Goal: Entertainment & Leisure: Browse casually

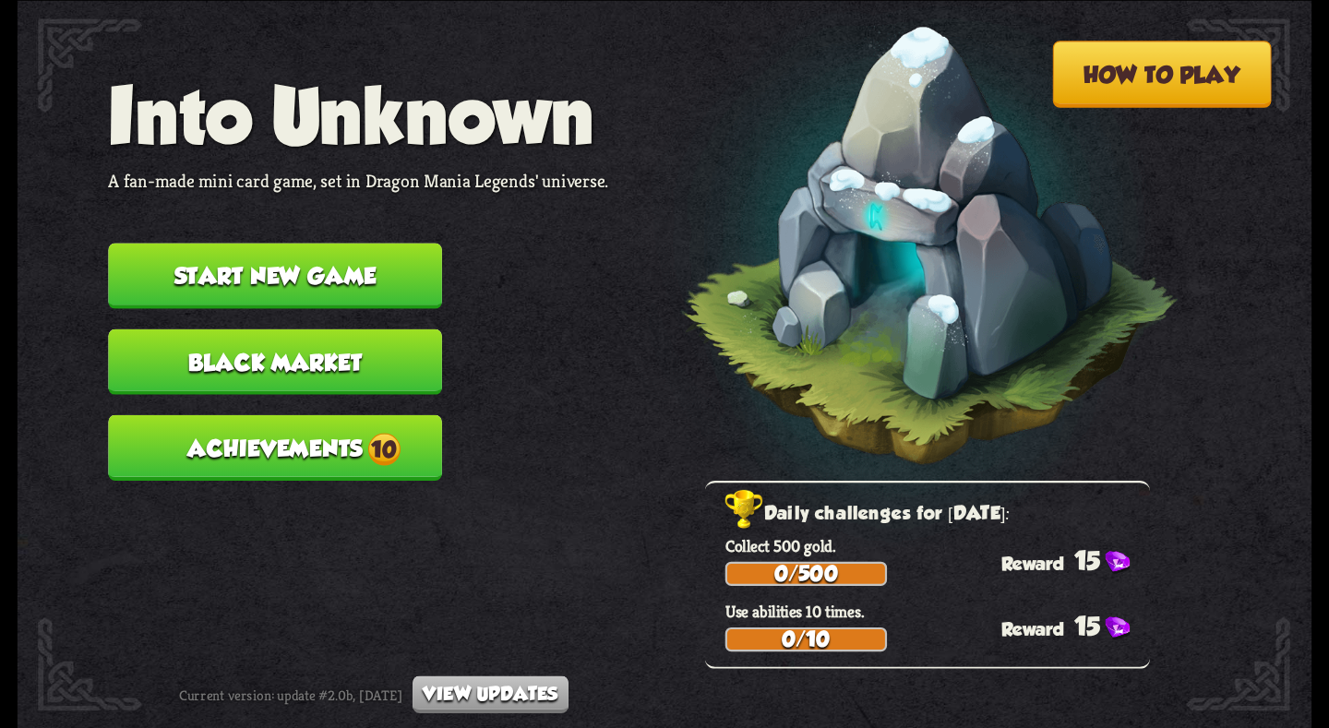
click at [346, 374] on button "Black Market" at bounding box center [275, 362] width 334 height 66
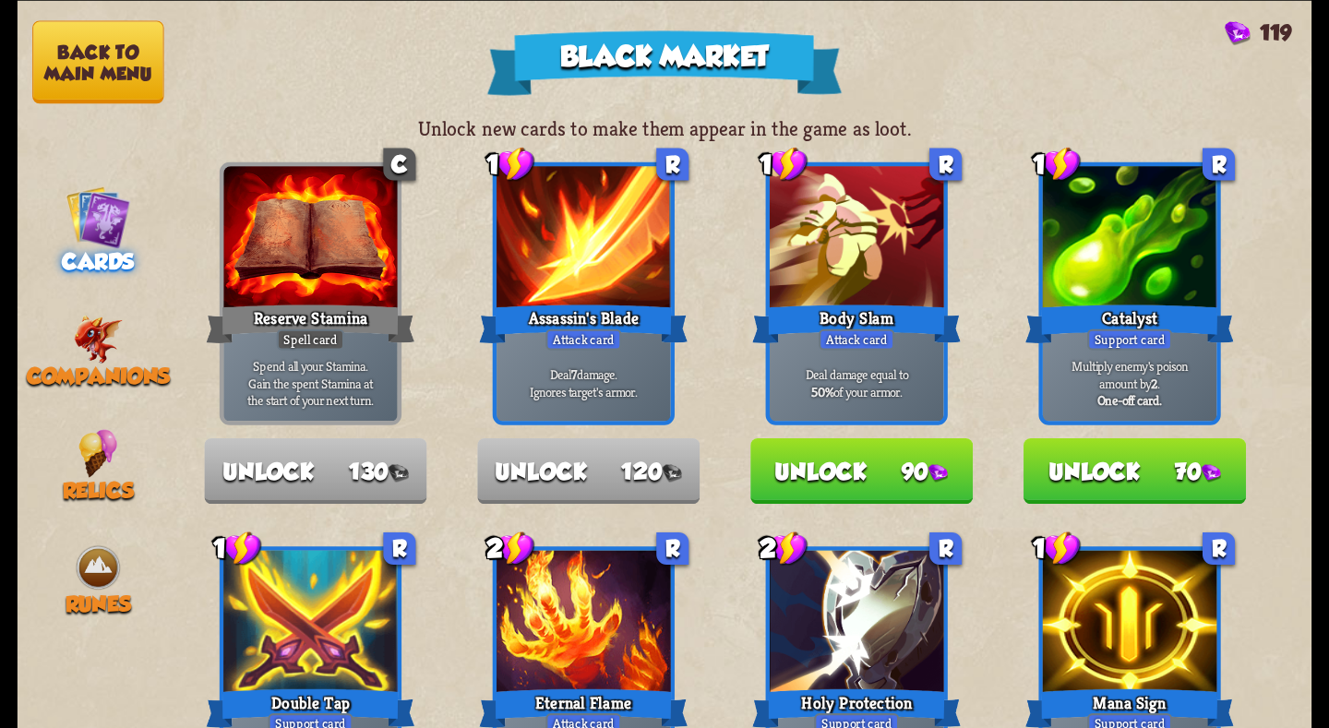
click at [341, 363] on p "Spend all your Stamina. Gain the spent Stamina at the start of your next turn." at bounding box center [310, 383] width 165 height 52
drag, startPoint x: 84, startPoint y: 74, endPoint x: 610, endPoint y: 143, distance: 530.6
click at [580, 134] on div "Black Market 119 Unlock new cards to make them appear in the game as loot. C Re…" at bounding box center [665, 364] width 1295 height 728
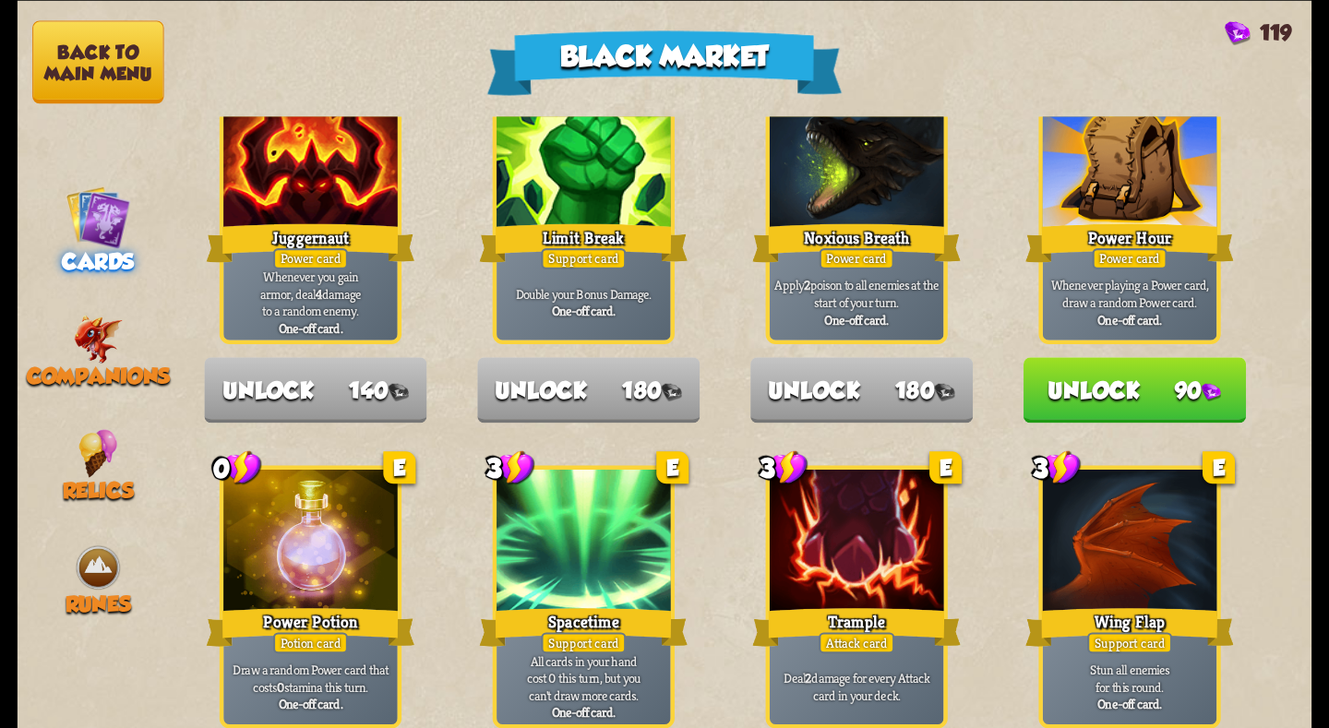
scroll to position [1920, 0]
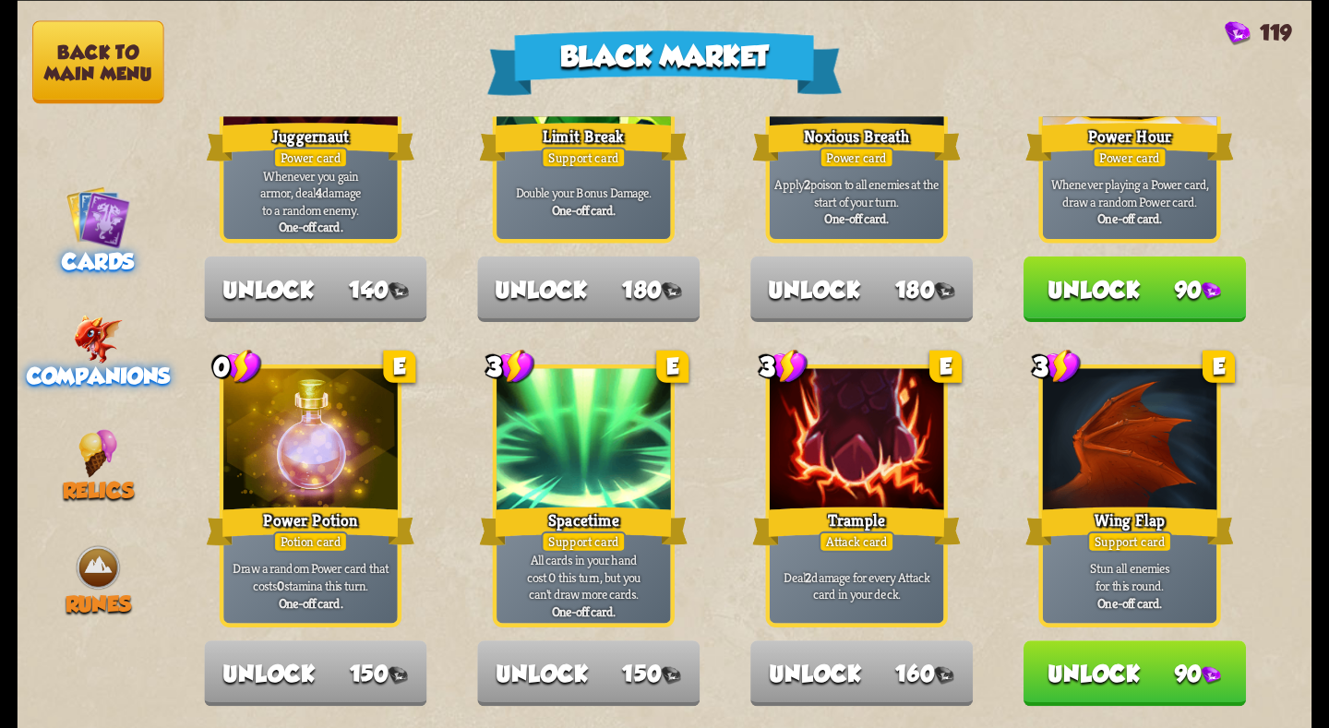
click at [103, 337] on img at bounding box center [99, 339] width 50 height 49
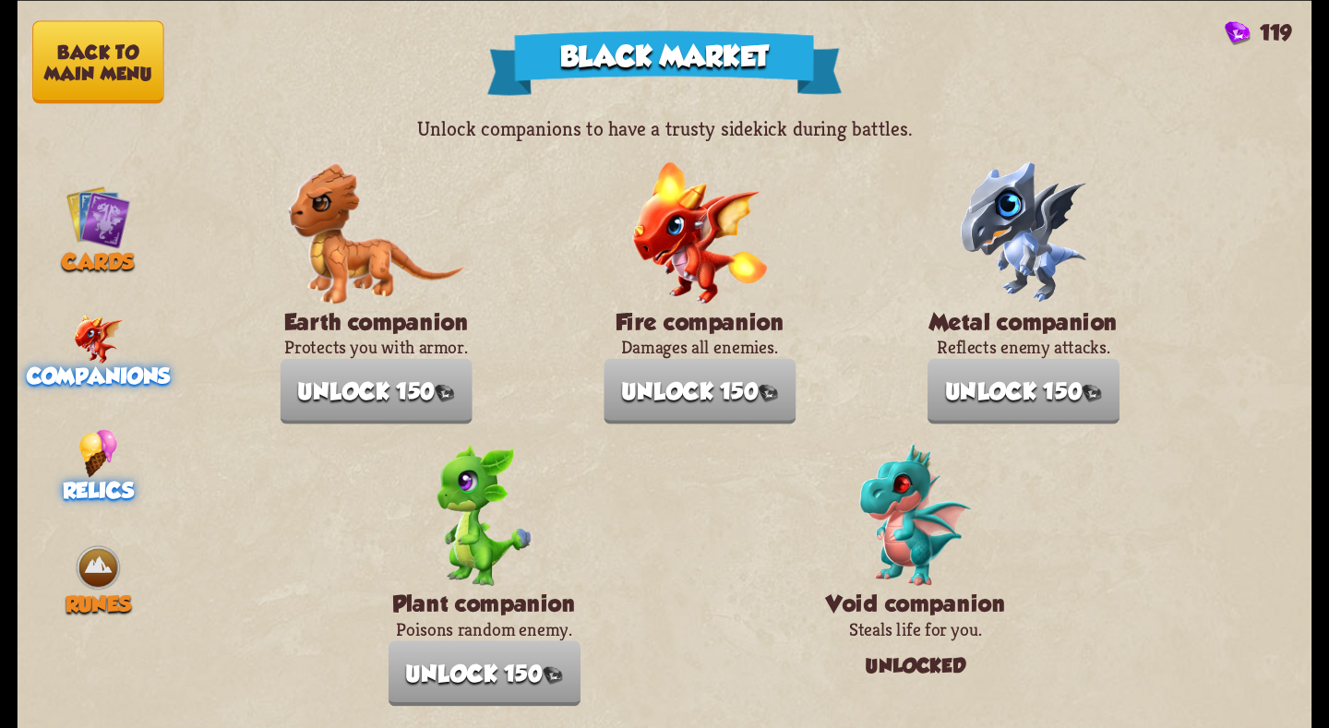
click at [96, 440] on img at bounding box center [97, 453] width 39 height 49
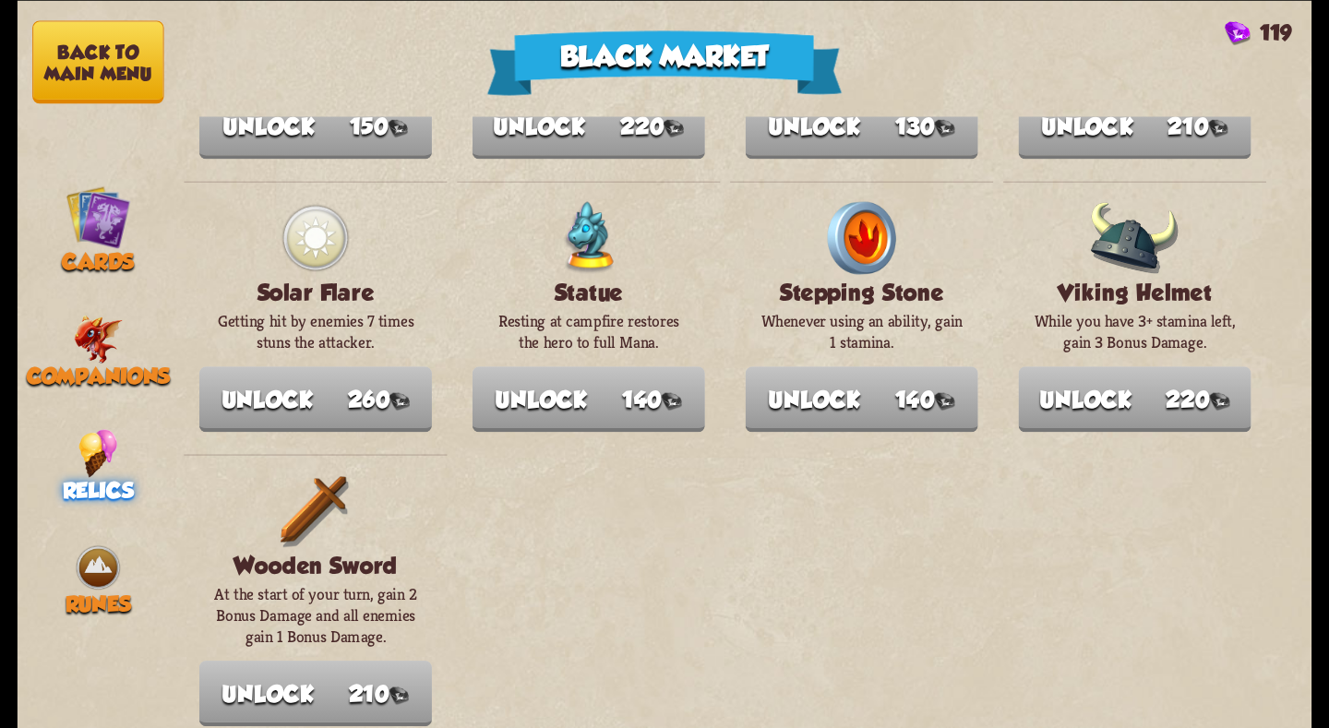
scroll to position [2164, 0]
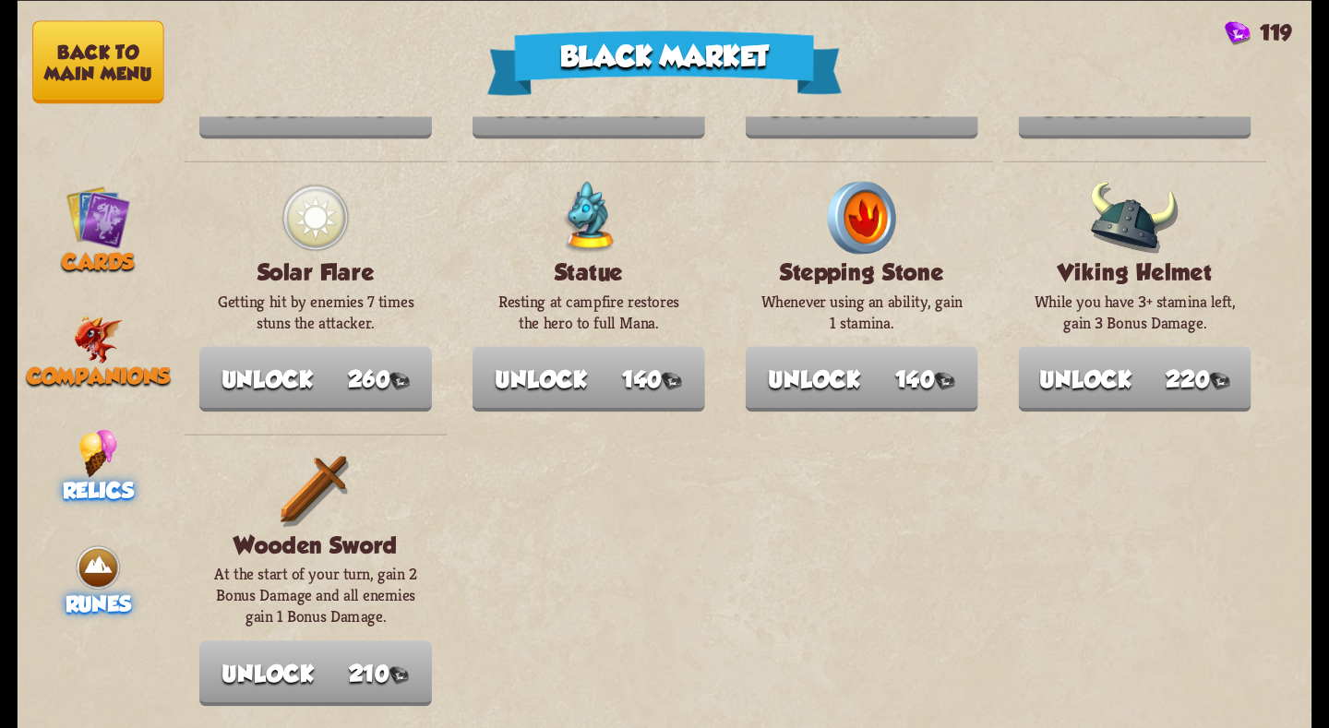
click at [113, 557] on img at bounding box center [98, 567] width 49 height 49
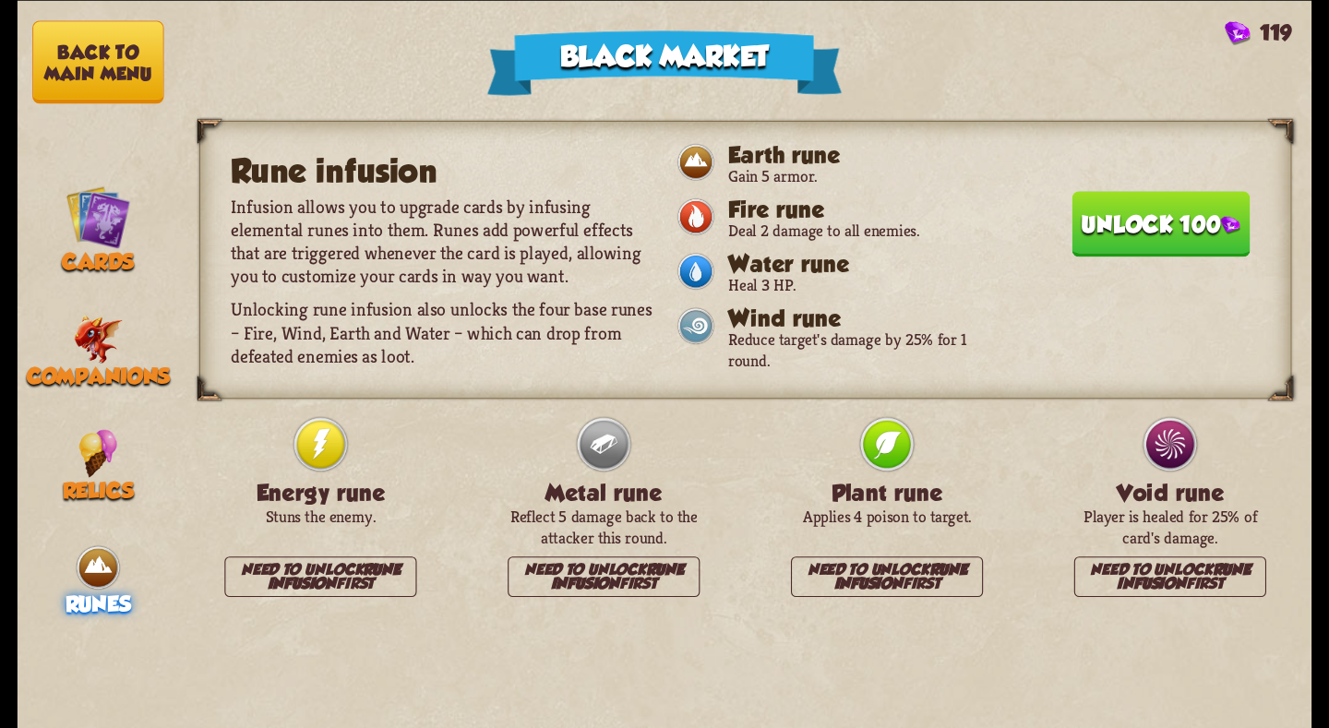
click at [72, 59] on button "Back to main menu" at bounding box center [97, 61] width 131 height 83
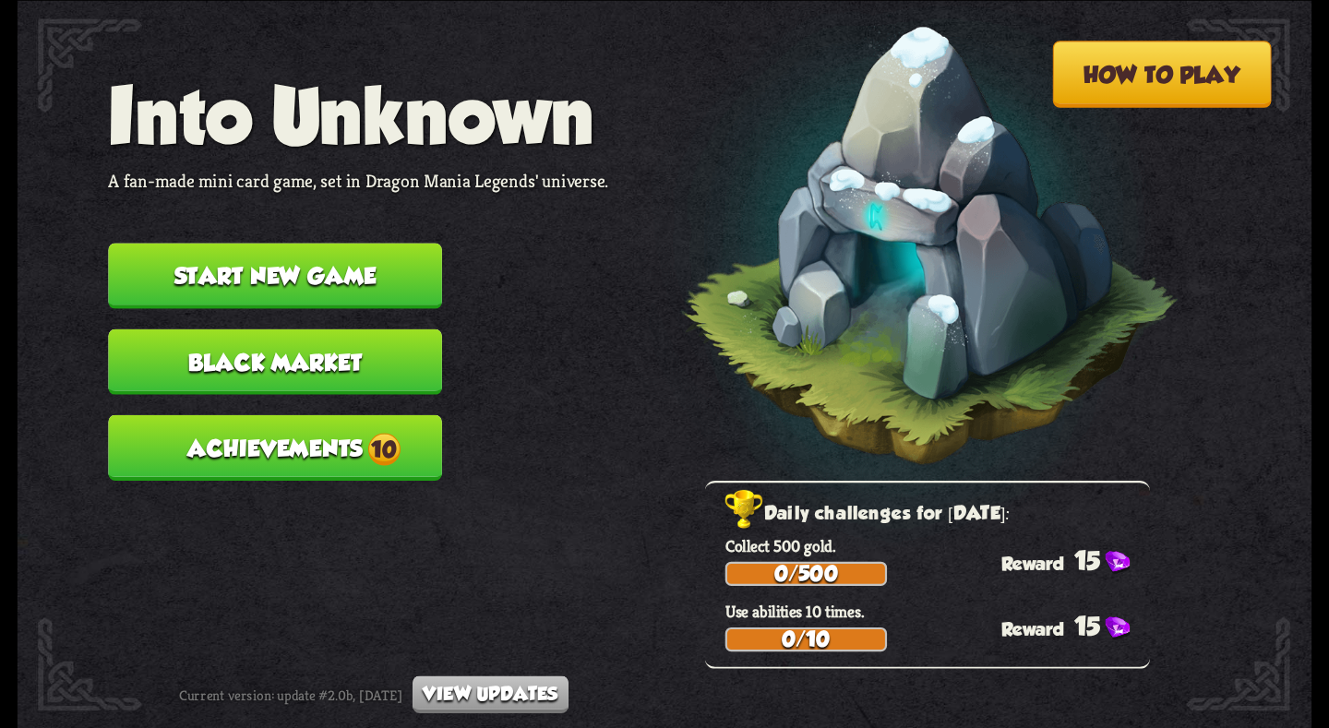
click at [279, 267] on button "Start new game" at bounding box center [275, 276] width 334 height 66
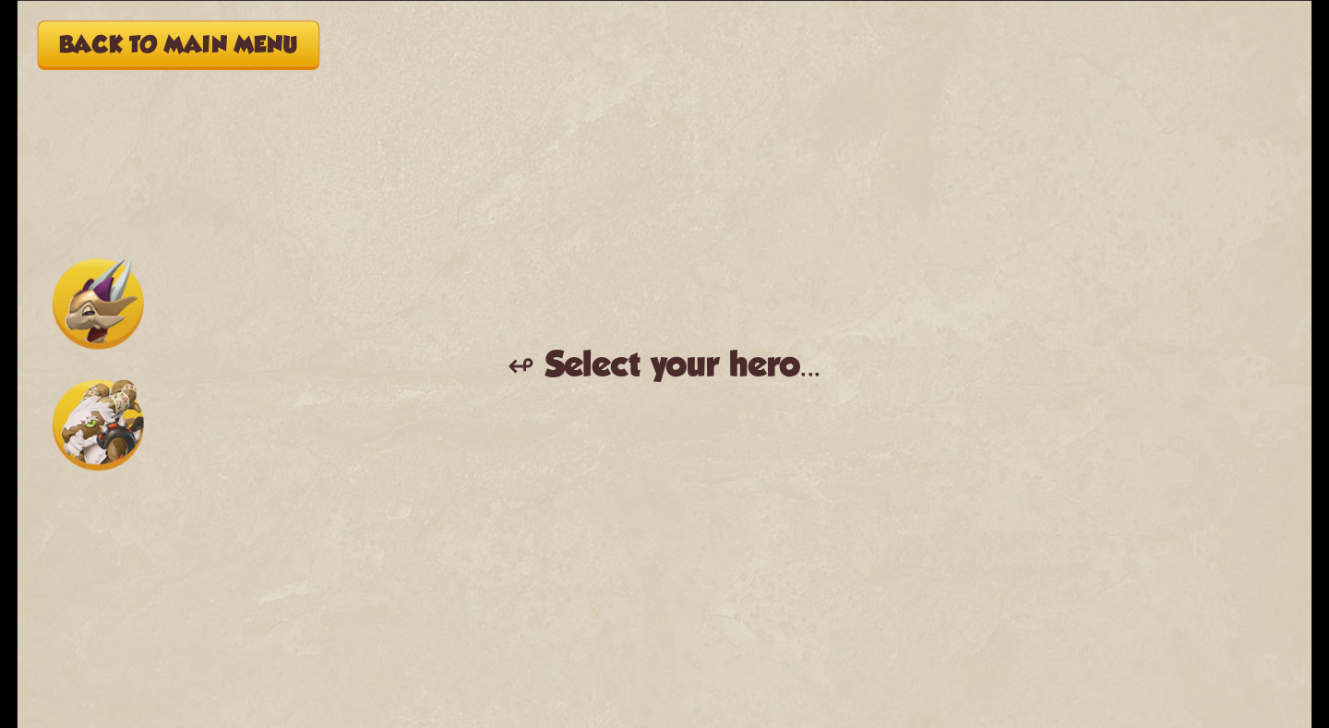
click at [81, 326] on img at bounding box center [98, 302] width 91 height 91
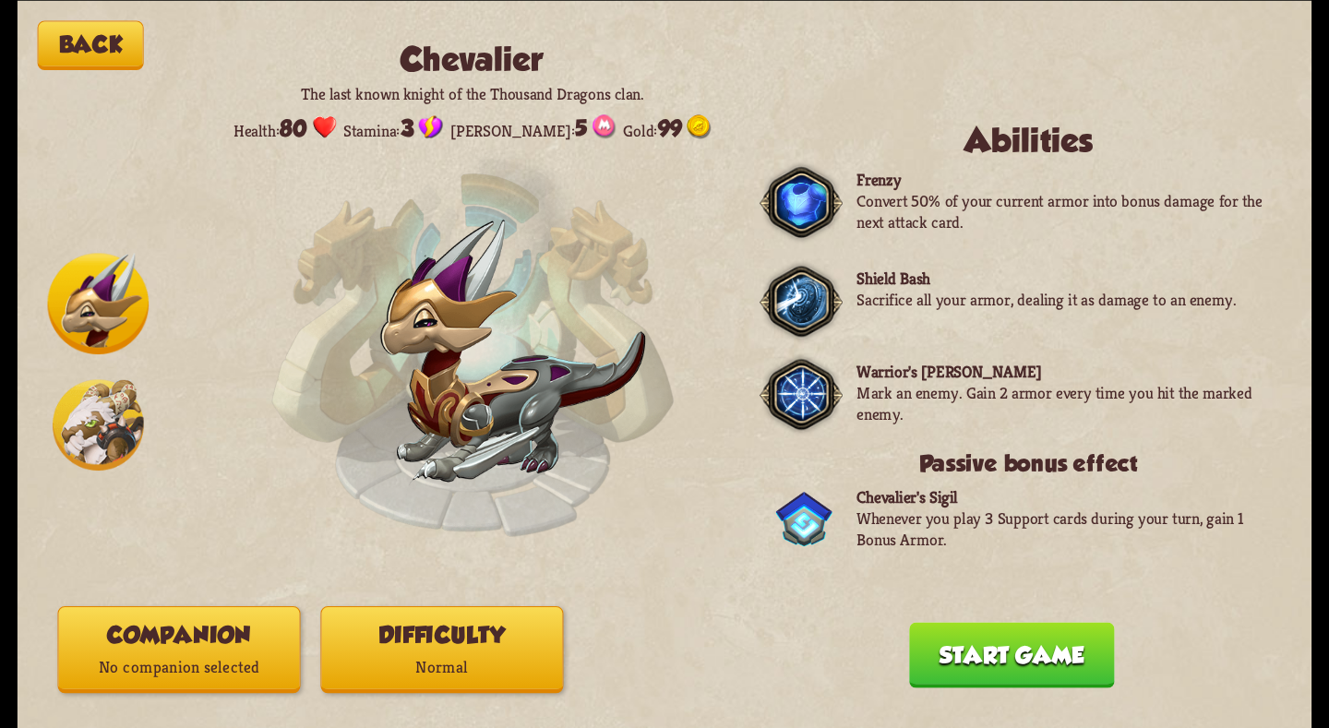
click at [95, 401] on img at bounding box center [98, 424] width 91 height 91
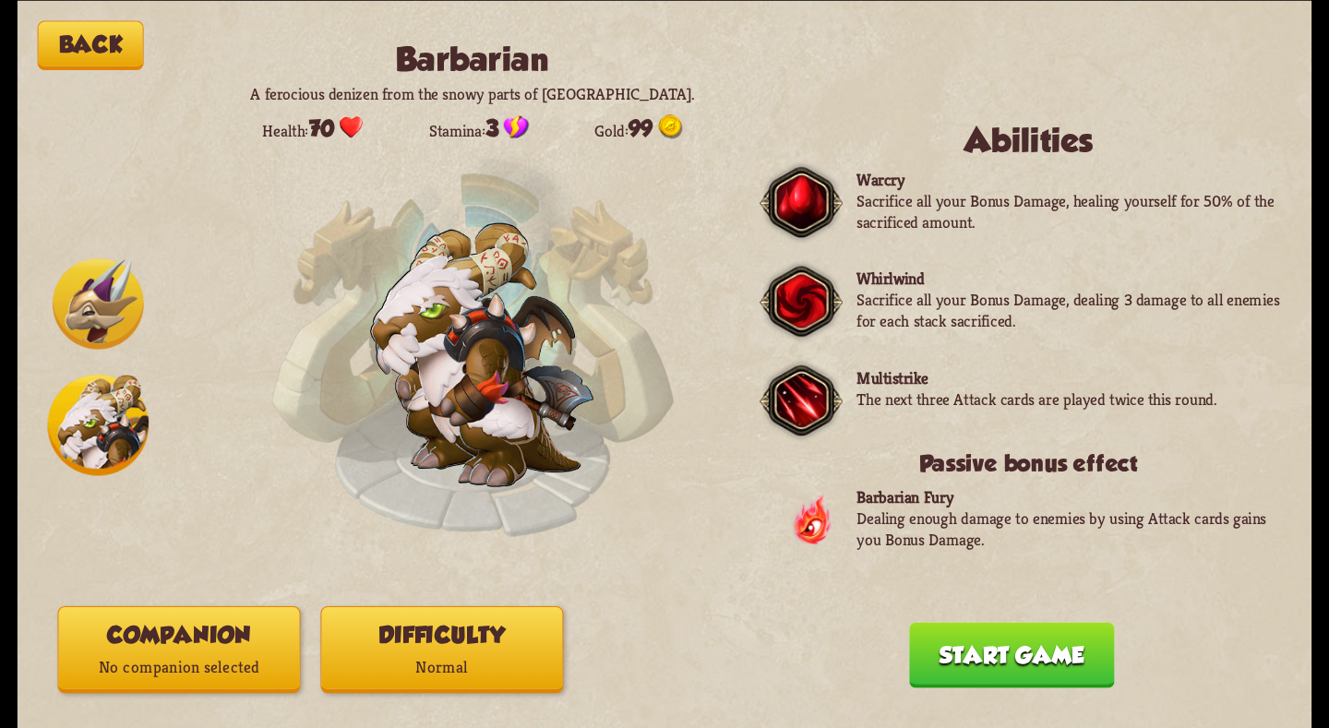
click at [102, 300] on img at bounding box center [98, 302] width 91 height 91
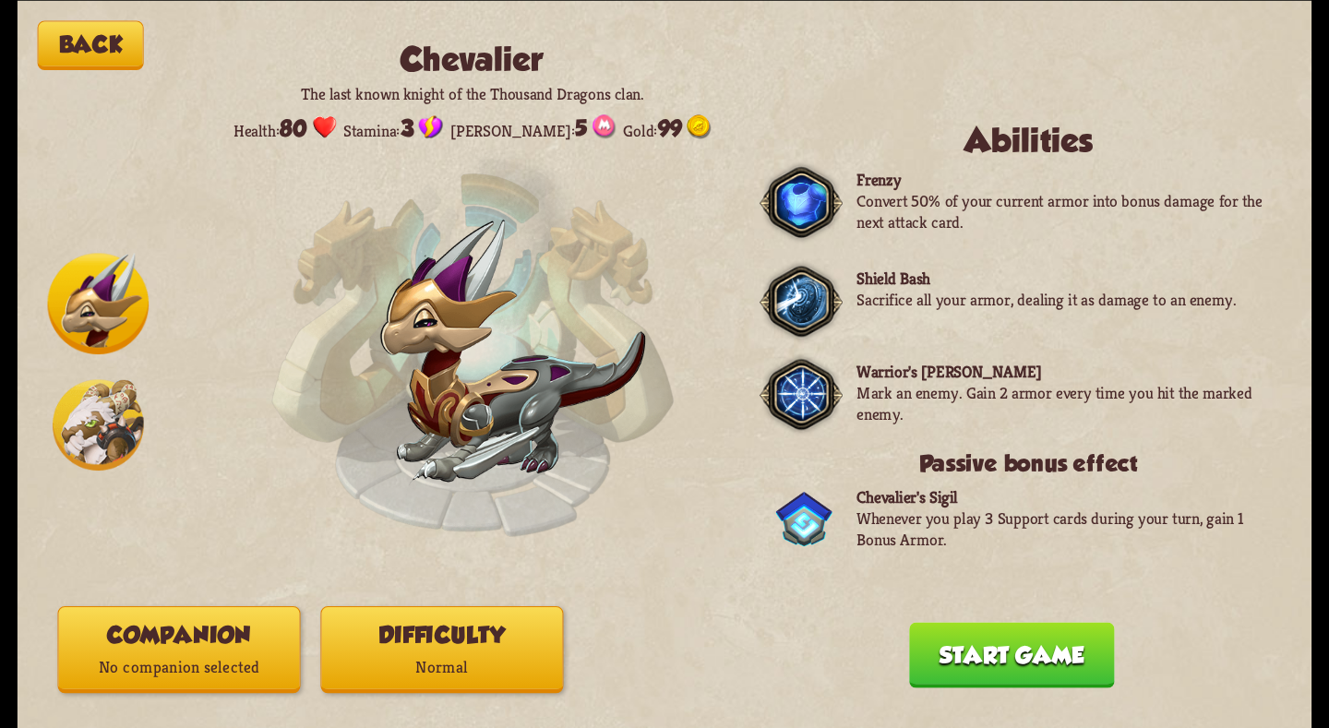
click at [93, 309] on img at bounding box center [99, 304] width 102 height 102
click at [497, 672] on p "Normal" at bounding box center [442, 668] width 241 height 32
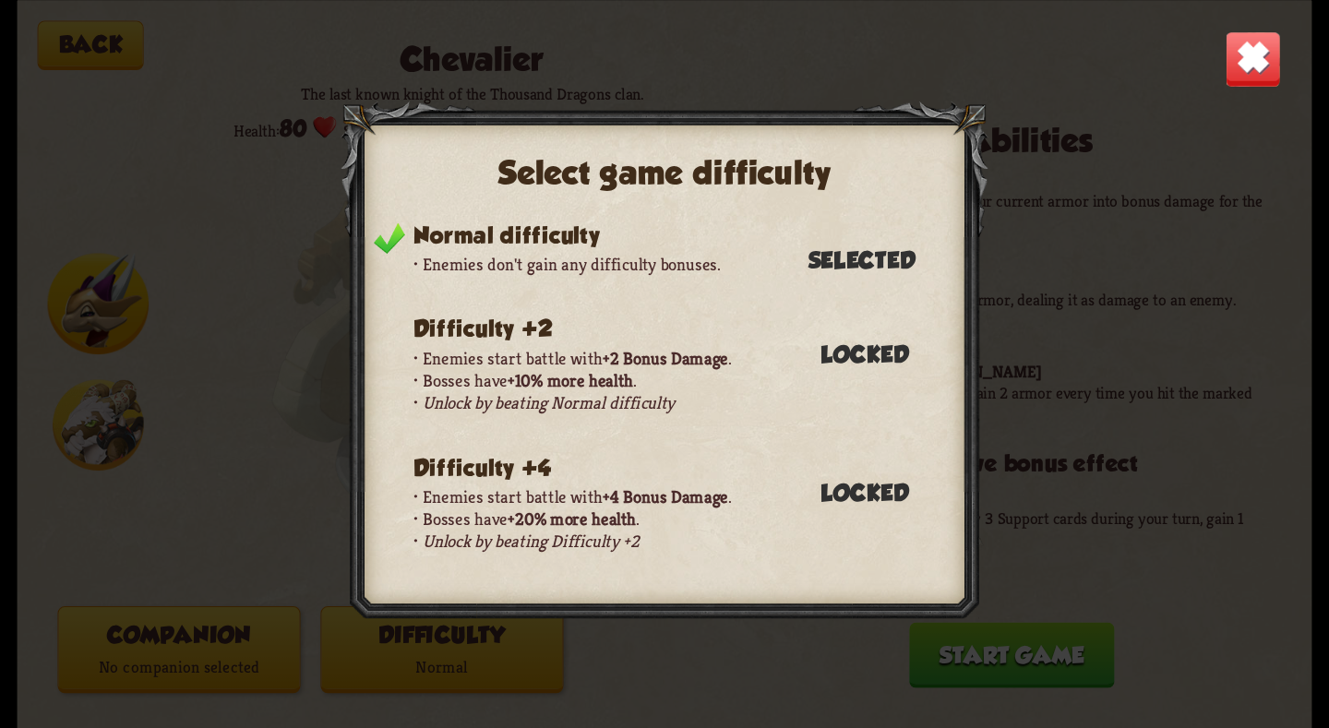
click at [1249, 75] on img at bounding box center [1253, 58] width 56 height 56
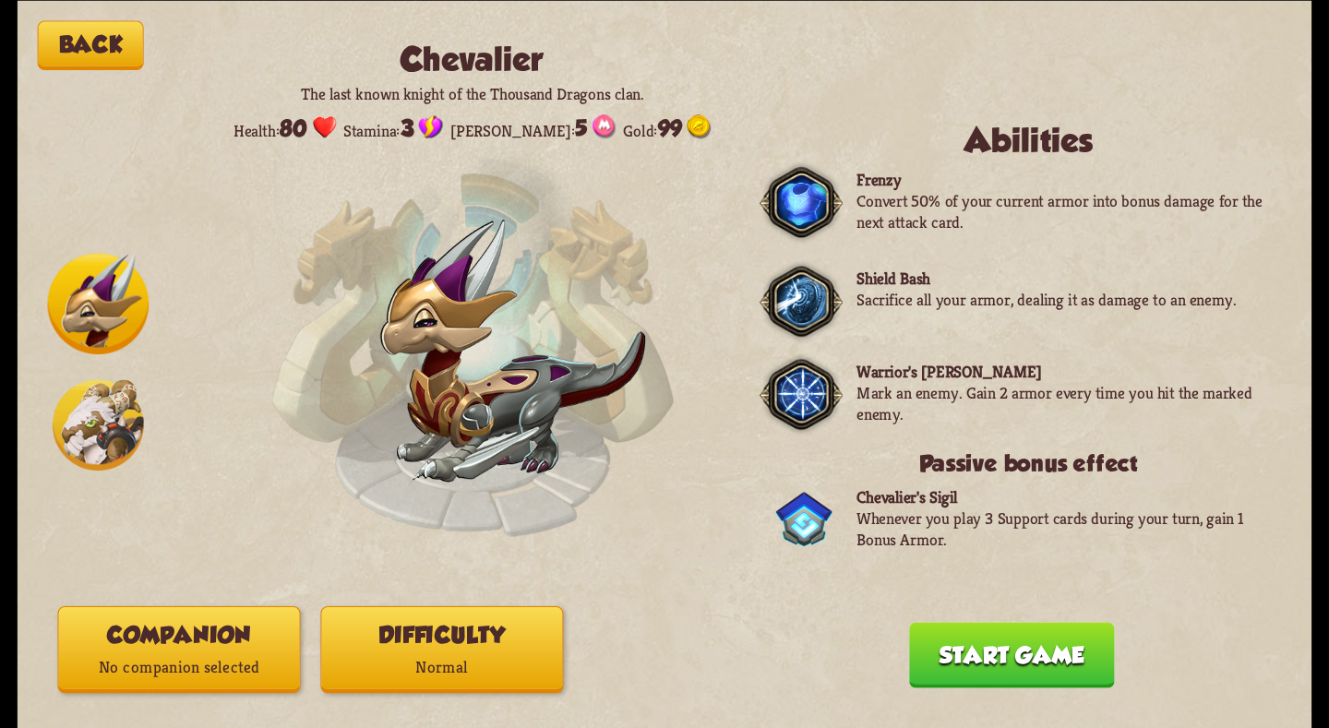
click at [952, 670] on button "Start game" at bounding box center [1011, 655] width 205 height 66
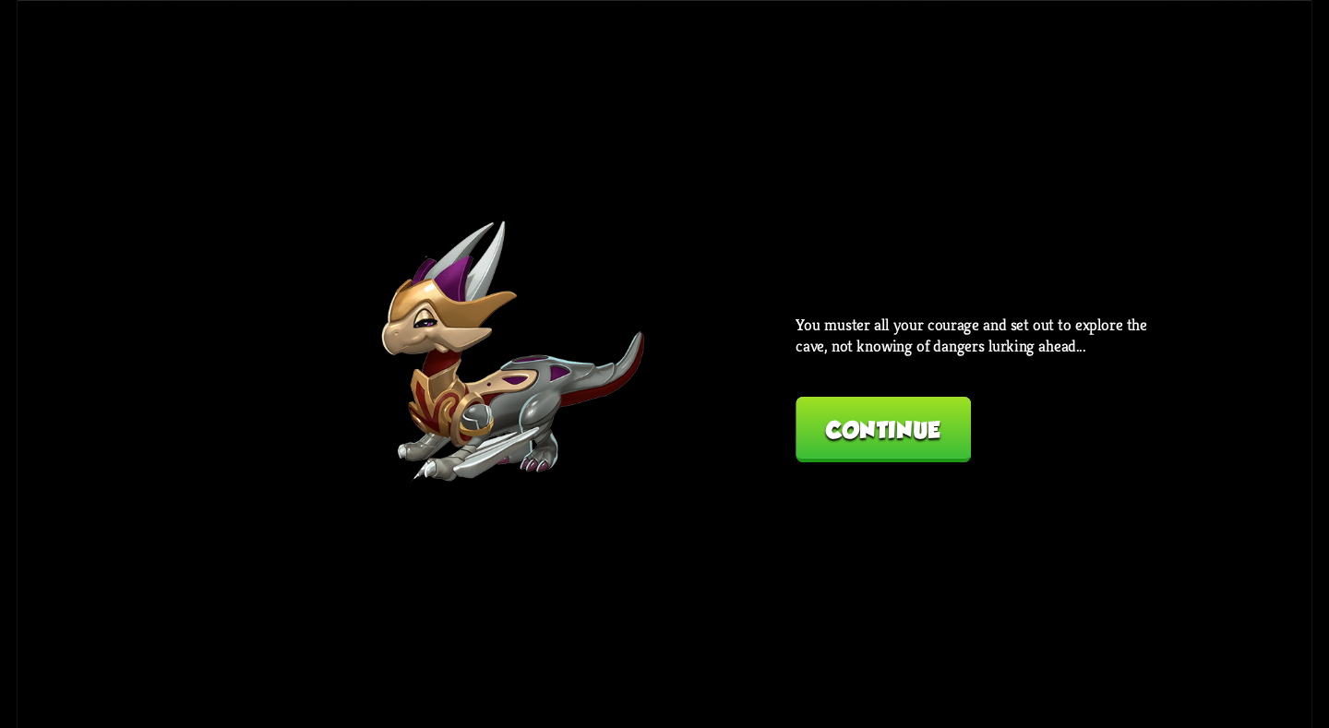
click at [733, 293] on div "Back Chevalier The last known knight of the Thousand Dragons clan. Health: 80 S…" at bounding box center [665, 364] width 1295 height 728
click at [847, 396] on div "You muster all your courage and set out to explore the cave, not knowing of dan…" at bounding box center [978, 388] width 364 height 149
click at [856, 404] on button "Continue" at bounding box center [883, 430] width 175 height 66
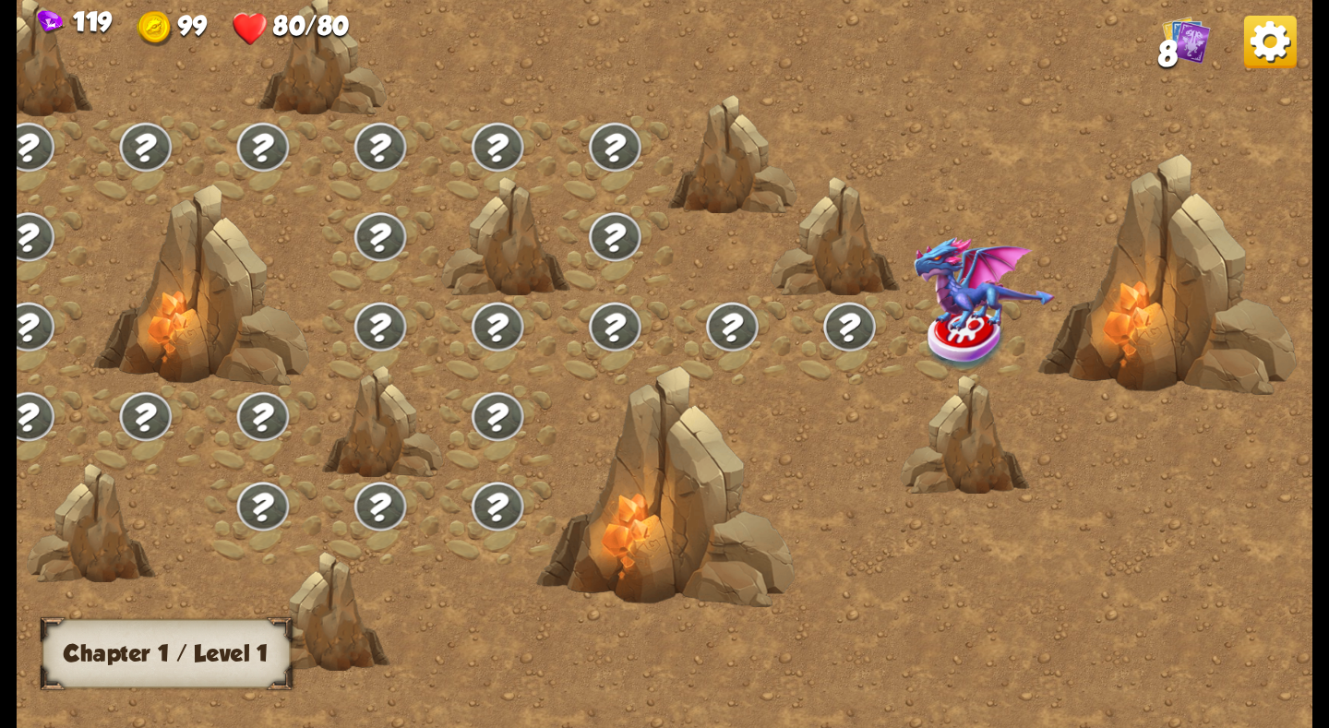
scroll to position [0, 0]
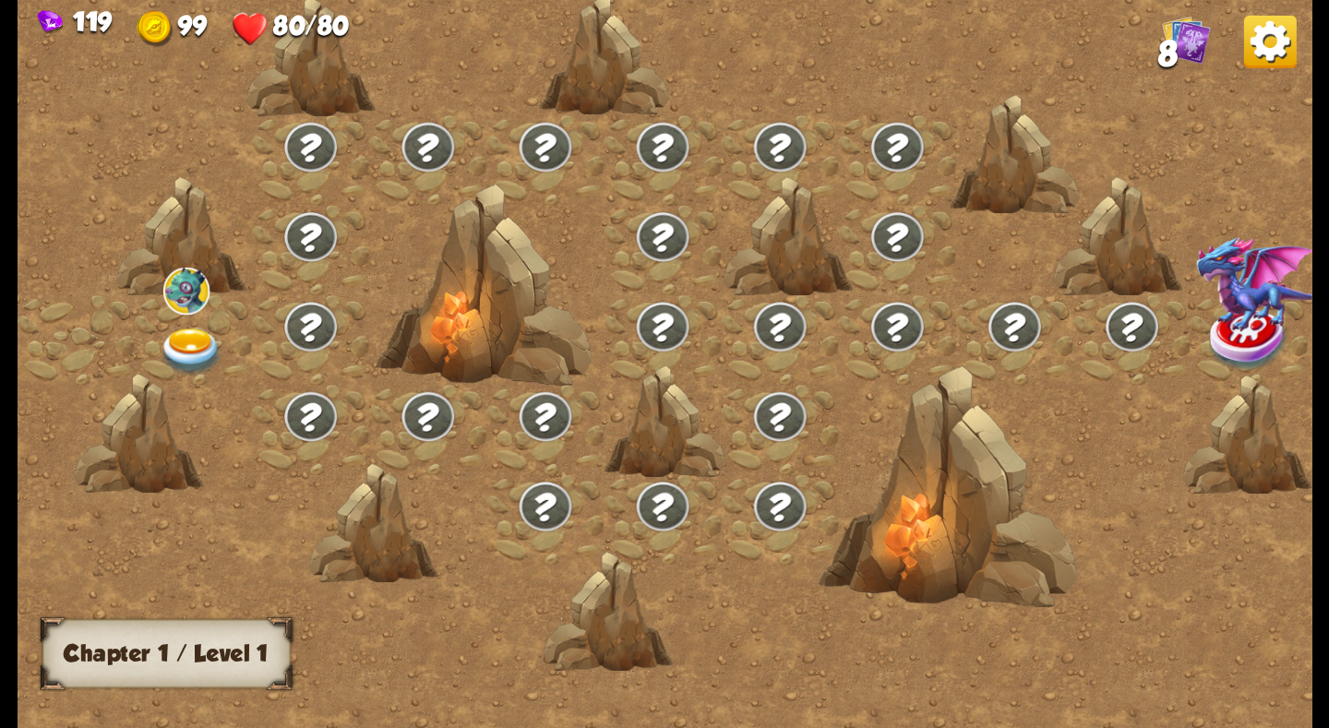
click at [1272, 30] on img at bounding box center [1270, 41] width 53 height 53
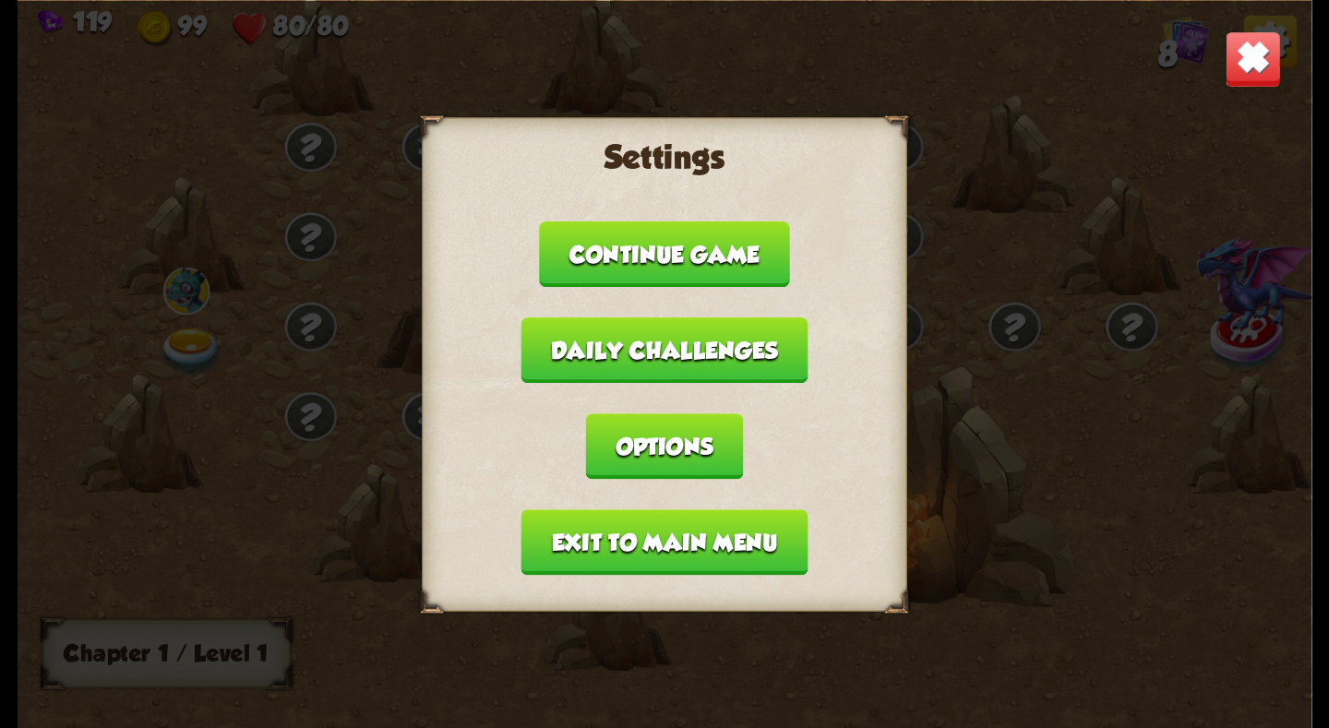
click at [772, 513] on button "Exit to main menu" at bounding box center [664, 542] width 287 height 66
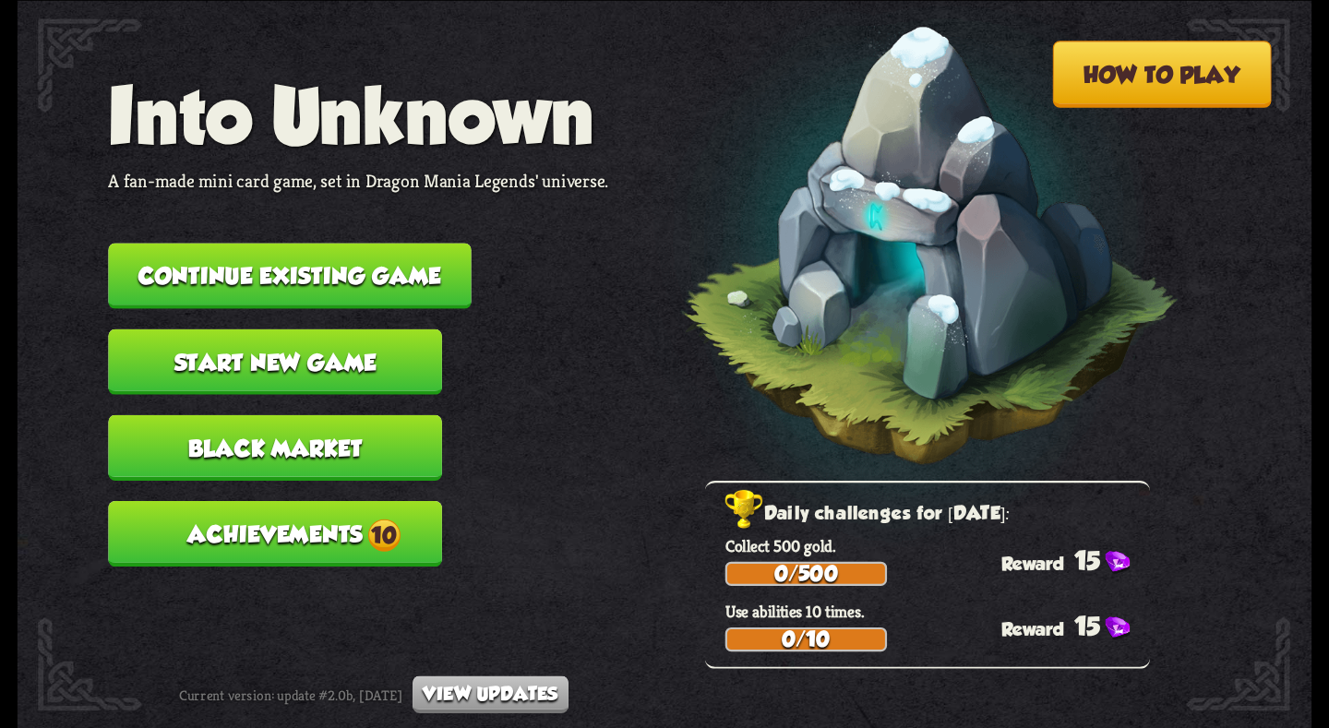
click at [385, 281] on button "Continue existing game" at bounding box center [289, 276] width 363 height 66
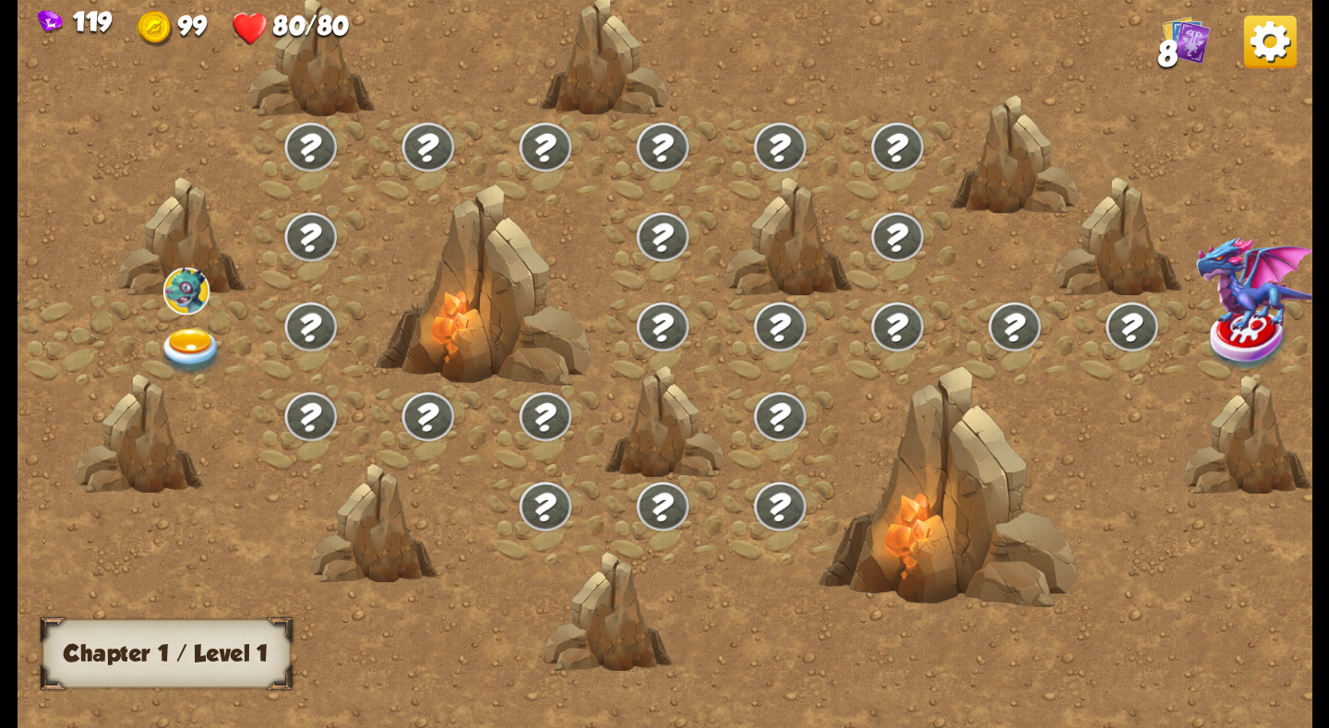
drag, startPoint x: 1312, startPoint y: 0, endPoint x: 575, endPoint y: 38, distance: 738.4
click at [575, 38] on div "119 99 80/80 8" at bounding box center [665, 23] width 1295 height 46
drag, startPoint x: 1287, startPoint y: 2, endPoint x: 894, endPoint y: 45, distance: 394.6
click at [894, 45] on div "119 99 80/80 8" at bounding box center [665, 23] width 1295 height 46
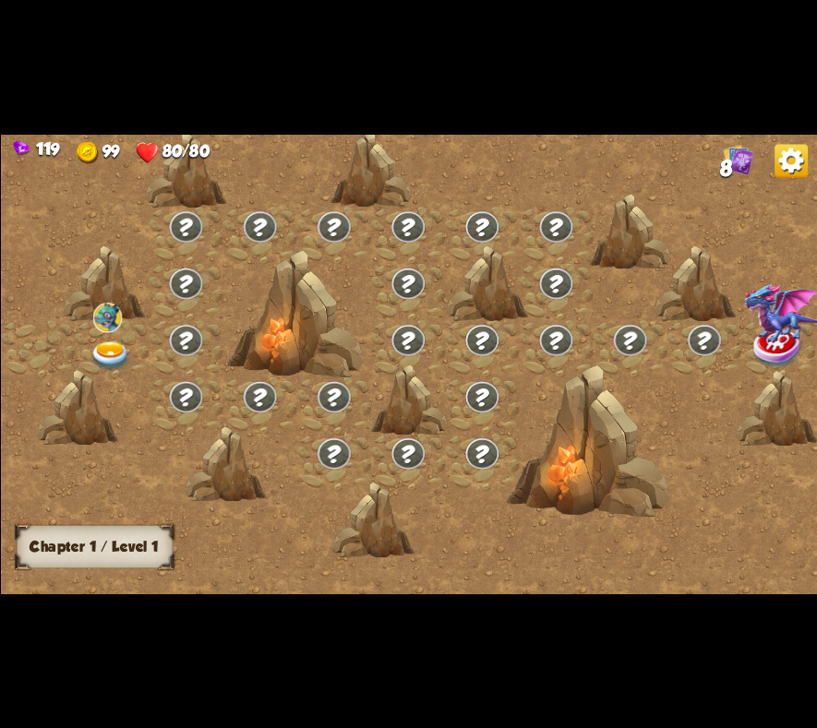
click at [798, 154] on img at bounding box center [790, 160] width 33 height 33
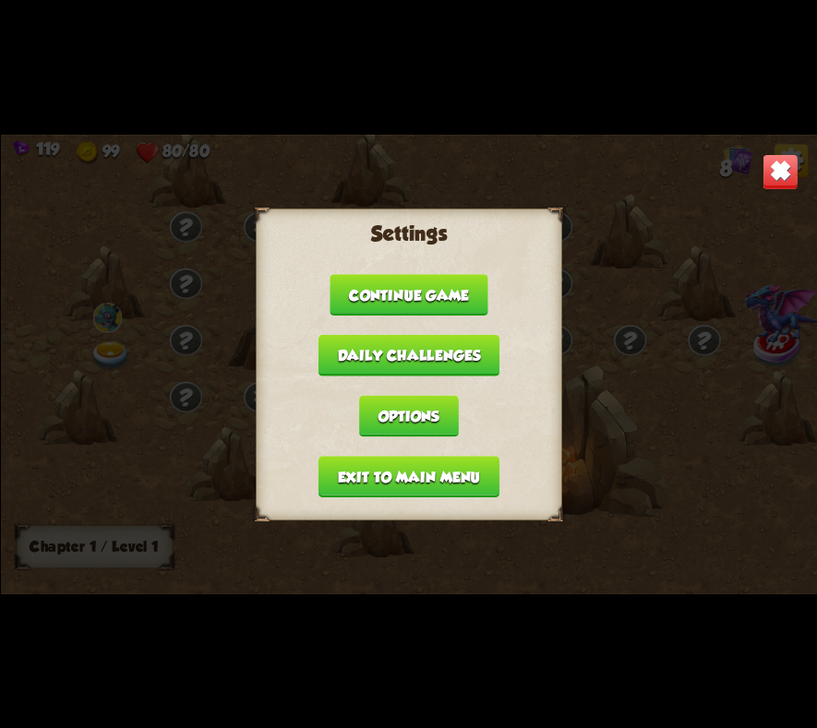
click at [449, 473] on button "Exit to main menu" at bounding box center [407, 477] width 181 height 42
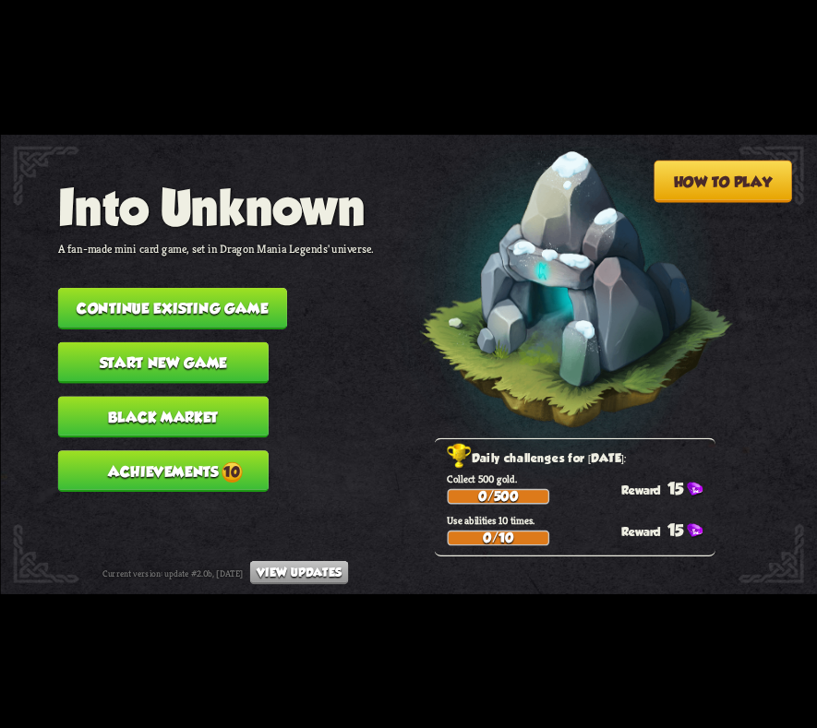
click at [204, 405] on button "Black Market" at bounding box center [162, 417] width 210 height 42
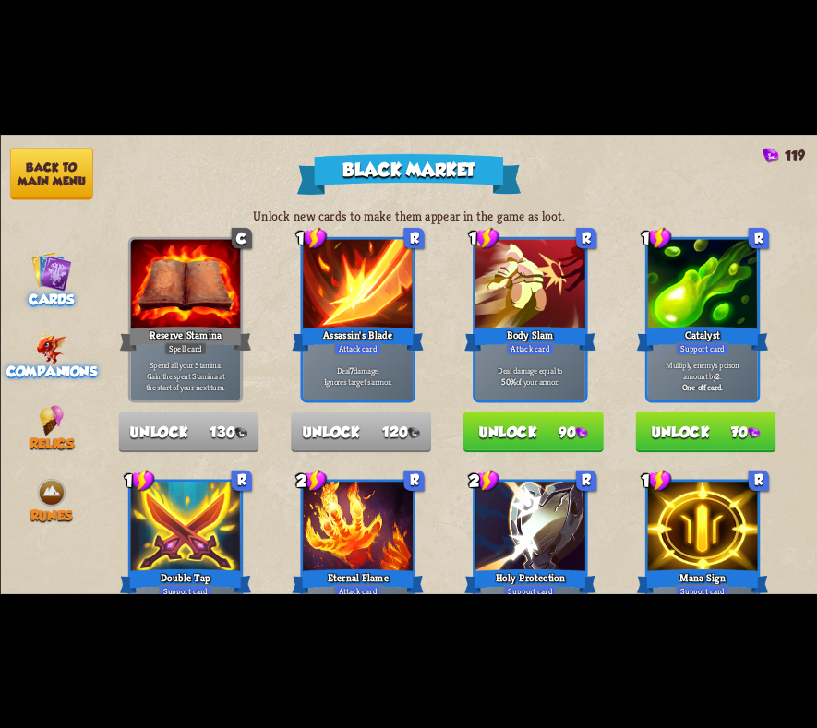
click at [48, 344] on img at bounding box center [50, 348] width 31 height 30
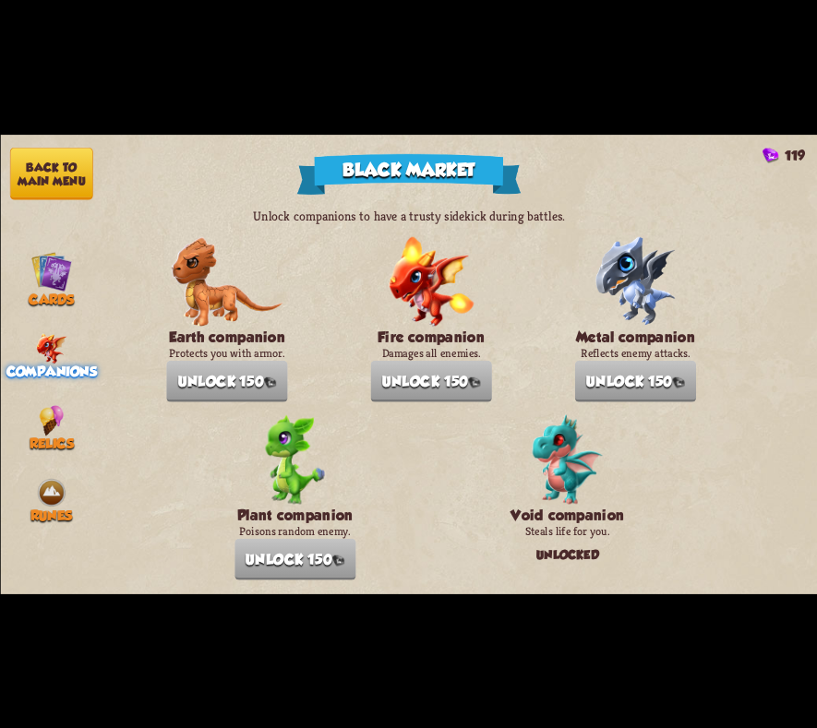
click at [54, 183] on button "Back to main menu" at bounding box center [50, 173] width 83 height 53
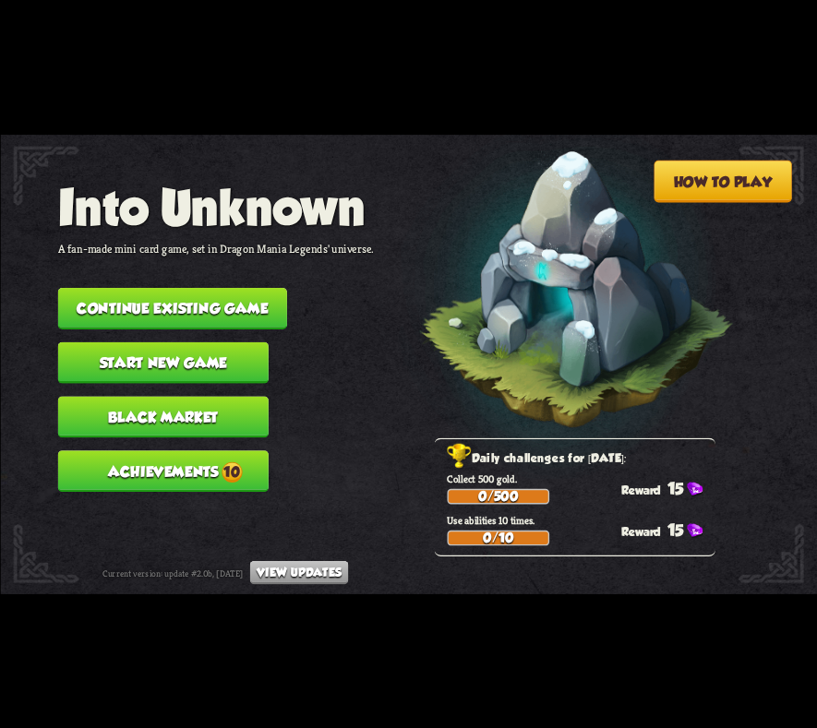
click at [172, 419] on button "Black Market" at bounding box center [162, 417] width 210 height 42
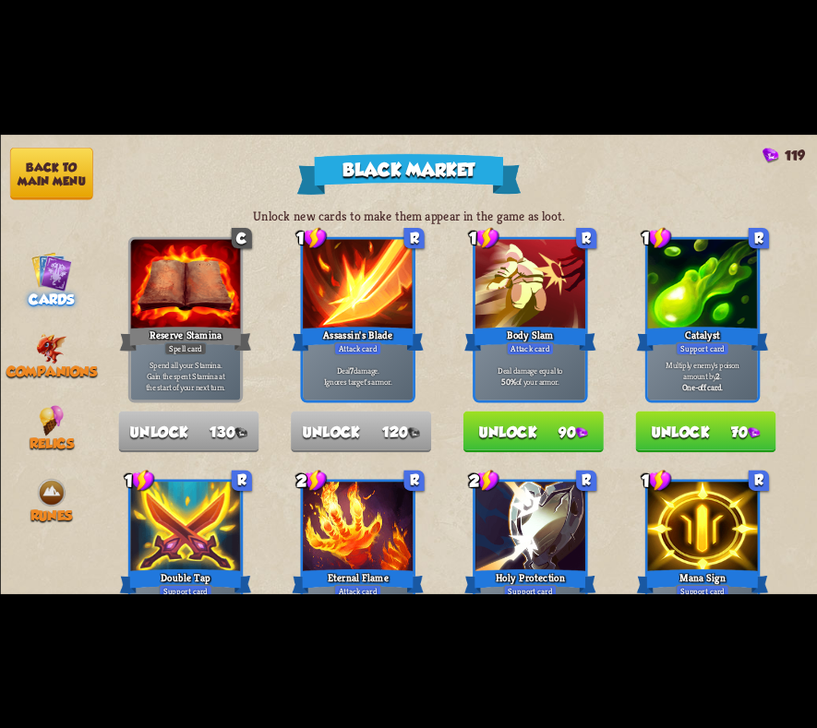
click at [206, 143] on div "Unlock new cards to make them appear in the game as loot. C Reserve Stamina Spe…" at bounding box center [459, 365] width 714 height 460
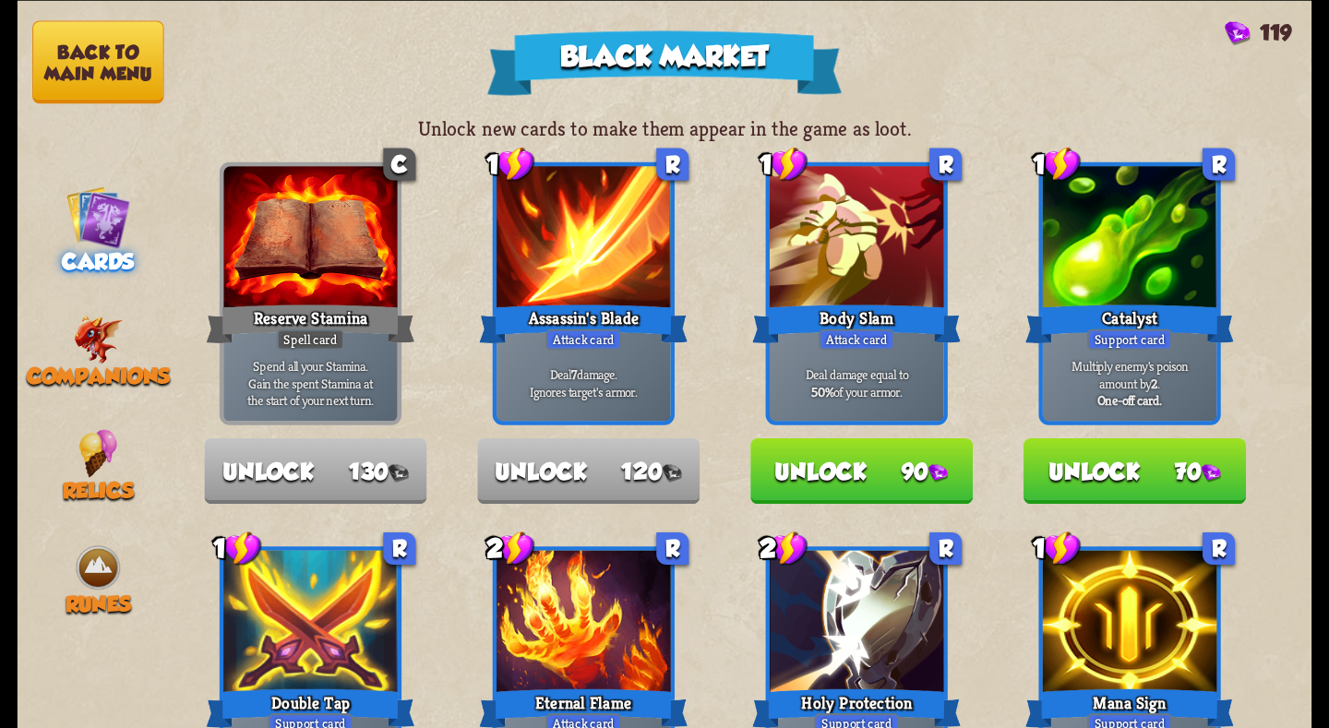
click at [63, 39] on button "Back to main menu" at bounding box center [97, 61] width 131 height 83
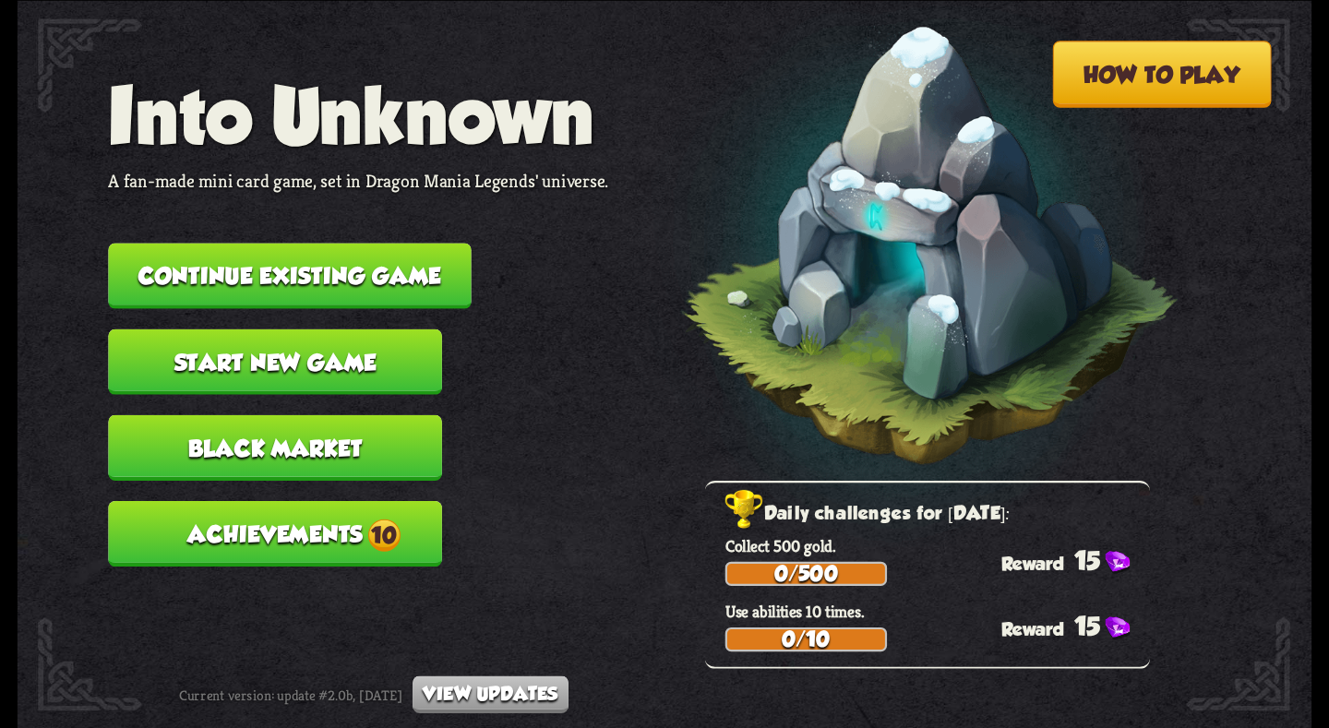
drag, startPoint x: 1304, startPoint y: 1, endPoint x: 640, endPoint y: 198, distance: 693.0
click at [640, 198] on img at bounding box center [897, 253] width 567 height 588
click at [272, 286] on button "Continue existing game" at bounding box center [289, 276] width 363 height 66
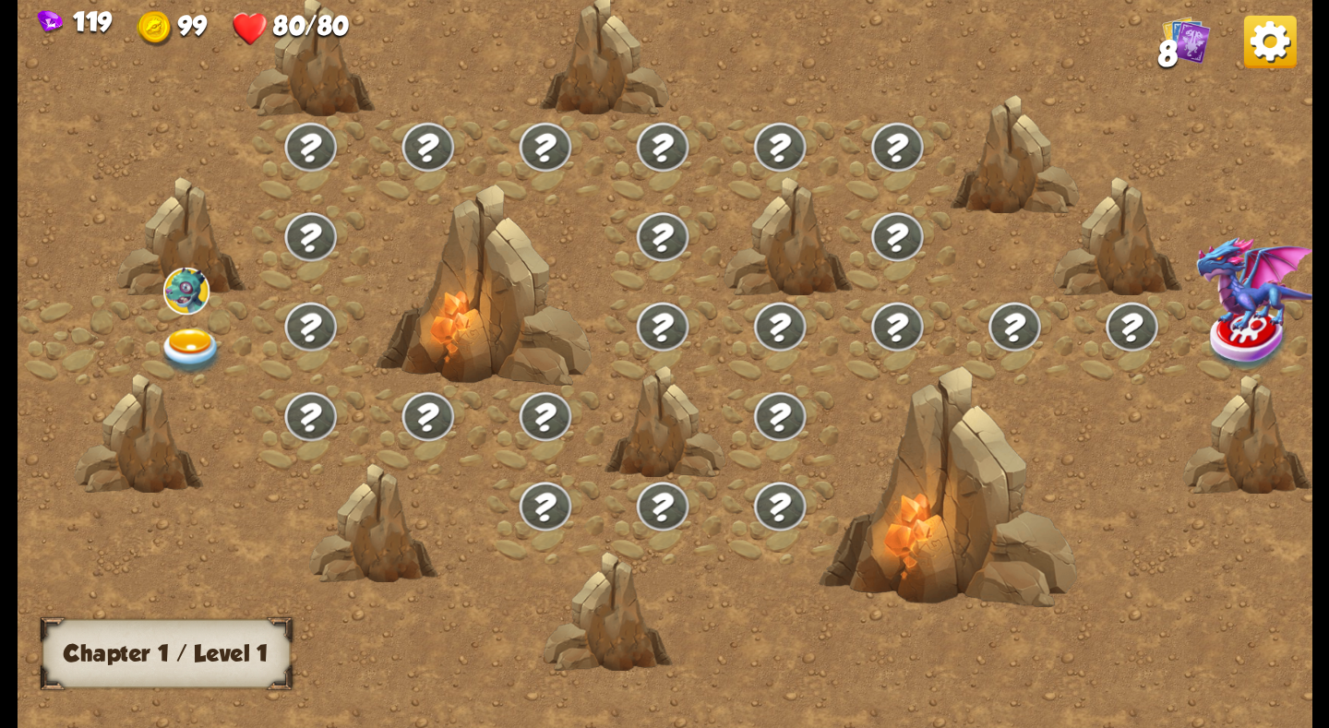
click at [190, 323] on div at bounding box center [193, 339] width 117 height 90
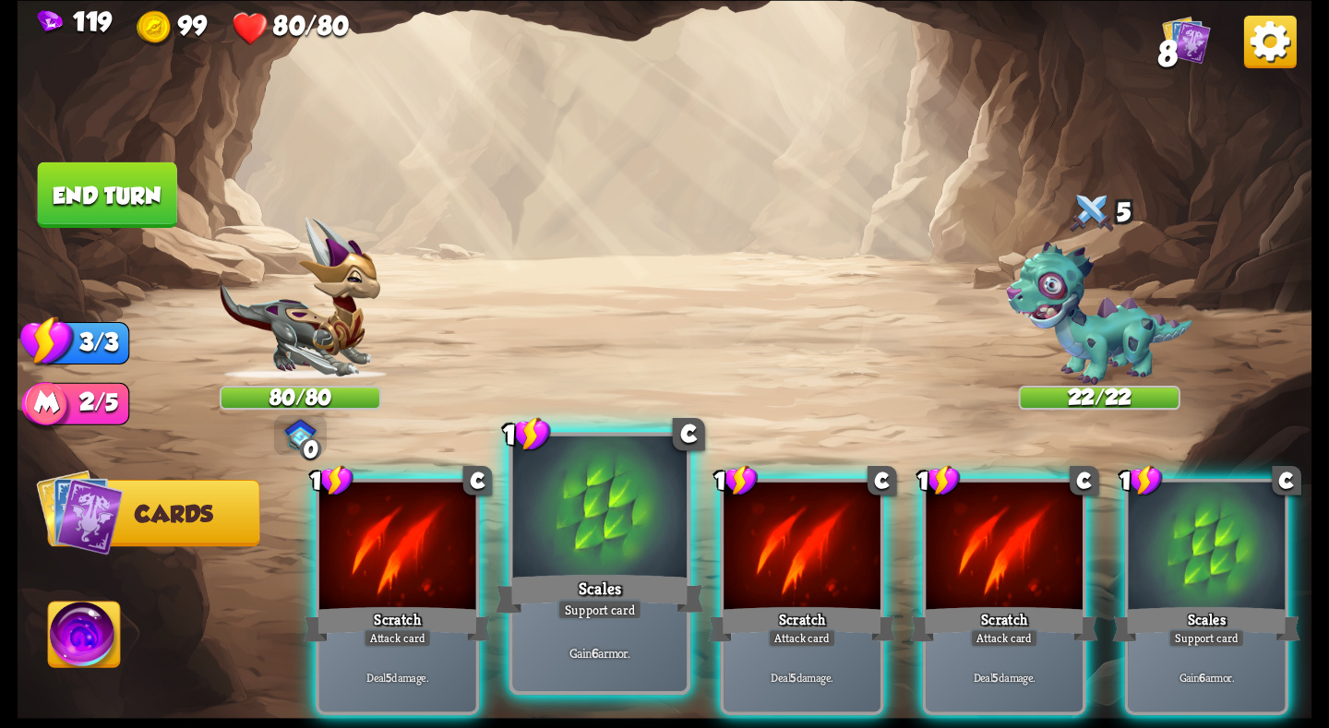
click at [615, 581] on div "Scales" at bounding box center [600, 593] width 209 height 46
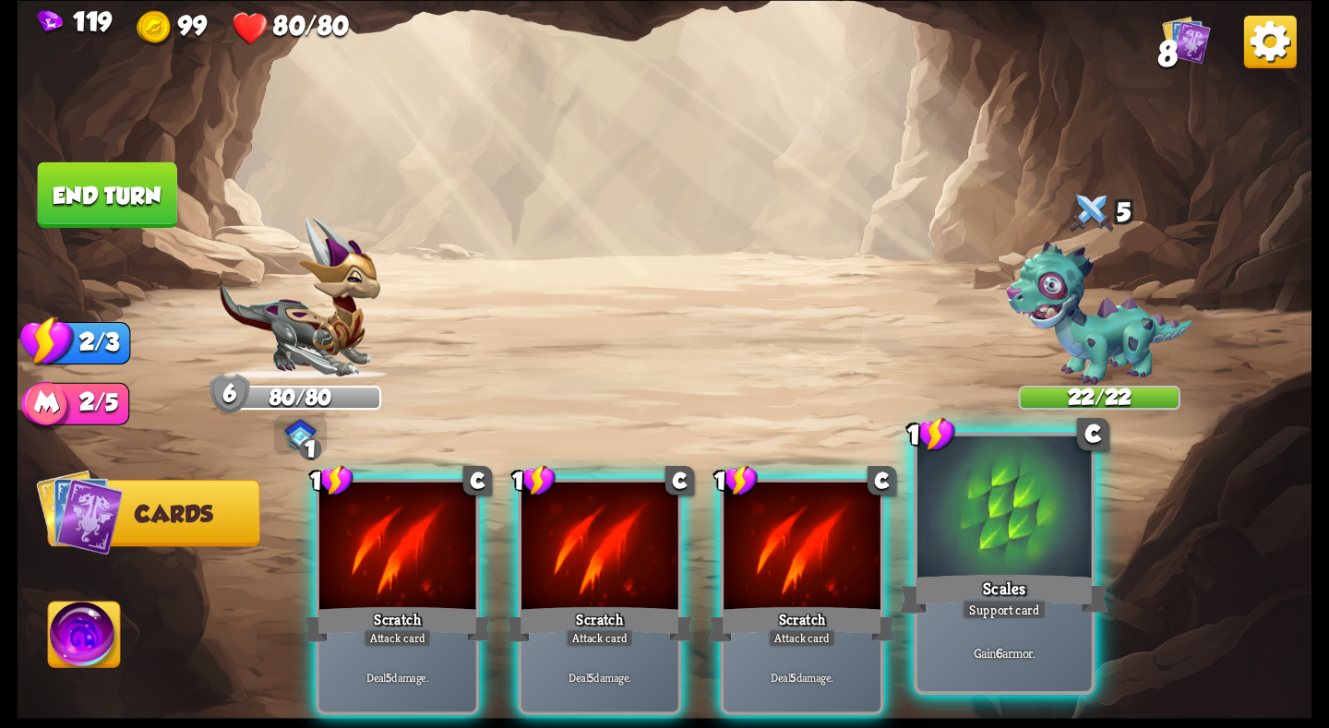
click at [1036, 562] on div at bounding box center [1004, 509] width 174 height 147
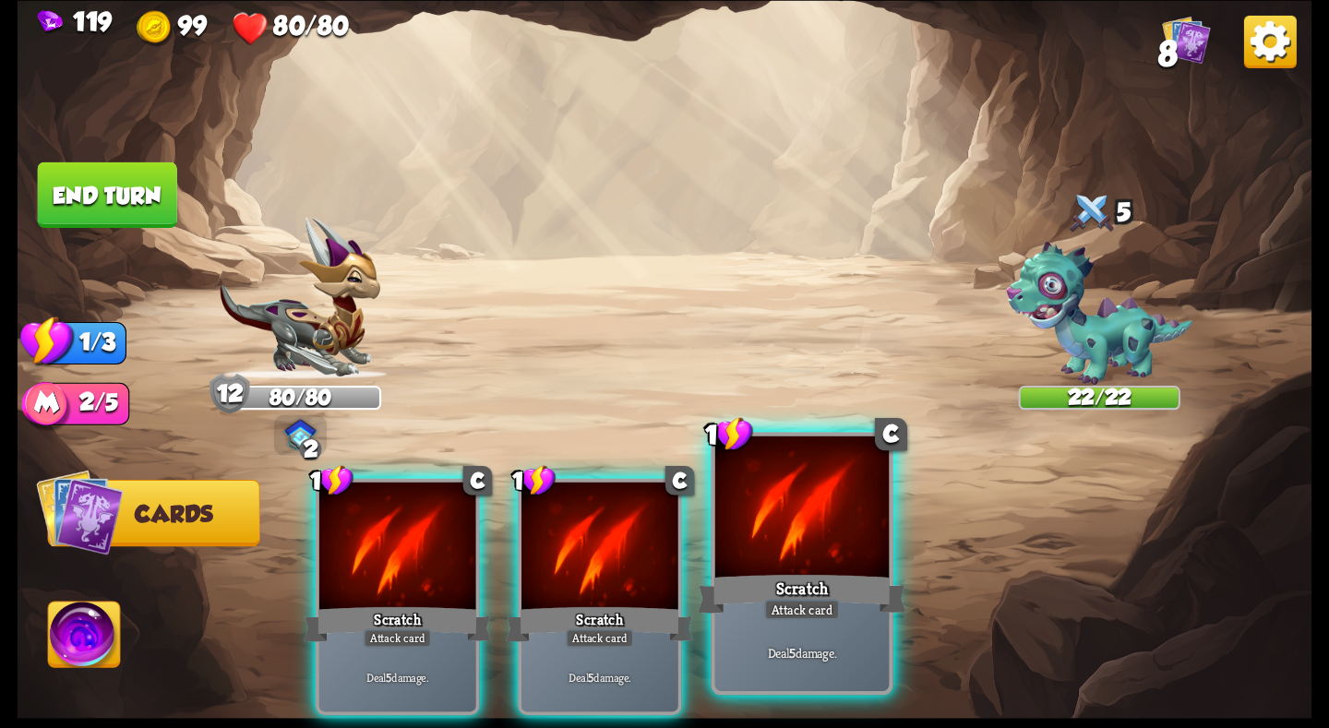
click at [827, 550] on div at bounding box center [802, 509] width 174 height 147
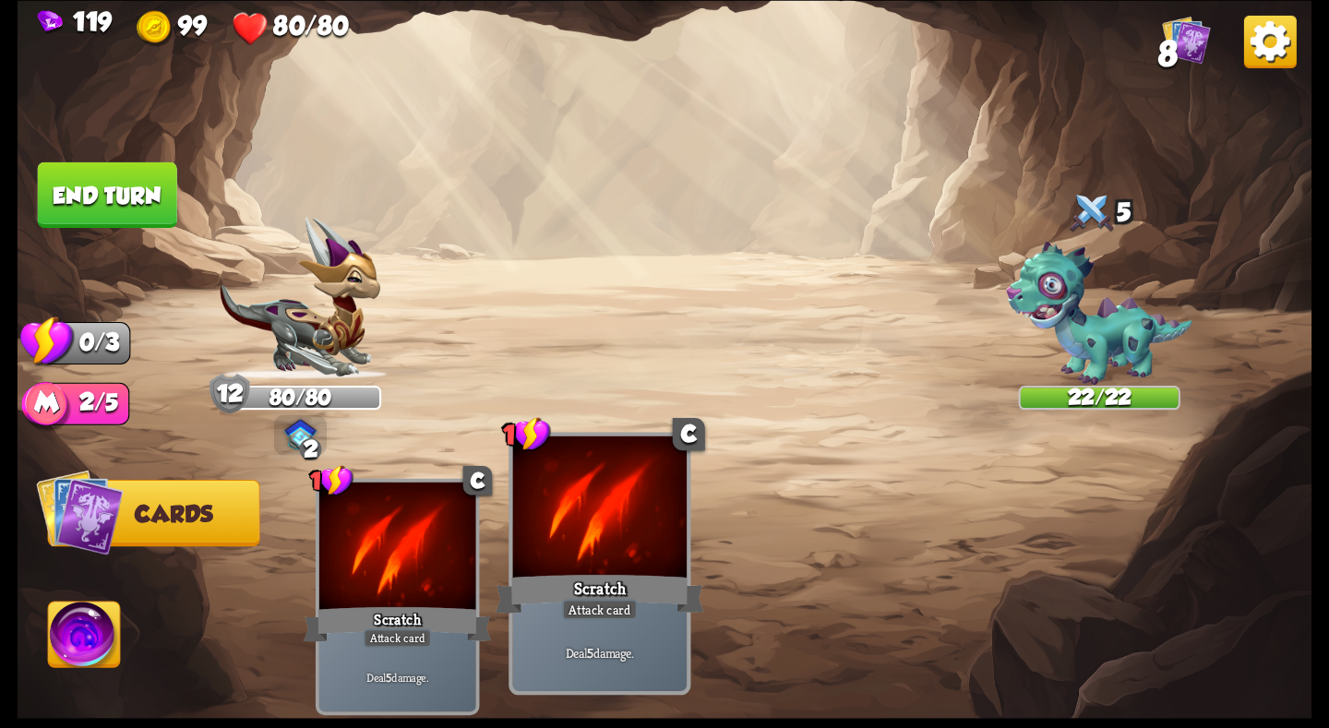
click at [642, 529] on div at bounding box center [600, 509] width 174 height 147
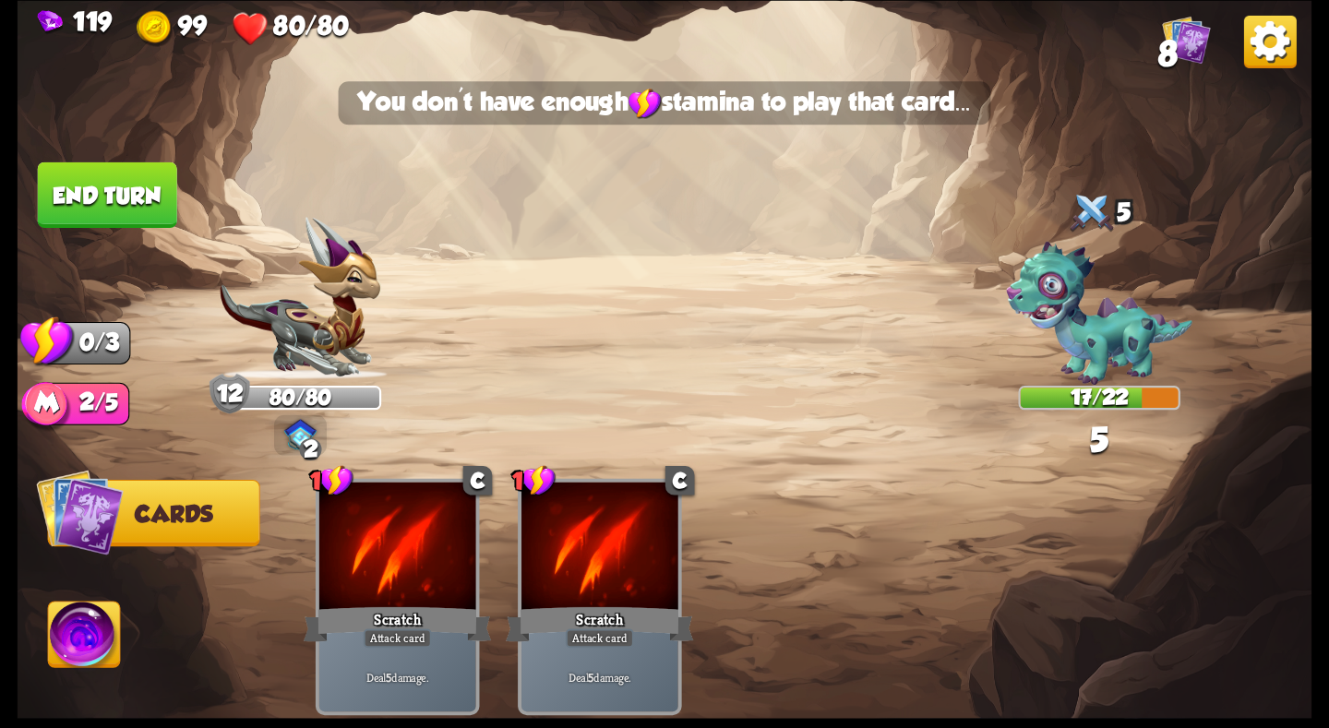
click at [99, 210] on button "End turn" at bounding box center [107, 195] width 139 height 66
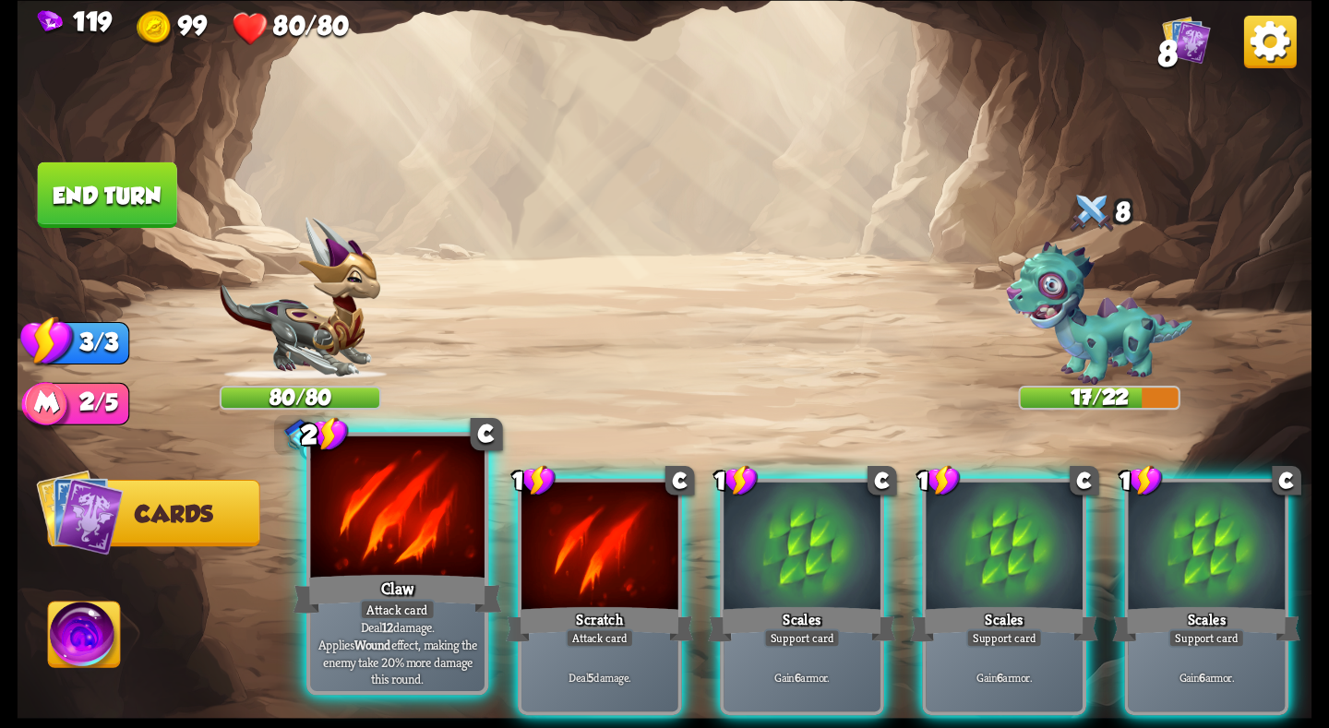
click at [410, 605] on div "Attack card" at bounding box center [398, 609] width 76 height 21
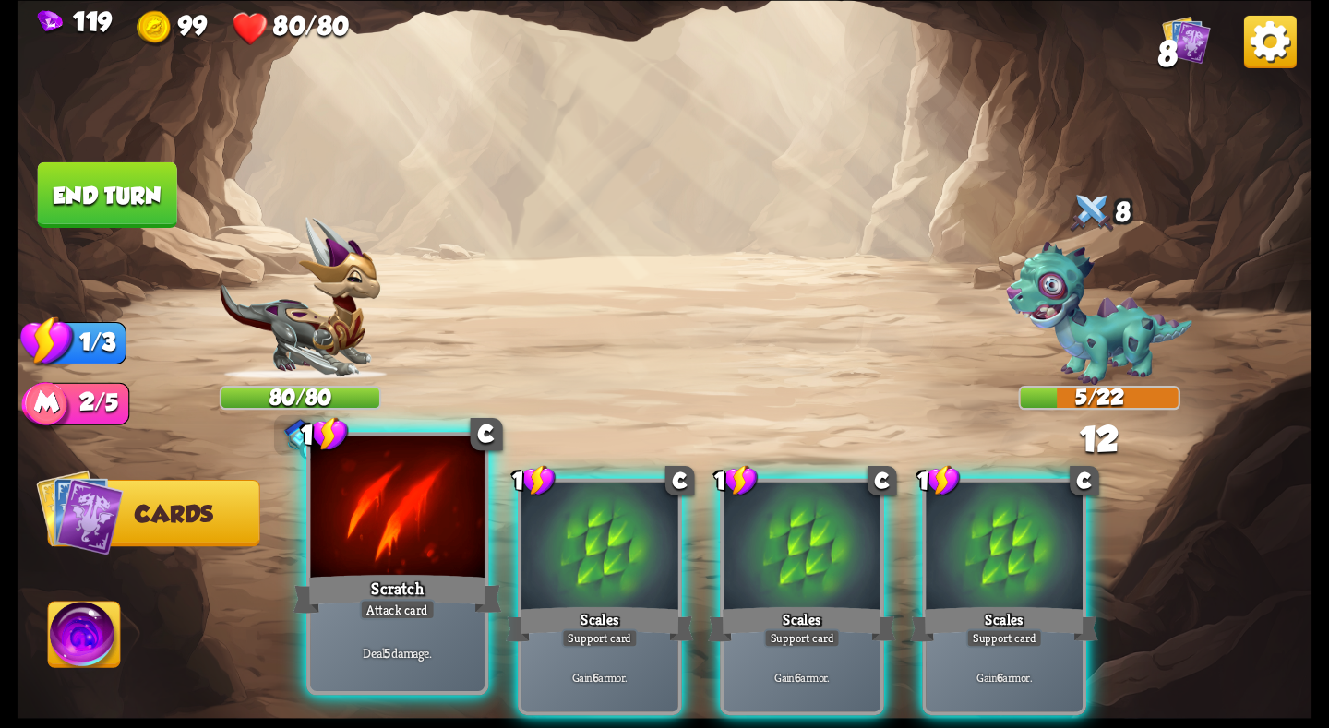
click at [410, 595] on div "Scratch" at bounding box center [397, 593] width 209 height 46
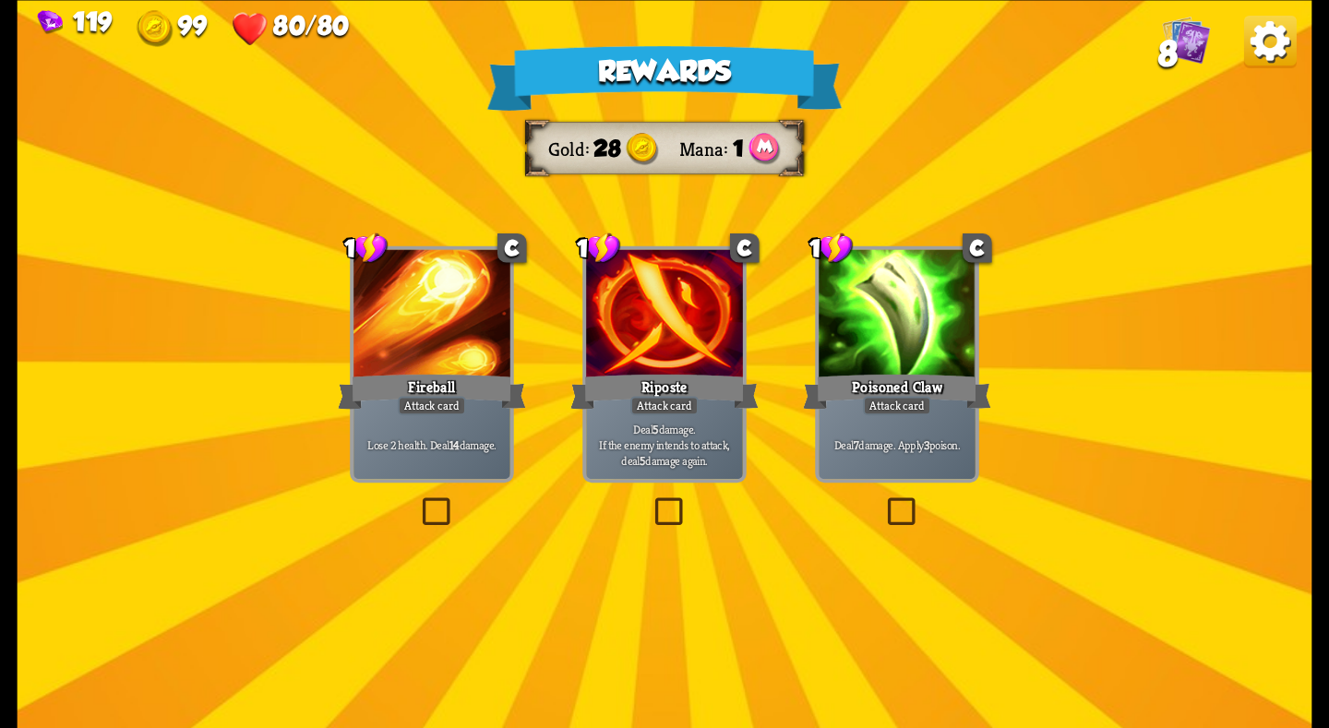
click at [653, 392] on div "Riposte" at bounding box center [664, 391] width 188 height 42
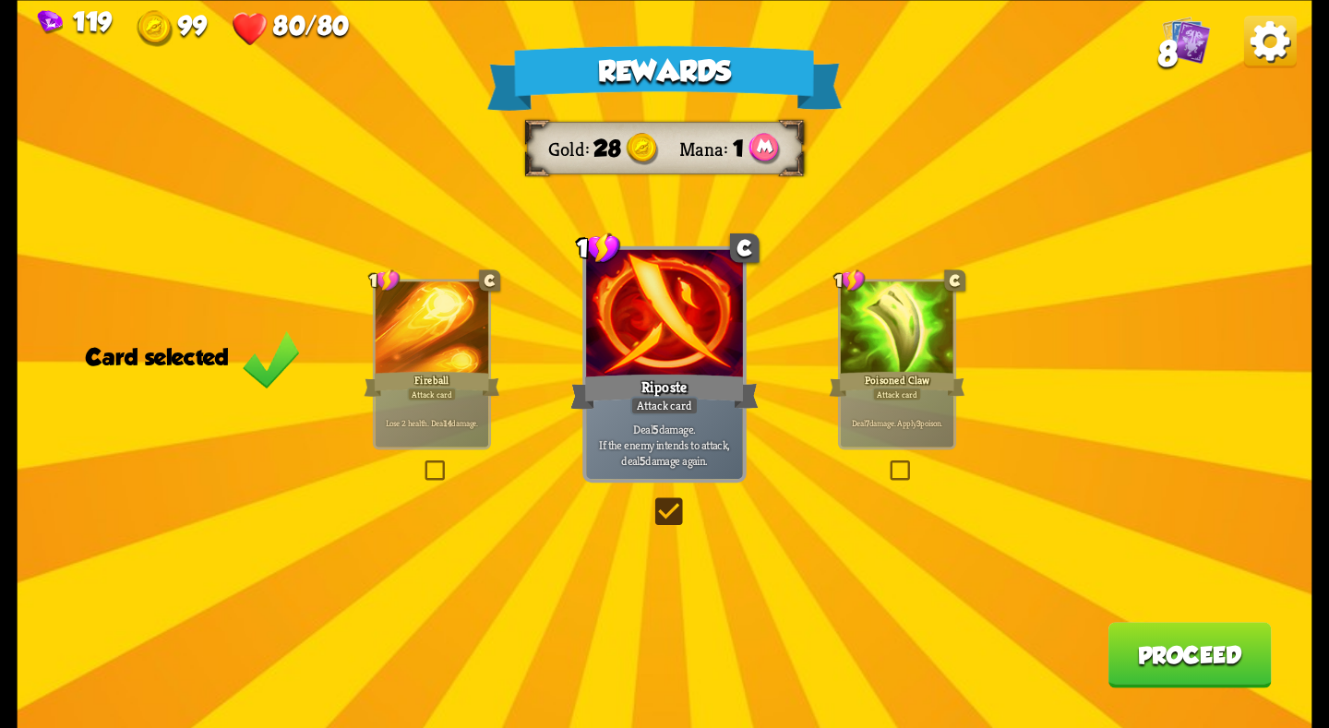
click at [1150, 633] on button "Proceed" at bounding box center [1189, 655] width 163 height 66
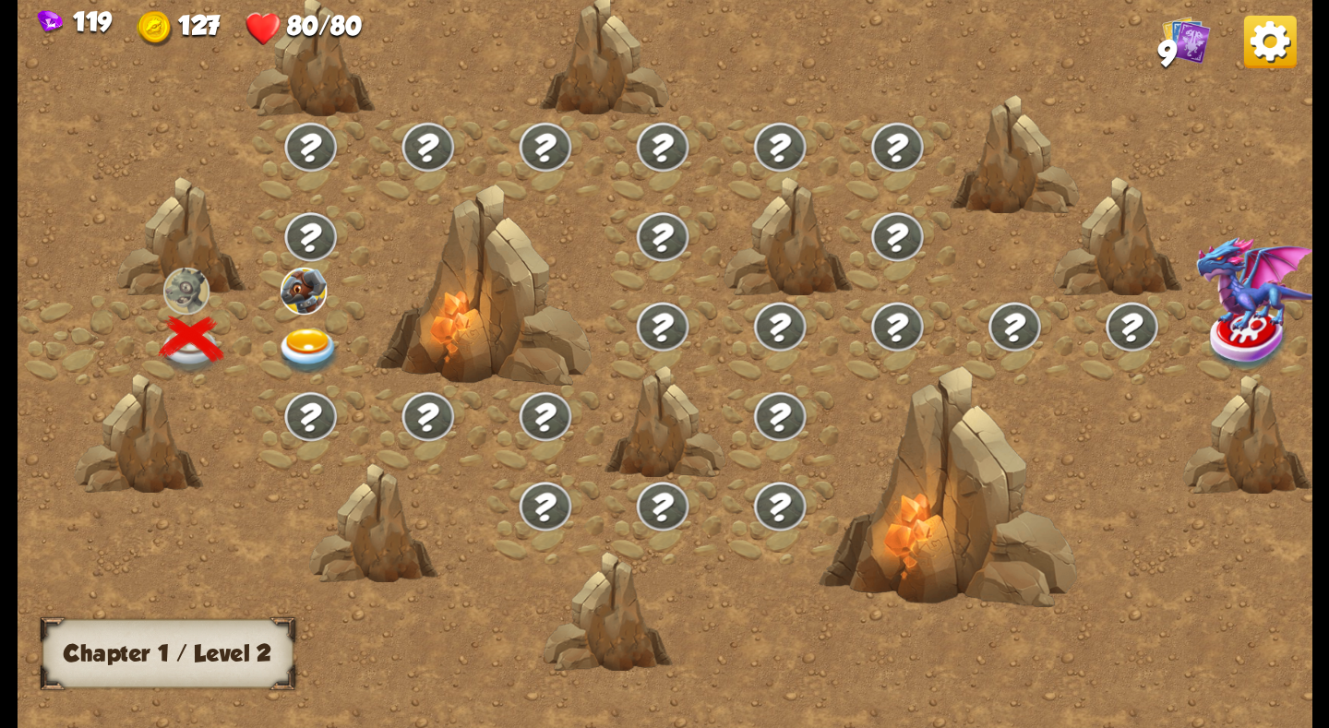
click at [321, 336] on img at bounding box center [308, 352] width 65 height 48
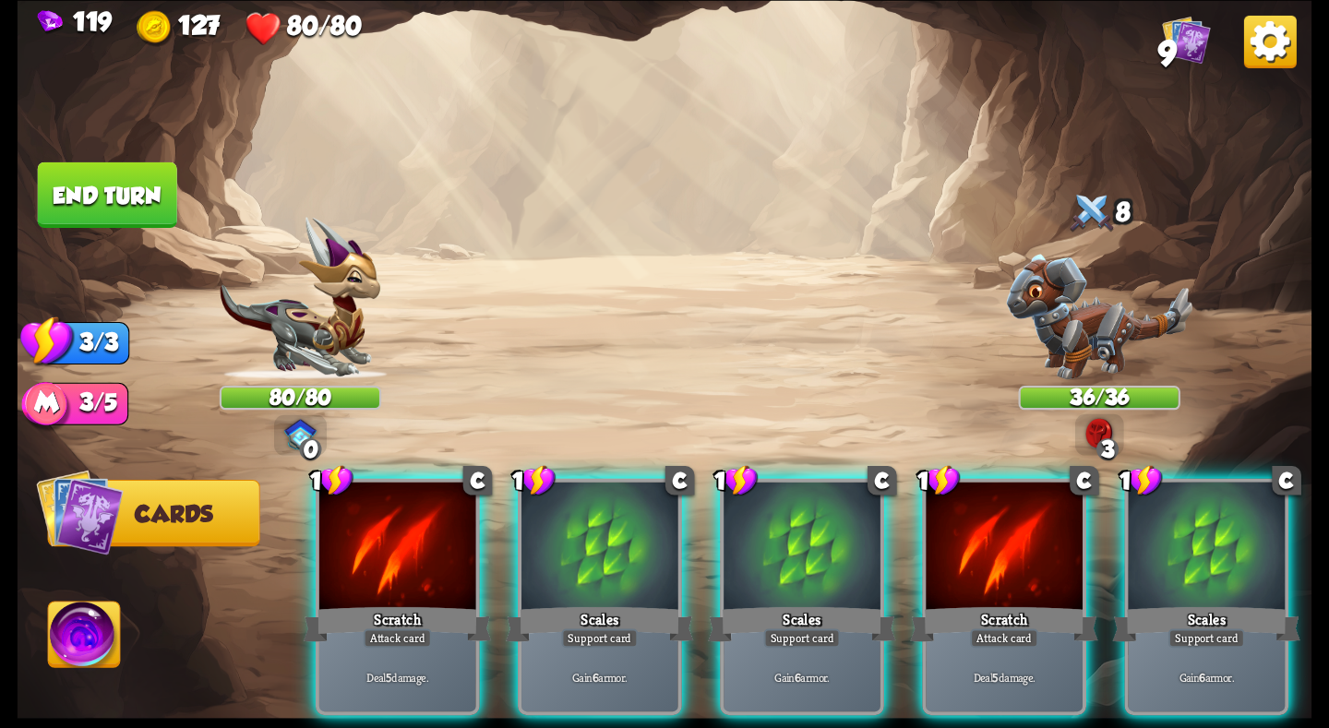
click at [1109, 331] on img at bounding box center [1099, 317] width 186 height 126
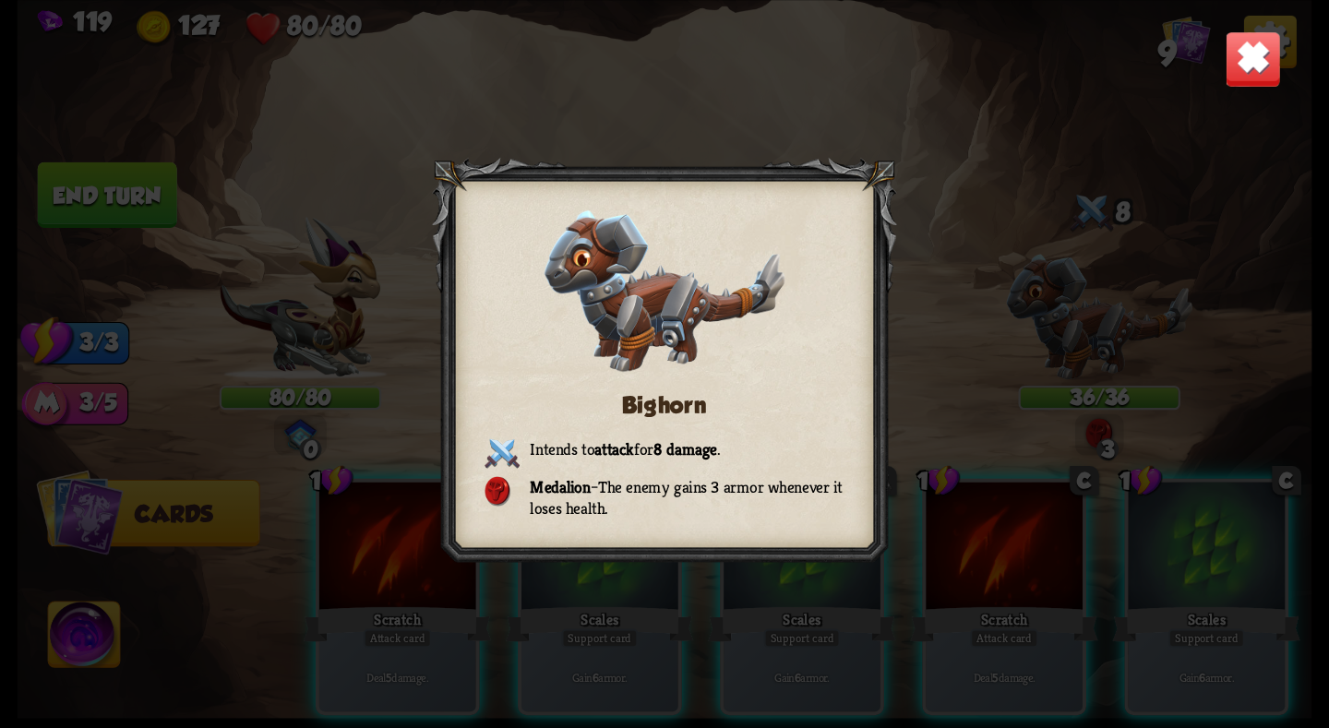
click at [1239, 72] on img at bounding box center [1253, 58] width 56 height 56
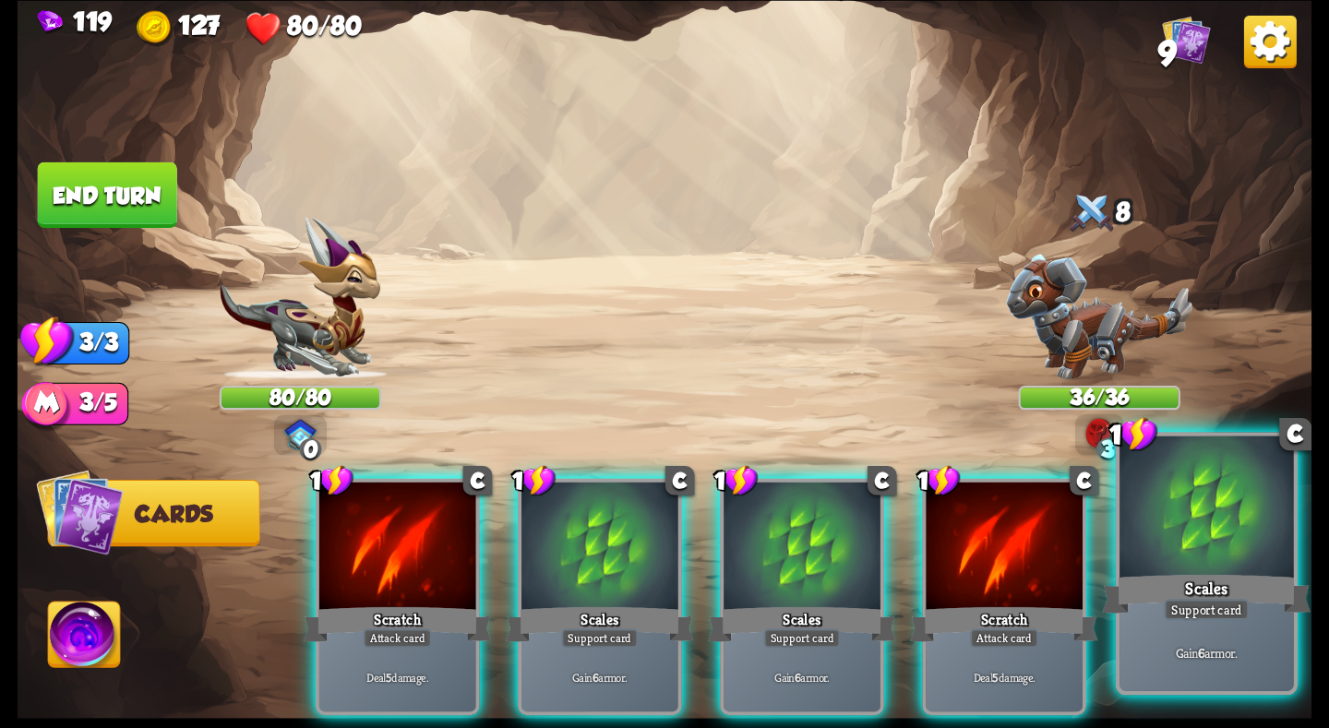
click at [1159, 605] on div "Scales" at bounding box center [1206, 593] width 209 height 46
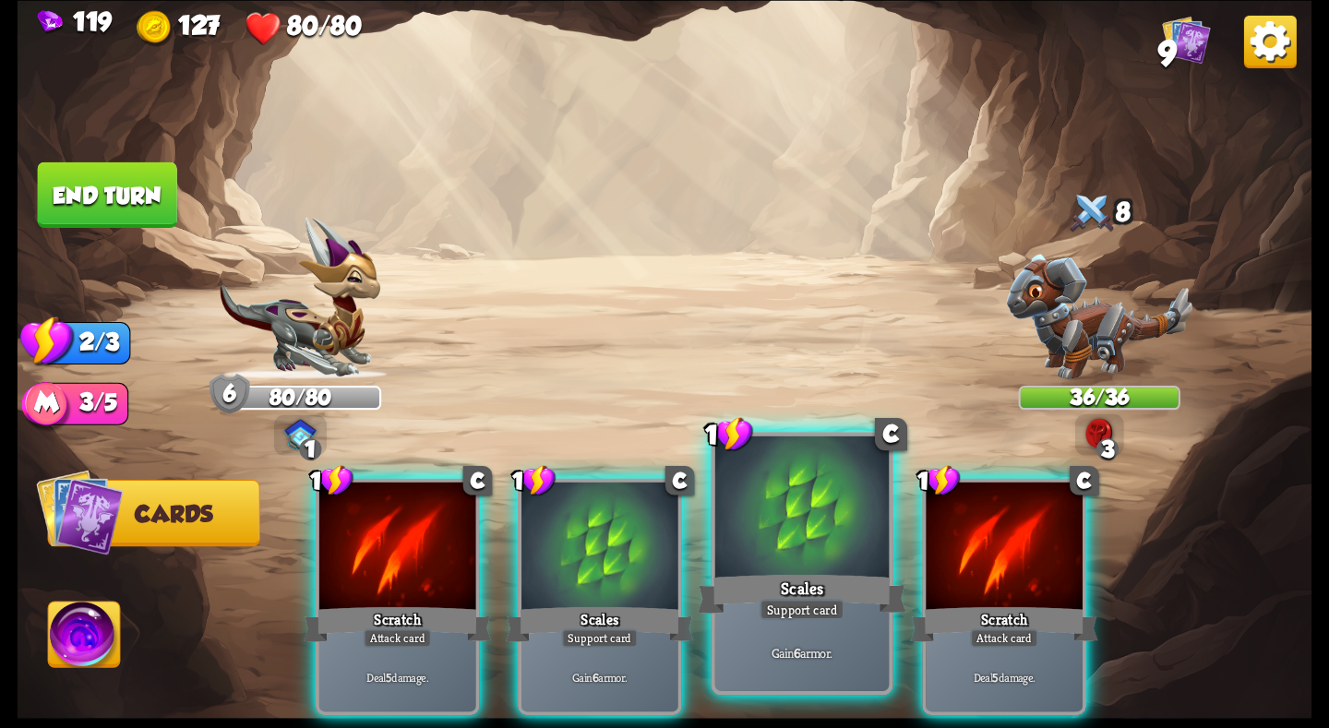
click at [816, 597] on div "Scales" at bounding box center [802, 593] width 209 height 46
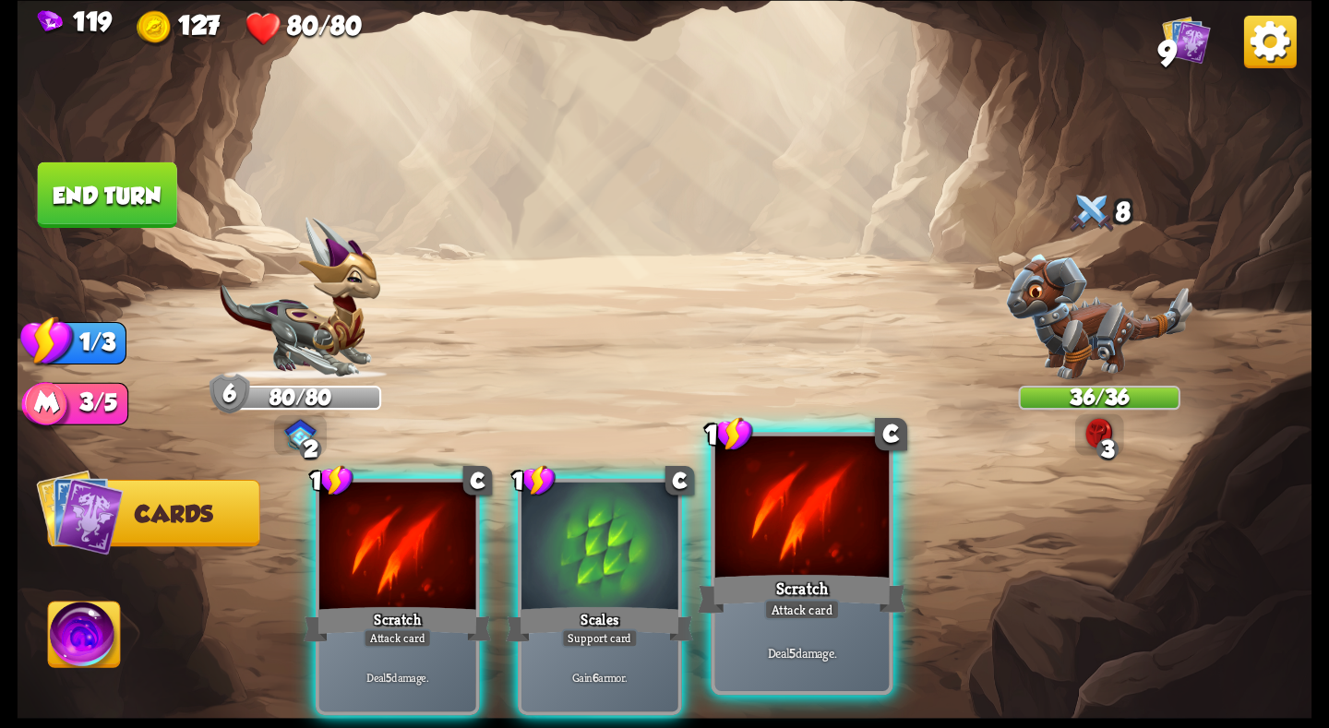
click at [814, 579] on div "Scratch" at bounding box center [802, 593] width 209 height 46
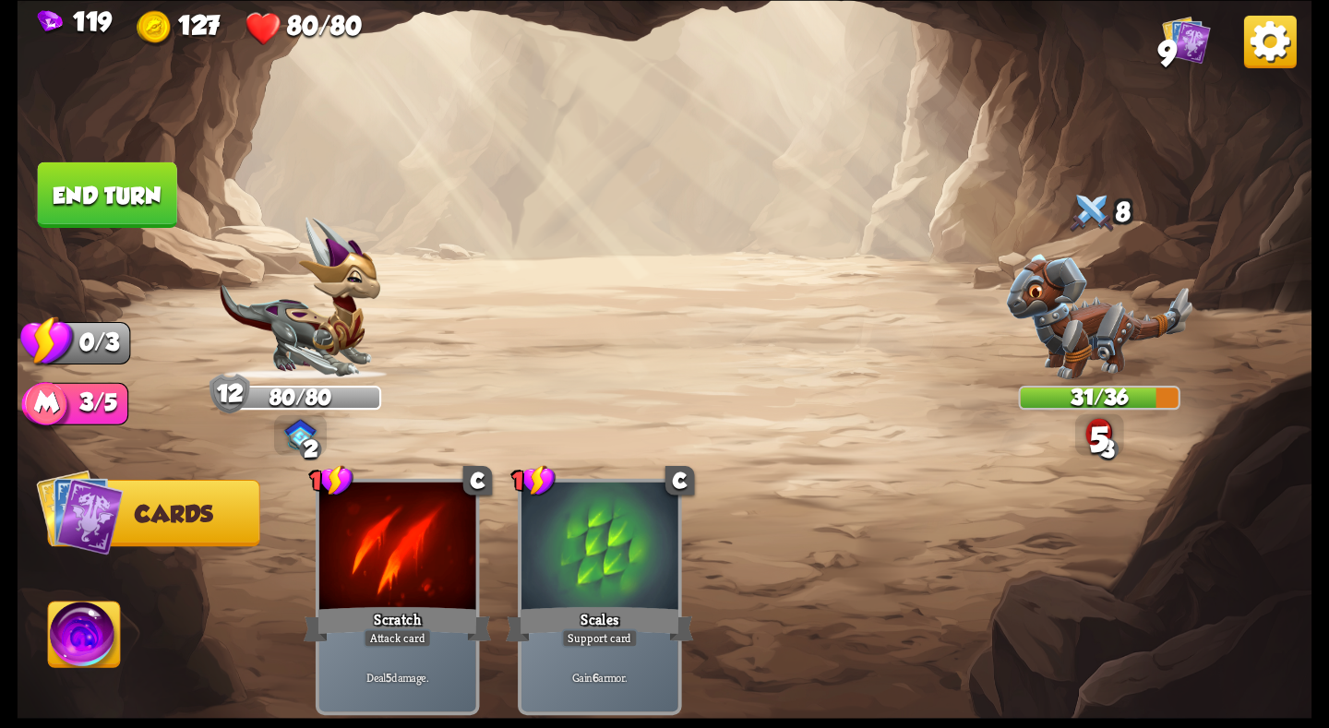
click at [107, 166] on button "End turn" at bounding box center [107, 195] width 139 height 66
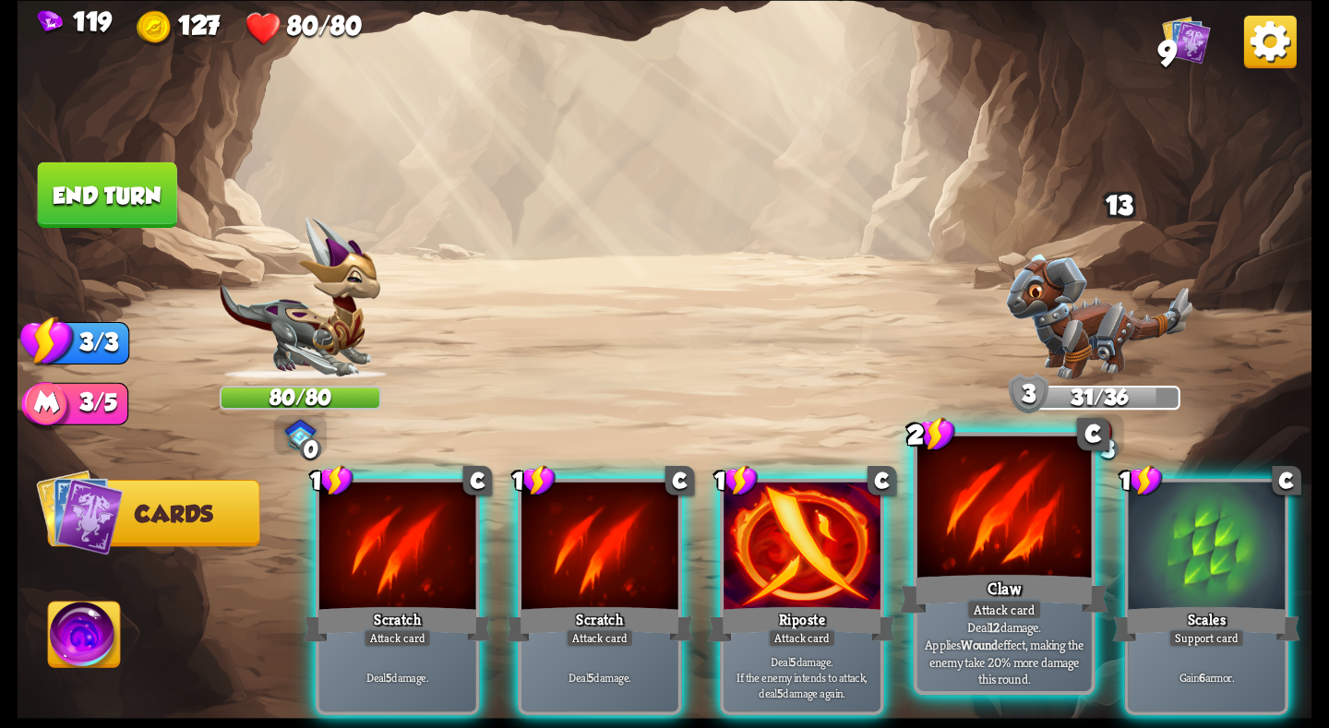
click at [989, 567] on div at bounding box center [1004, 509] width 174 height 147
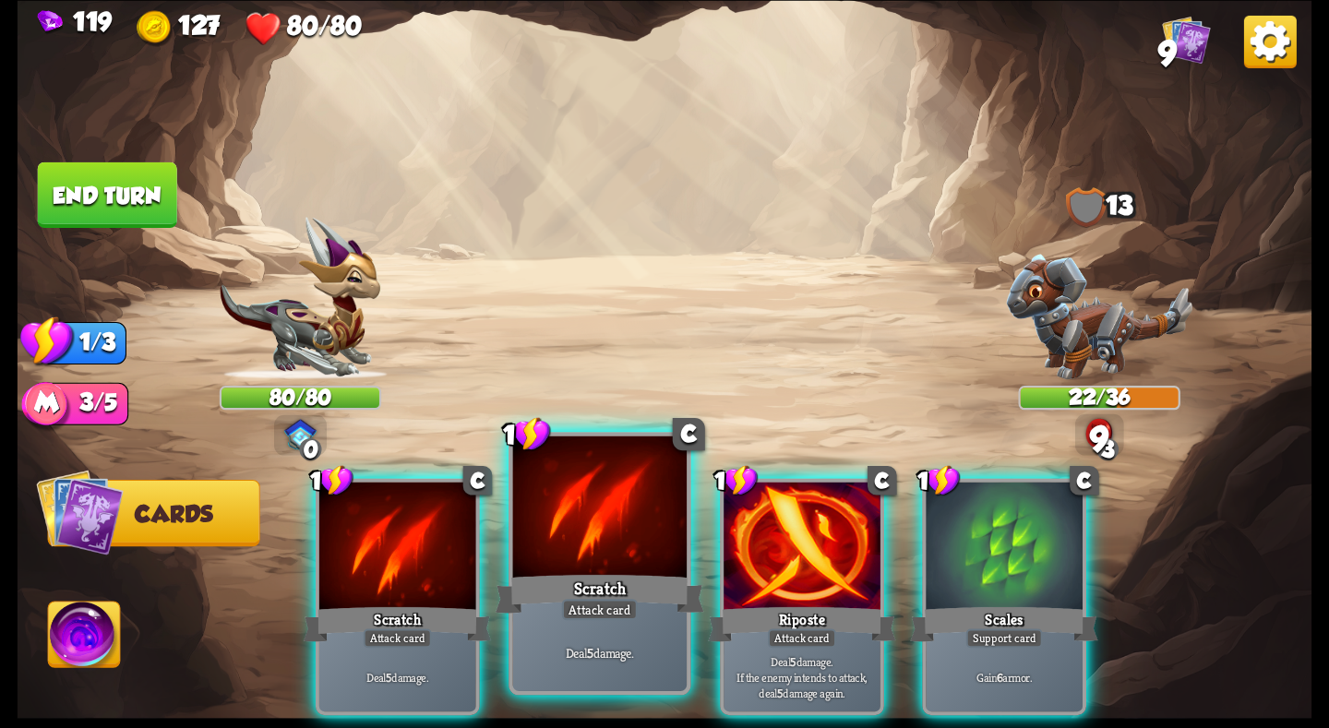
click at [572, 523] on div at bounding box center [600, 509] width 174 height 147
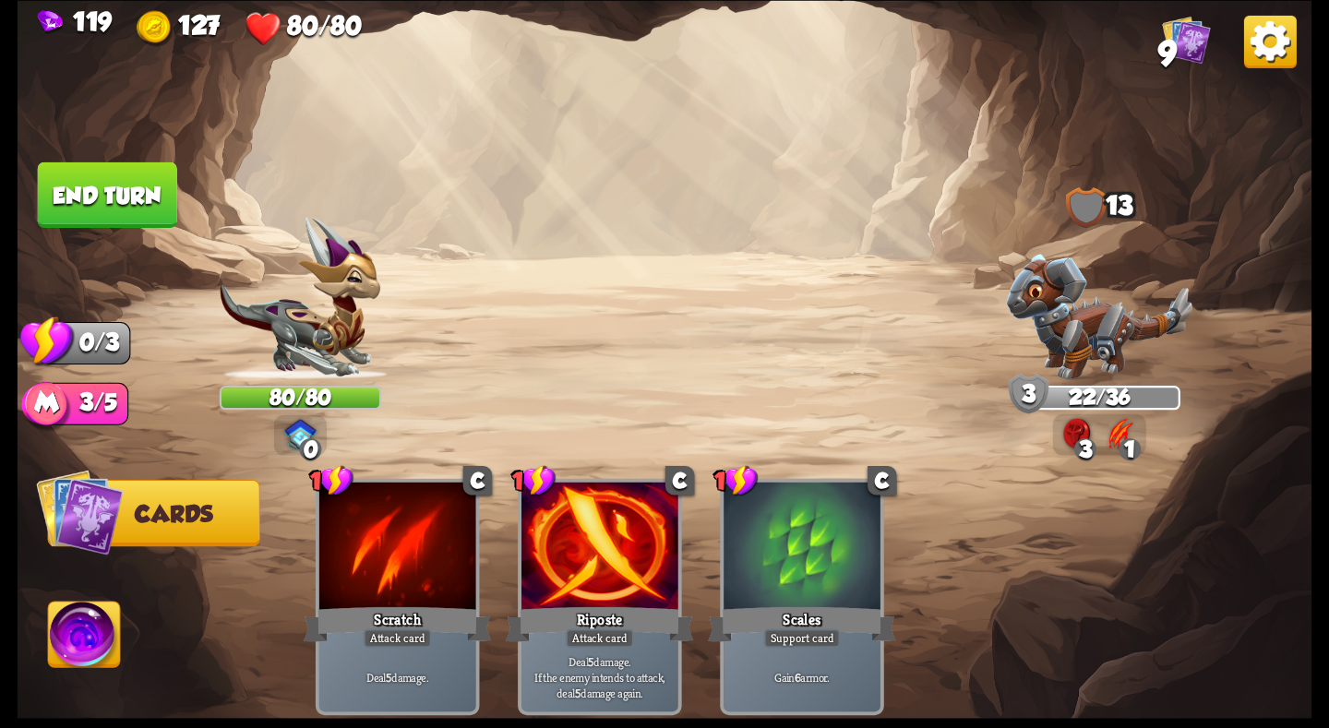
click at [142, 186] on button "End turn" at bounding box center [107, 195] width 139 height 66
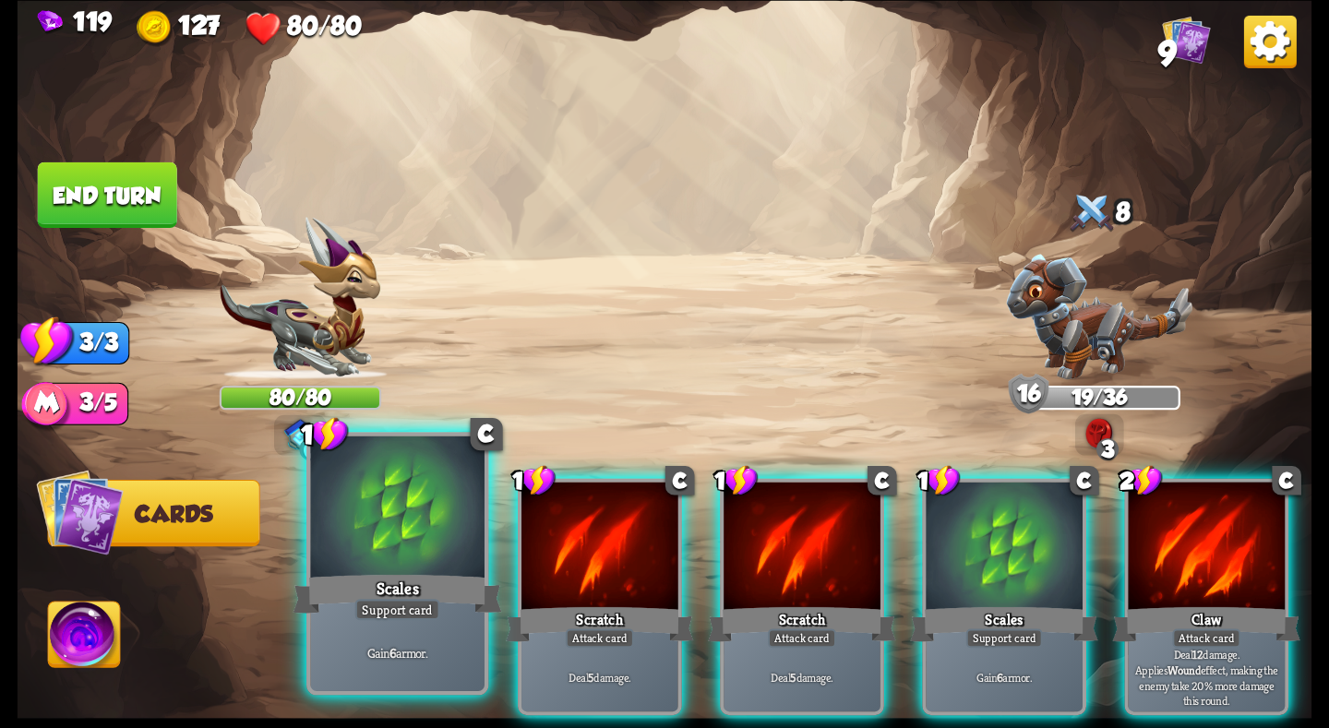
click at [409, 557] on div at bounding box center [397, 509] width 174 height 147
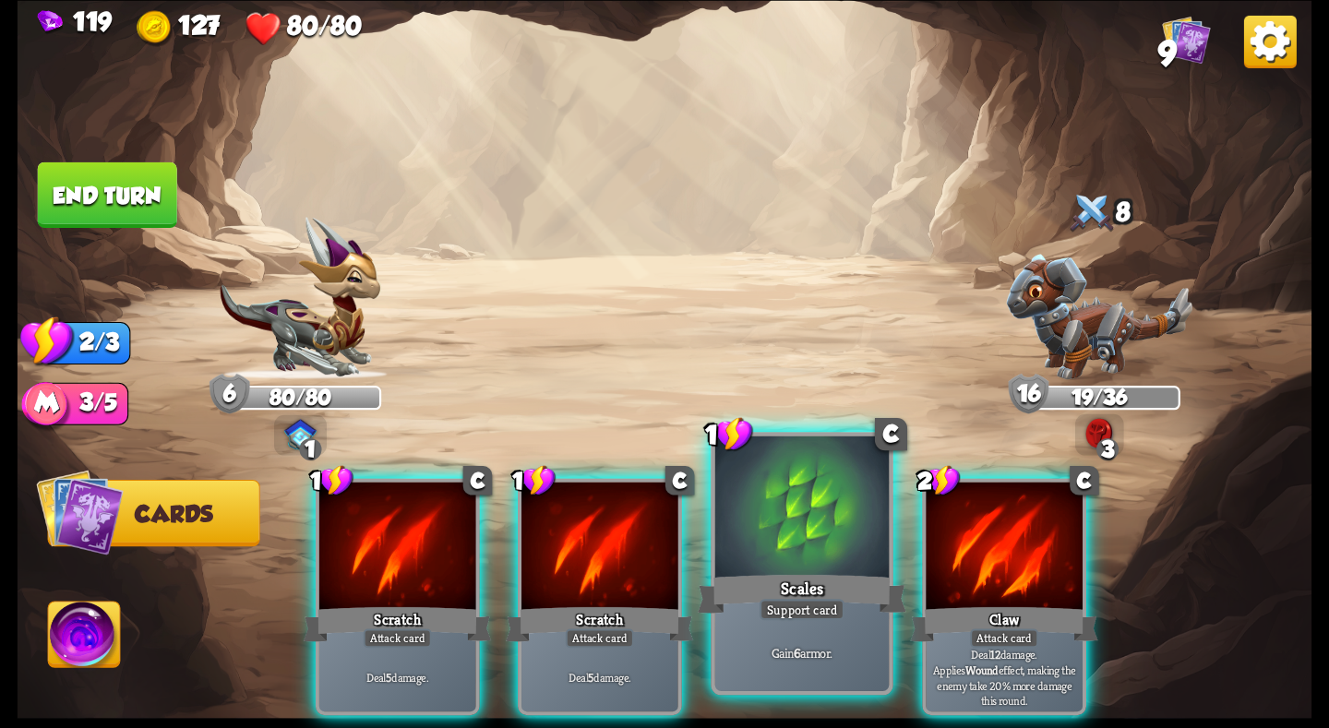
click at [837, 534] on div at bounding box center [802, 509] width 174 height 147
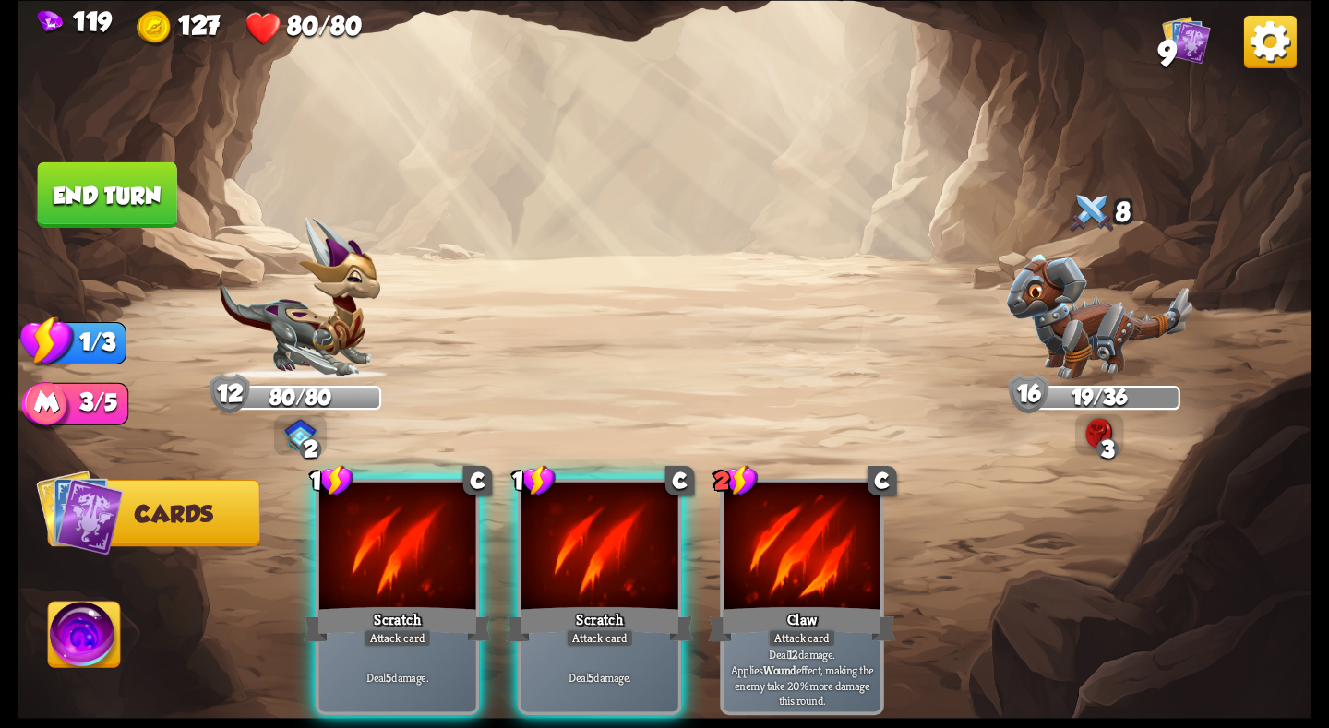
click at [176, 198] on div "Select an enemy to attack... You don't have enough stamina to play that card...…" at bounding box center [665, 364] width 1295 height 728
click at [162, 196] on button "End turn" at bounding box center [107, 195] width 139 height 66
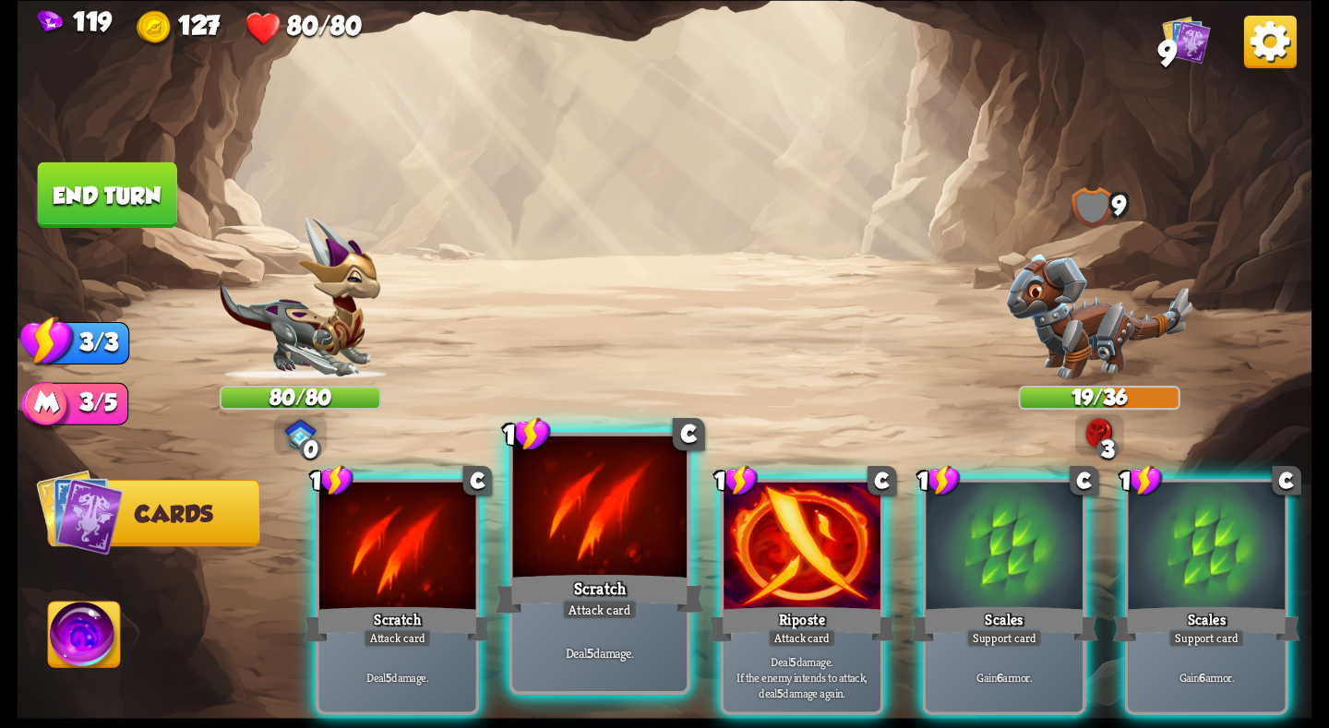
click at [608, 559] on div at bounding box center [600, 509] width 174 height 147
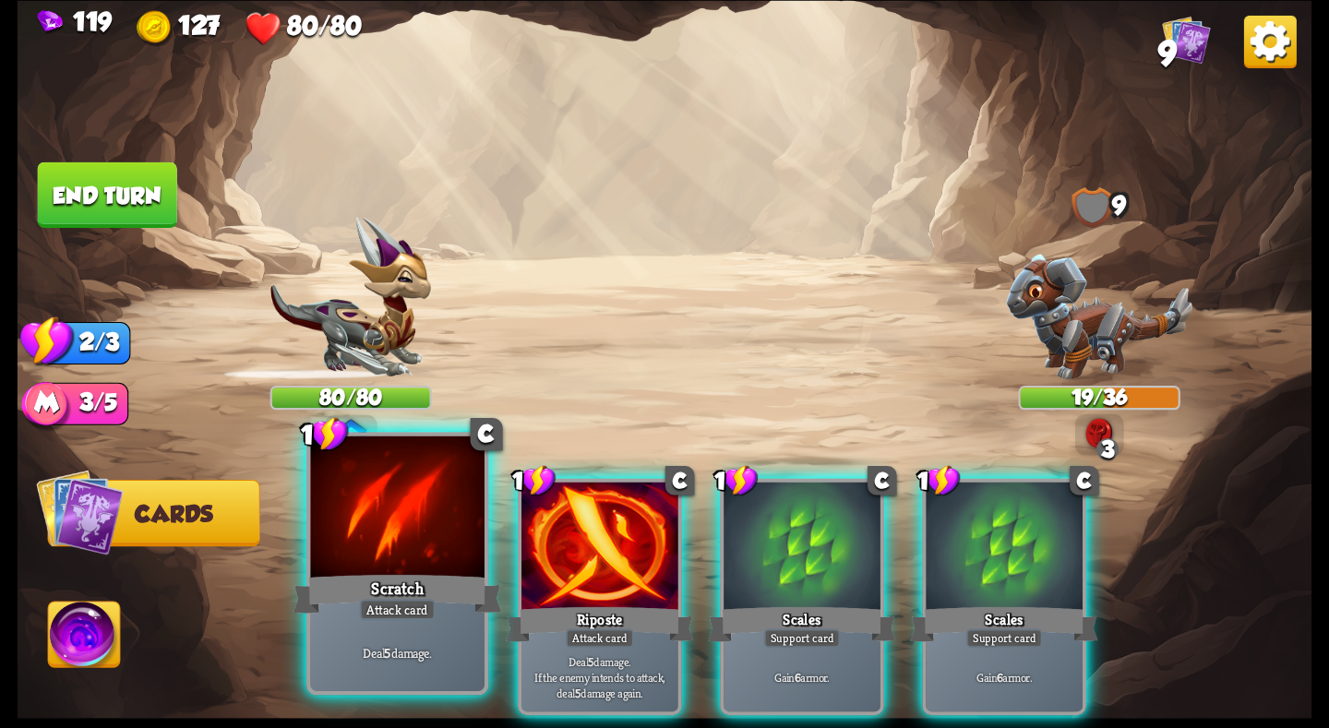
click at [403, 539] on div at bounding box center [397, 509] width 174 height 147
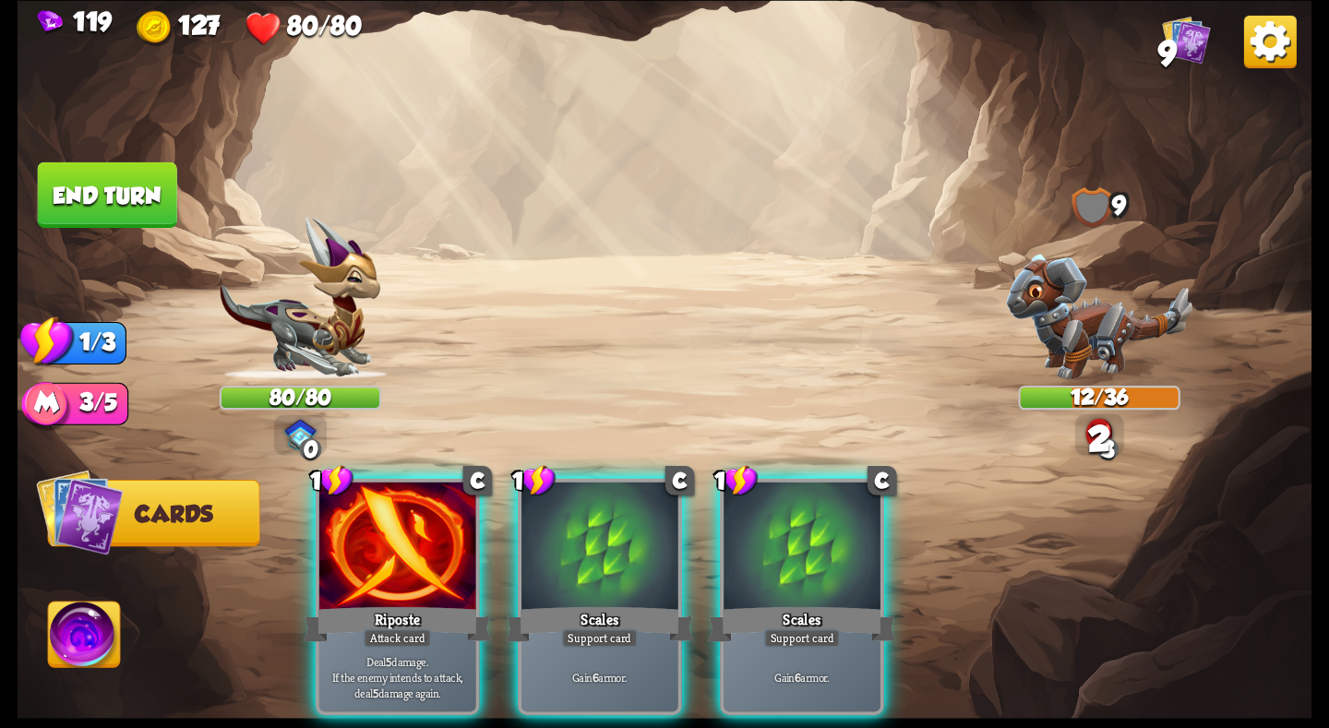
click at [145, 192] on button "End turn" at bounding box center [107, 195] width 139 height 66
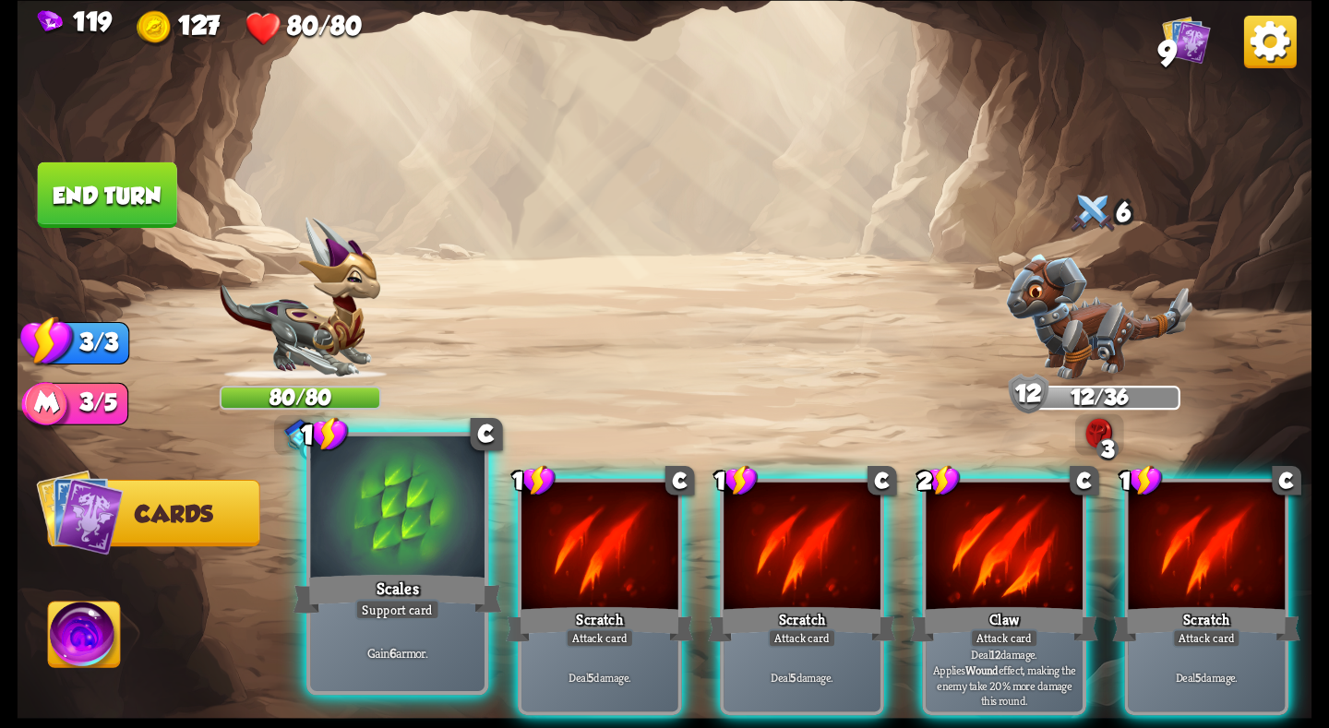
click at [376, 544] on div at bounding box center [397, 509] width 174 height 147
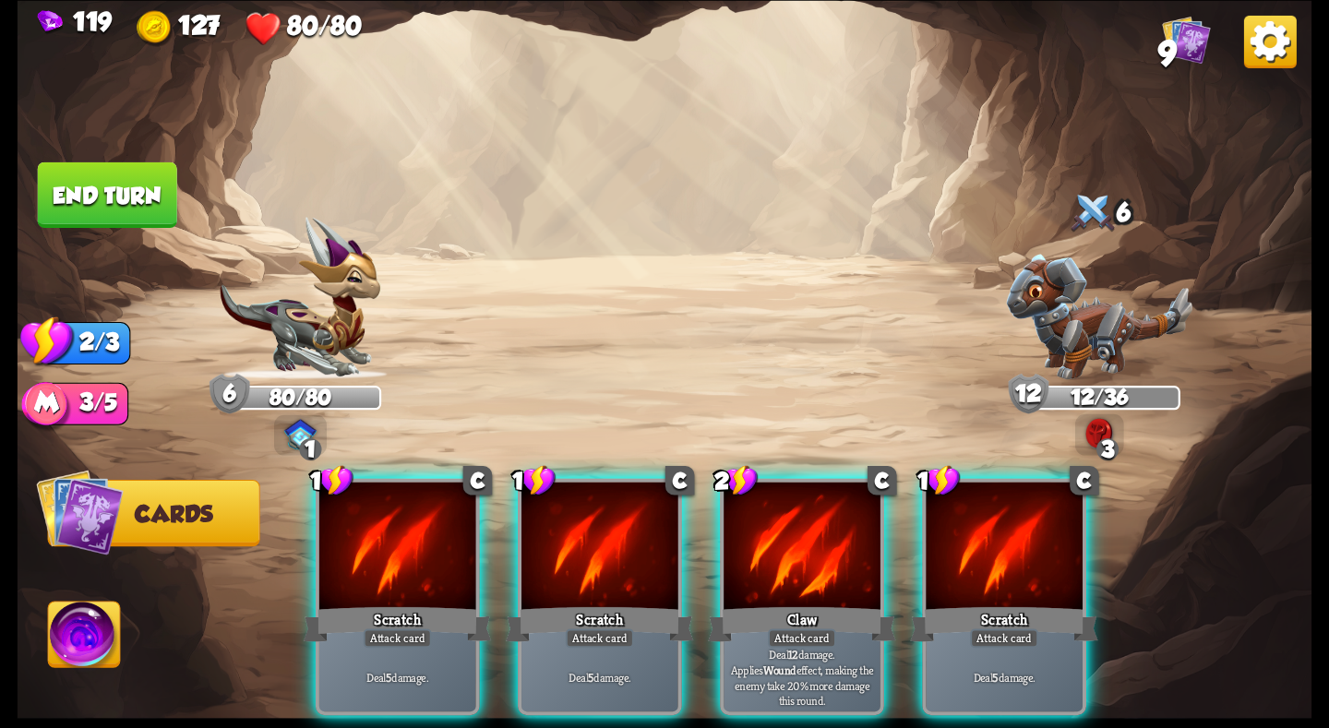
click at [145, 189] on button "End turn" at bounding box center [107, 195] width 139 height 66
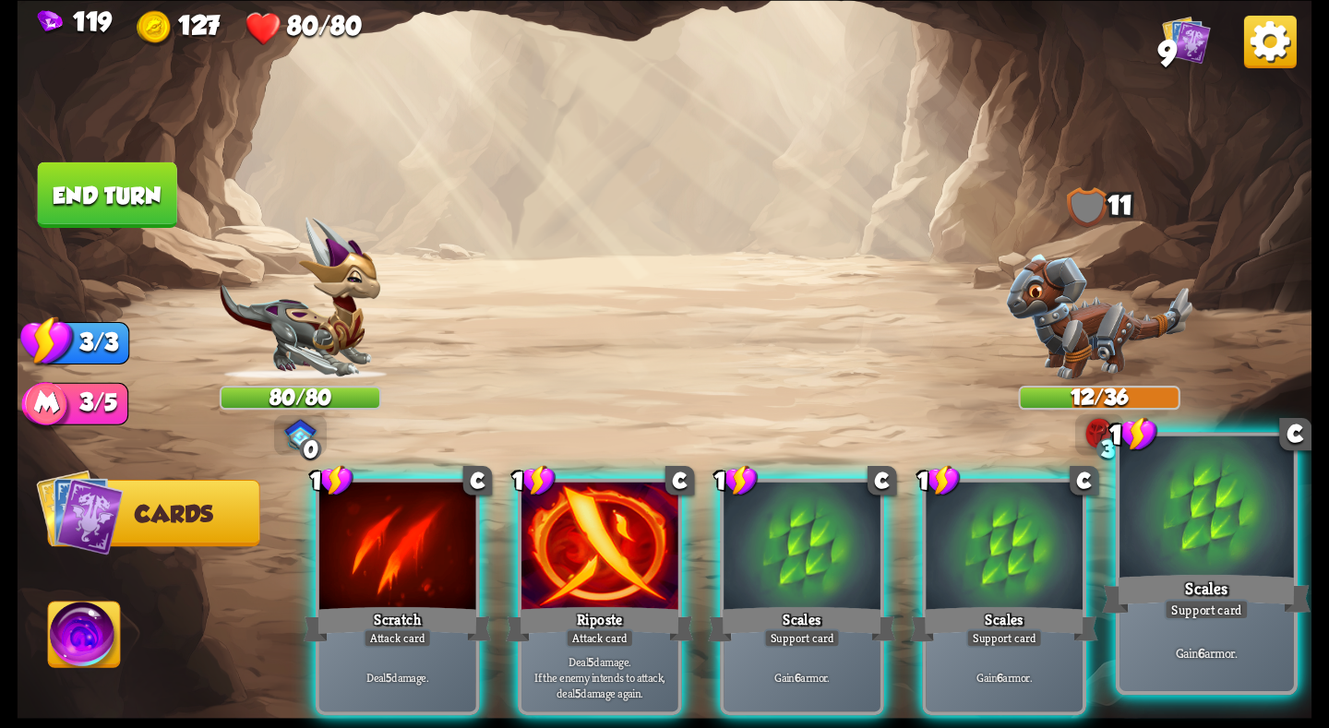
click at [1200, 577] on div "Scales" at bounding box center [1206, 593] width 209 height 46
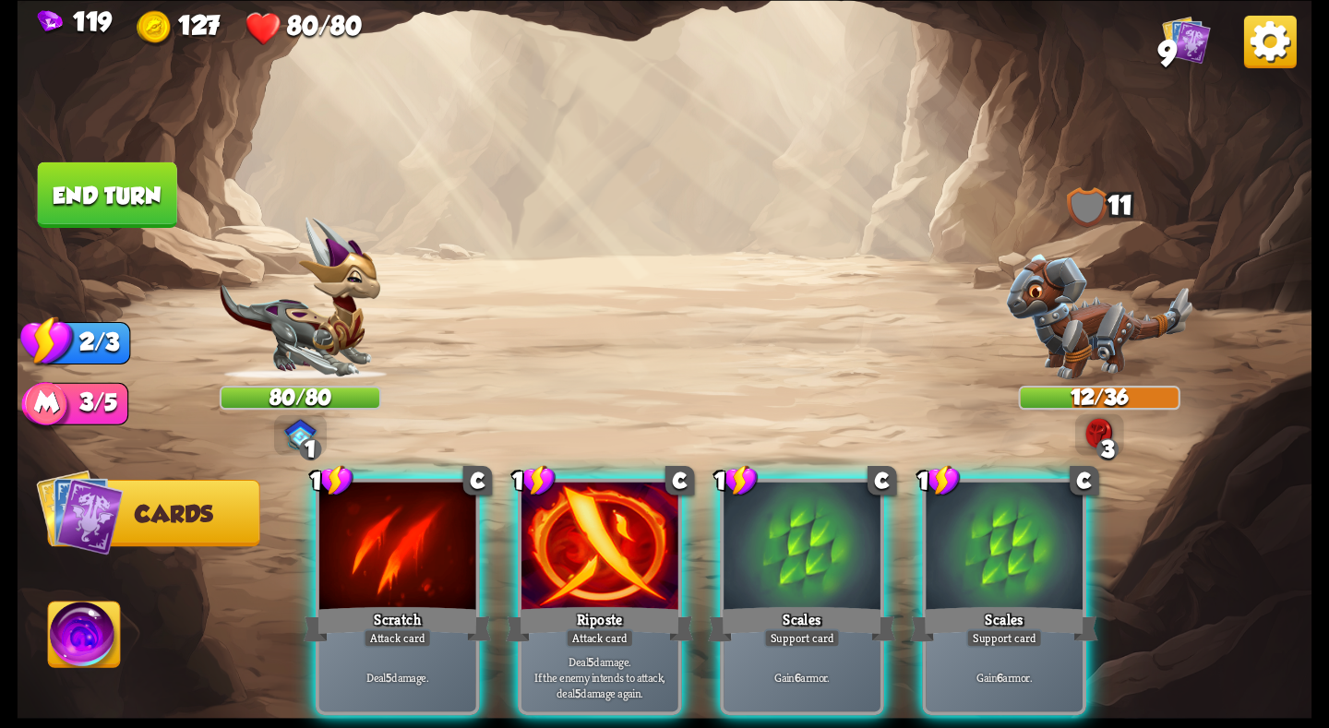
click at [988, 603] on div "Scales" at bounding box center [1004, 624] width 188 height 42
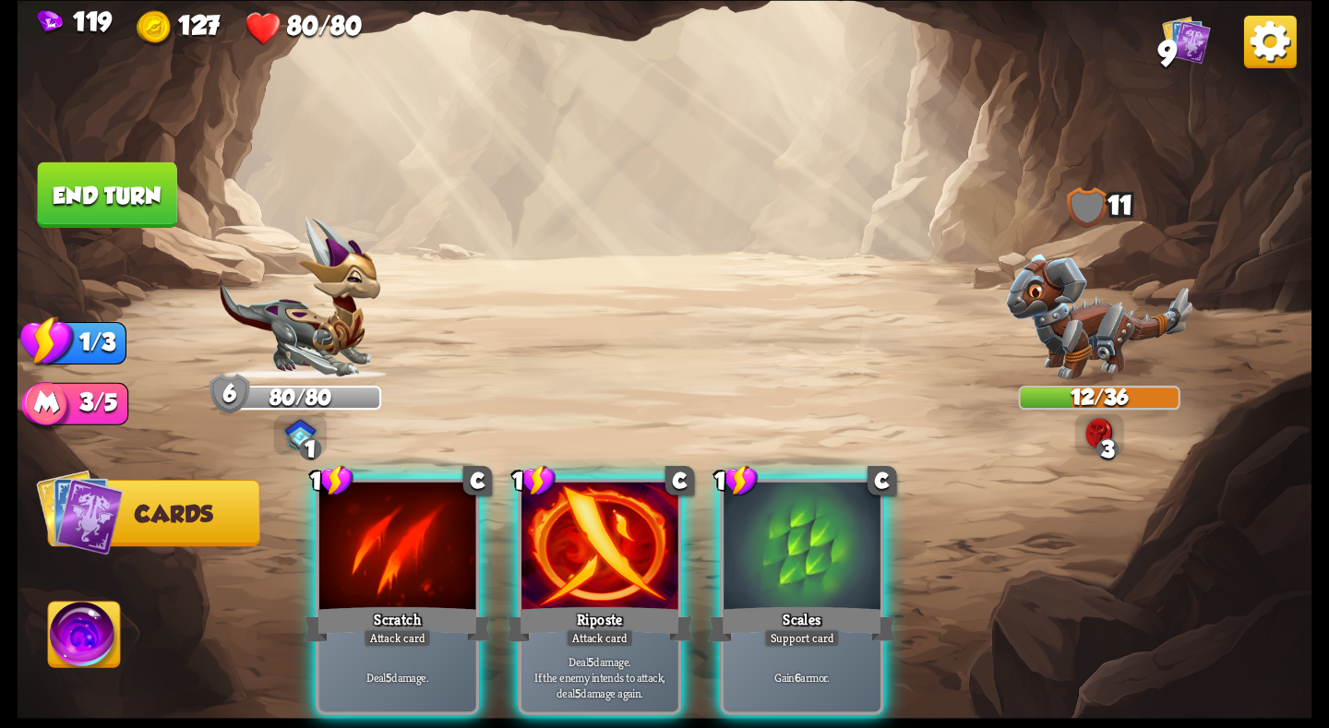
drag, startPoint x: 849, startPoint y: 566, endPoint x: 826, endPoint y: 545, distance: 30.7
click at [849, 567] on div at bounding box center [802, 548] width 157 height 132
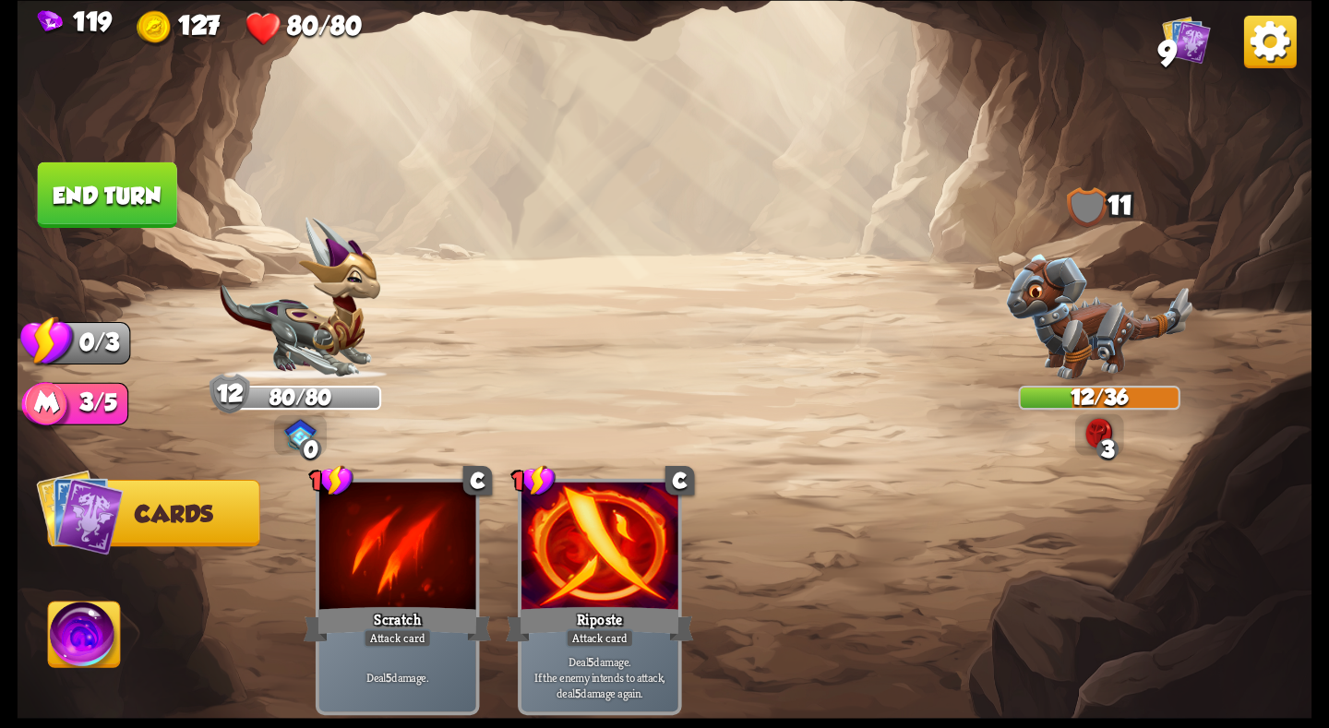
click at [99, 207] on button "End turn" at bounding box center [107, 195] width 139 height 66
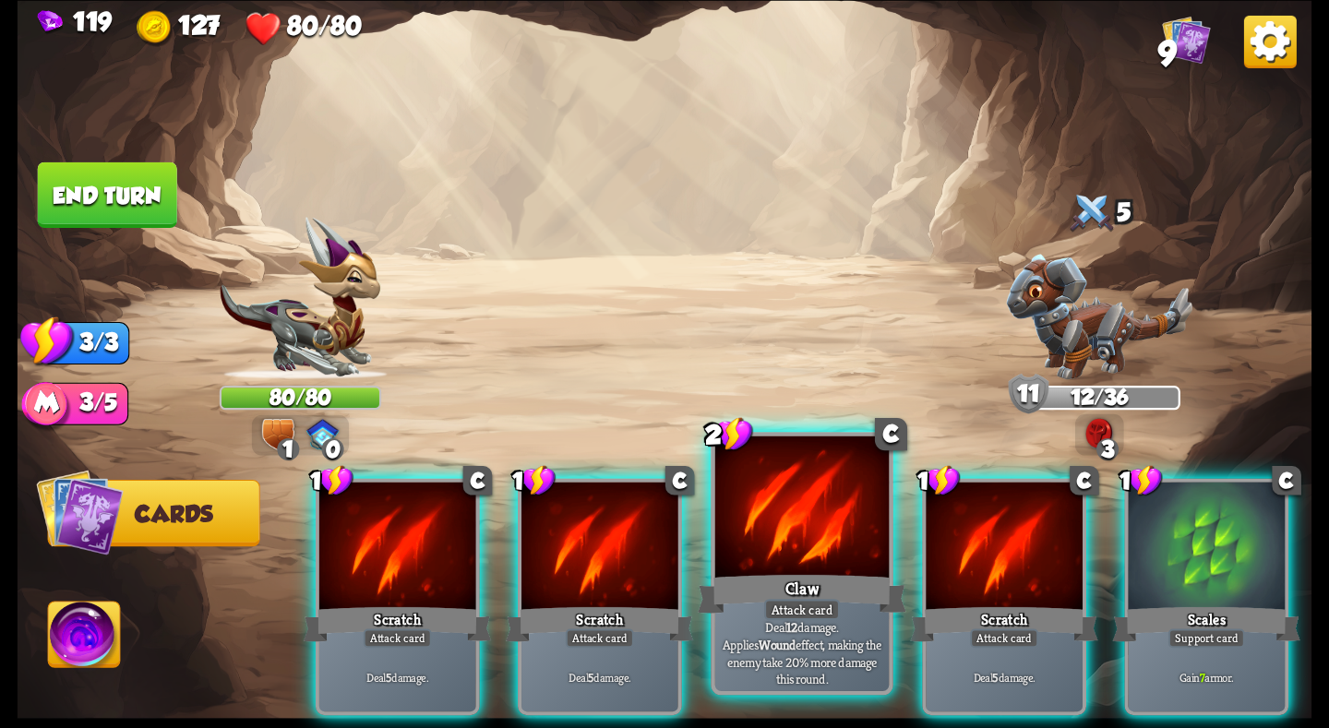
click at [796, 582] on div "Claw" at bounding box center [802, 593] width 209 height 46
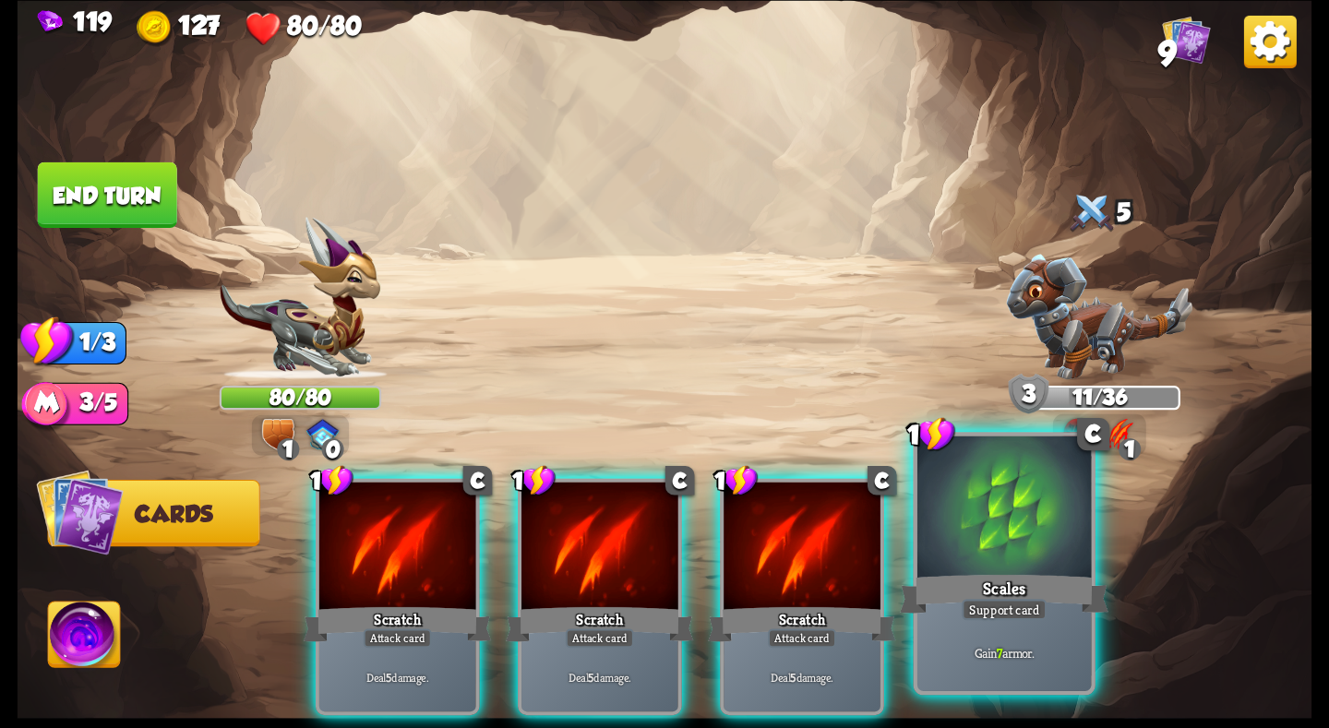
click at [960, 568] on div at bounding box center [1004, 509] width 174 height 147
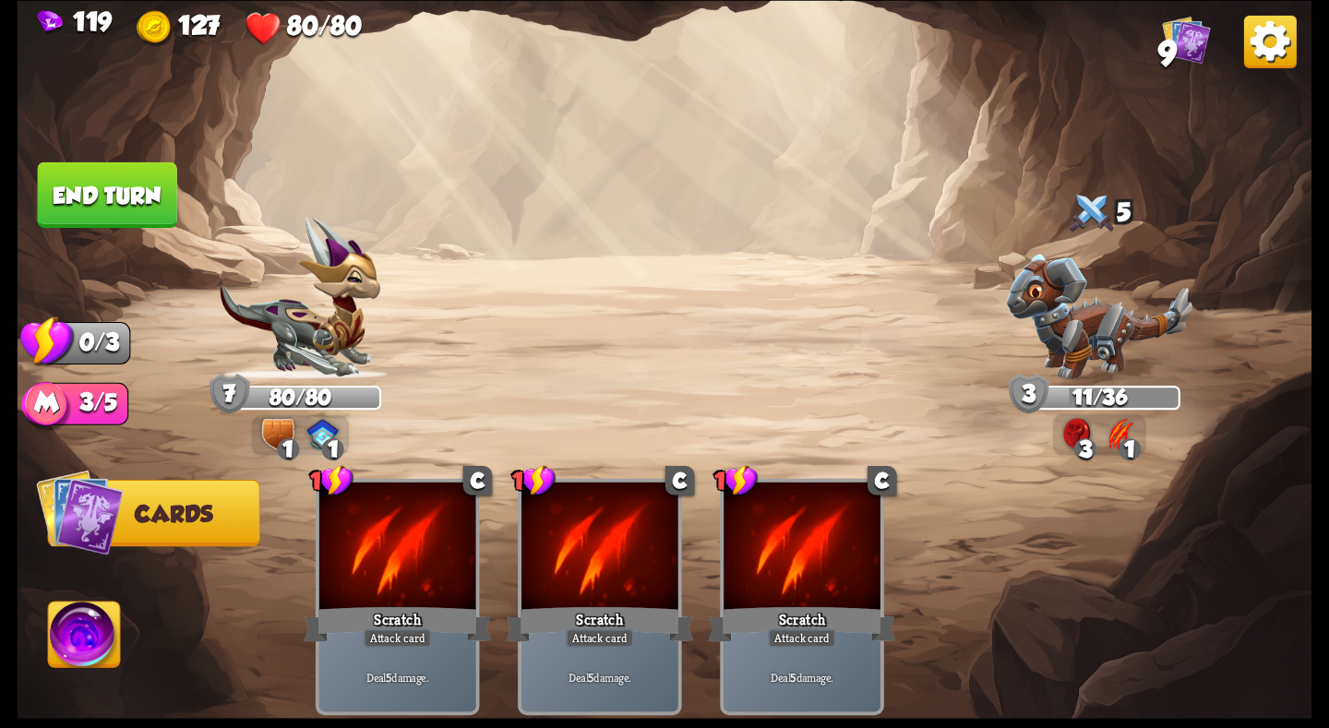
click at [112, 199] on button "End turn" at bounding box center [107, 195] width 139 height 66
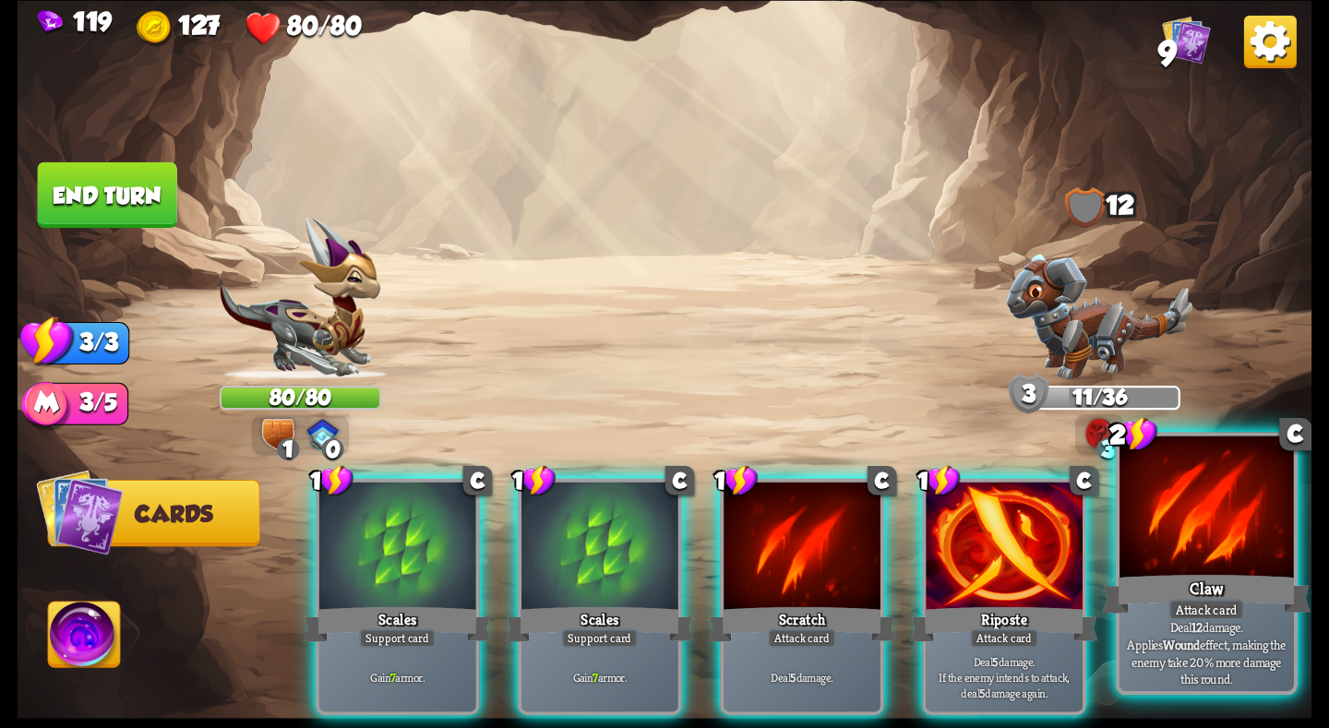
click at [1157, 563] on div at bounding box center [1206, 509] width 174 height 147
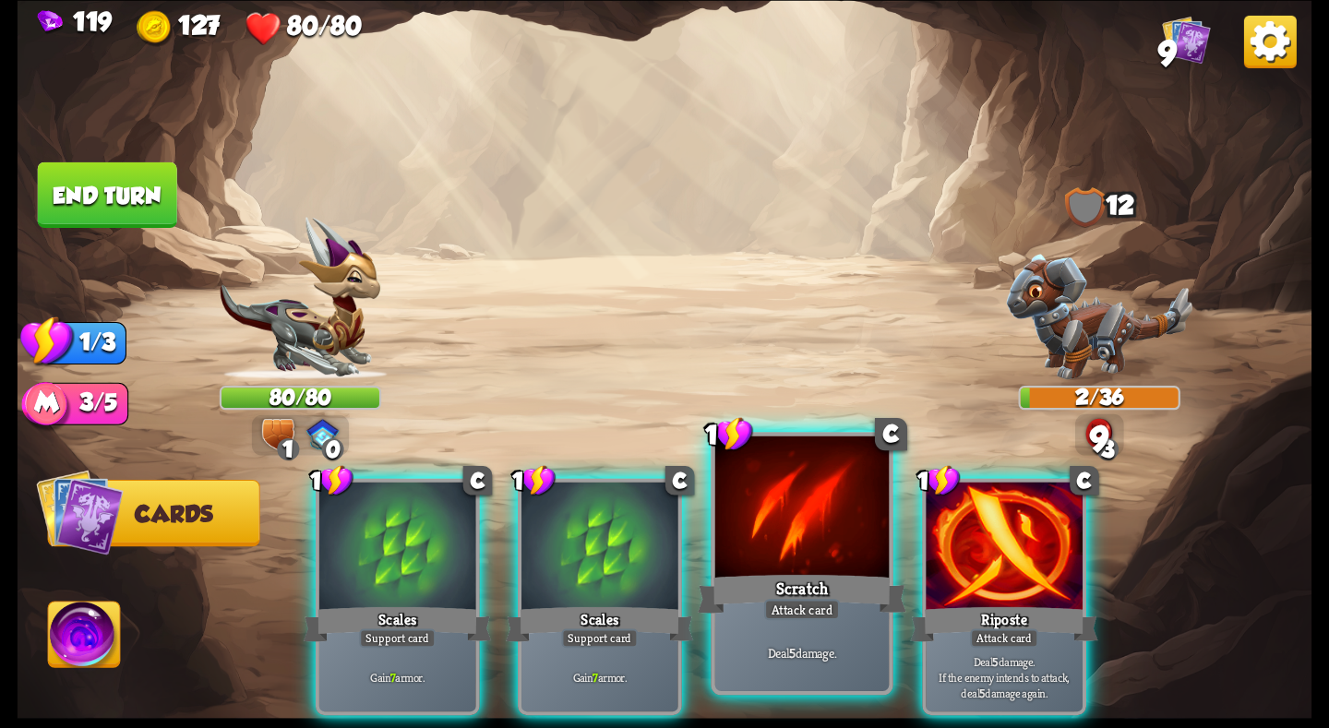
click at [784, 582] on div "Scratch" at bounding box center [802, 593] width 209 height 46
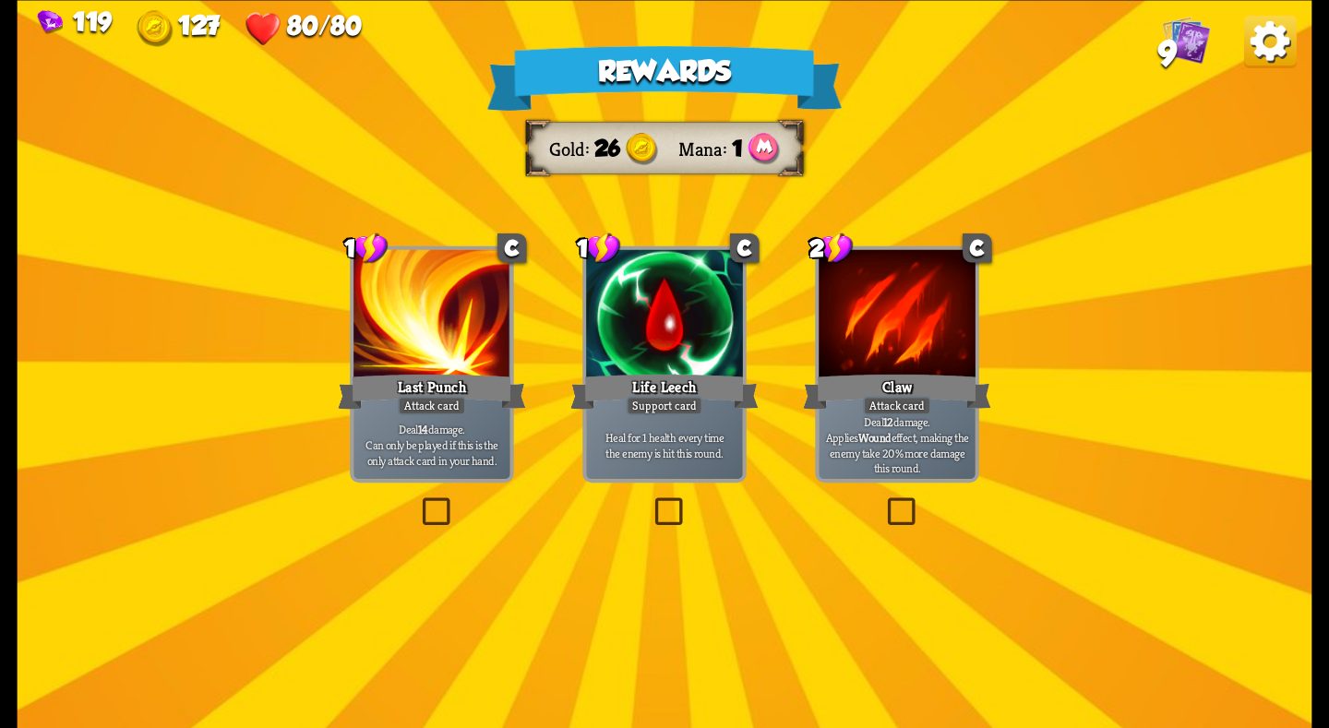
click at [652, 393] on div "Life Leech" at bounding box center [664, 391] width 188 height 42
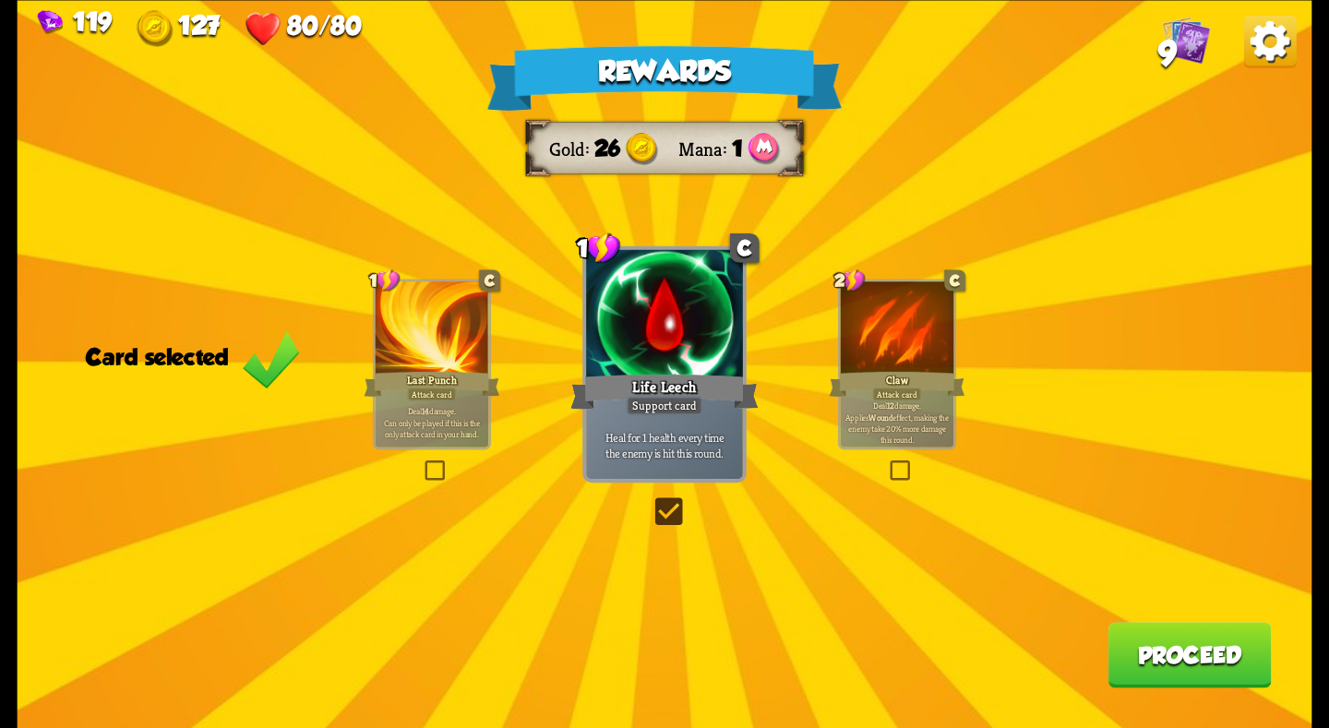
click at [1188, 648] on button "Proceed" at bounding box center [1189, 655] width 163 height 66
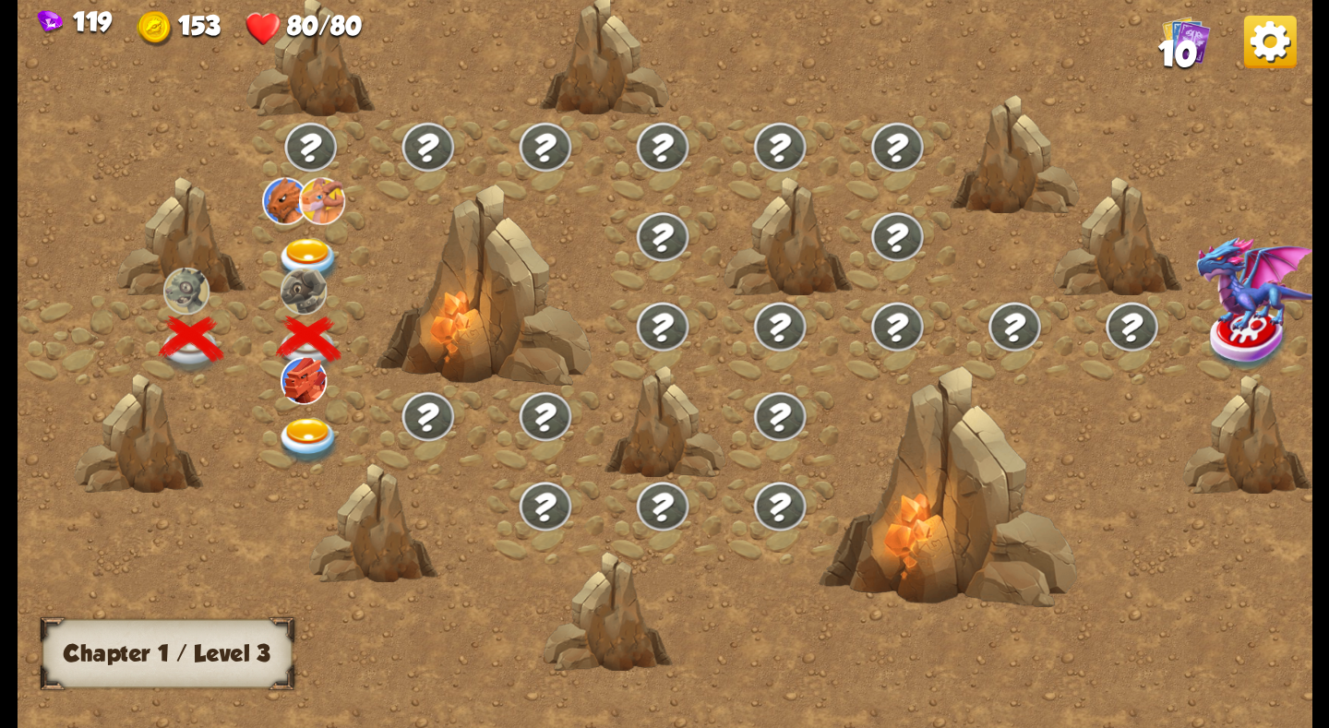
click at [304, 252] on img at bounding box center [308, 261] width 65 height 48
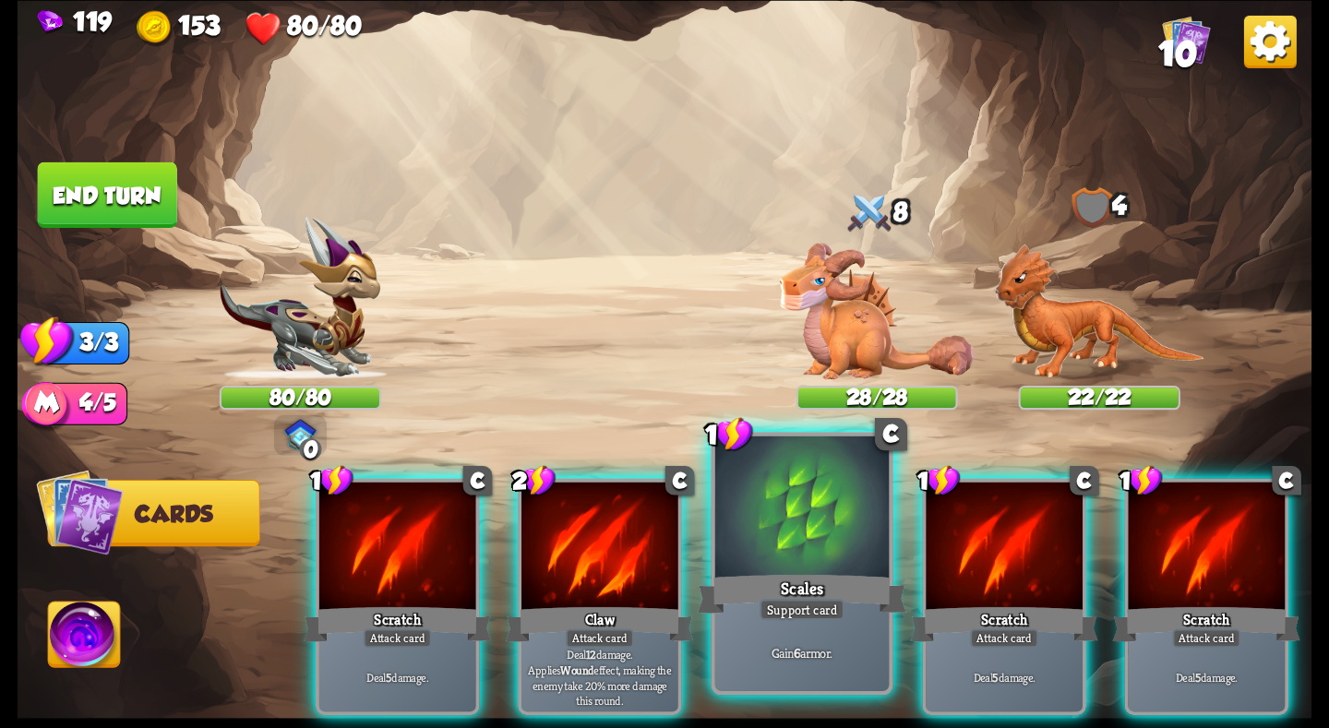
click at [769, 568] on div at bounding box center [802, 509] width 174 height 147
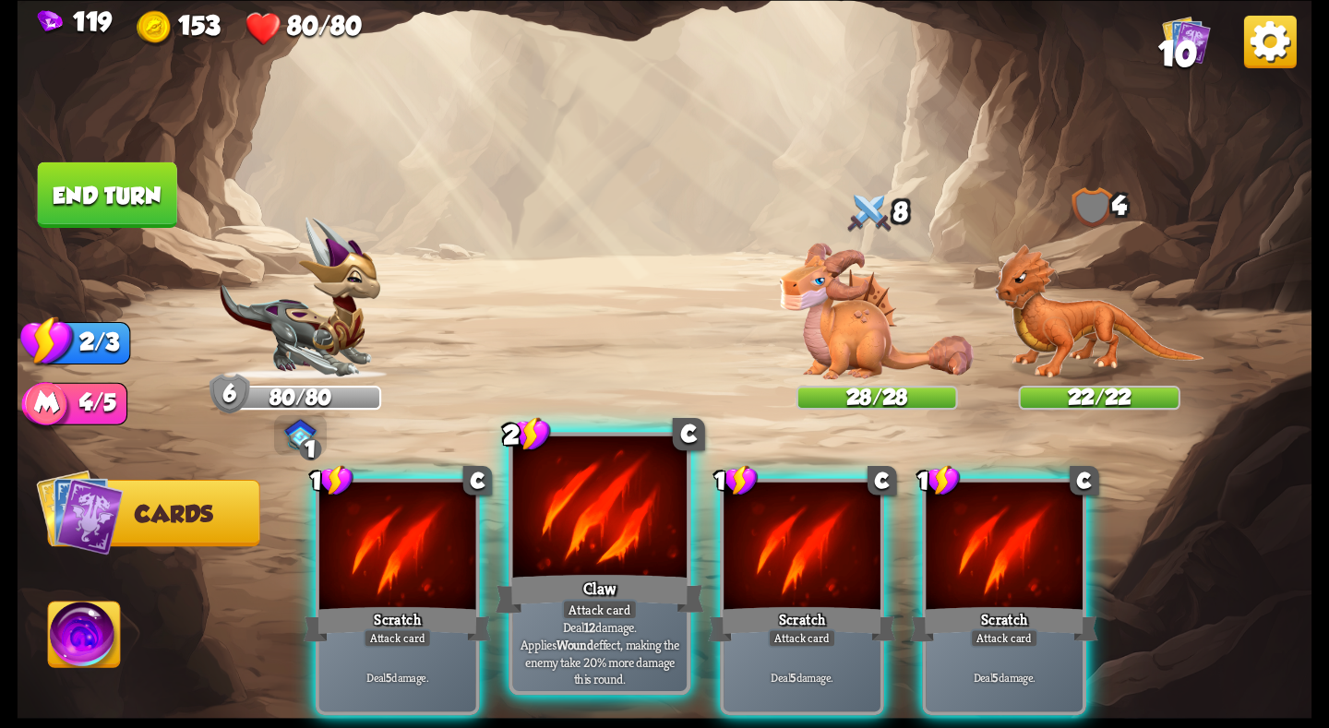
click at [569, 561] on div at bounding box center [600, 509] width 174 height 147
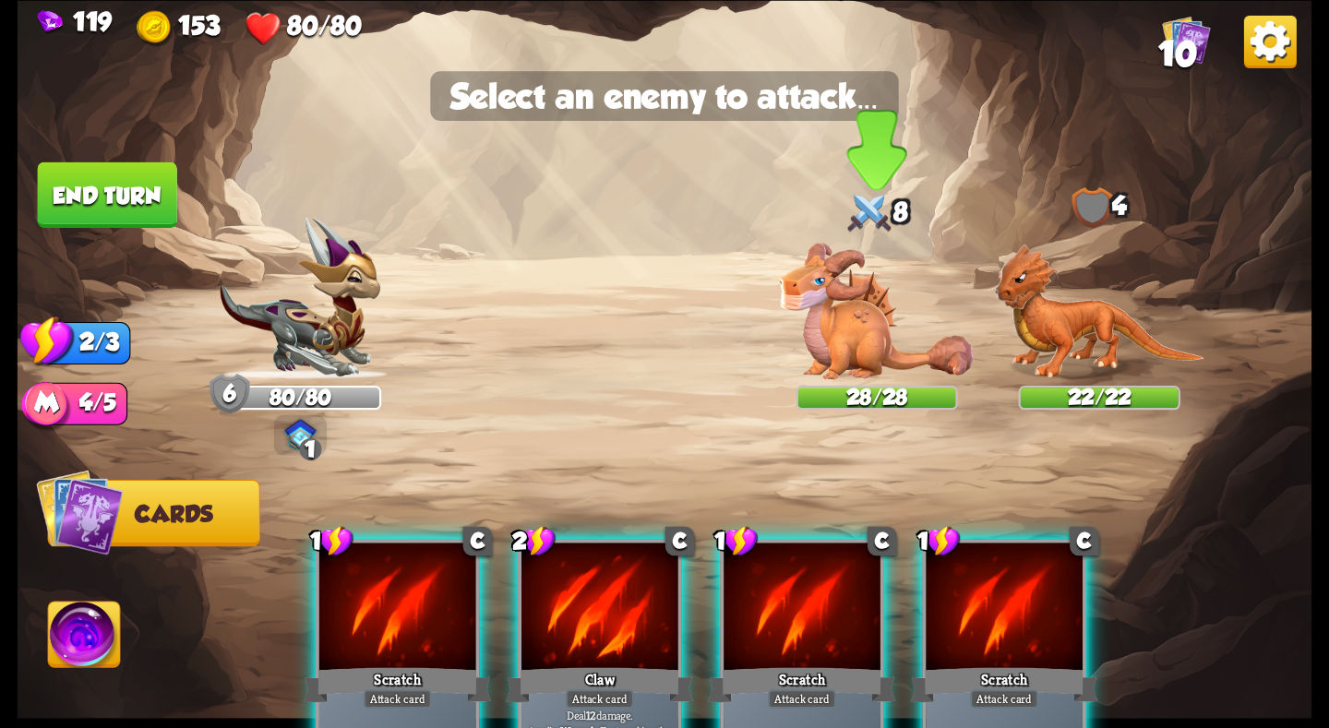
click at [845, 328] on img at bounding box center [877, 311] width 194 height 137
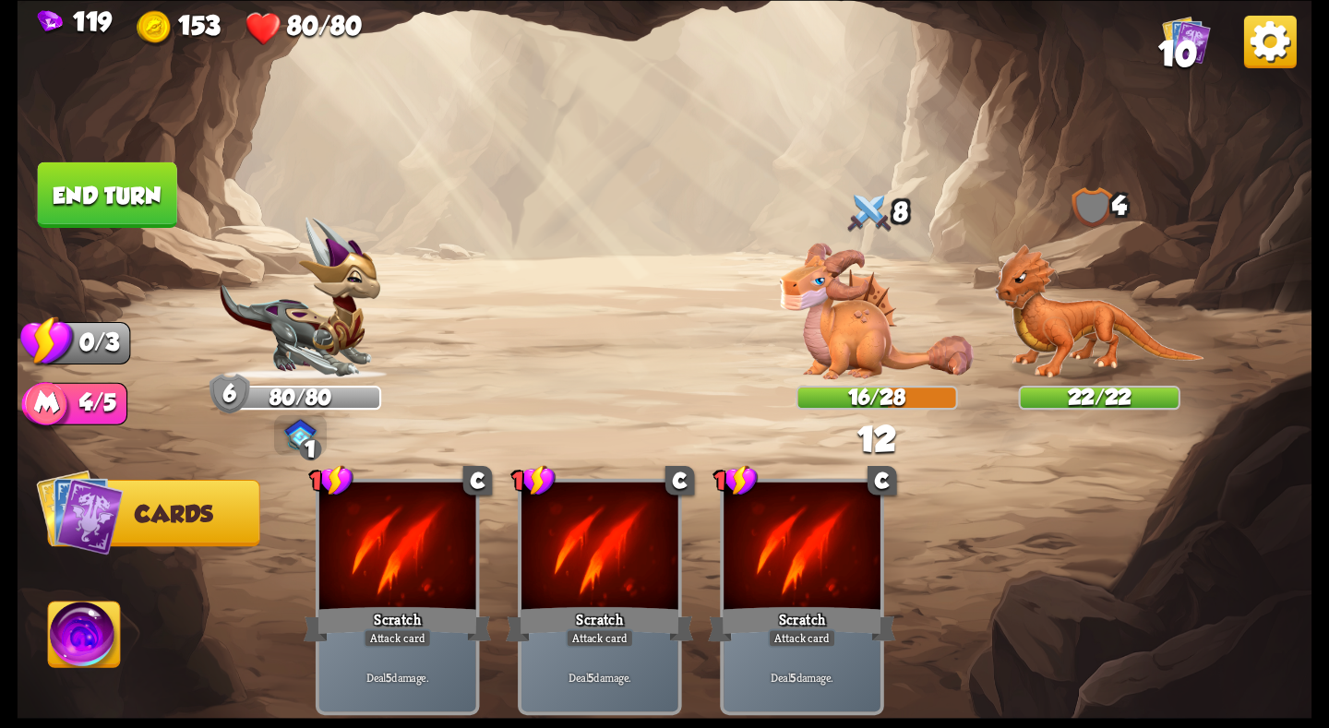
click at [72, 174] on button "End turn" at bounding box center [107, 195] width 139 height 66
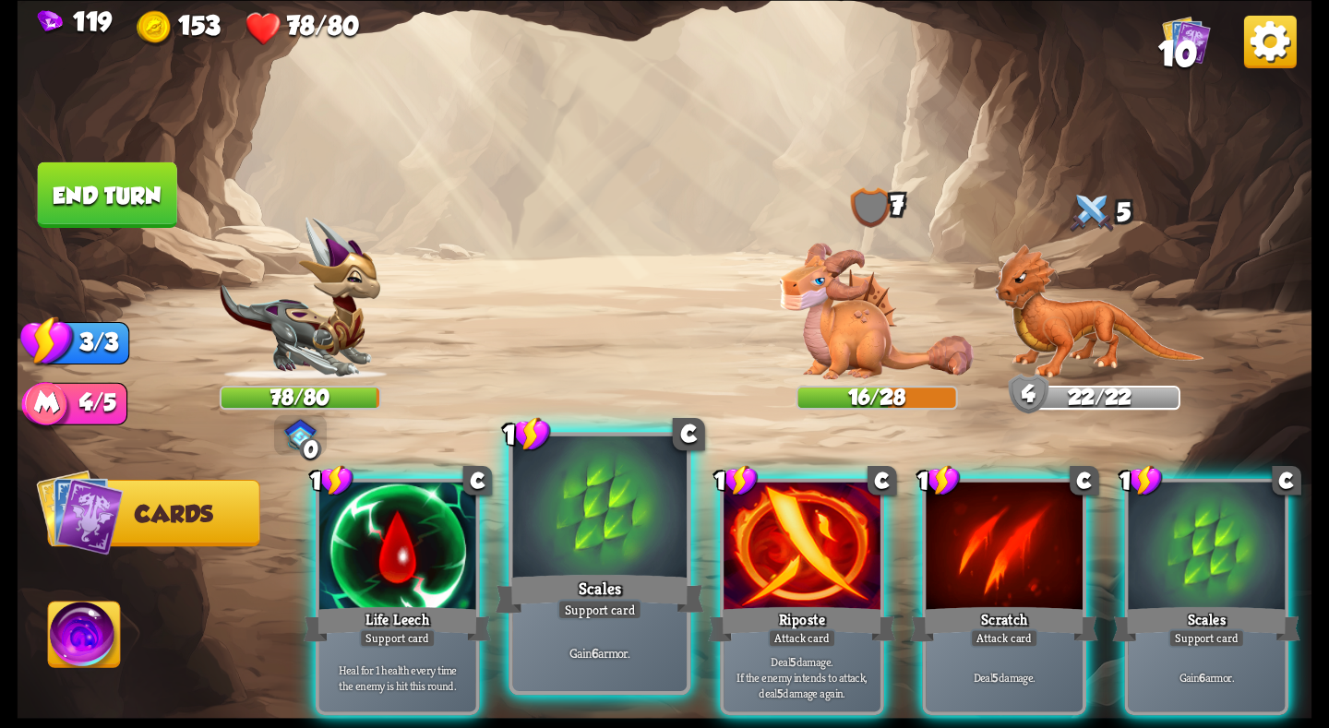
click at [567, 562] on div at bounding box center [600, 509] width 174 height 147
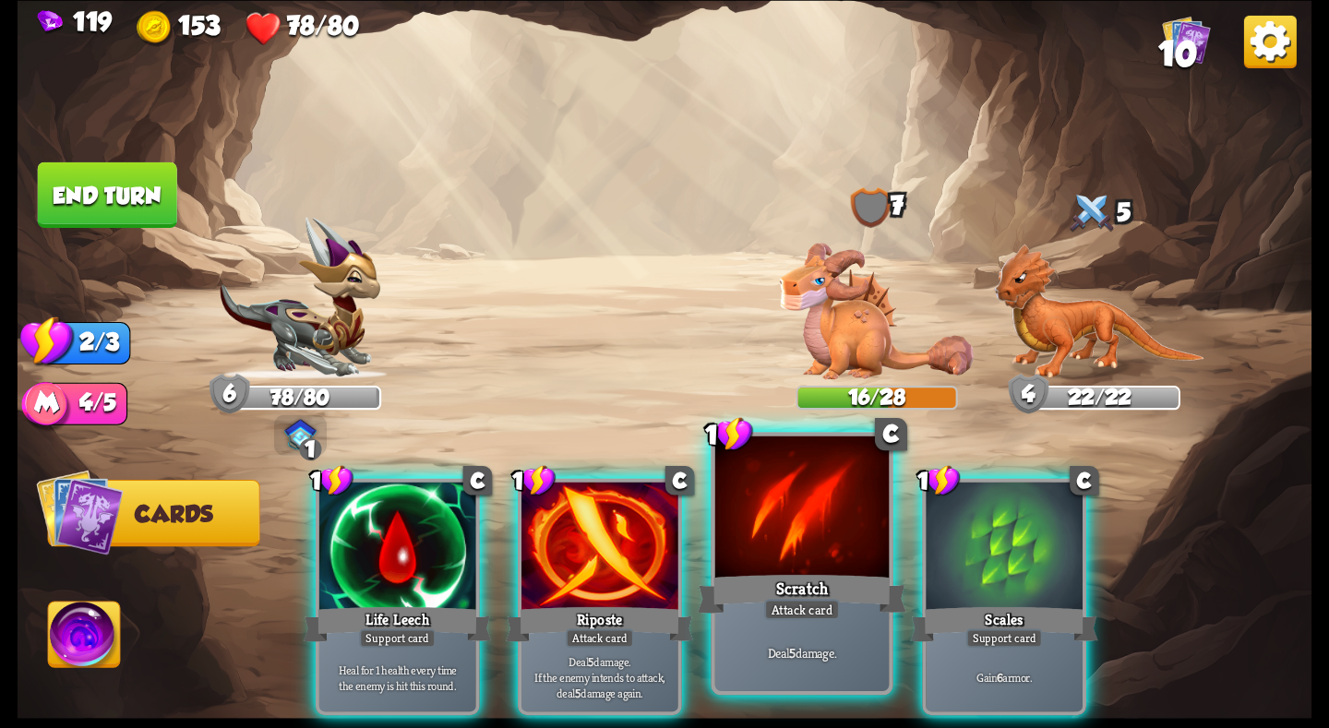
click at [790, 567] on div at bounding box center [802, 509] width 174 height 147
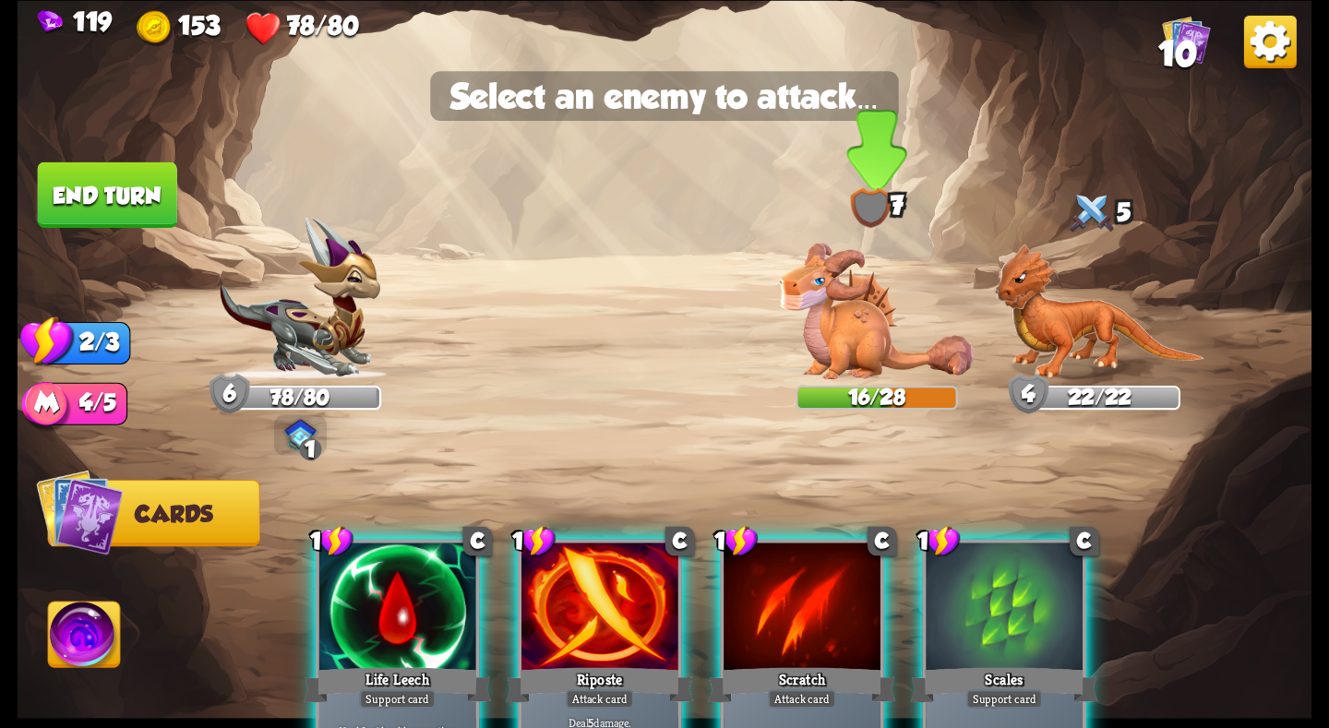
click at [845, 320] on img at bounding box center [877, 311] width 194 height 137
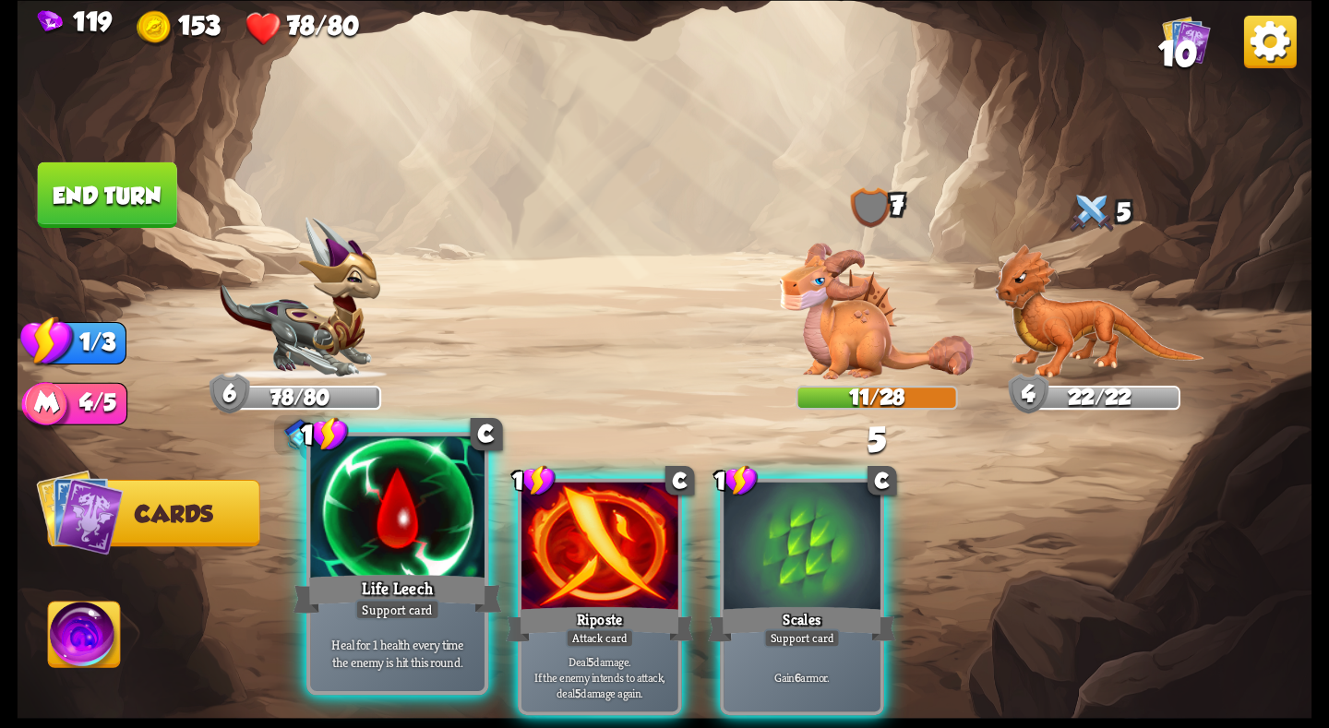
click at [416, 589] on div "Life Leech" at bounding box center [397, 593] width 209 height 46
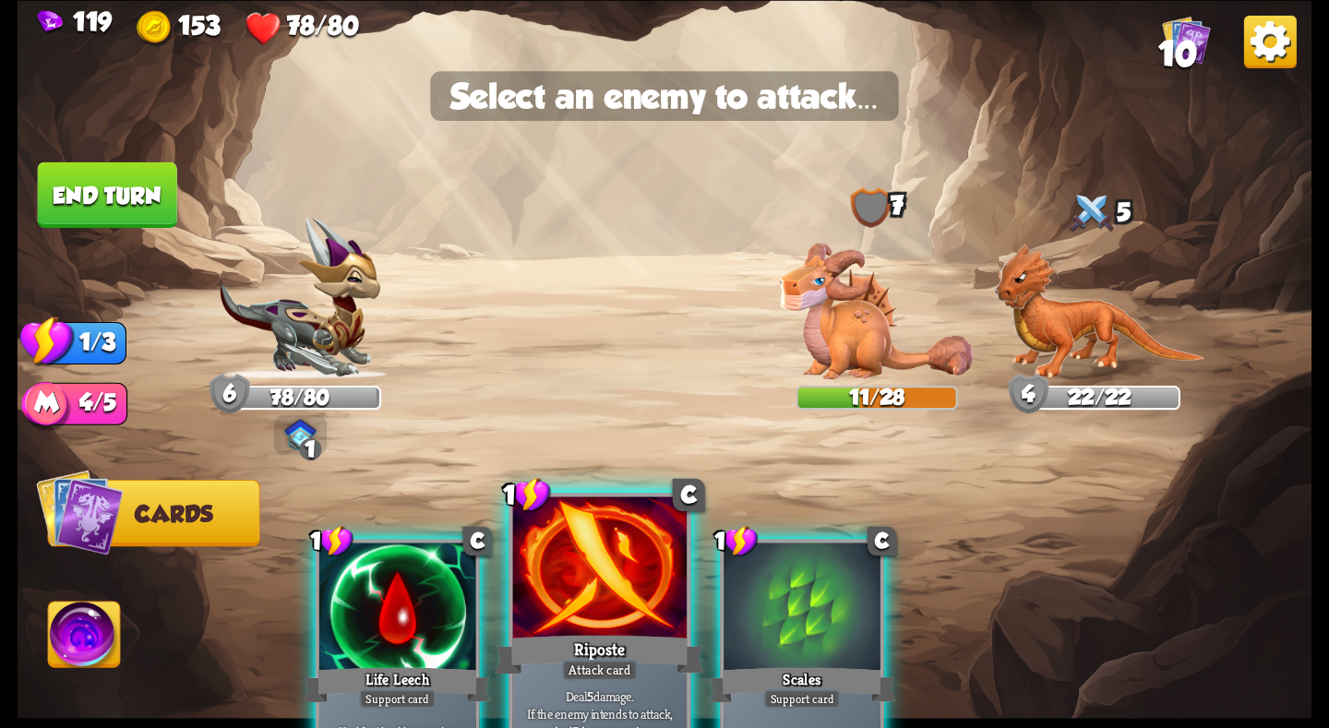
click at [610, 574] on div at bounding box center [600, 570] width 174 height 147
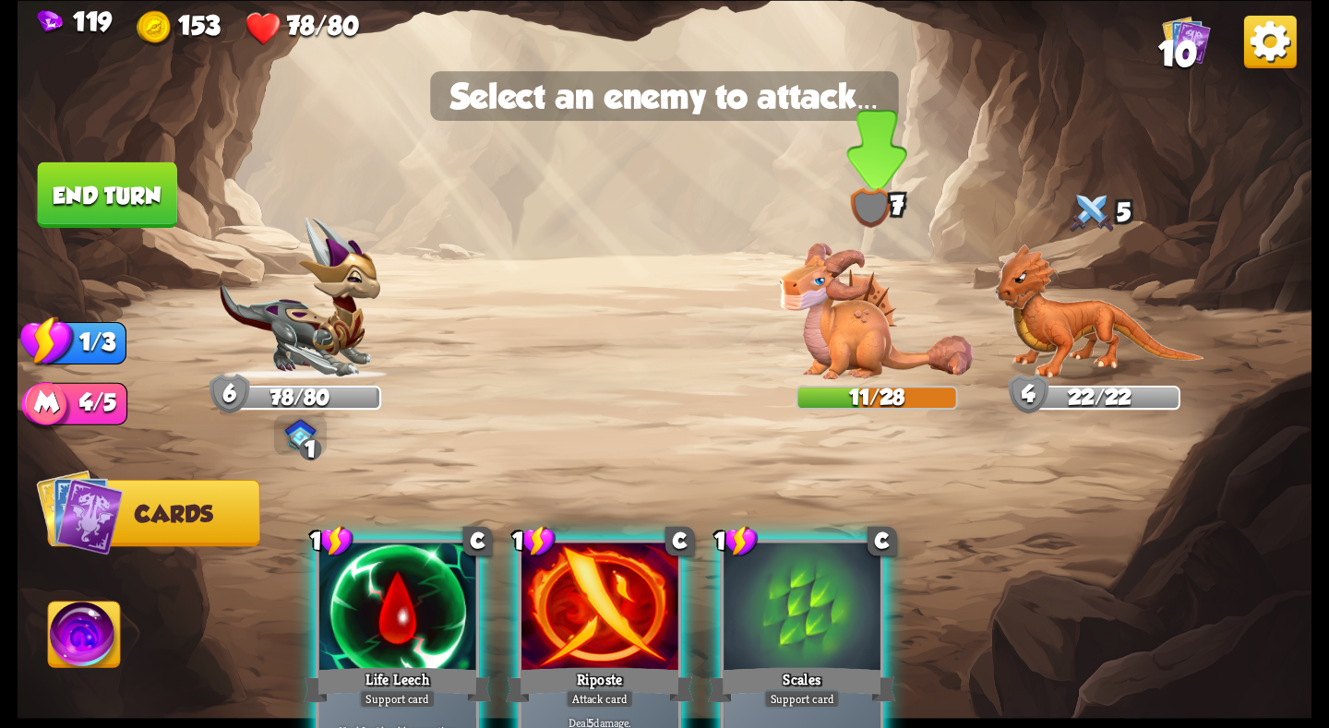
click at [857, 333] on img at bounding box center [877, 311] width 194 height 137
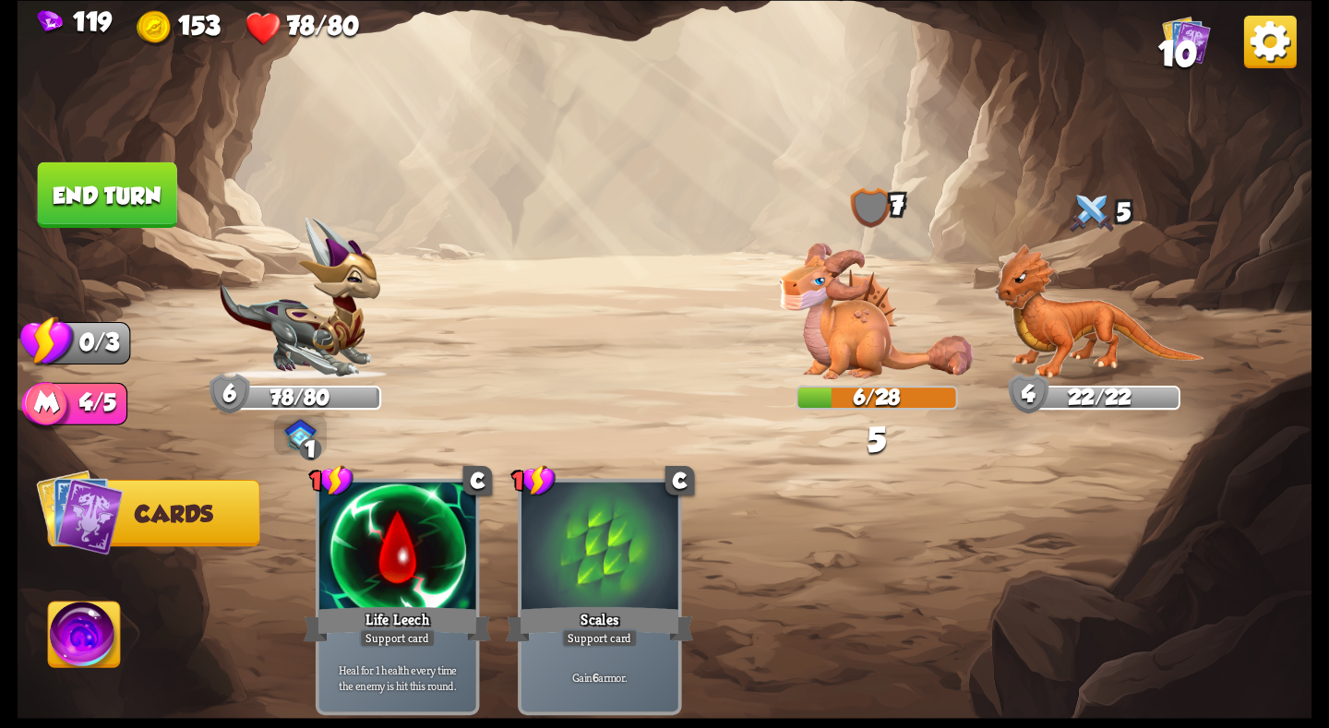
click at [99, 188] on button "End turn" at bounding box center [107, 195] width 139 height 66
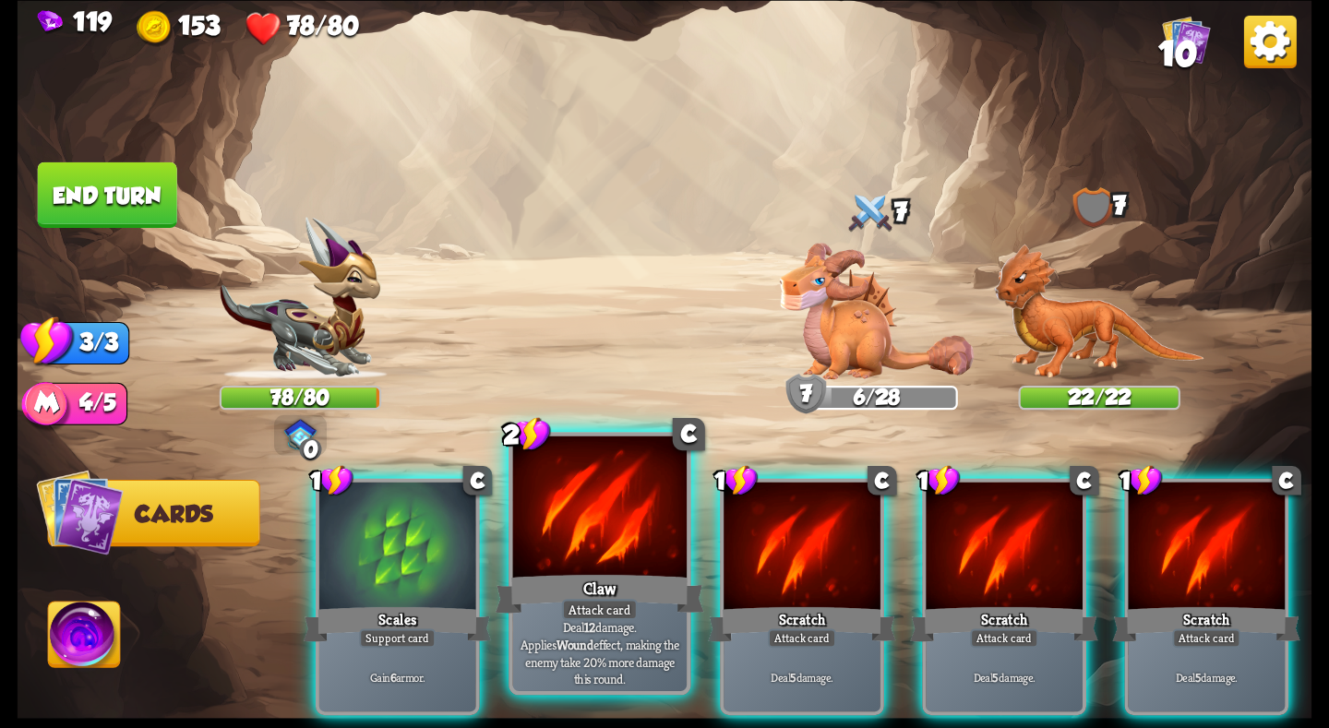
click at [596, 530] on div at bounding box center [600, 509] width 174 height 147
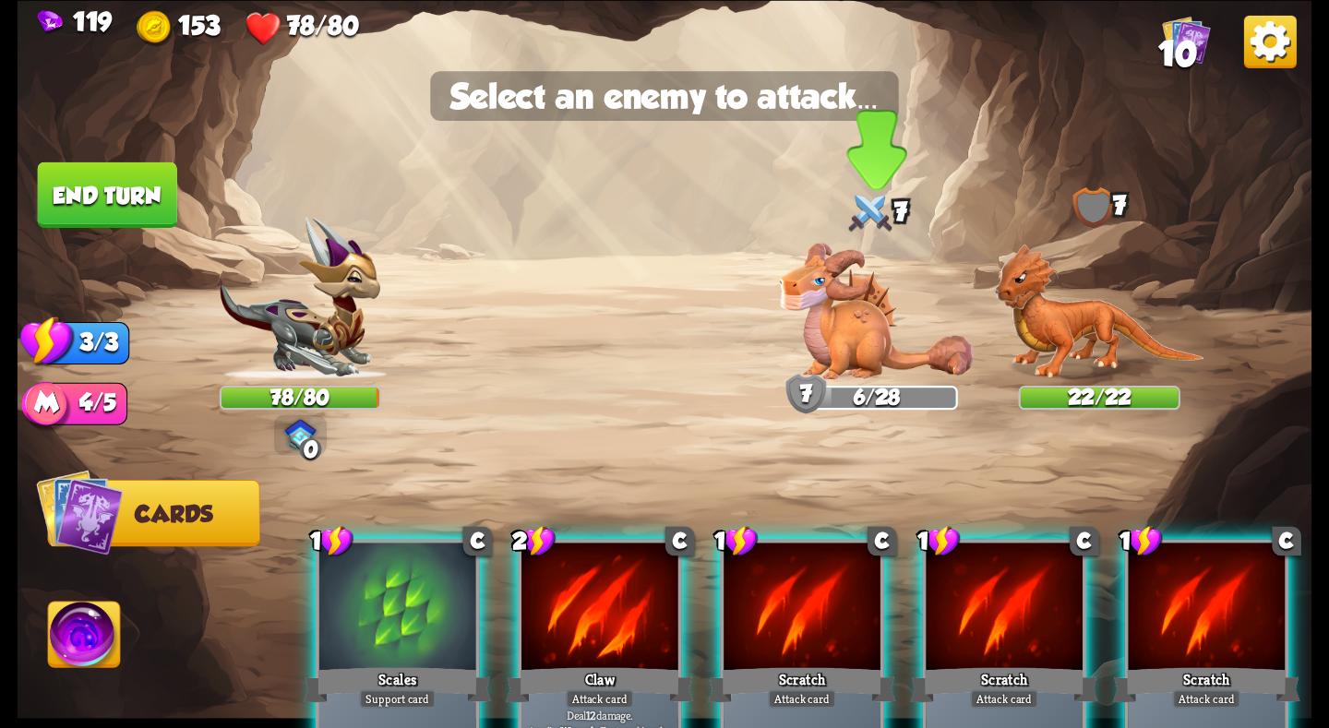
click at [832, 351] on img at bounding box center [877, 311] width 194 height 137
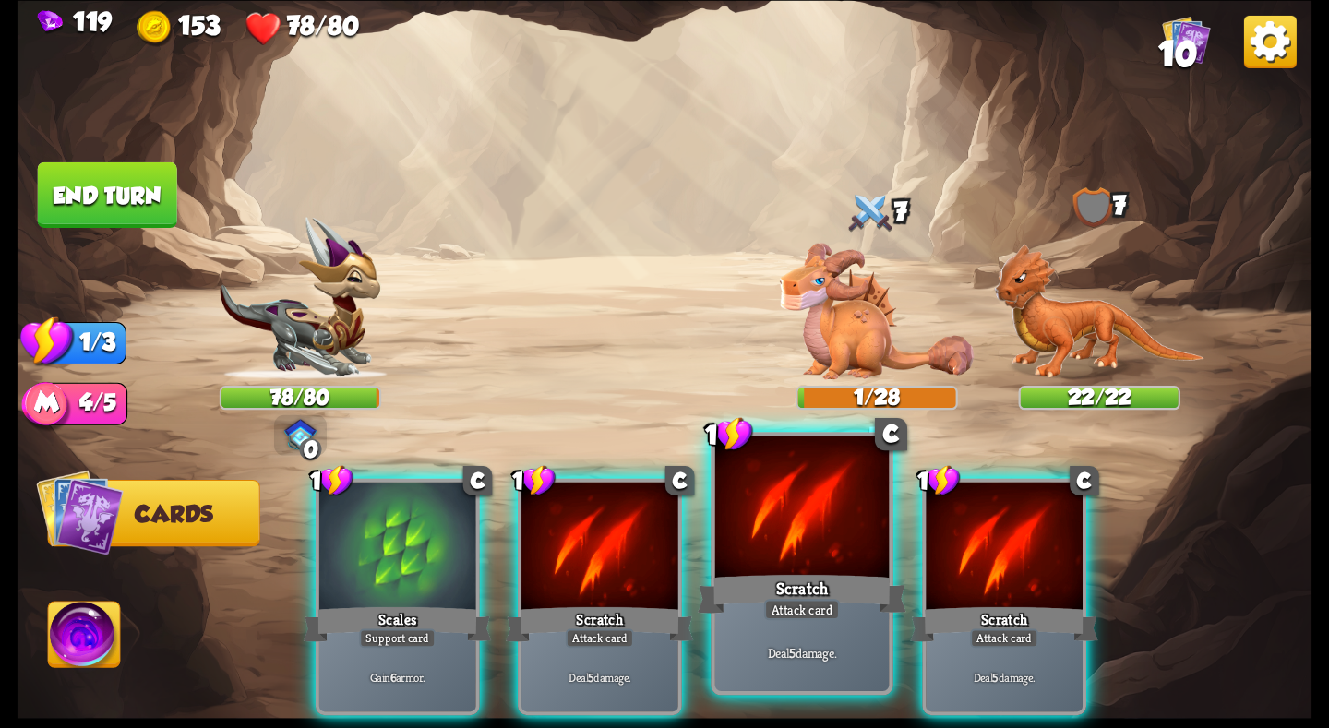
click at [832, 529] on div at bounding box center [802, 509] width 174 height 147
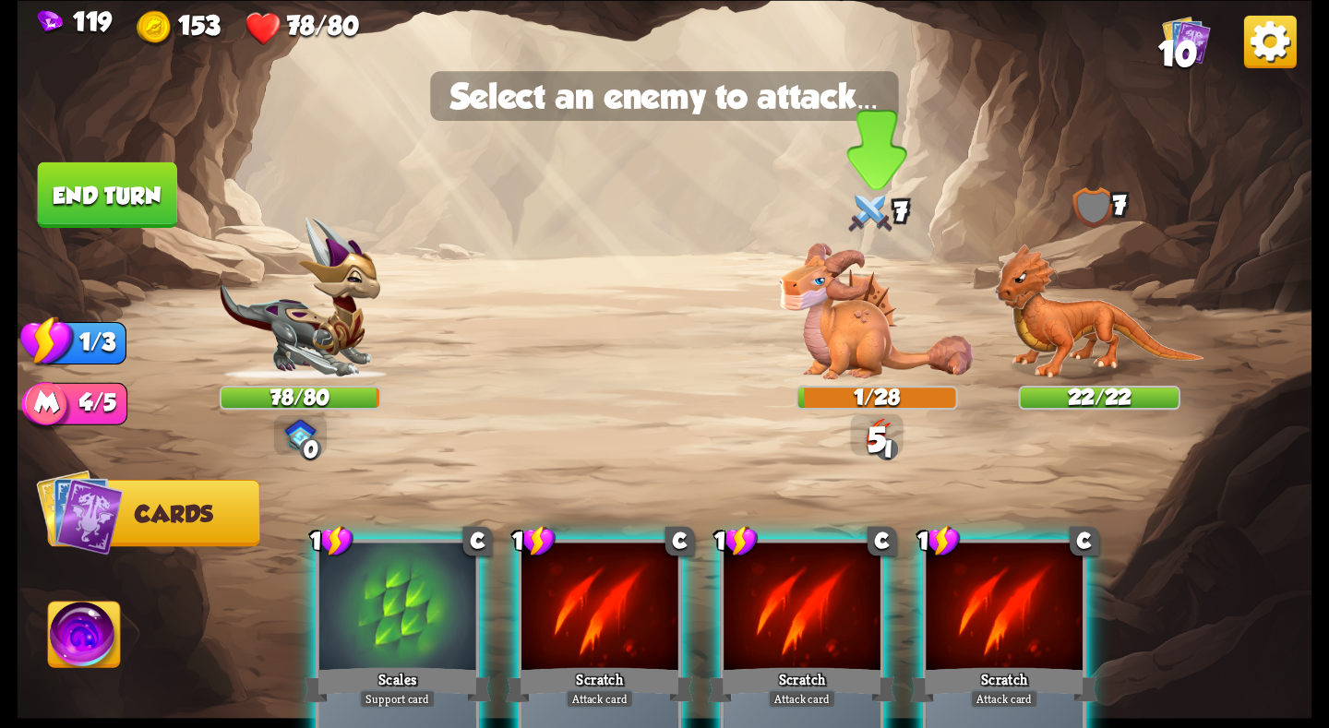
click at [829, 335] on img at bounding box center [877, 311] width 194 height 137
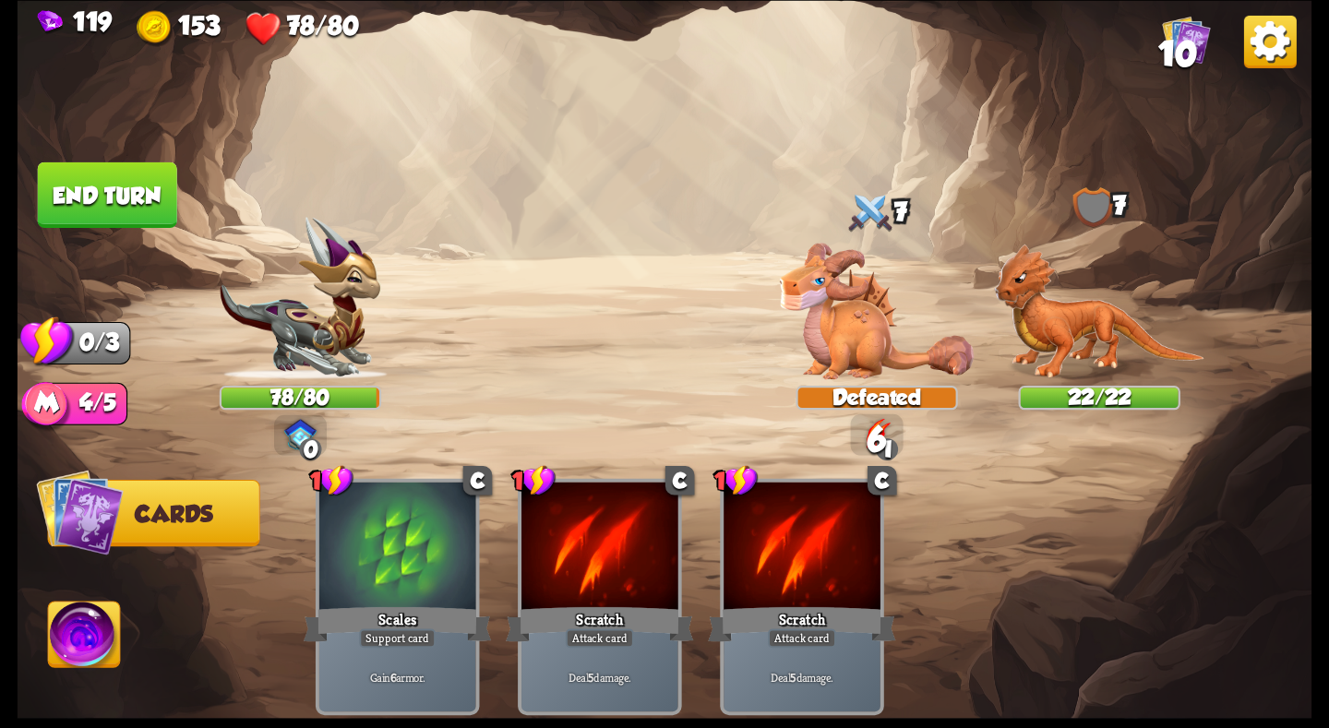
click at [74, 177] on button "End turn" at bounding box center [107, 195] width 139 height 66
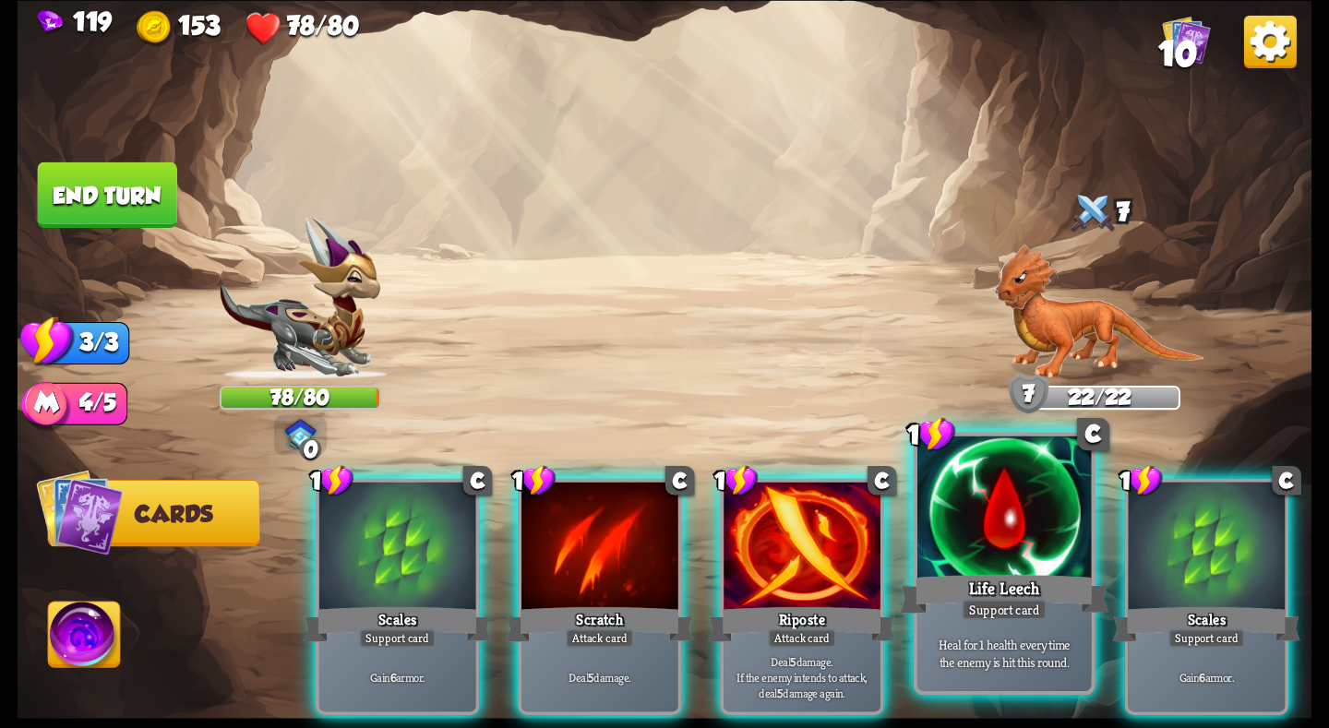
click at [945, 549] on div at bounding box center [1004, 509] width 174 height 147
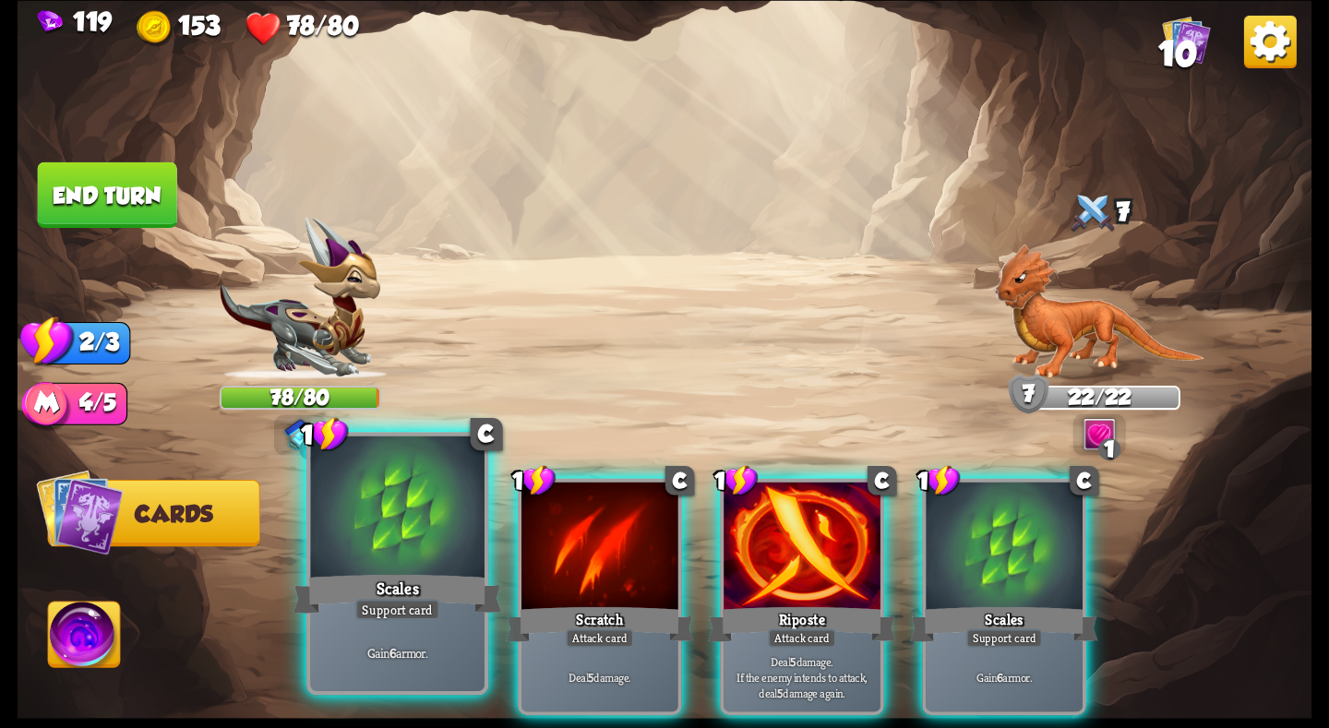
click at [387, 564] on div at bounding box center [397, 509] width 174 height 147
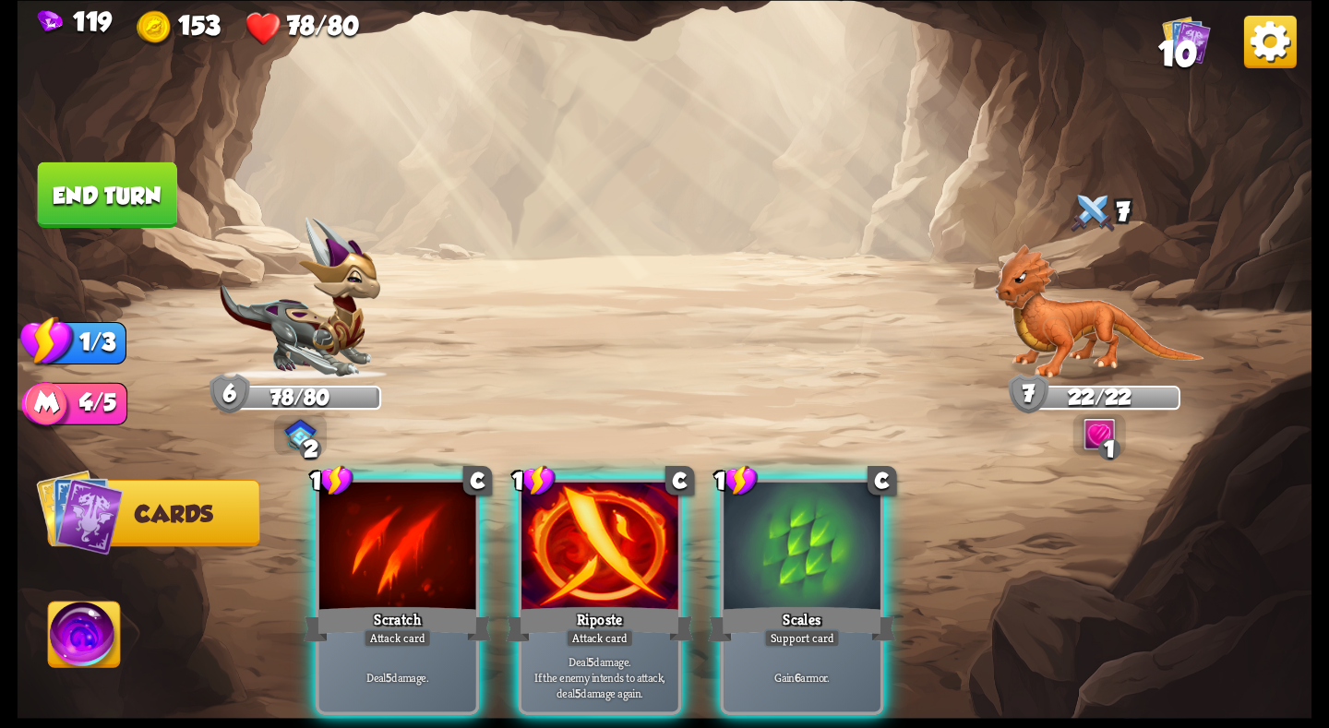
click at [652, 557] on div at bounding box center [599, 548] width 157 height 132
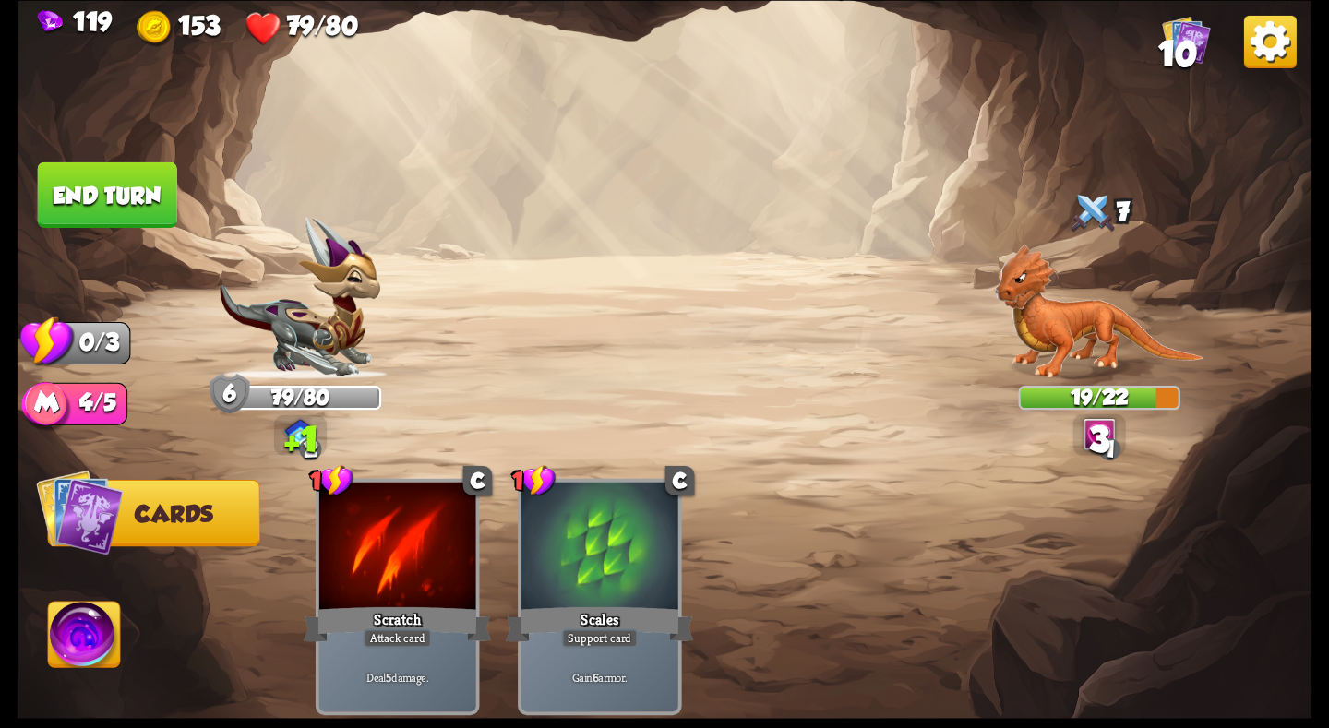
click at [103, 175] on button "End turn" at bounding box center [107, 195] width 139 height 66
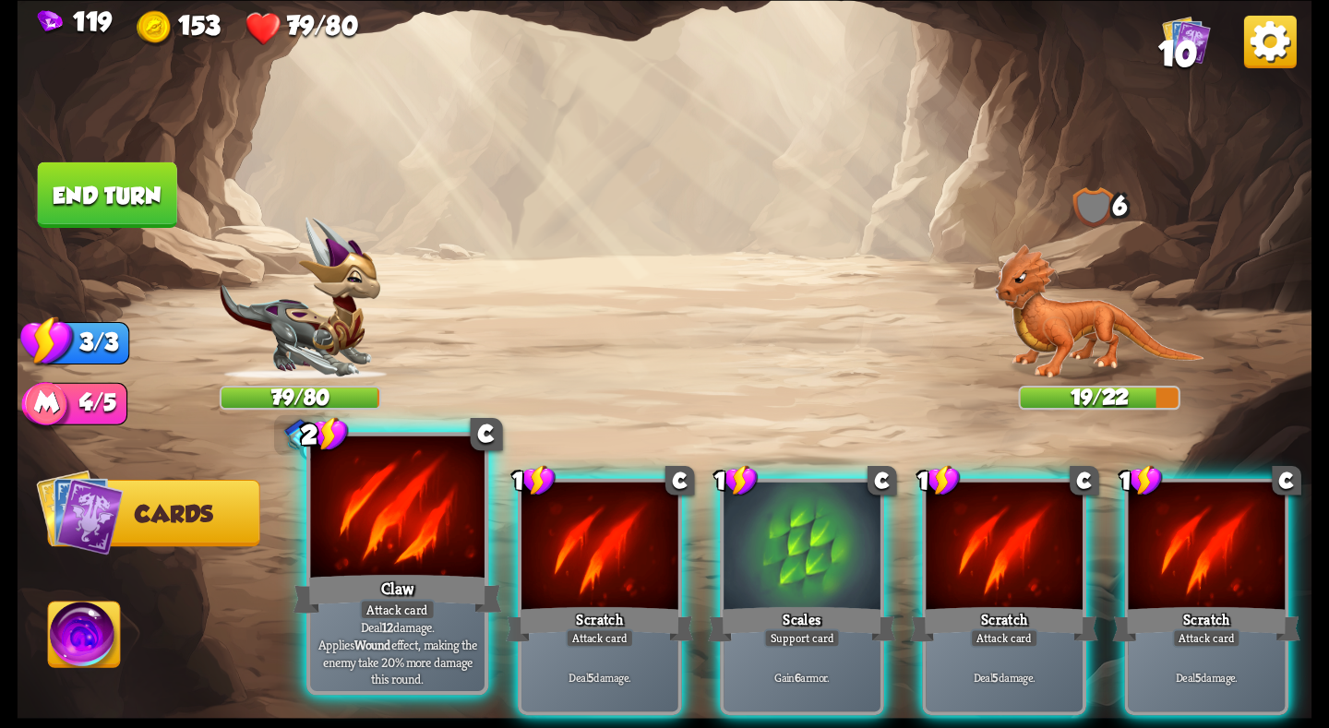
click at [408, 554] on div at bounding box center [397, 509] width 174 height 147
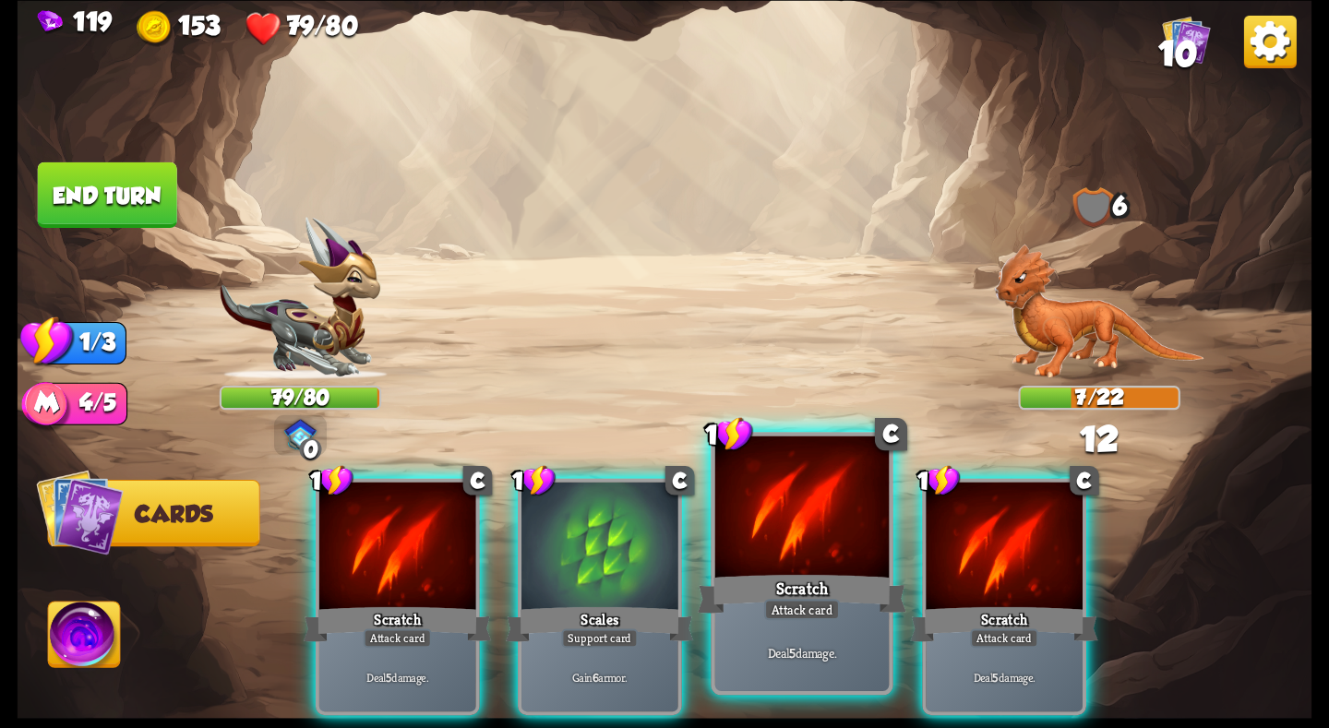
click at [808, 550] on div at bounding box center [802, 509] width 174 height 147
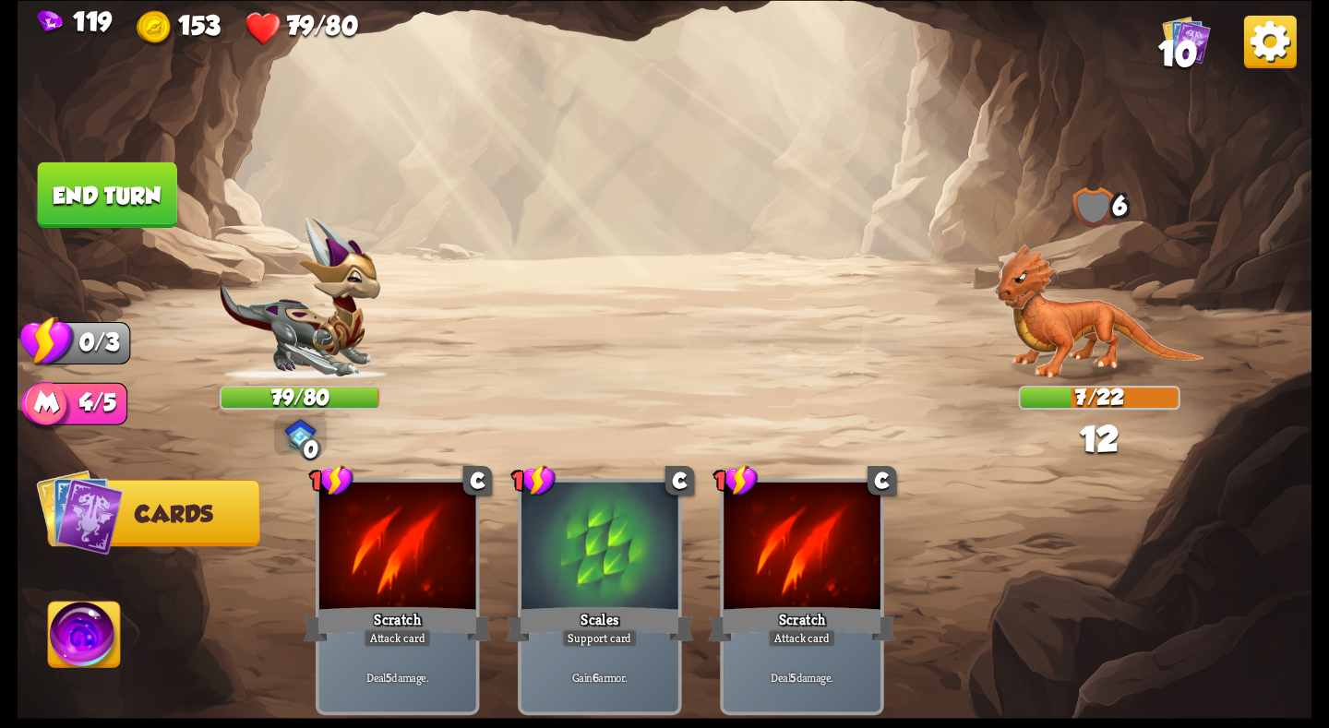
click at [100, 189] on button "End turn" at bounding box center [107, 195] width 139 height 66
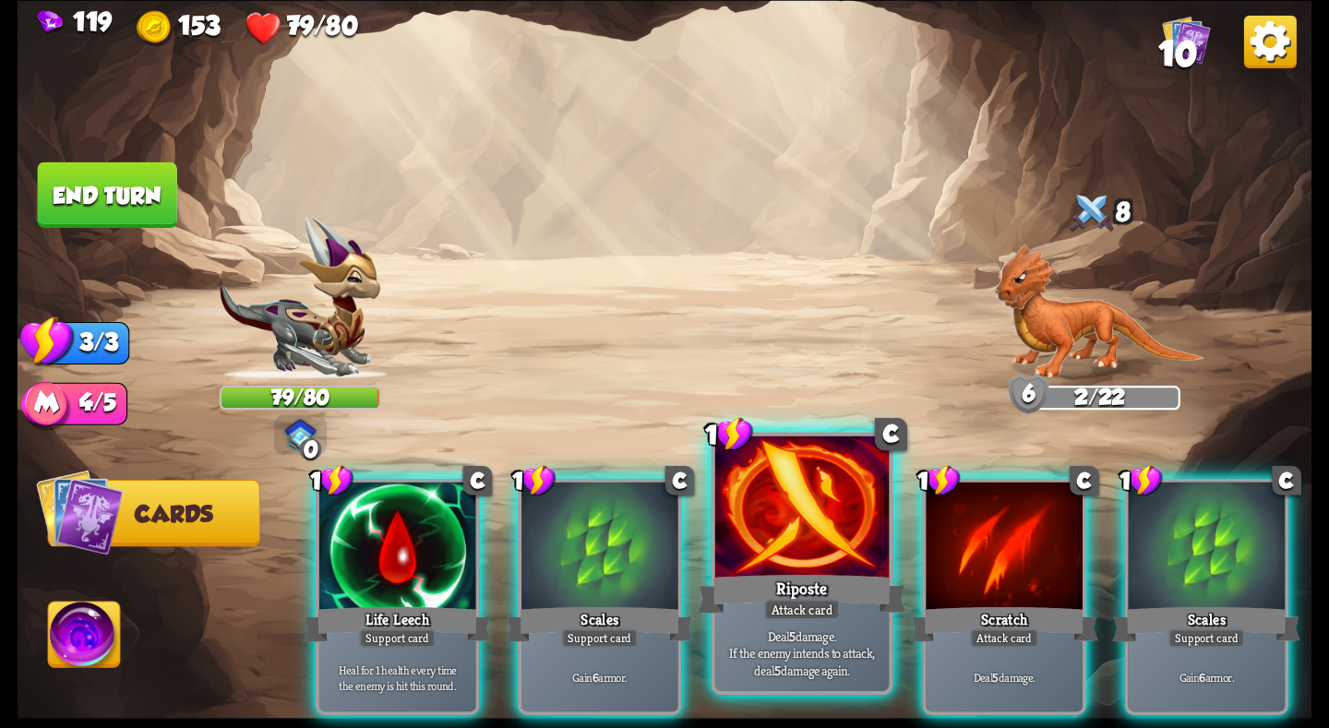
click at [863, 563] on div at bounding box center [802, 509] width 174 height 147
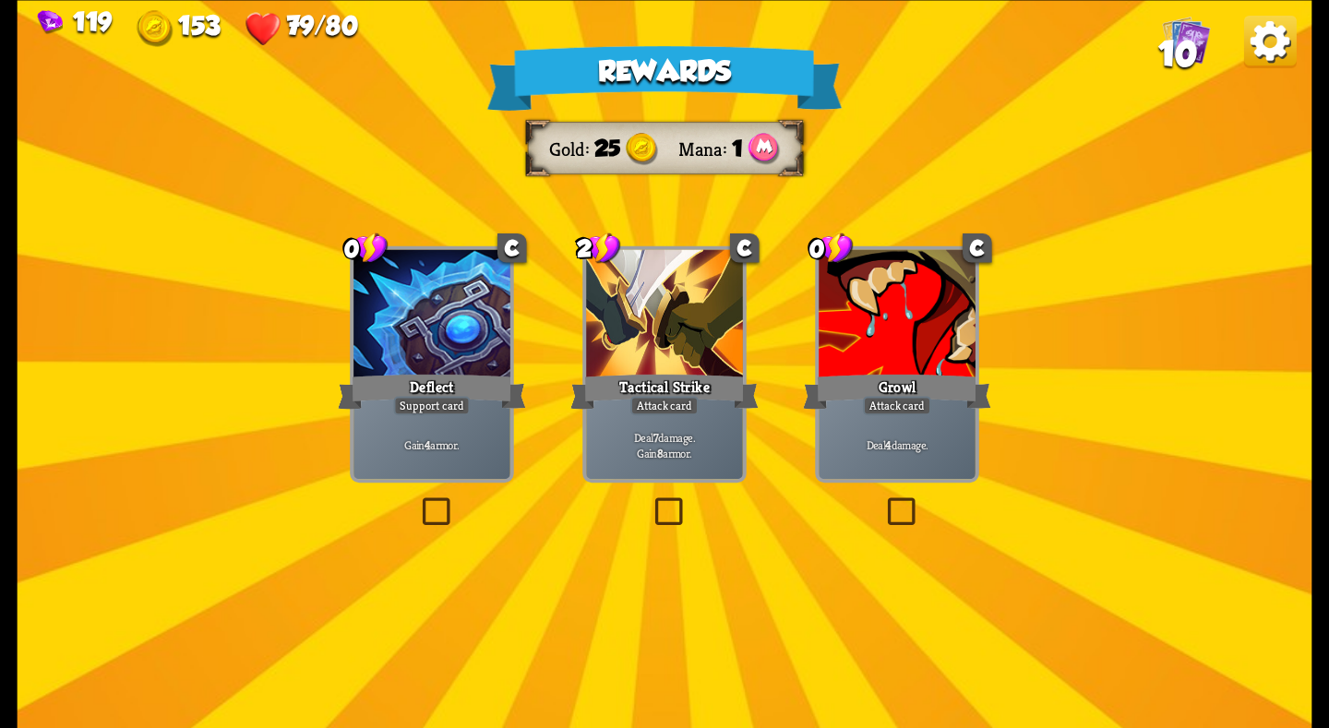
click at [624, 369] on div at bounding box center [664, 315] width 157 height 132
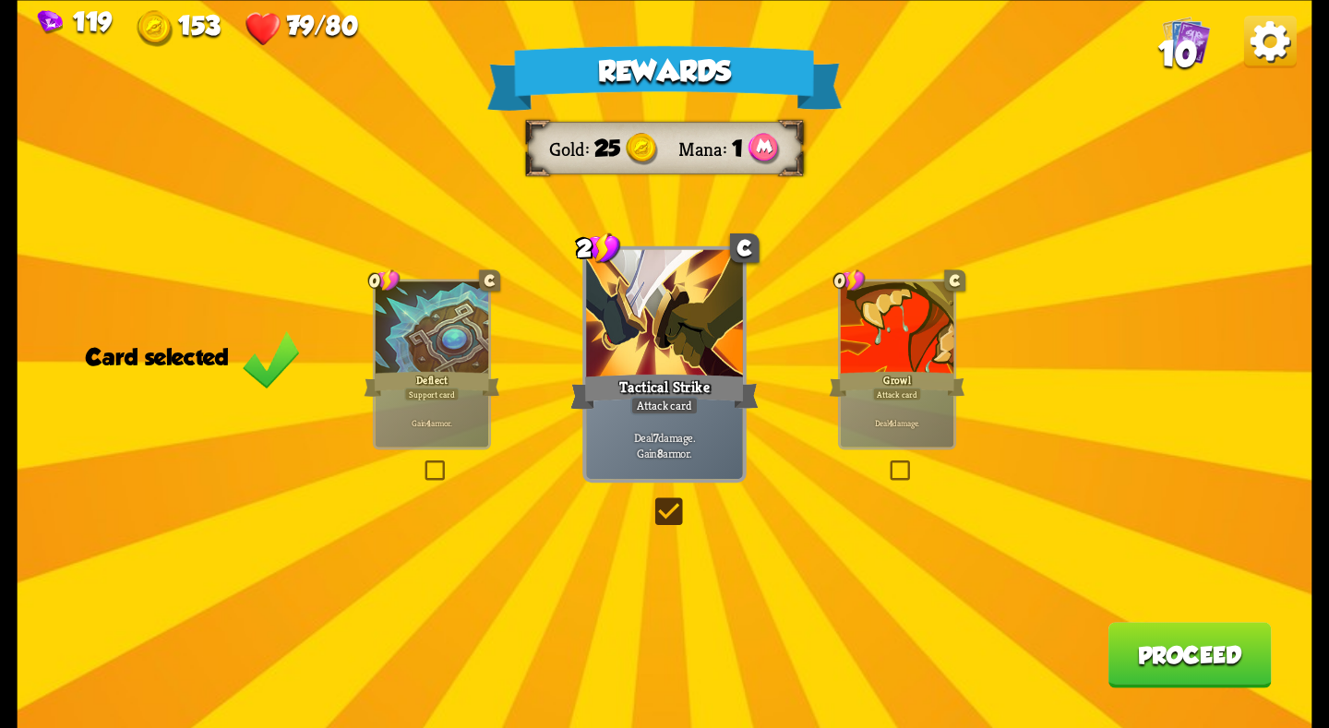
click at [415, 370] on div "Deflect" at bounding box center [432, 383] width 136 height 30
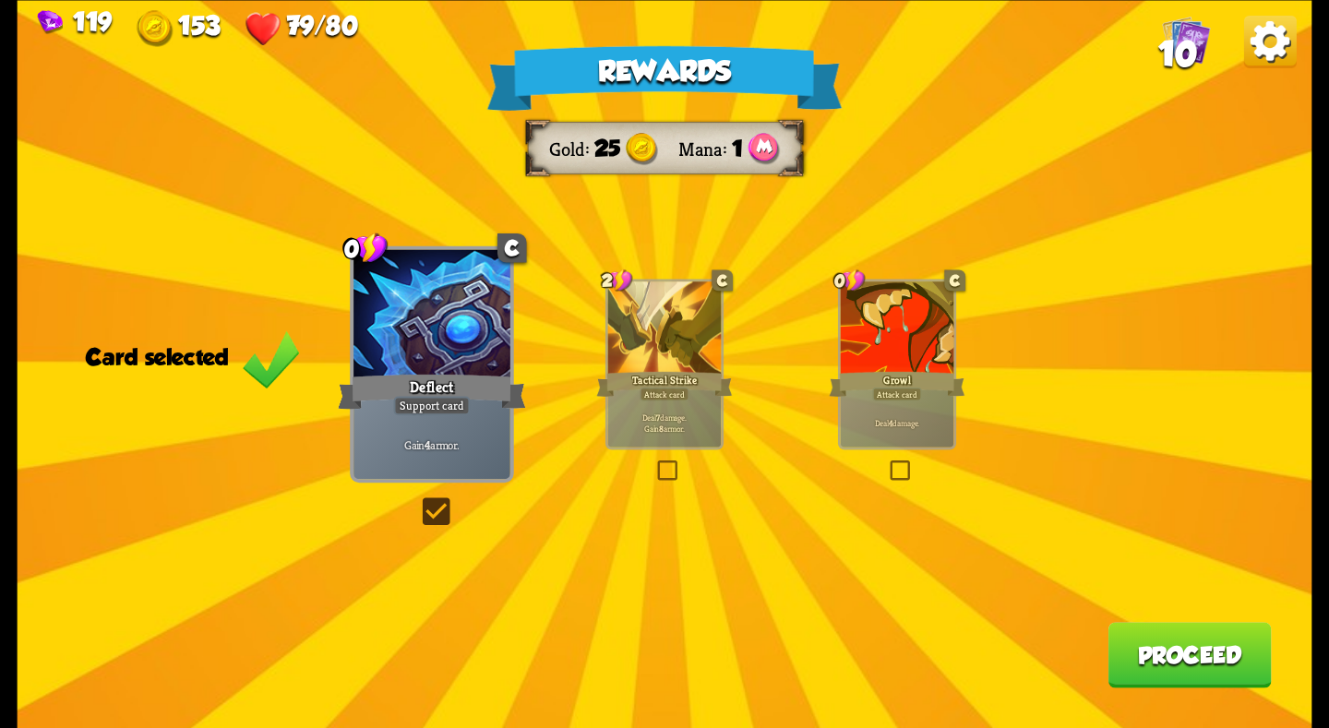
click at [632, 355] on div at bounding box center [665, 328] width 114 height 95
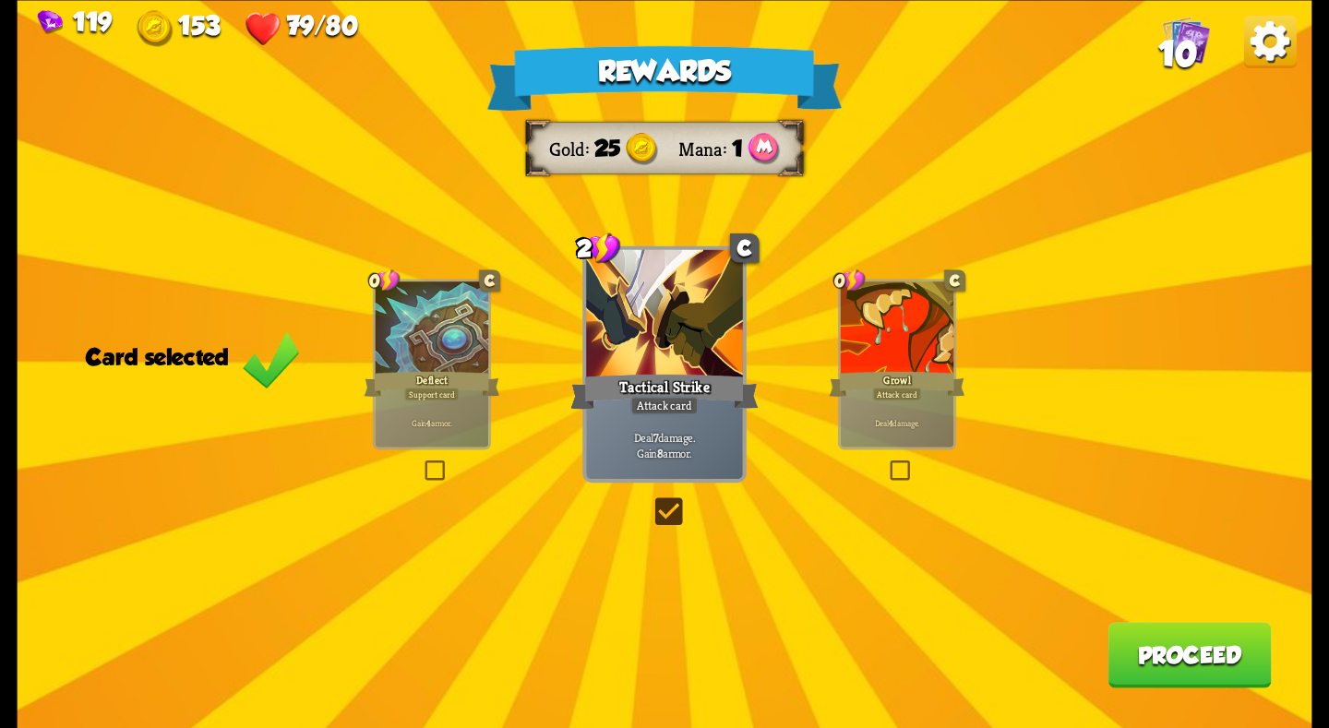
click at [842, 365] on div at bounding box center [898, 328] width 114 height 95
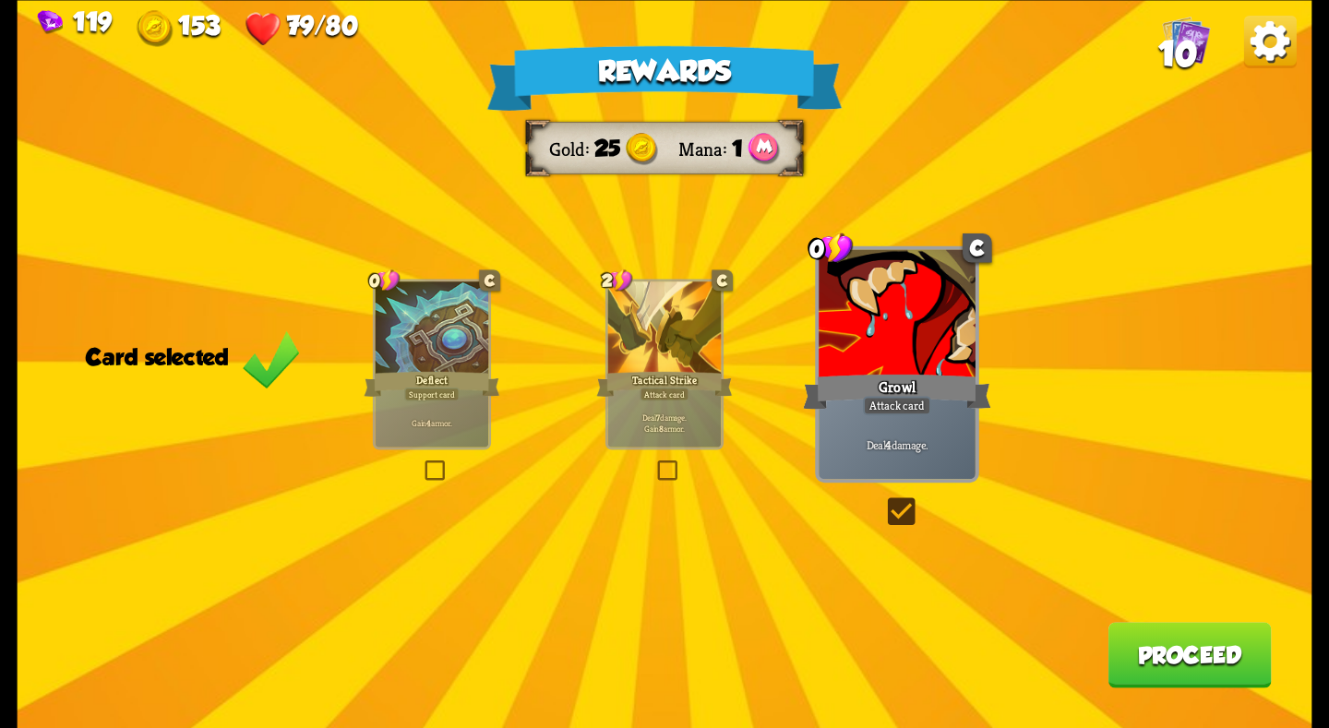
click at [678, 355] on div at bounding box center [665, 328] width 114 height 95
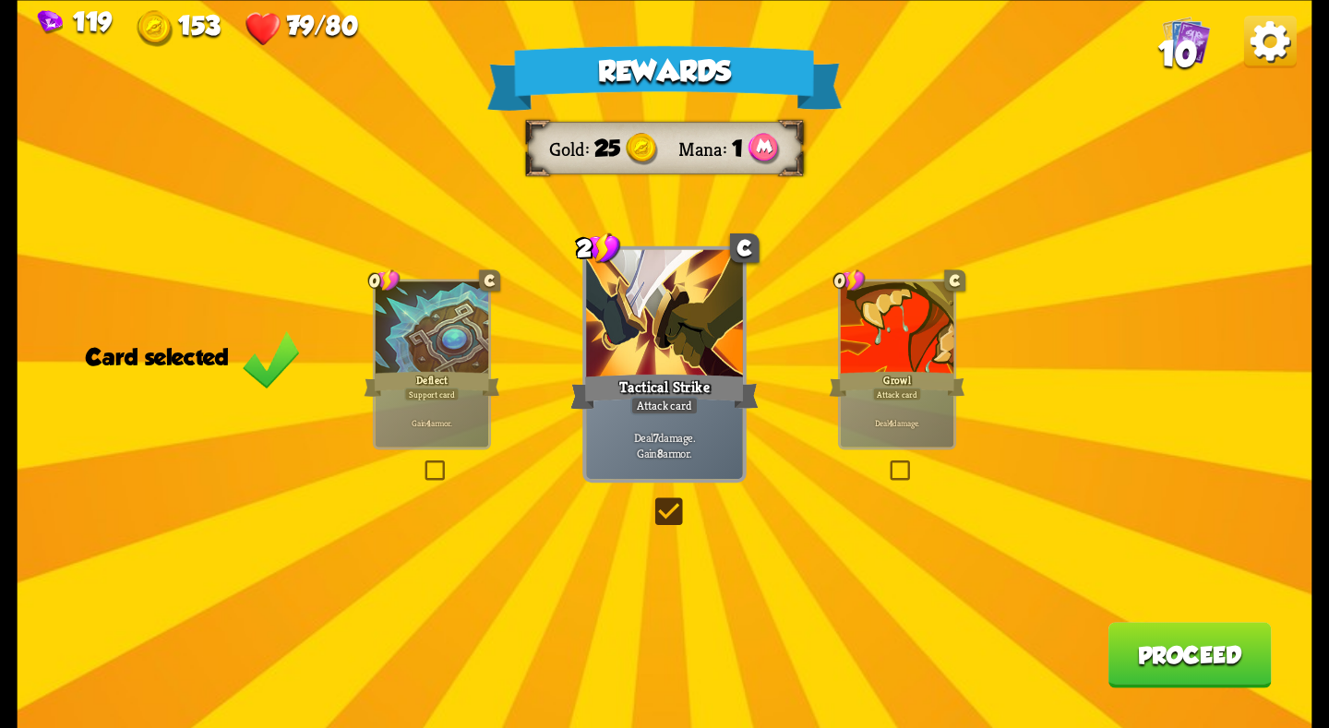
click at [1203, 655] on button "Proceed" at bounding box center [1189, 655] width 163 height 66
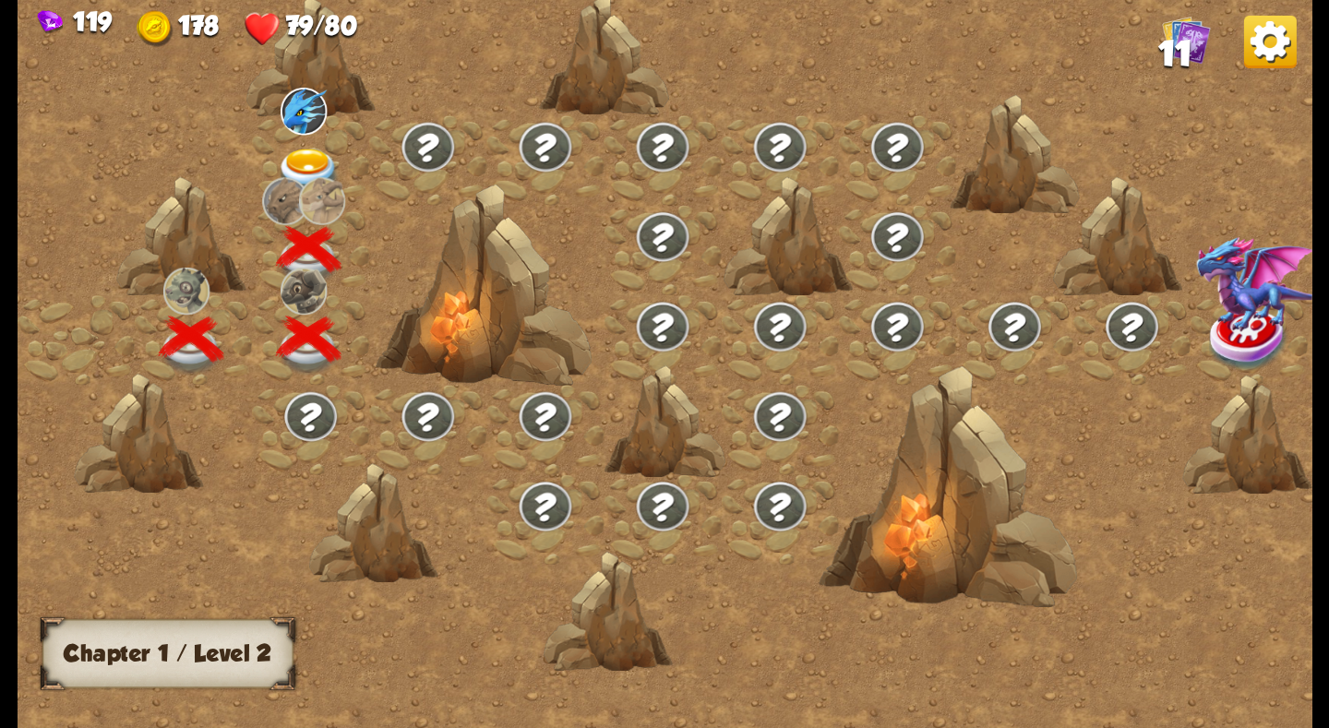
click at [1183, 49] on span "11" at bounding box center [1175, 53] width 34 height 40
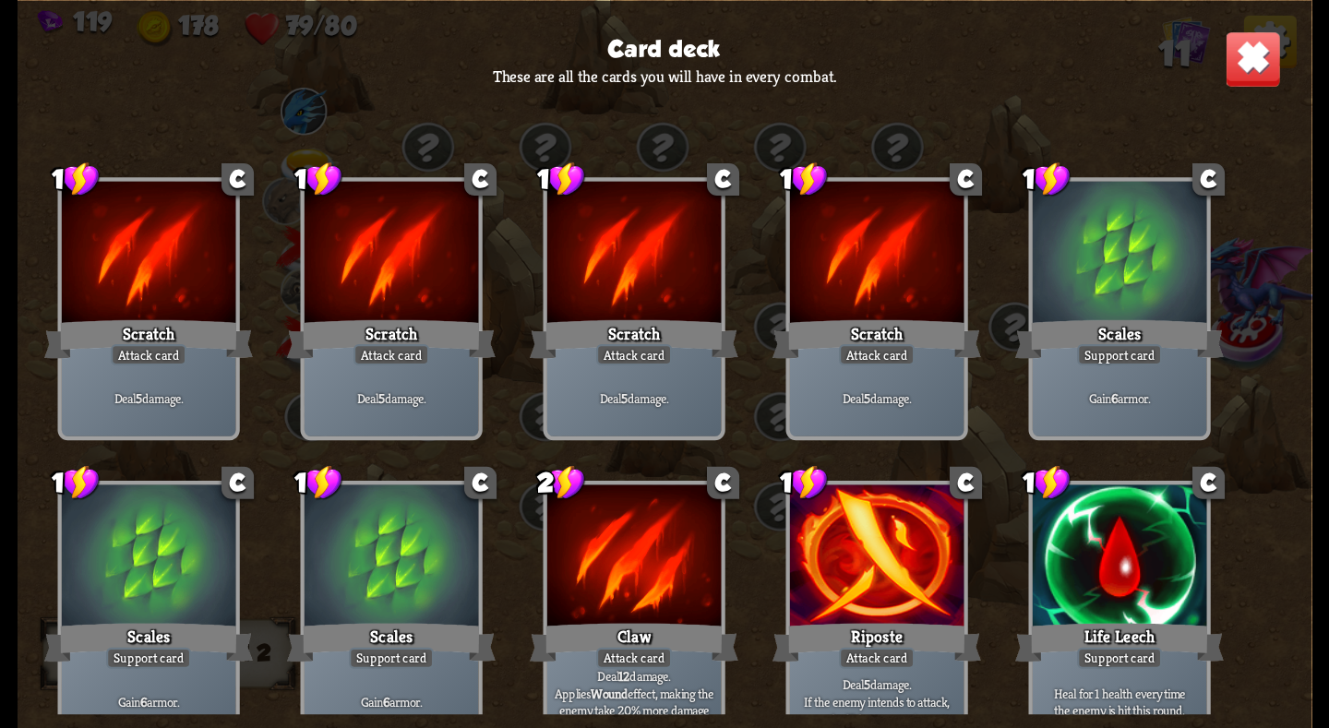
scroll to position [277, 0]
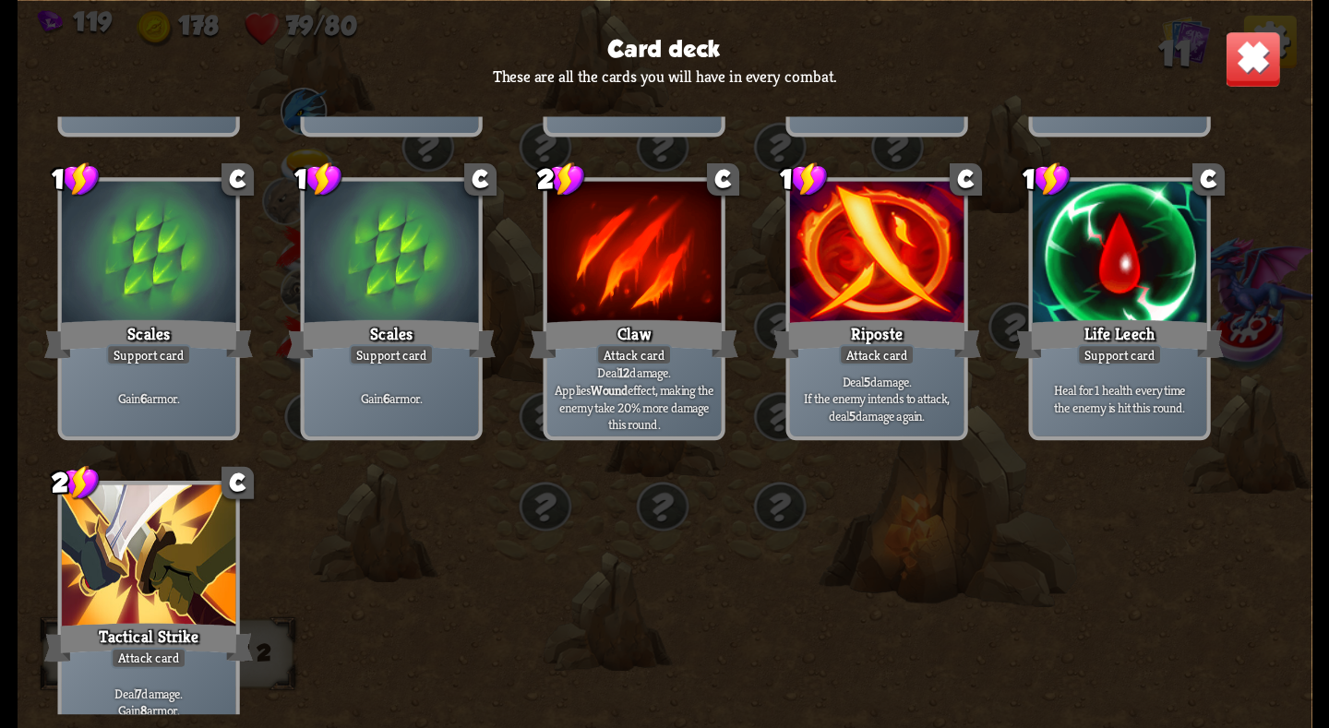
click at [688, 428] on div "Deal 12 damage. Applies Wound effect, making the enemy take 20% more damage thi…" at bounding box center [634, 398] width 174 height 76
click at [628, 385] on b "Wound" at bounding box center [609, 390] width 37 height 18
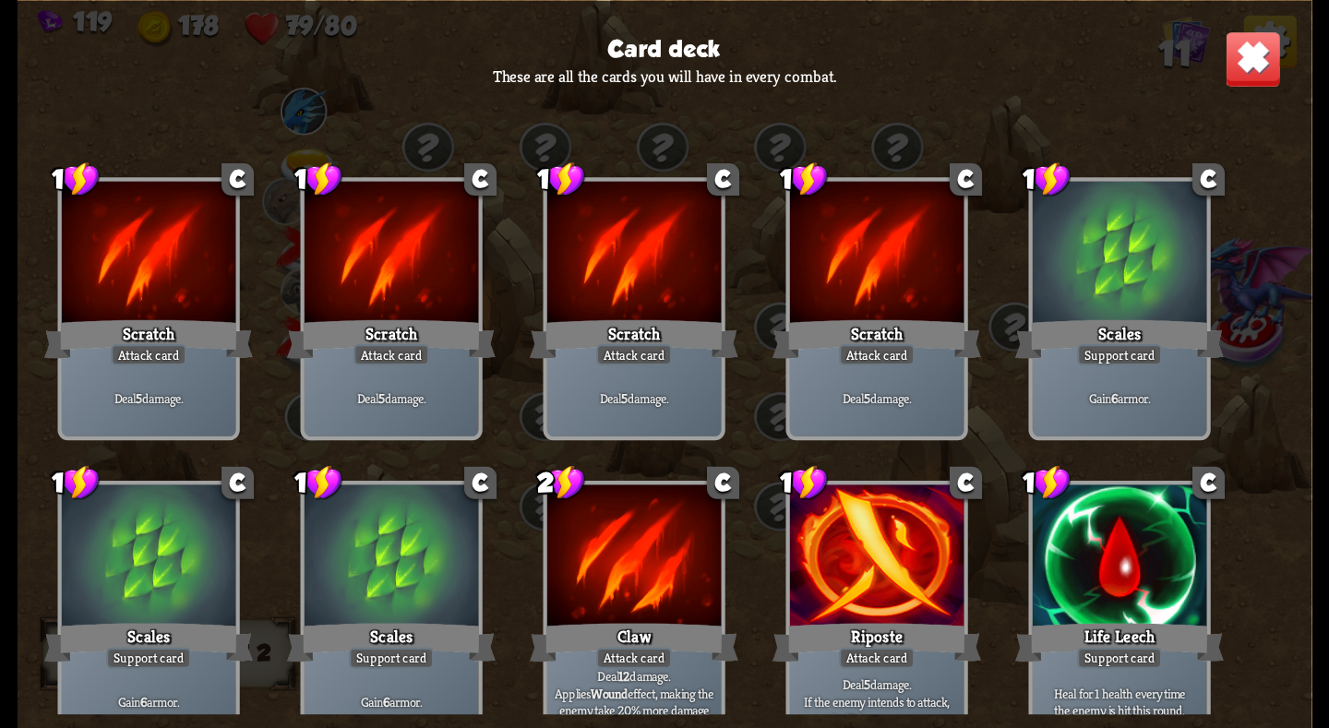
click at [1233, 78] on img at bounding box center [1253, 58] width 56 height 56
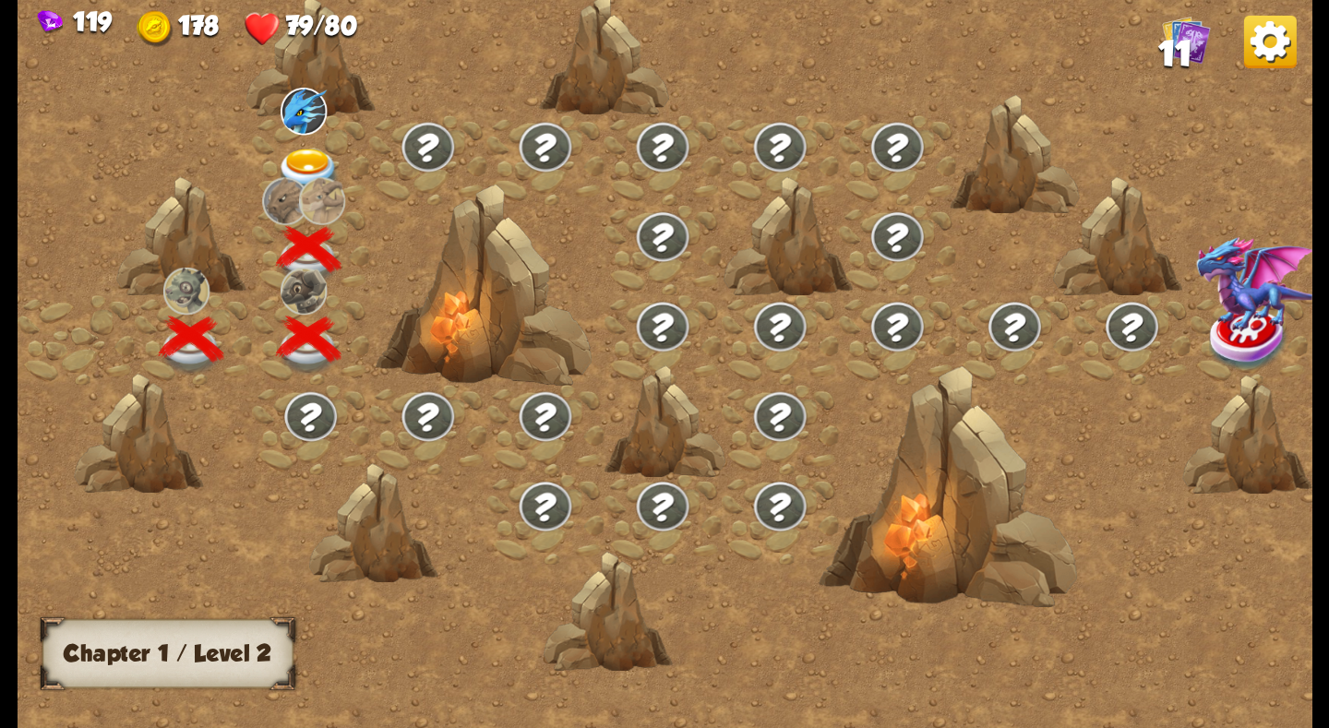
click at [317, 160] on img at bounding box center [308, 172] width 65 height 48
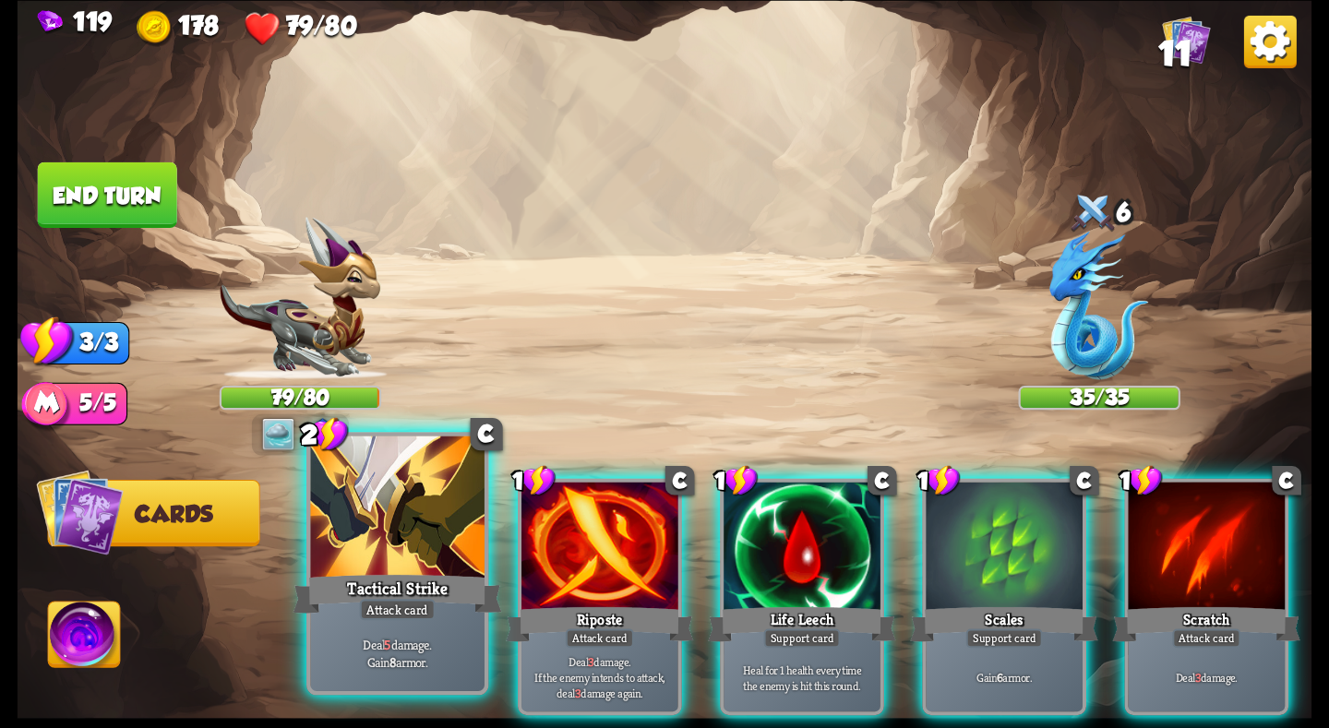
click at [387, 594] on div "Tactical Strike" at bounding box center [397, 593] width 209 height 46
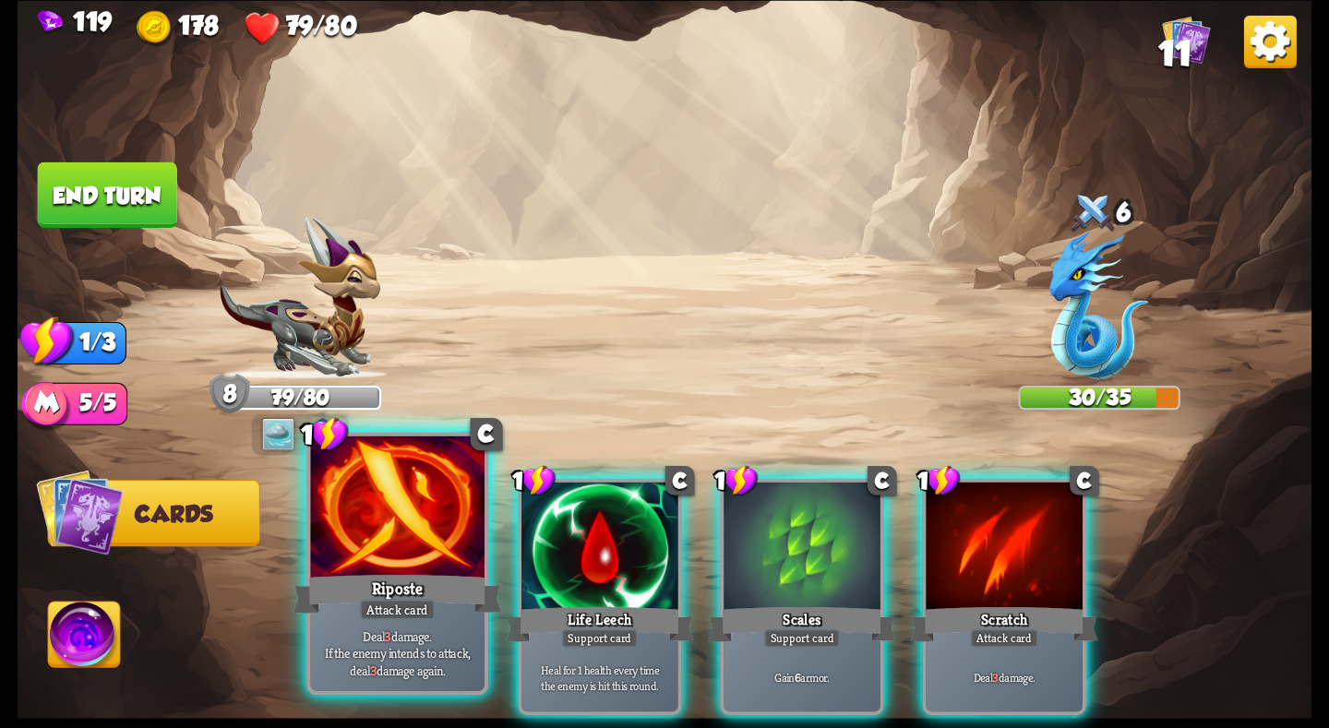
click at [425, 554] on div at bounding box center [397, 509] width 174 height 147
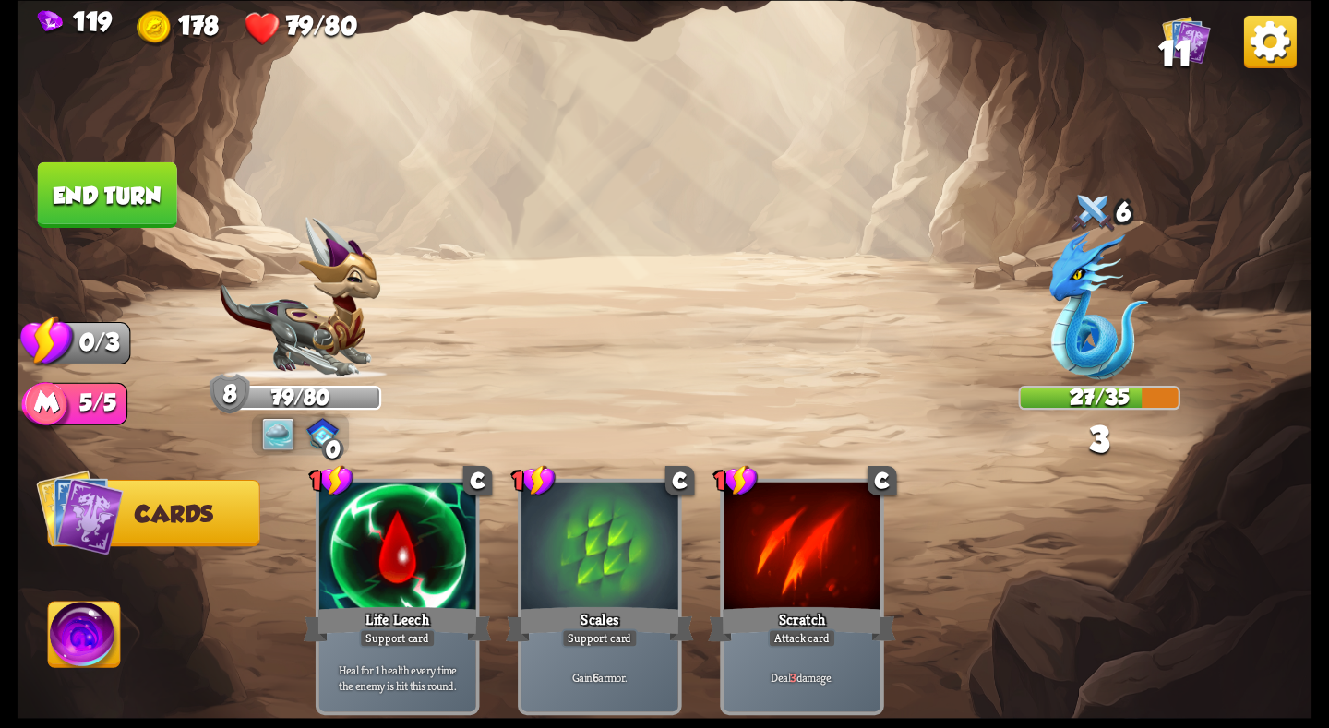
click at [138, 215] on button "End turn" at bounding box center [107, 195] width 139 height 66
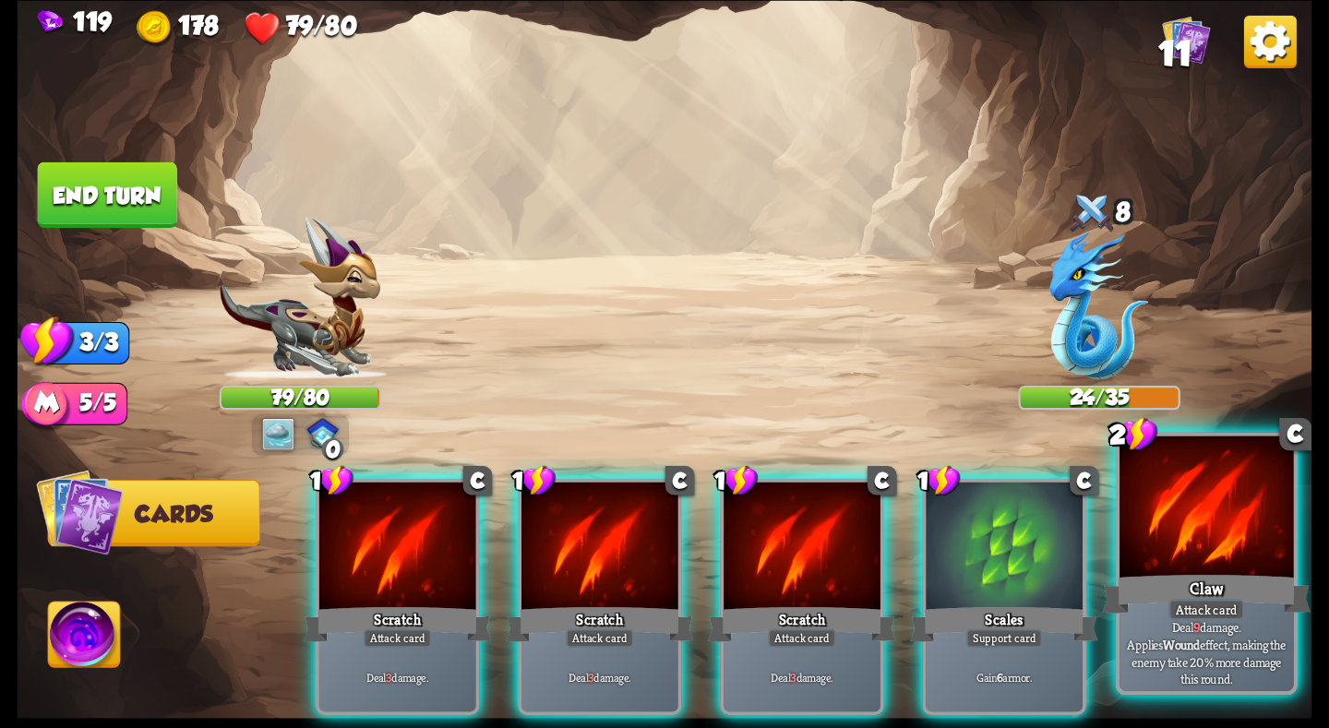
click at [1162, 569] on div at bounding box center [1206, 509] width 174 height 147
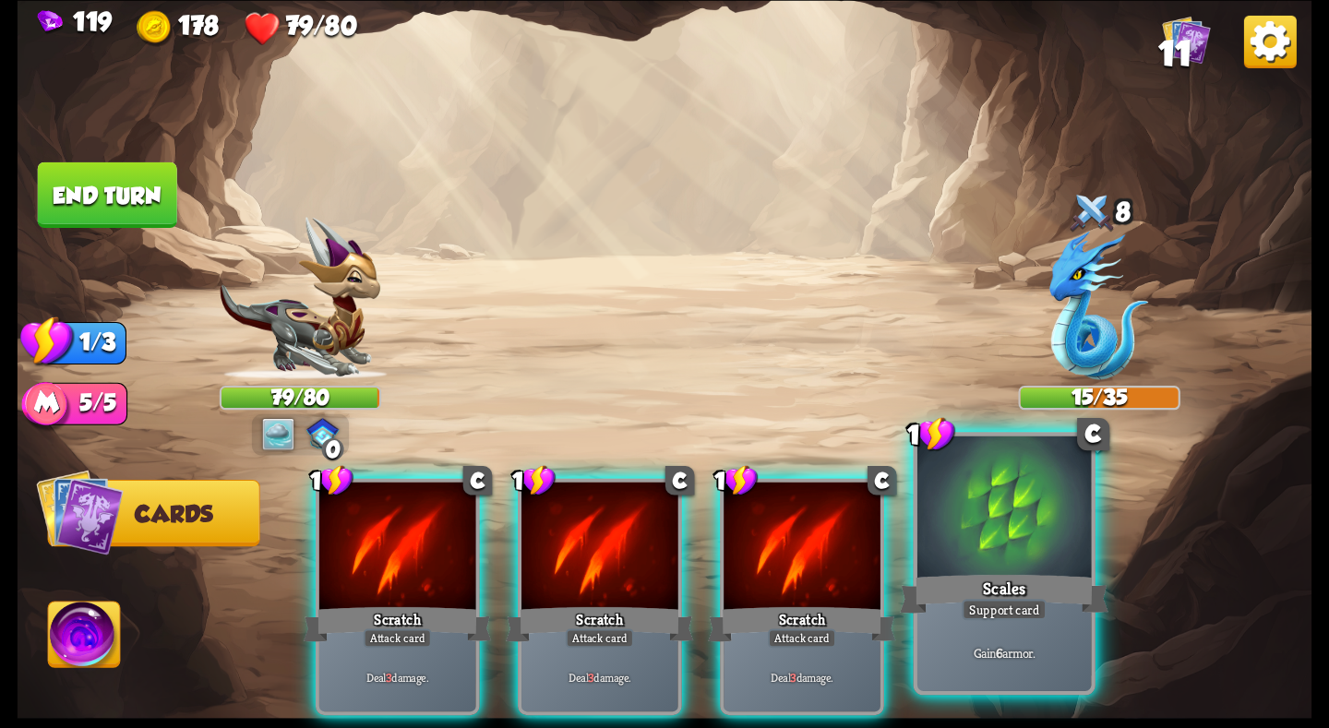
click at [970, 564] on div at bounding box center [1004, 509] width 174 height 147
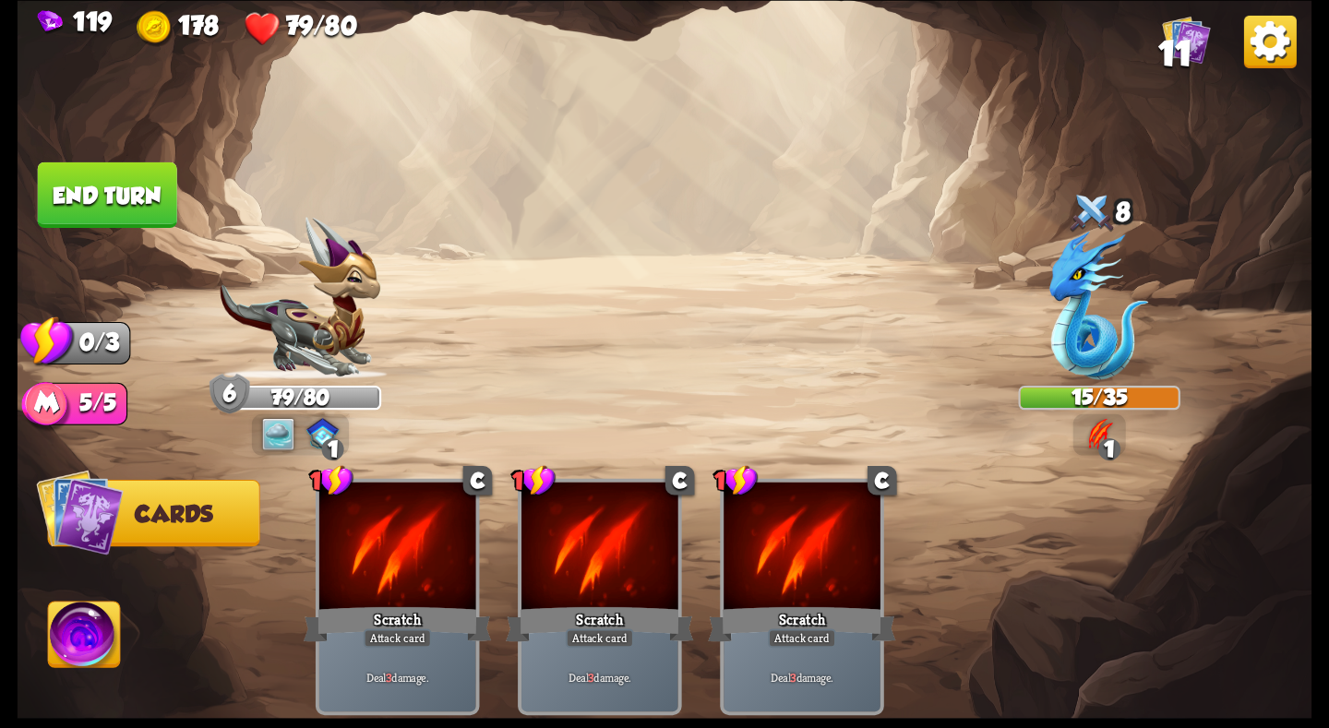
click at [75, 203] on button "End turn" at bounding box center [107, 195] width 139 height 66
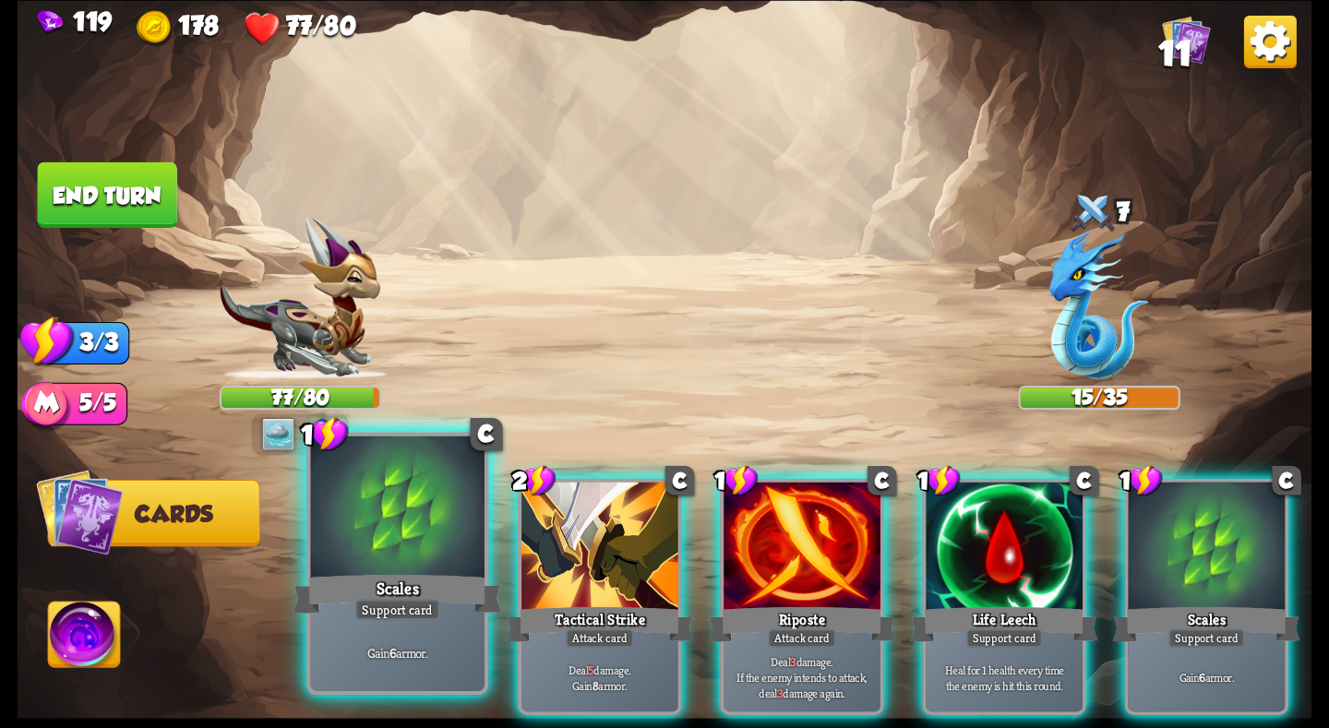
click at [435, 562] on div at bounding box center [397, 509] width 174 height 147
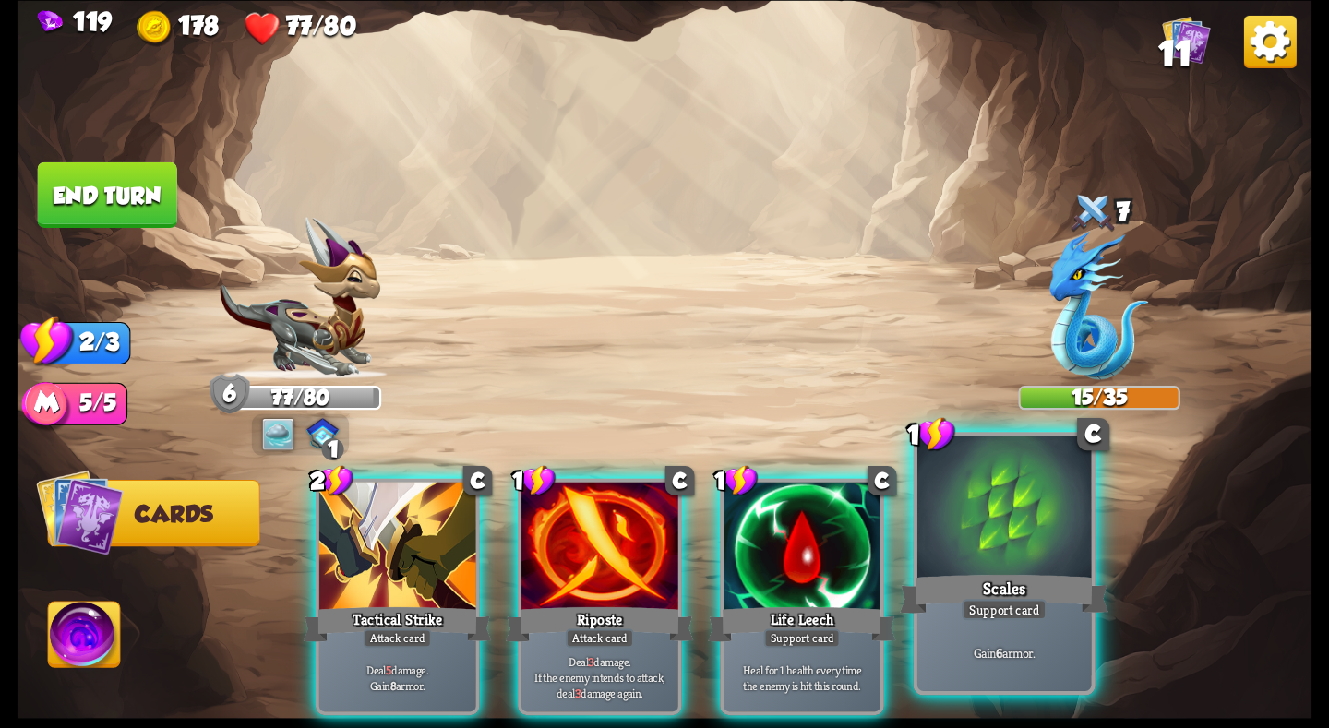
click at [1070, 565] on div at bounding box center [1004, 509] width 174 height 147
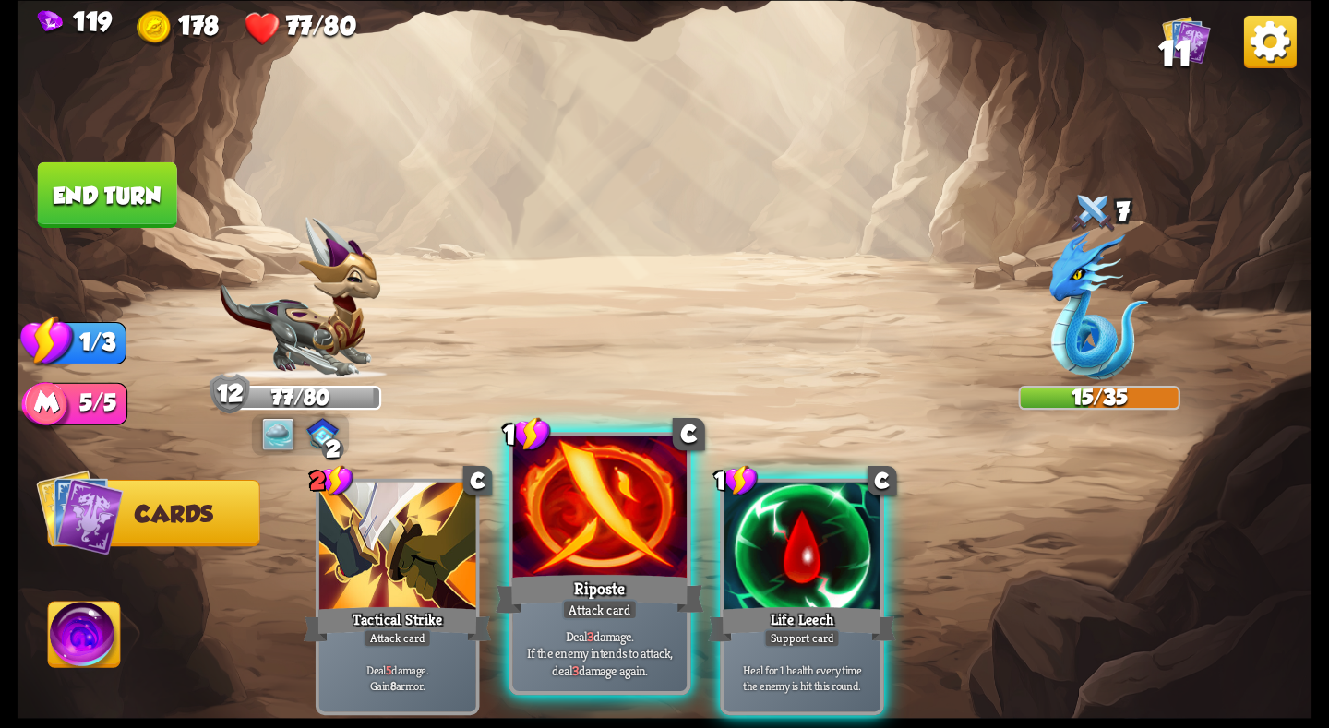
click at [579, 524] on div at bounding box center [600, 509] width 174 height 147
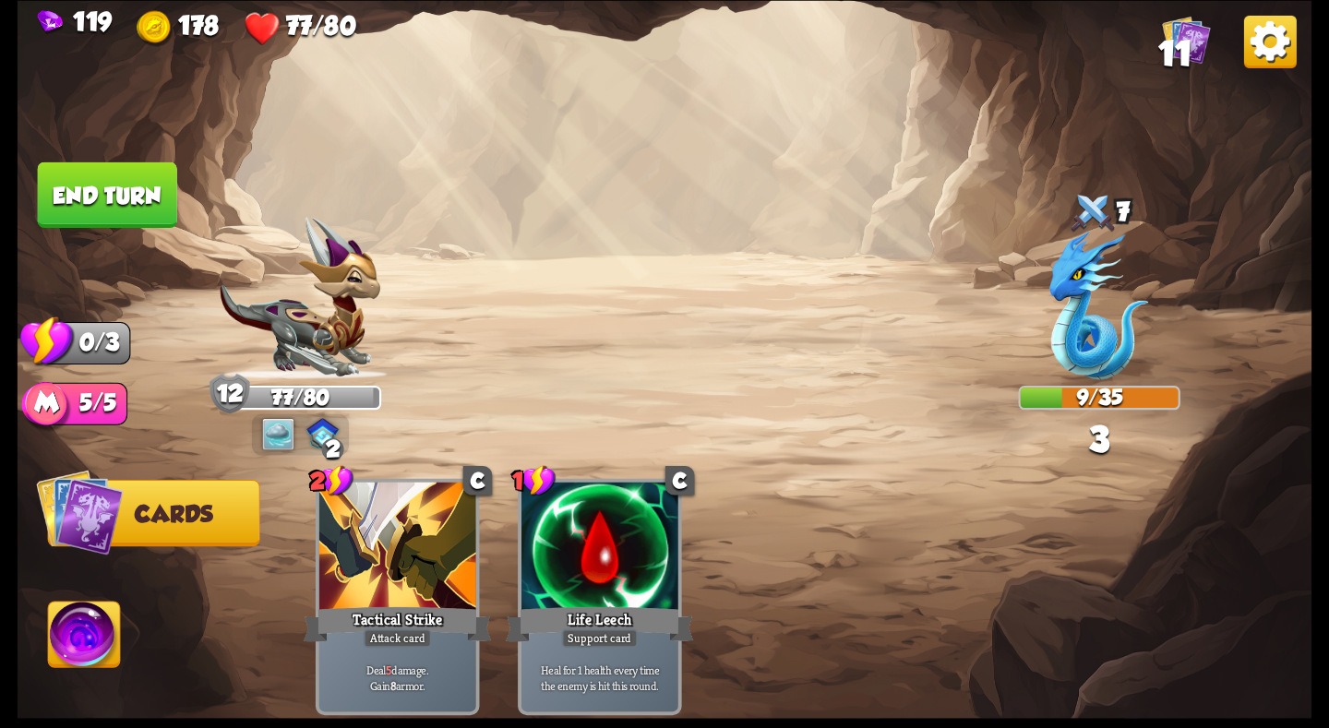
click at [95, 179] on button "End turn" at bounding box center [107, 195] width 139 height 66
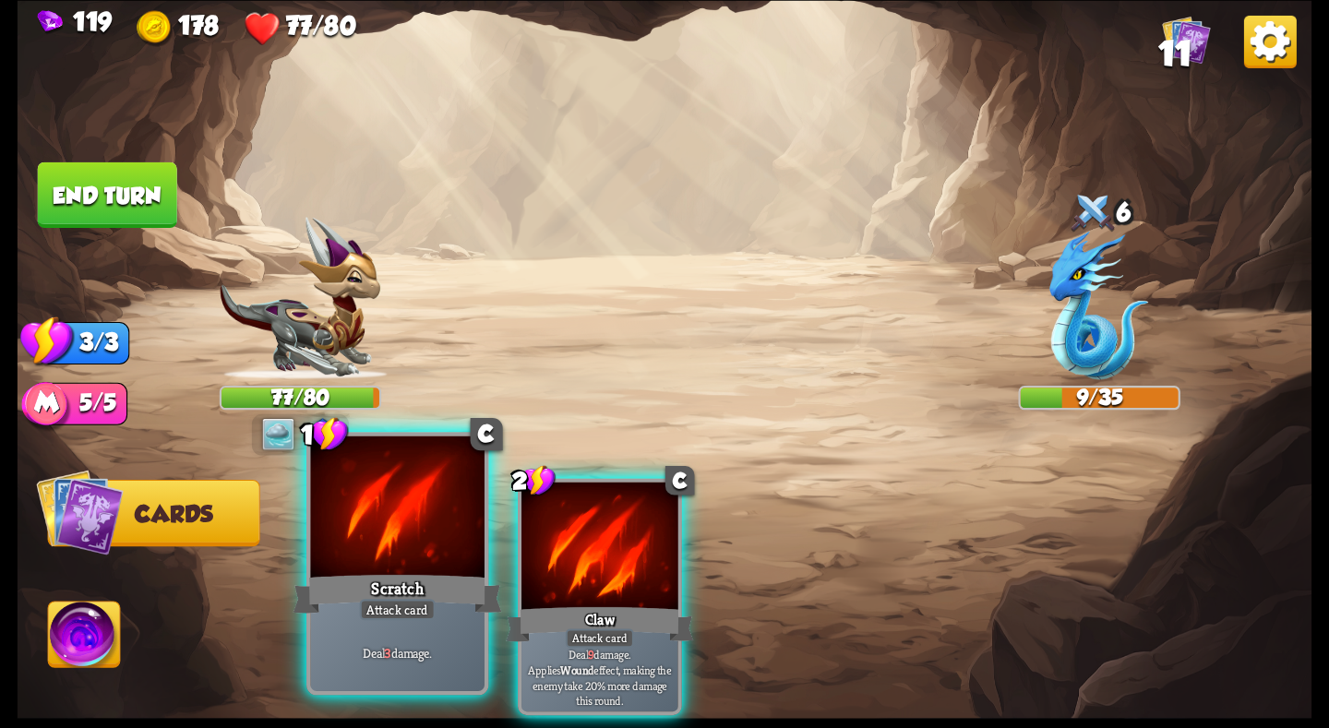
click at [414, 566] on div at bounding box center [397, 509] width 174 height 147
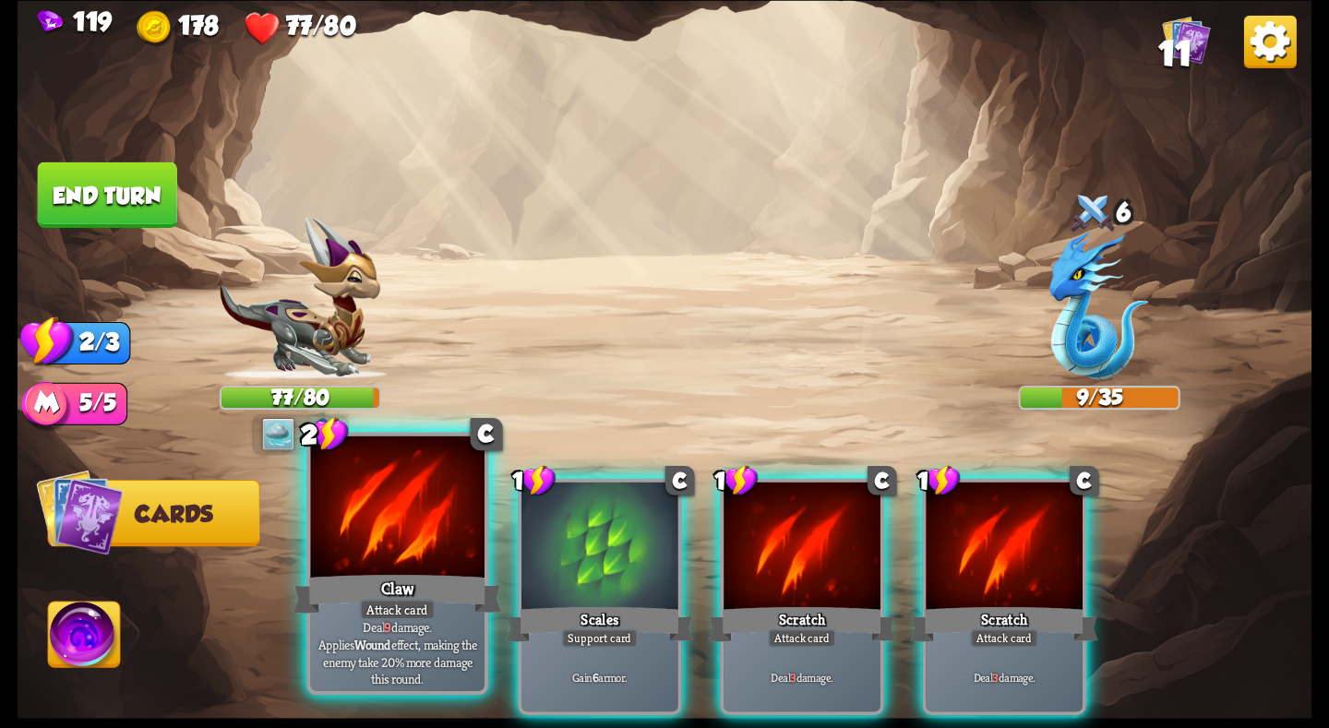
click at [446, 563] on div at bounding box center [397, 509] width 174 height 147
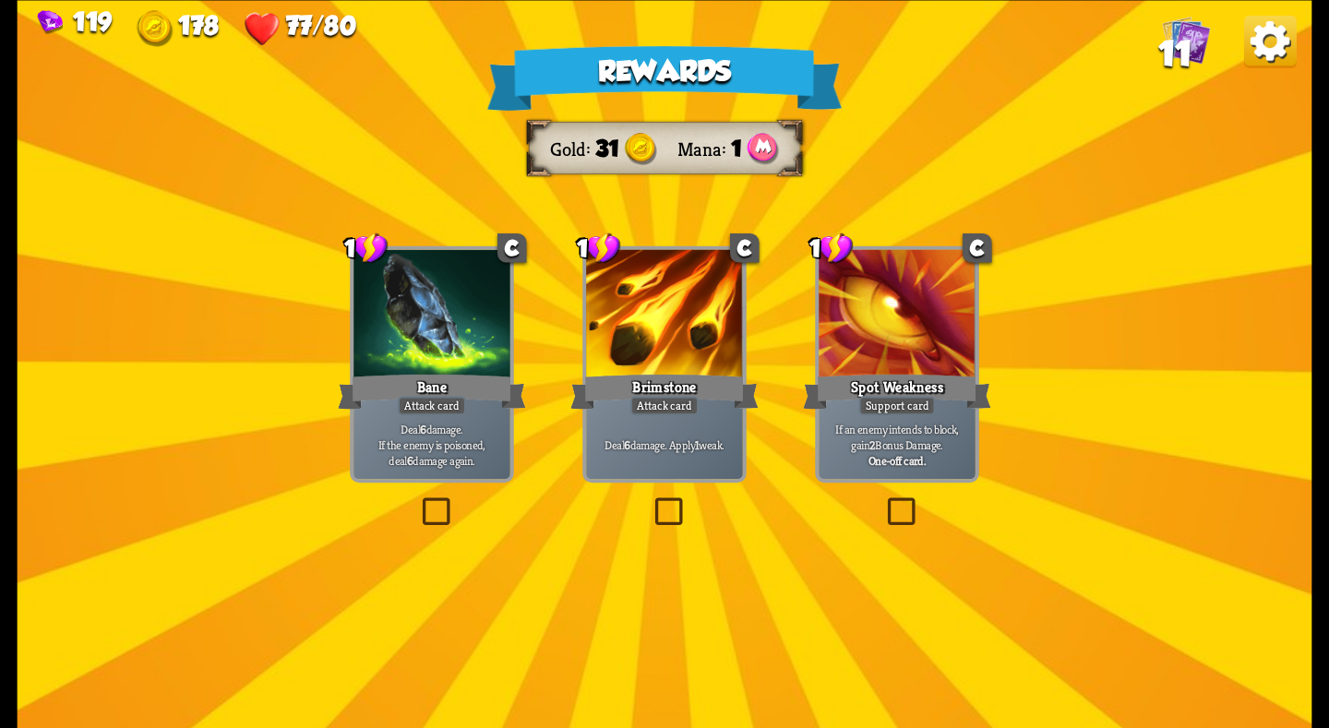
click at [688, 377] on div "Brimstone" at bounding box center [664, 391] width 188 height 42
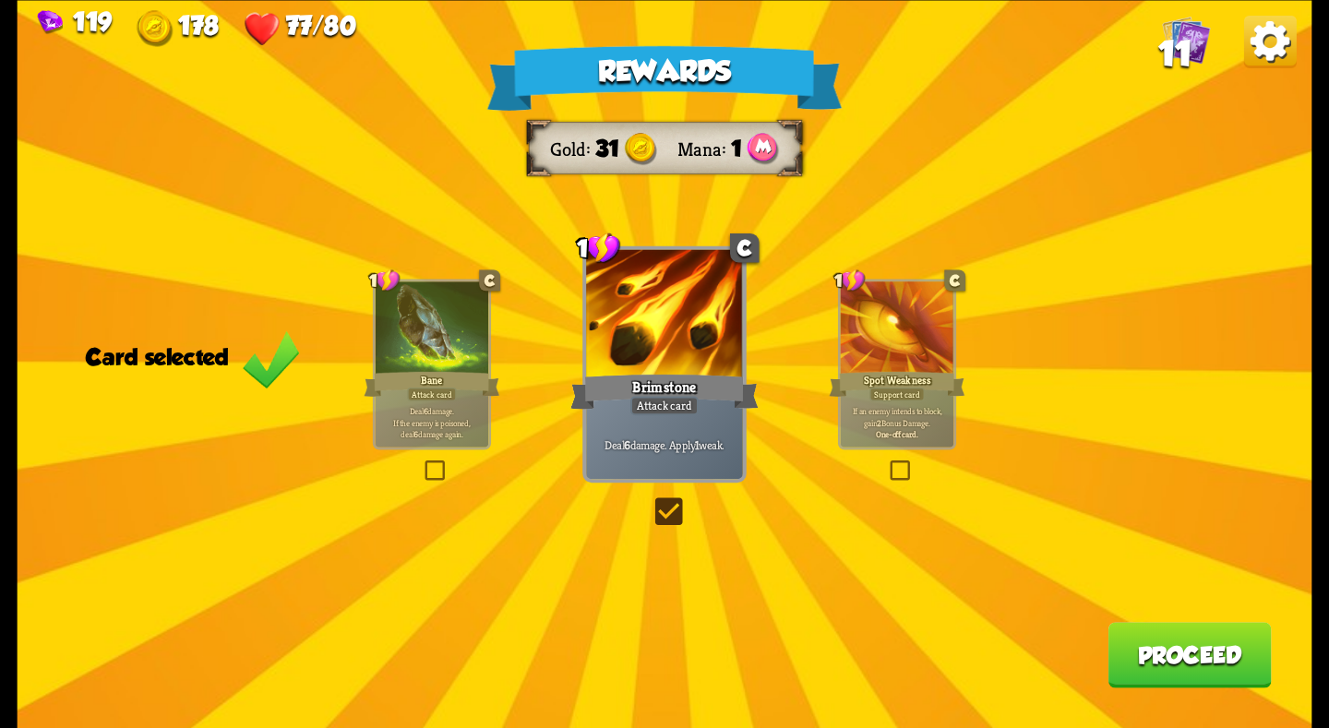
click at [461, 356] on div at bounding box center [433, 328] width 114 height 95
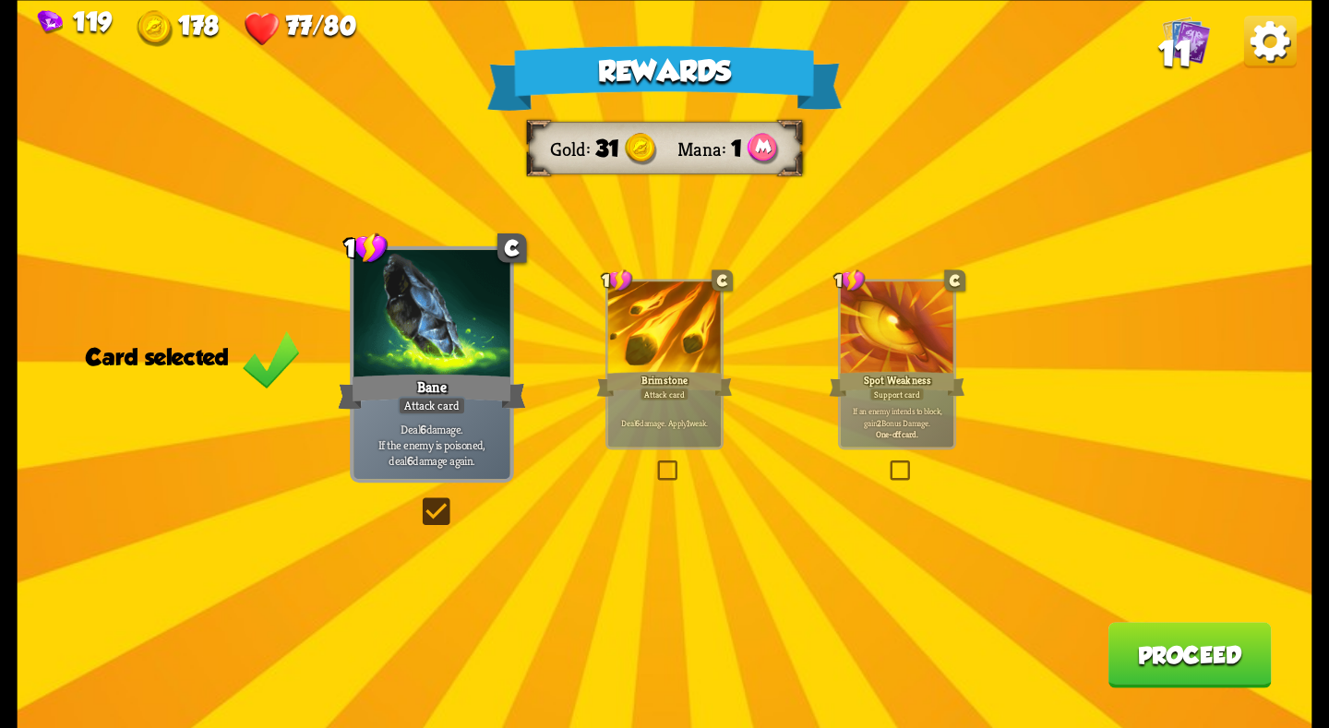
click at [1154, 653] on button "Proceed" at bounding box center [1189, 655] width 163 height 66
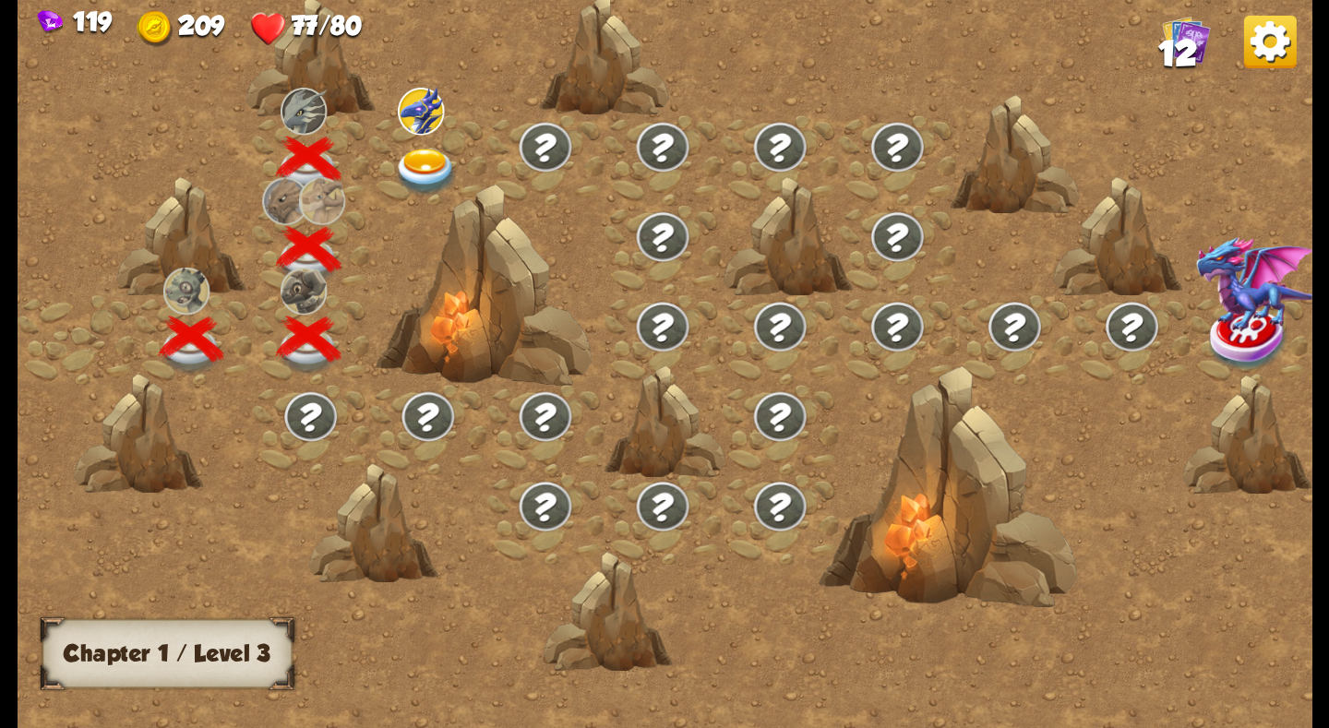
click at [390, 161] on div at bounding box center [427, 159] width 117 height 90
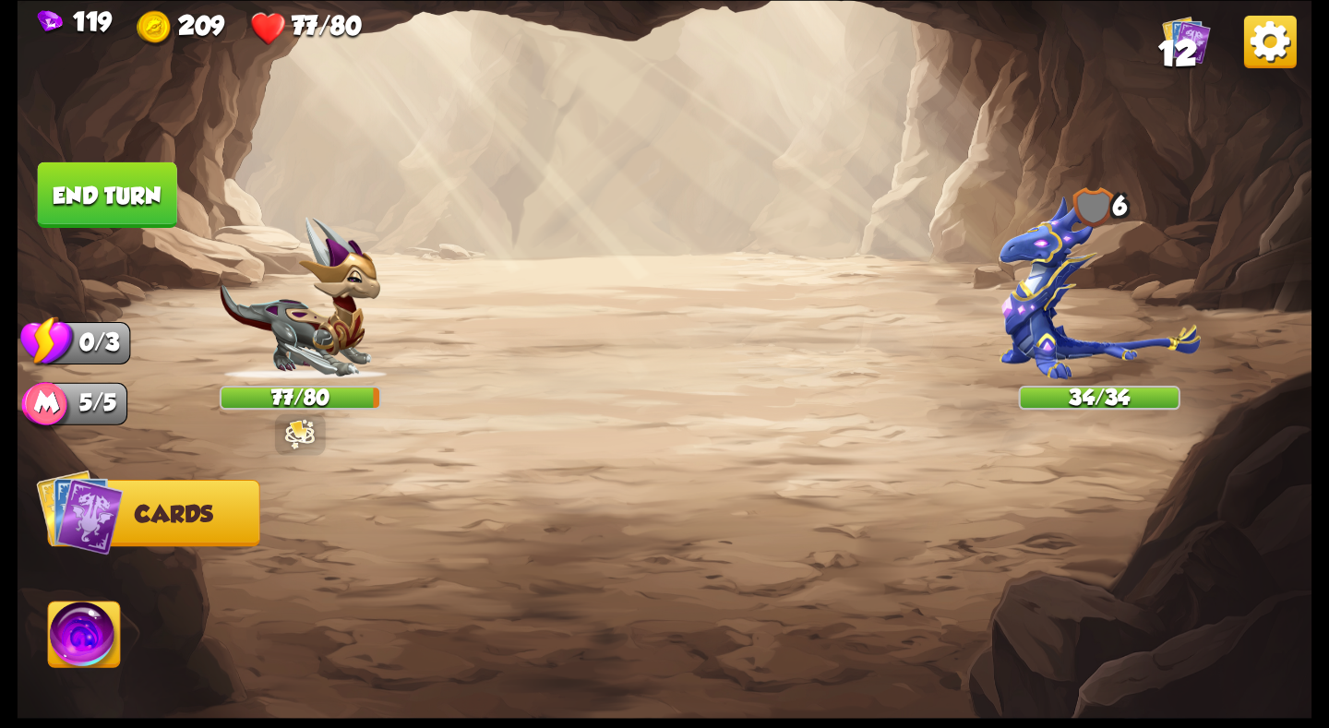
click at [1129, 270] on img at bounding box center [1100, 287] width 200 height 184
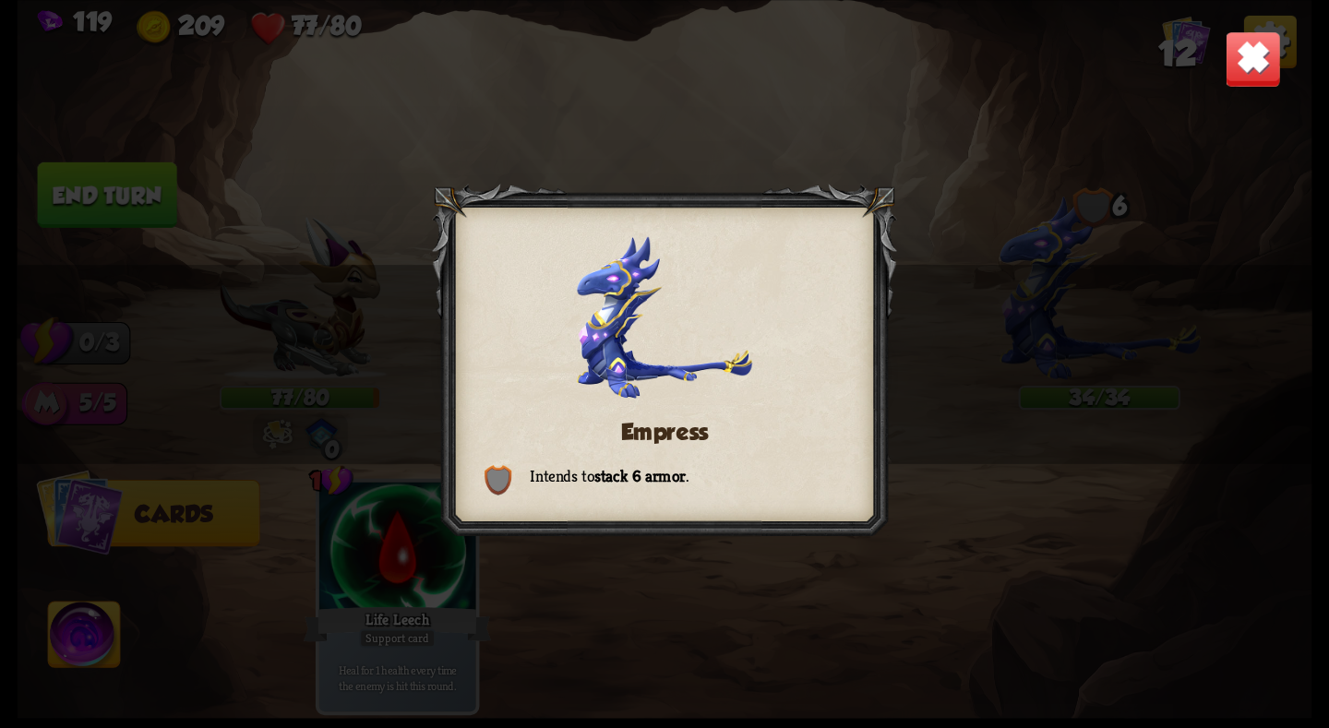
click at [1097, 305] on div "Empress Intends to stack 6 armor ." at bounding box center [665, 364] width 1295 height 728
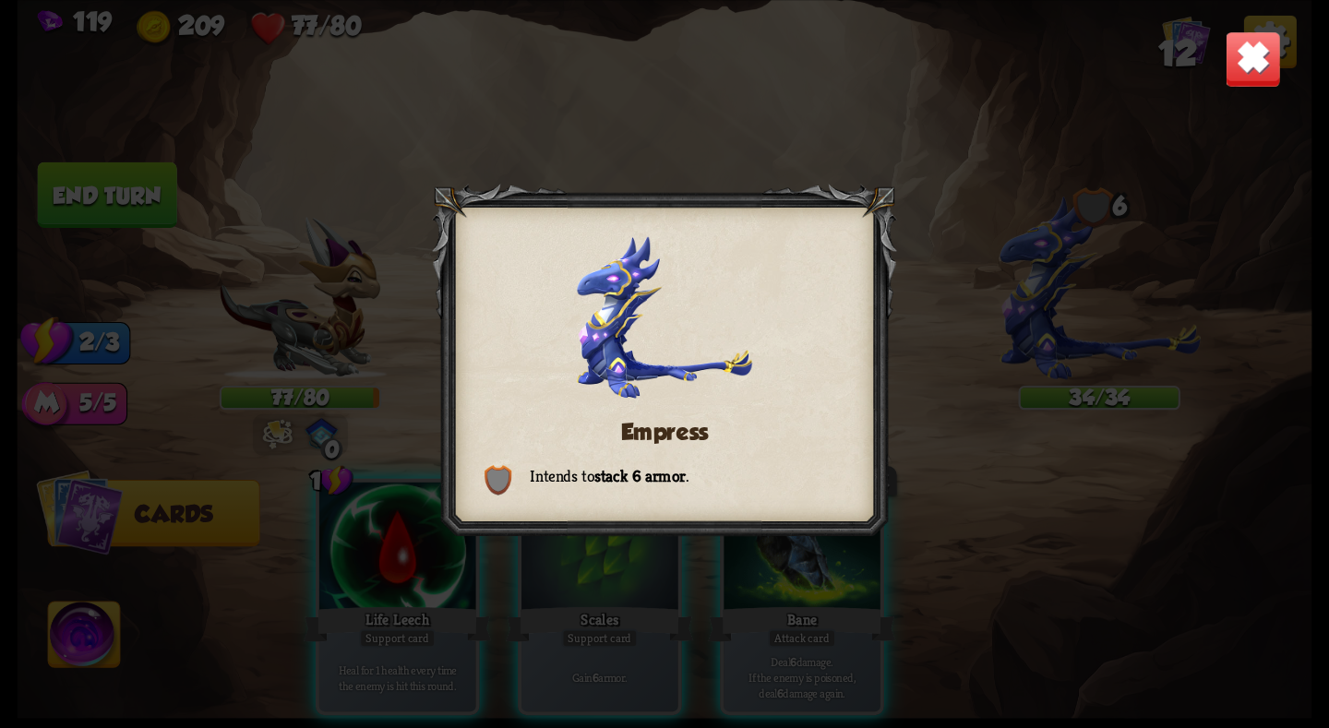
click at [1162, 228] on div "Empress Intends to stack 6 armor ." at bounding box center [665, 364] width 1295 height 728
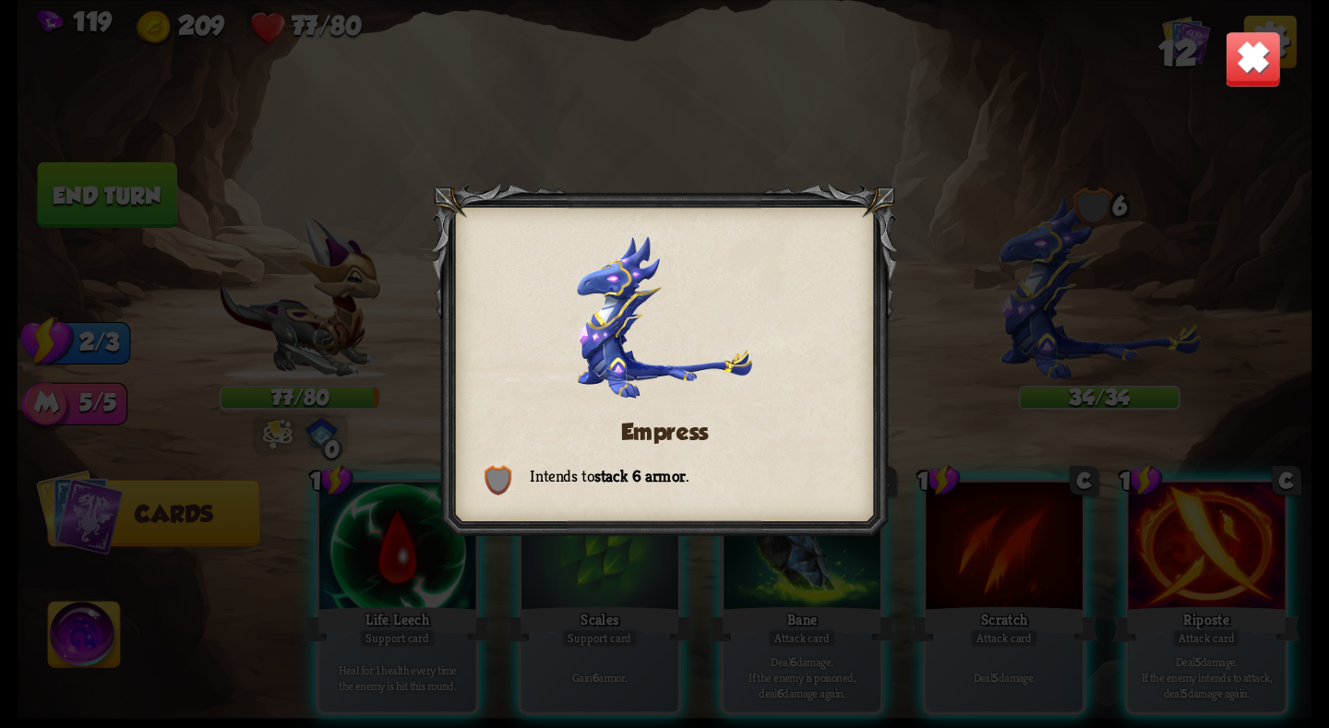
click at [1244, 57] on img at bounding box center [1253, 58] width 56 height 56
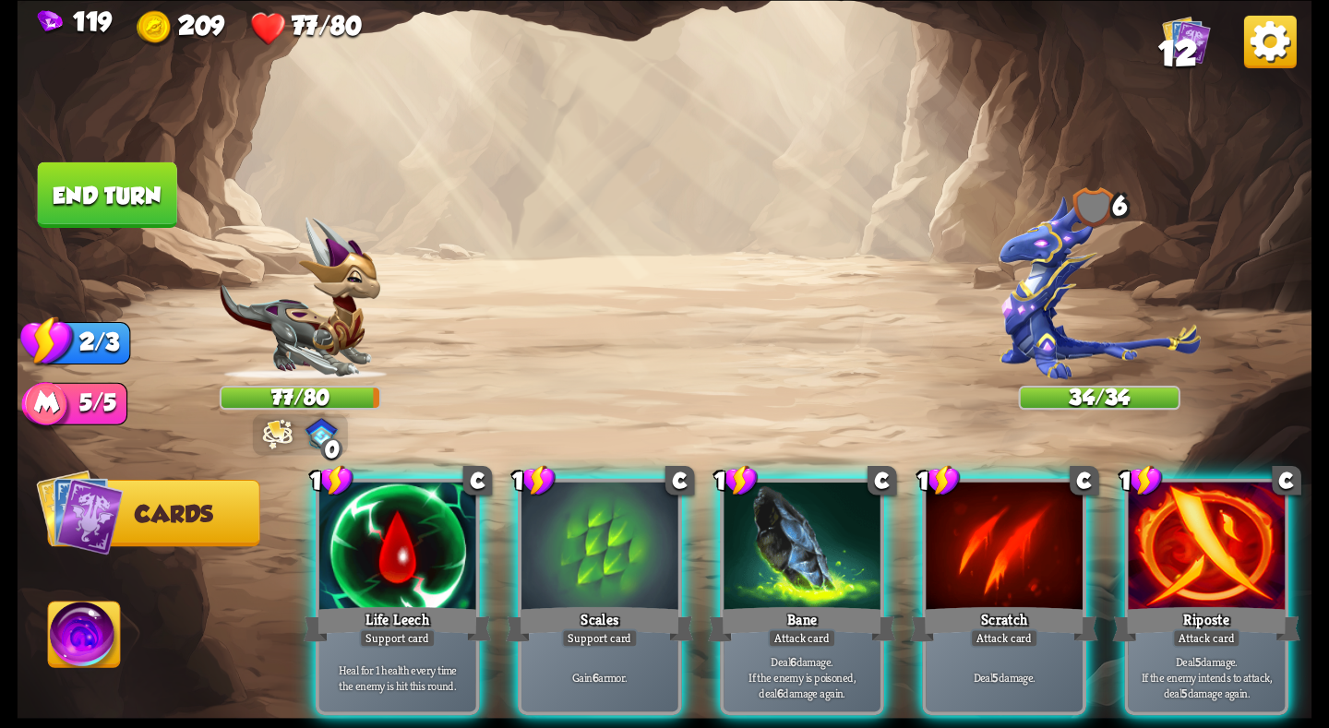
click at [1077, 285] on img at bounding box center [1100, 287] width 200 height 184
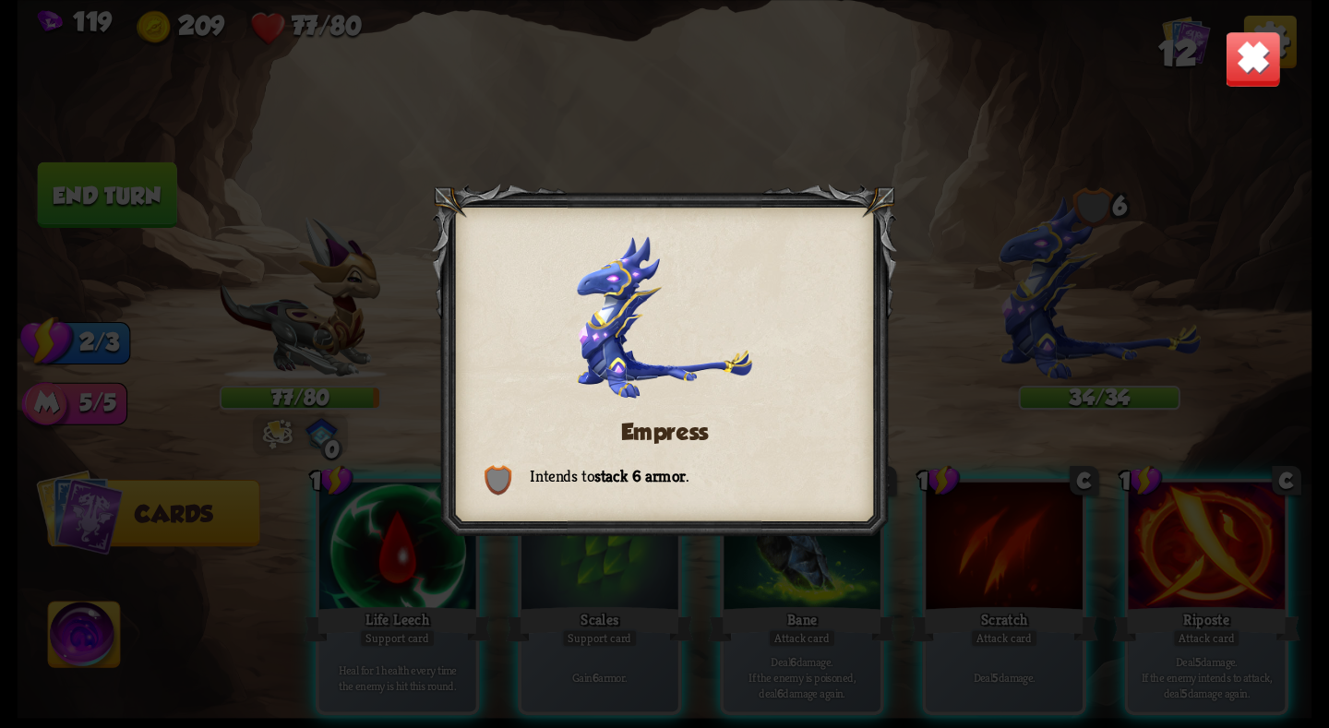
click at [968, 294] on div "Empress Intends to stack 6 armor ." at bounding box center [665, 364] width 1295 height 728
click at [1252, 59] on img at bounding box center [1253, 58] width 56 height 56
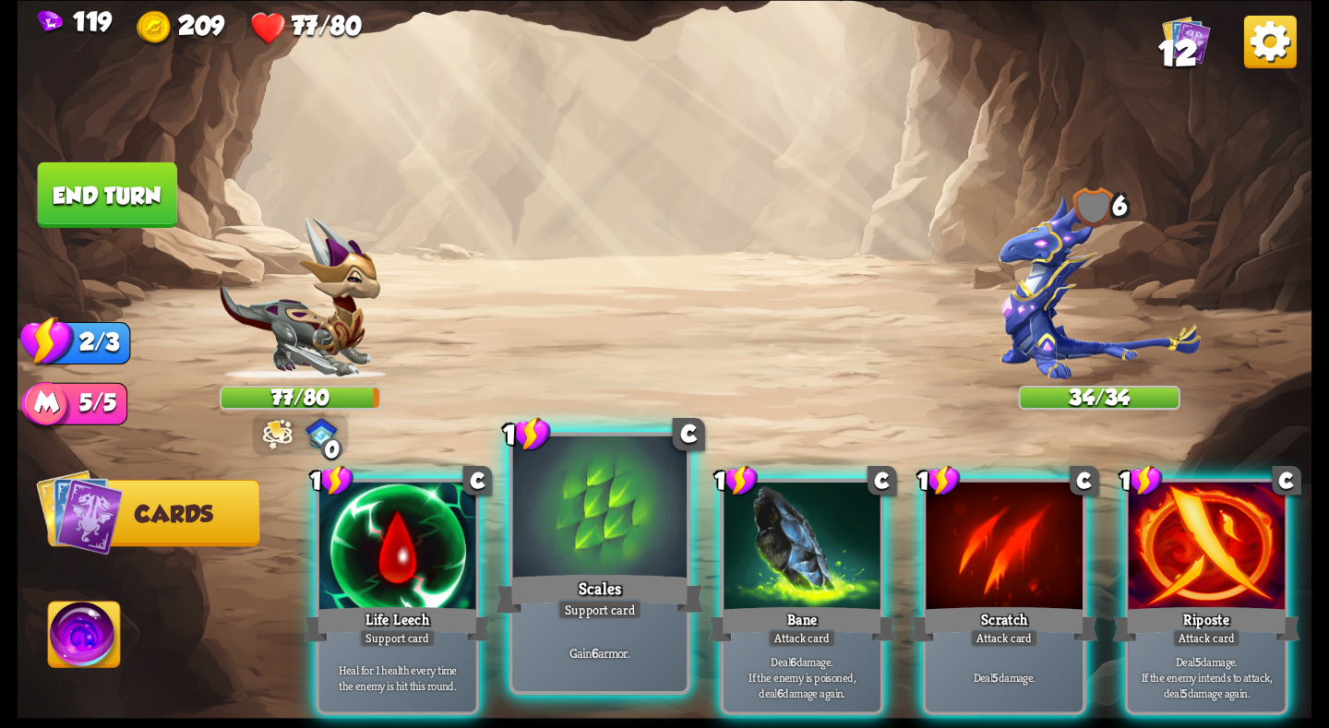
click at [637, 573] on div "Scales" at bounding box center [600, 593] width 209 height 46
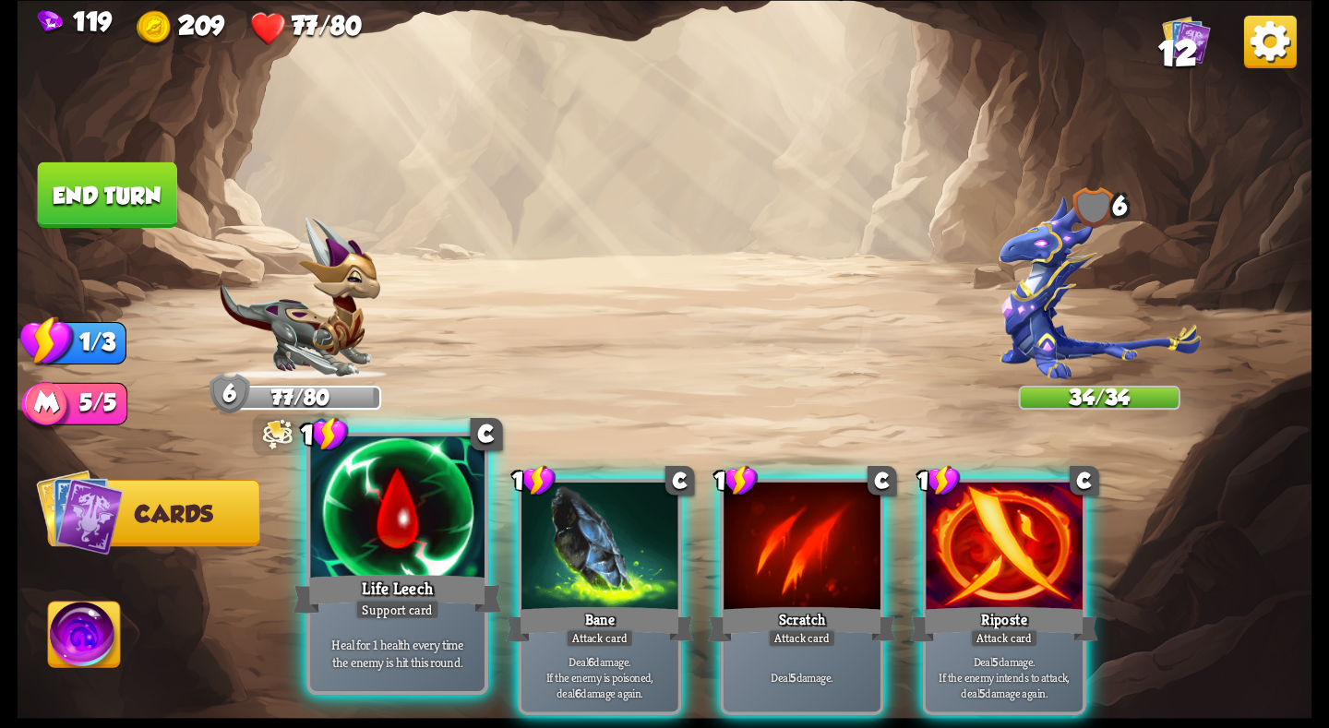
click at [431, 576] on div "Life Leech" at bounding box center [397, 593] width 209 height 46
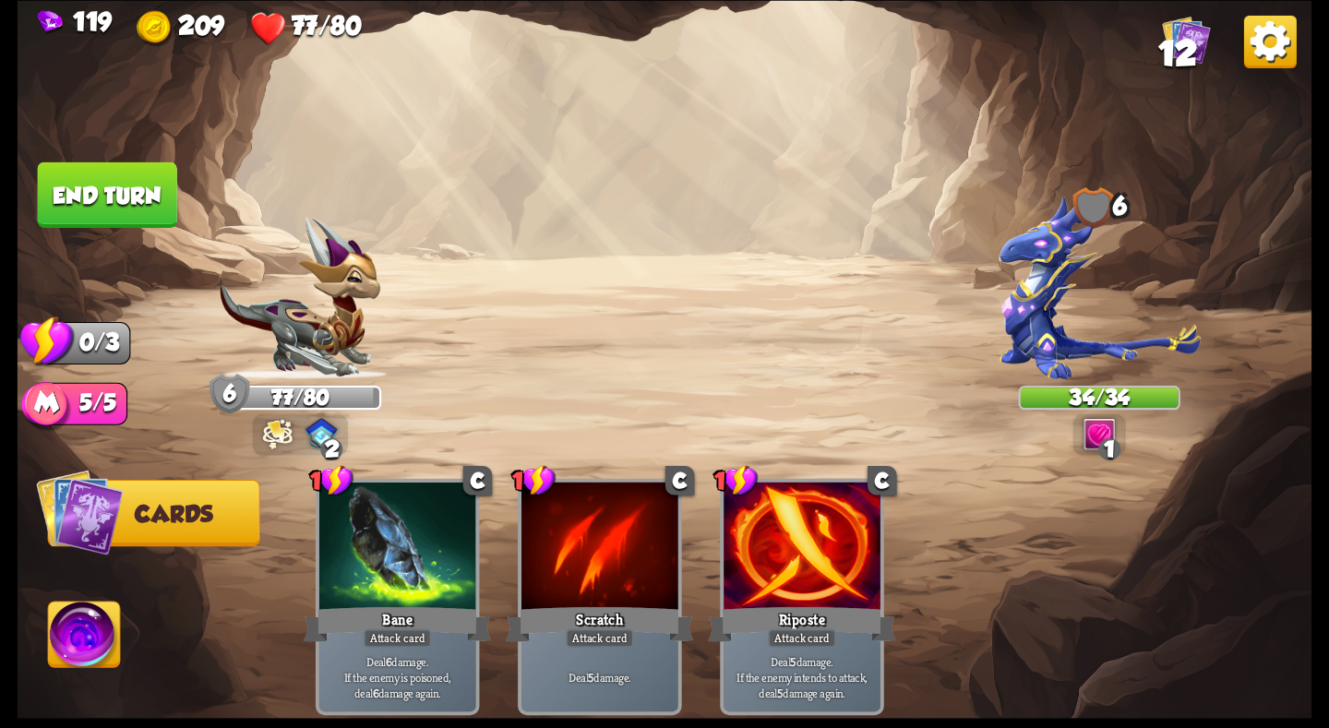
click at [110, 178] on button "End turn" at bounding box center [107, 195] width 139 height 66
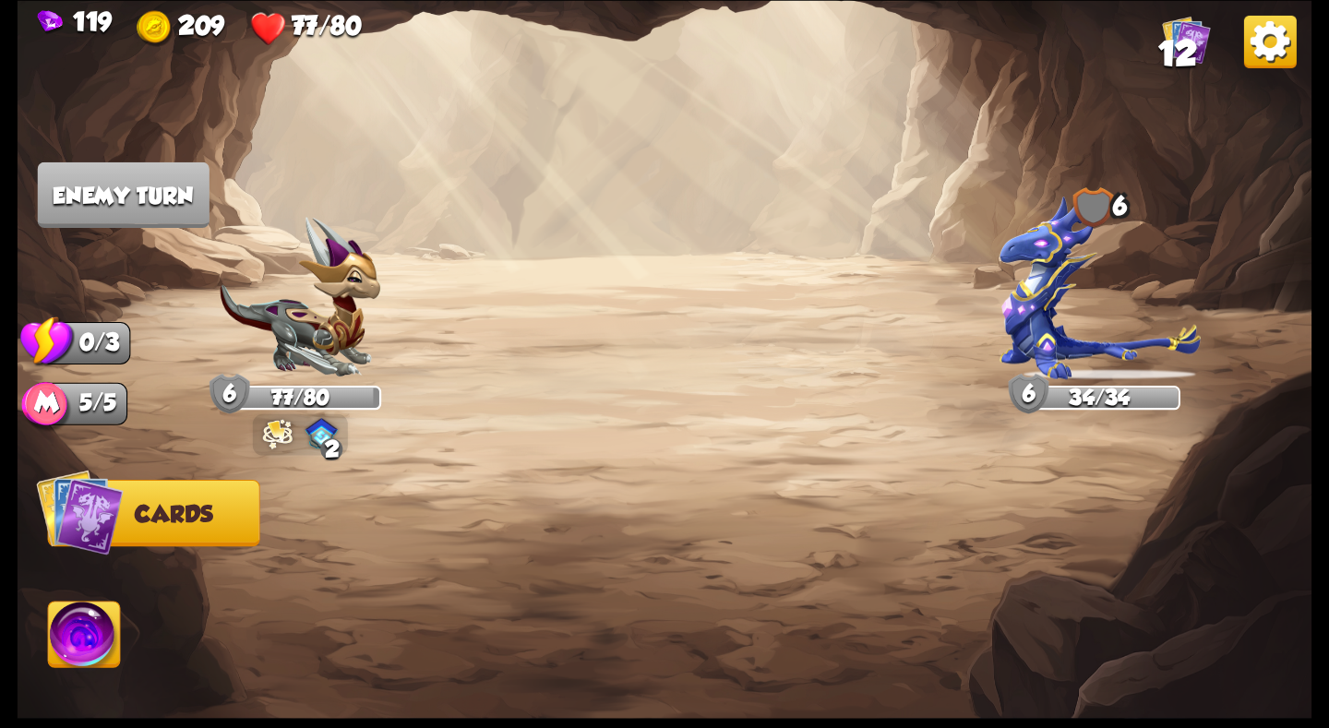
click at [286, 442] on img at bounding box center [278, 434] width 30 height 32
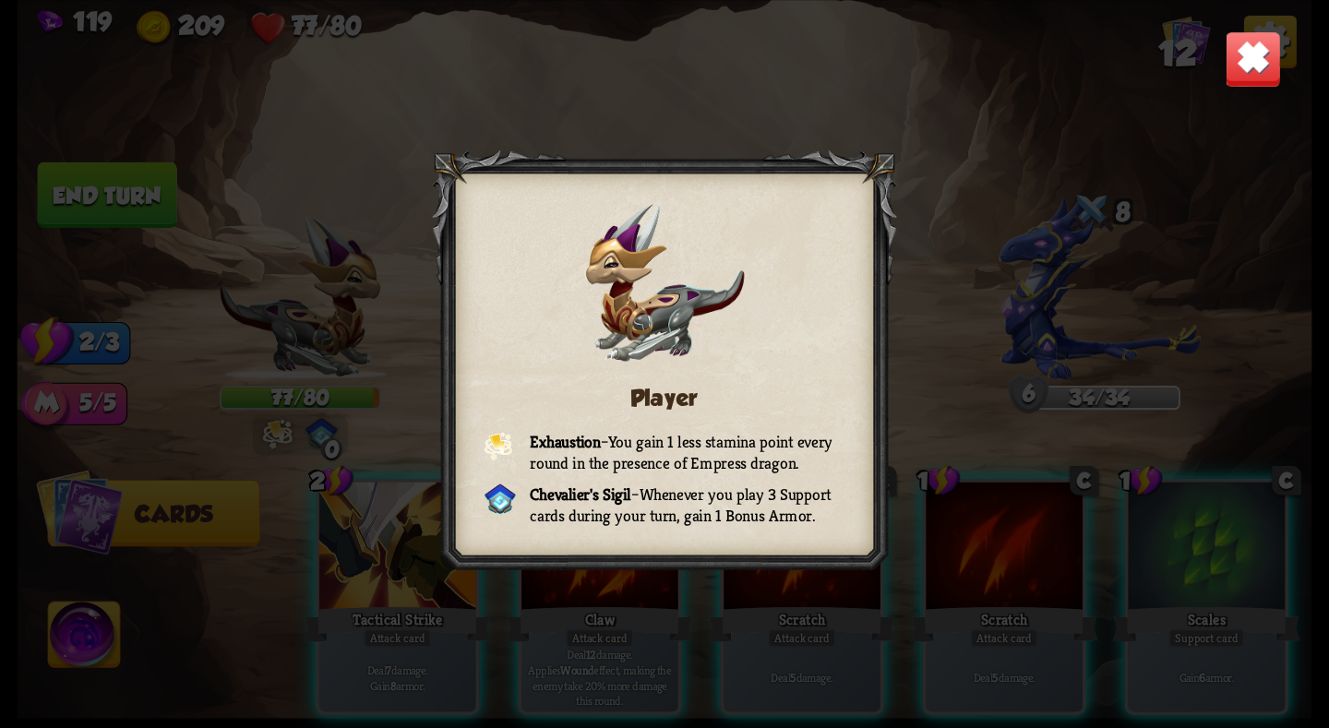
click at [1244, 69] on img at bounding box center [1253, 58] width 56 height 56
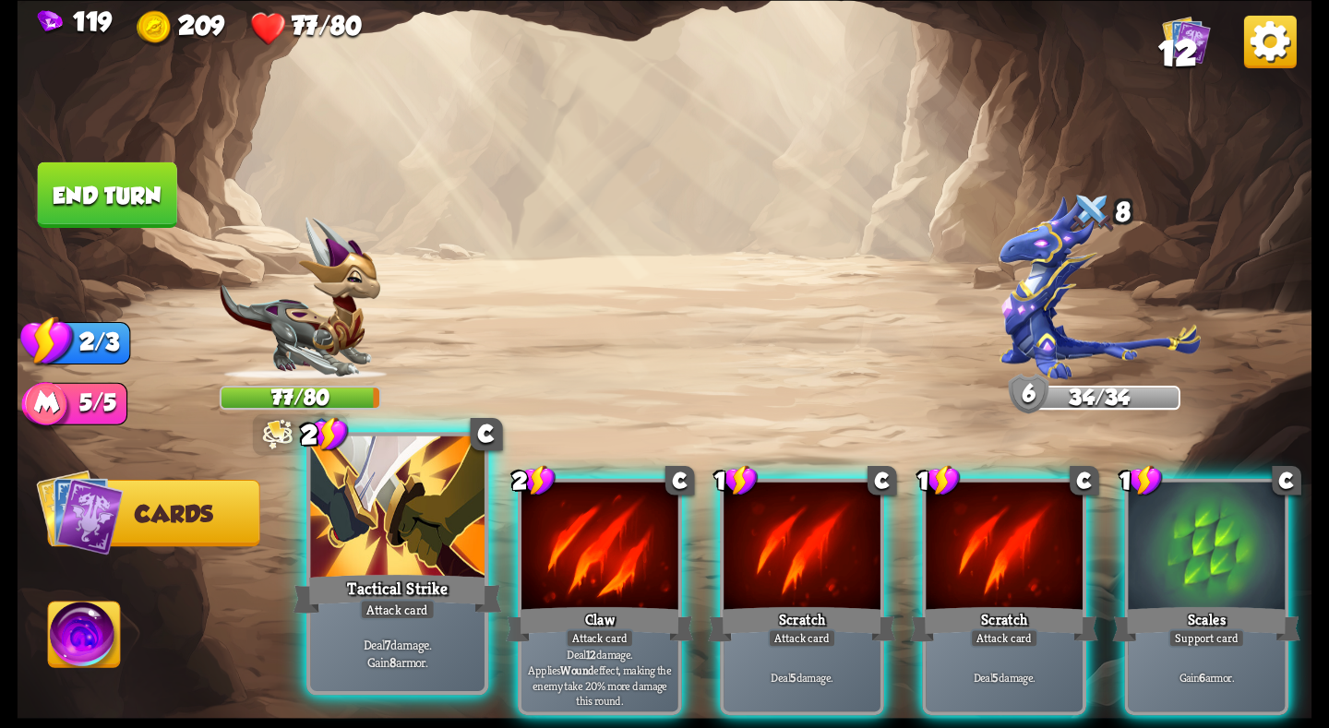
click at [421, 545] on div at bounding box center [397, 509] width 174 height 147
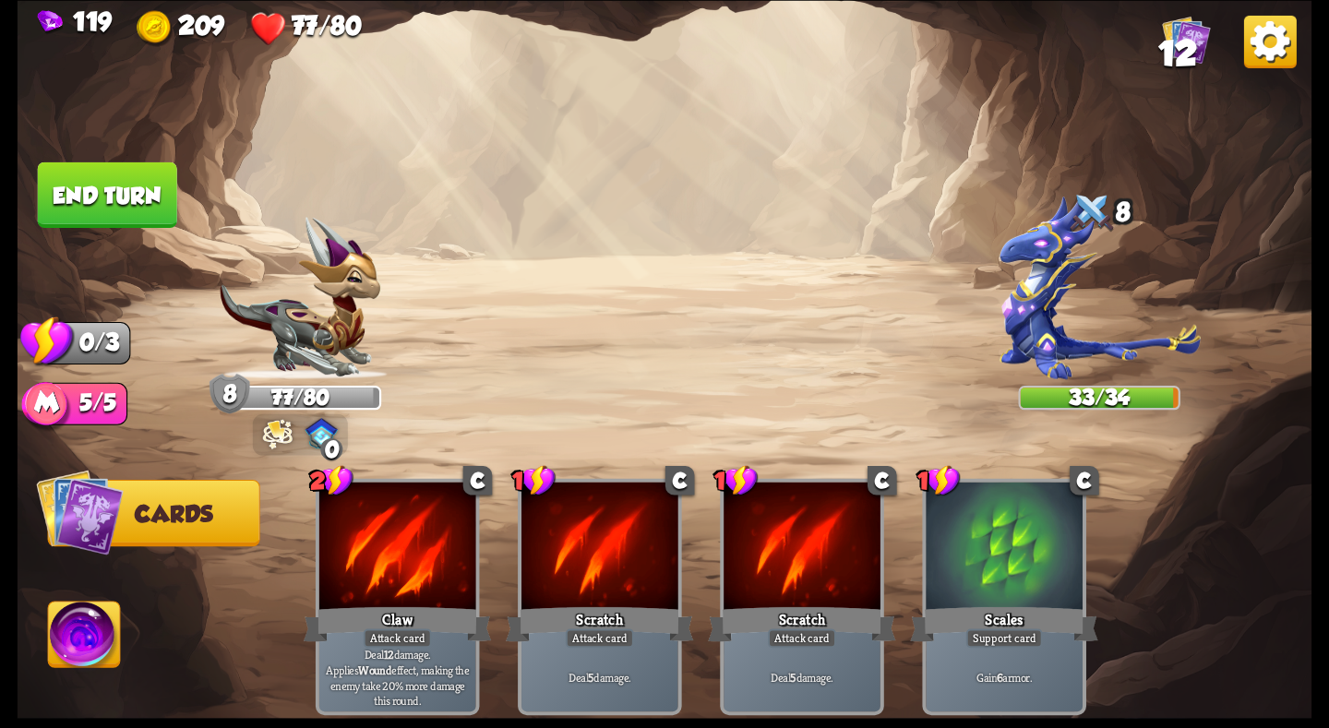
click at [108, 193] on button "End turn" at bounding box center [107, 195] width 139 height 66
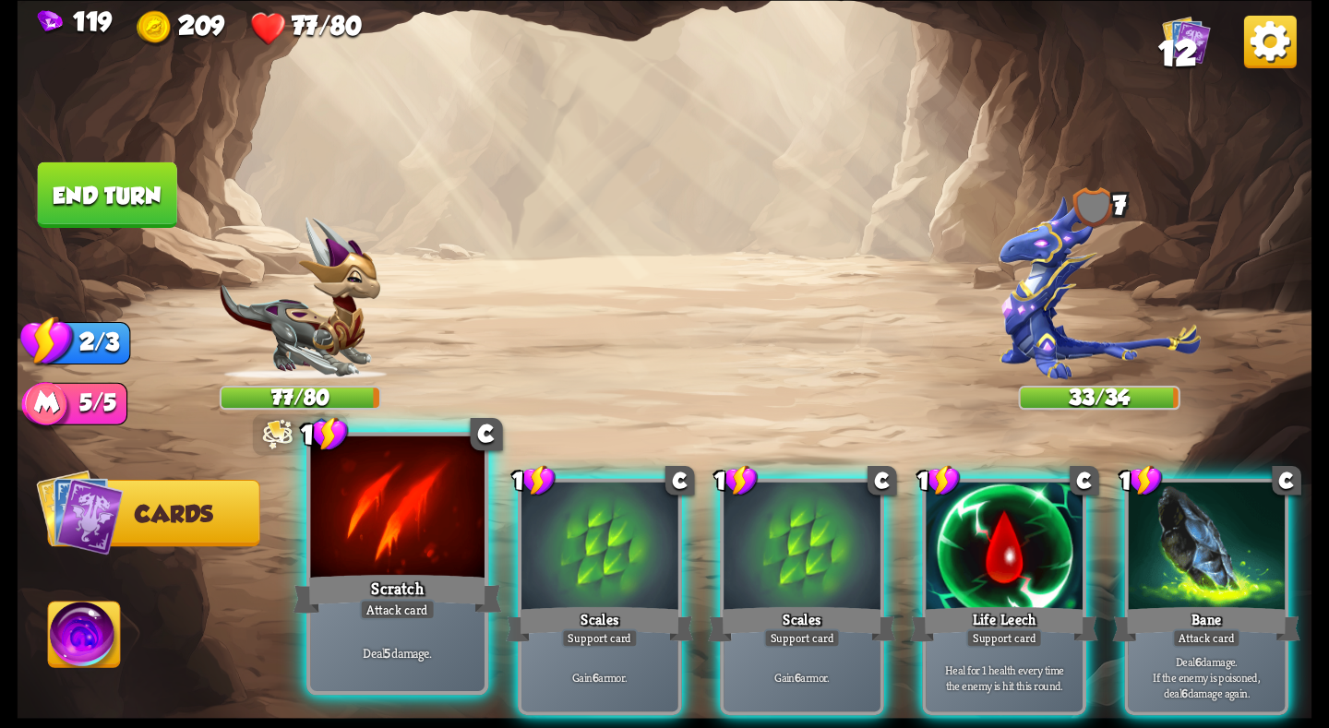
click at [411, 574] on div "Scratch" at bounding box center [397, 593] width 209 height 46
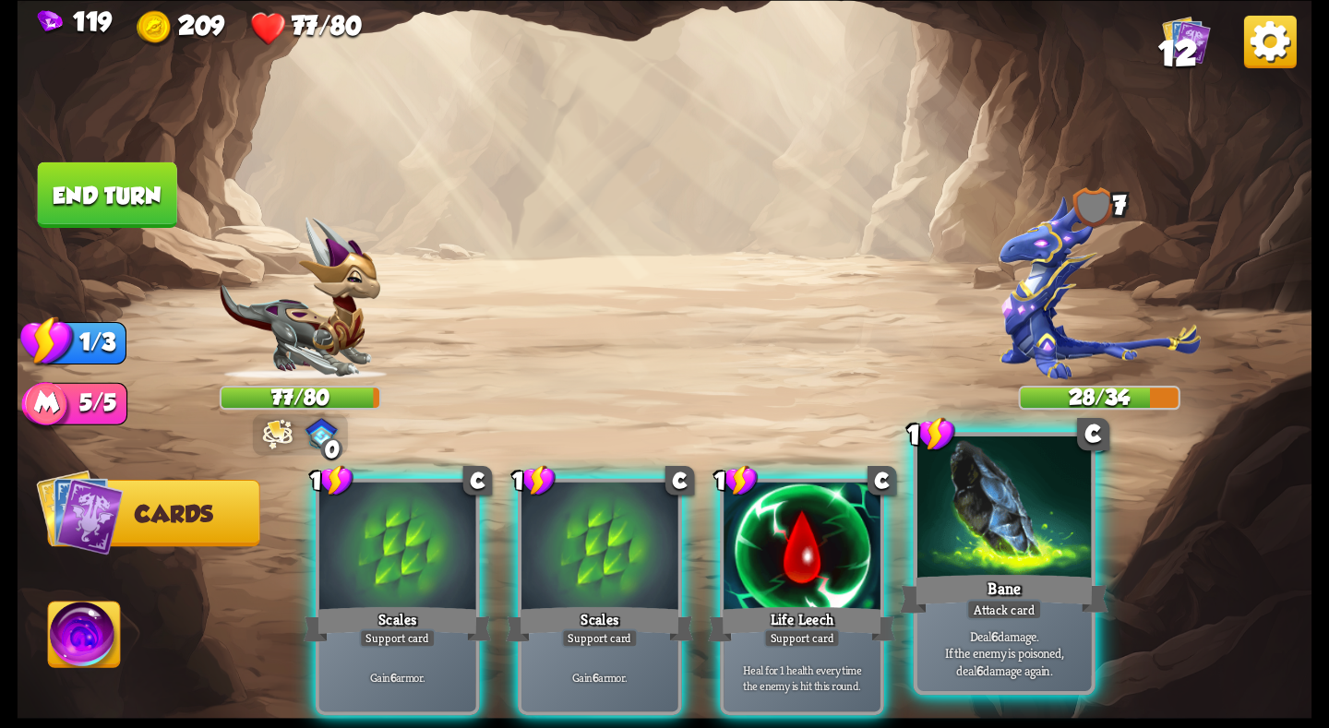
click at [934, 574] on div "Bane" at bounding box center [1004, 593] width 209 height 46
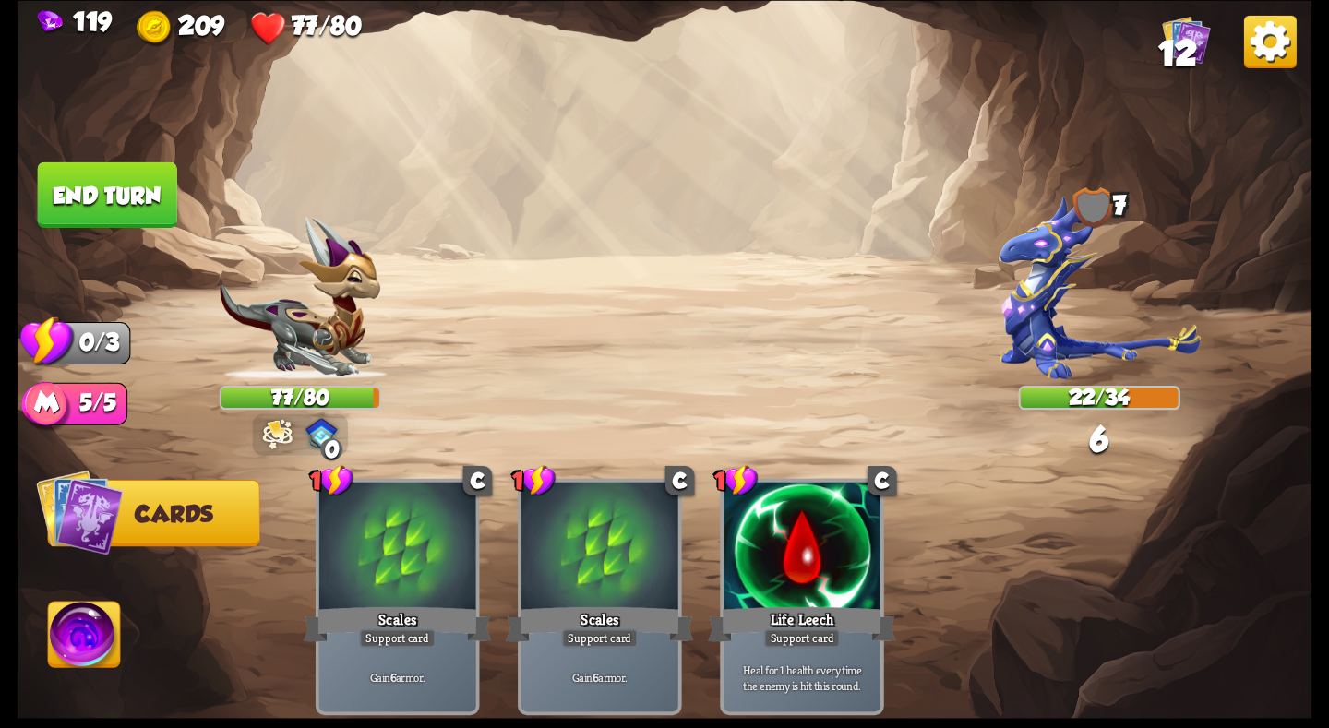
click at [72, 178] on button "End turn" at bounding box center [107, 195] width 139 height 66
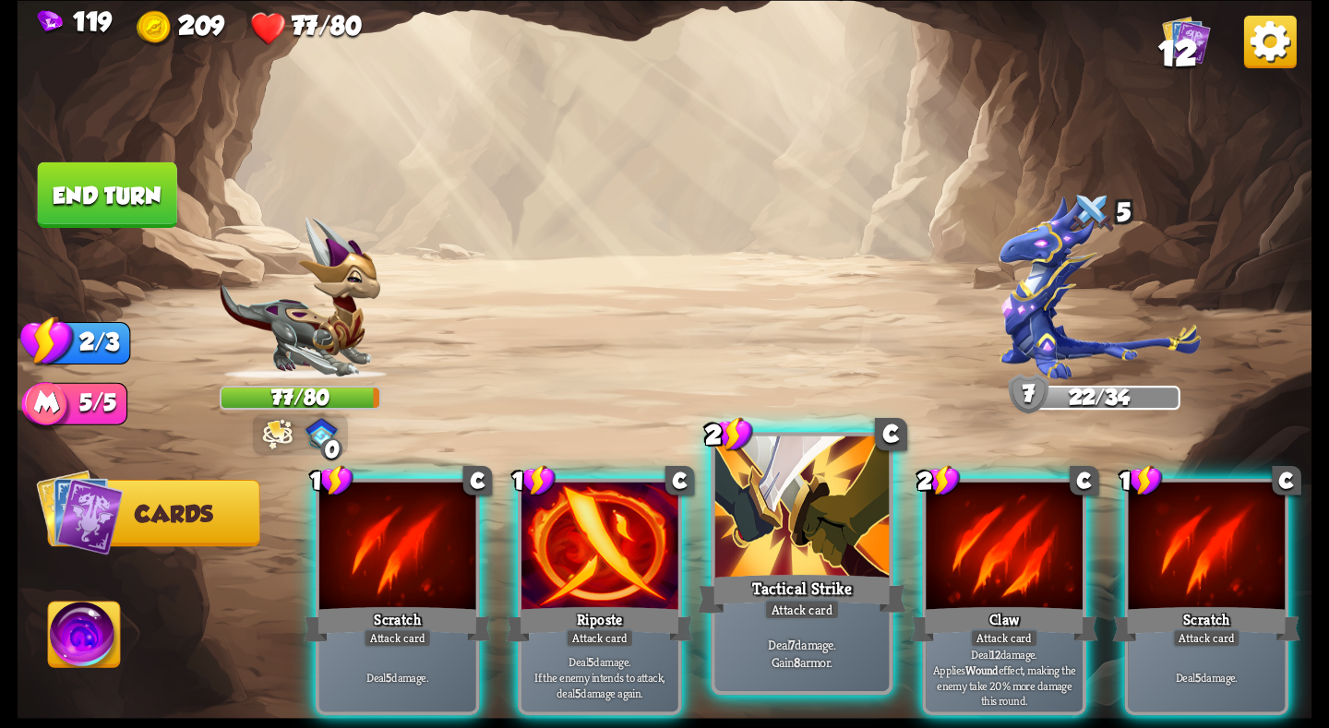
click at [772, 579] on div "Tactical Strike" at bounding box center [802, 593] width 209 height 46
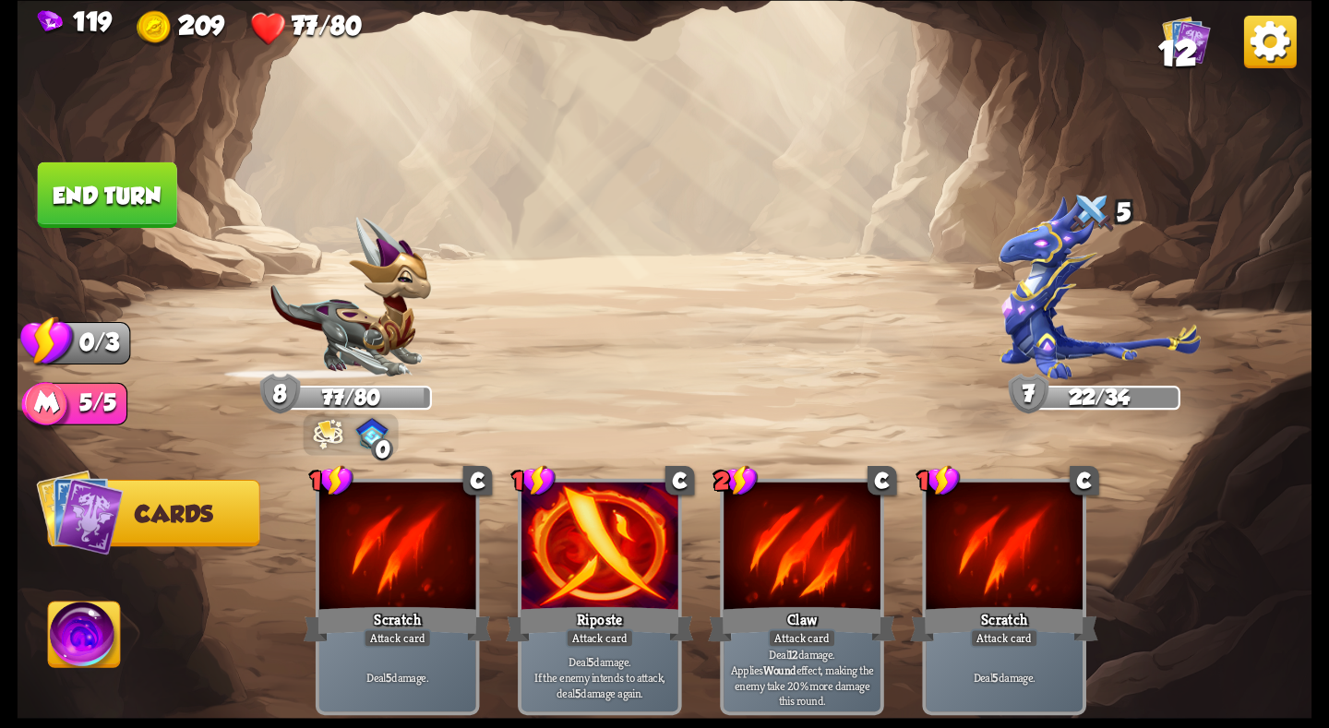
click at [127, 211] on button "End turn" at bounding box center [107, 195] width 139 height 66
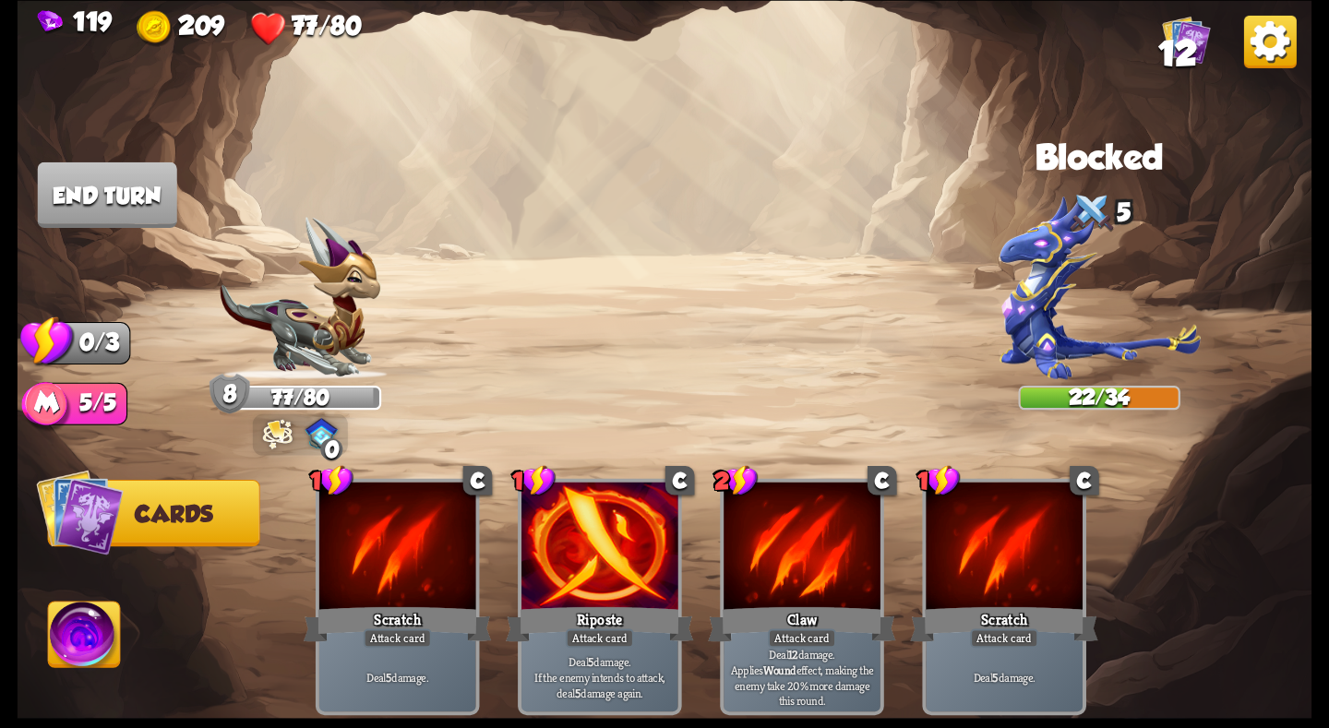
click at [305, 364] on img at bounding box center [301, 298] width 162 height 162
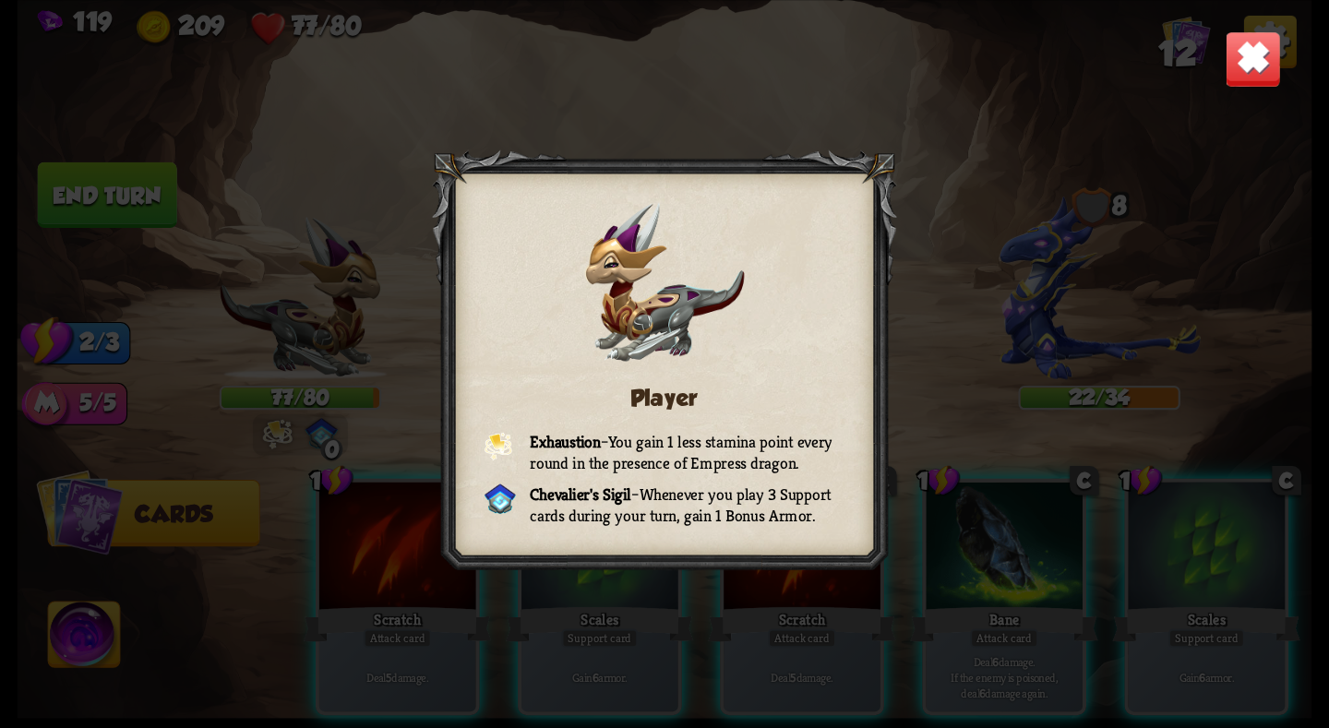
click at [625, 123] on div "Player Exhaustion – You gain 1 less stamina point every round in the presence o…" at bounding box center [665, 364] width 1295 height 728
click at [1245, 84] on img at bounding box center [1253, 58] width 56 height 56
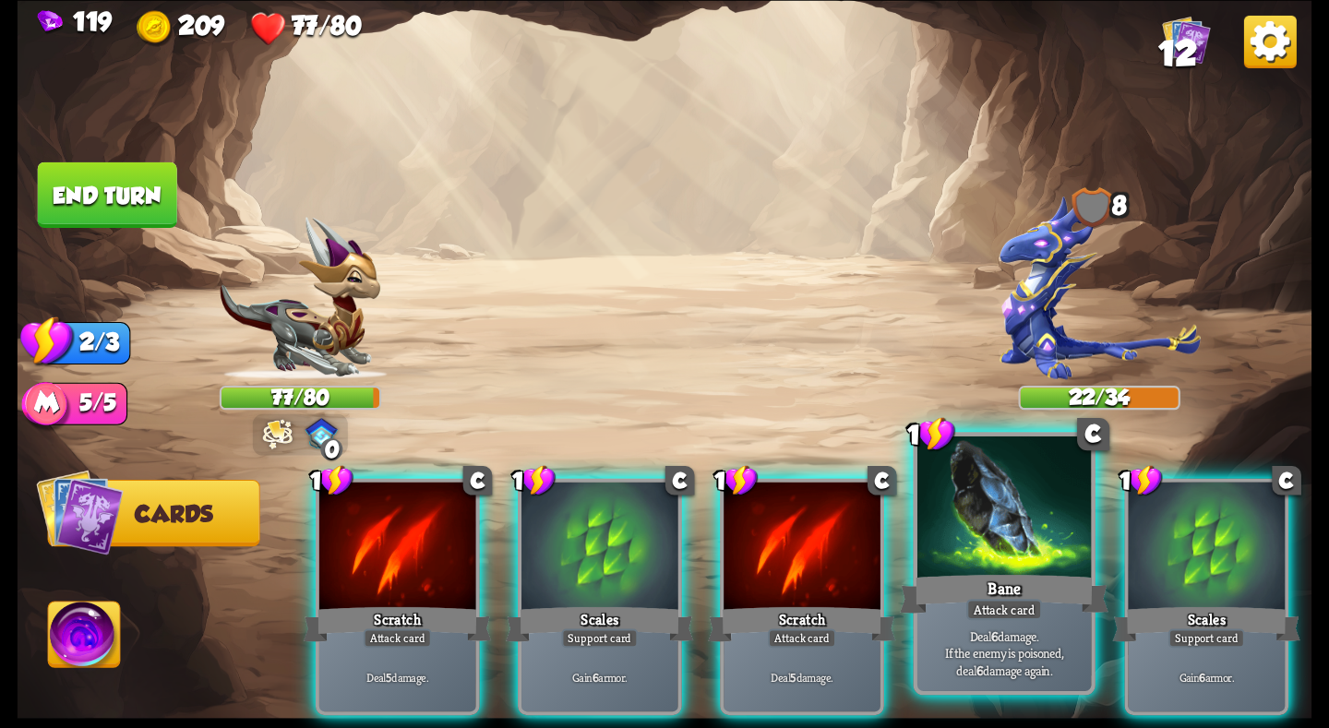
click at [1012, 543] on div at bounding box center [1004, 509] width 174 height 147
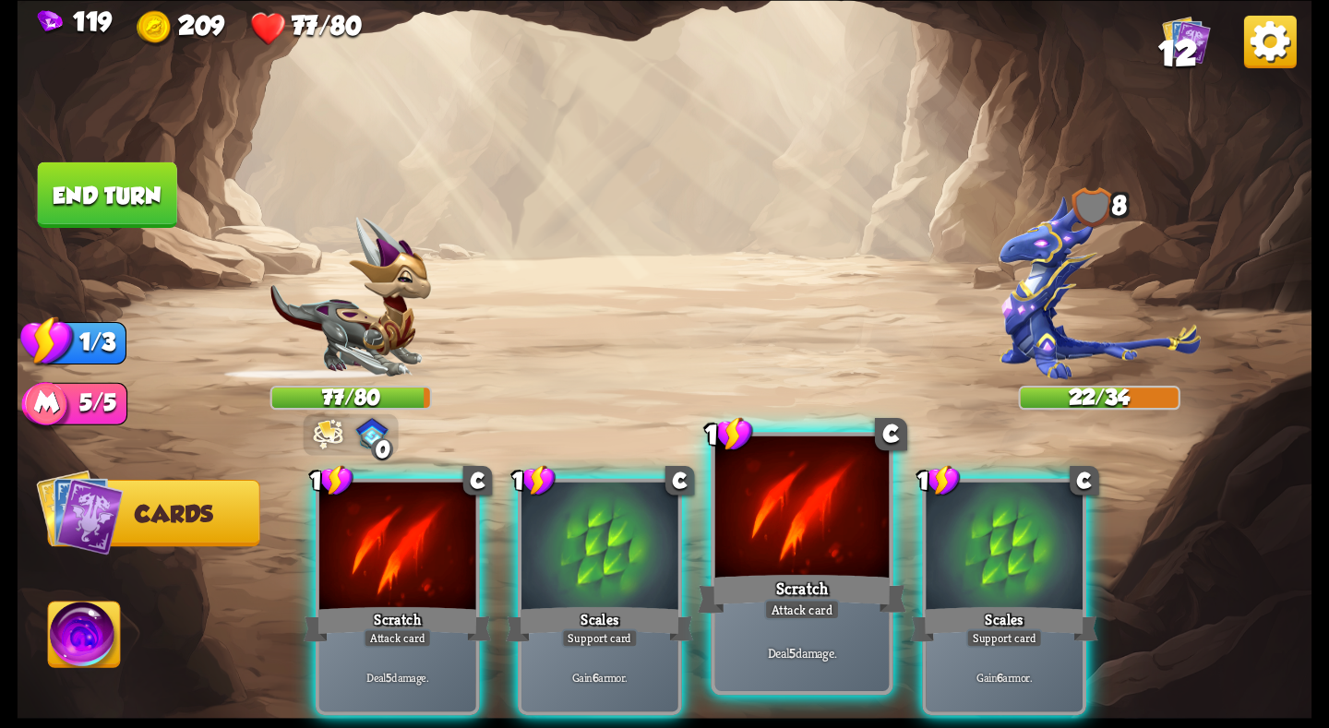
click at [797, 539] on div at bounding box center [802, 509] width 174 height 147
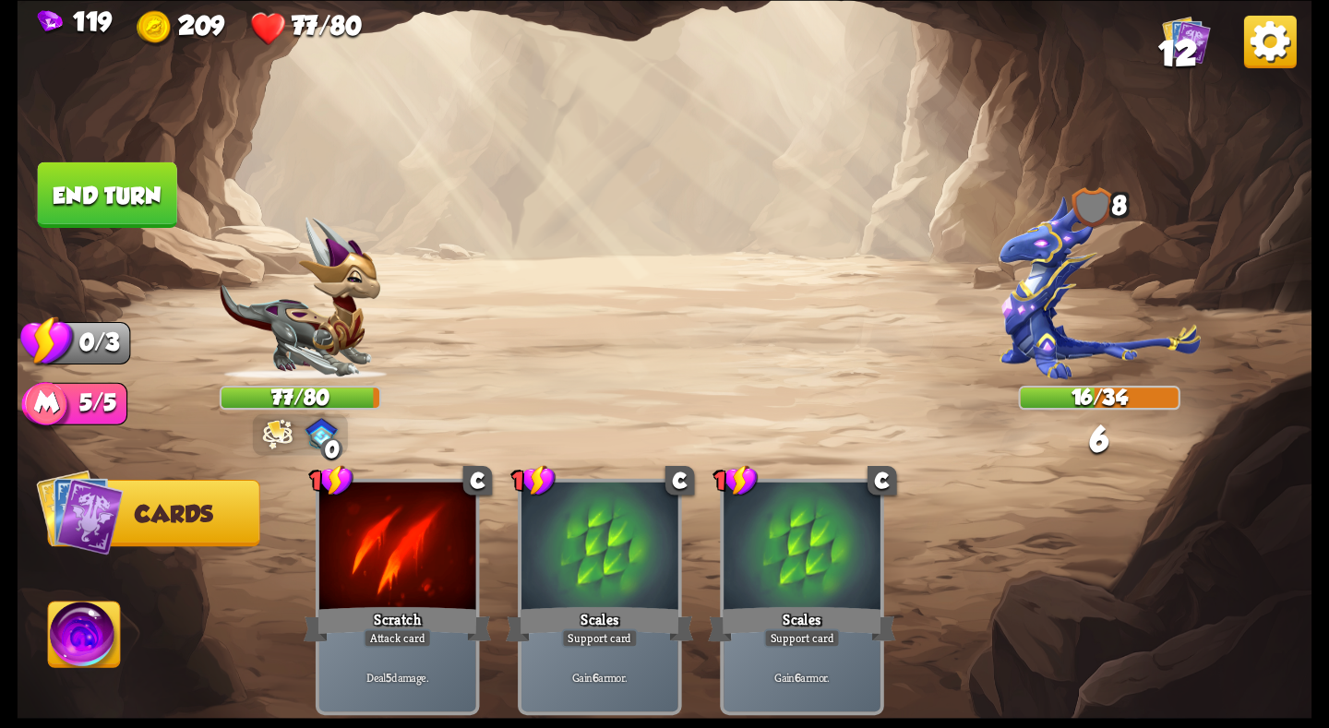
click at [102, 169] on button "End turn" at bounding box center [107, 195] width 139 height 66
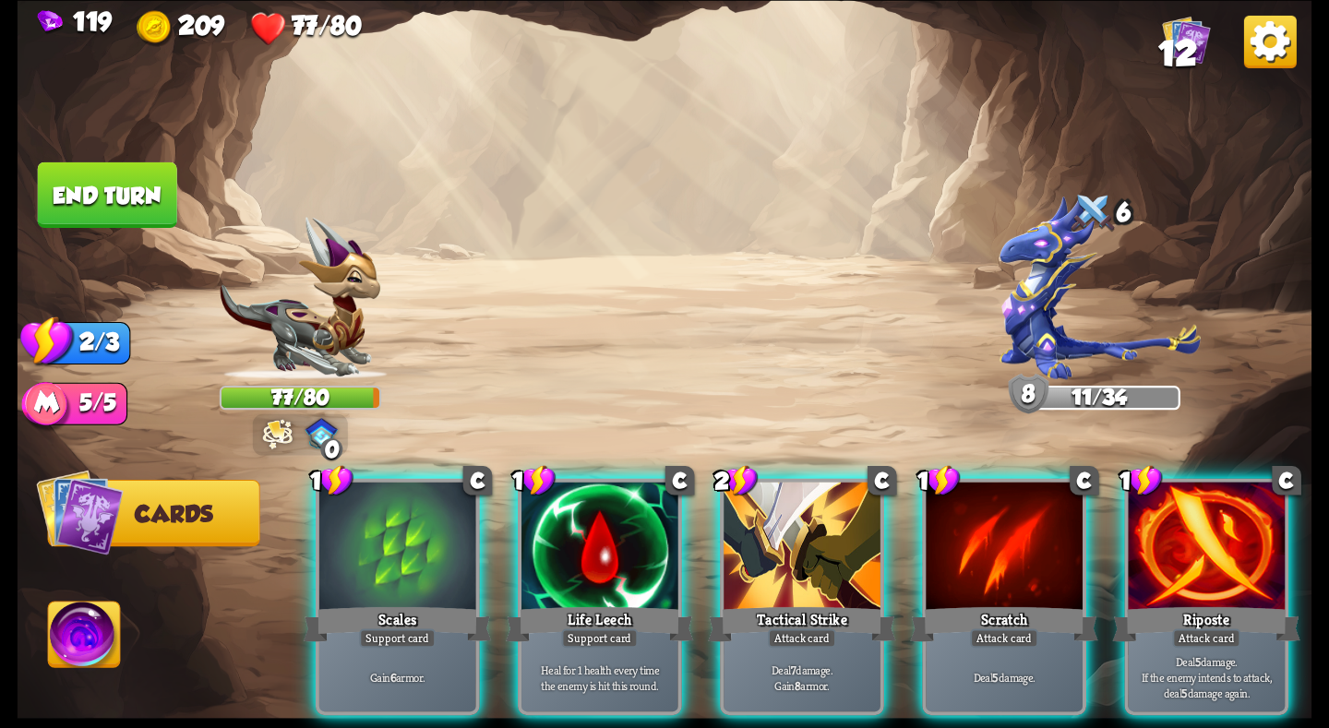
drag, startPoint x: 919, startPoint y: 554, endPoint x: 835, endPoint y: 341, distance: 228.3
click at [835, 341] on div "Select an enemy to attack... You don't have enough stamina to play that card...…" at bounding box center [665, 364] width 1295 height 728
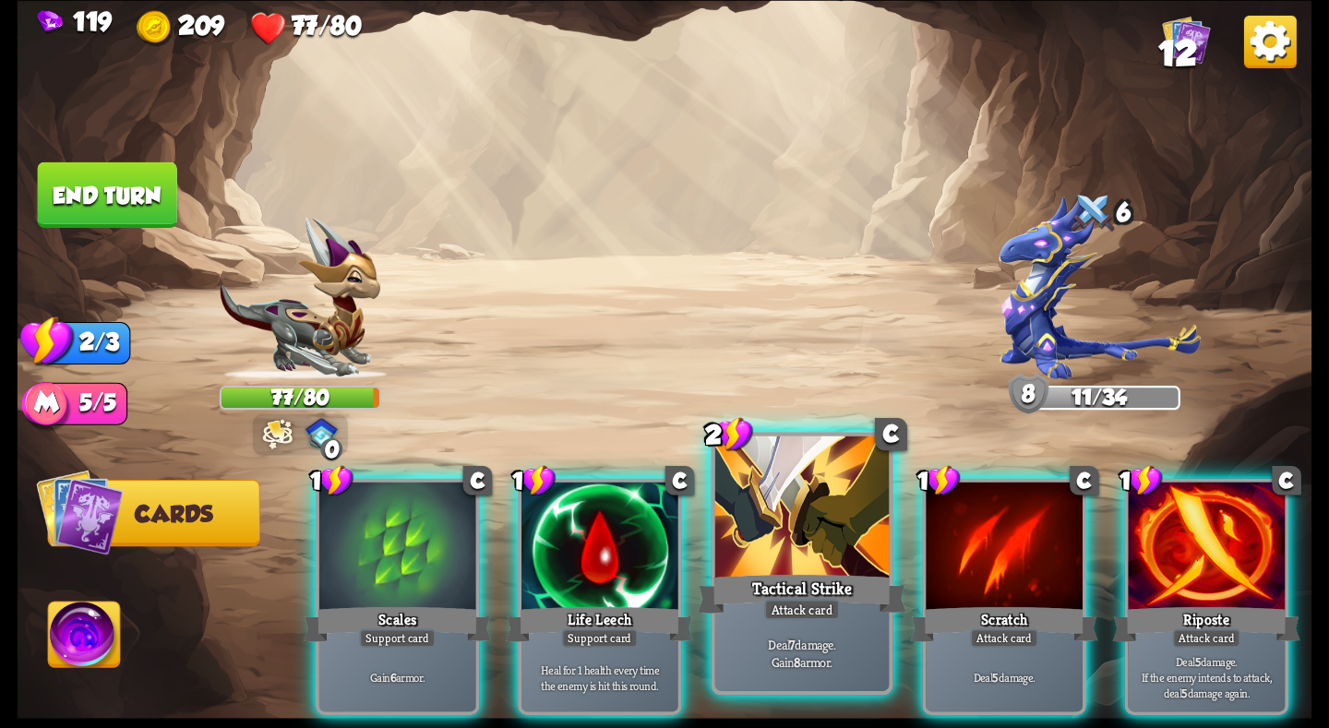
click at [804, 546] on div at bounding box center [802, 509] width 174 height 147
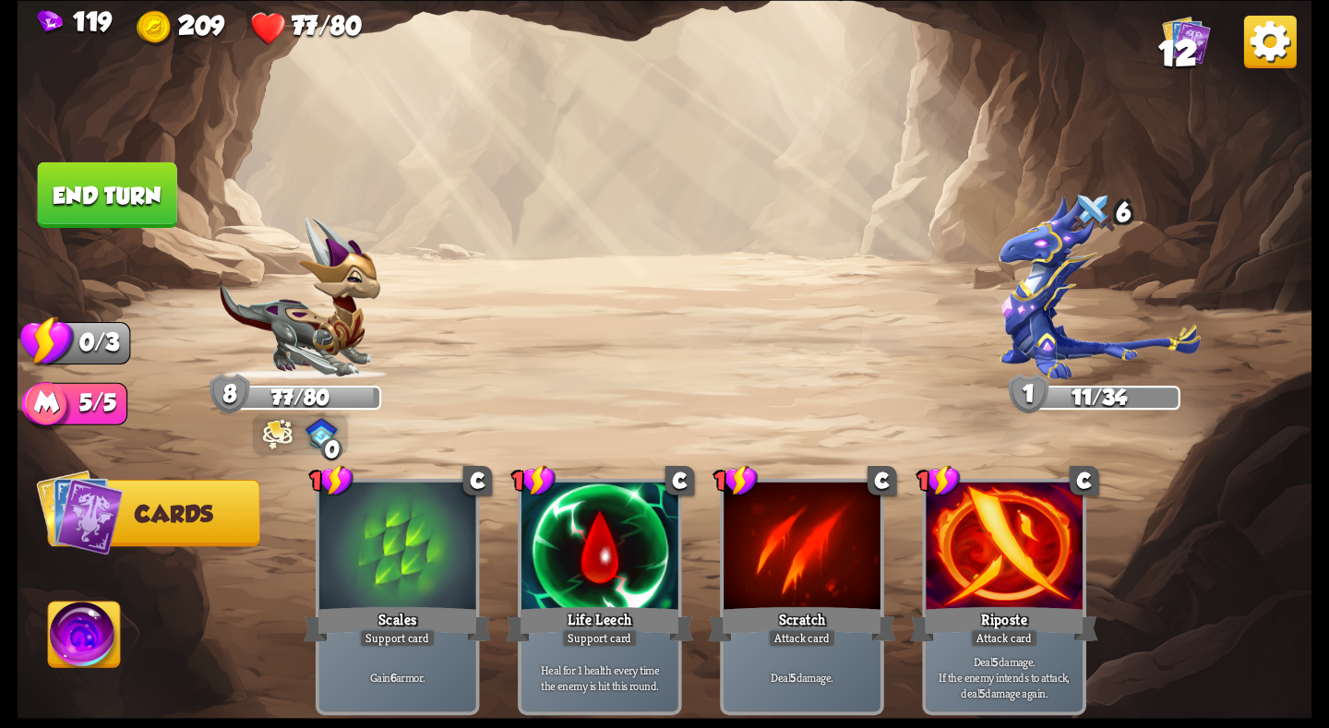
click at [114, 212] on button "End turn" at bounding box center [107, 195] width 139 height 66
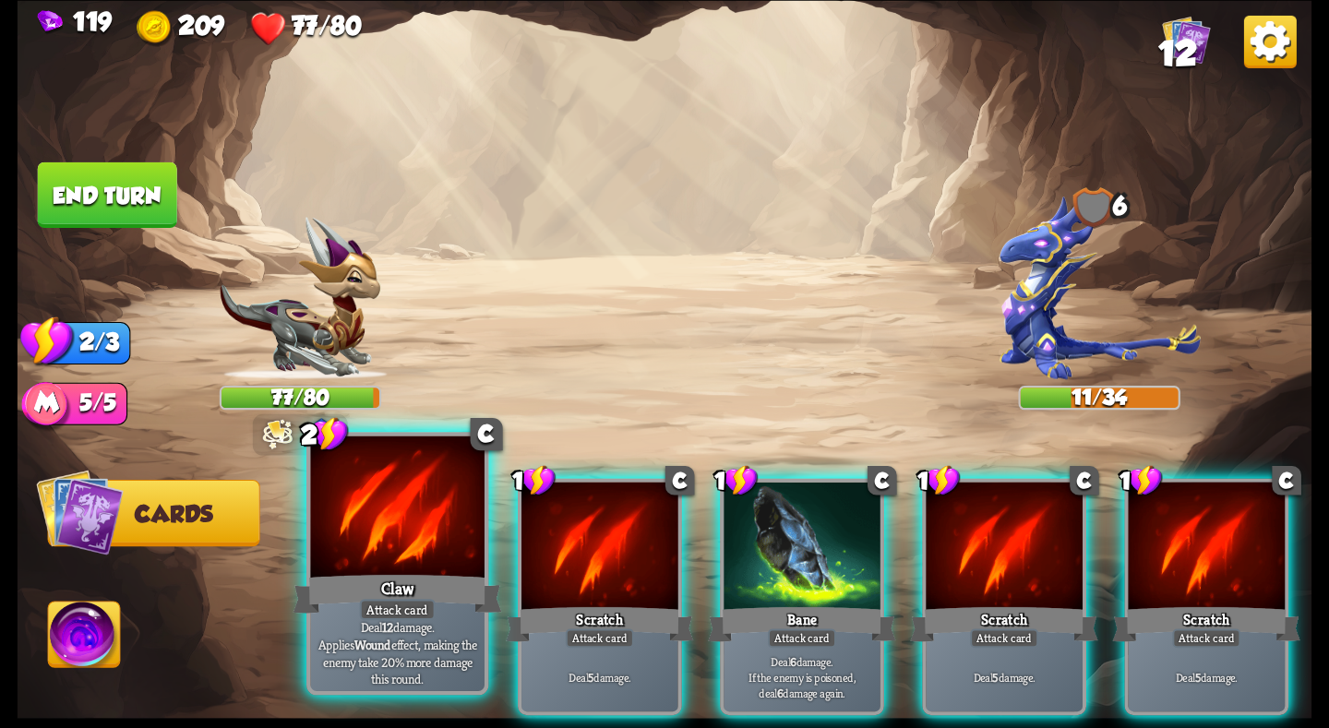
click at [406, 521] on div at bounding box center [397, 509] width 174 height 147
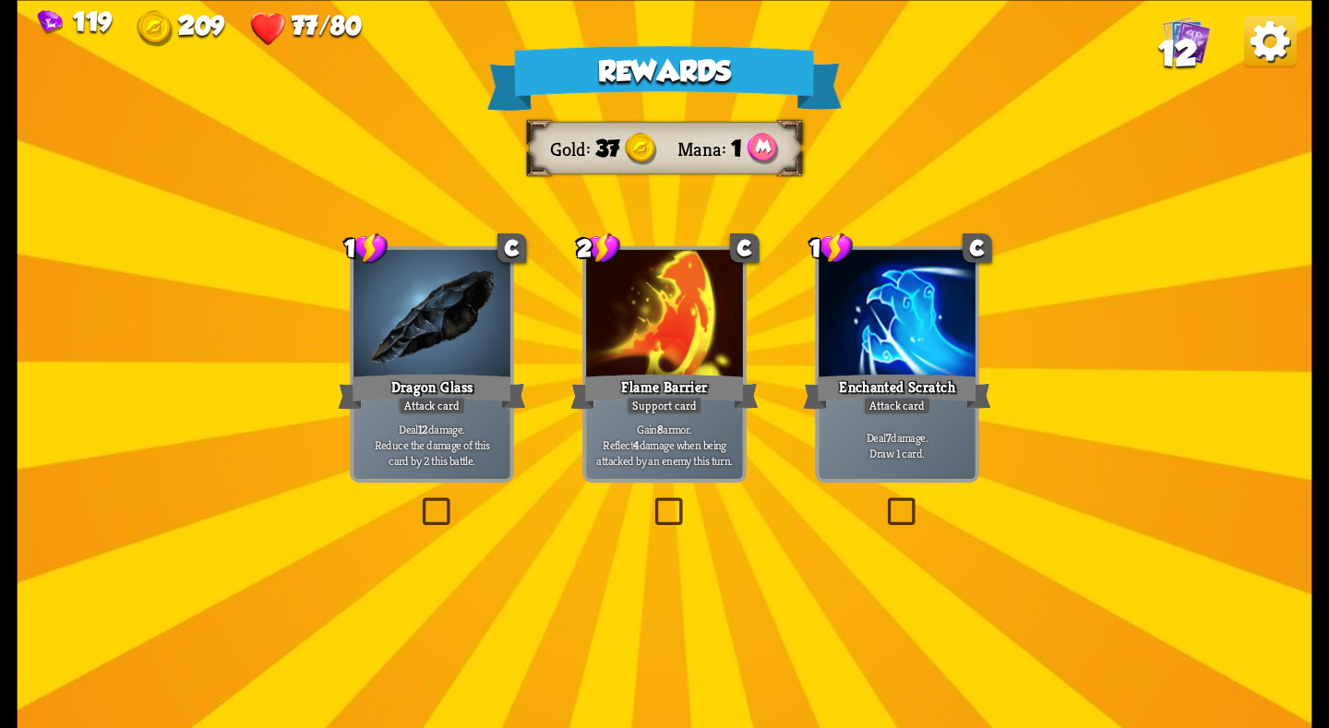
click at [715, 379] on div "Flame Barrier" at bounding box center [664, 391] width 188 height 42
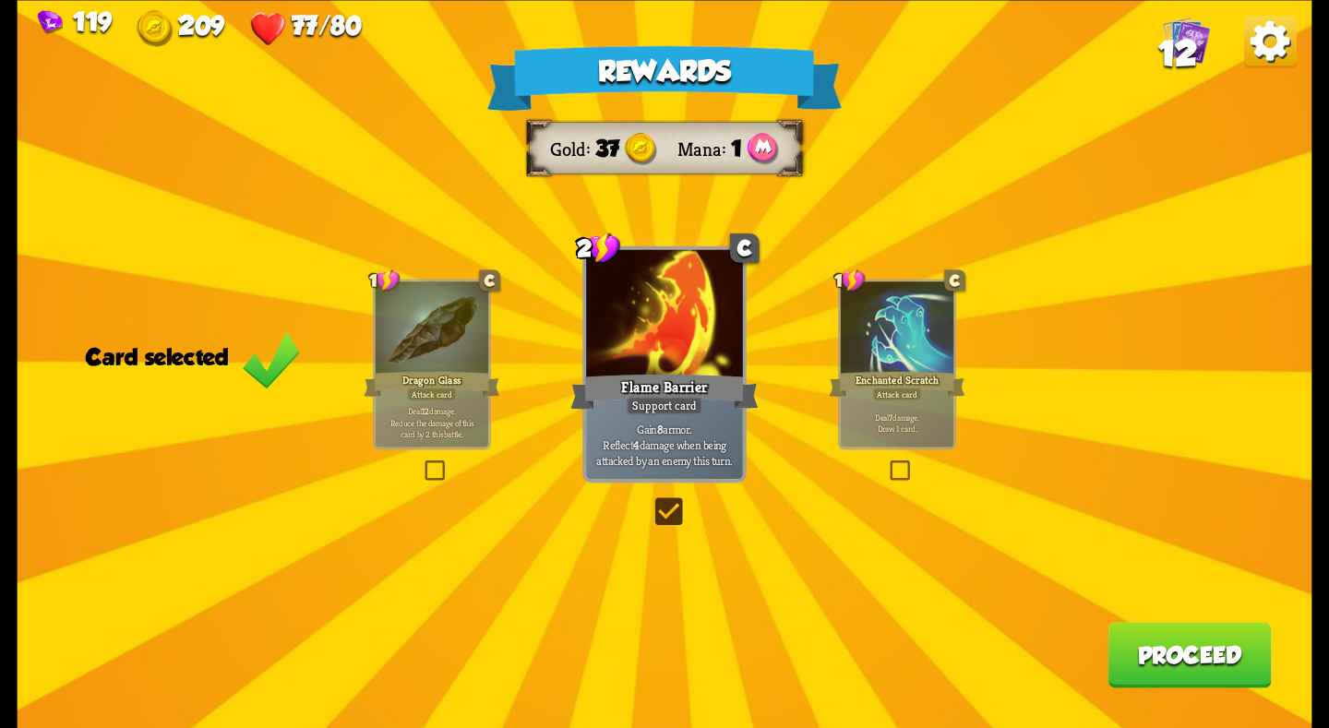
click at [1163, 612] on div "Rewards Gold 37 Mana 1 Card selected 1 C Dragon Glass Attack card Deal 12 damag…" at bounding box center [665, 364] width 1295 height 728
click at [1179, 644] on button "Proceed" at bounding box center [1189, 655] width 163 height 66
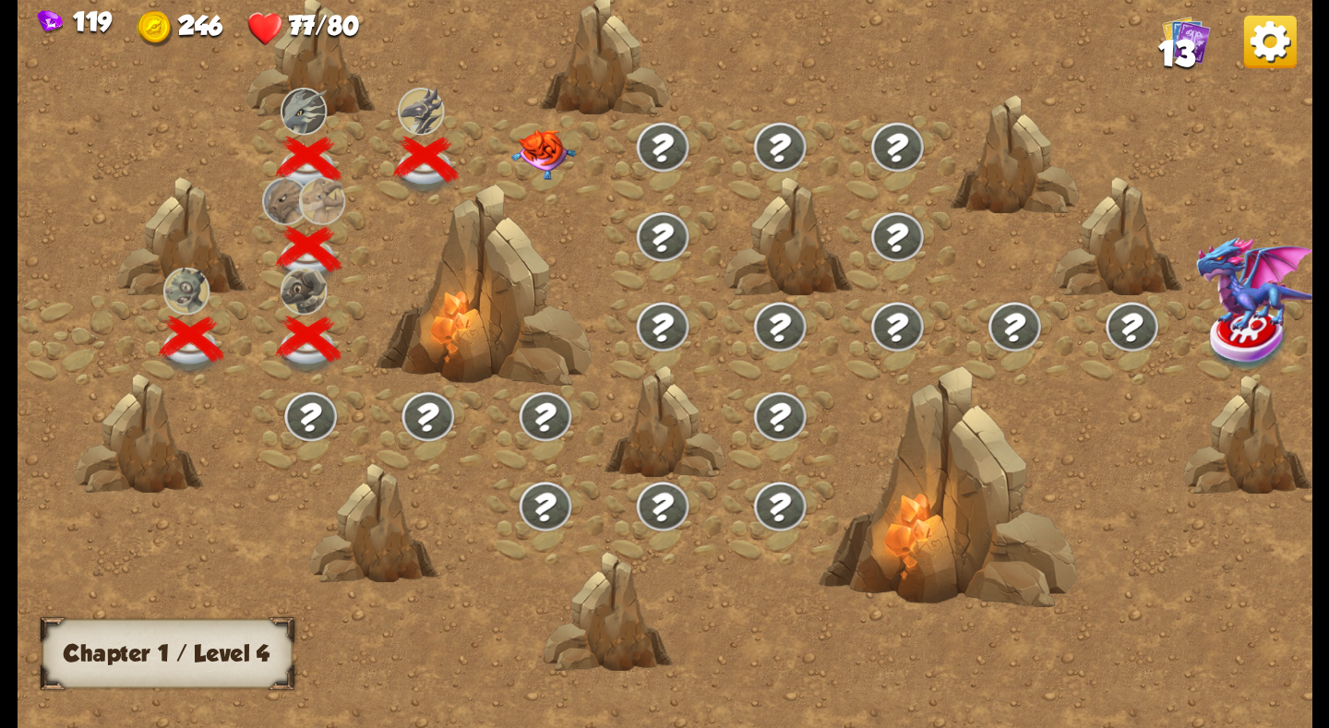
click at [544, 174] on img at bounding box center [542, 153] width 65 height 51
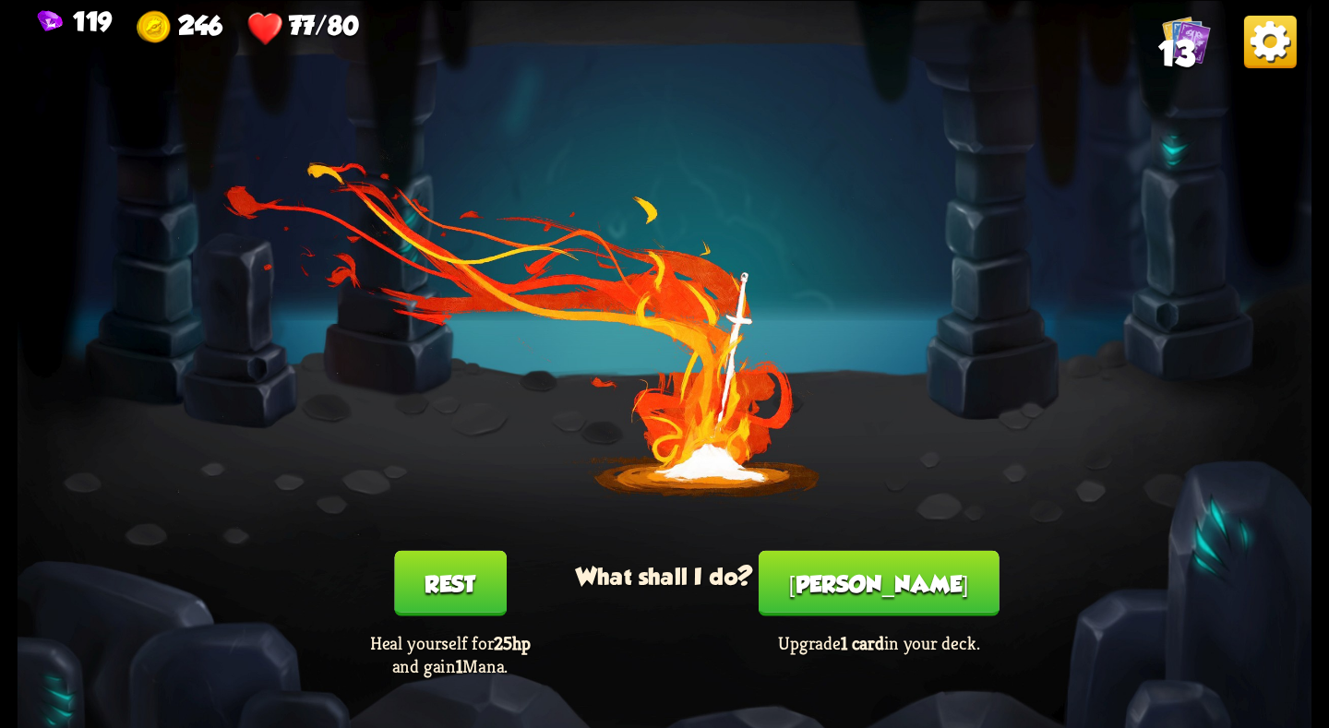
click at [873, 580] on button "Smith" at bounding box center [879, 583] width 241 height 66
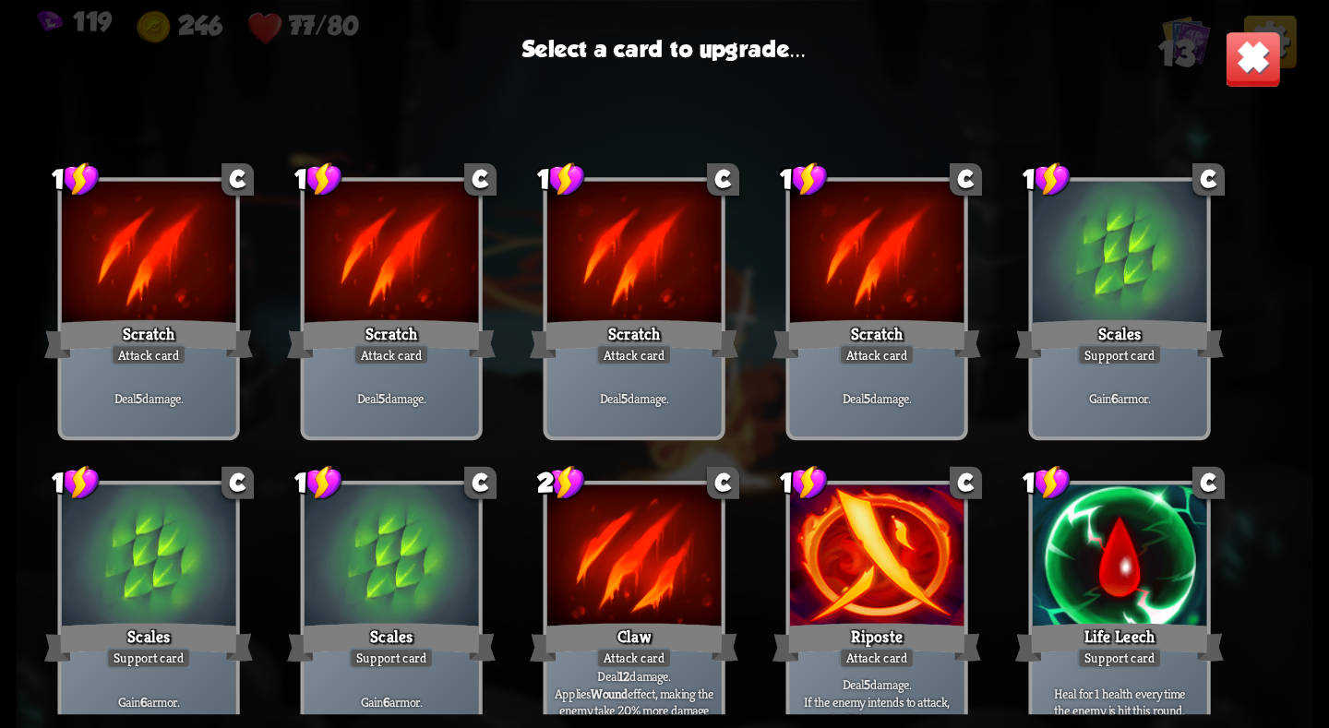
scroll to position [304, 0]
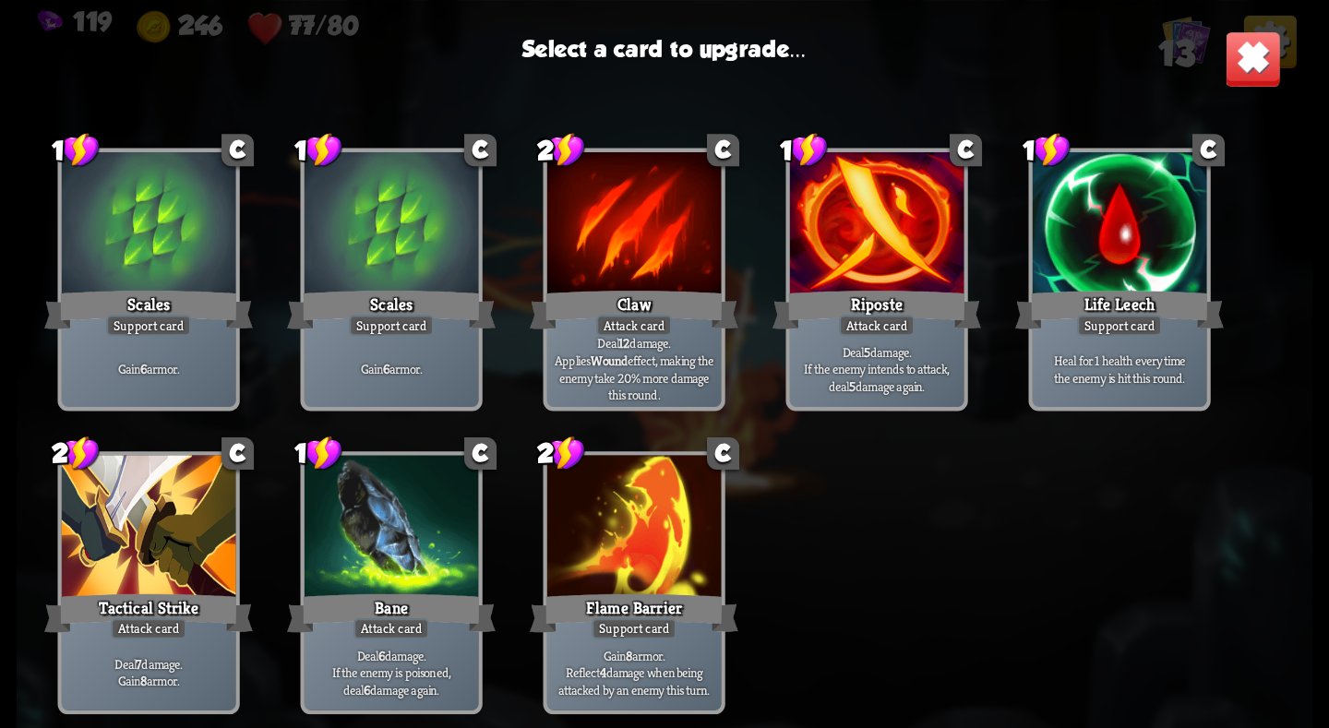
click at [1123, 293] on div "Life Leech" at bounding box center [1119, 309] width 209 height 46
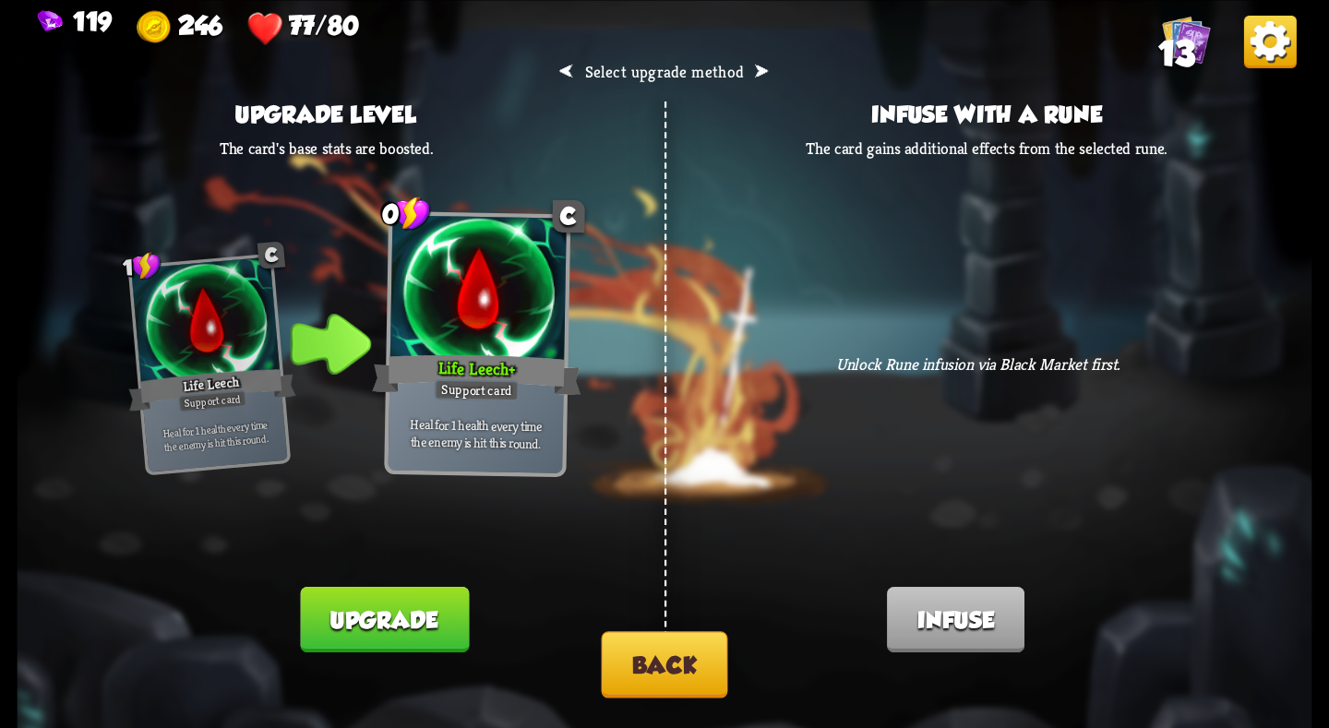
click at [373, 624] on button "Upgrade" at bounding box center [385, 620] width 168 height 66
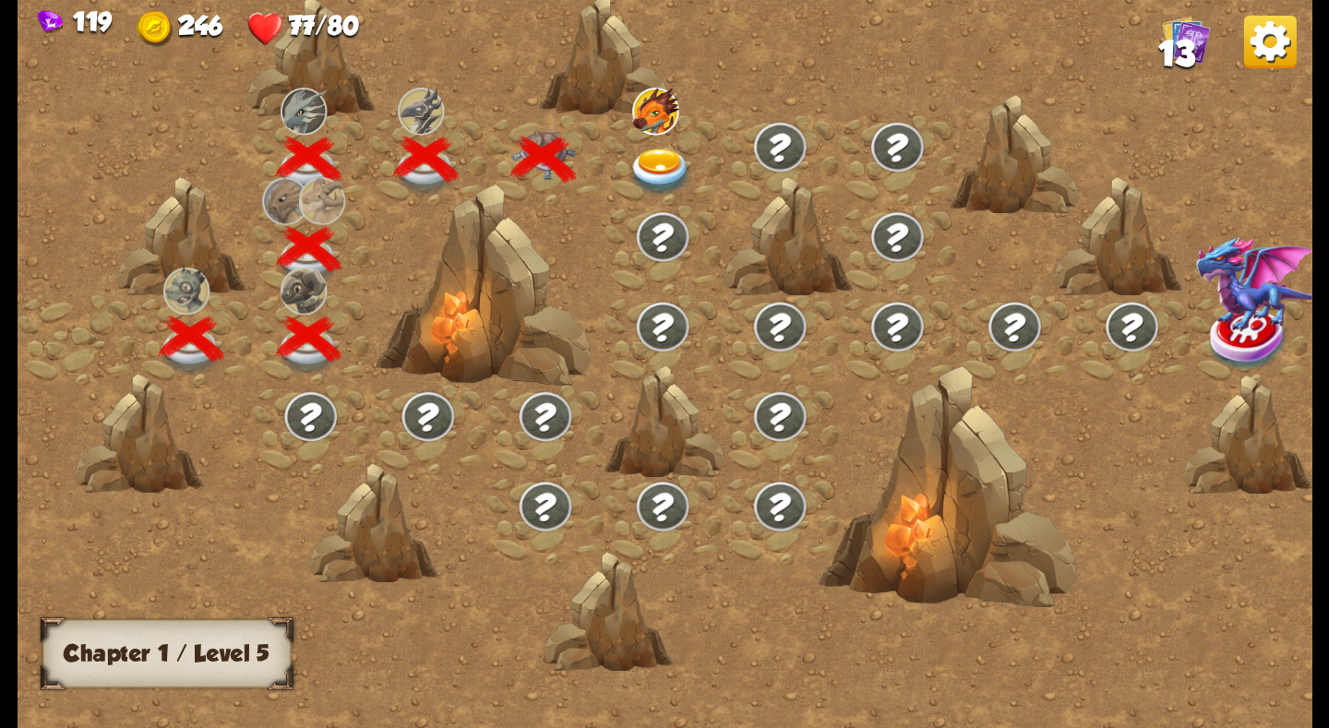
click at [689, 164] on img at bounding box center [661, 172] width 65 height 48
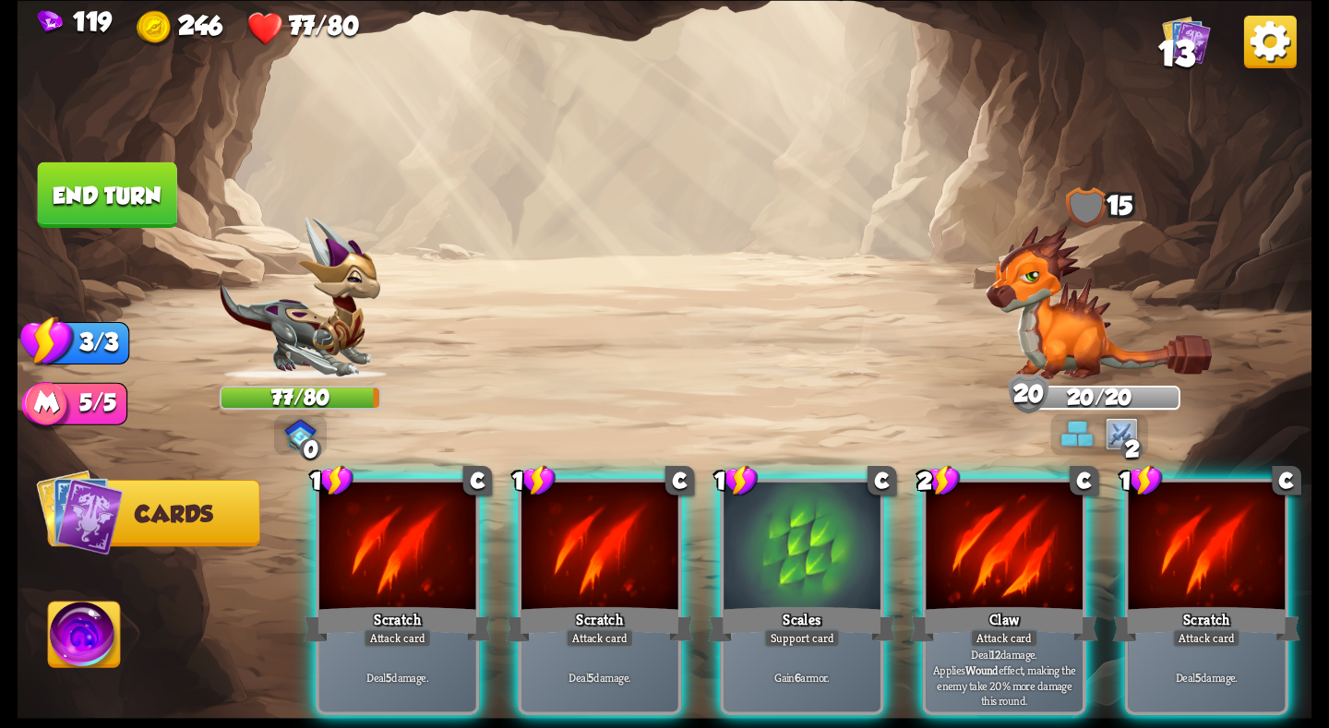
click at [1103, 268] on img at bounding box center [1099, 301] width 226 height 155
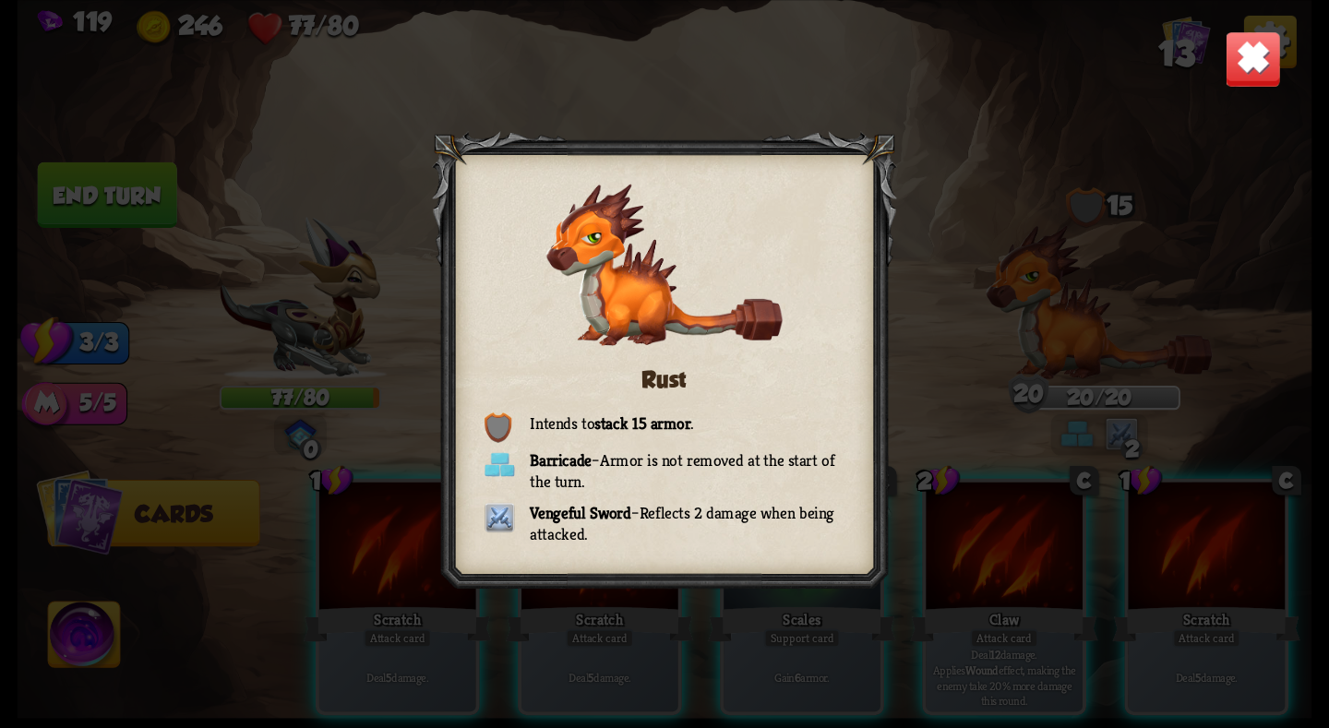
click at [1244, 63] on img at bounding box center [1253, 58] width 56 height 56
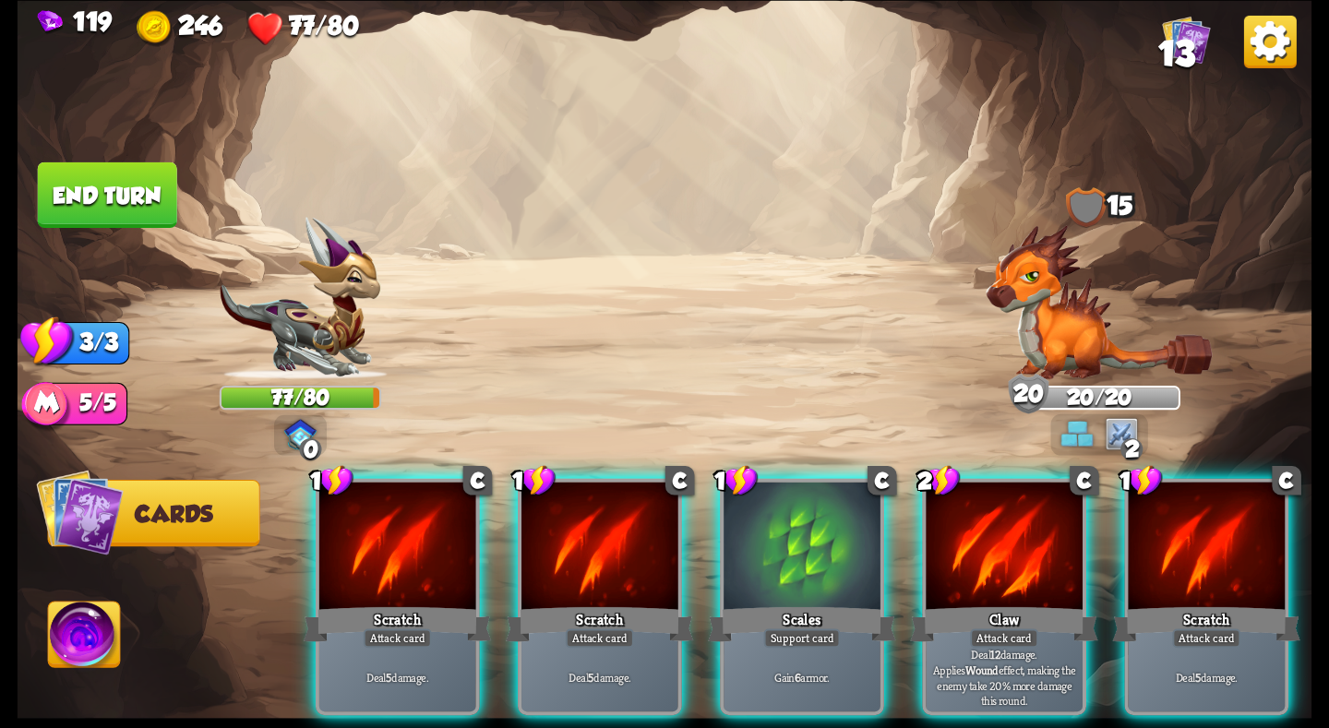
click at [1100, 317] on img at bounding box center [1099, 301] width 226 height 155
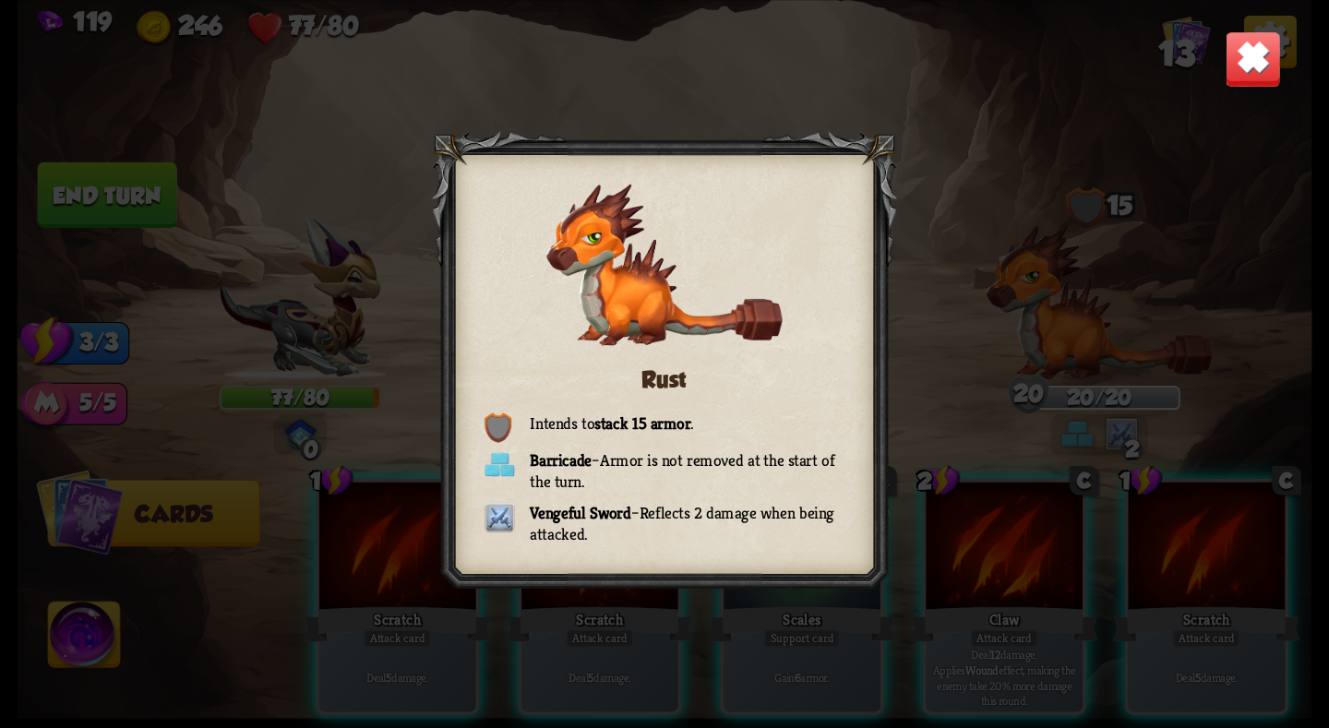
click at [1239, 70] on img at bounding box center [1253, 58] width 56 height 56
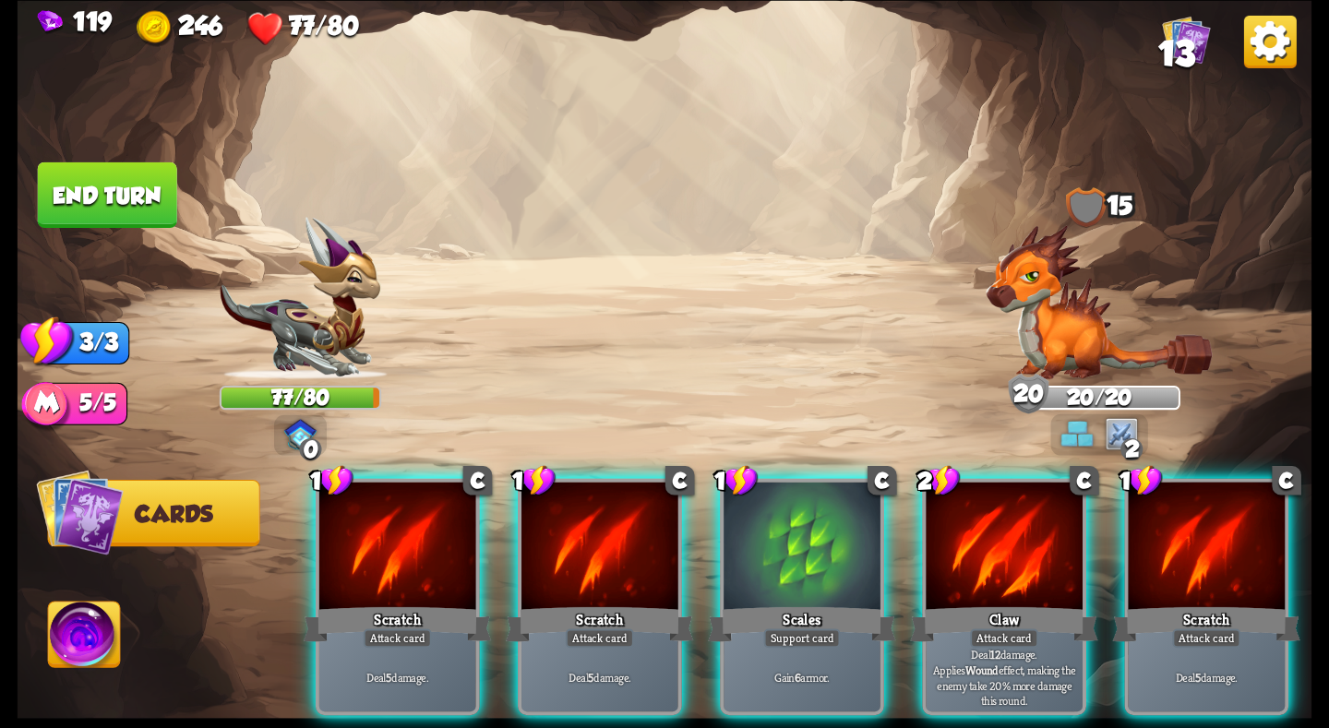
click at [799, 629] on div "Support card" at bounding box center [802, 638] width 77 height 19
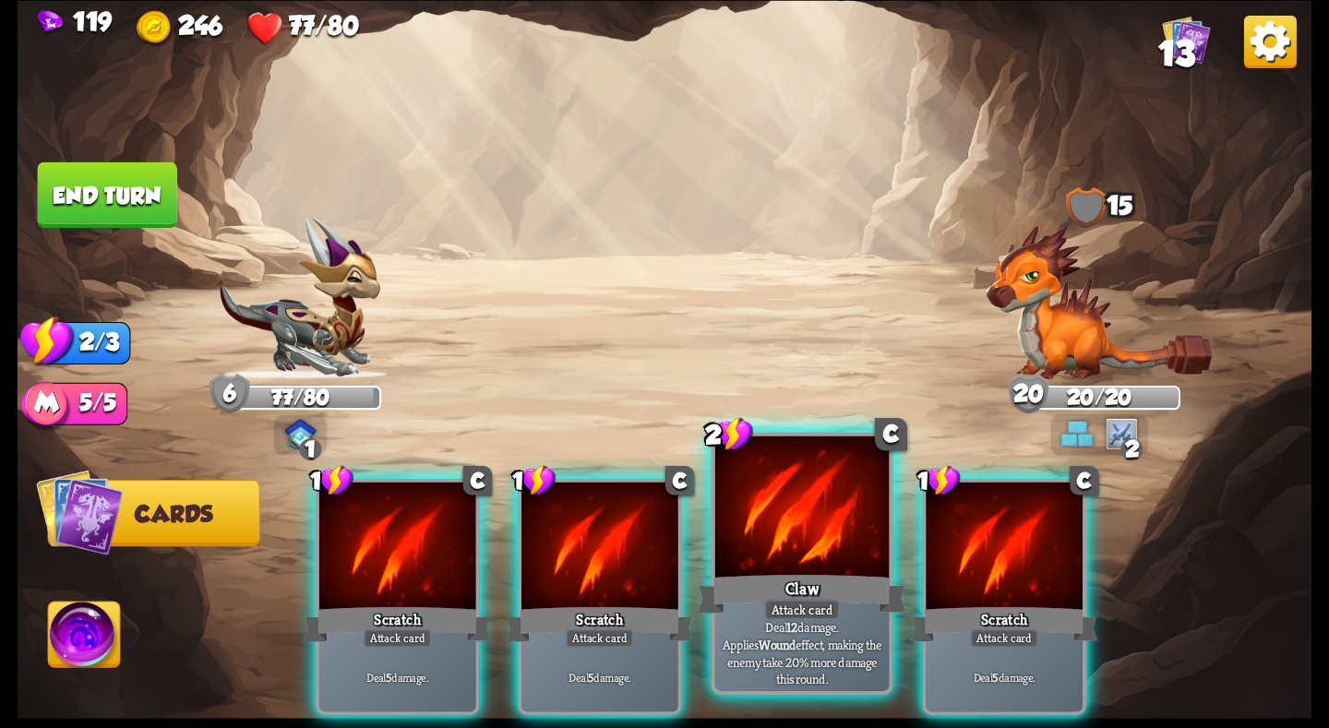
click at [816, 563] on div at bounding box center [802, 509] width 174 height 147
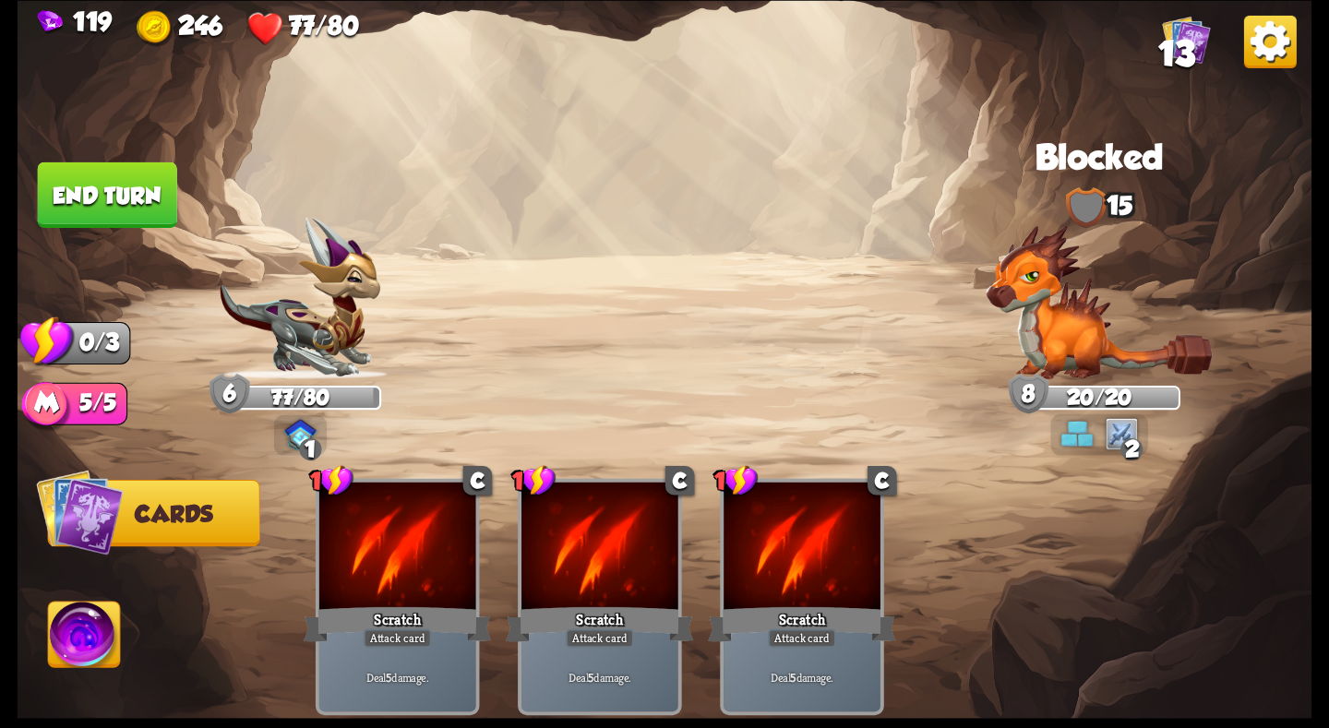
click at [114, 204] on button "End turn" at bounding box center [107, 195] width 139 height 66
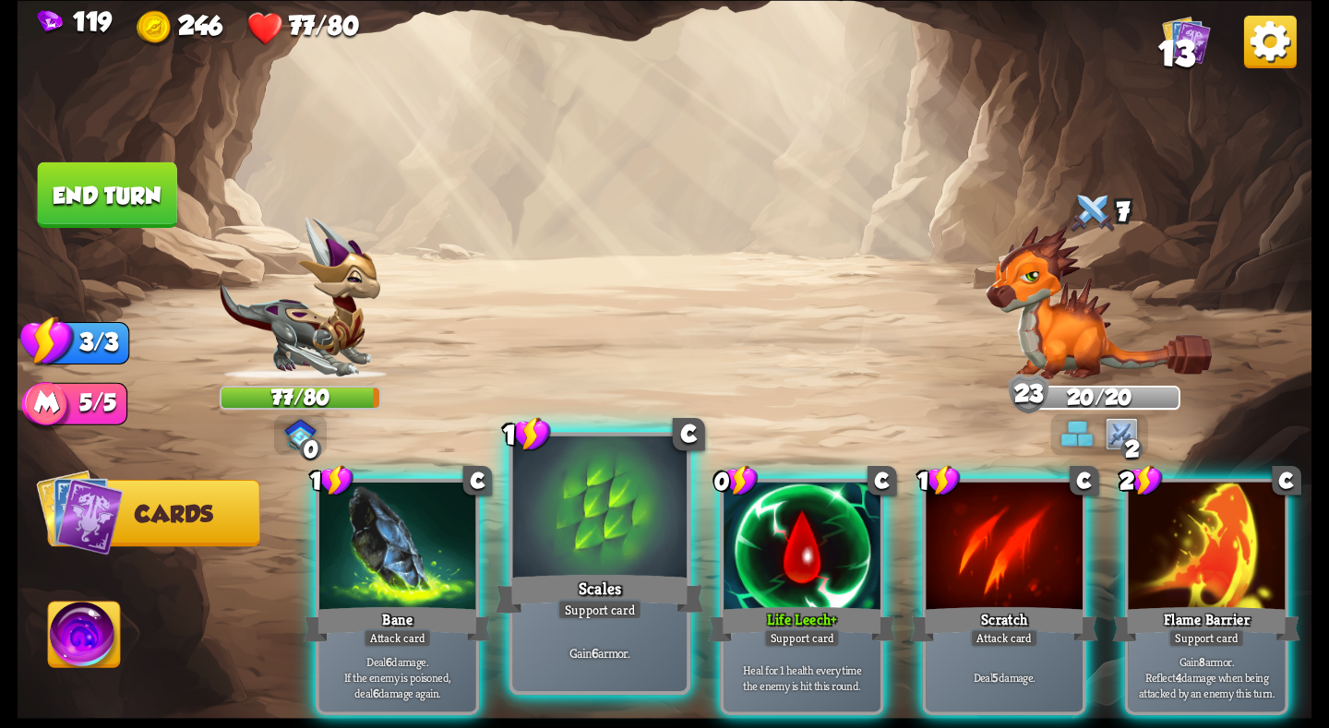
click at [607, 544] on div at bounding box center [600, 509] width 174 height 147
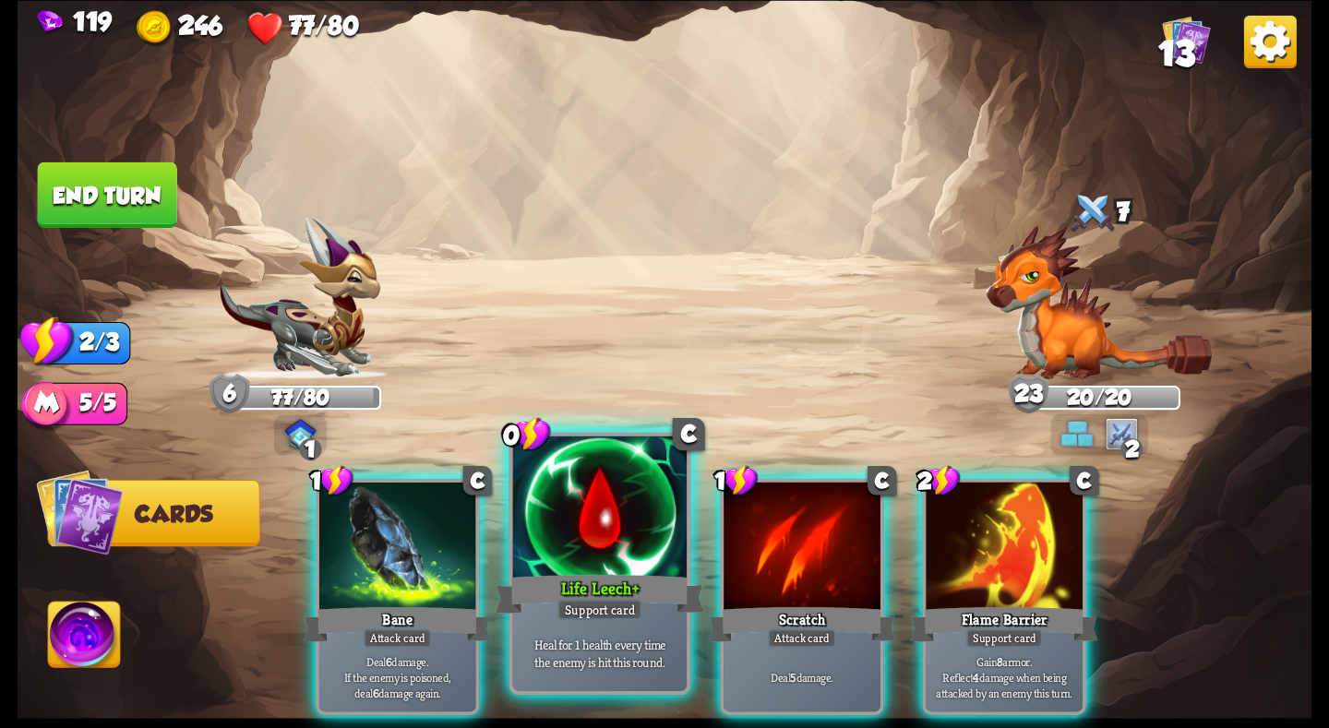
click at [579, 564] on div at bounding box center [600, 509] width 174 height 147
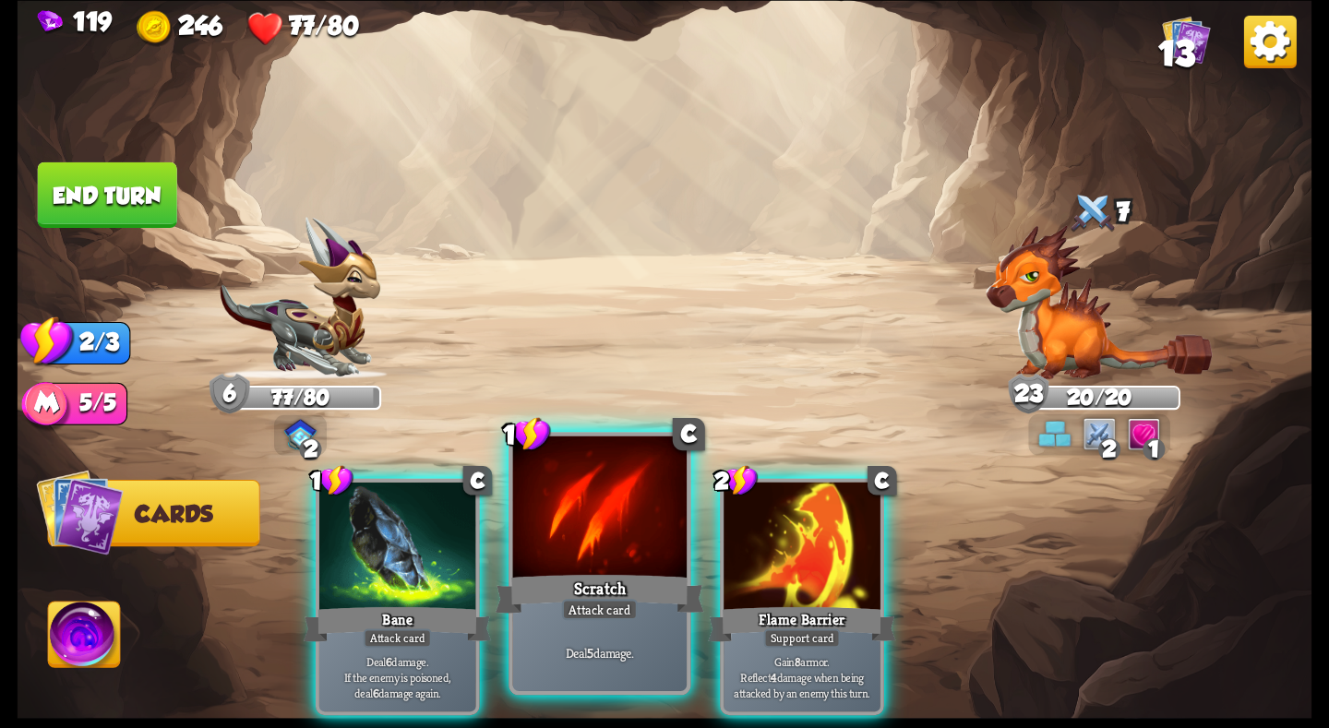
click at [541, 557] on div at bounding box center [600, 509] width 174 height 147
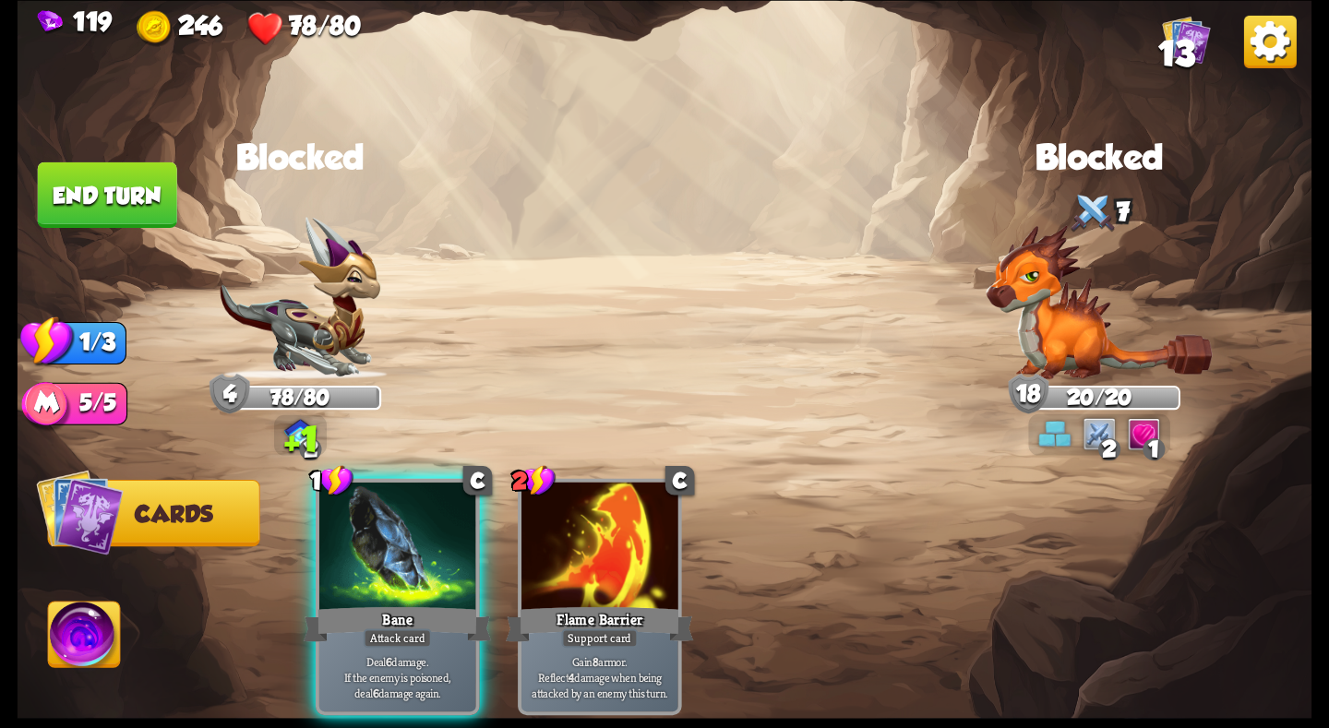
click at [1262, 43] on img at bounding box center [1270, 41] width 53 height 53
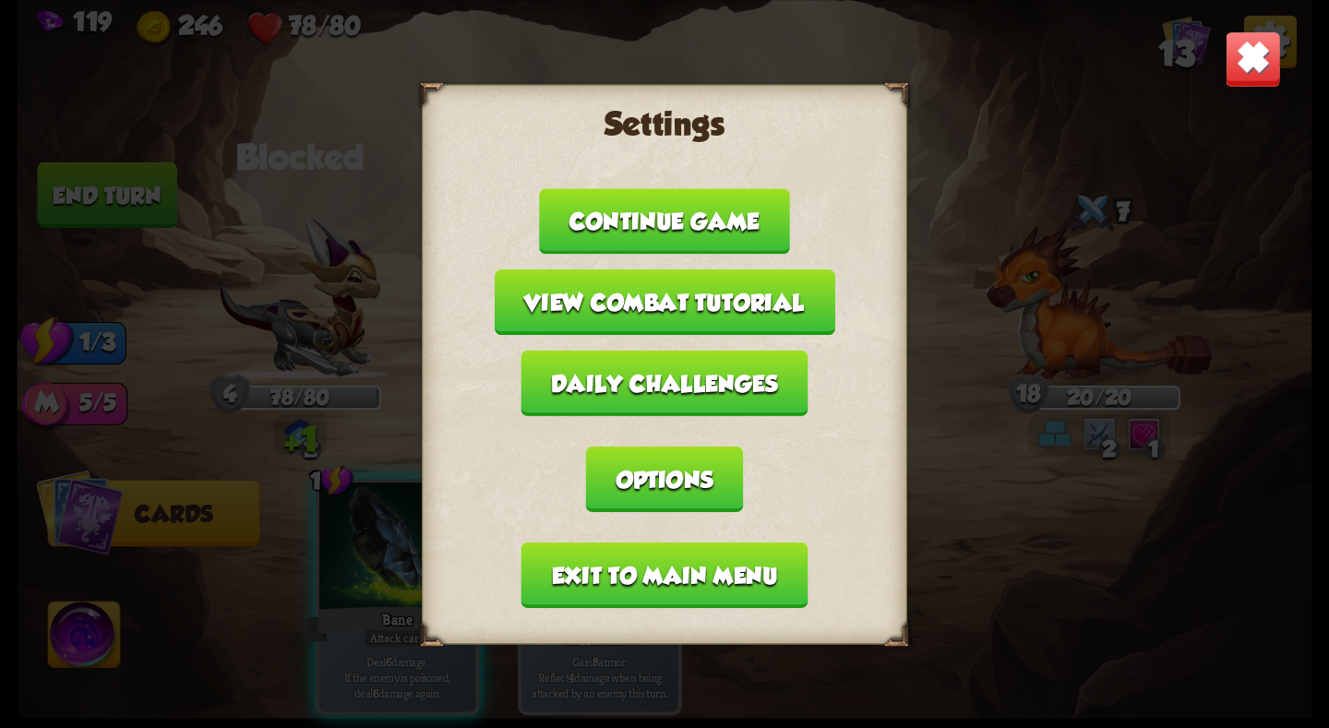
click at [661, 593] on button "Exit to main menu" at bounding box center [664, 575] width 287 height 66
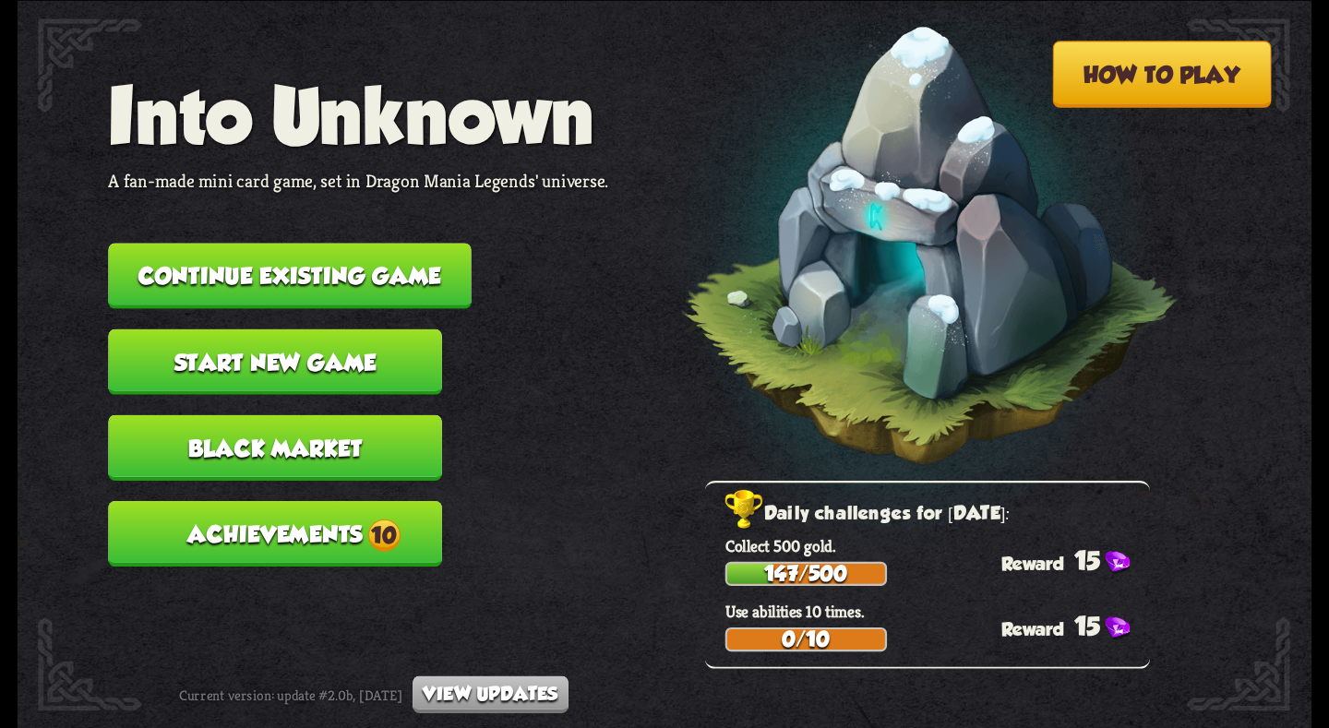
click at [376, 275] on button "Continue existing game" at bounding box center [289, 276] width 363 height 66
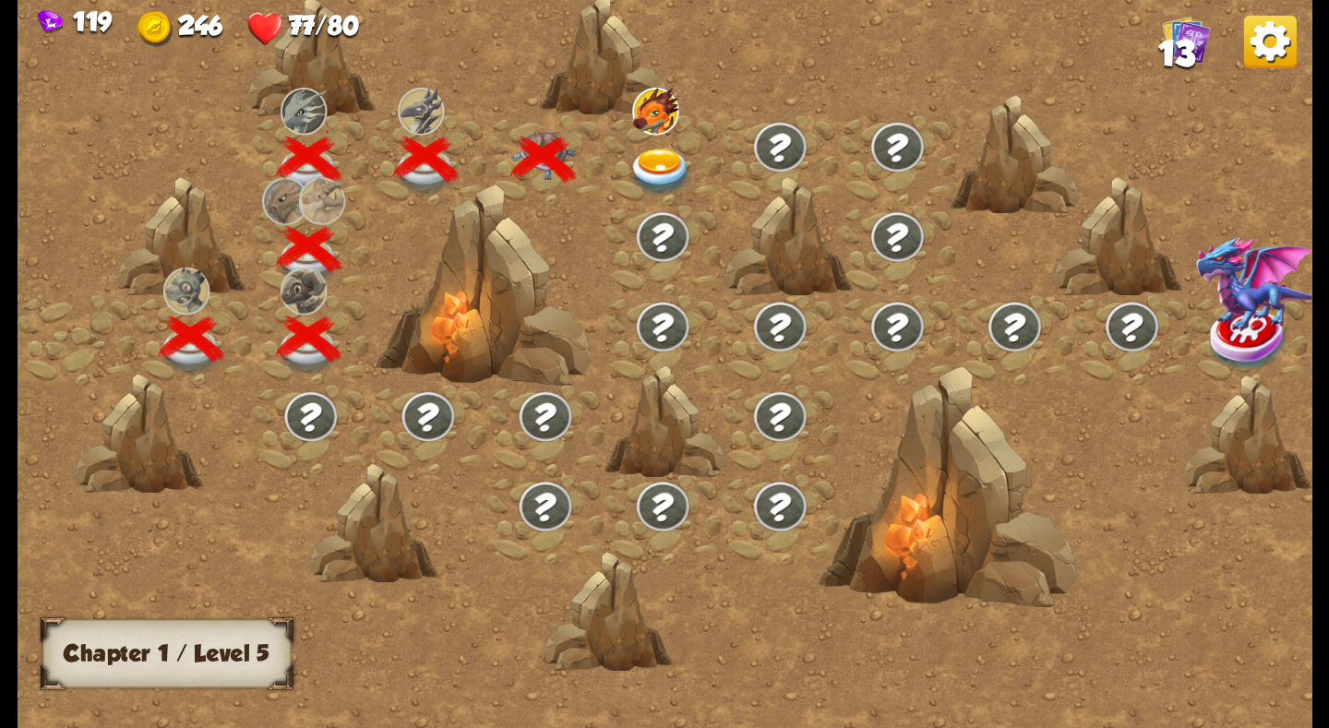
click at [662, 160] on img at bounding box center [661, 172] width 65 height 48
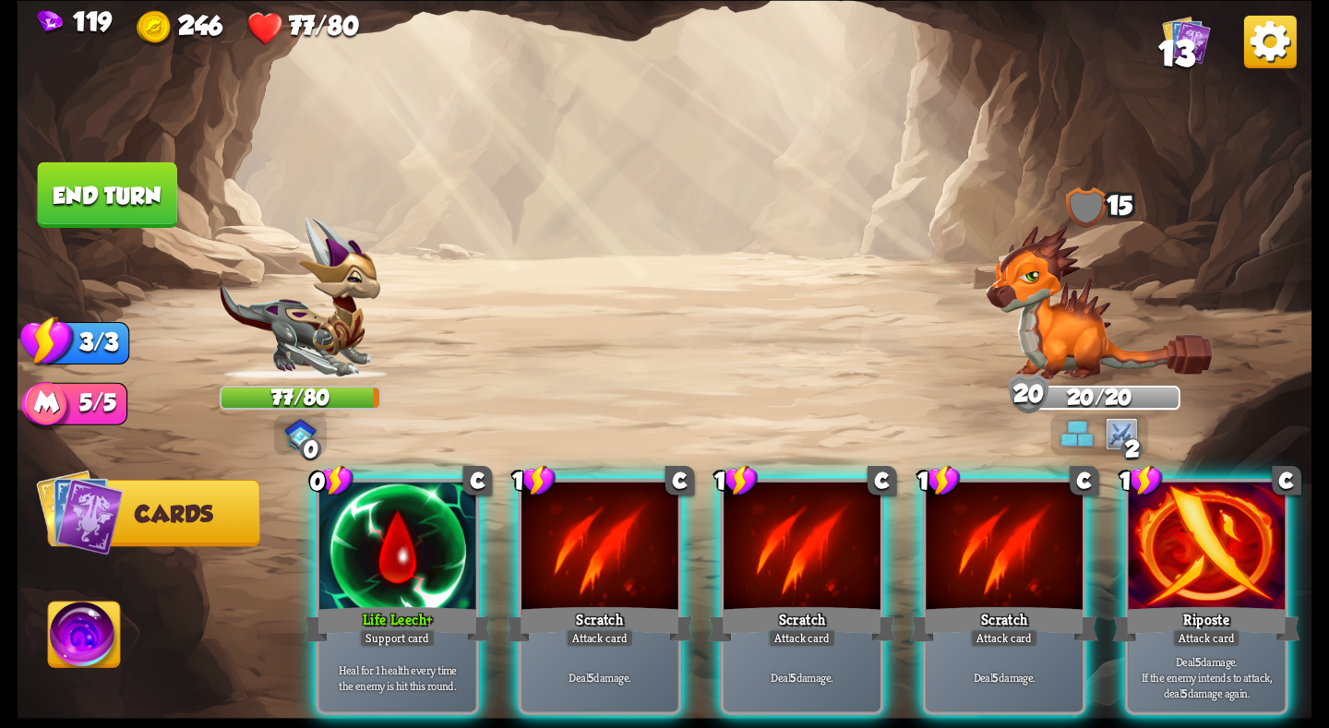
click at [1267, 53] on img at bounding box center [1270, 41] width 53 height 53
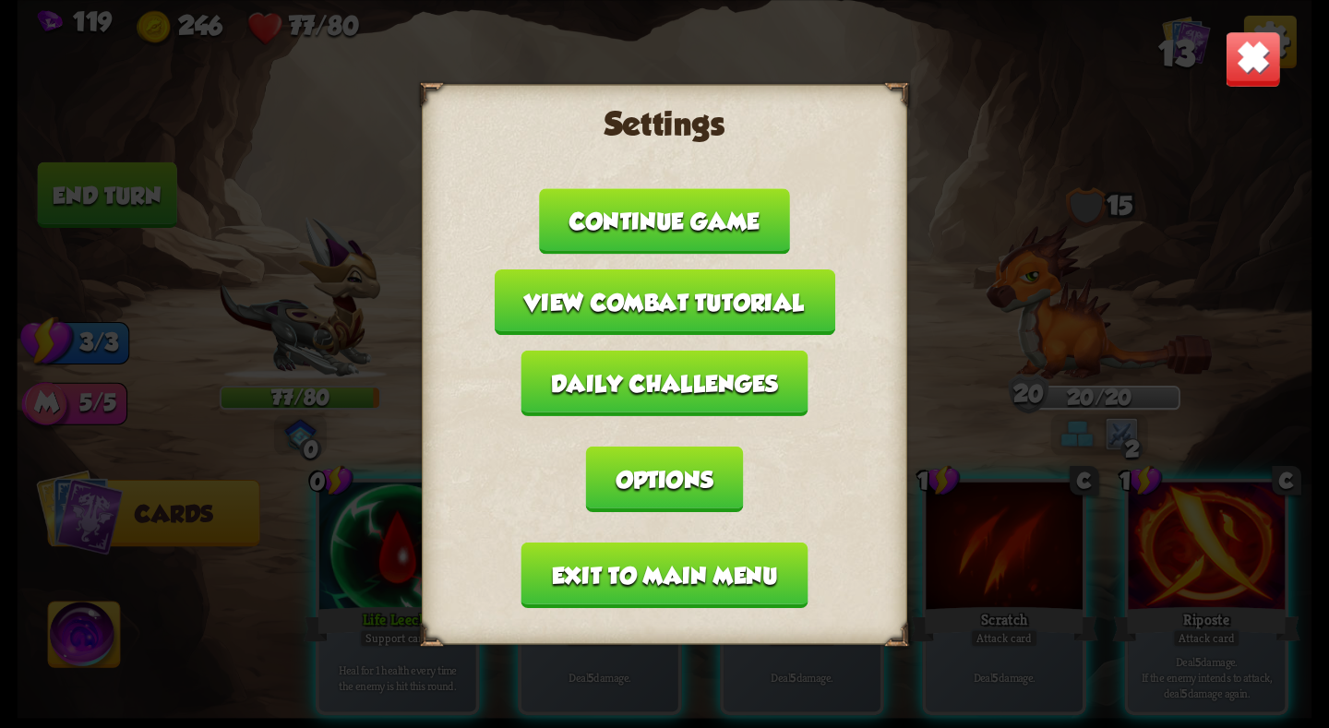
click at [760, 539] on div "Settings Continue game View combat tutorial Daily challenges Options Exit to ma…" at bounding box center [664, 364] width 485 height 560
click at [748, 577] on button "Exit to main menu" at bounding box center [664, 575] width 287 height 66
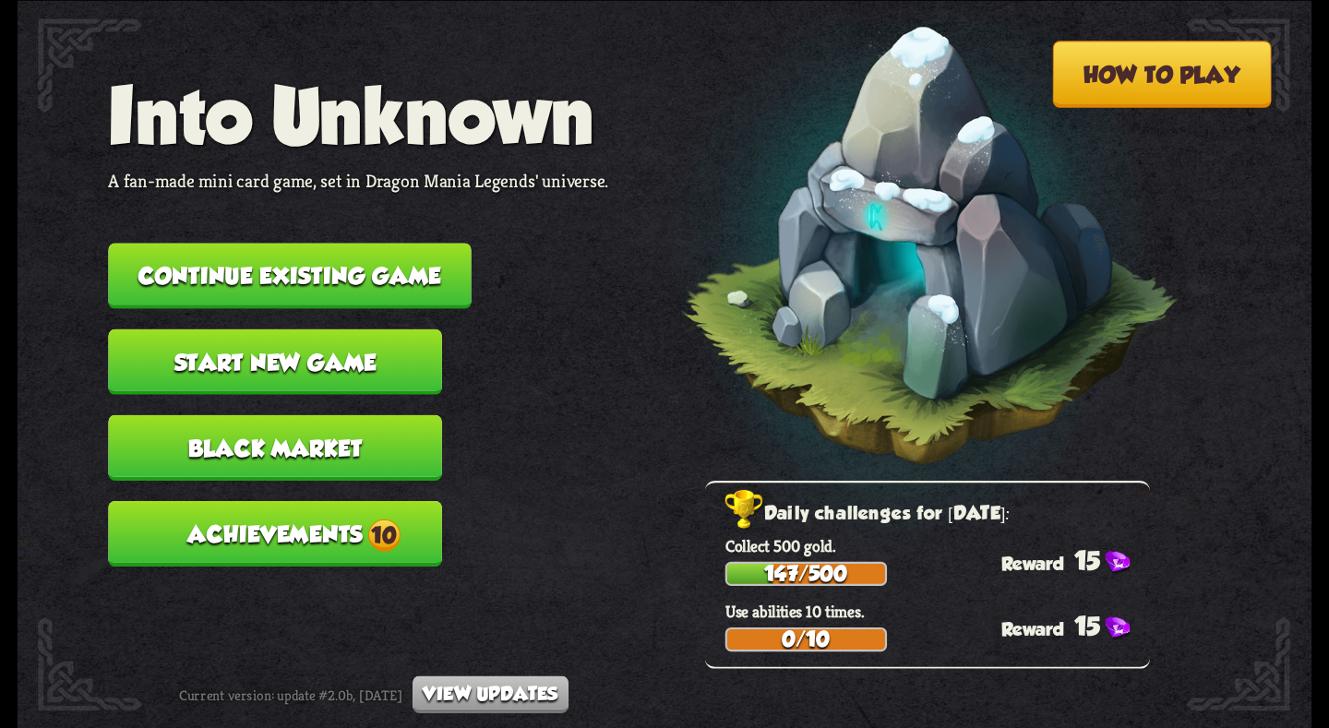
click at [376, 288] on button "Continue existing game" at bounding box center [289, 276] width 363 height 66
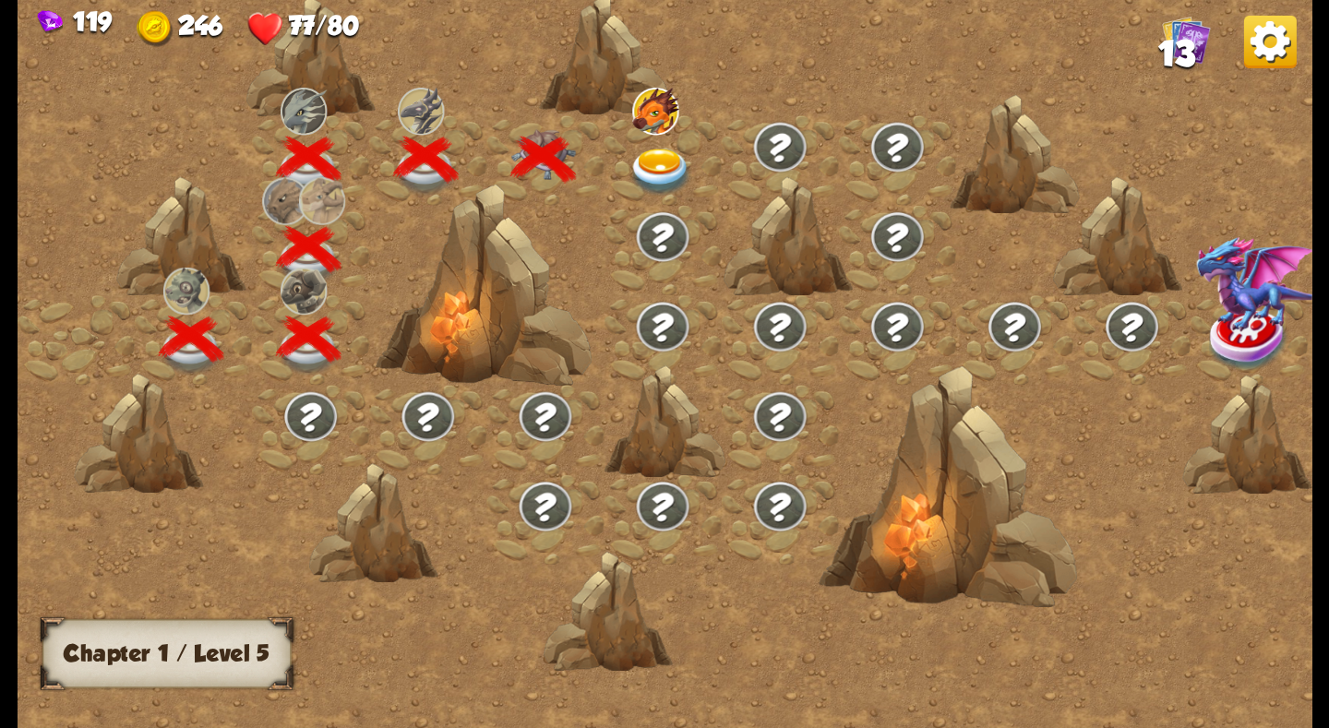
click at [671, 162] on img at bounding box center [661, 172] width 65 height 48
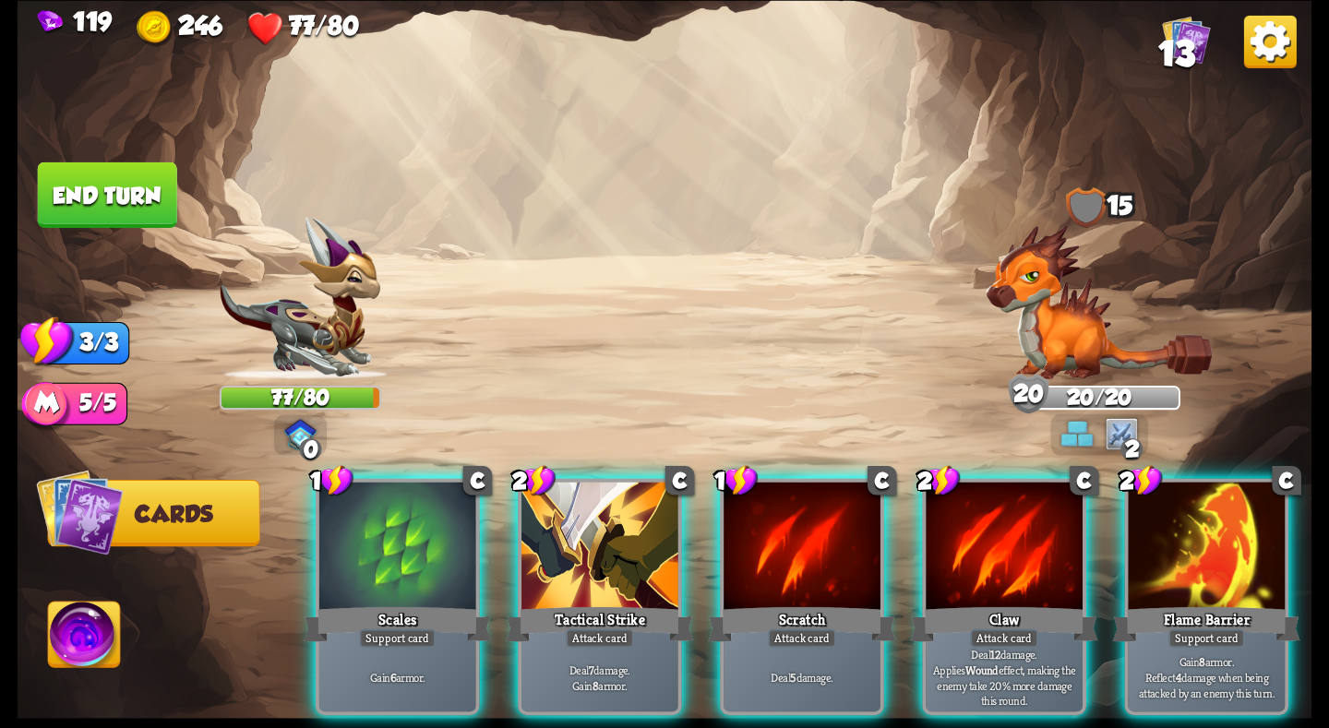
click at [429, 539] on div at bounding box center [397, 548] width 157 height 132
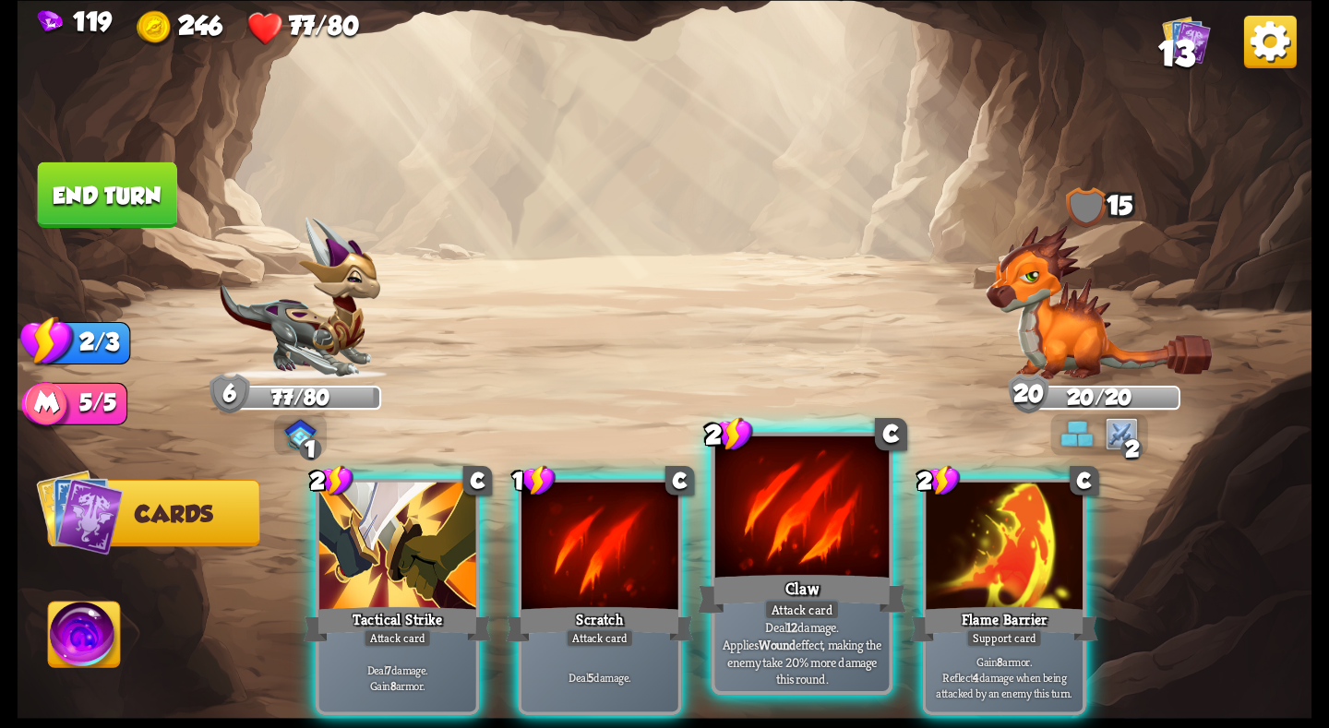
click at [823, 555] on div at bounding box center [802, 509] width 174 height 147
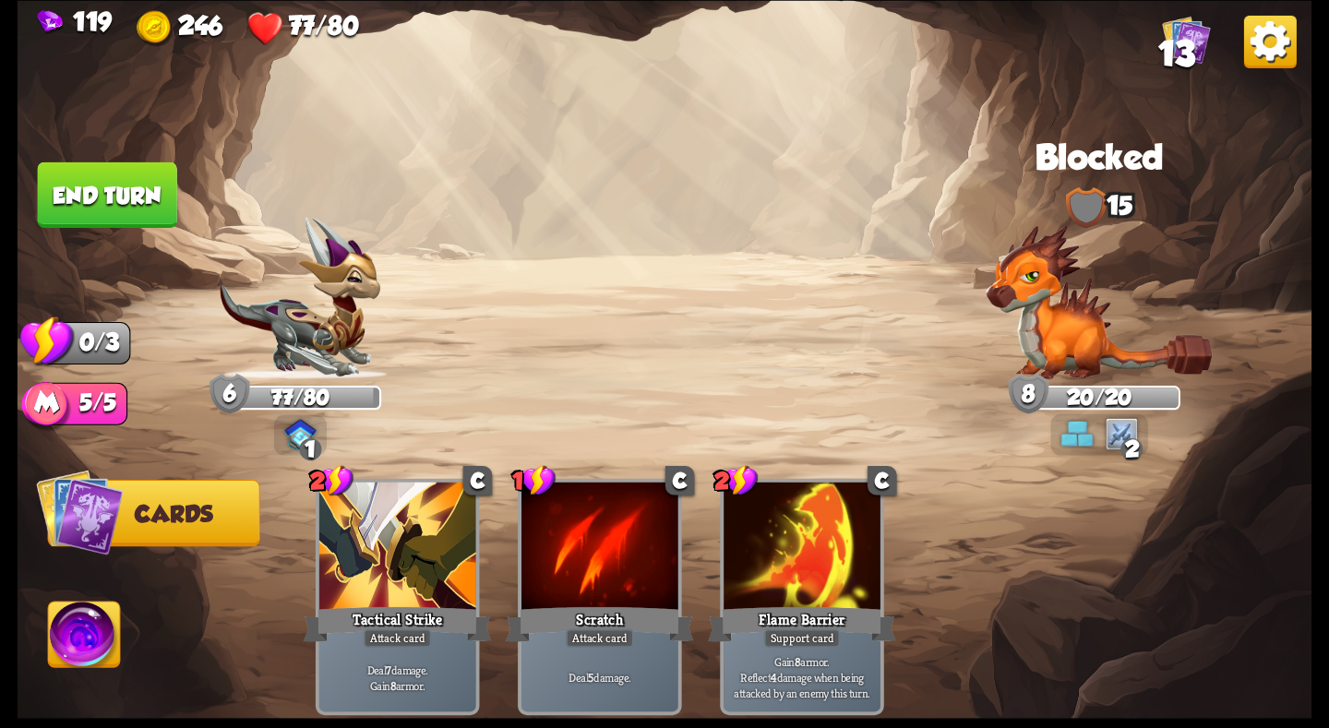
click at [106, 204] on button "End turn" at bounding box center [107, 195] width 139 height 66
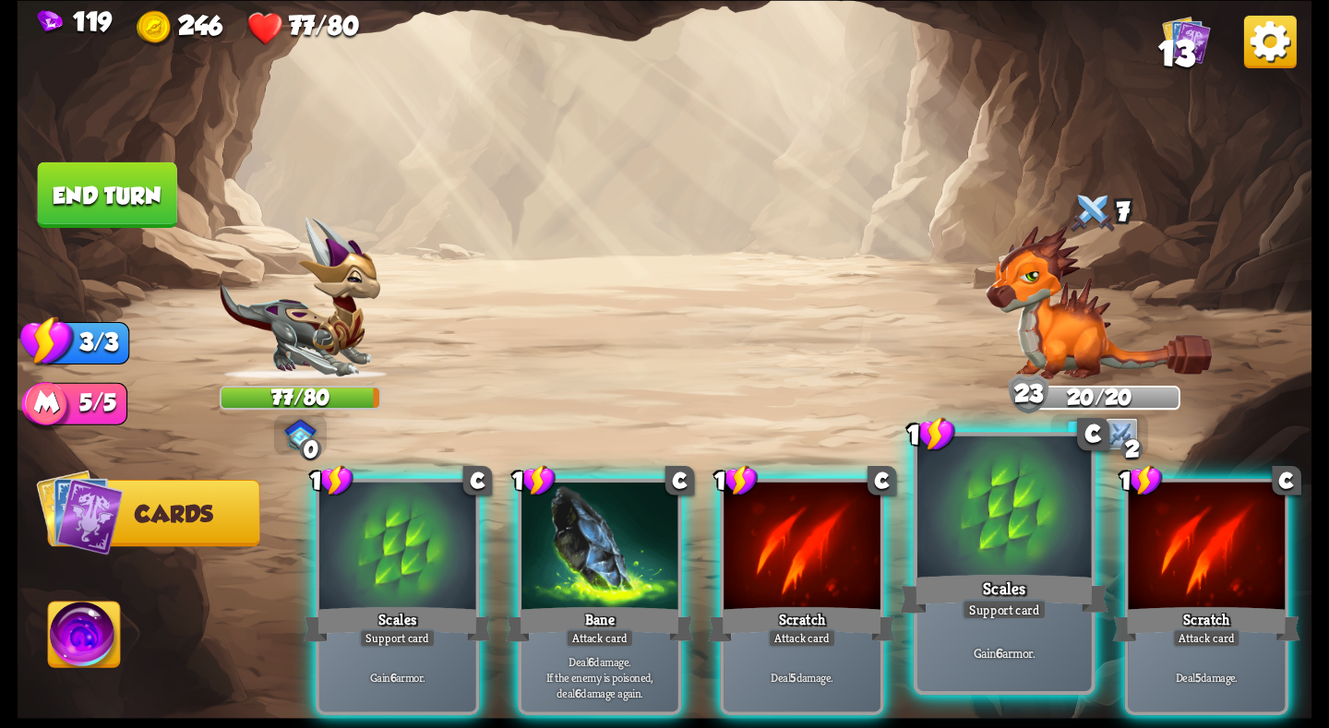
click at [975, 547] on div at bounding box center [1004, 509] width 174 height 147
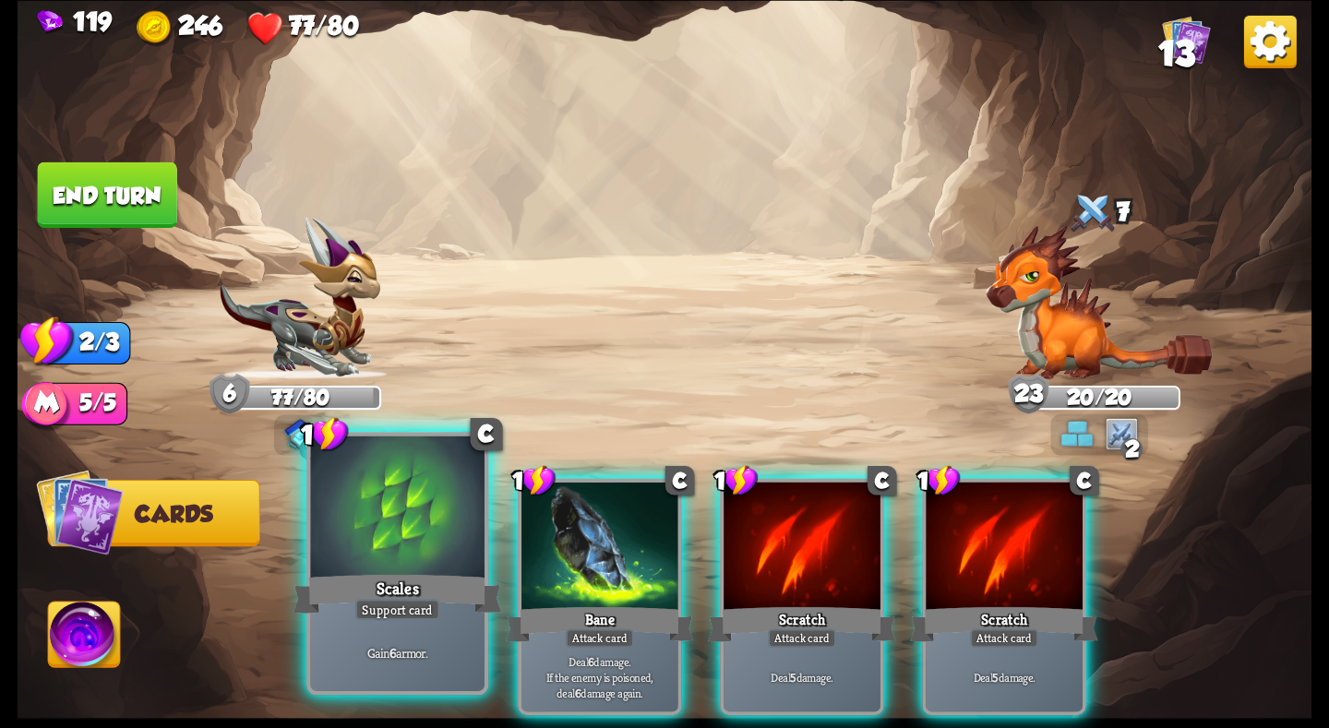
click at [376, 562] on div at bounding box center [397, 509] width 174 height 147
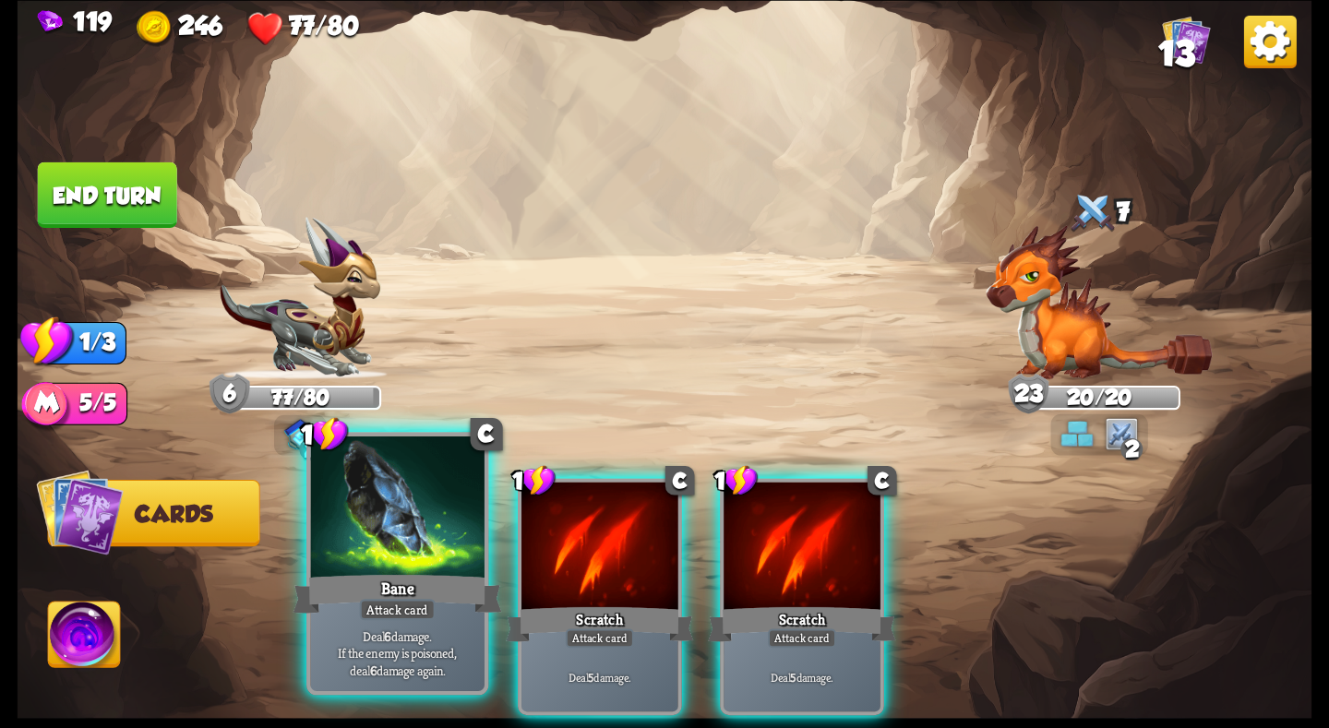
click at [401, 546] on div at bounding box center [397, 509] width 174 height 147
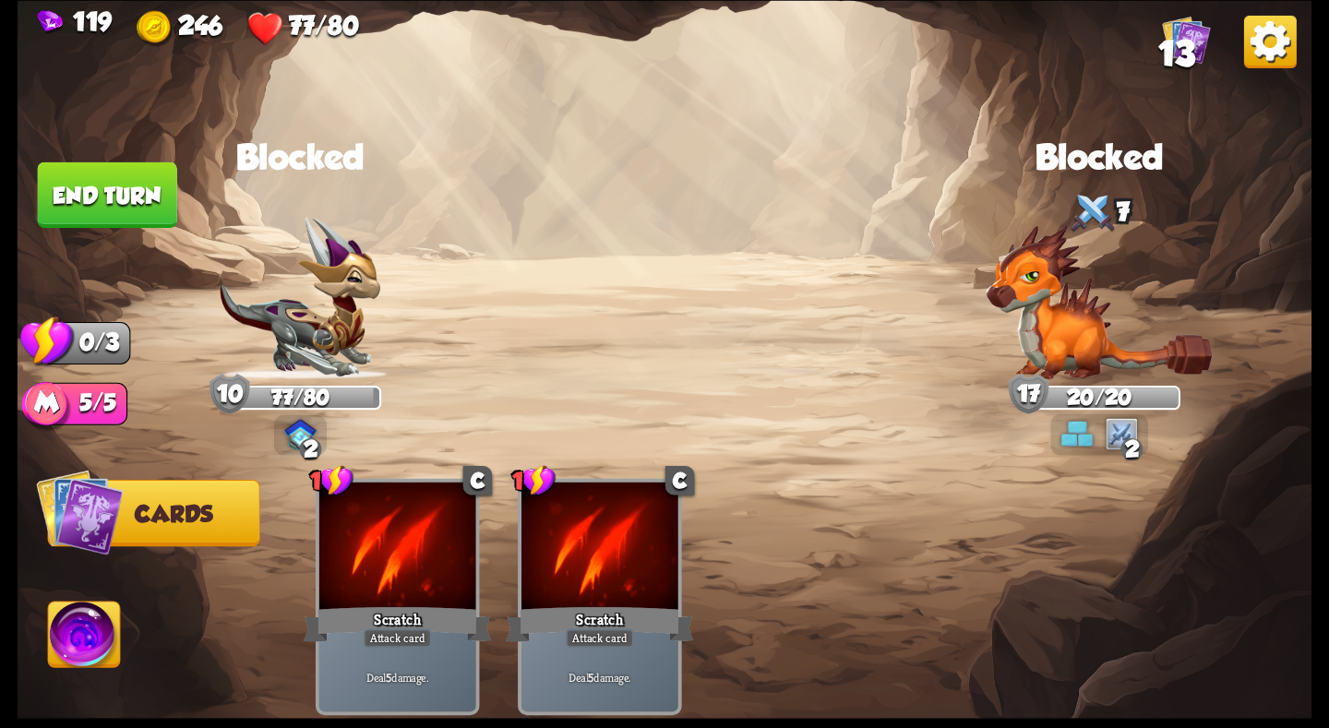
click at [138, 191] on button "End turn" at bounding box center [107, 195] width 139 height 66
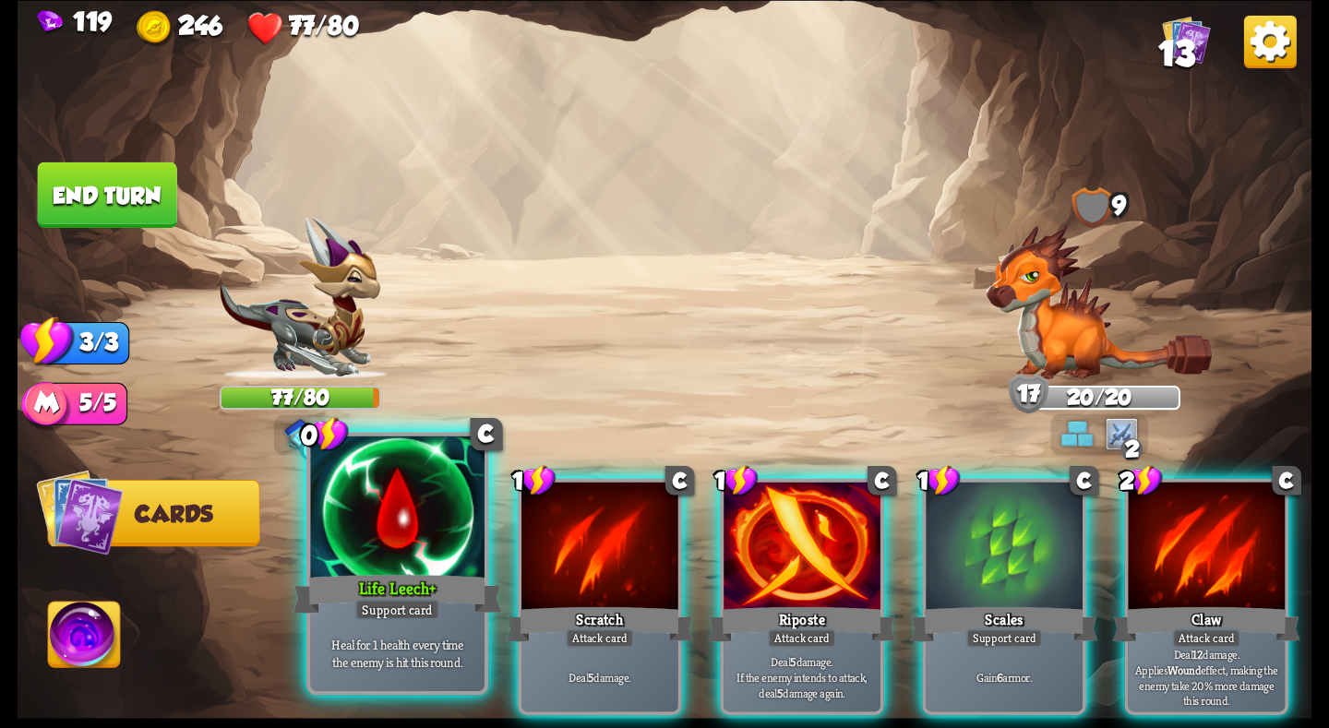
click at [424, 537] on div at bounding box center [397, 509] width 174 height 147
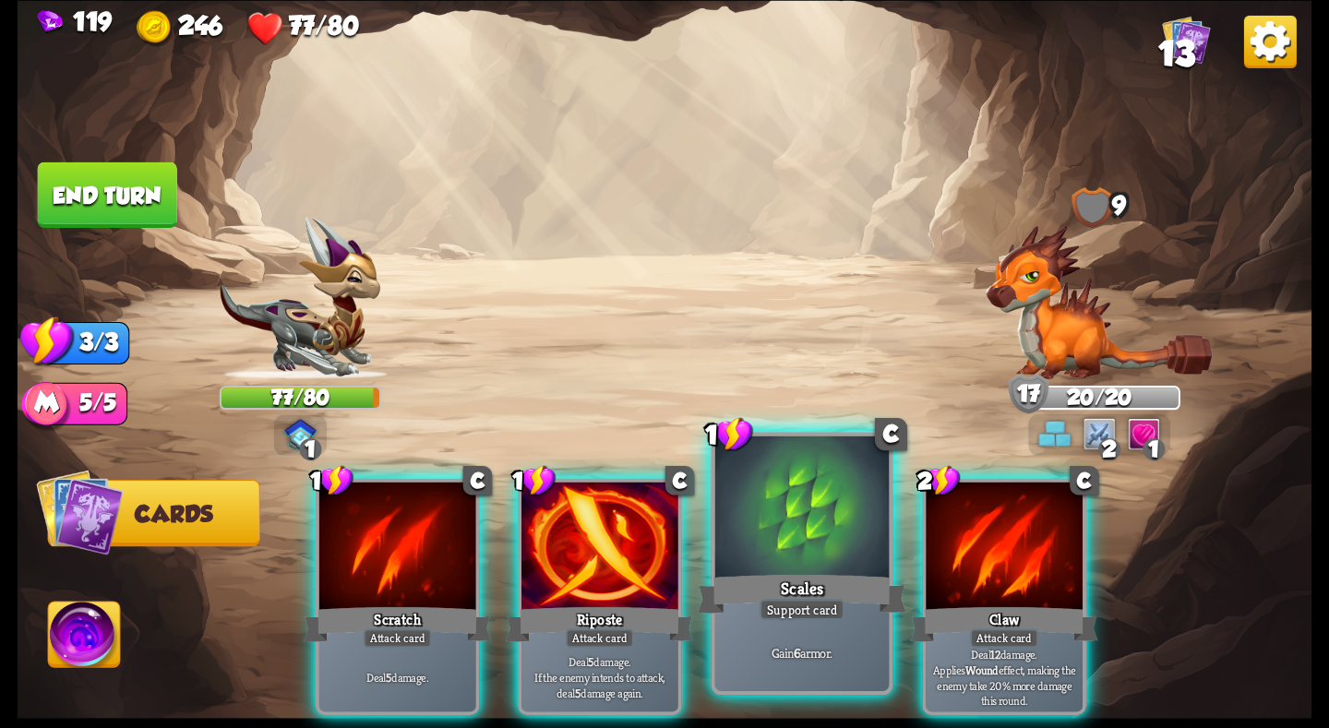
click at [742, 557] on div at bounding box center [802, 509] width 174 height 147
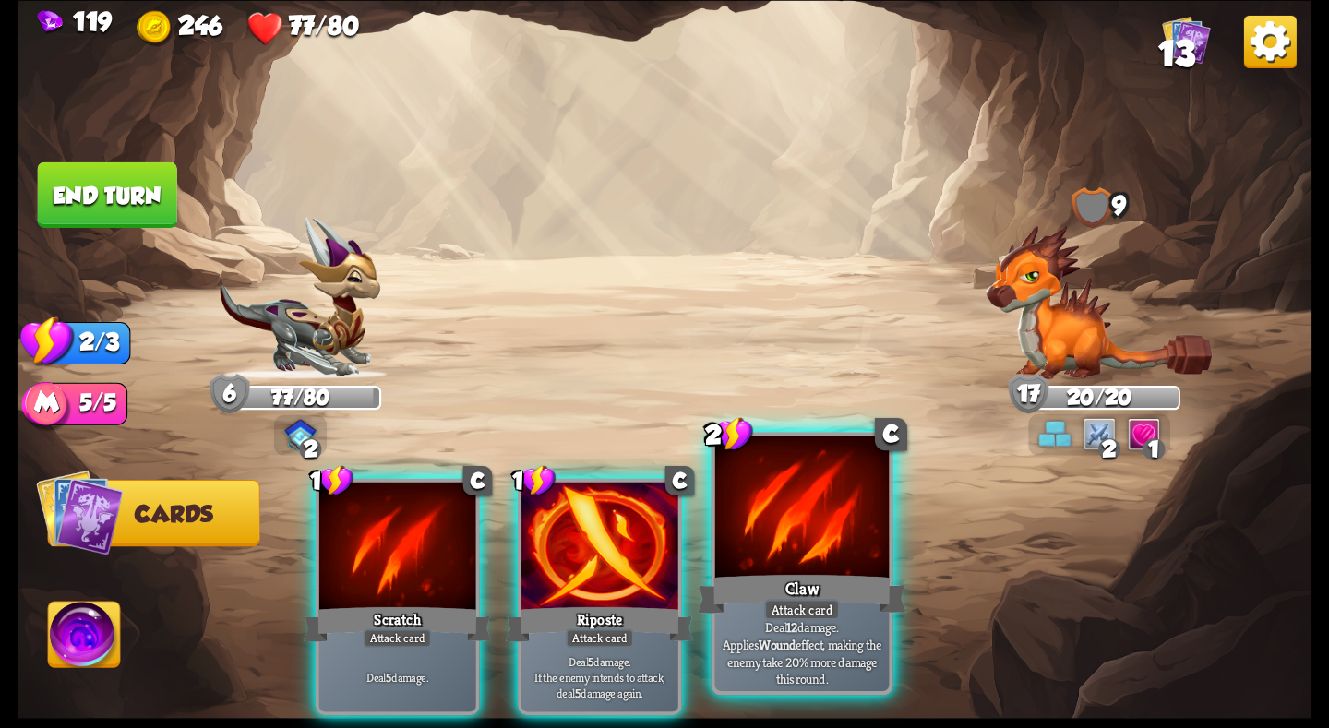
click at [807, 559] on div at bounding box center [802, 509] width 174 height 147
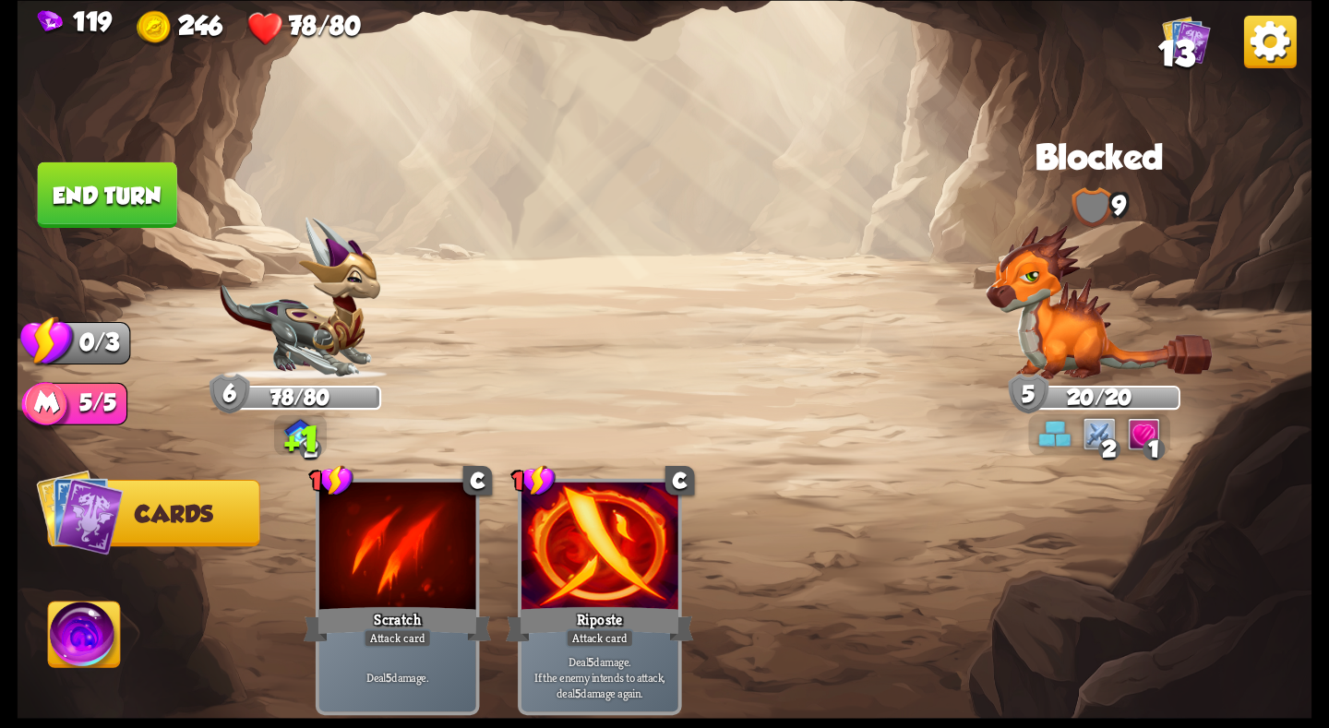
click at [150, 186] on button "End turn" at bounding box center [107, 195] width 139 height 66
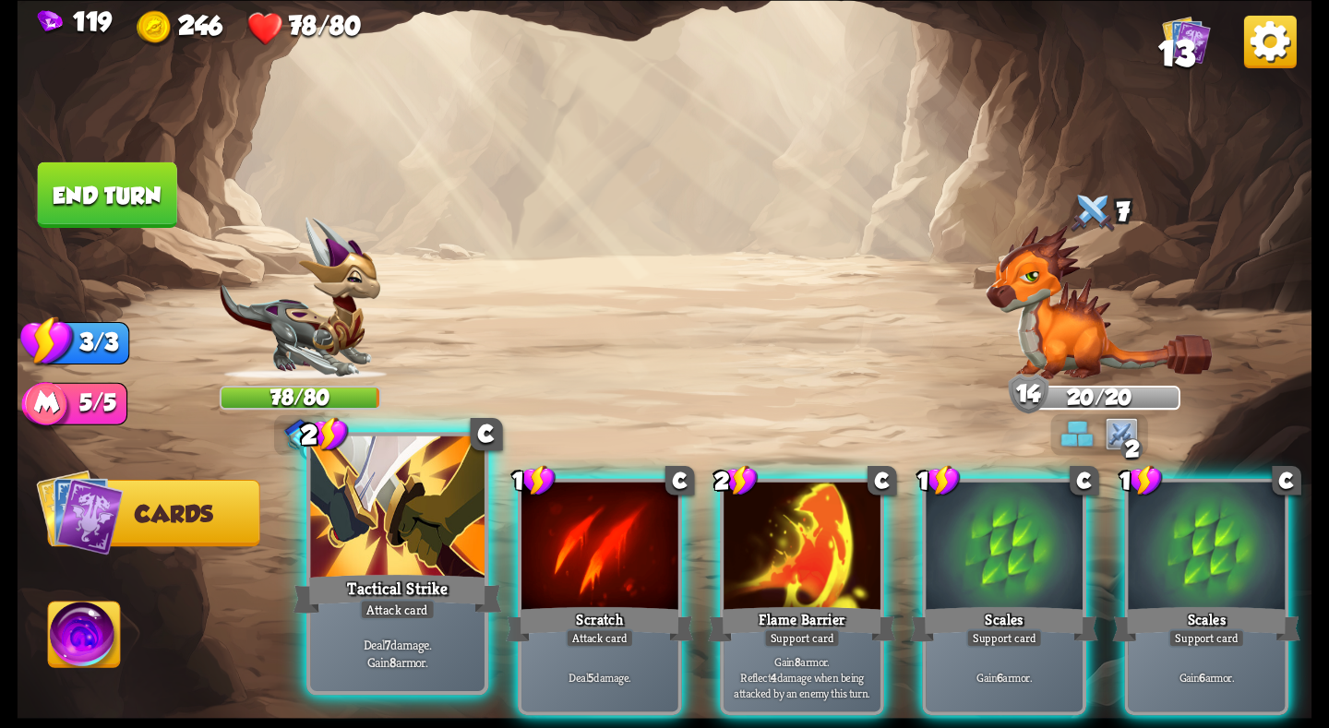
click at [391, 543] on div at bounding box center [397, 509] width 174 height 147
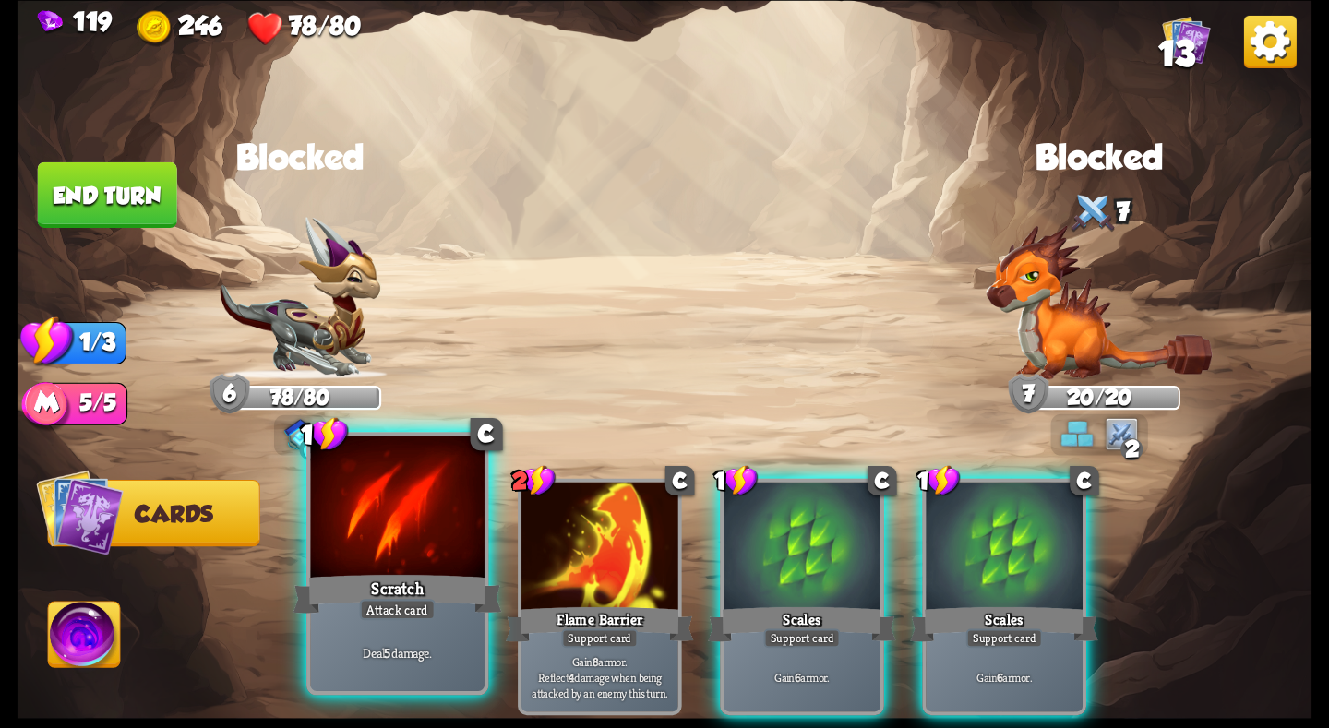
click at [425, 541] on div at bounding box center [397, 509] width 174 height 147
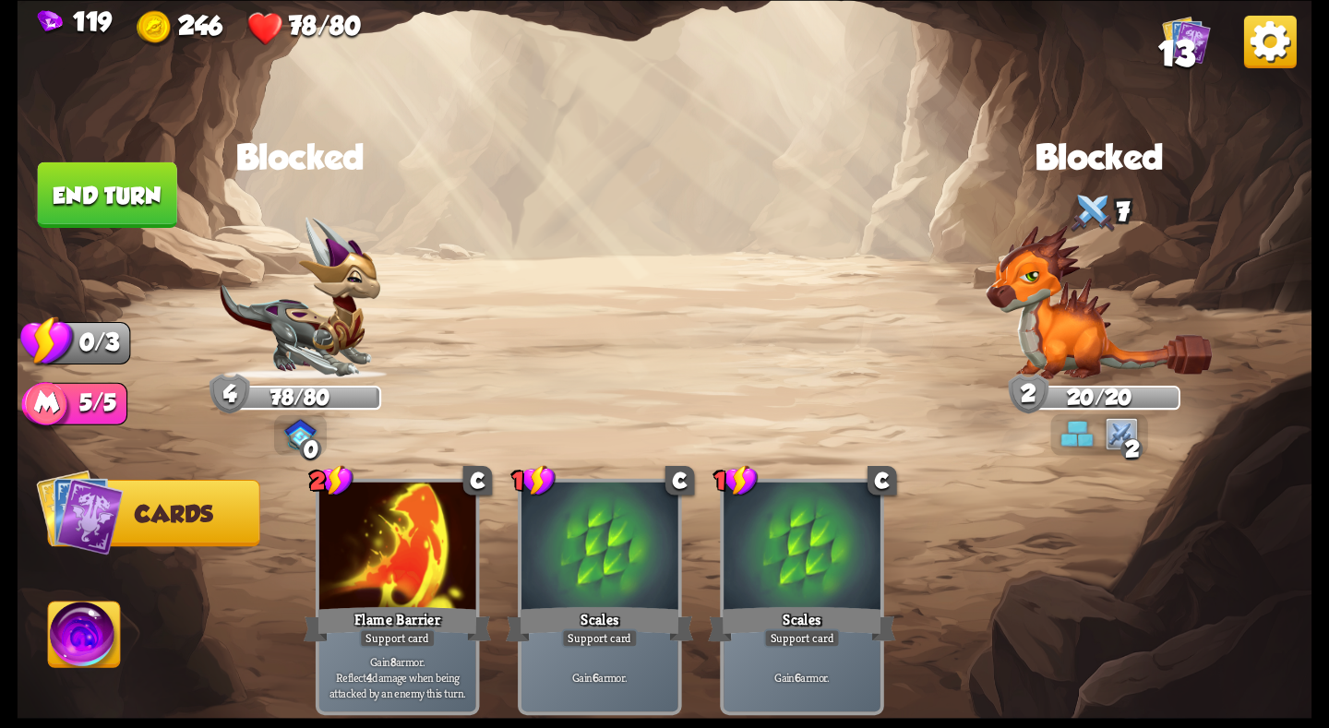
click at [120, 186] on button "End turn" at bounding box center [107, 195] width 139 height 66
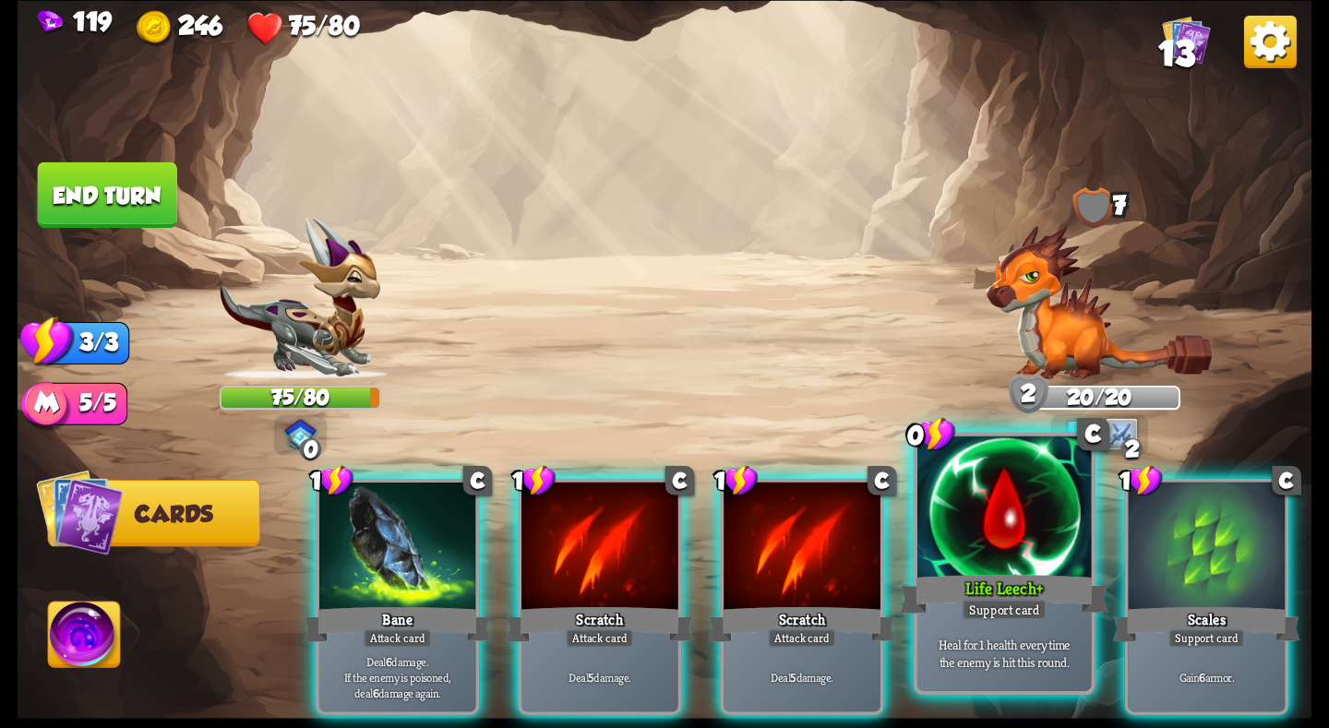
click at [1020, 545] on div at bounding box center [1004, 509] width 174 height 147
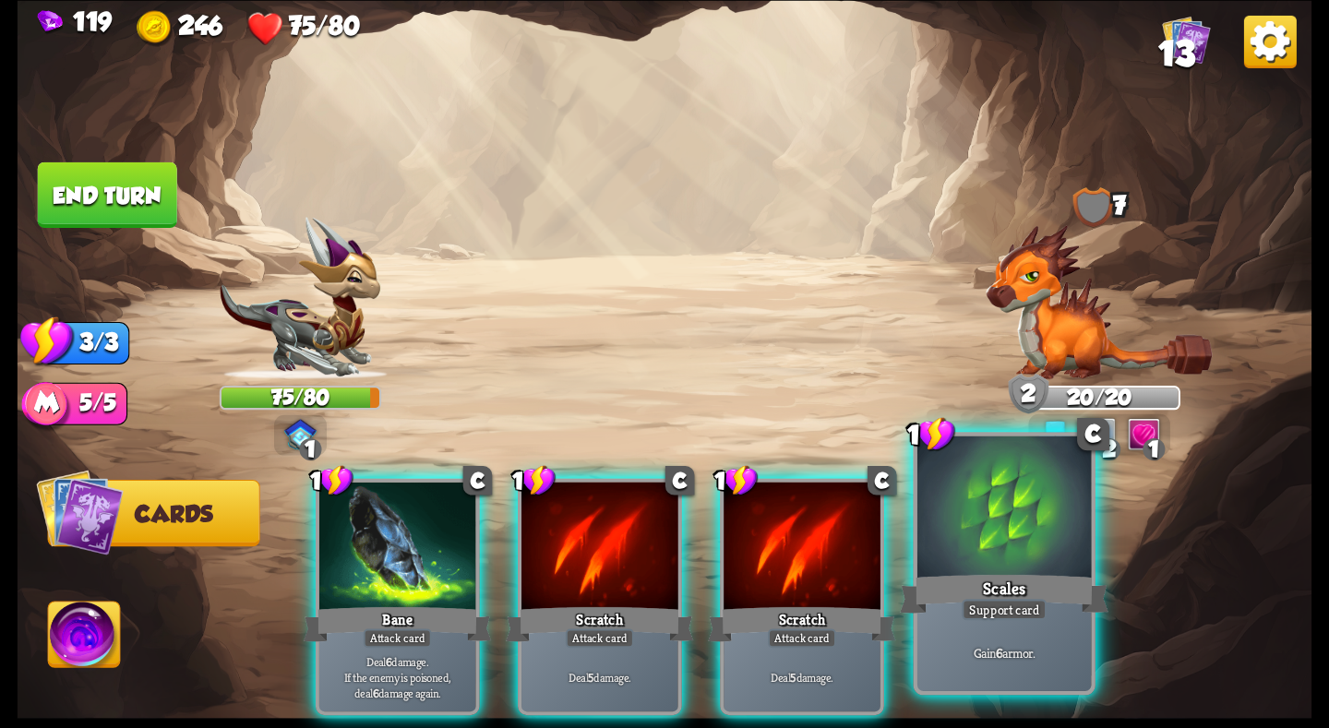
click at [1028, 557] on div at bounding box center [1004, 509] width 174 height 147
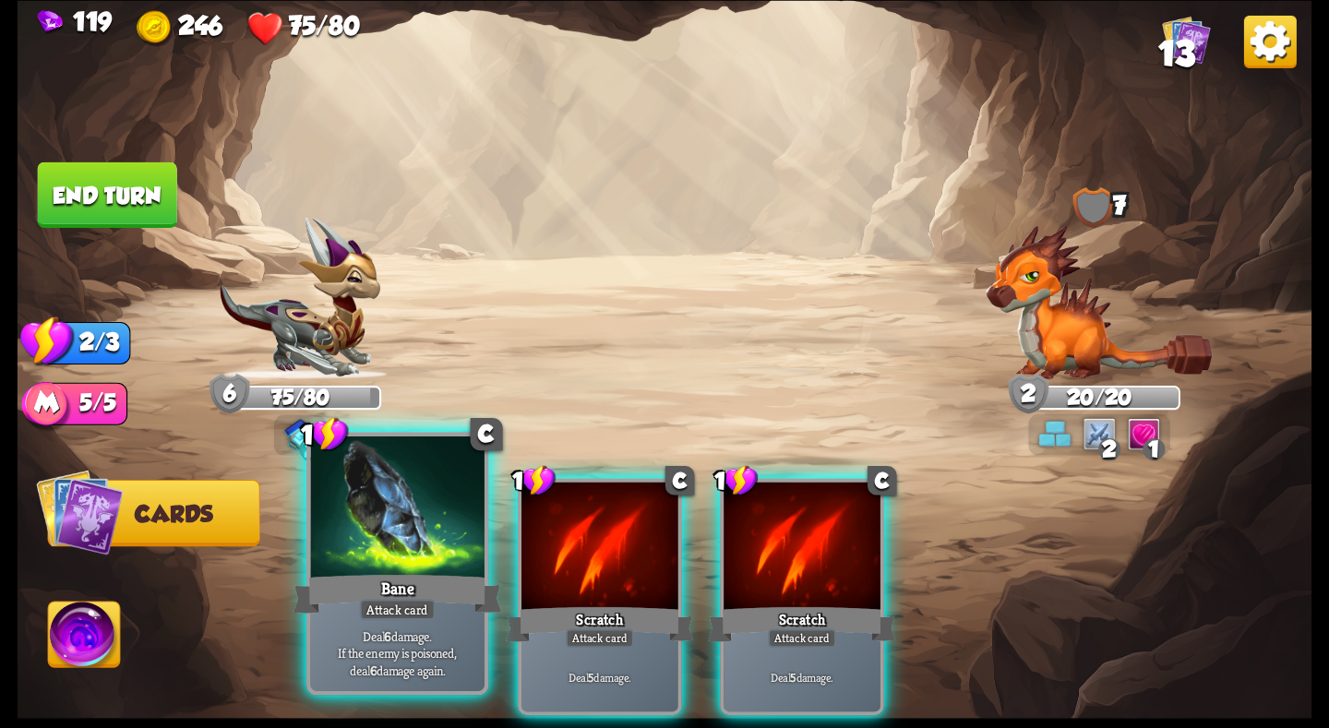
click at [377, 536] on div at bounding box center [397, 509] width 174 height 147
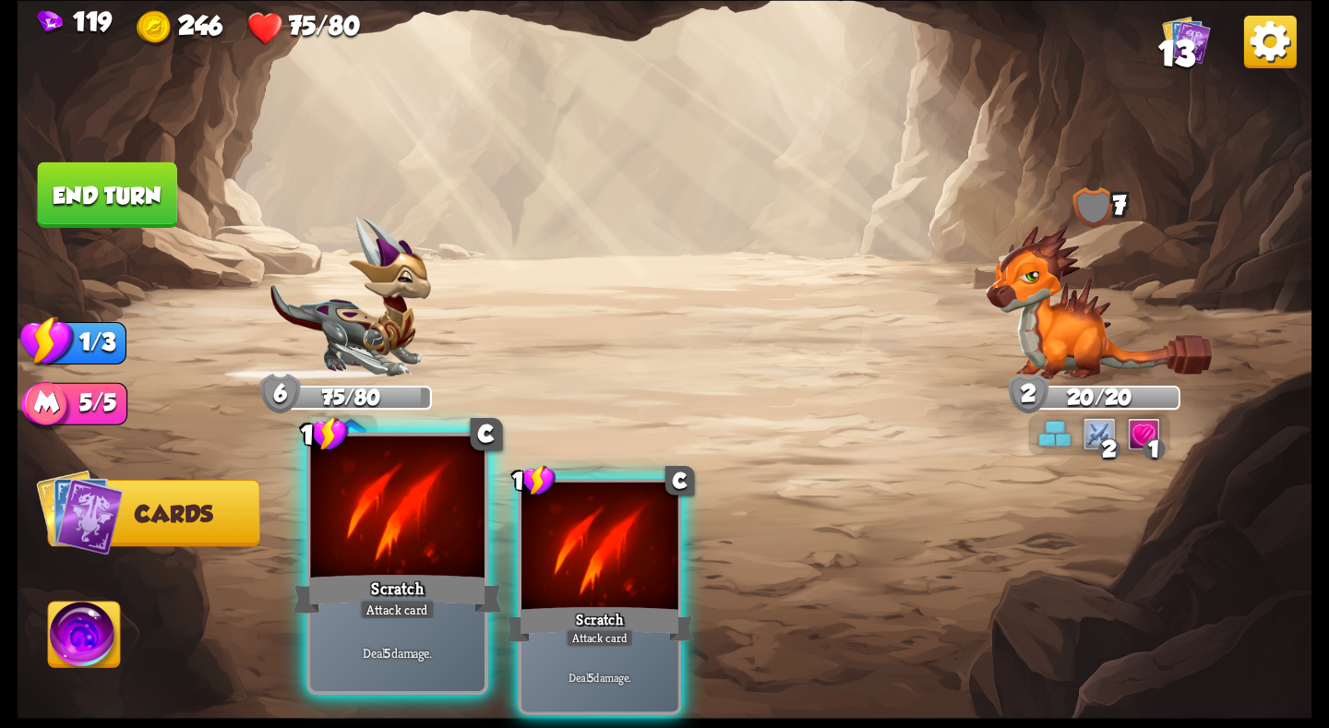
click at [377, 536] on div at bounding box center [397, 509] width 174 height 147
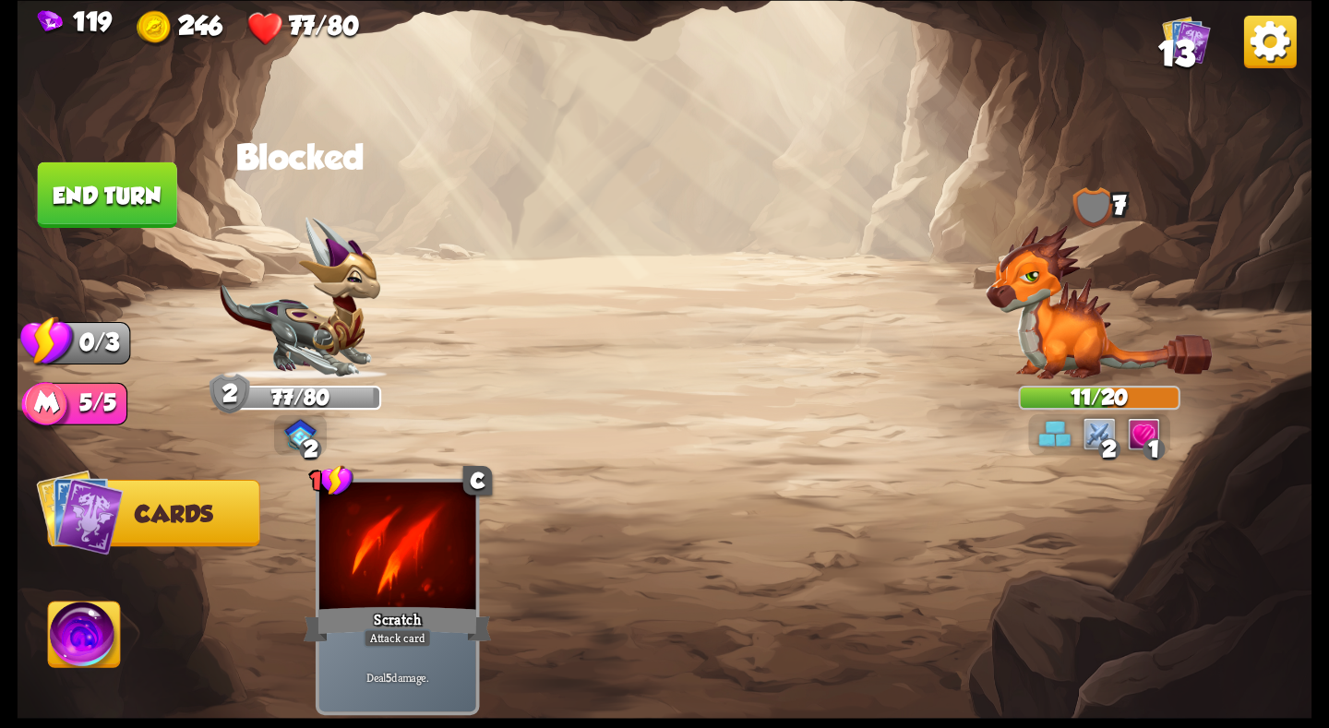
click at [81, 228] on img at bounding box center [665, 364] width 1295 height 728
click at [84, 207] on button "End turn" at bounding box center [107, 195] width 139 height 66
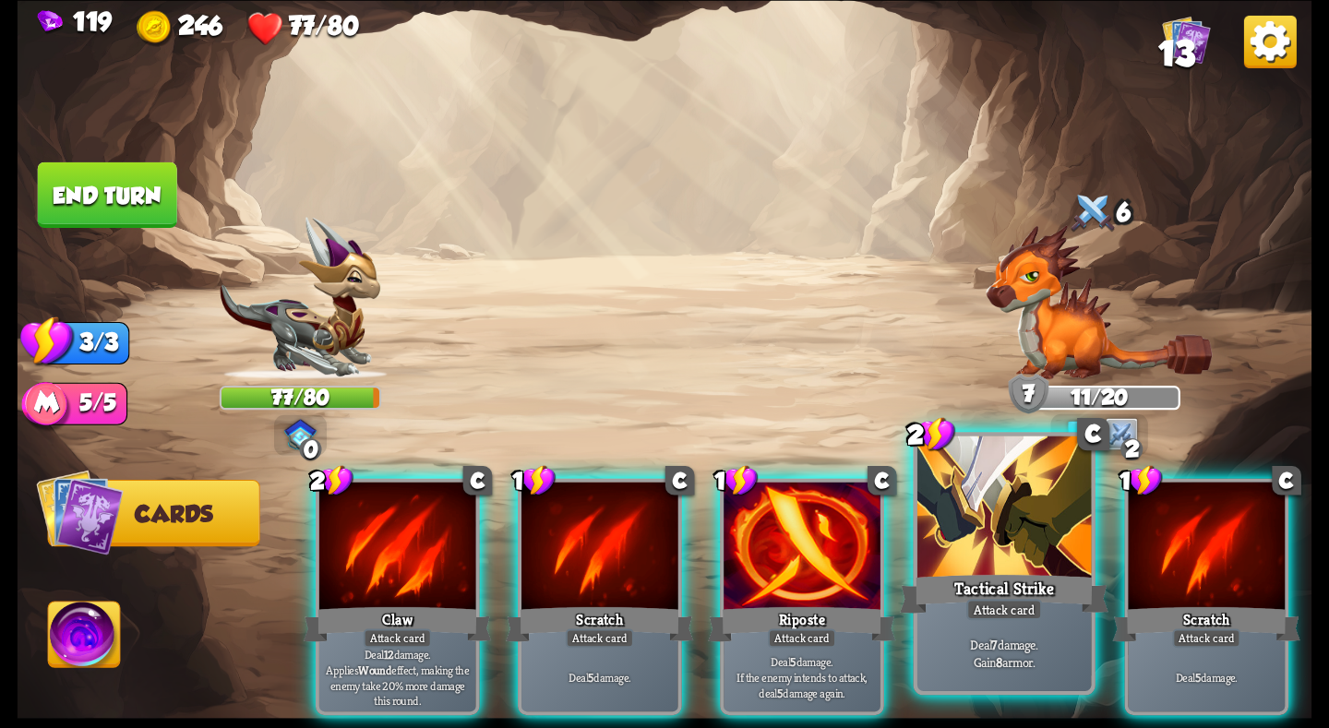
click at [956, 557] on div at bounding box center [1004, 509] width 174 height 147
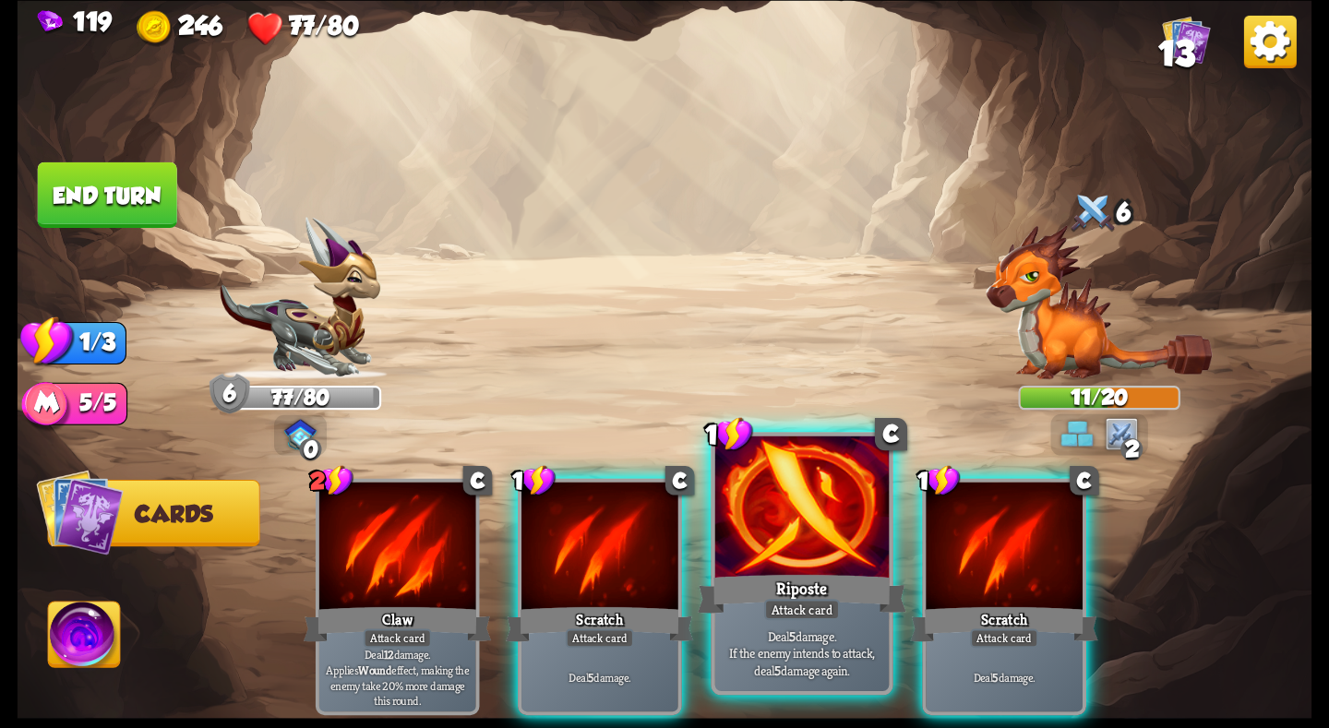
click at [829, 597] on div "Riposte" at bounding box center [802, 593] width 209 height 46
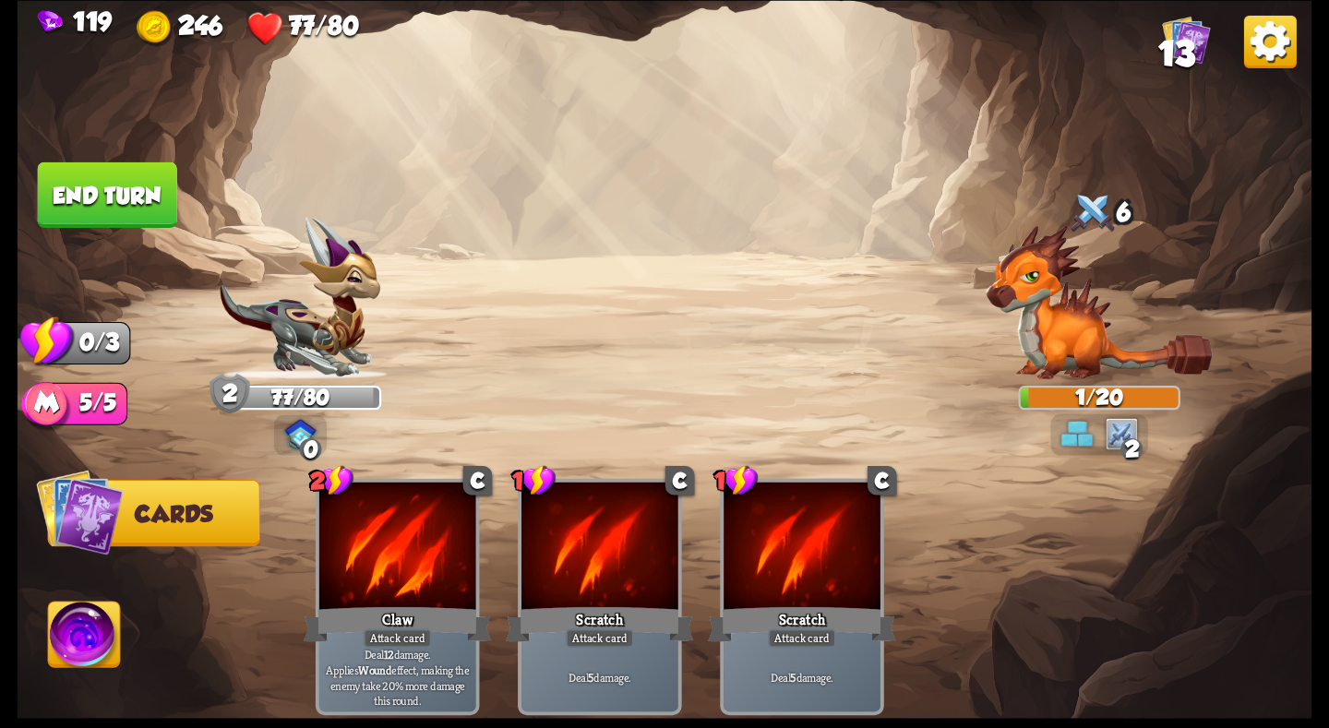
click at [68, 188] on button "End turn" at bounding box center [107, 195] width 139 height 66
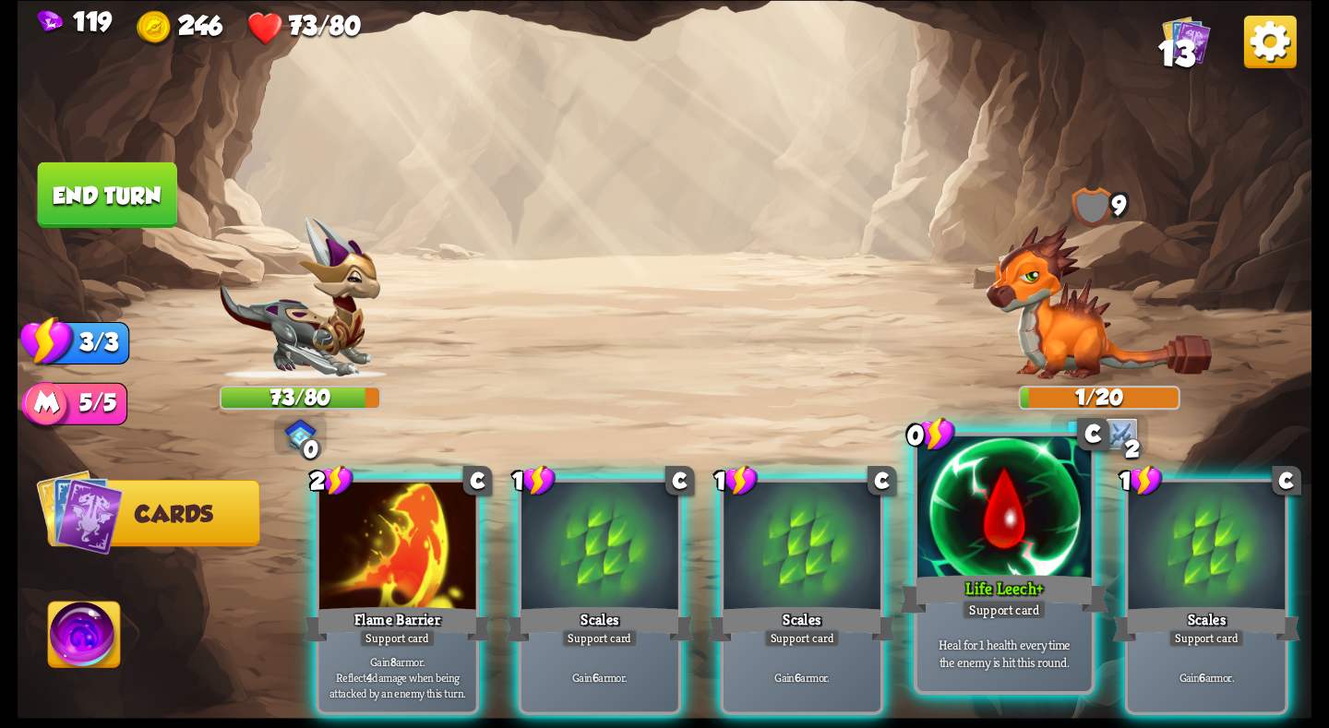
click at [986, 559] on div at bounding box center [1004, 509] width 174 height 147
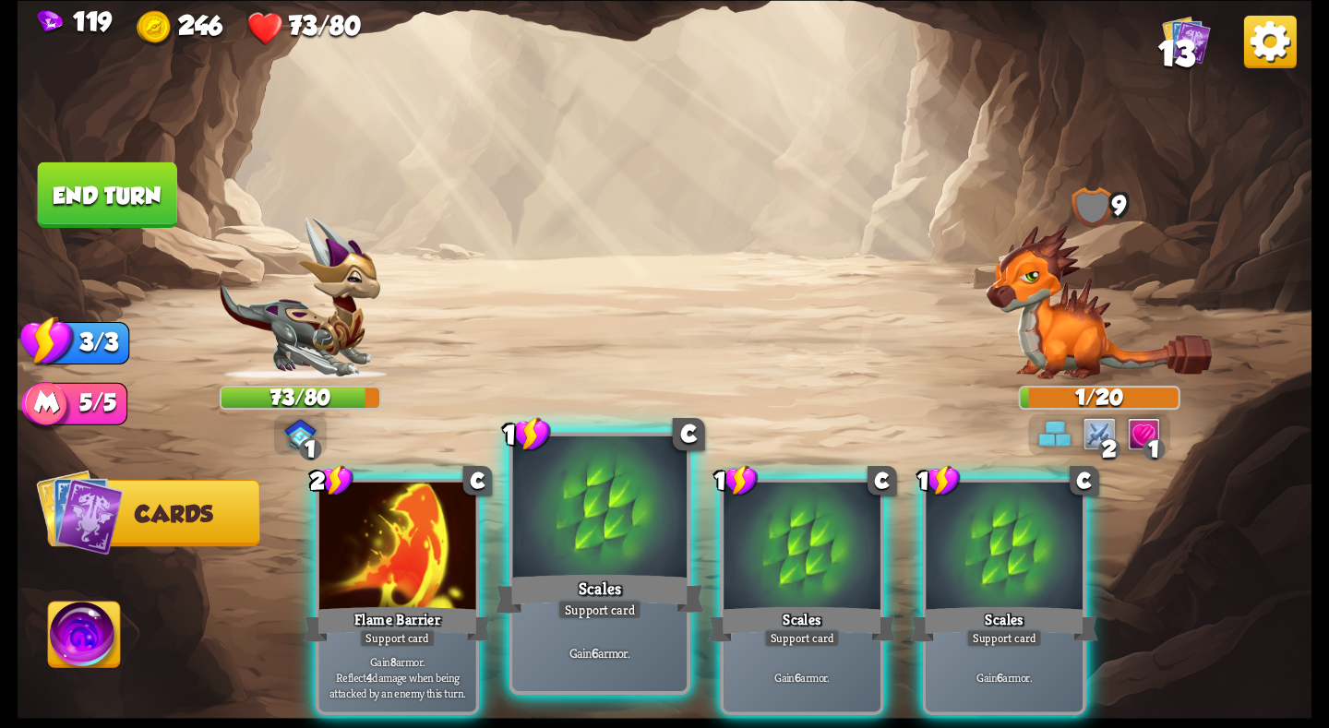
click at [593, 556] on div at bounding box center [600, 509] width 174 height 147
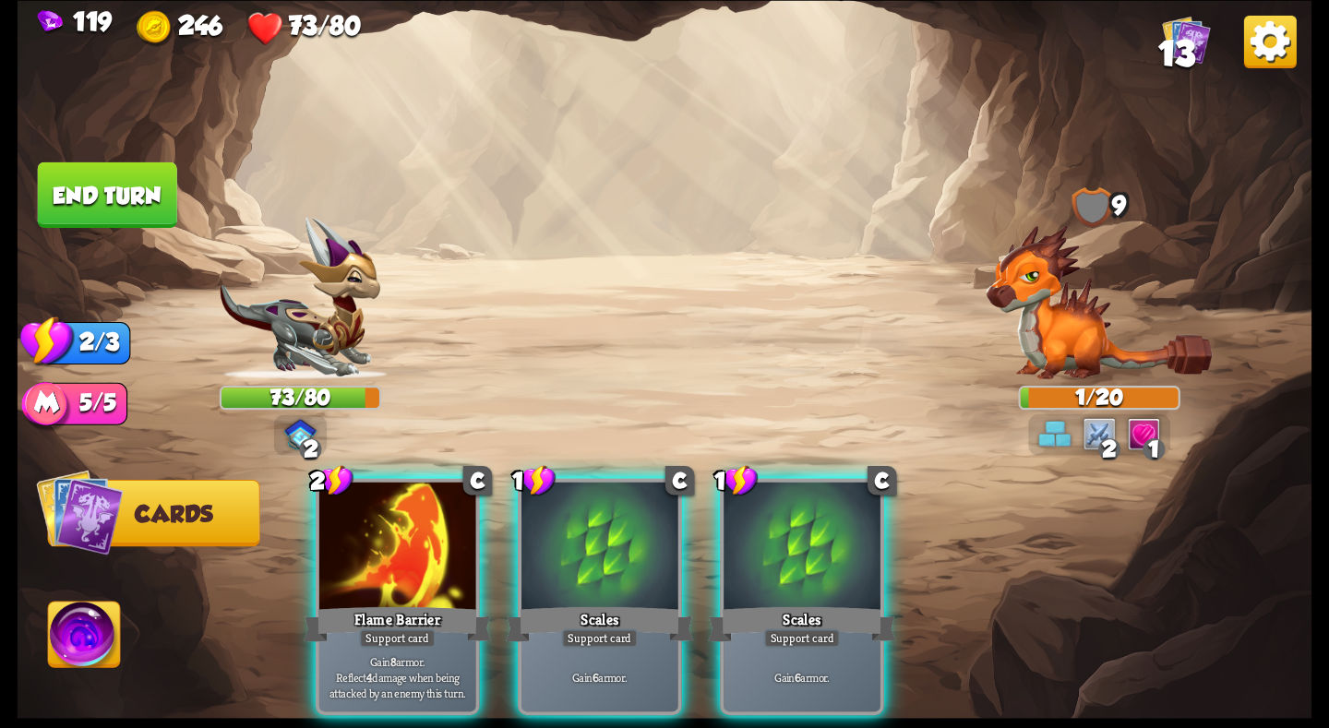
click at [593, 556] on div at bounding box center [599, 548] width 157 height 132
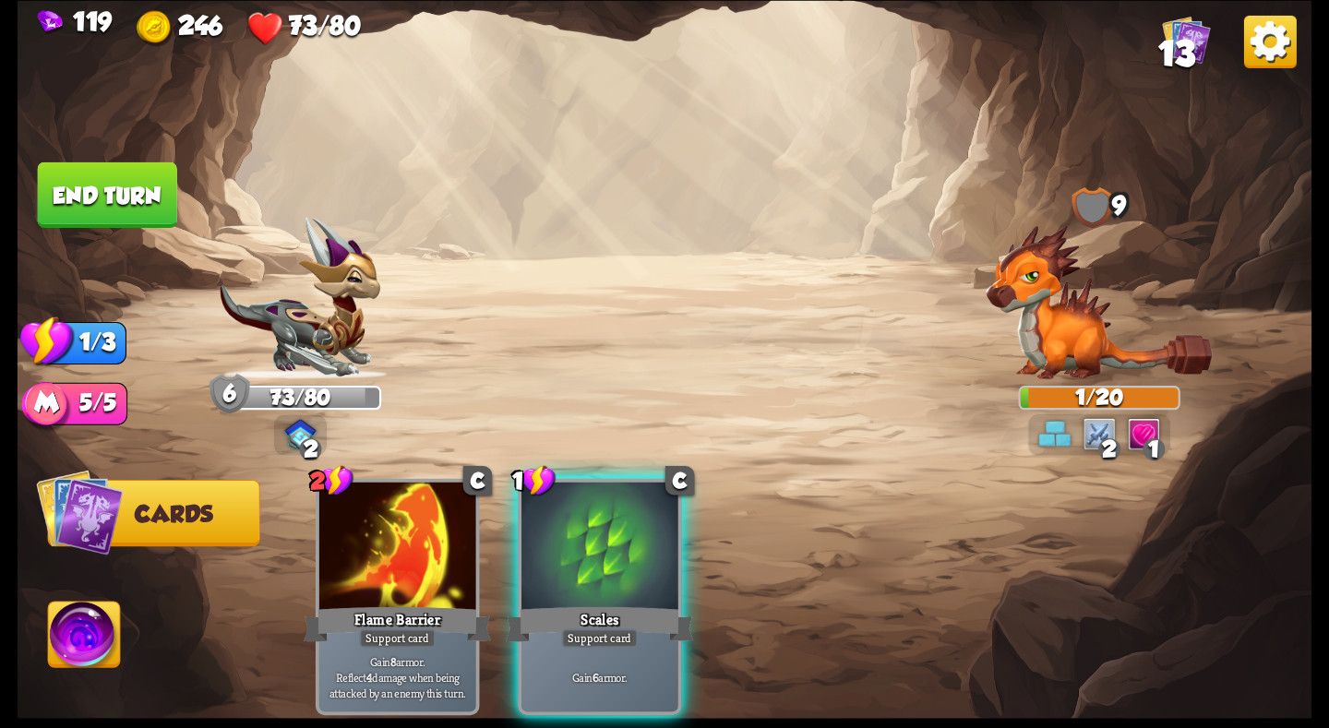
click at [594, 556] on div at bounding box center [599, 548] width 157 height 132
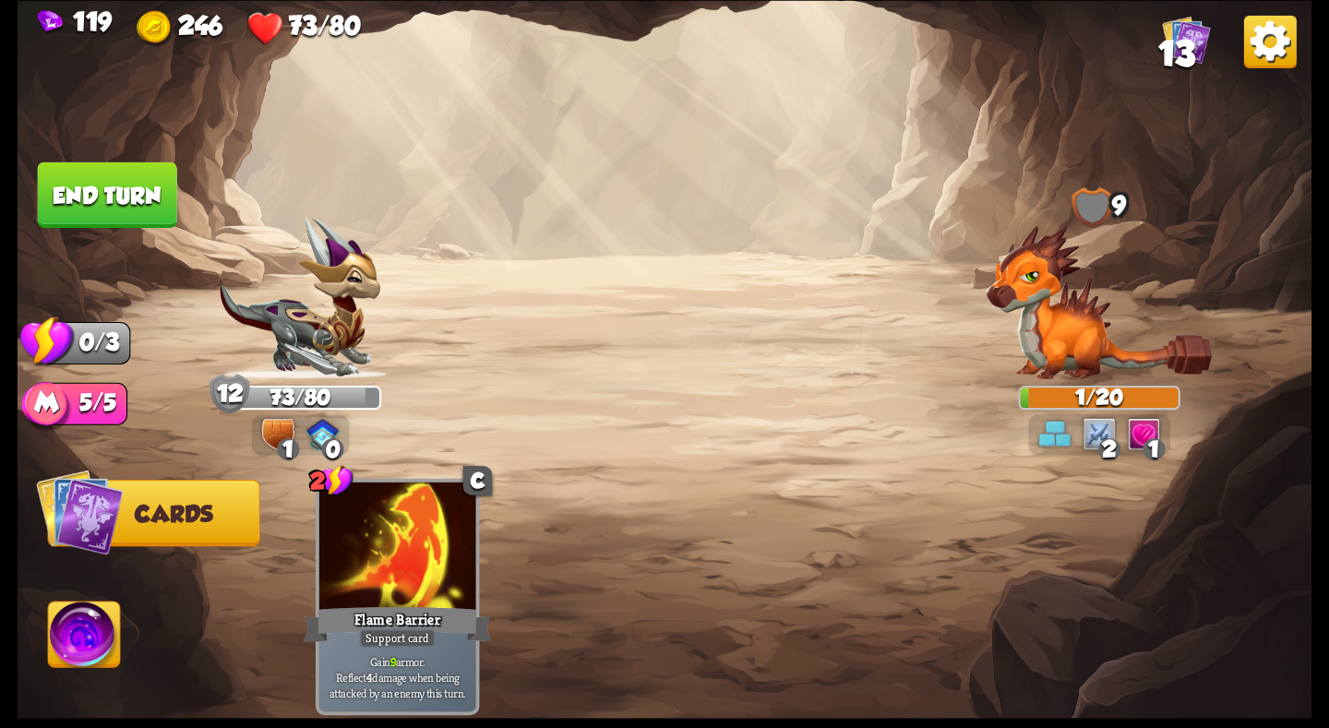
click at [116, 178] on button "End turn" at bounding box center [107, 195] width 139 height 66
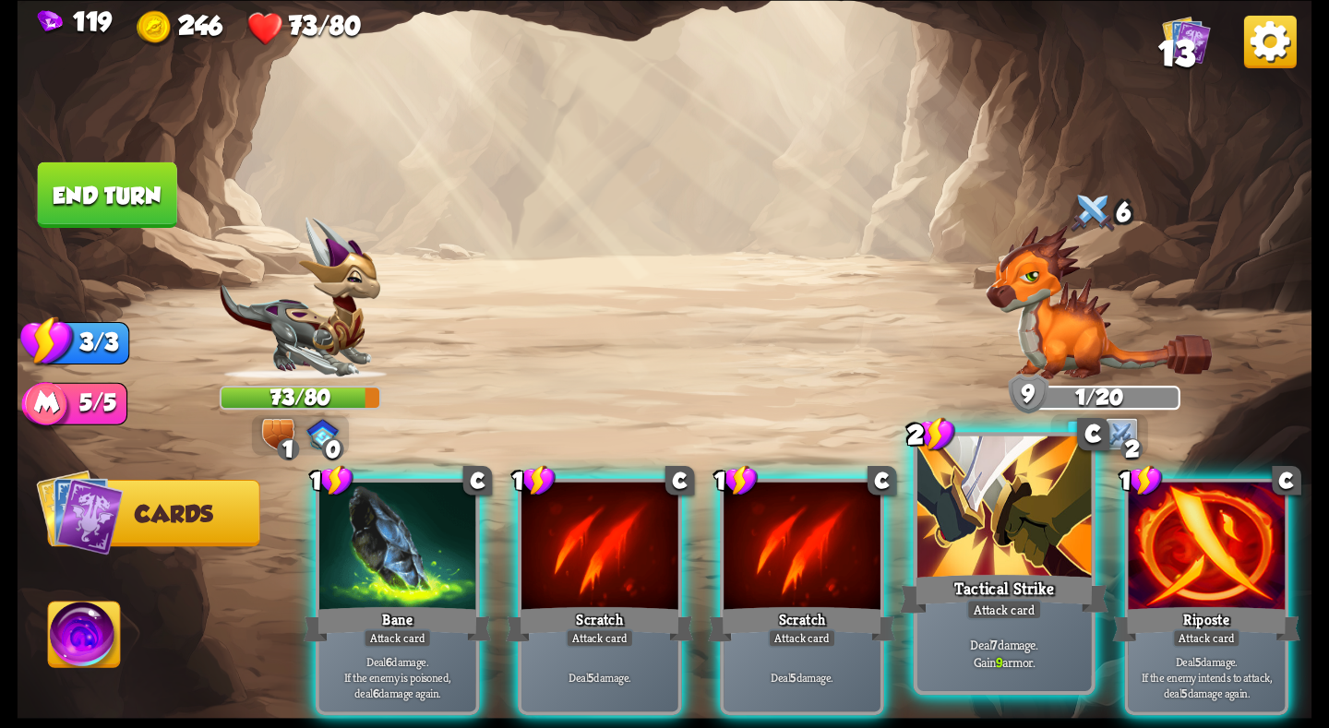
click at [957, 588] on div "Tactical Strike" at bounding box center [1004, 593] width 209 height 46
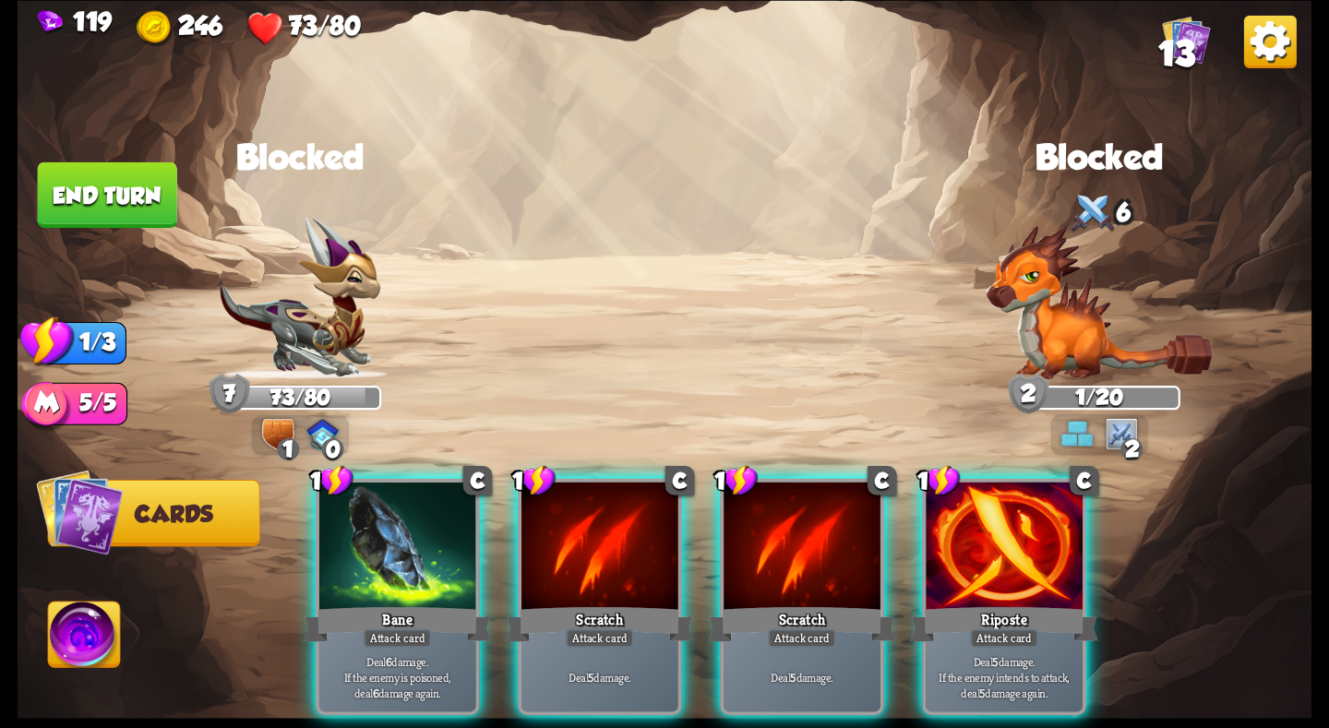
click at [957, 603] on div "Riposte" at bounding box center [1004, 624] width 188 height 42
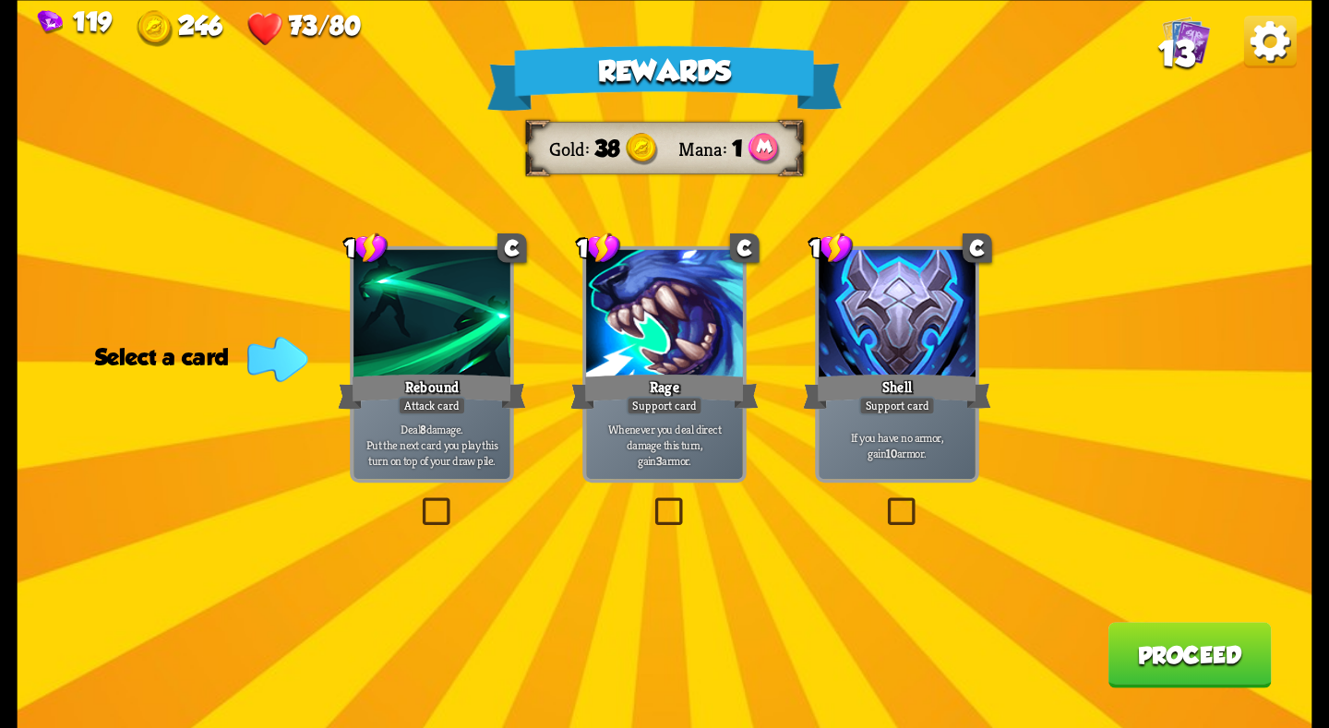
click at [834, 355] on div at bounding box center [897, 315] width 157 height 132
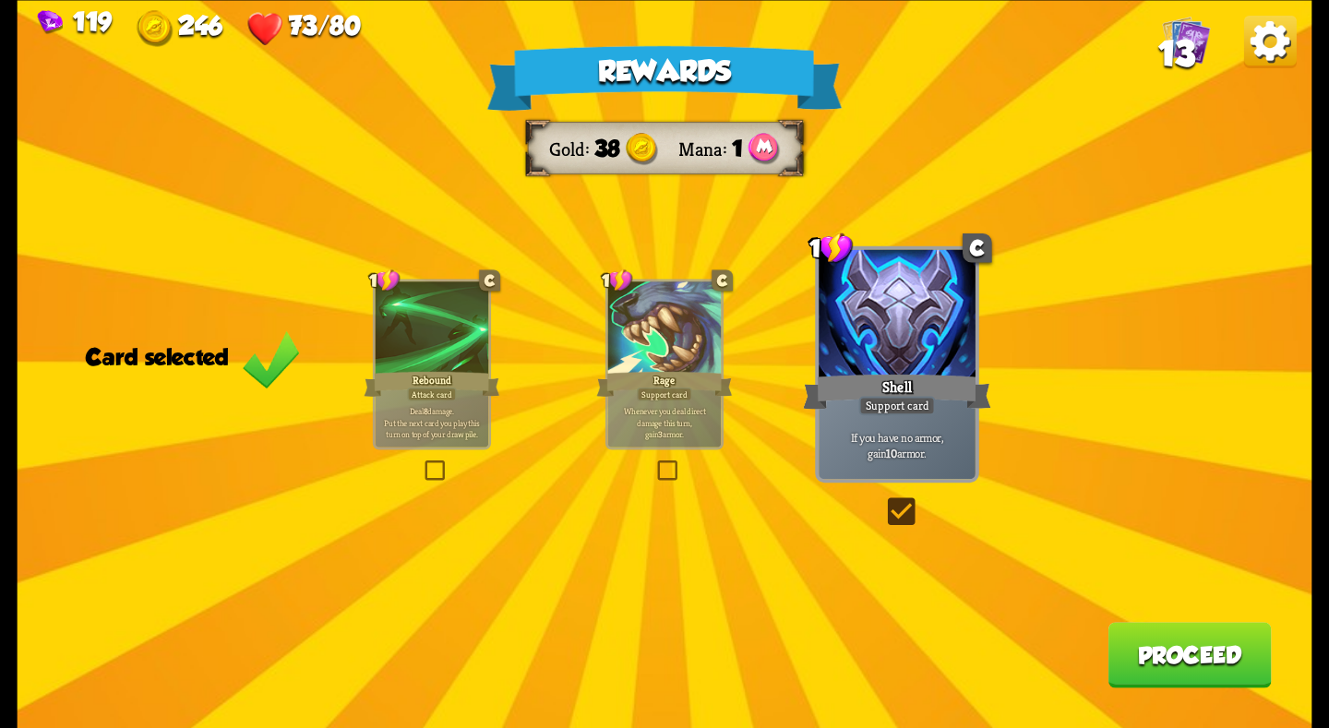
click at [419, 332] on div at bounding box center [433, 328] width 114 height 95
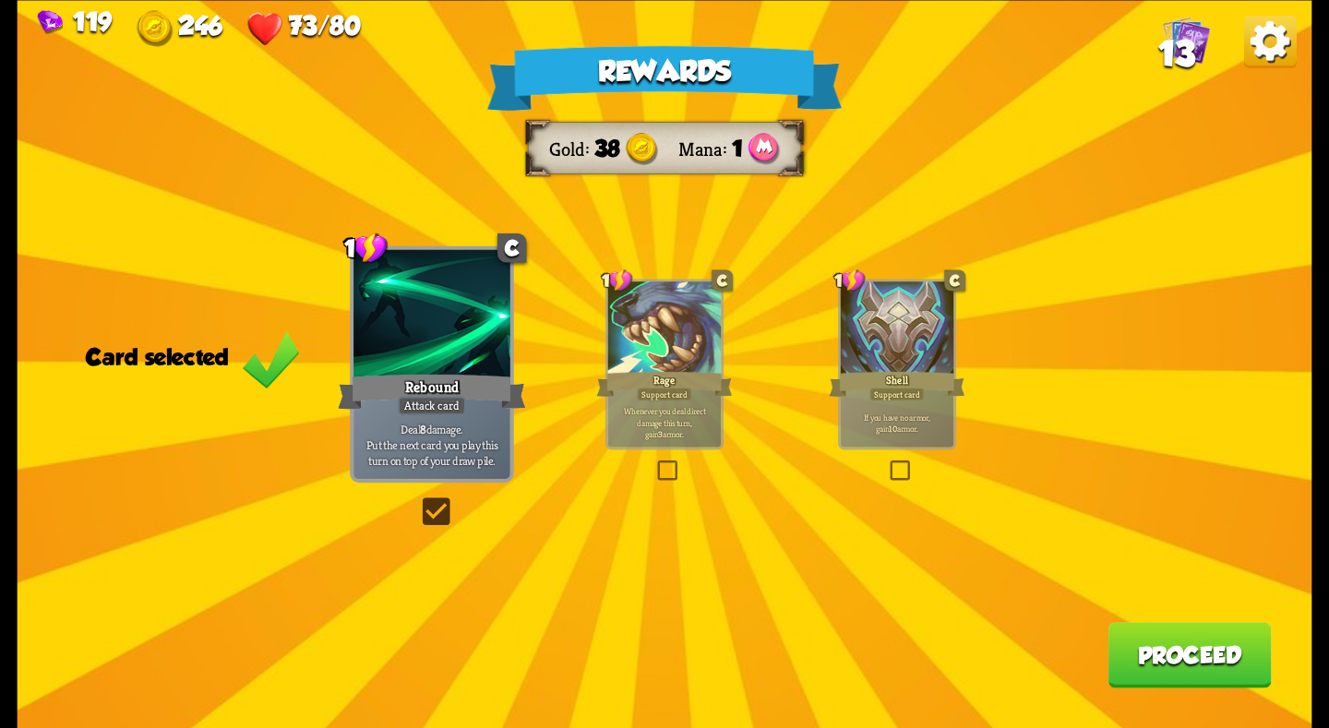
click at [1141, 642] on button "Proceed" at bounding box center [1189, 655] width 163 height 66
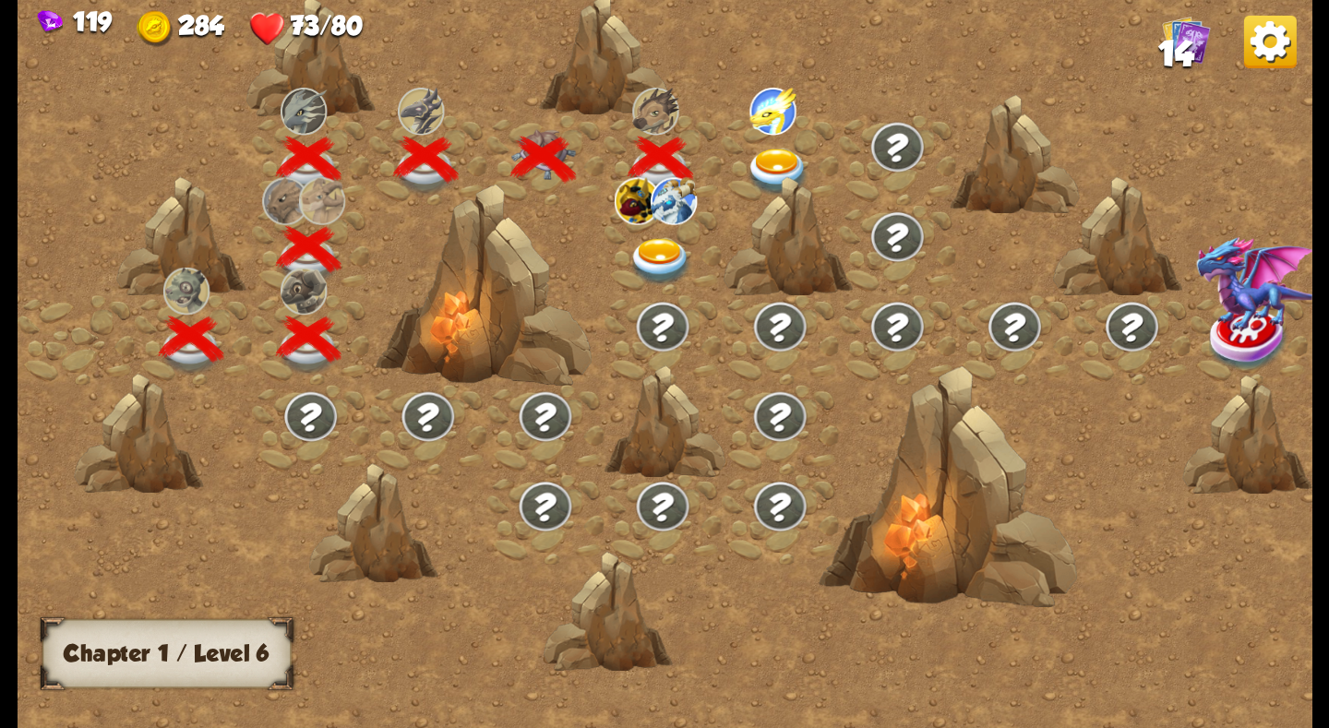
click at [656, 257] on img at bounding box center [661, 261] width 65 height 48
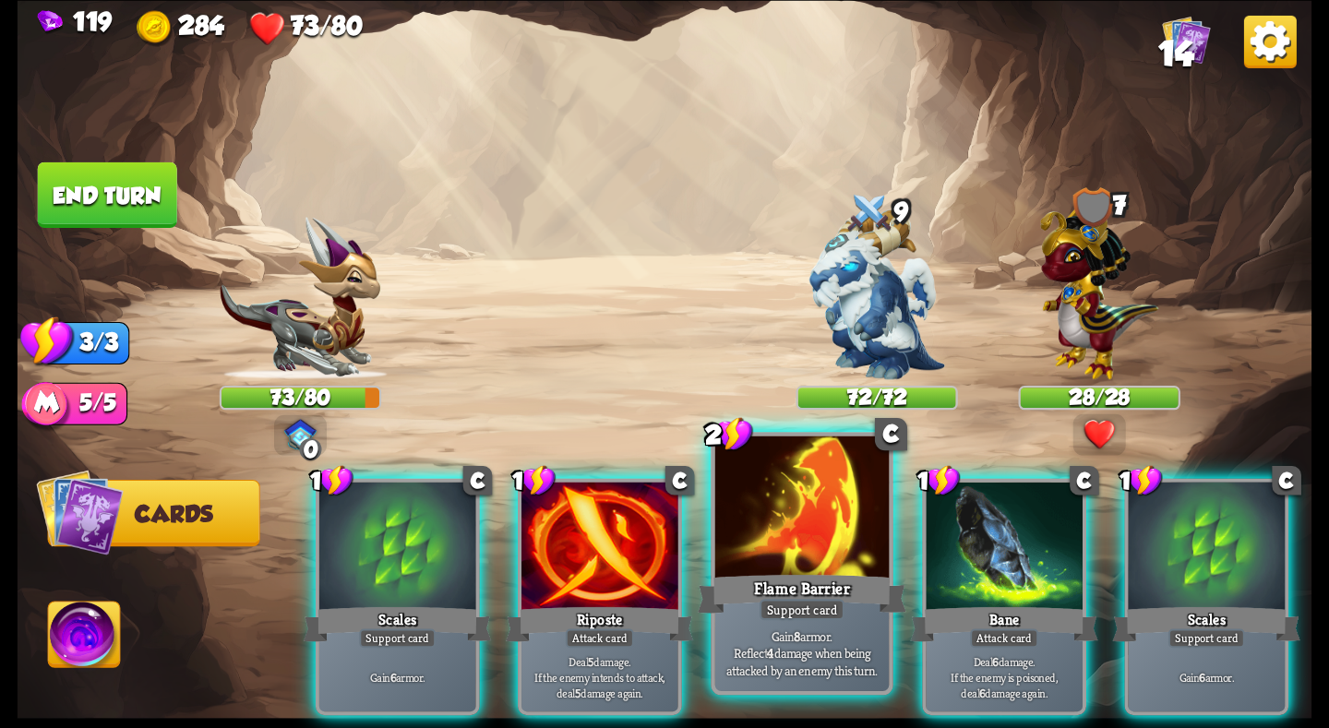
click at [831, 576] on div "Flame Barrier" at bounding box center [802, 593] width 209 height 46
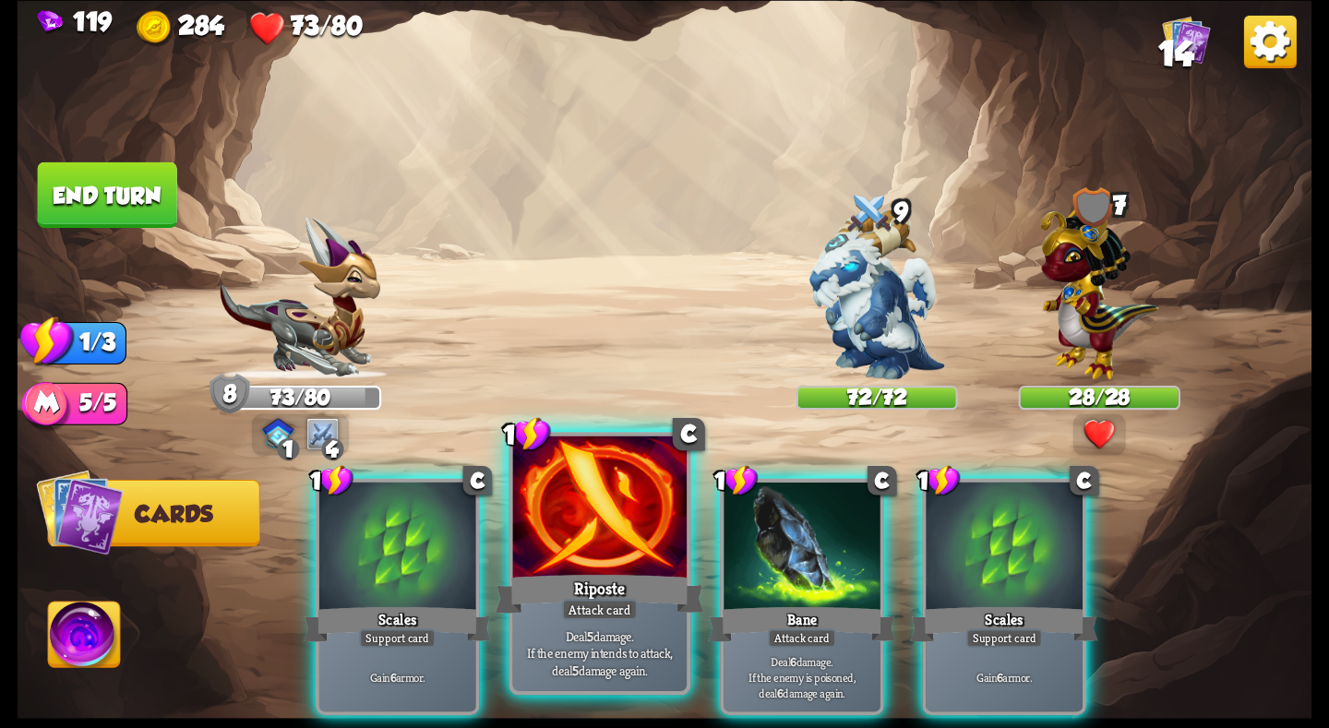
click at [580, 555] on div at bounding box center [600, 509] width 174 height 147
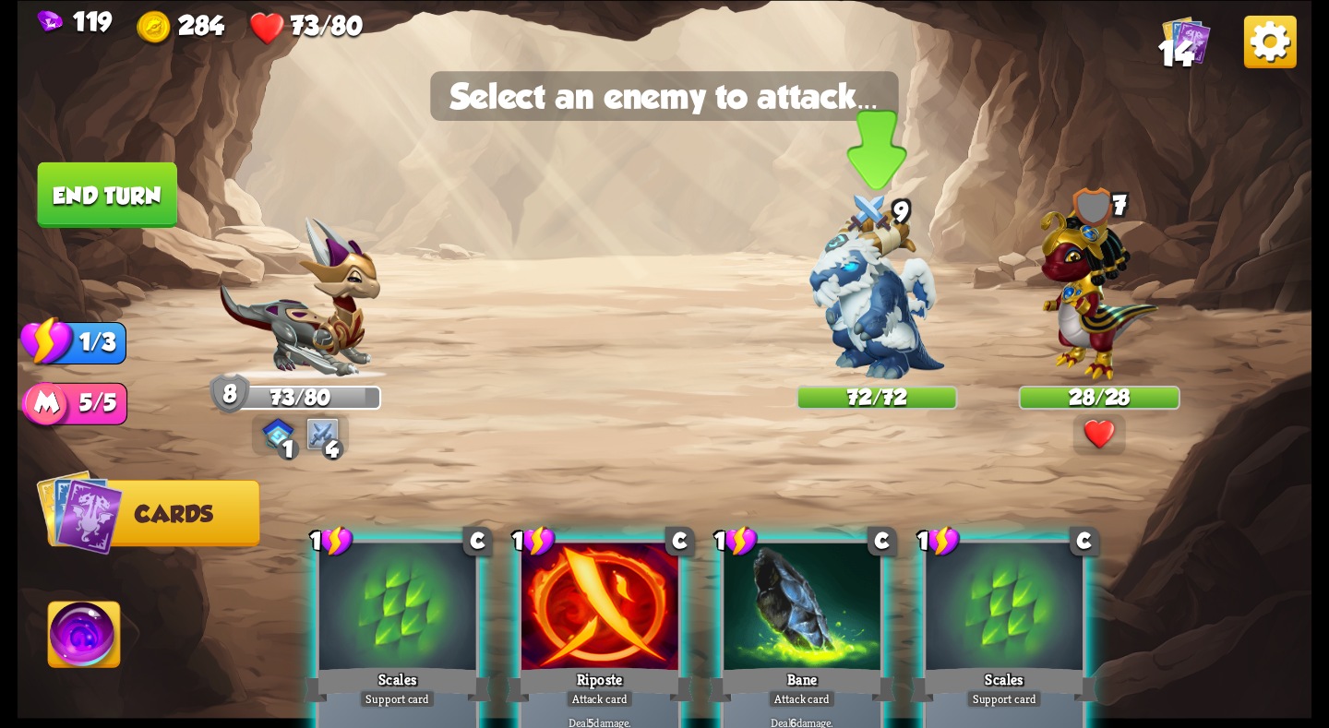
click at [804, 319] on div at bounding box center [877, 308] width 162 height 141
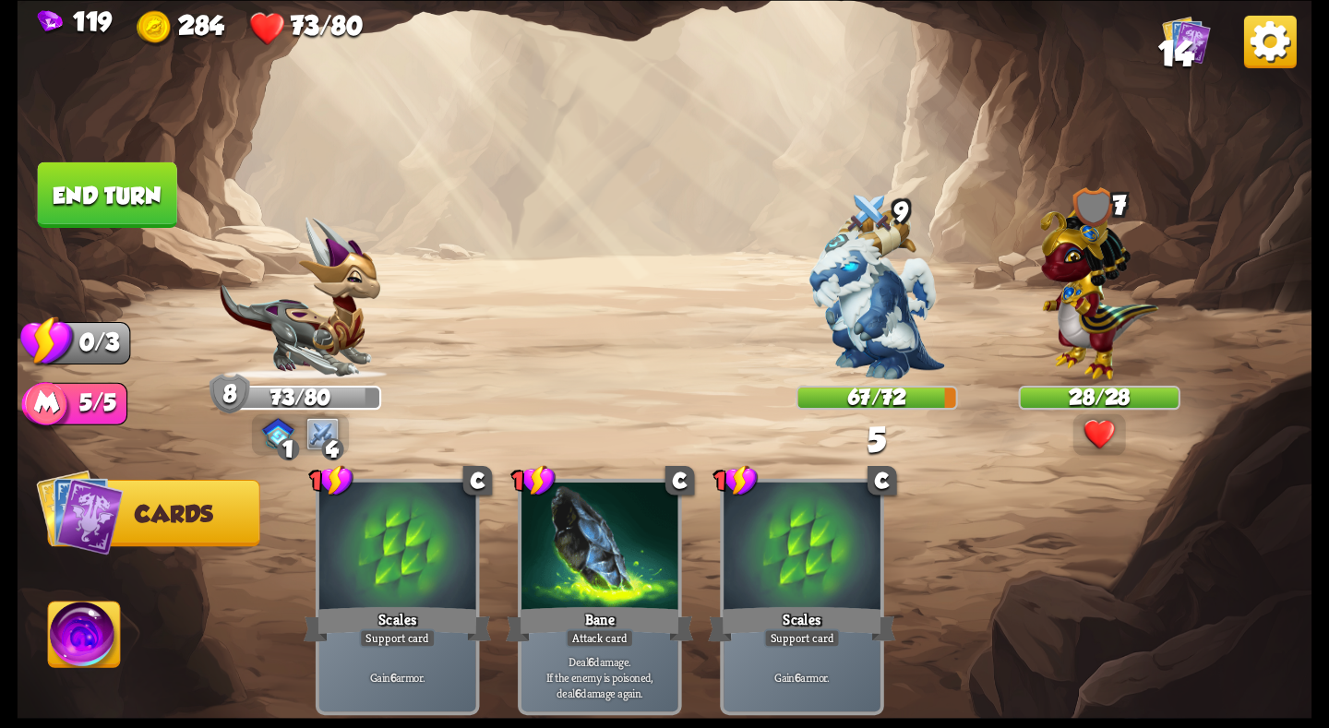
click at [104, 216] on button "End turn" at bounding box center [107, 195] width 139 height 66
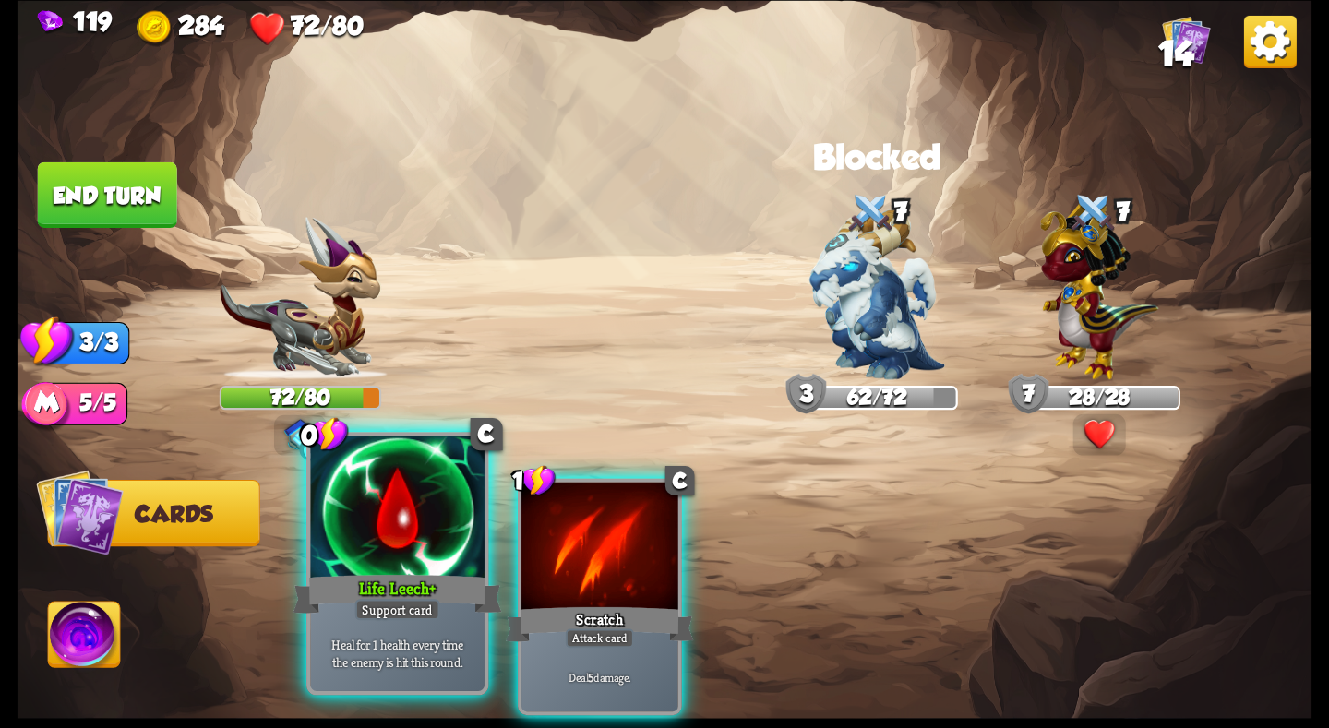
click at [399, 594] on div "Life Leech+" at bounding box center [397, 593] width 209 height 46
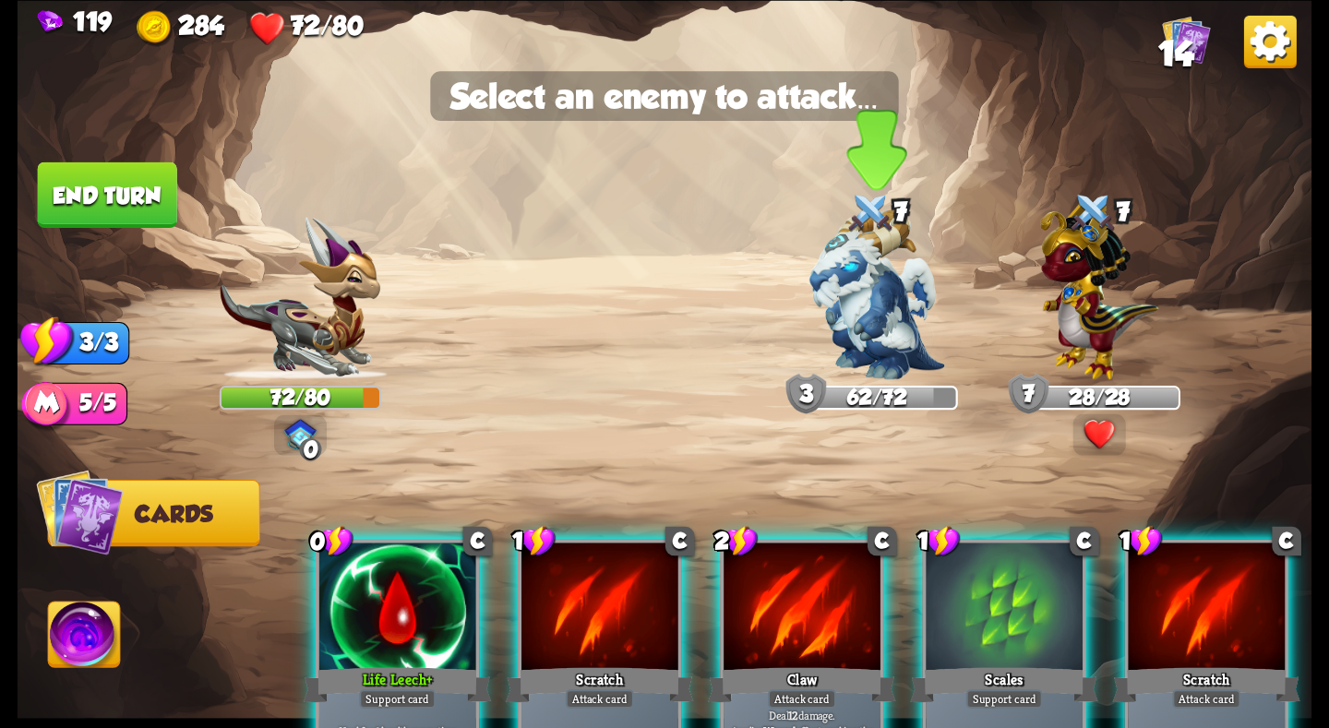
click at [849, 288] on img at bounding box center [877, 295] width 136 height 170
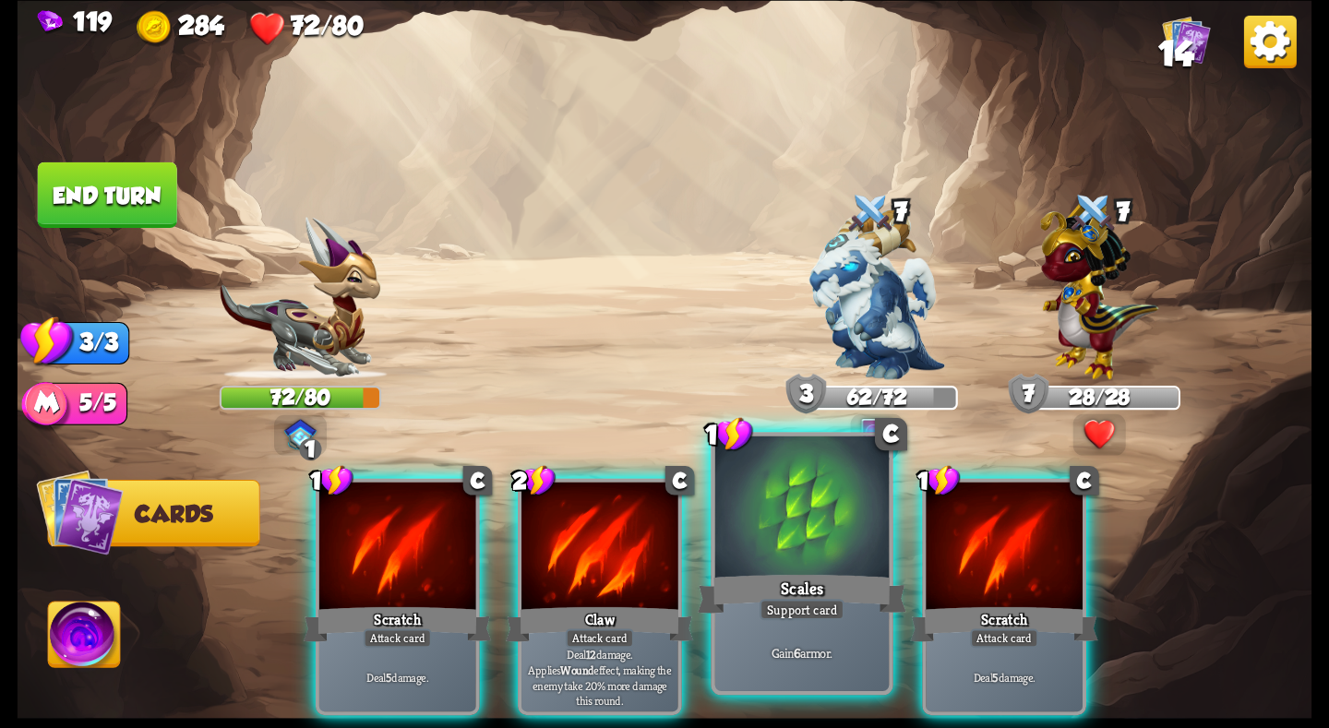
click at [841, 558] on div at bounding box center [802, 509] width 174 height 147
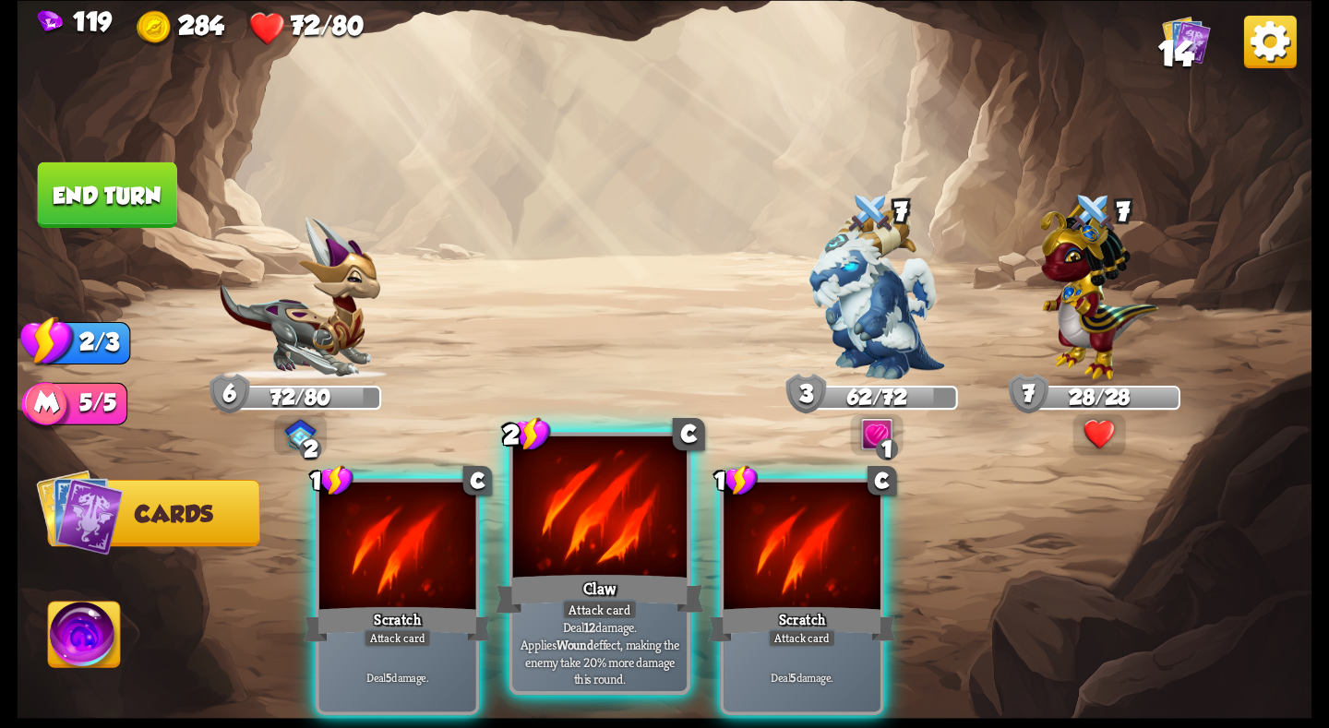
click at [540, 558] on div at bounding box center [600, 509] width 174 height 147
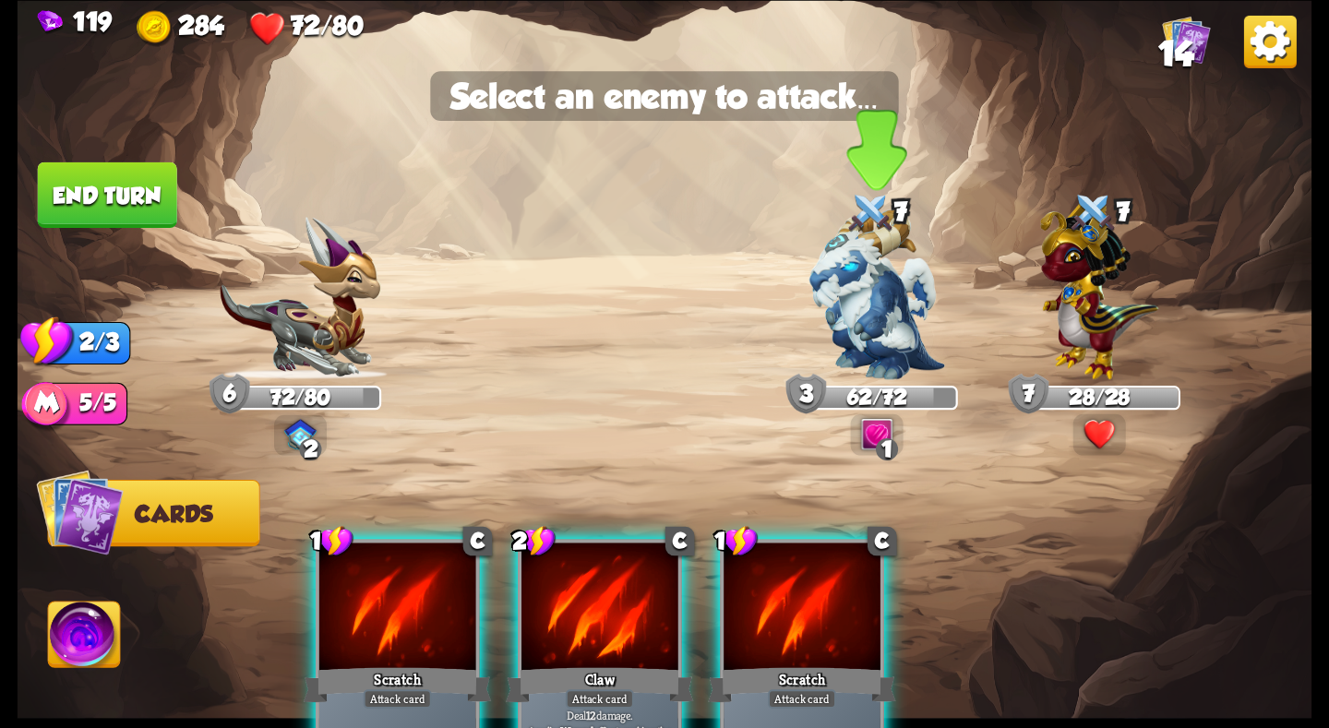
click at [842, 289] on img at bounding box center [877, 295] width 136 height 170
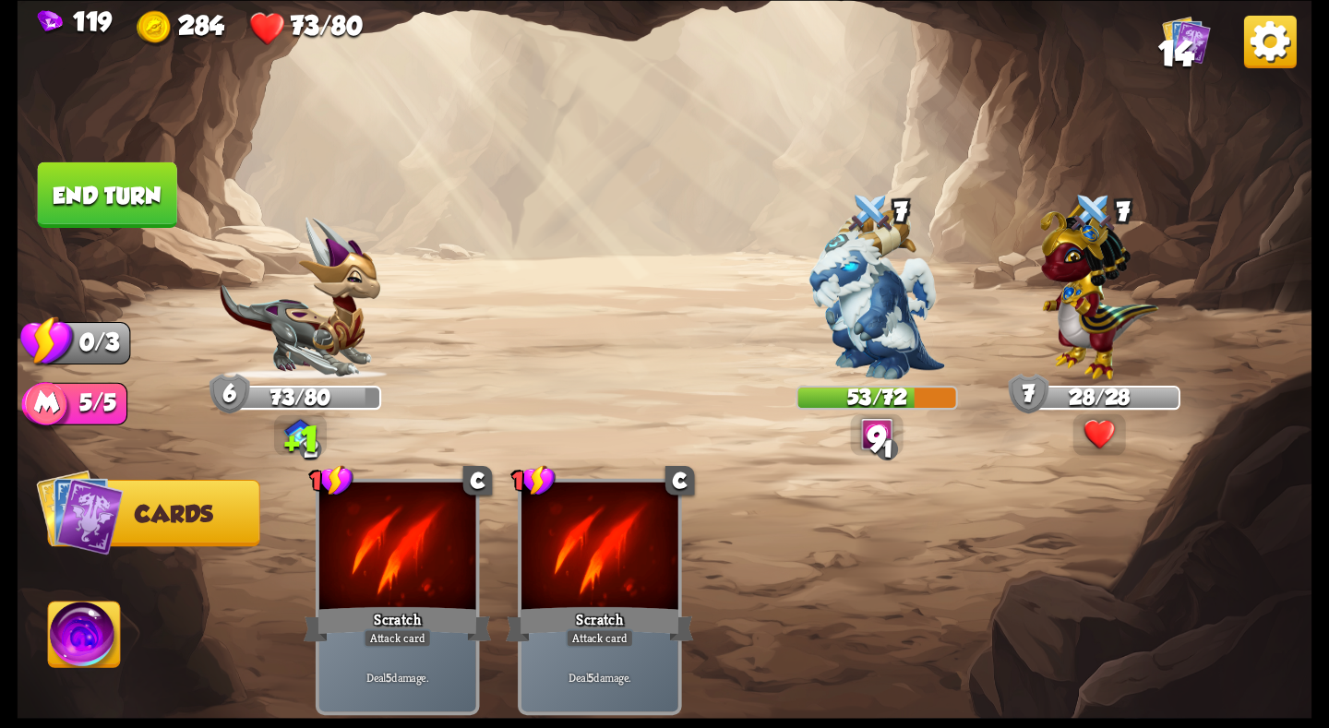
click at [90, 193] on button "End turn" at bounding box center [107, 195] width 139 height 66
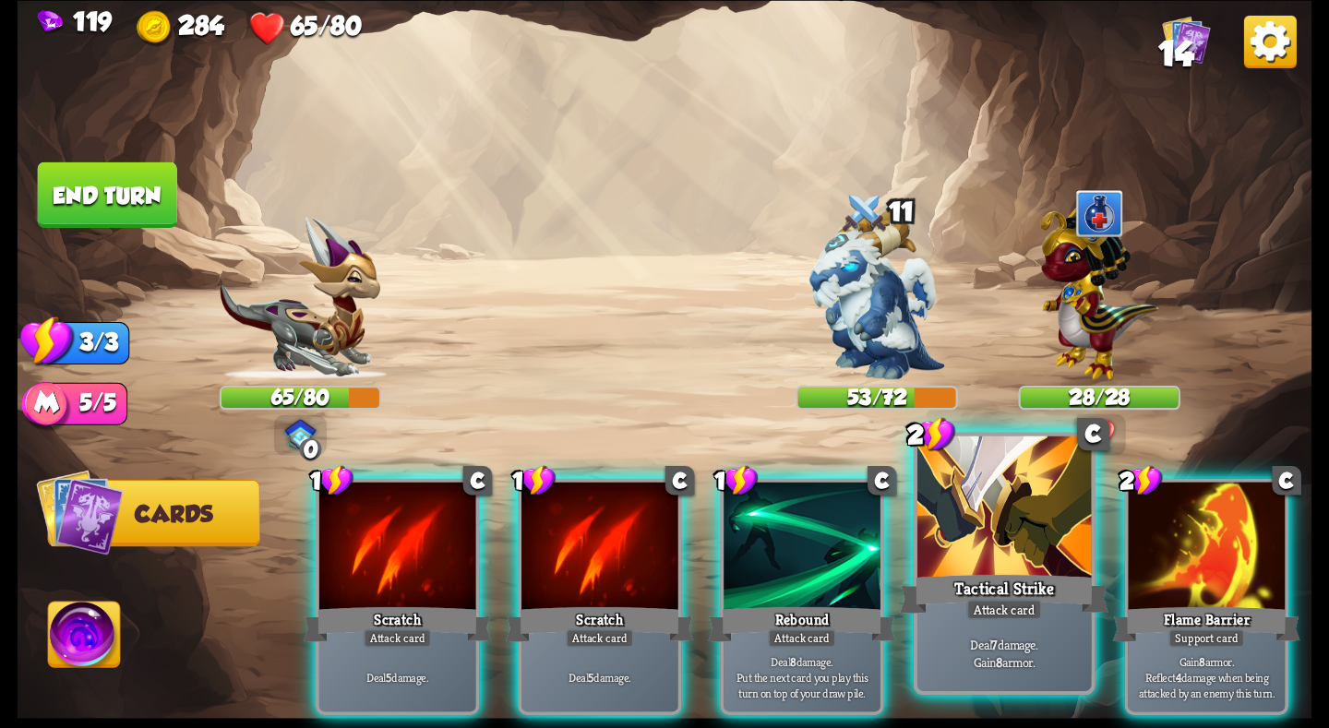
click at [1037, 548] on div at bounding box center [1004, 509] width 174 height 147
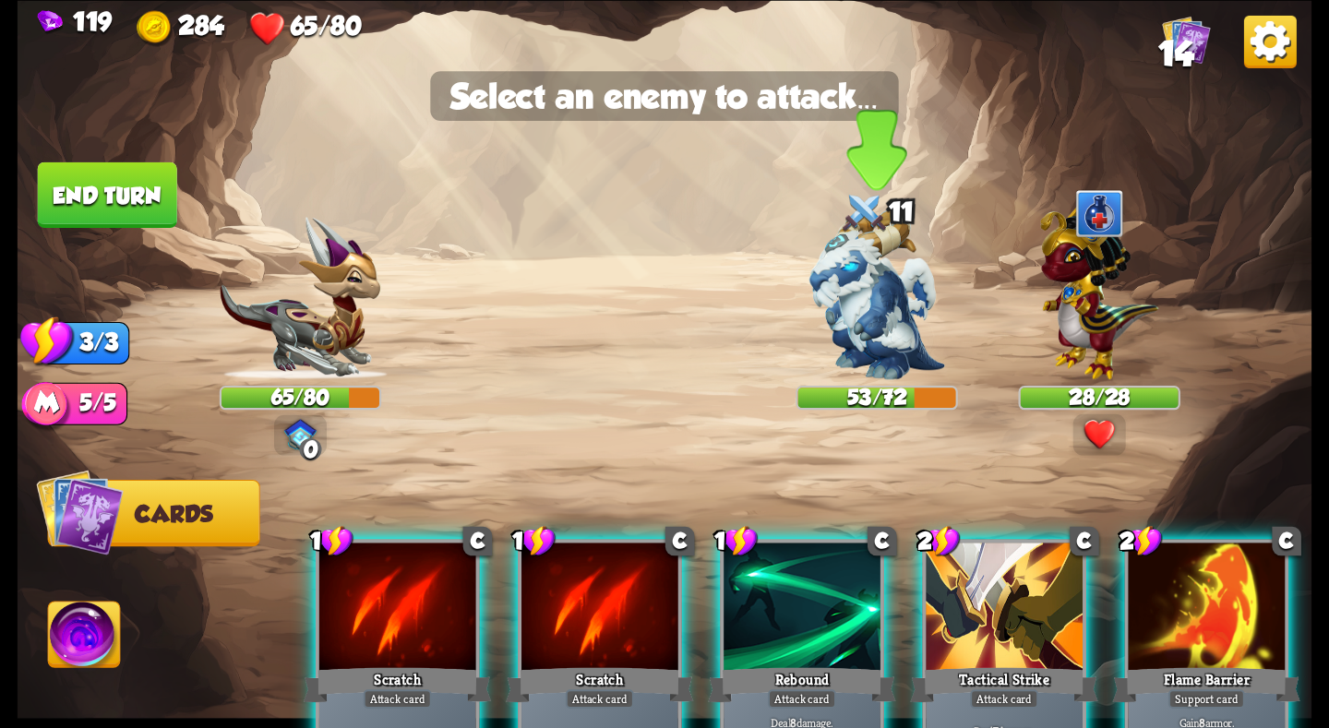
click at [862, 278] on img at bounding box center [877, 295] width 136 height 170
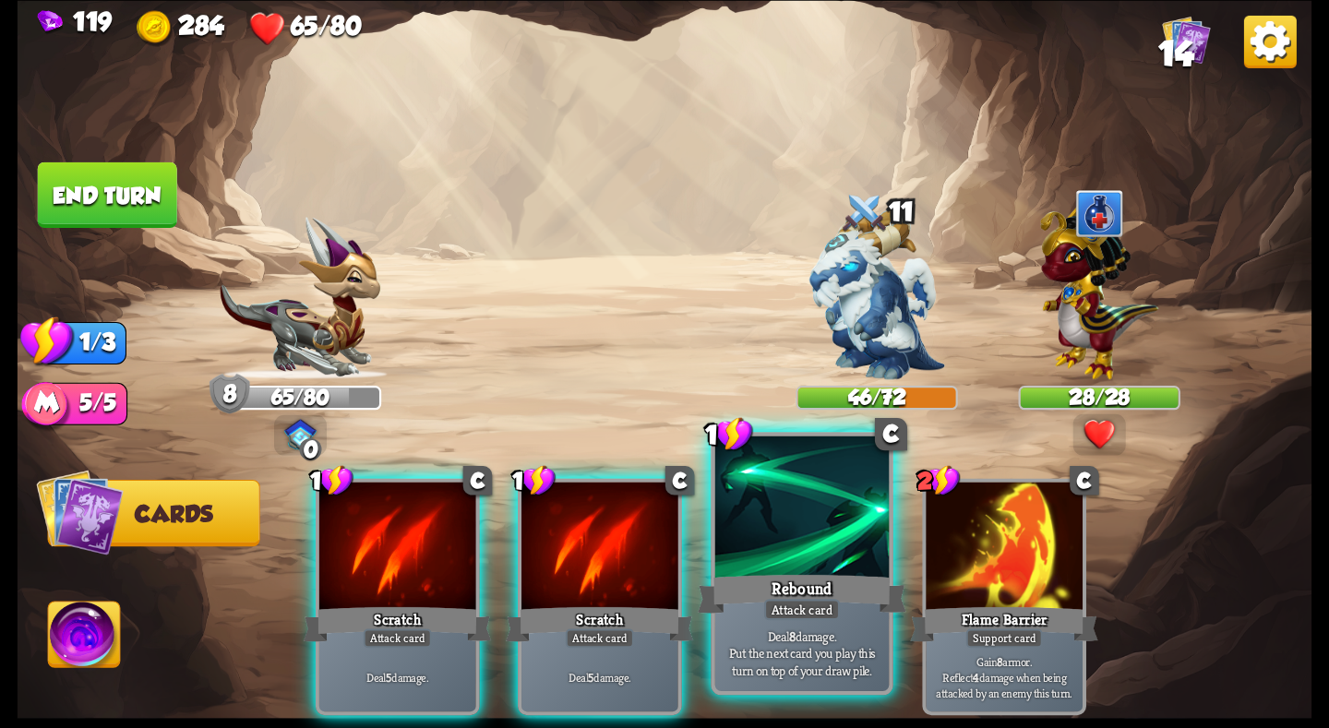
click at [820, 559] on div at bounding box center [802, 509] width 174 height 147
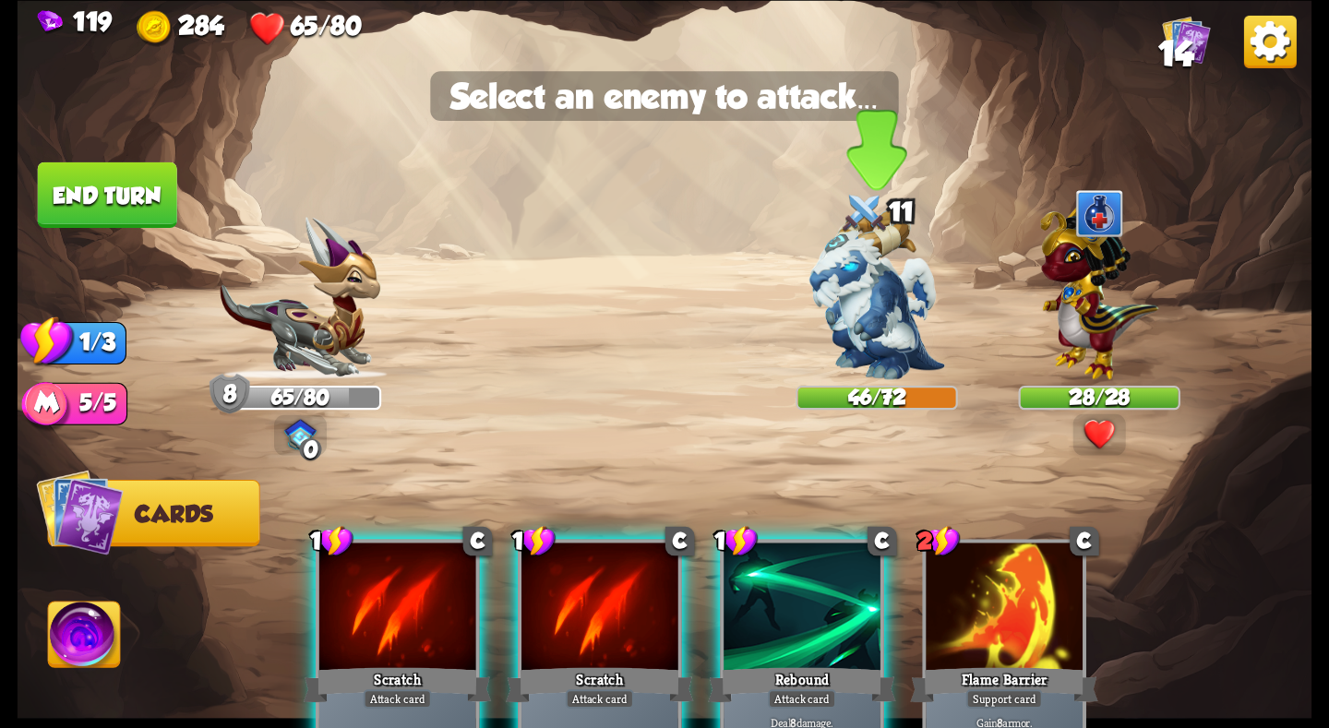
click at [886, 301] on img at bounding box center [877, 295] width 136 height 170
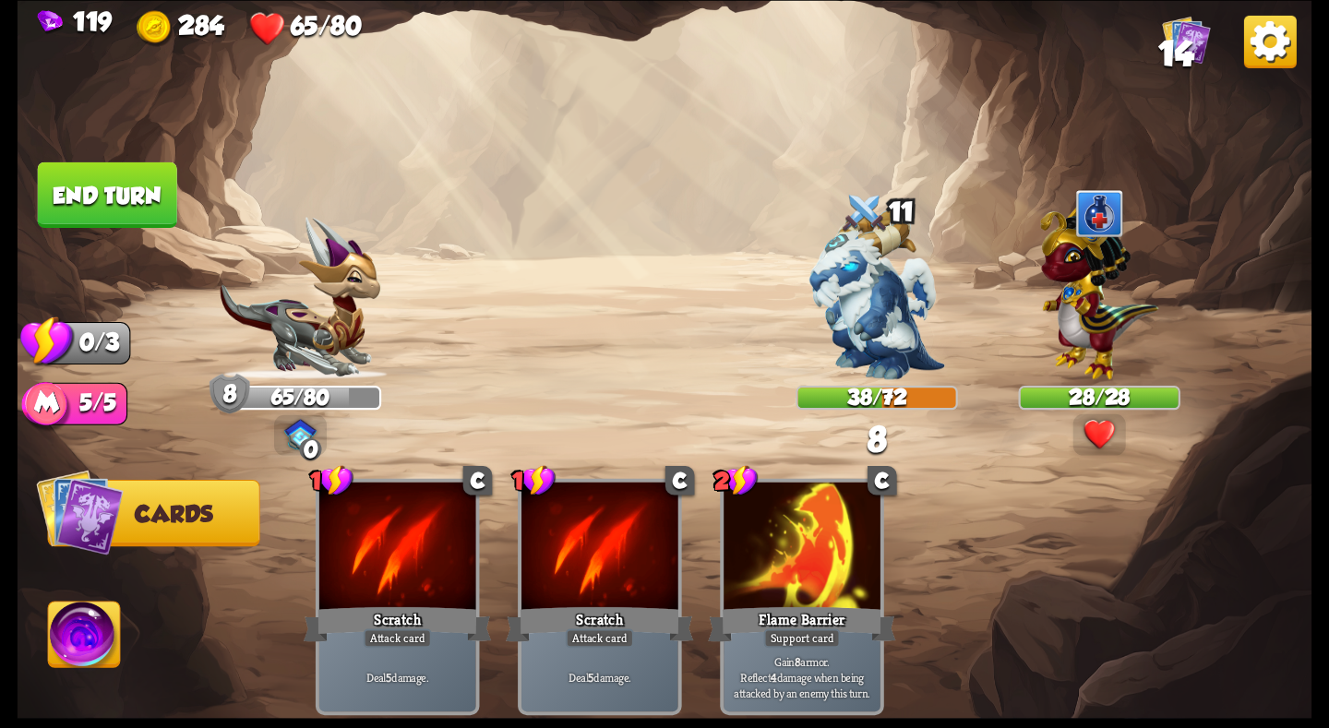
click at [123, 209] on button "End turn" at bounding box center [107, 195] width 139 height 66
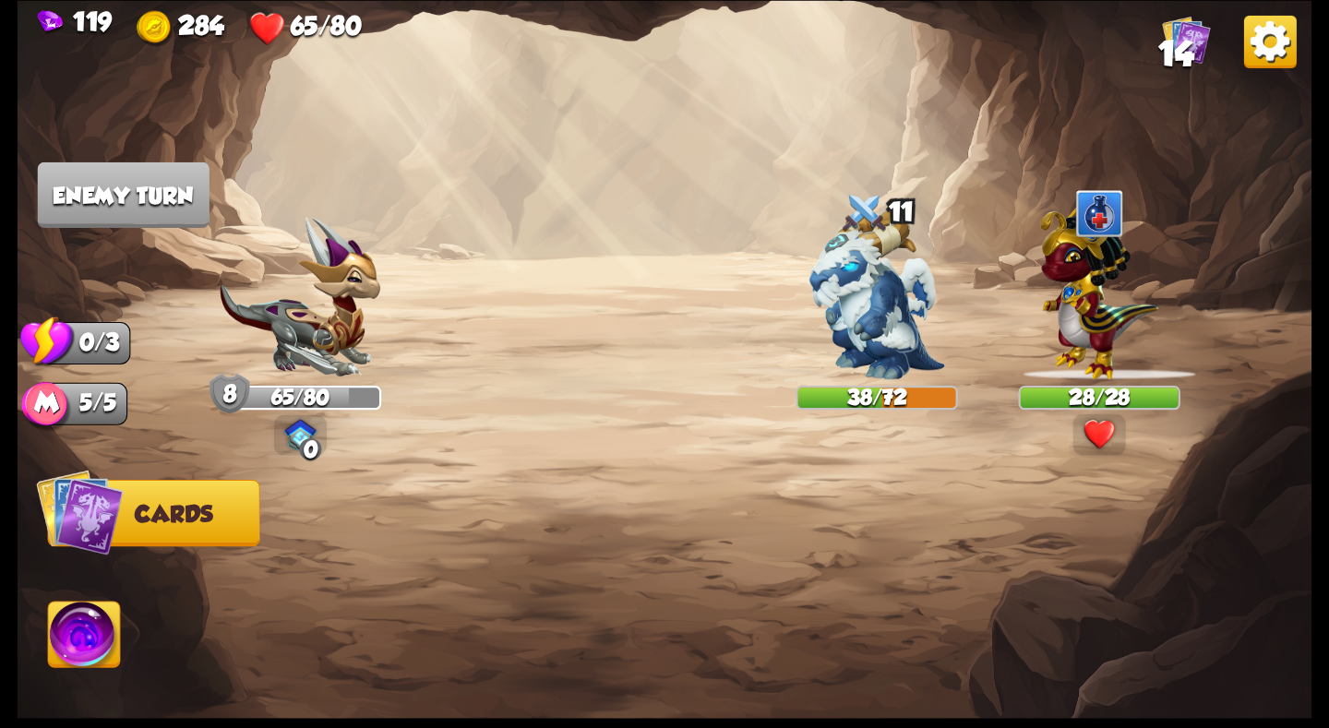
click at [1155, 38] on div "119 284 65/80 14" at bounding box center [665, 23] width 1295 height 46
click at [1172, 42] on span "14" at bounding box center [1176, 53] width 36 height 40
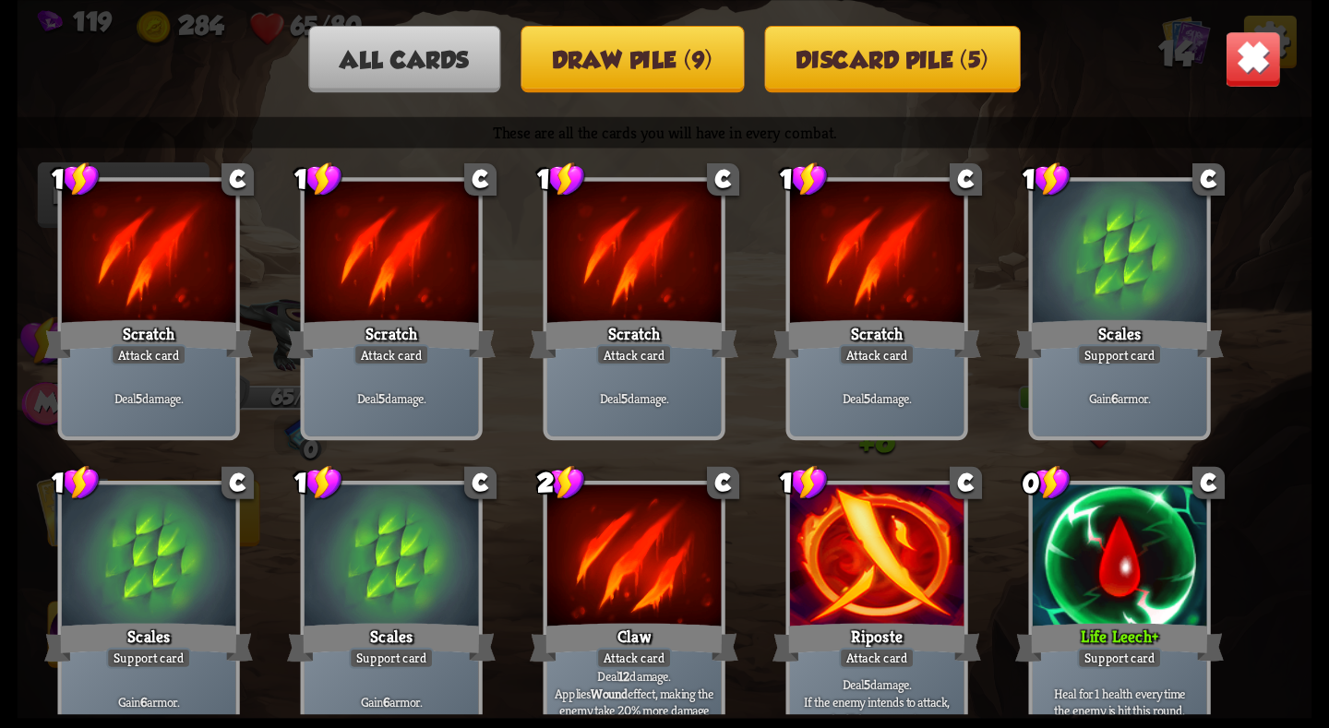
click at [715, 56] on button "Draw pile (9)" at bounding box center [633, 58] width 224 height 66
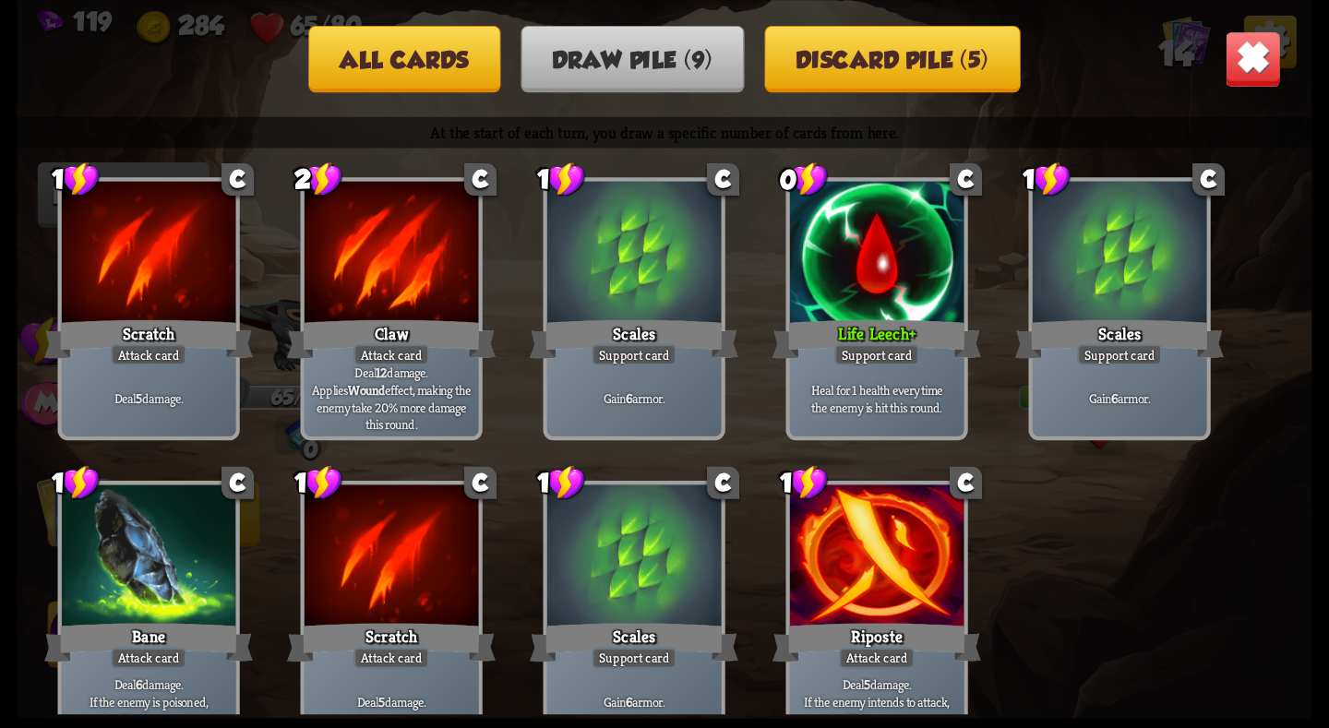
click at [1247, 56] on img at bounding box center [1253, 58] width 56 height 56
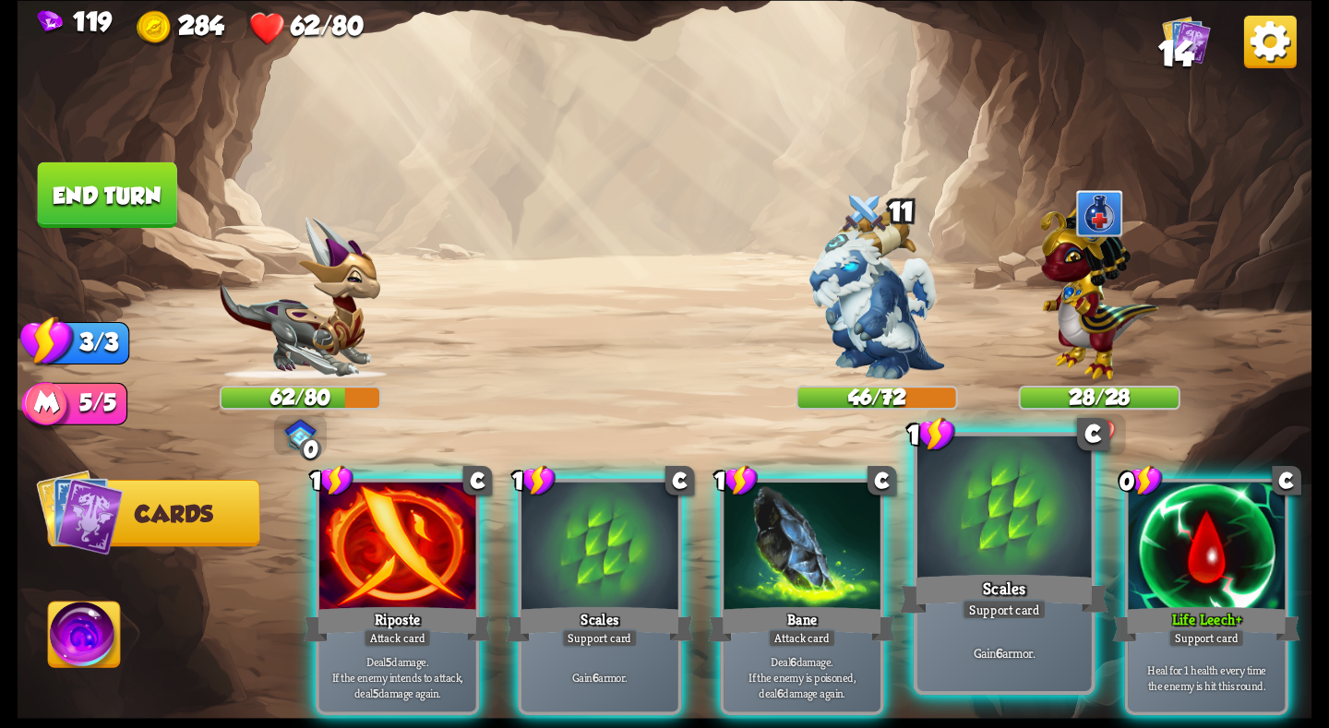
click at [995, 540] on div at bounding box center [1004, 509] width 174 height 147
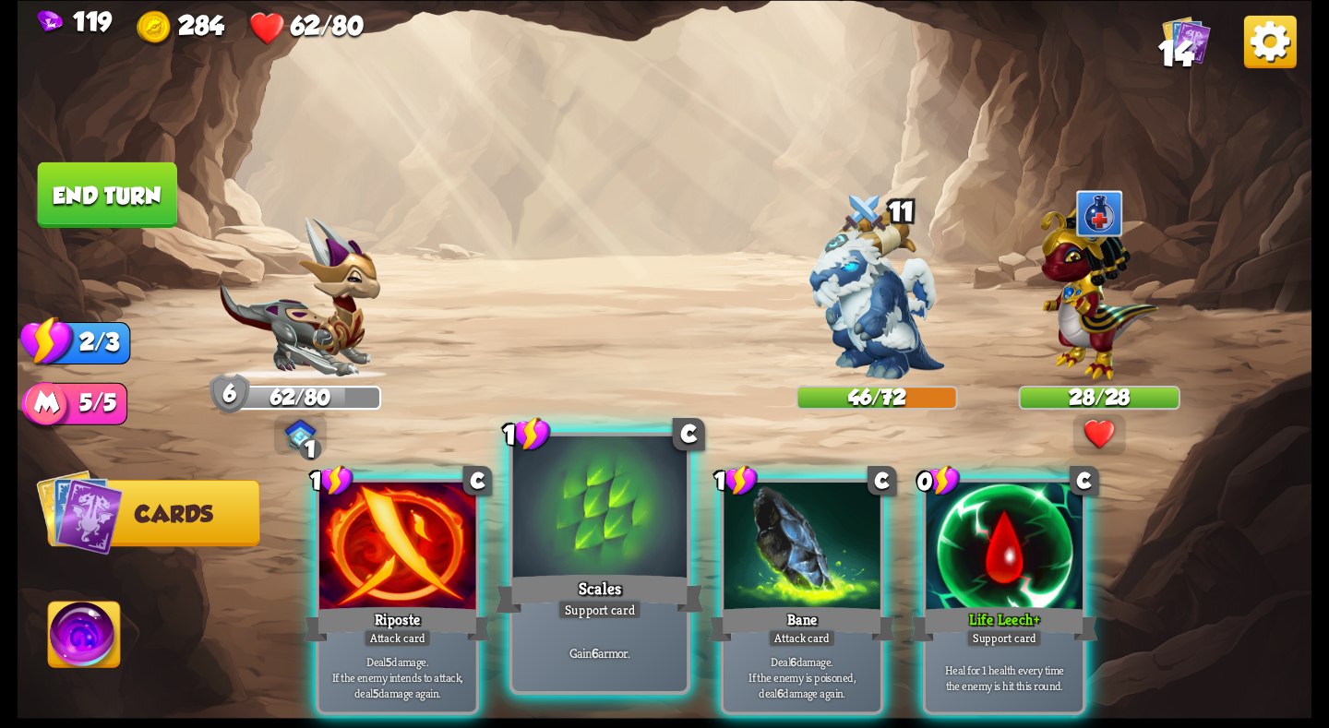
click at [579, 550] on div at bounding box center [600, 509] width 174 height 147
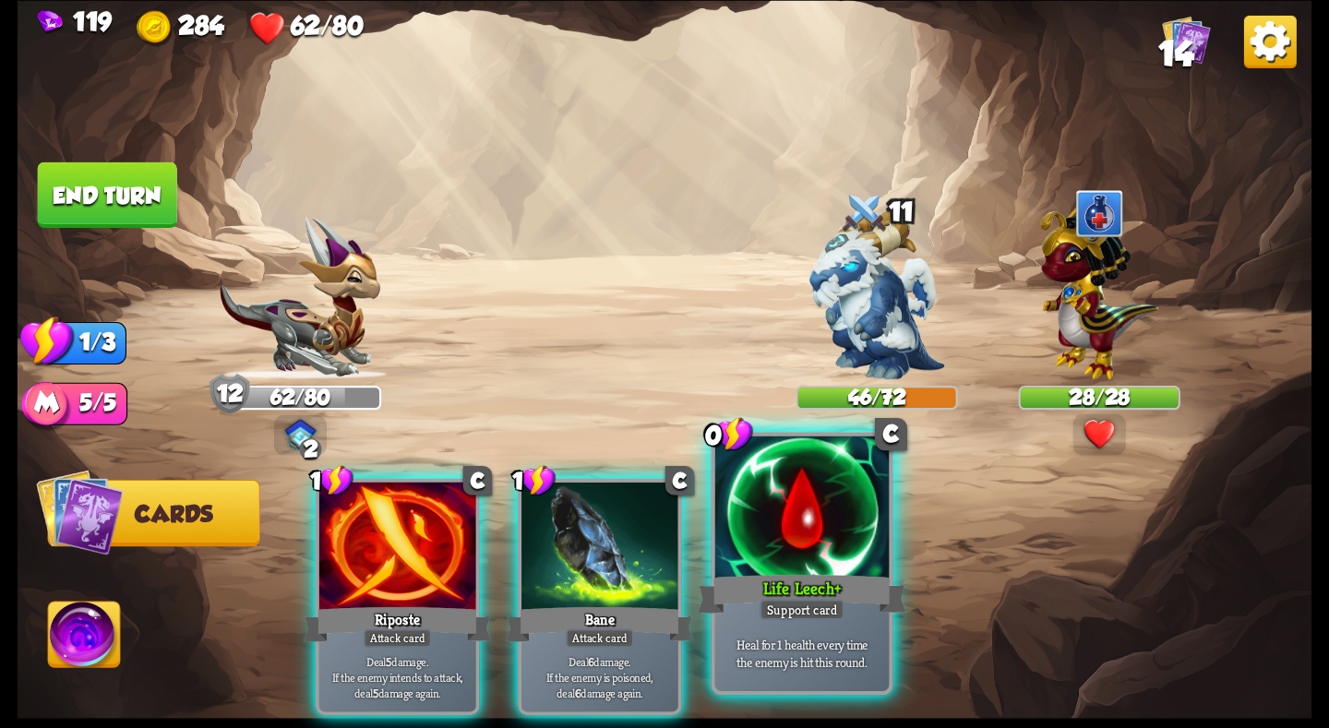
click at [763, 539] on div at bounding box center [802, 509] width 174 height 147
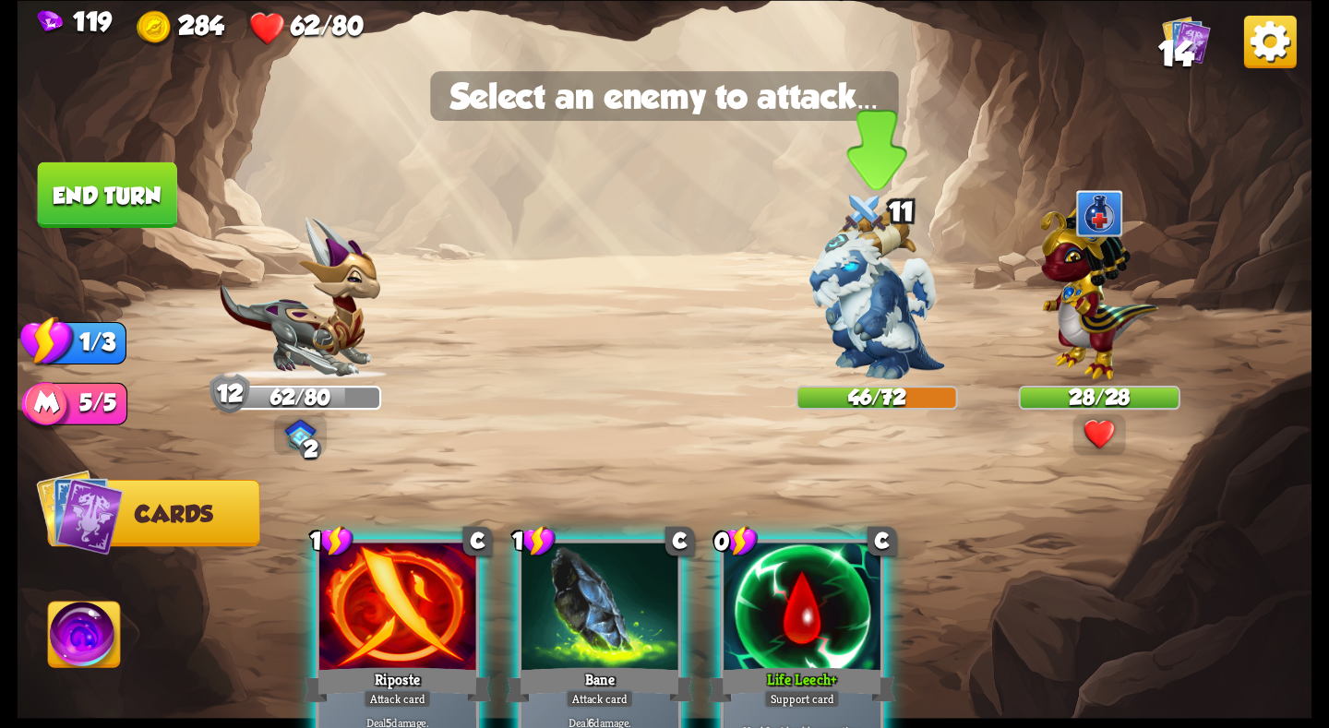
click at [846, 298] on img at bounding box center [877, 295] width 136 height 170
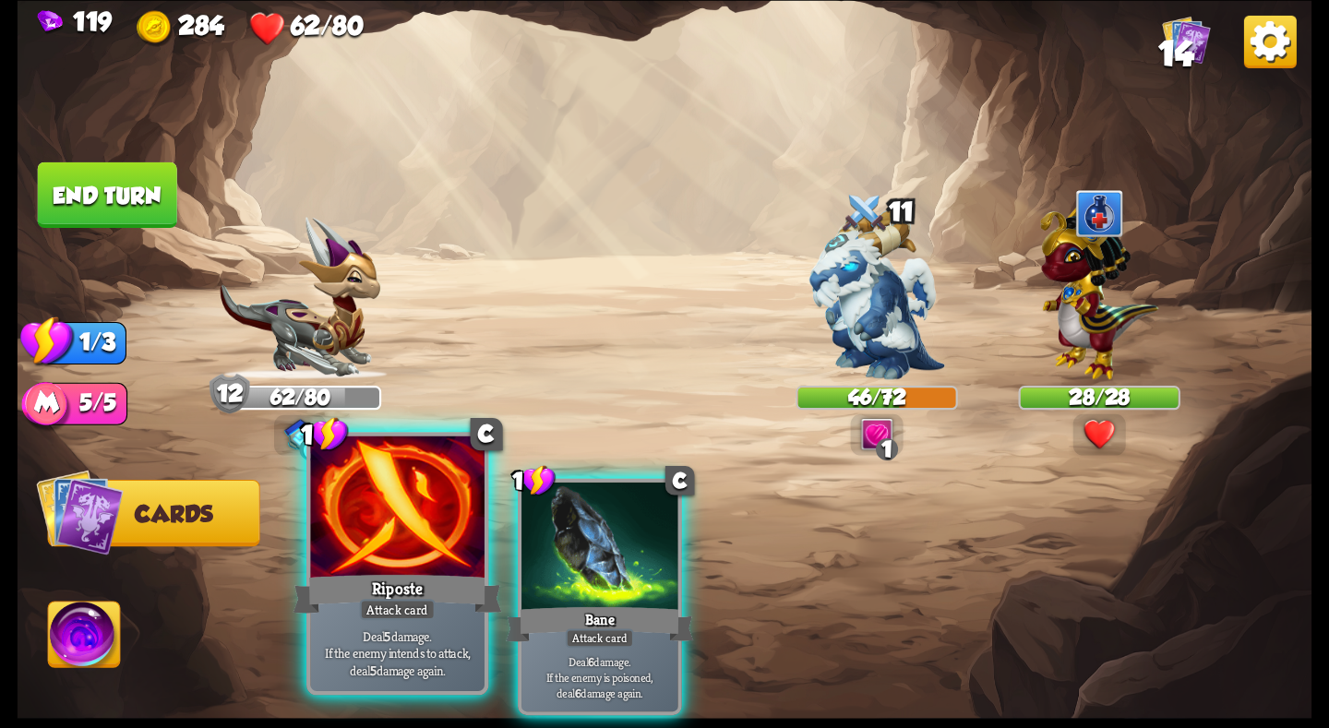
click at [440, 557] on div at bounding box center [397, 509] width 174 height 147
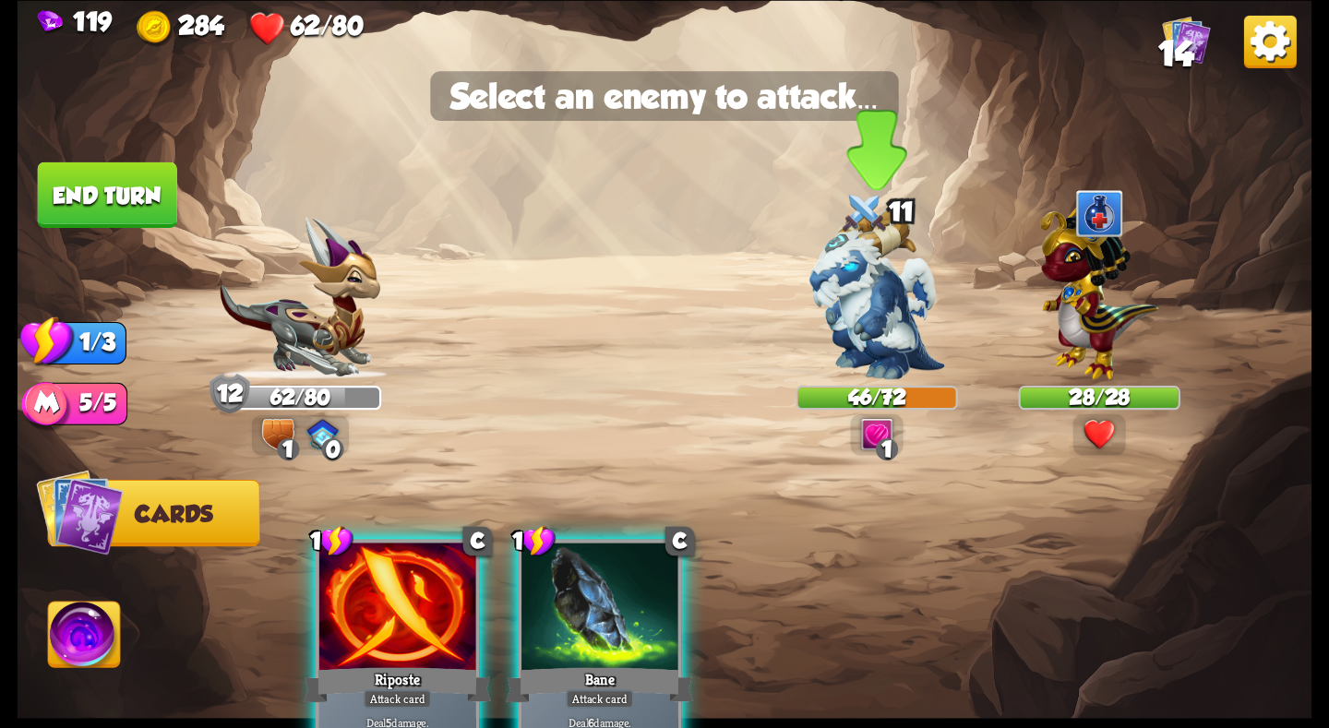
click at [873, 301] on img at bounding box center [877, 295] width 136 height 170
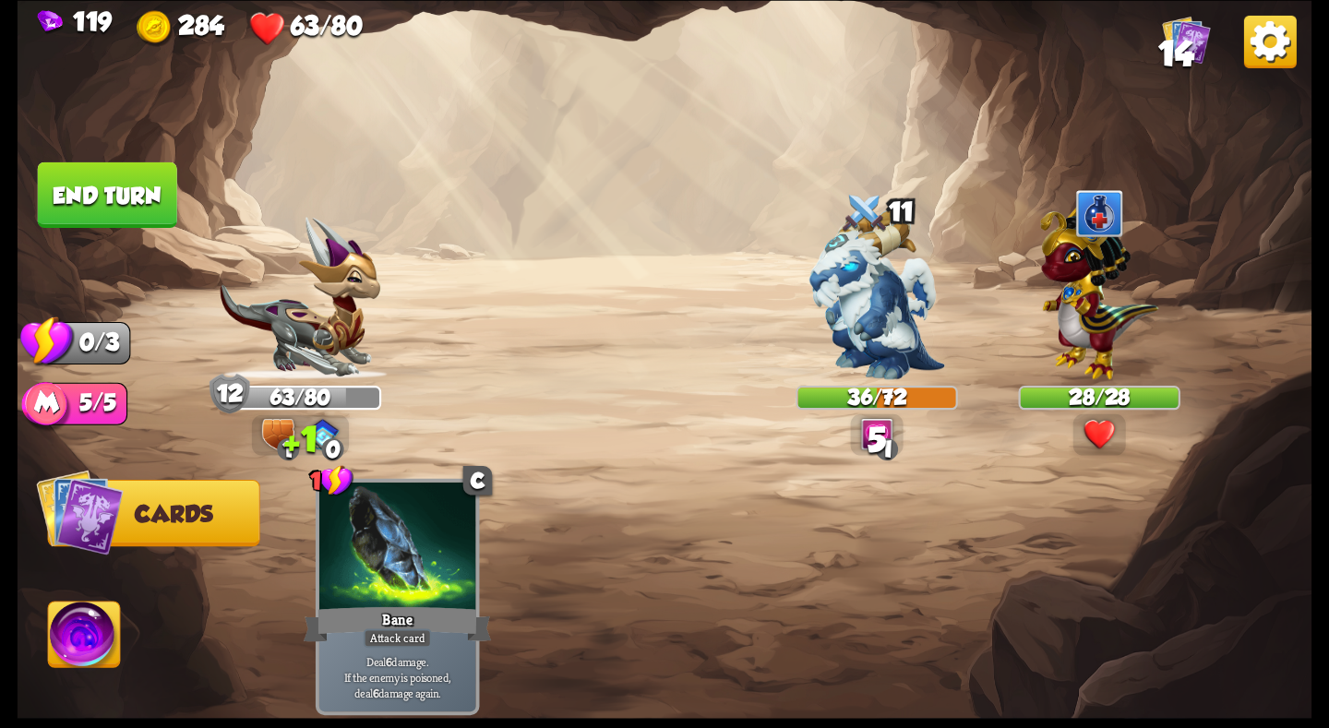
click at [126, 202] on button "End turn" at bounding box center [107, 195] width 139 height 66
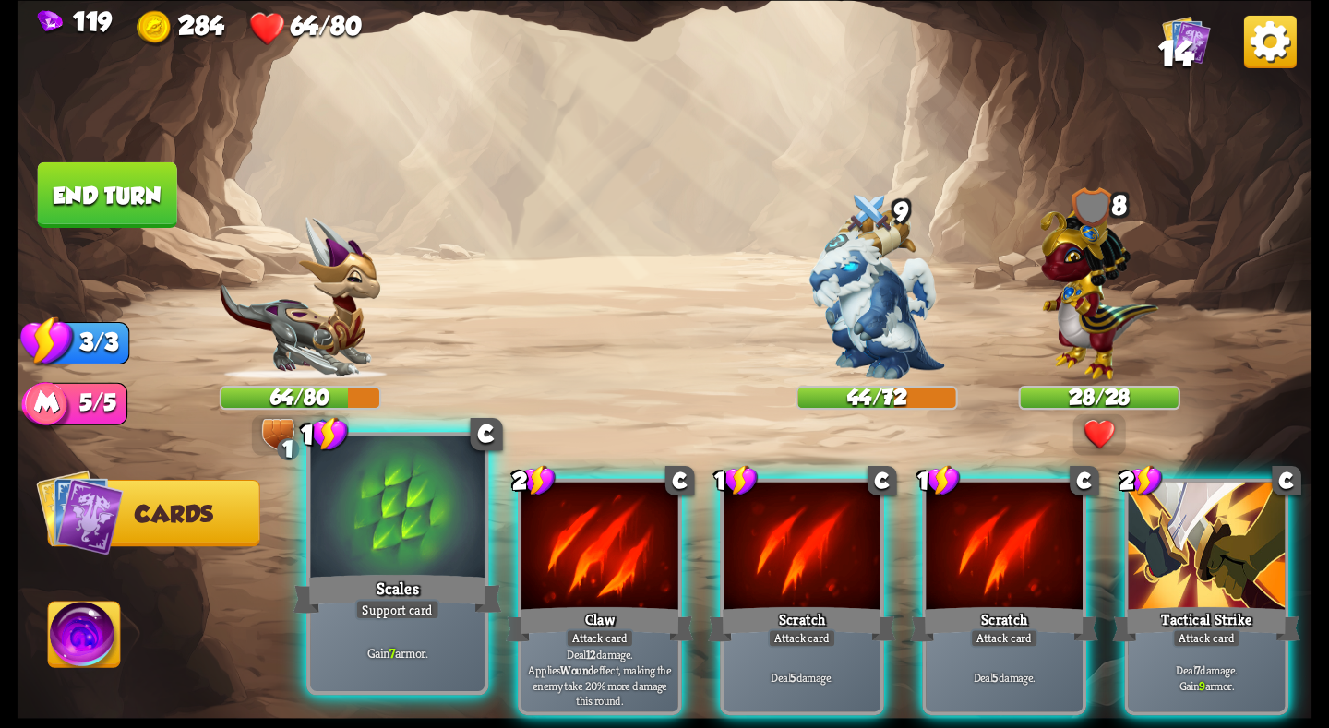
click at [414, 577] on div "Scales" at bounding box center [397, 593] width 209 height 46
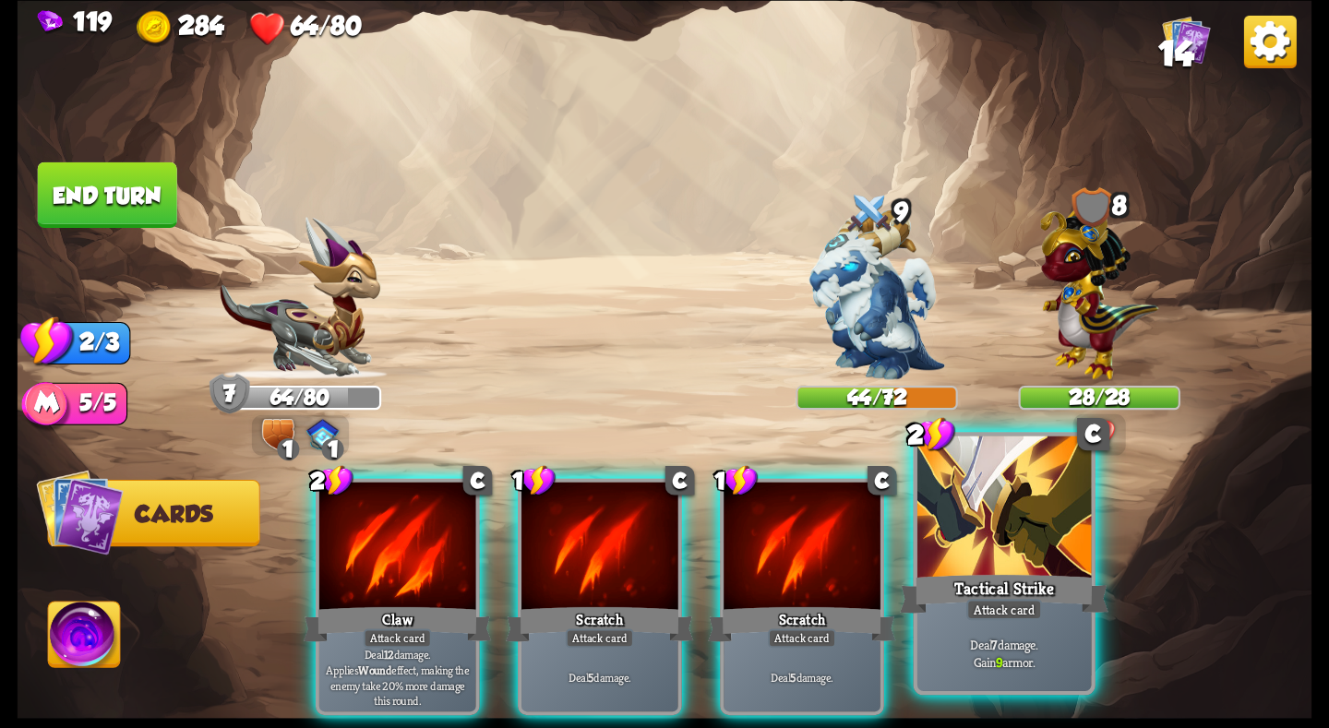
click at [992, 574] on div "Tactical Strike" at bounding box center [1004, 593] width 209 height 46
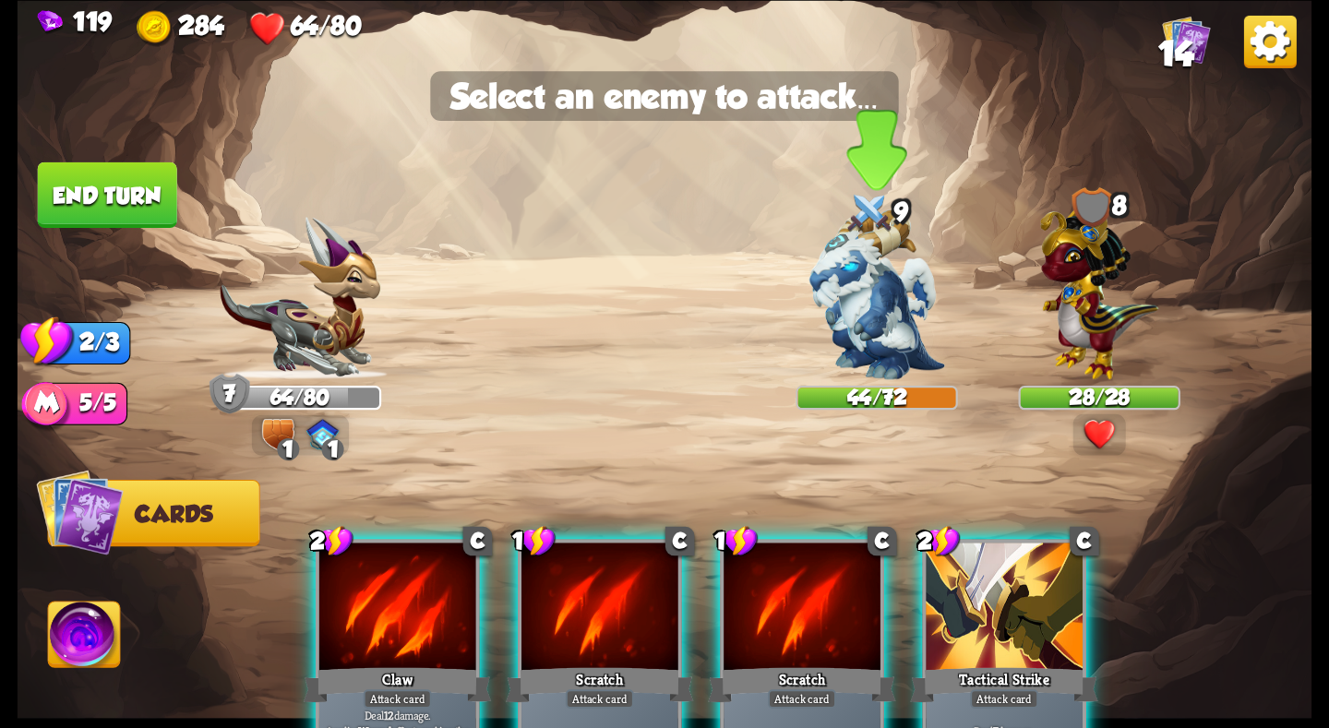
click at [846, 260] on img at bounding box center [877, 295] width 136 height 170
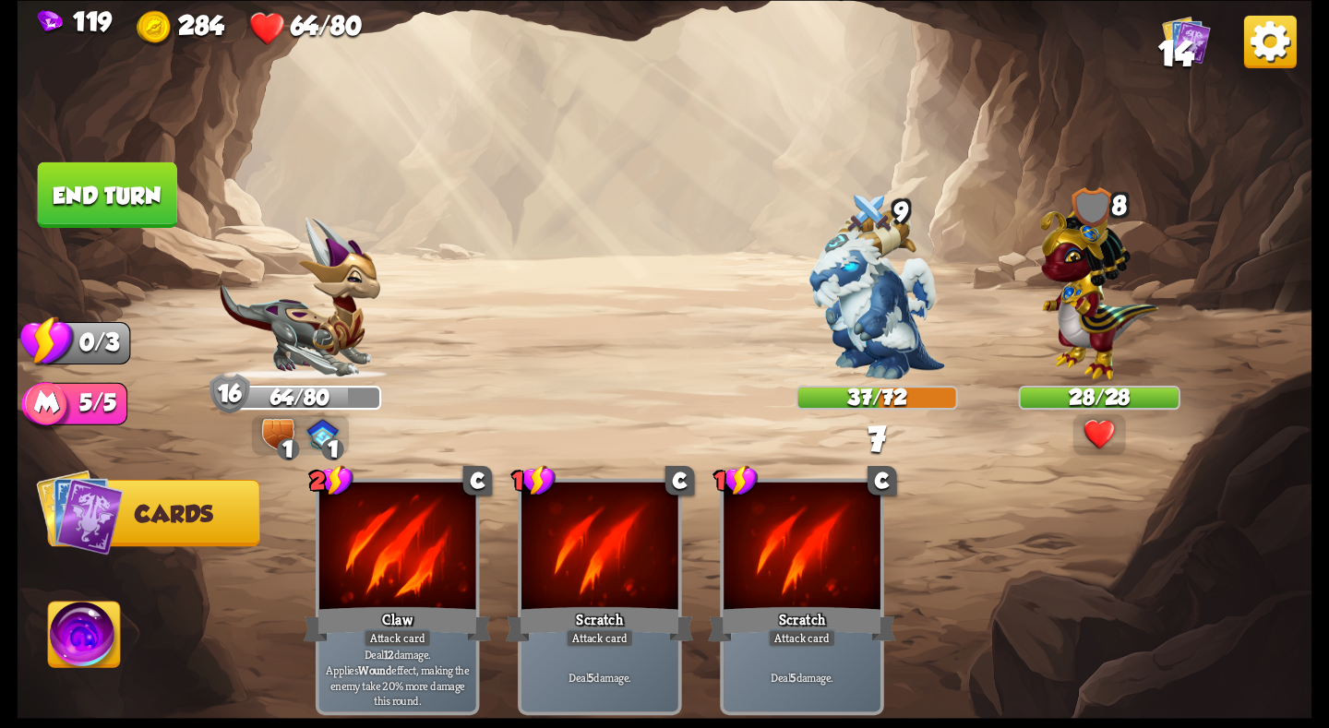
click at [115, 179] on button "End turn" at bounding box center [107, 195] width 139 height 66
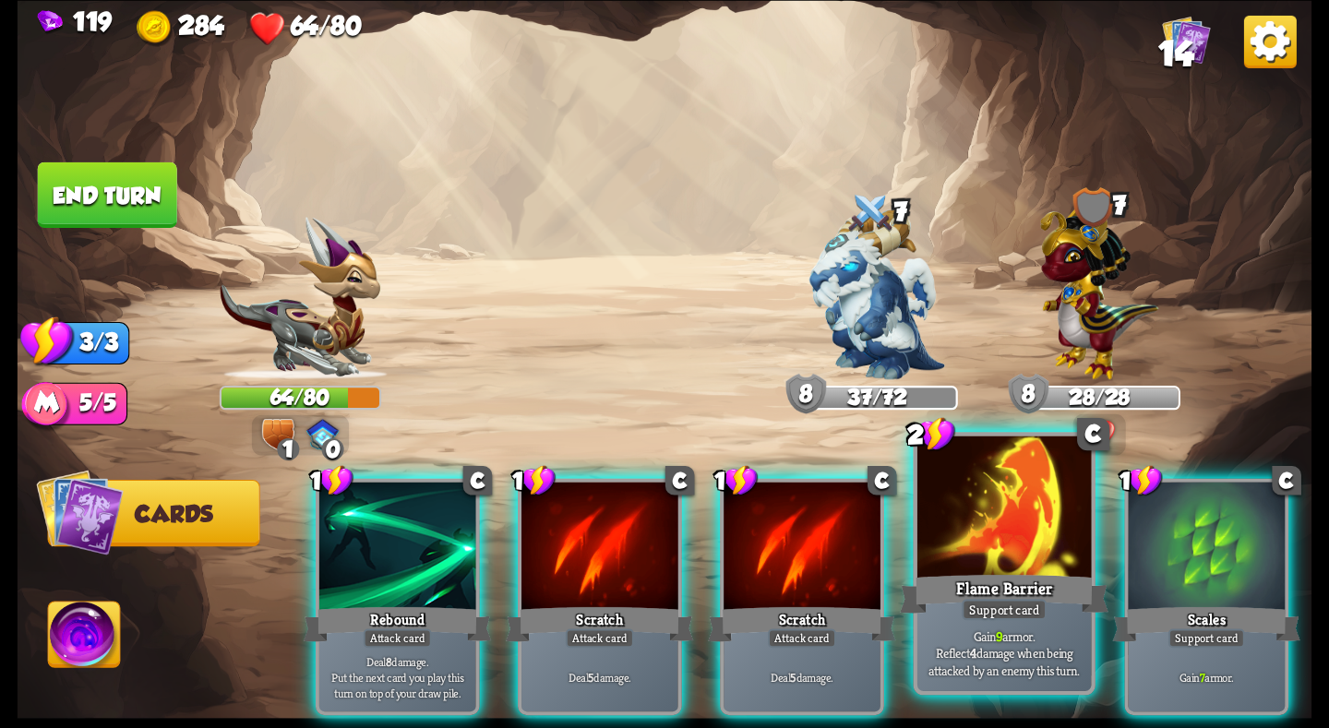
click at [1057, 548] on div at bounding box center [1004, 509] width 174 height 147
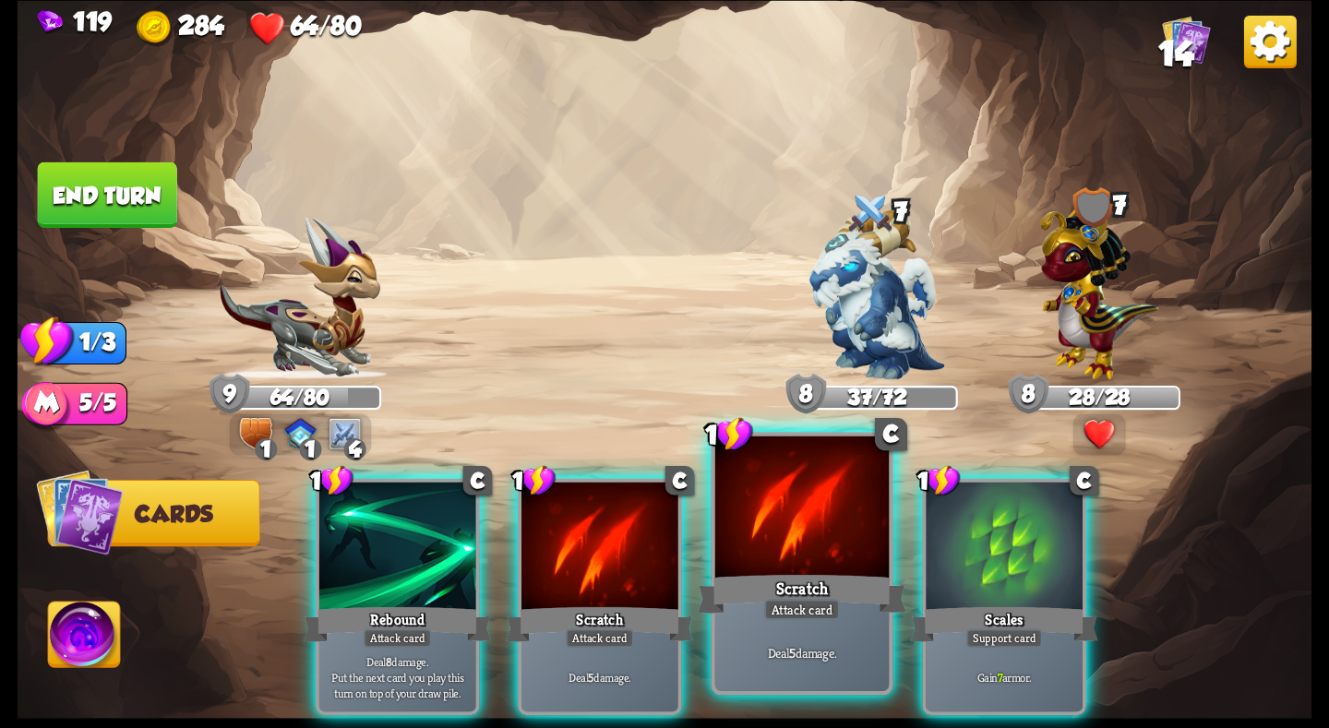
click at [758, 557] on div at bounding box center [802, 509] width 174 height 147
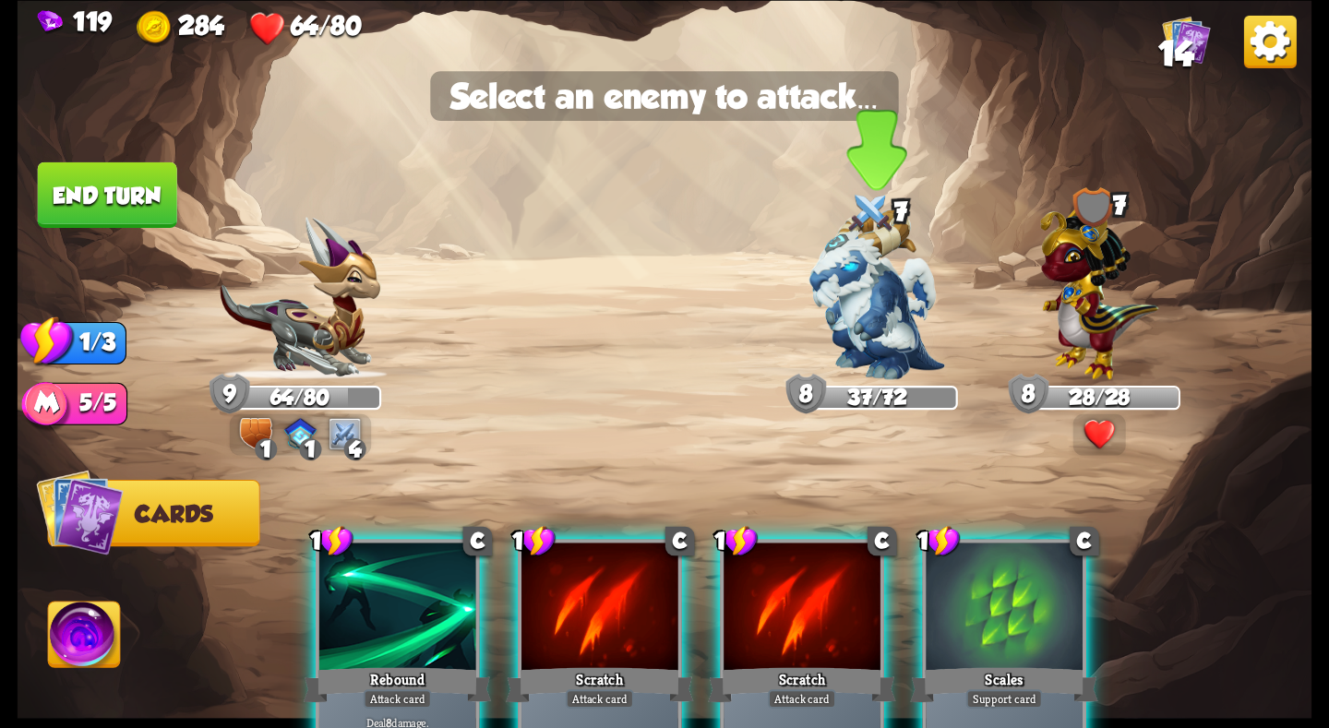
click at [865, 311] on img at bounding box center [877, 295] width 136 height 170
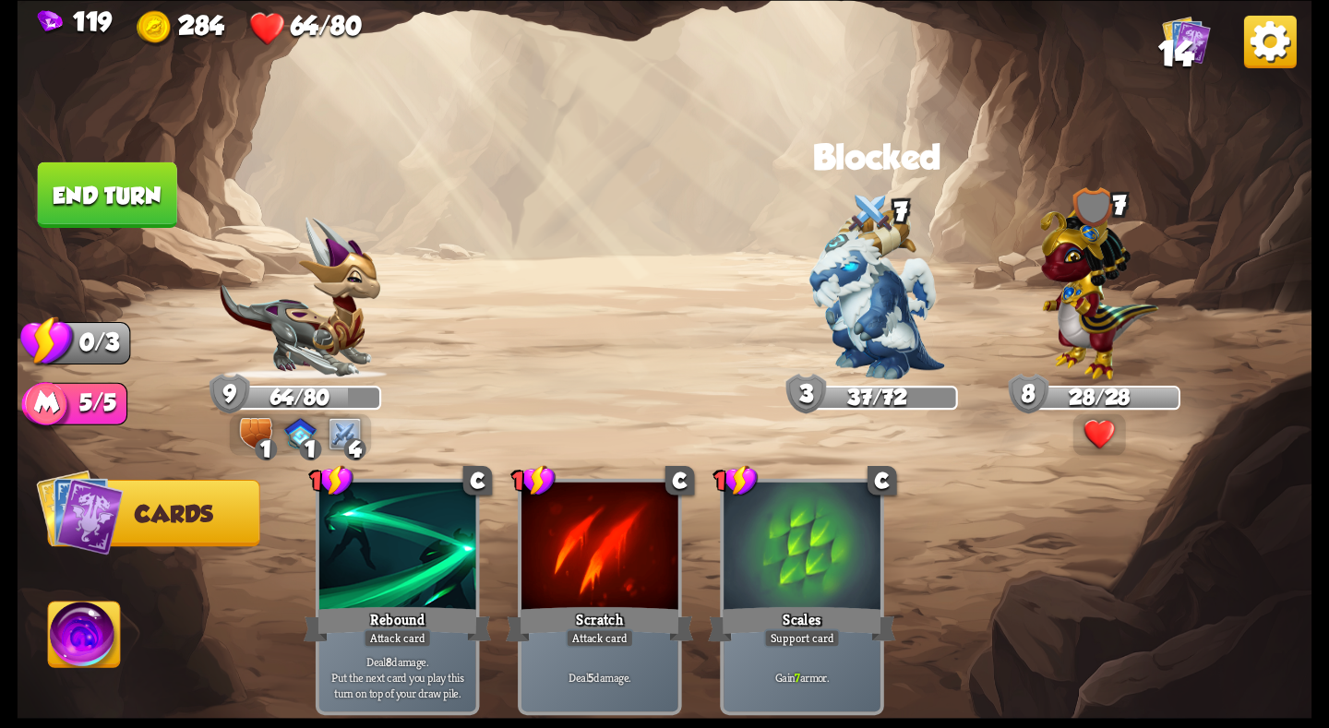
click at [54, 154] on img at bounding box center [665, 364] width 1295 height 728
click at [74, 175] on button "End turn" at bounding box center [107, 195] width 139 height 66
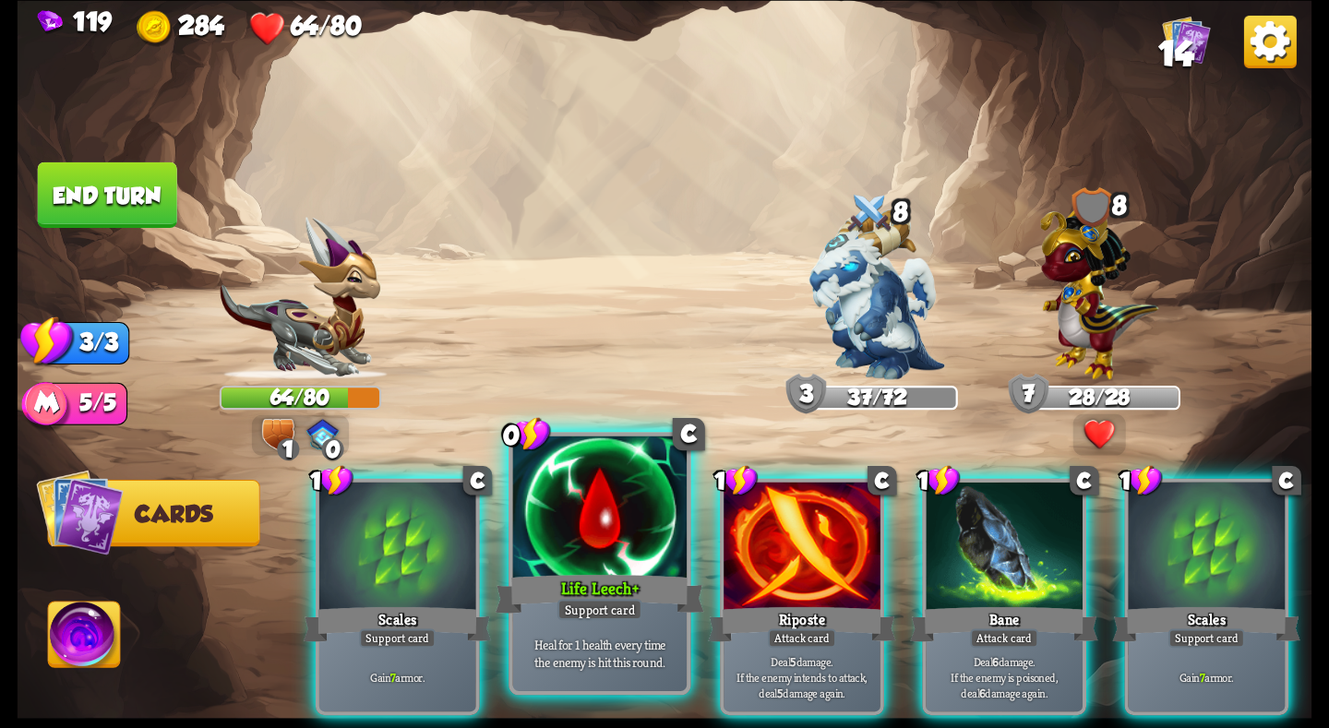
click at [615, 524] on div at bounding box center [600, 509] width 174 height 147
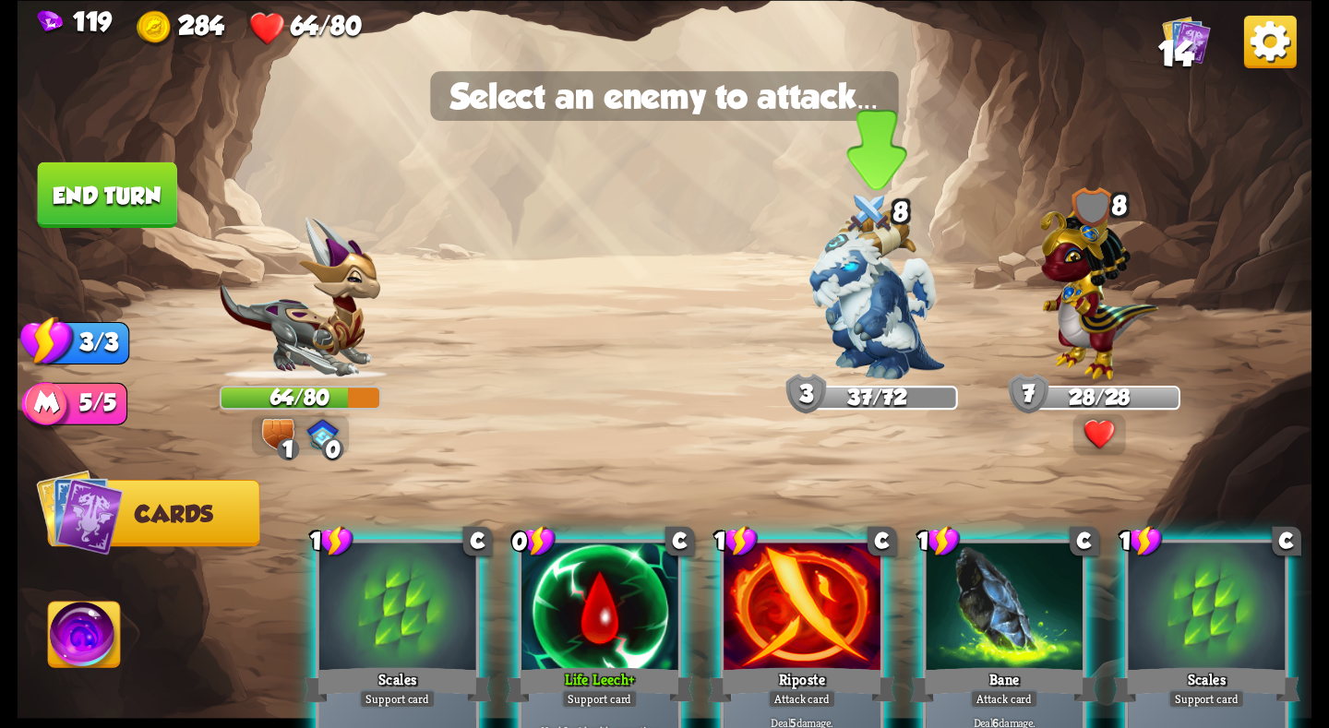
click at [908, 307] on img at bounding box center [877, 295] width 136 height 170
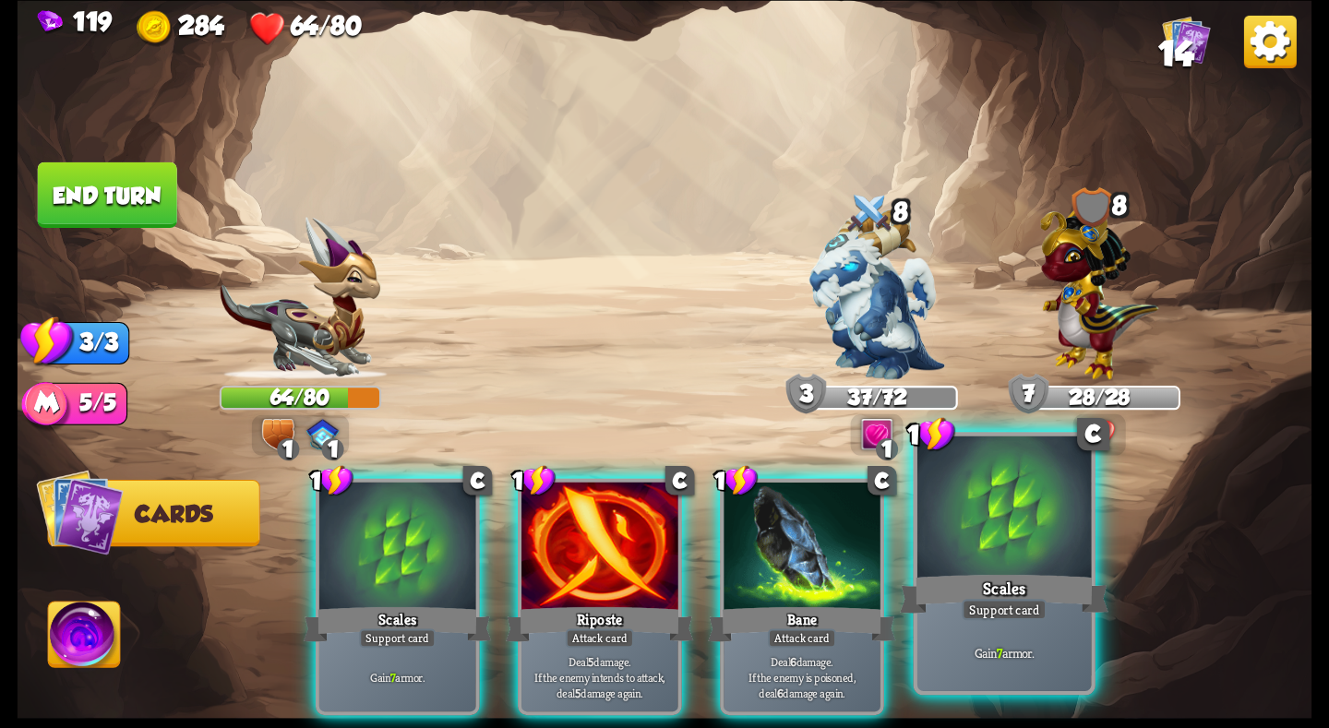
click at [971, 540] on div at bounding box center [1004, 509] width 174 height 147
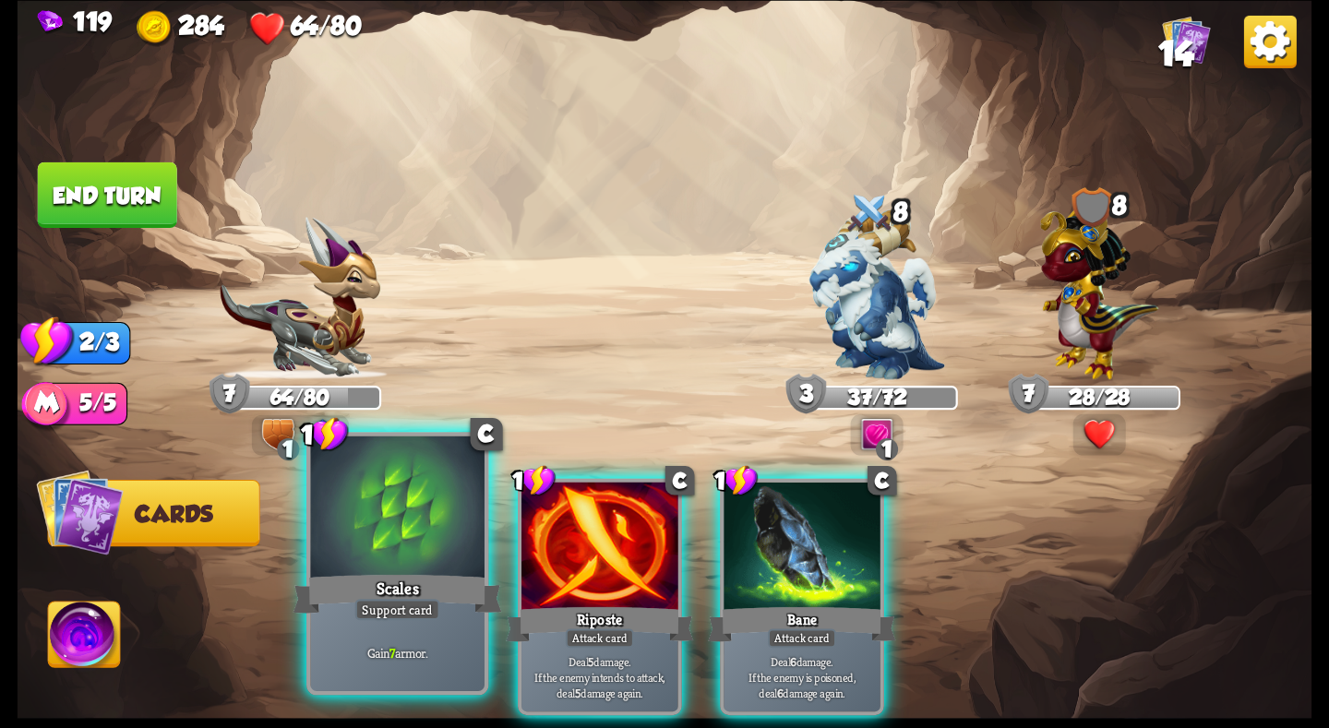
click at [390, 564] on div at bounding box center [397, 509] width 174 height 147
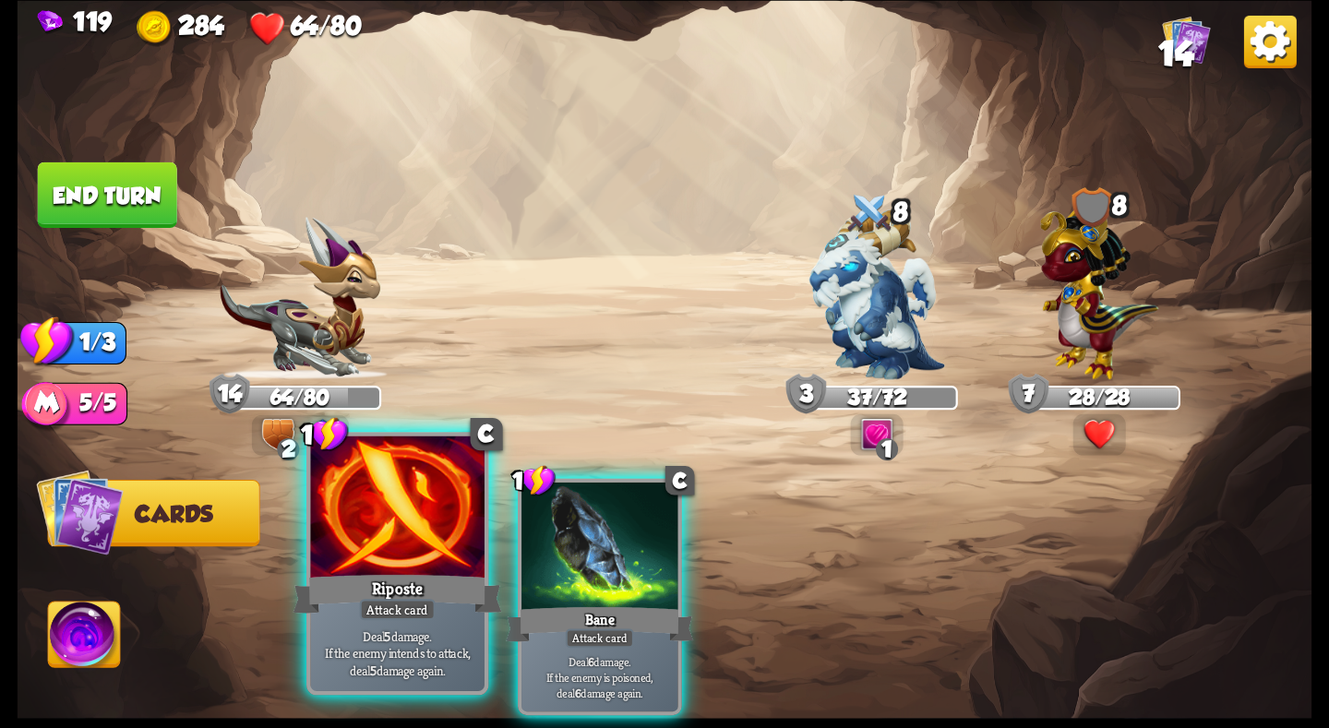
click at [384, 545] on div at bounding box center [397, 509] width 174 height 147
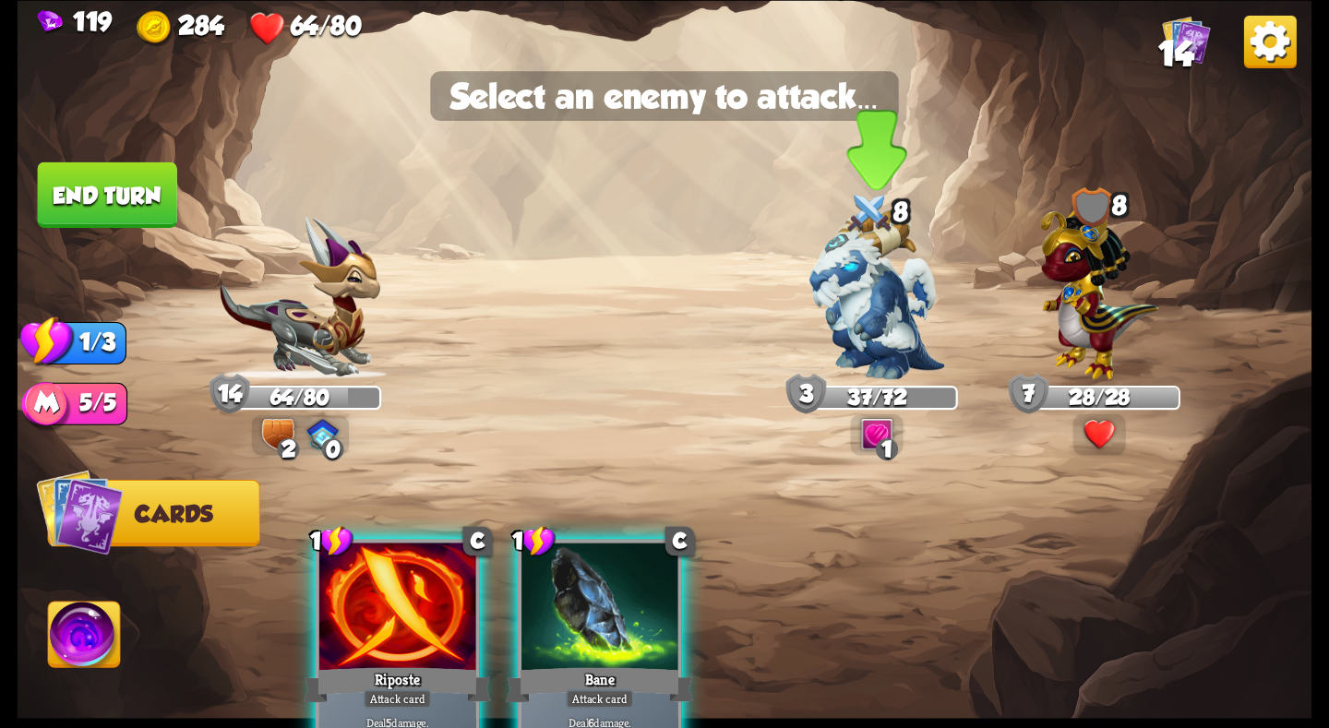
click at [880, 319] on img at bounding box center [877, 295] width 136 height 170
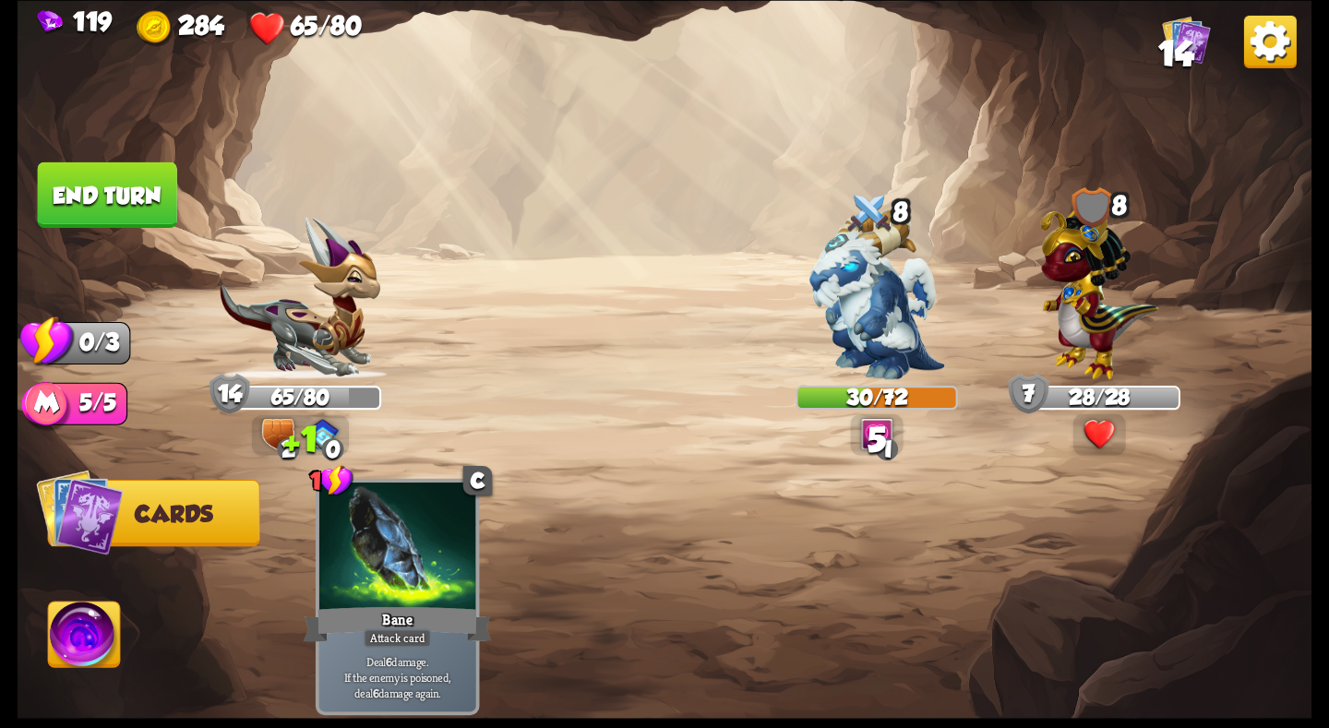
click at [131, 184] on button "End turn" at bounding box center [107, 195] width 139 height 66
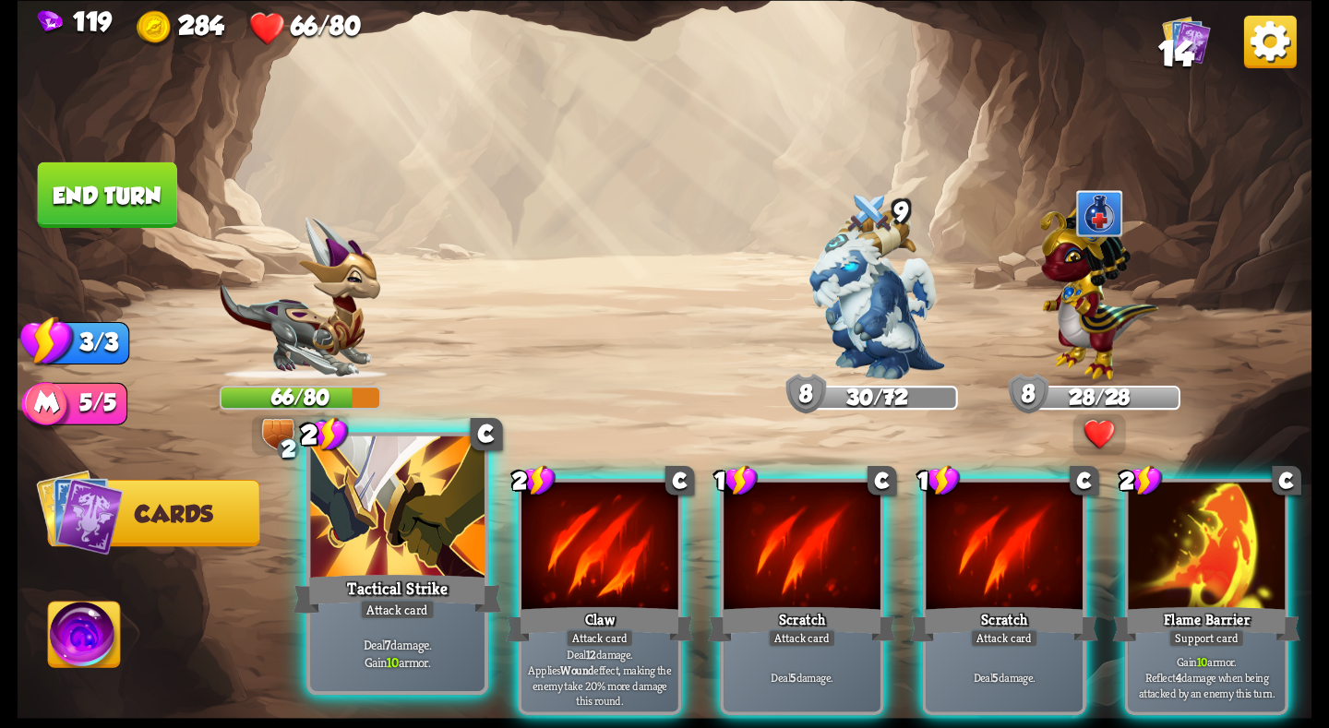
click at [398, 569] on div at bounding box center [397, 509] width 174 height 147
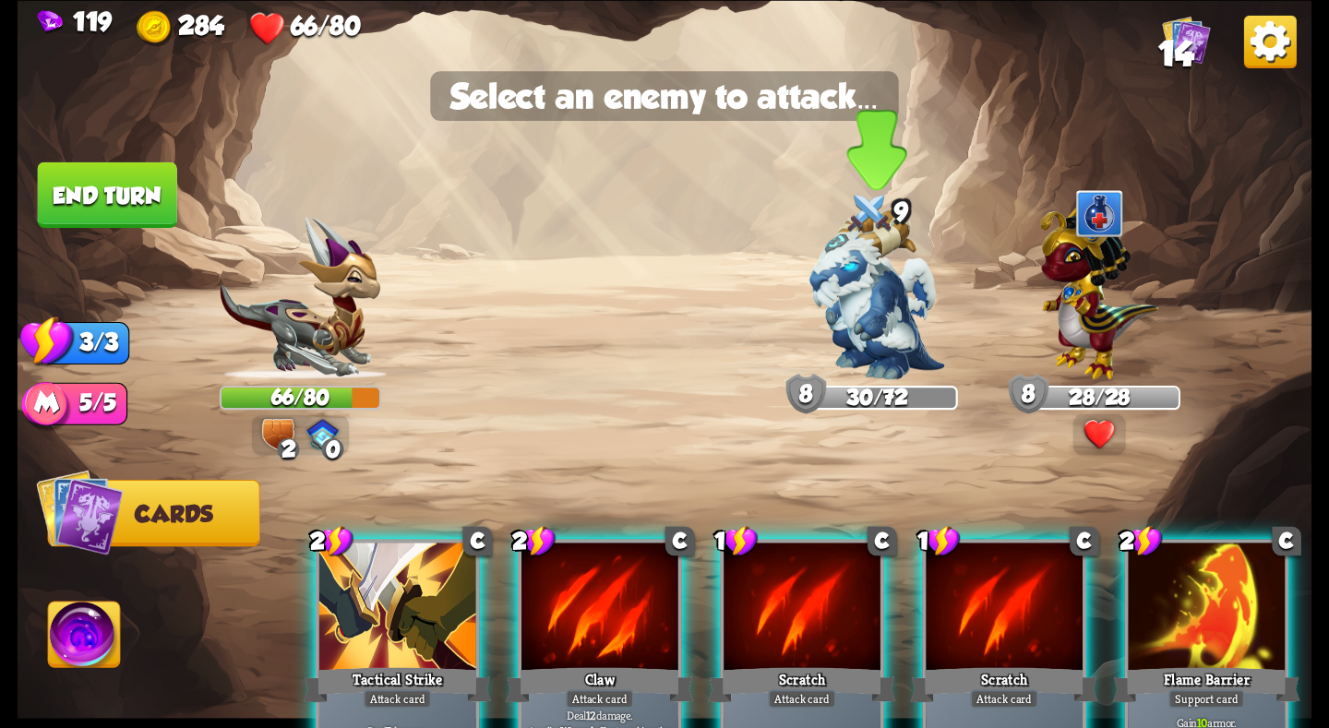
click at [859, 293] on img at bounding box center [877, 295] width 136 height 170
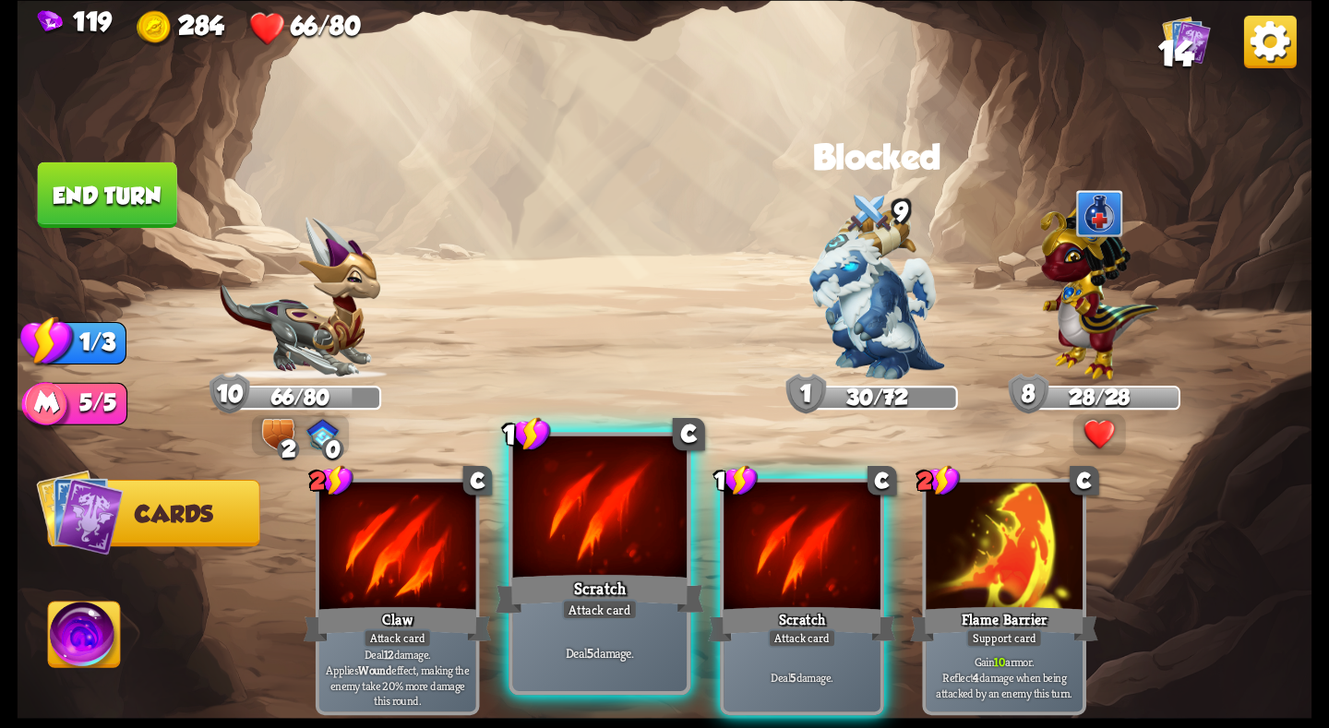
click at [605, 503] on div at bounding box center [600, 509] width 174 height 147
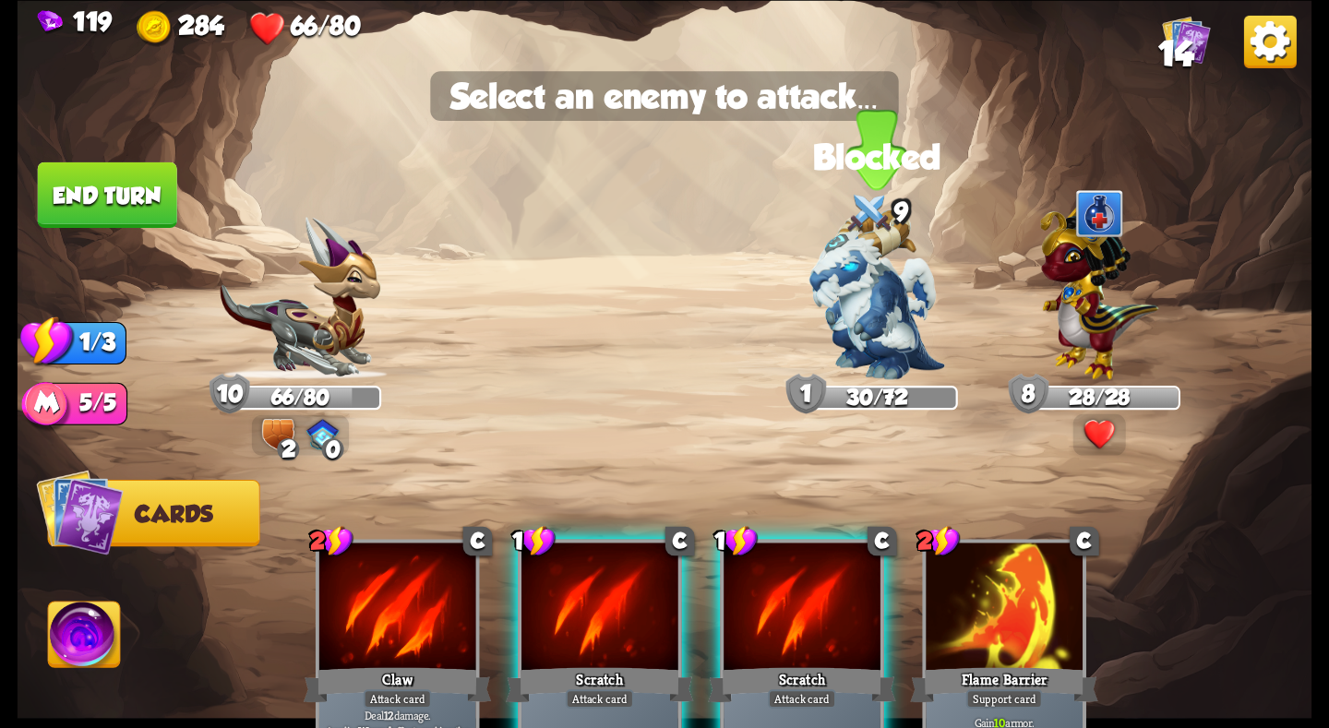
click at [824, 339] on img at bounding box center [877, 295] width 136 height 170
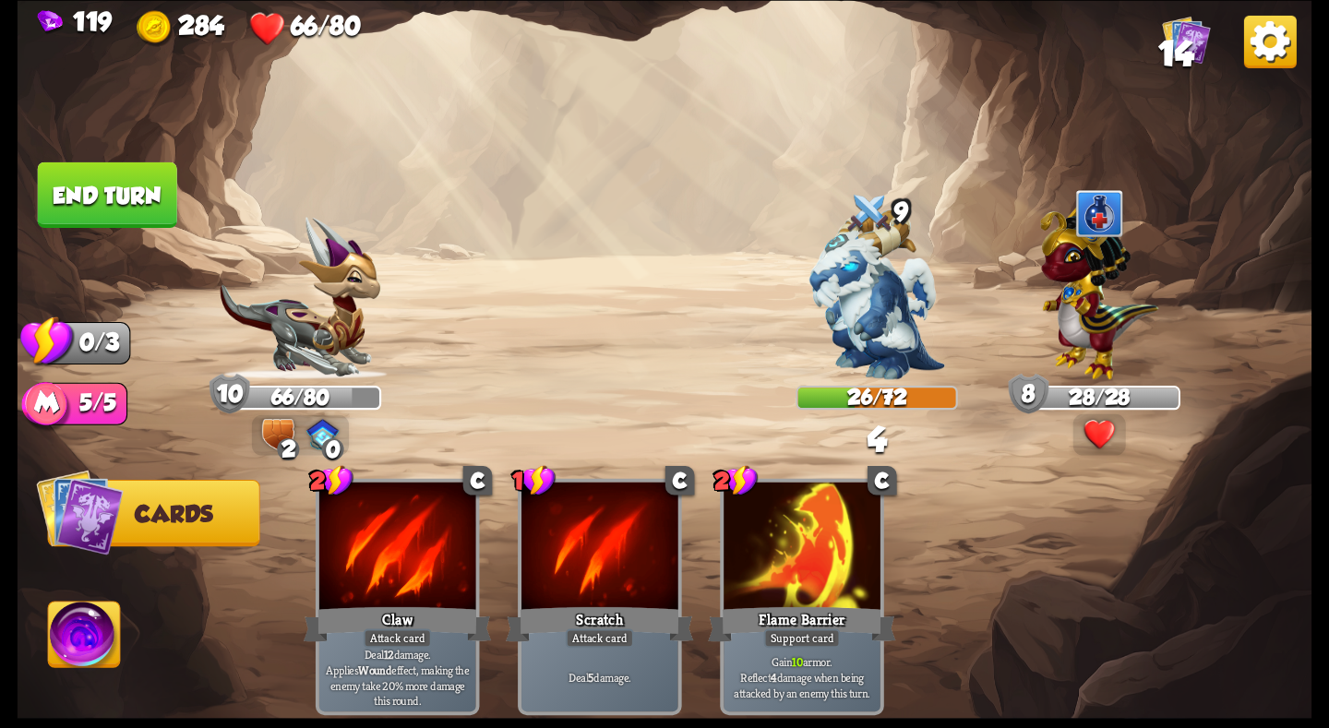
click at [122, 193] on button "End turn" at bounding box center [107, 195] width 139 height 66
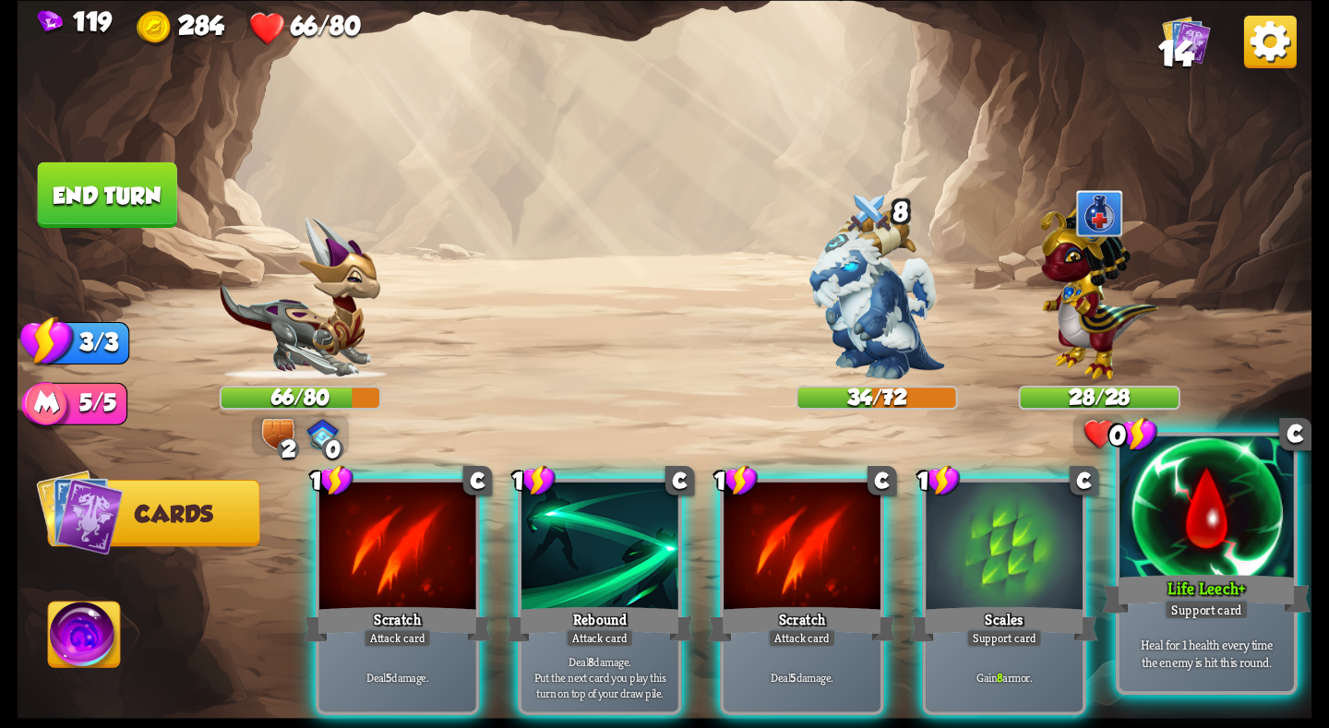
click at [1195, 561] on div at bounding box center [1206, 509] width 174 height 147
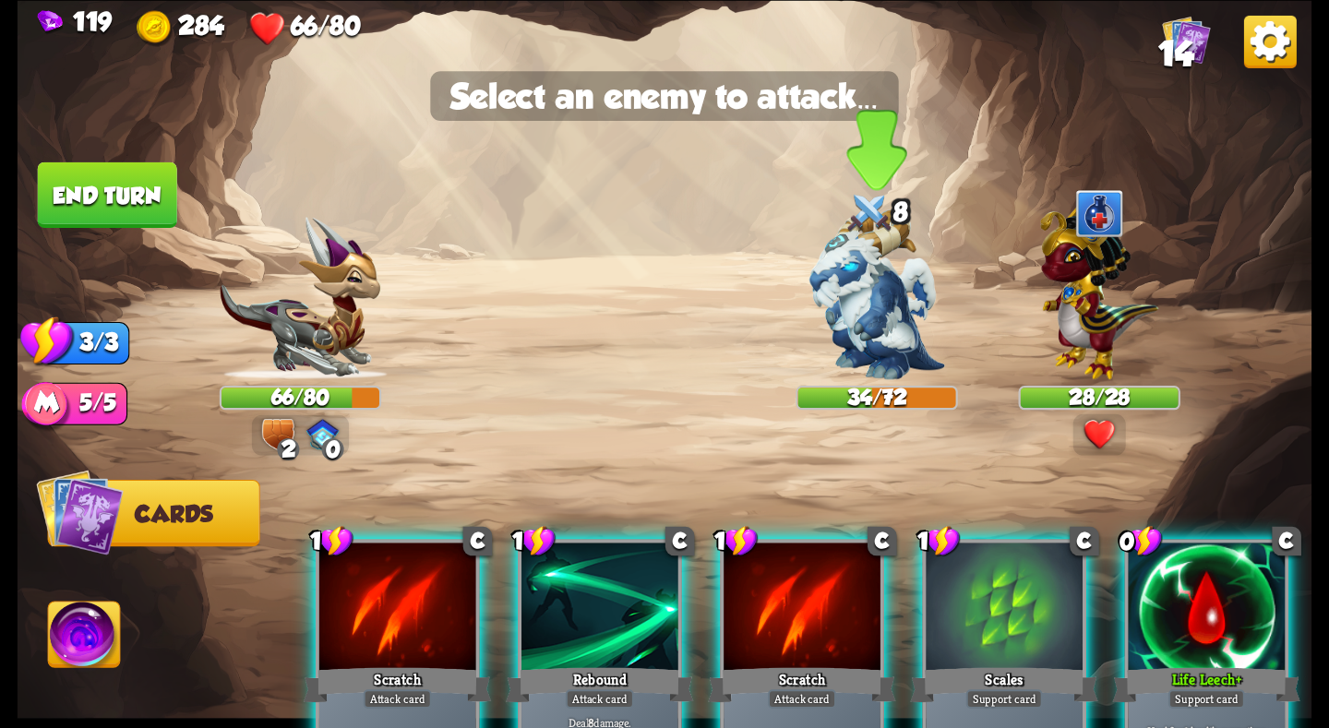
click at [862, 299] on img at bounding box center [877, 295] width 136 height 170
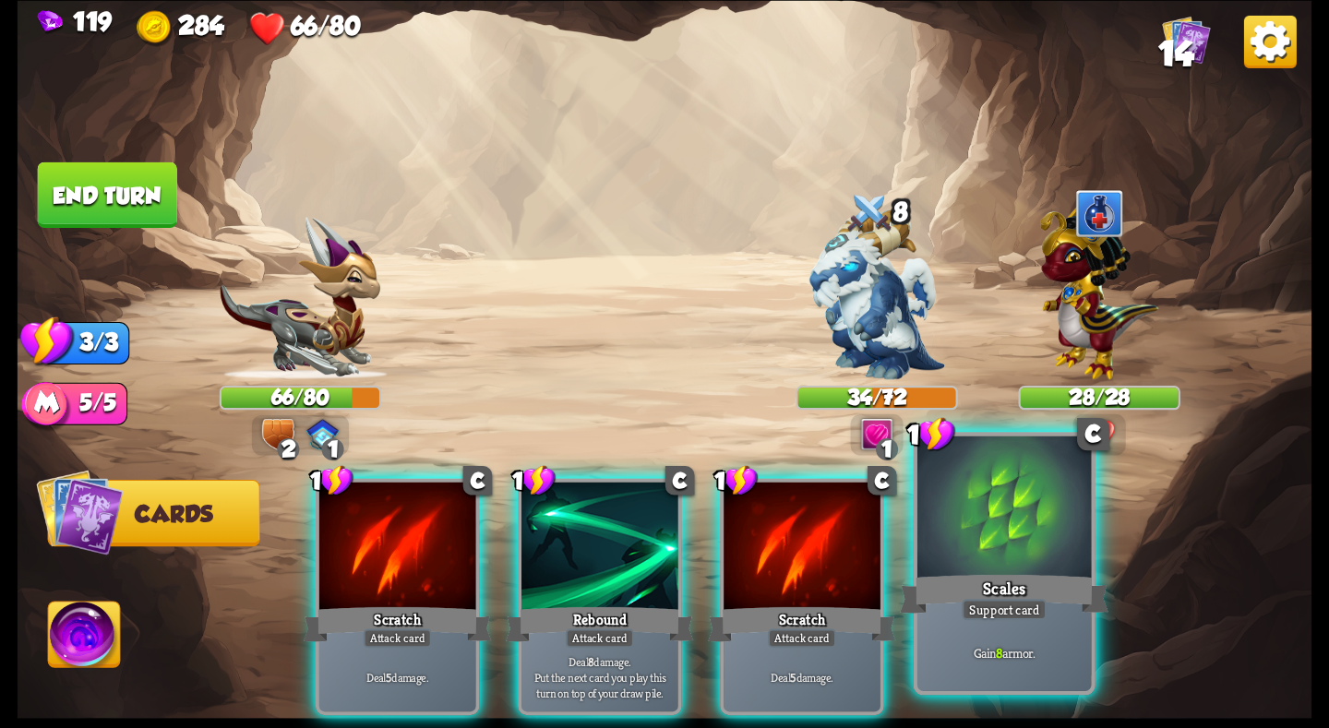
click at [957, 586] on div "Scales" at bounding box center [1004, 593] width 209 height 46
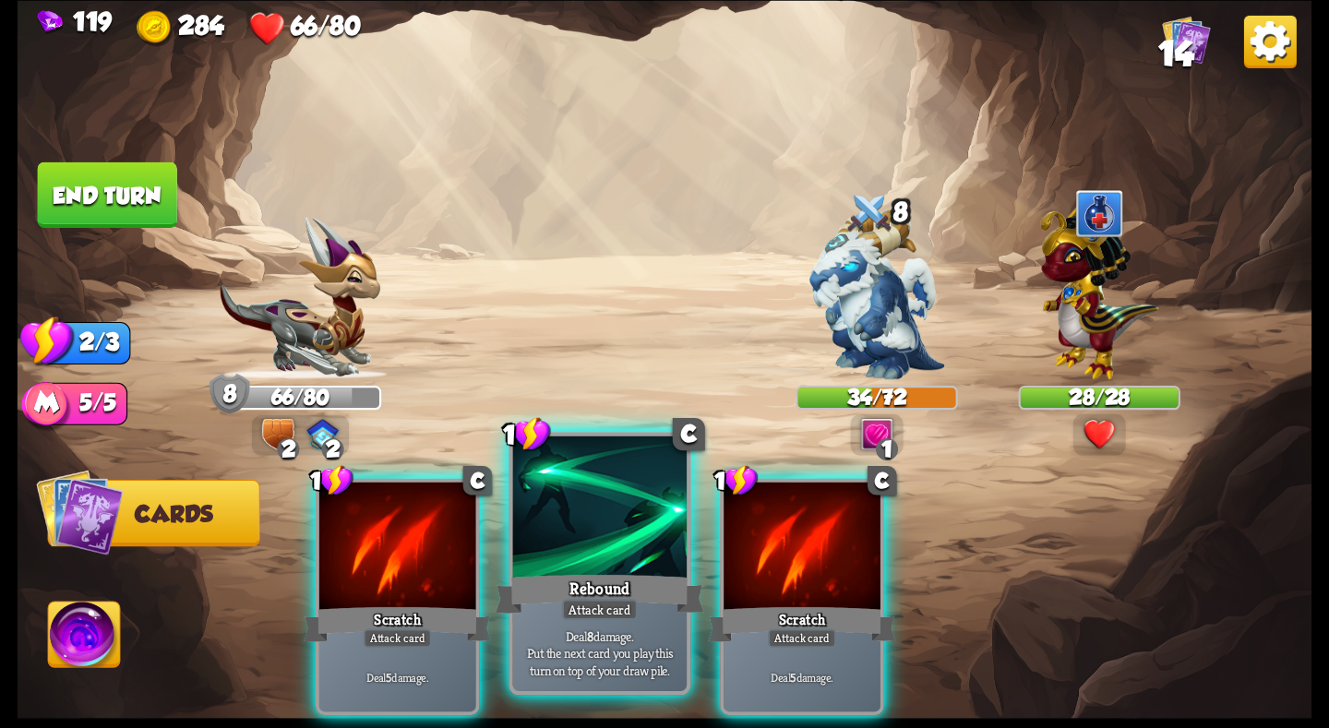
click at [593, 588] on div "Rebound" at bounding box center [600, 593] width 209 height 46
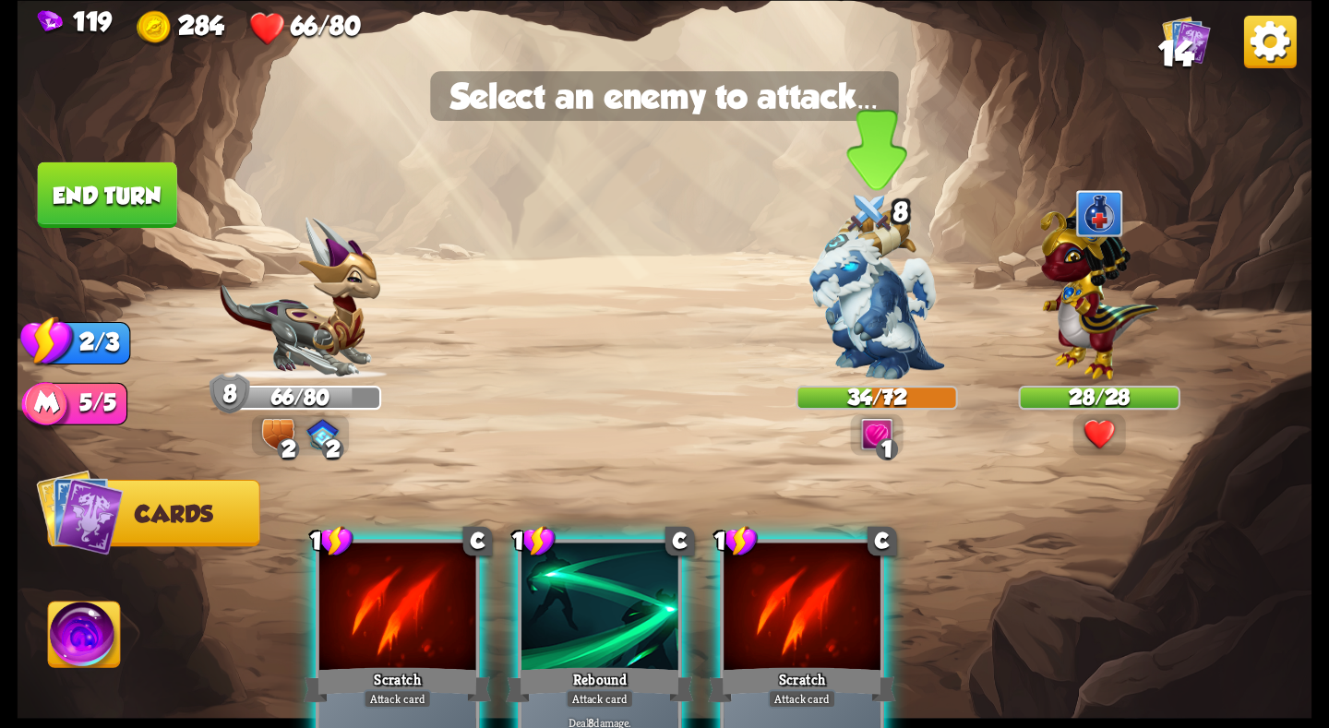
click at [825, 353] on img at bounding box center [877, 295] width 136 height 170
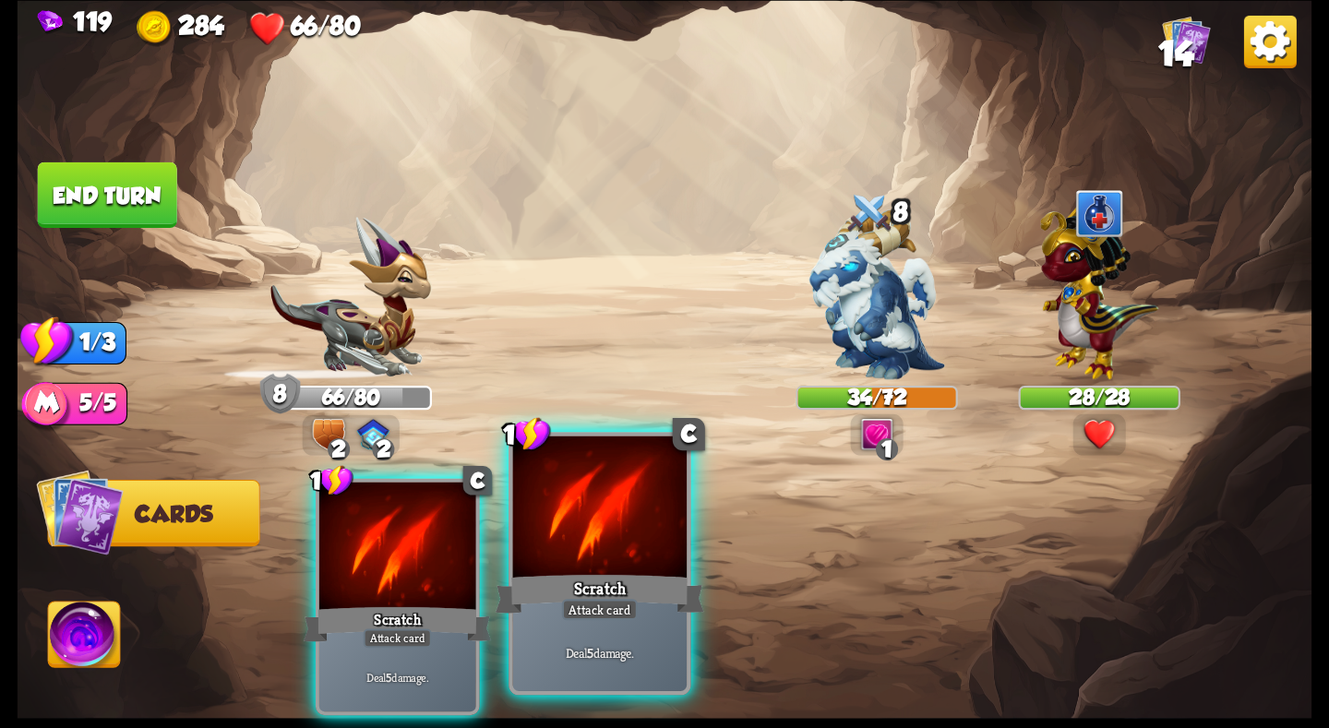
click at [605, 511] on div at bounding box center [600, 509] width 174 height 147
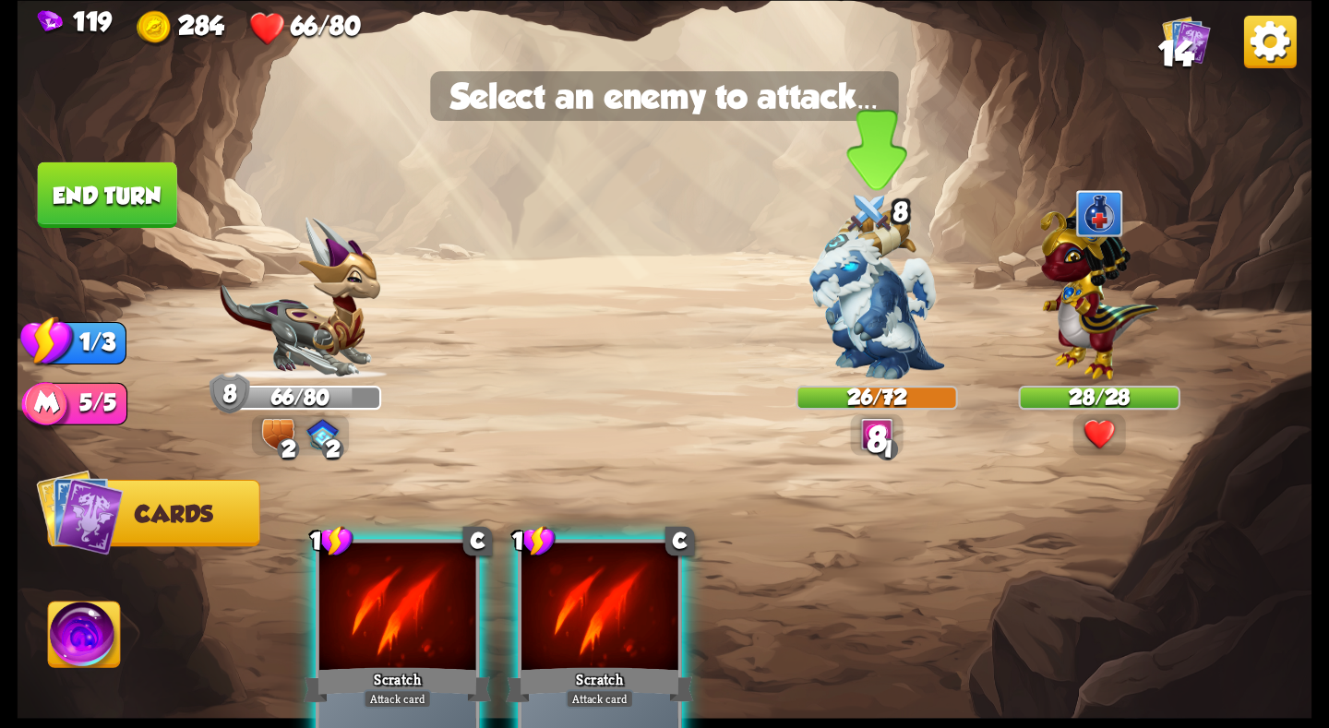
click at [868, 343] on img at bounding box center [877, 295] width 136 height 170
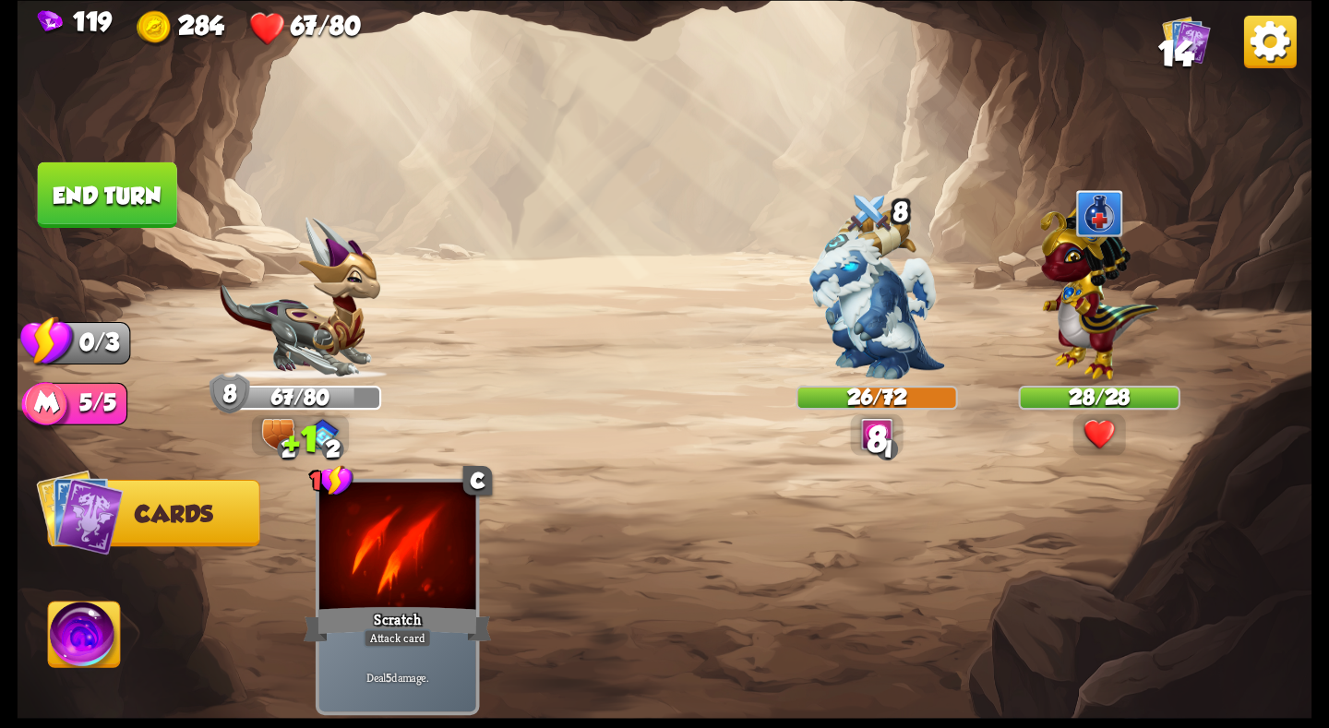
click at [95, 193] on button "End turn" at bounding box center [107, 195] width 139 height 66
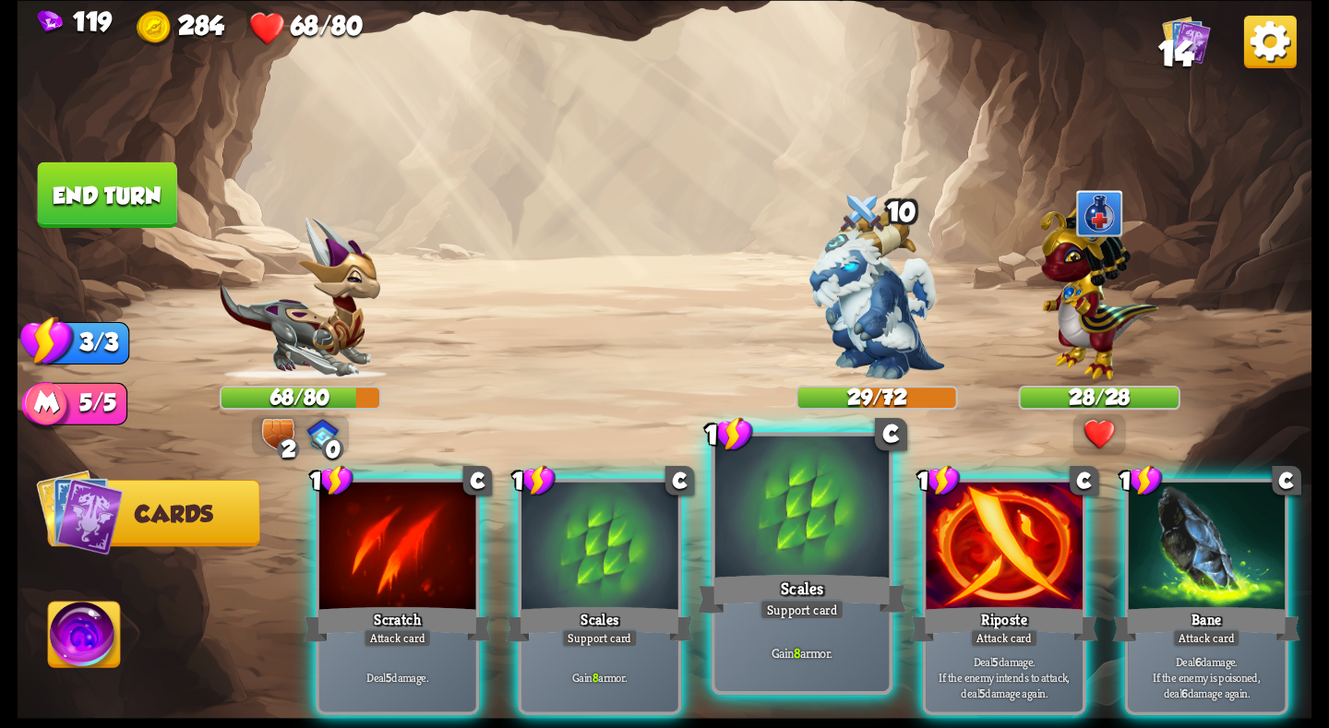
click at [776, 576] on div "Scales" at bounding box center [802, 593] width 209 height 46
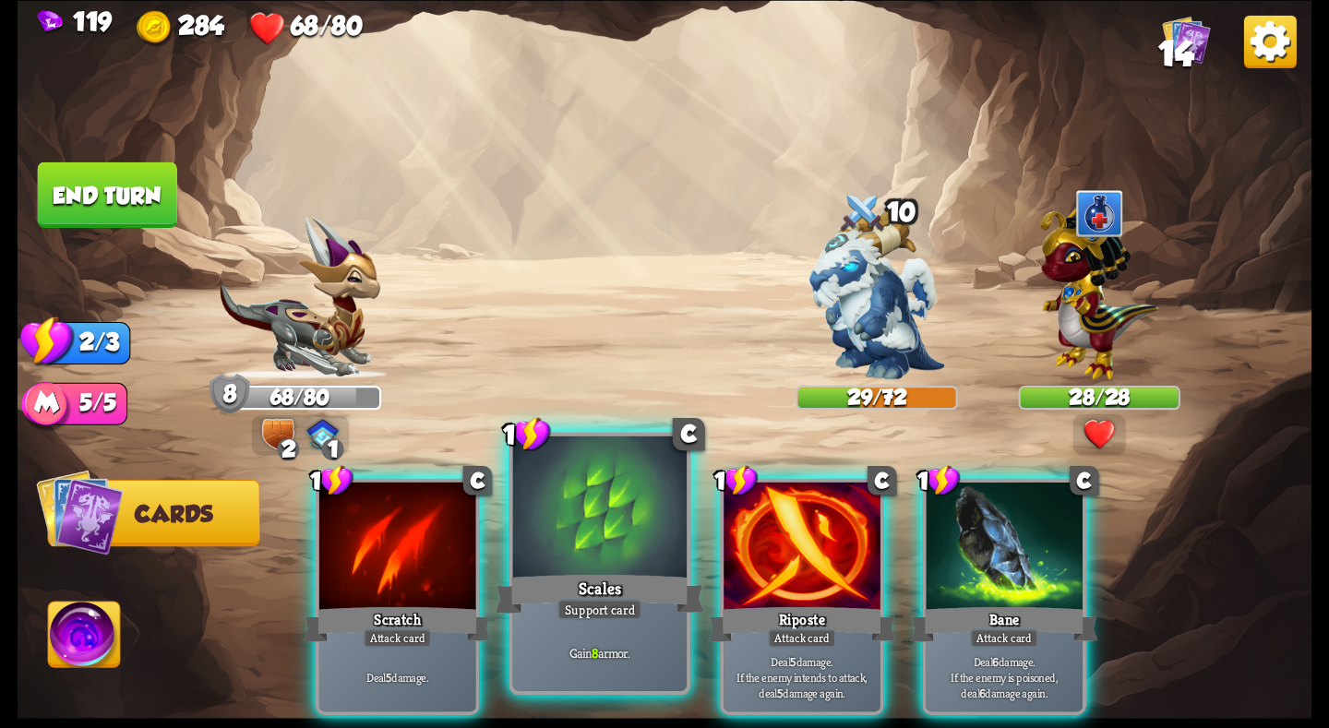
click at [627, 561] on div at bounding box center [600, 509] width 174 height 147
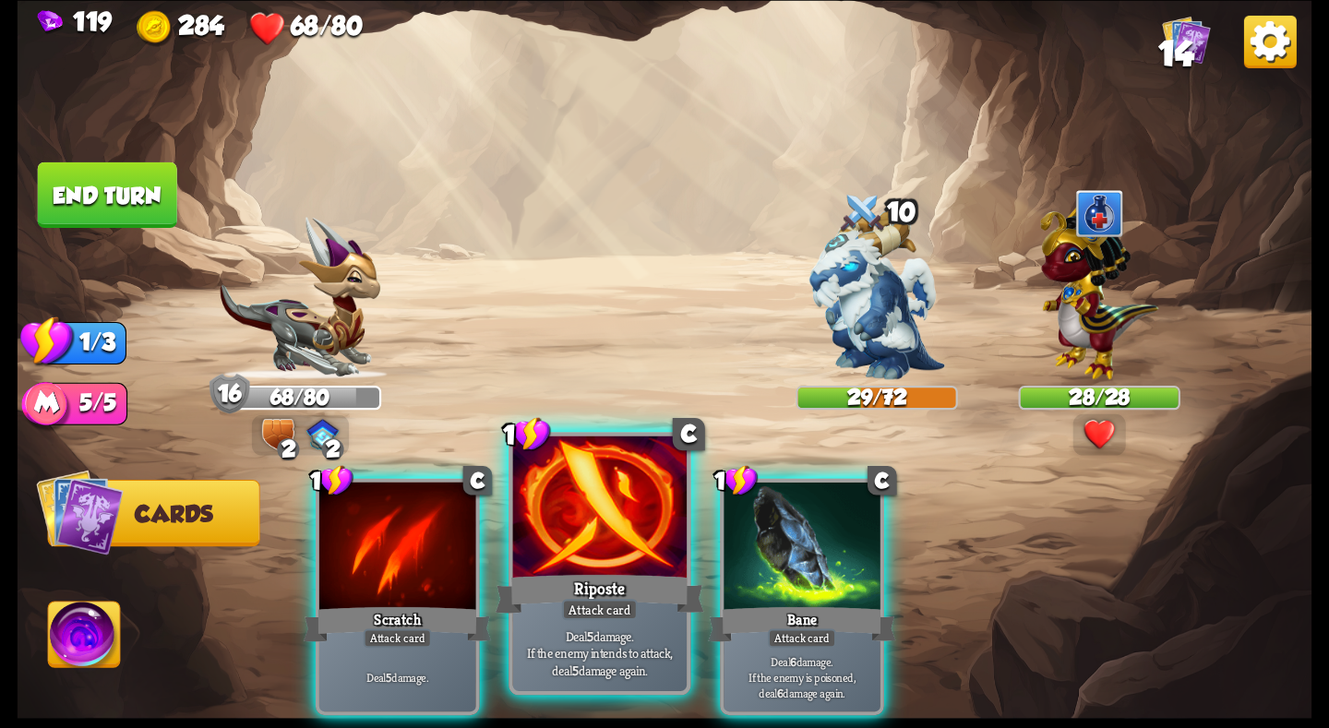
click at [638, 555] on div at bounding box center [600, 509] width 174 height 147
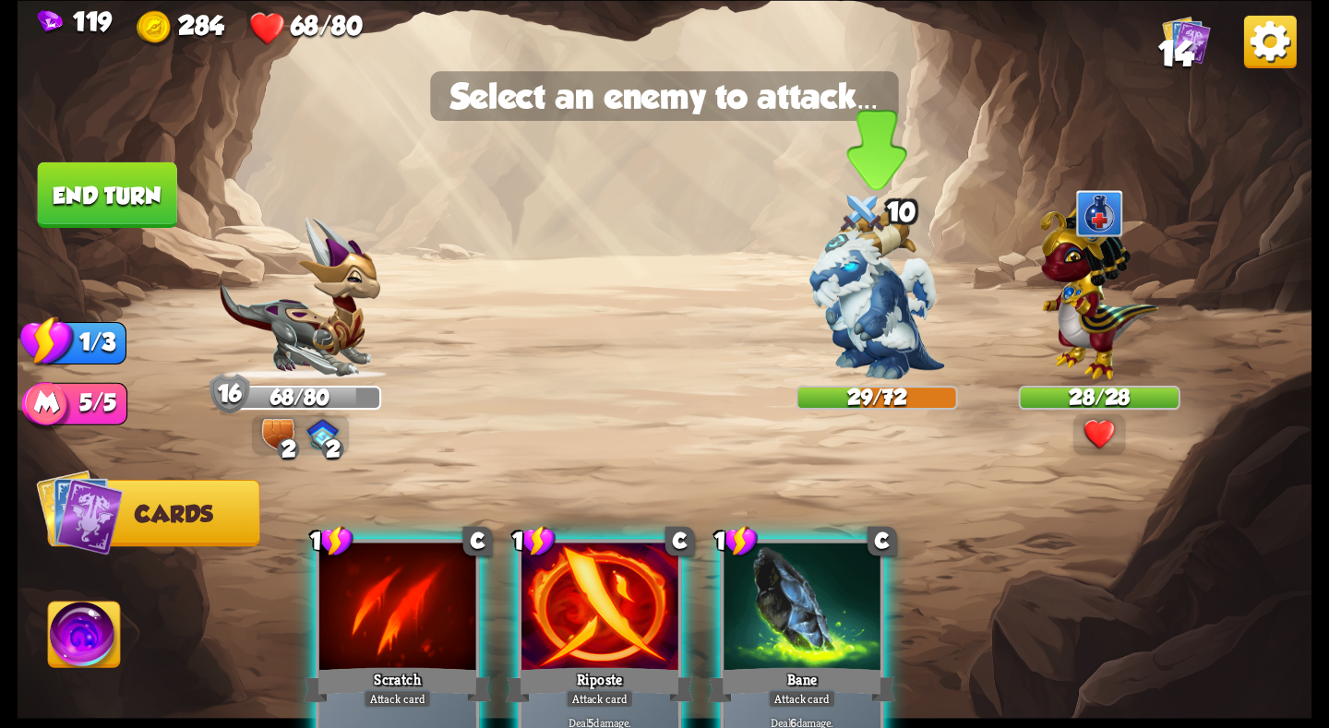
click at [897, 340] on img at bounding box center [877, 295] width 136 height 170
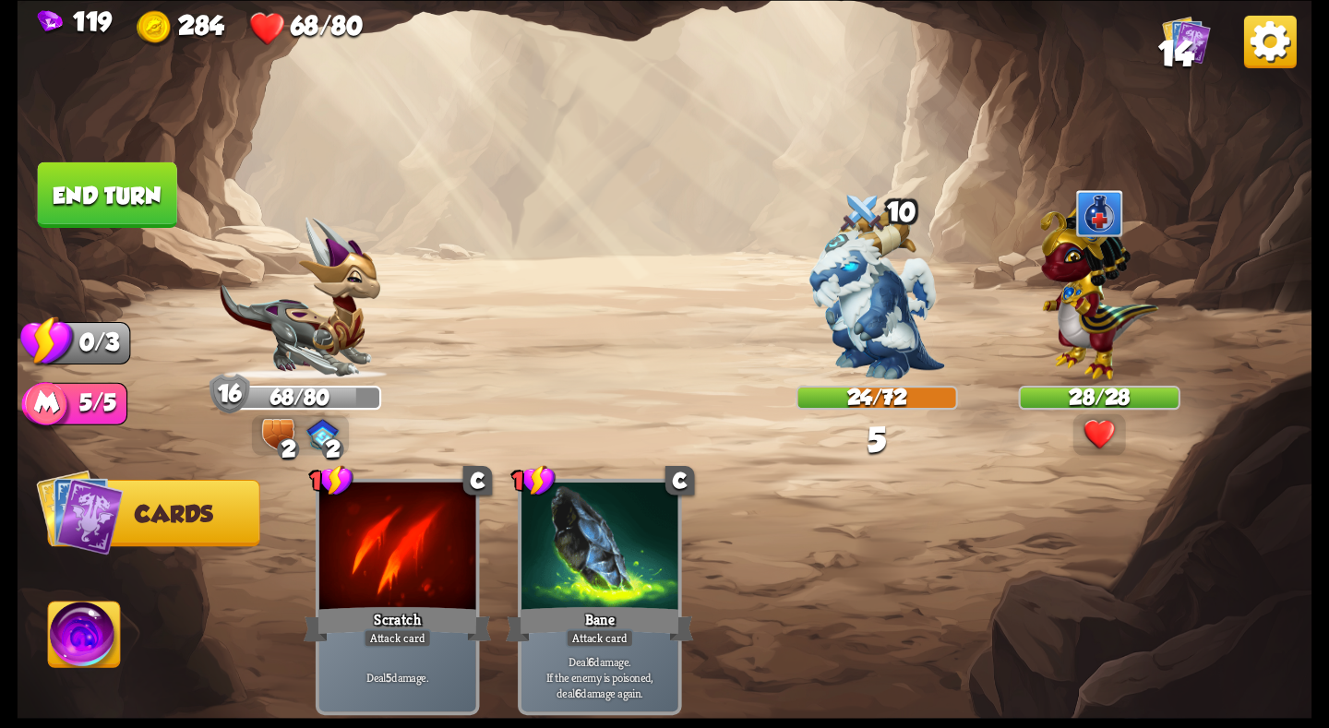
click at [136, 205] on button "End turn" at bounding box center [107, 195] width 139 height 66
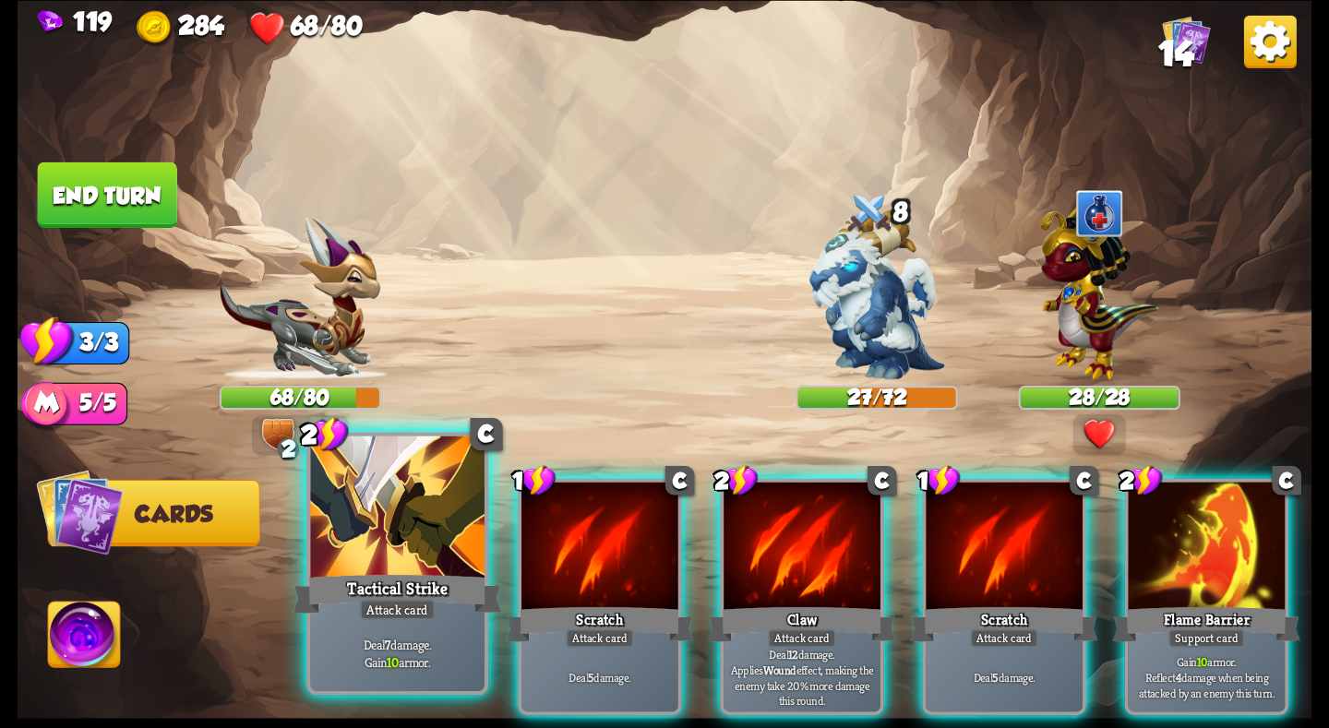
click at [473, 590] on div "Tactical Strike" at bounding box center [397, 593] width 209 height 46
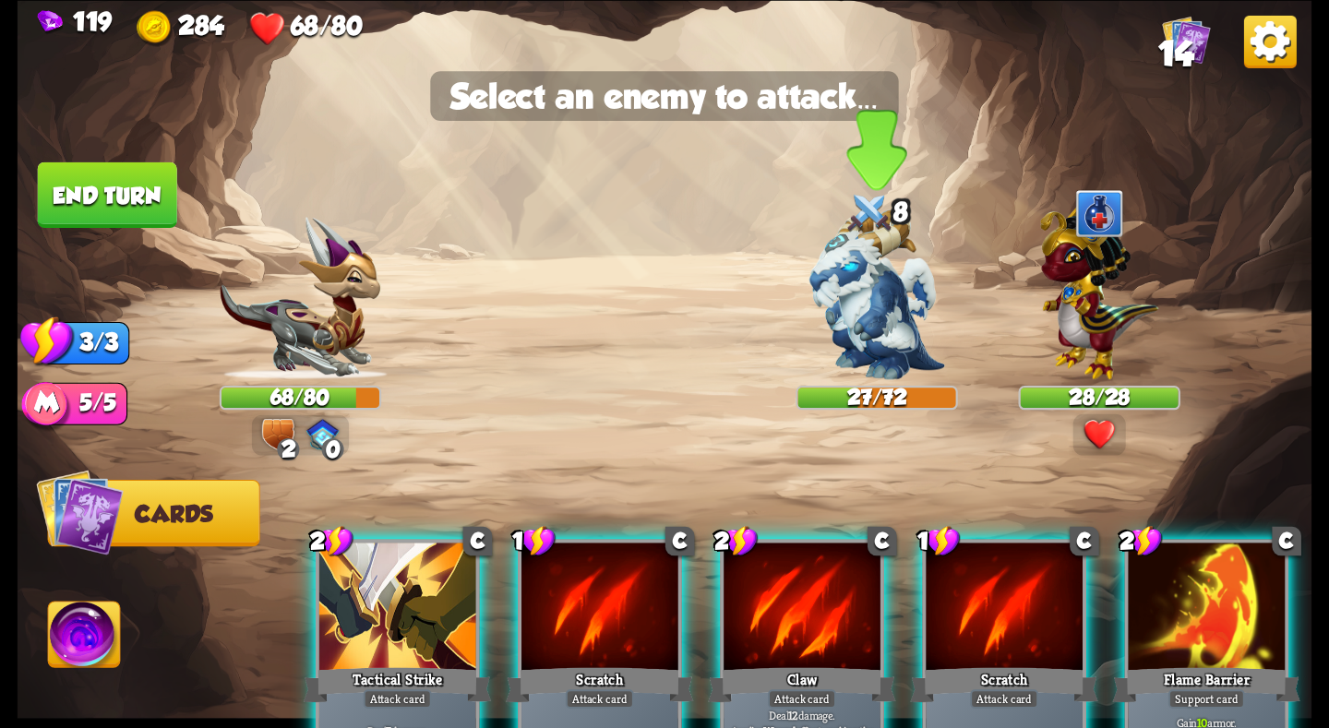
click at [904, 310] on img at bounding box center [877, 295] width 136 height 170
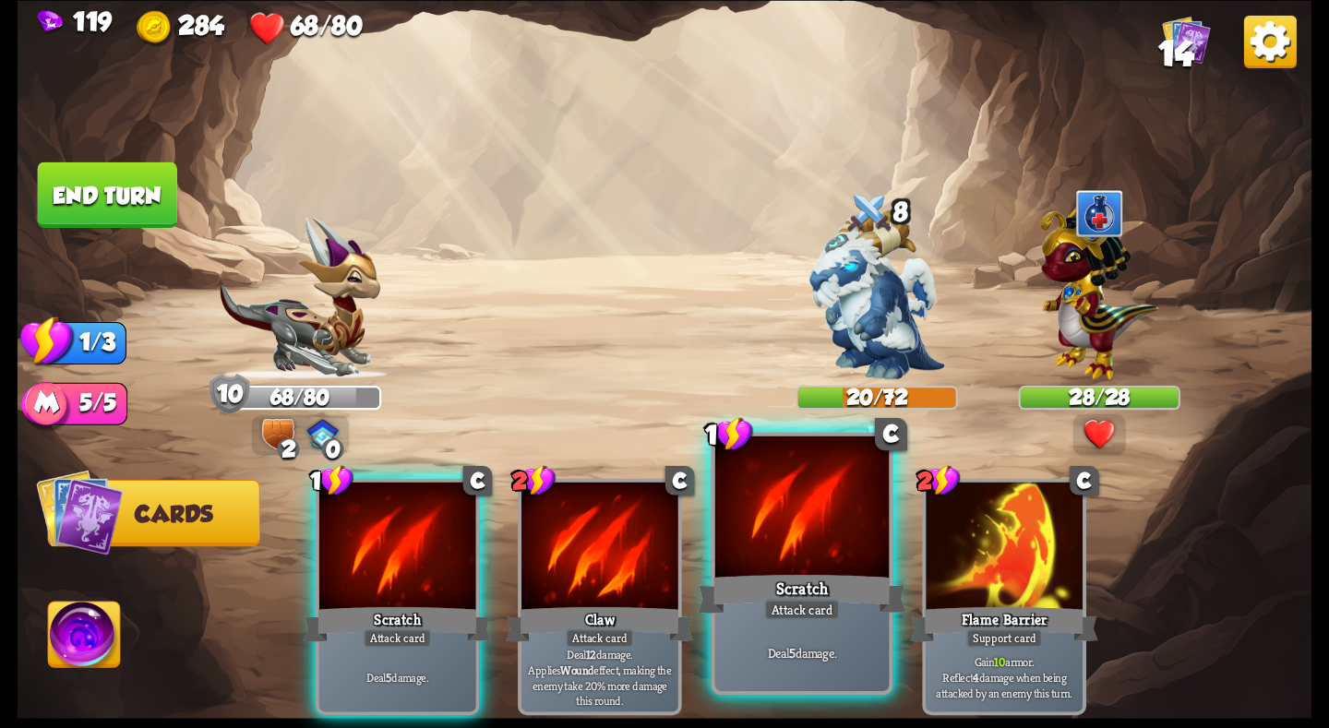
click at [741, 565] on div at bounding box center [802, 509] width 174 height 147
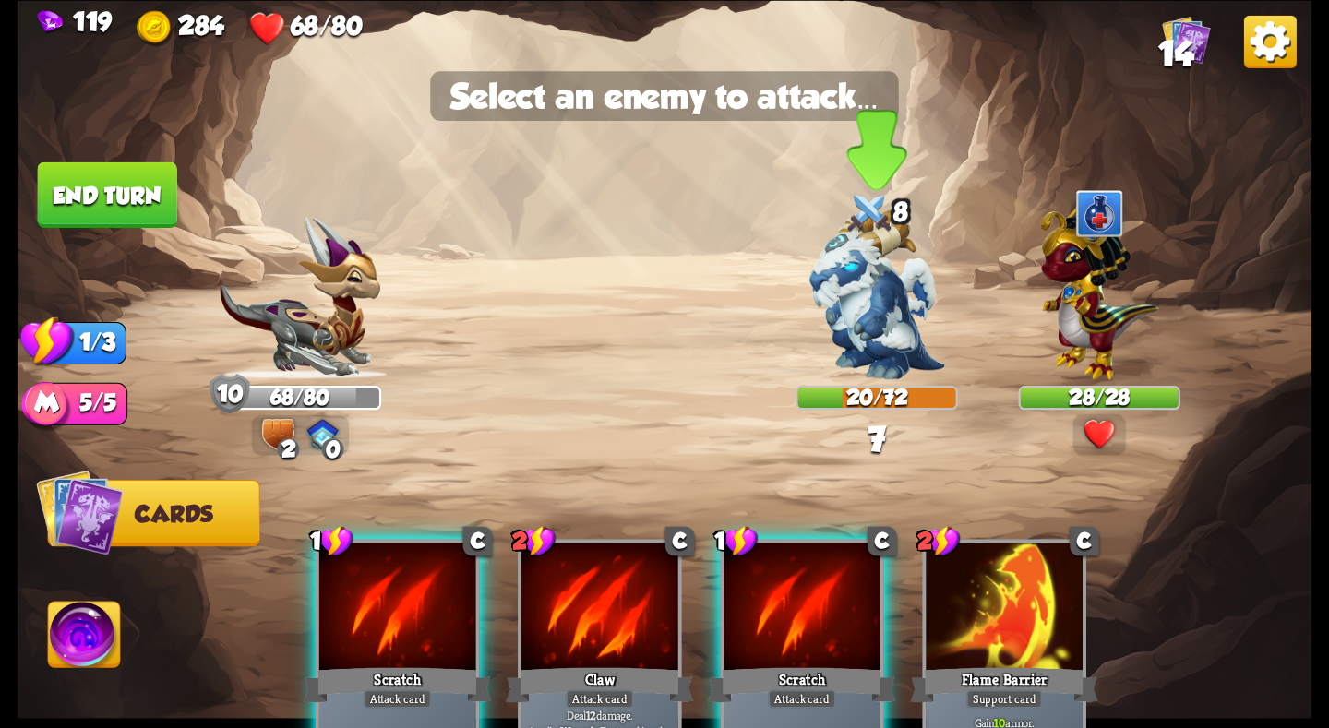
click at [824, 360] on img at bounding box center [877, 295] width 136 height 170
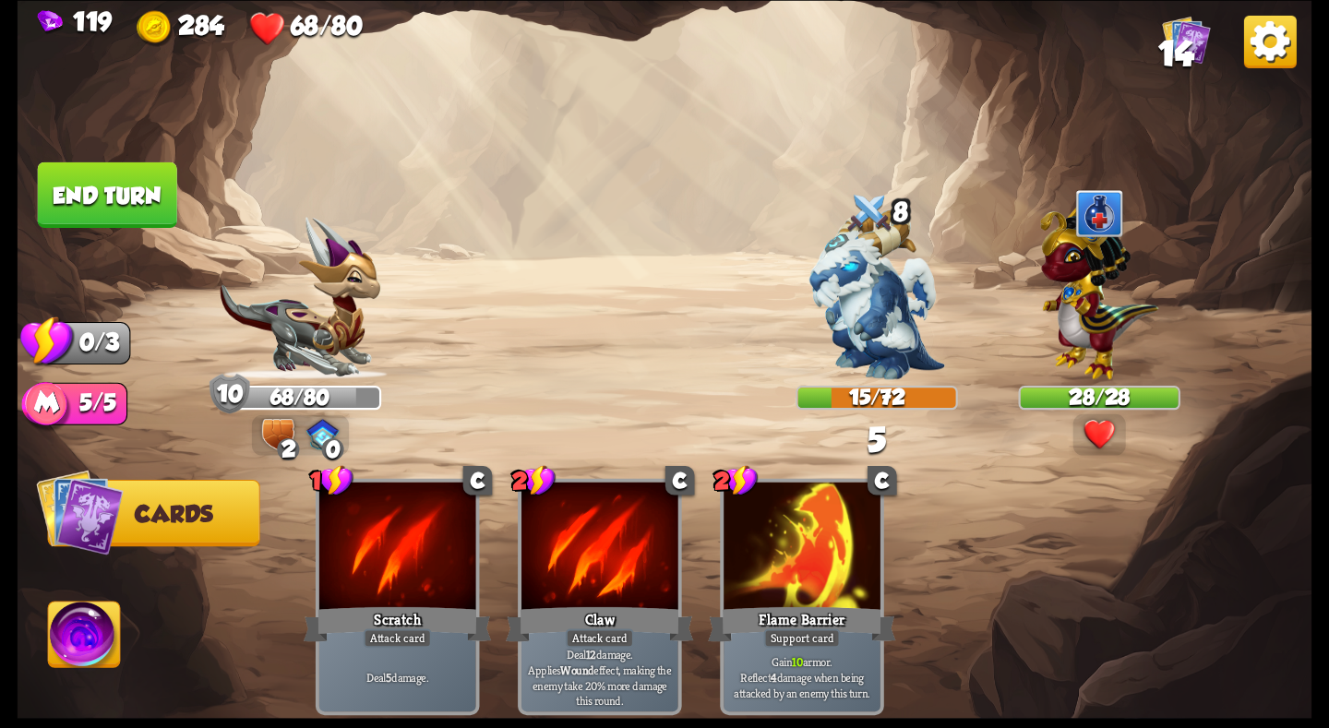
click at [100, 197] on button "End turn" at bounding box center [107, 195] width 139 height 66
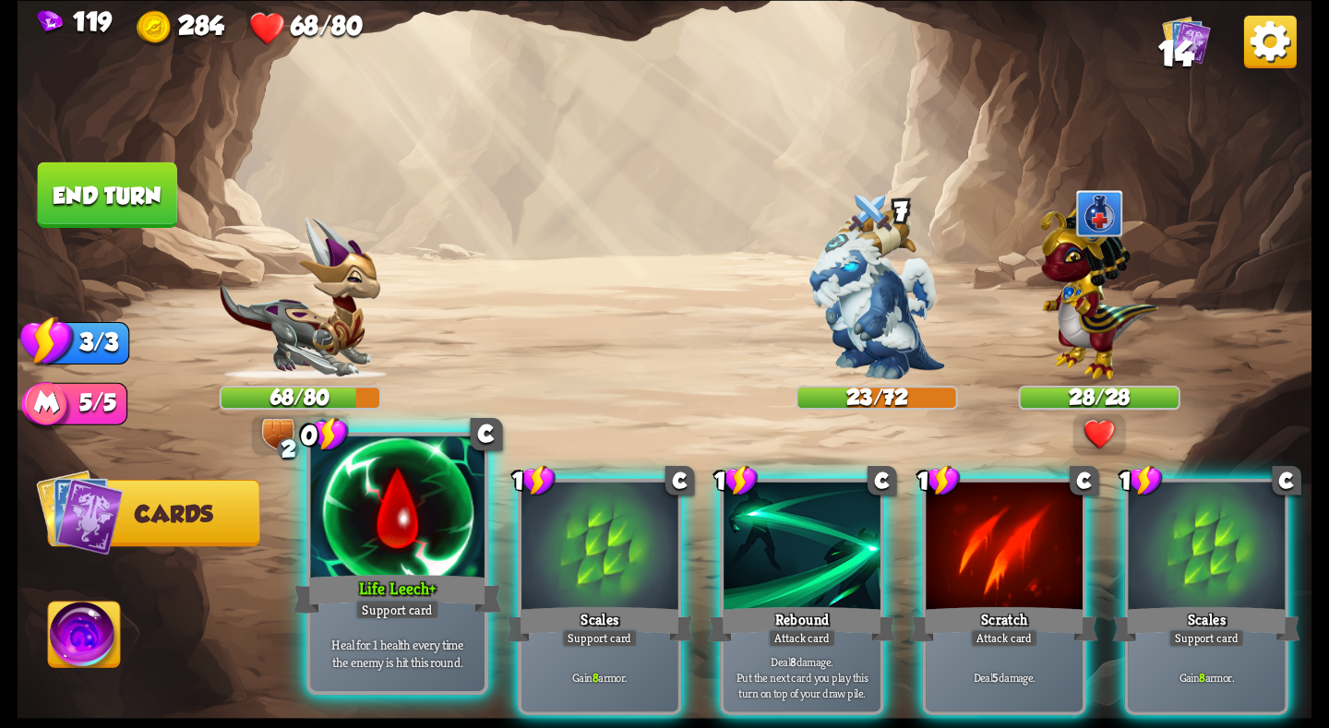
click at [363, 561] on div at bounding box center [397, 509] width 174 height 147
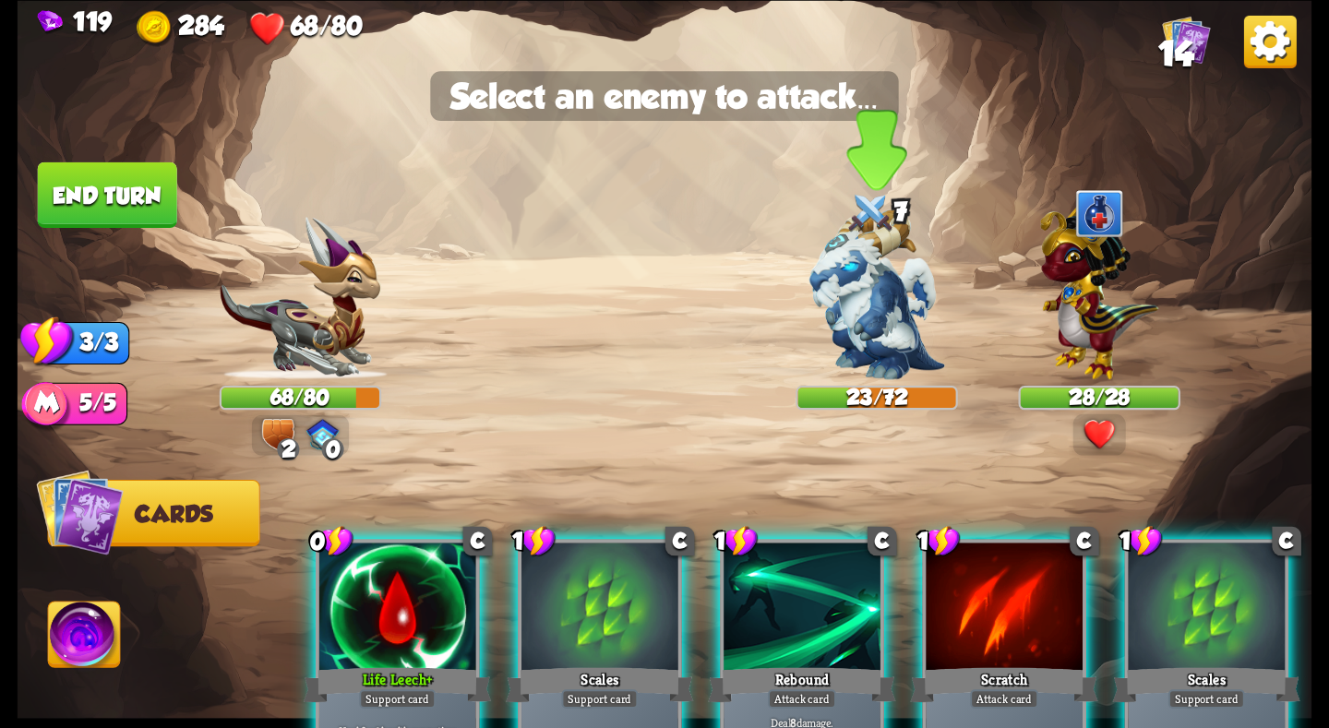
click at [844, 324] on img at bounding box center [877, 295] width 136 height 170
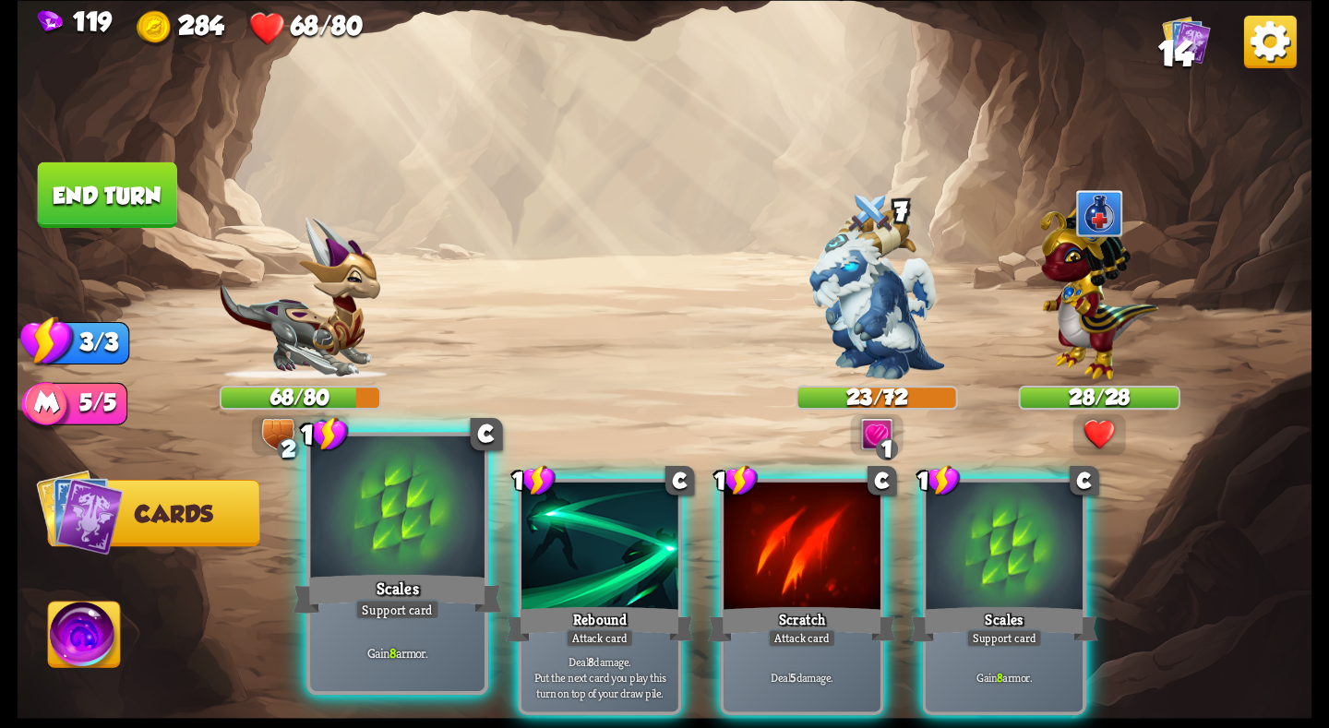
click at [411, 517] on div at bounding box center [397, 509] width 174 height 147
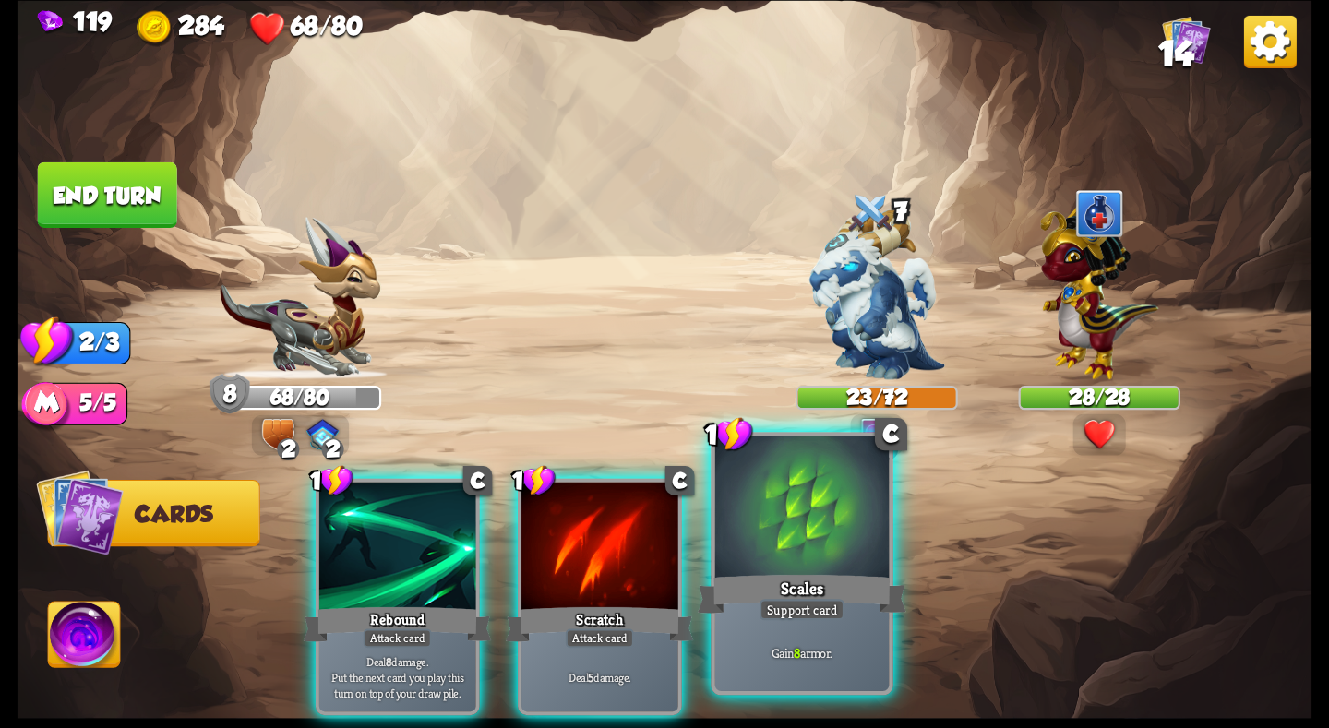
click at [799, 528] on div at bounding box center [802, 509] width 174 height 147
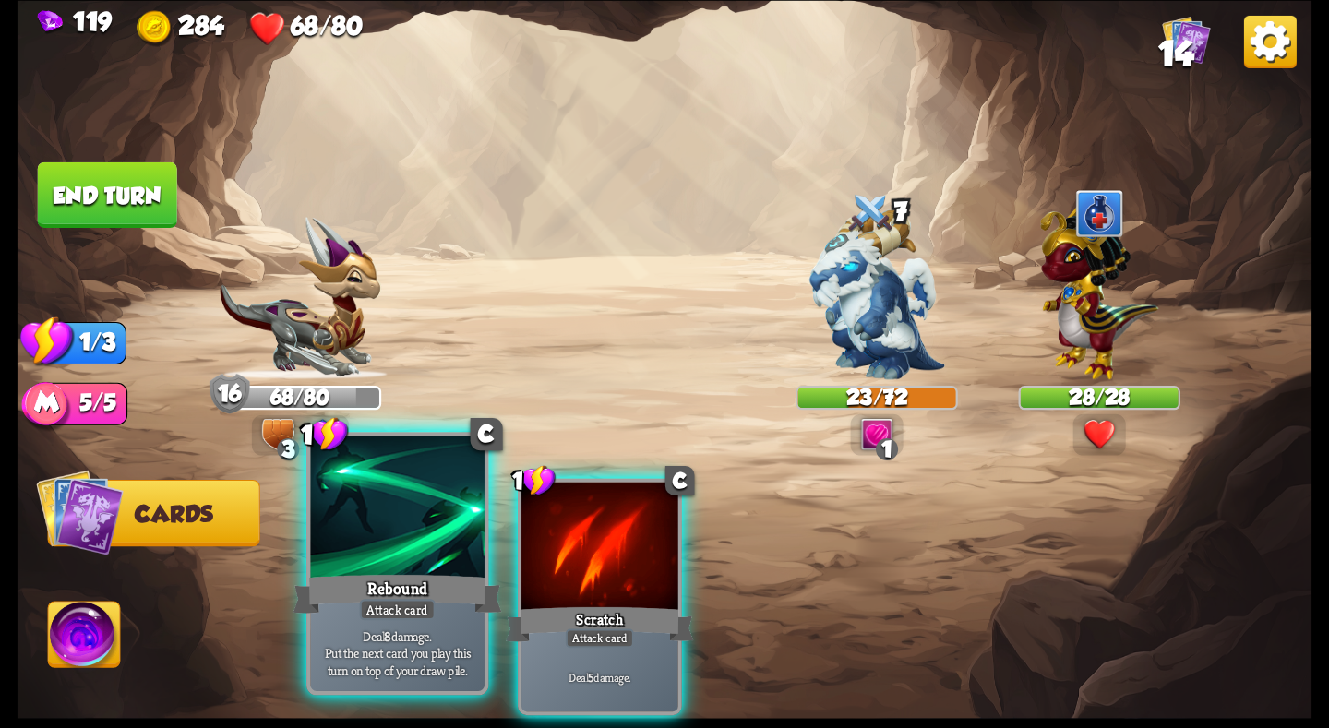
click at [470, 524] on div at bounding box center [397, 509] width 174 height 147
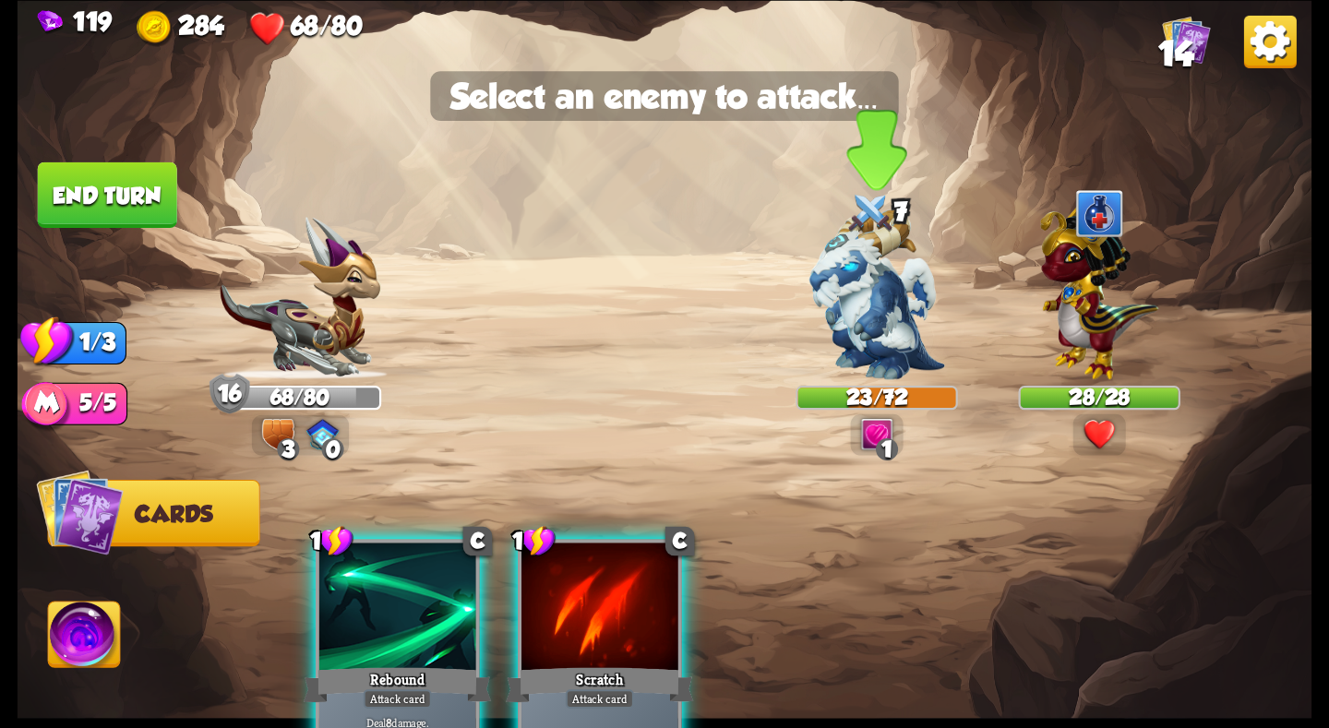
click at [868, 330] on img at bounding box center [877, 295] width 136 height 170
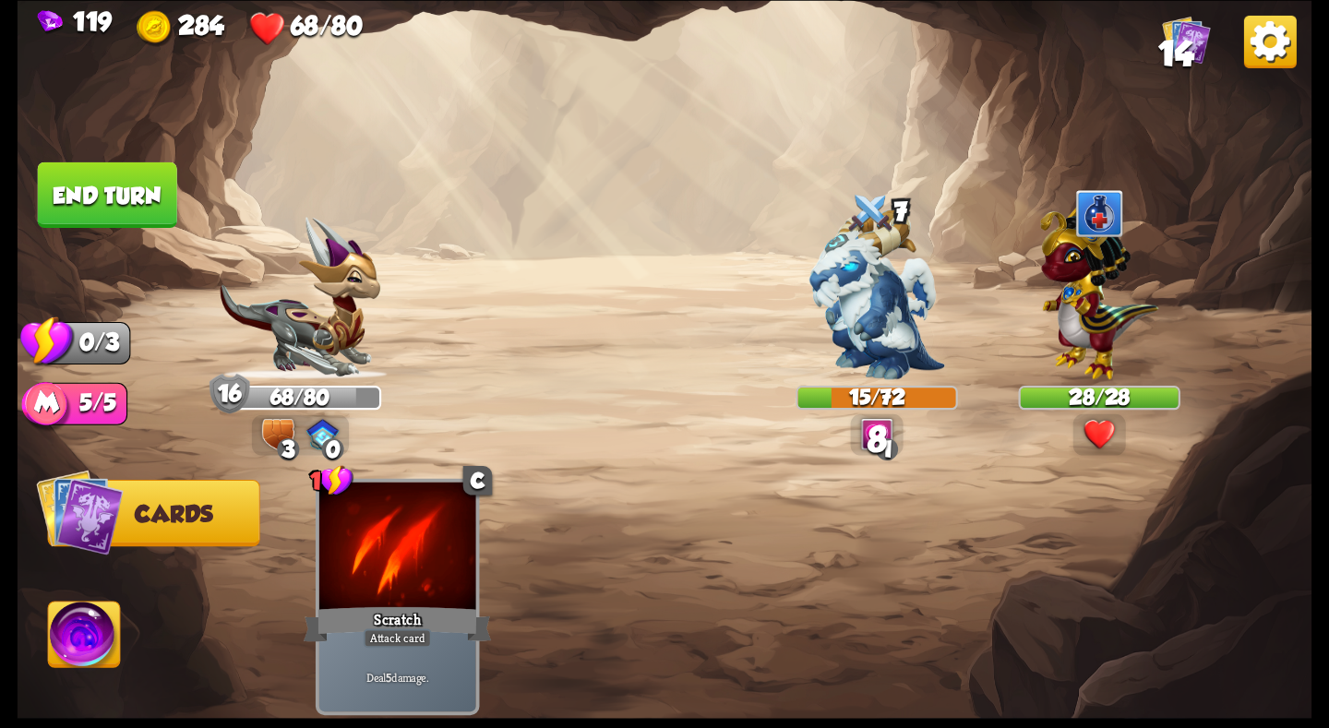
click at [137, 178] on button "End turn" at bounding box center [107, 195] width 139 height 66
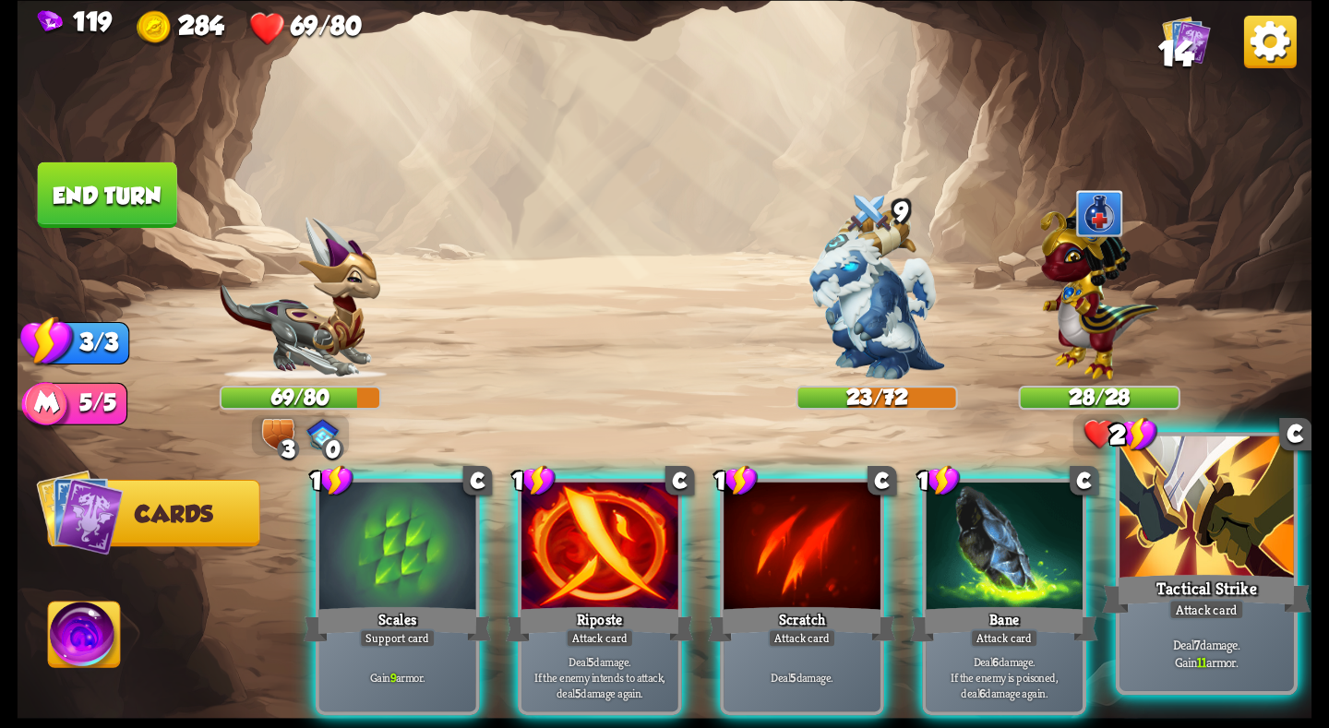
click at [1168, 514] on div at bounding box center [1206, 509] width 174 height 147
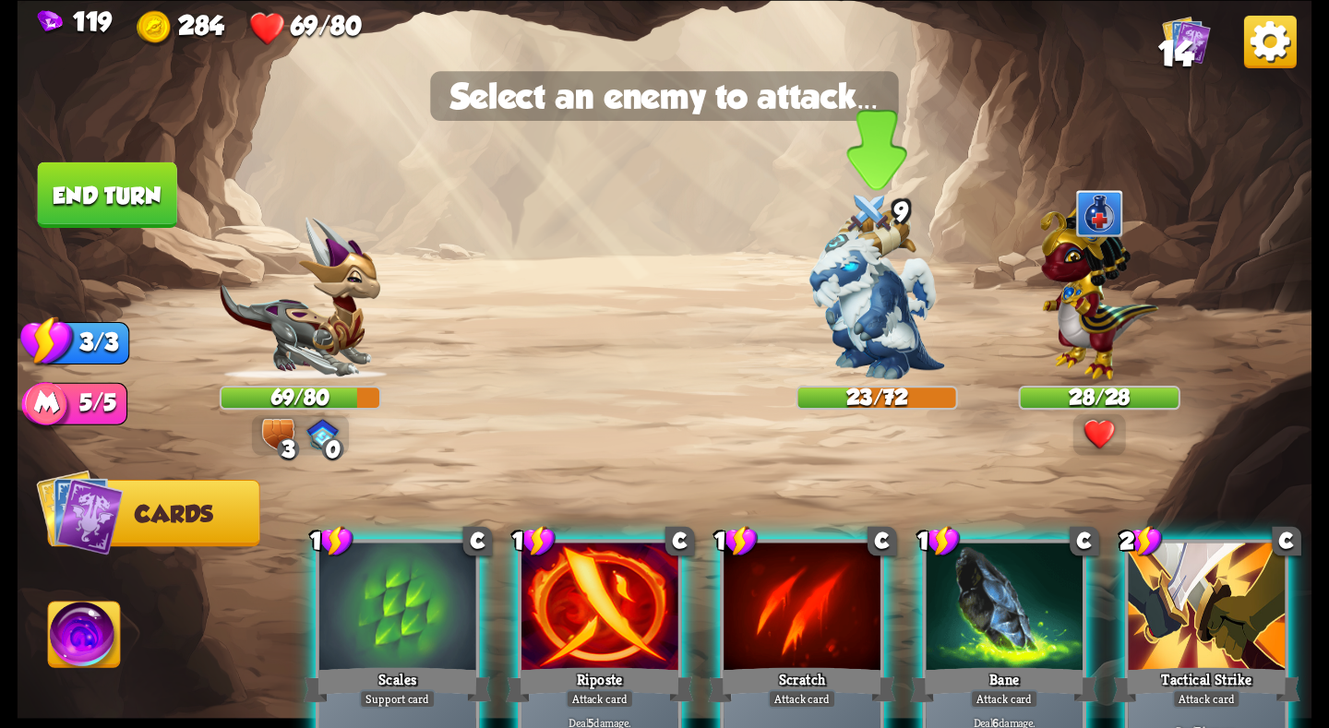
click at [886, 309] on img at bounding box center [877, 295] width 136 height 170
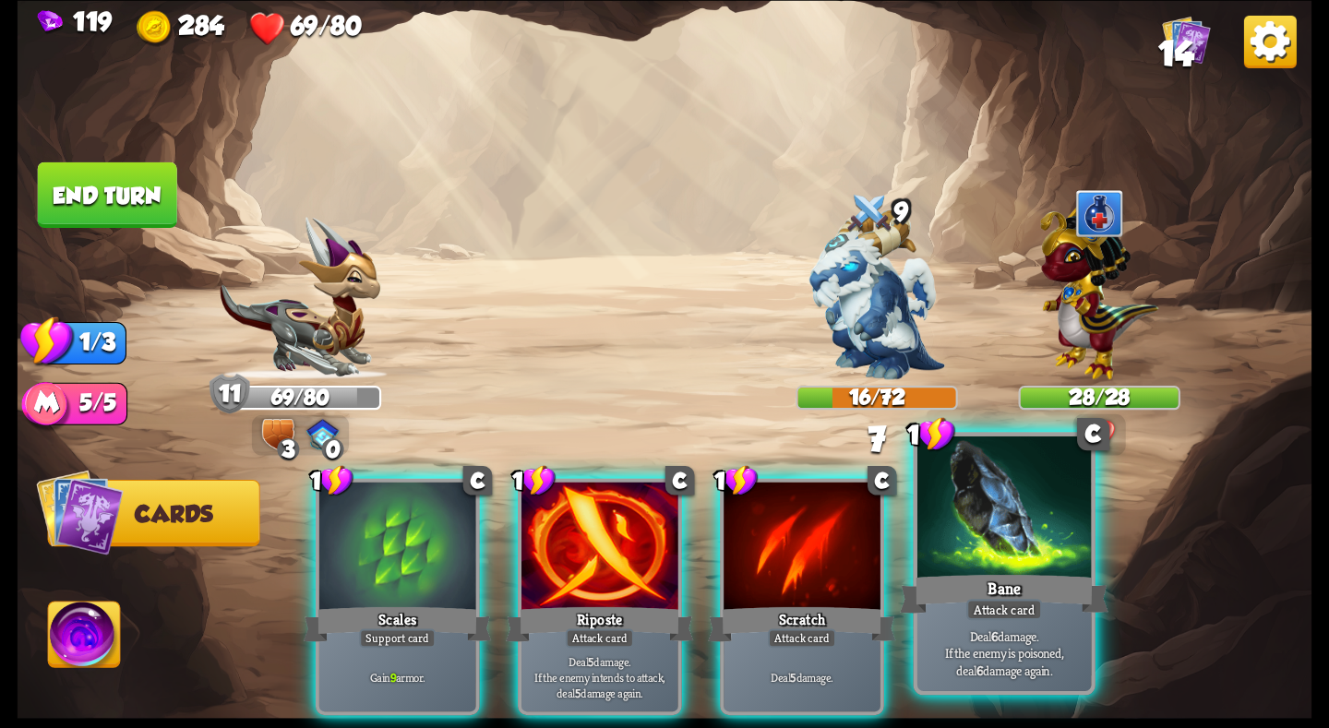
click at [984, 552] on div at bounding box center [1004, 509] width 174 height 147
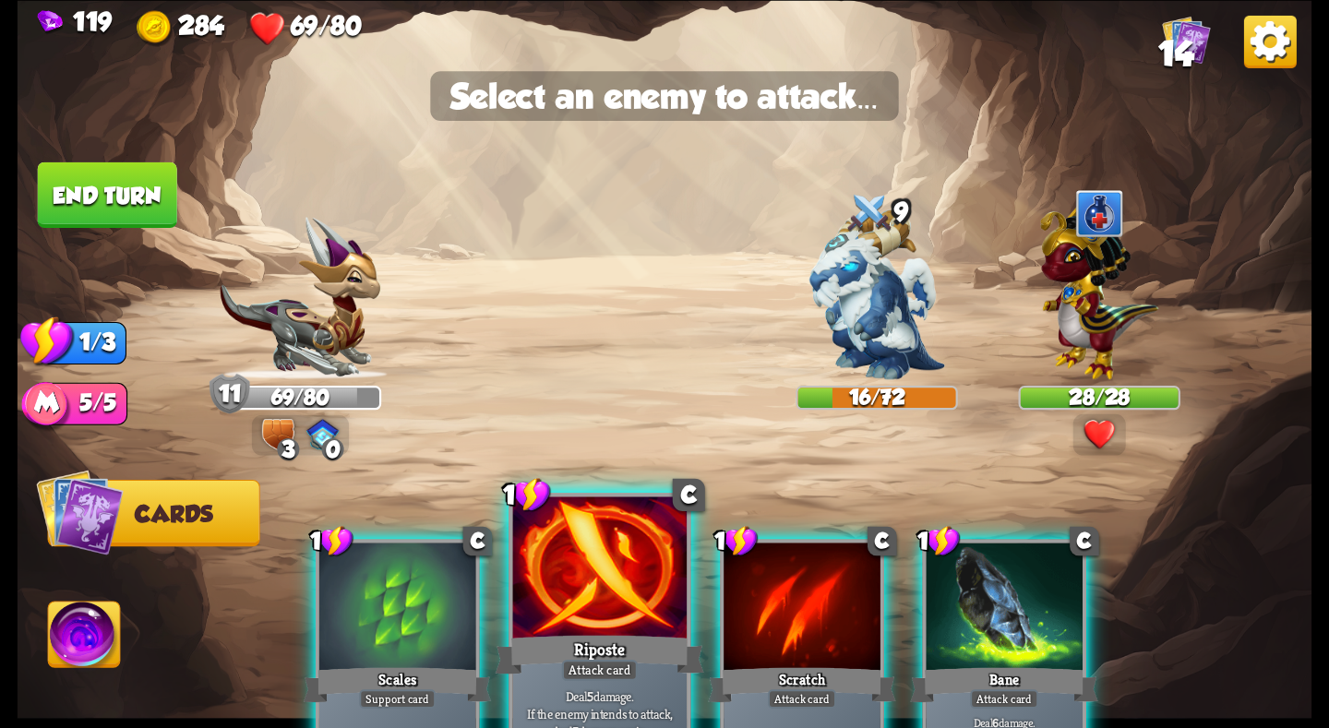
click at [620, 617] on div at bounding box center [600, 570] width 174 height 147
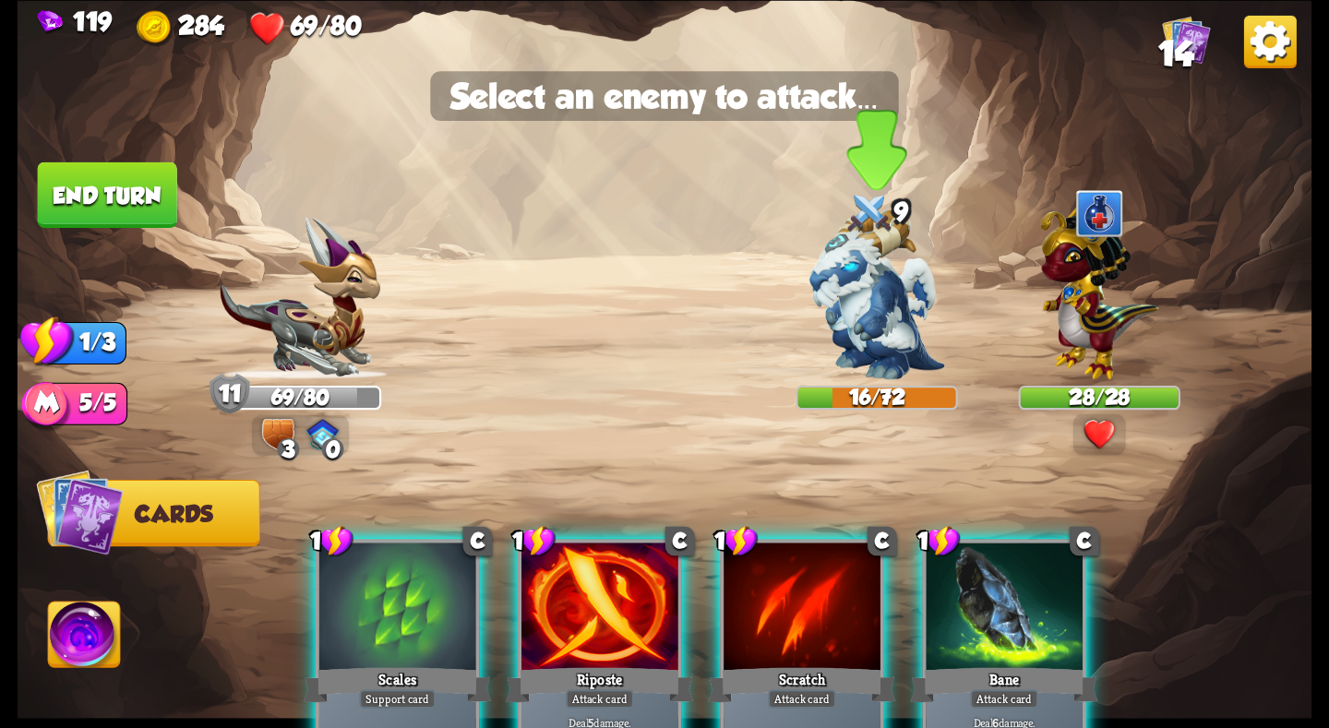
click at [863, 346] on img at bounding box center [877, 295] width 136 height 170
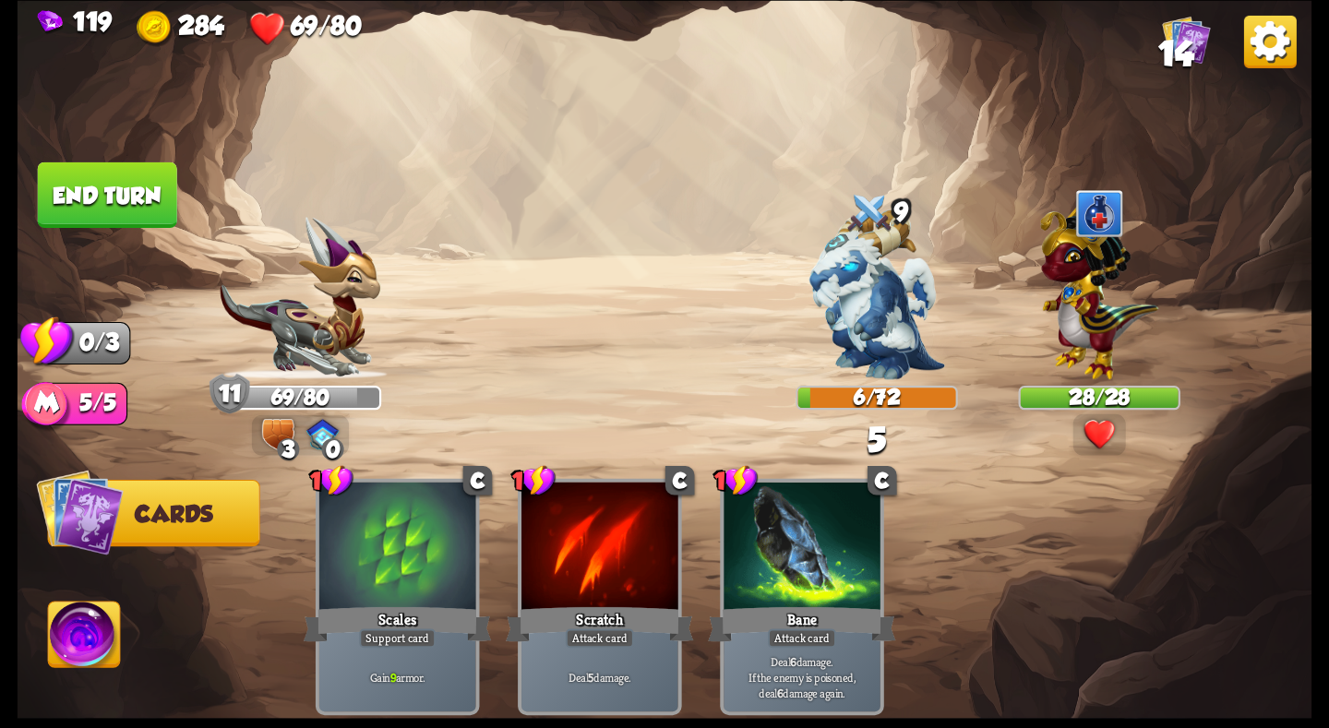
click at [111, 192] on button "End turn" at bounding box center [107, 195] width 139 height 66
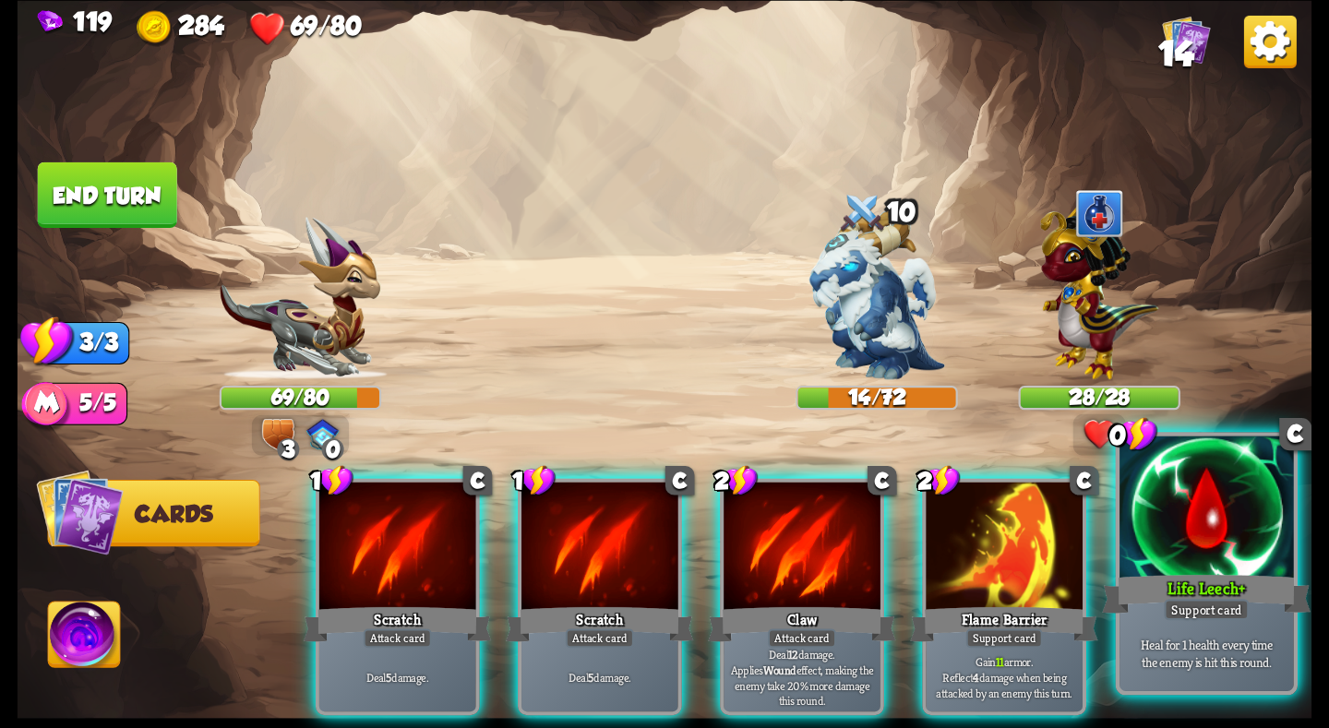
click at [1226, 557] on div at bounding box center [1206, 509] width 174 height 147
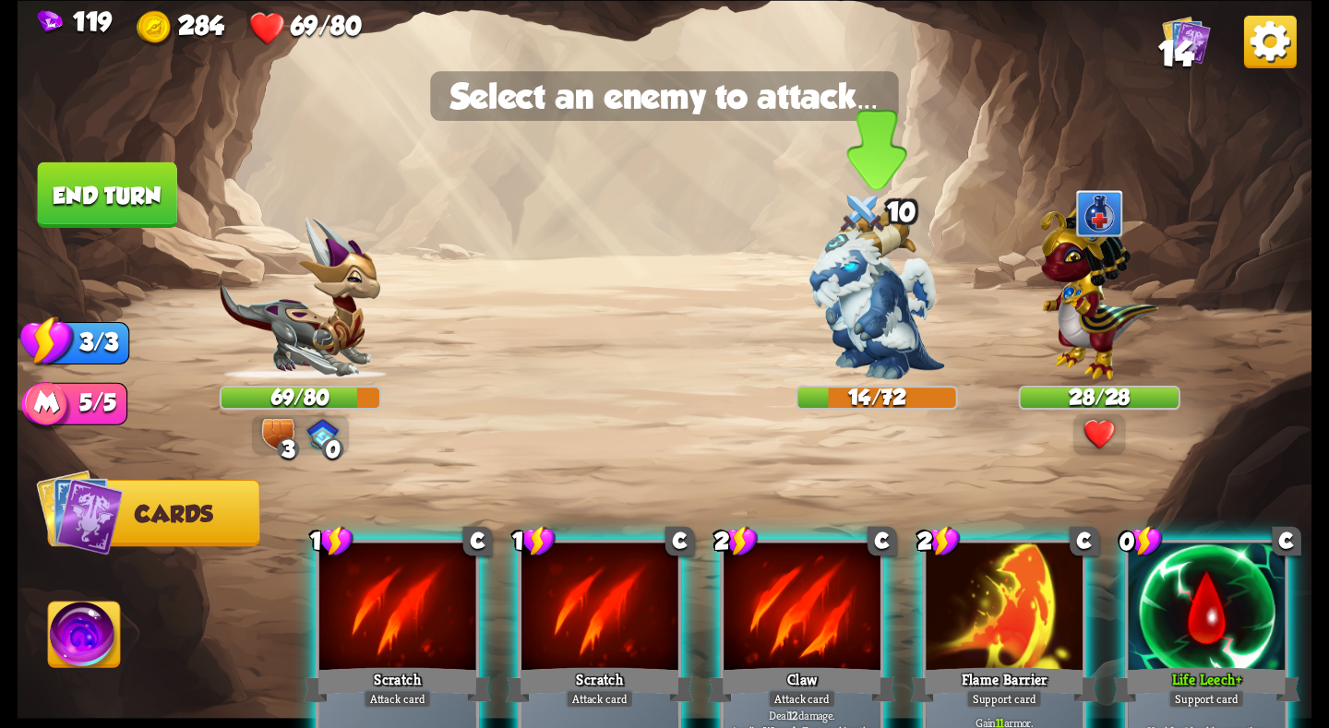
click at [846, 329] on img at bounding box center [877, 295] width 136 height 170
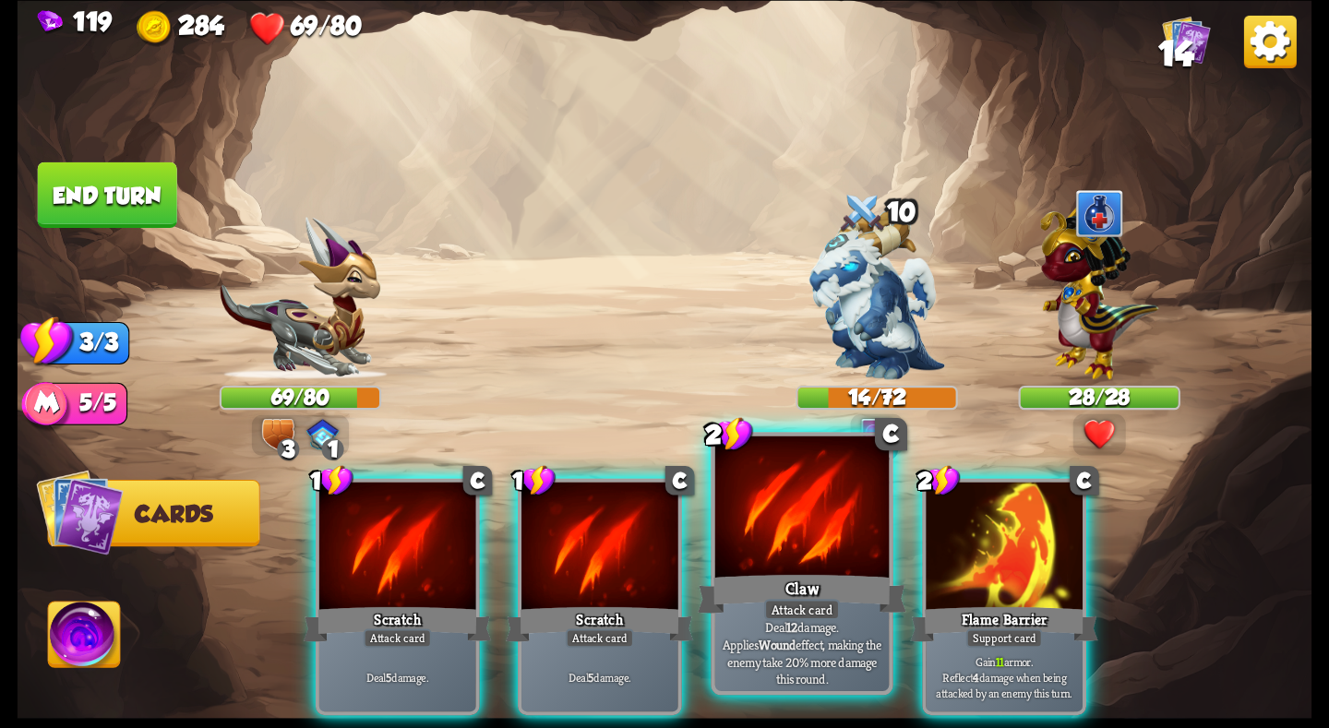
click at [780, 554] on div at bounding box center [802, 509] width 174 height 147
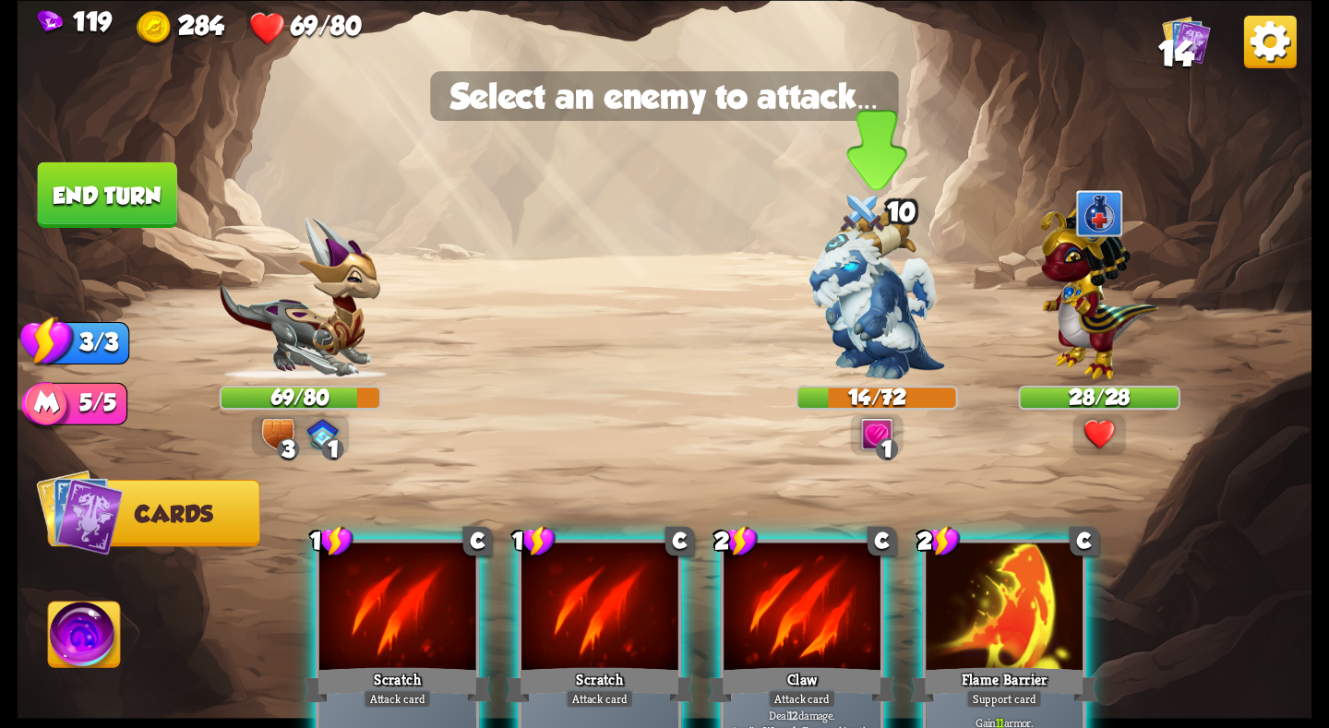
click at [880, 318] on img at bounding box center [877, 295] width 136 height 170
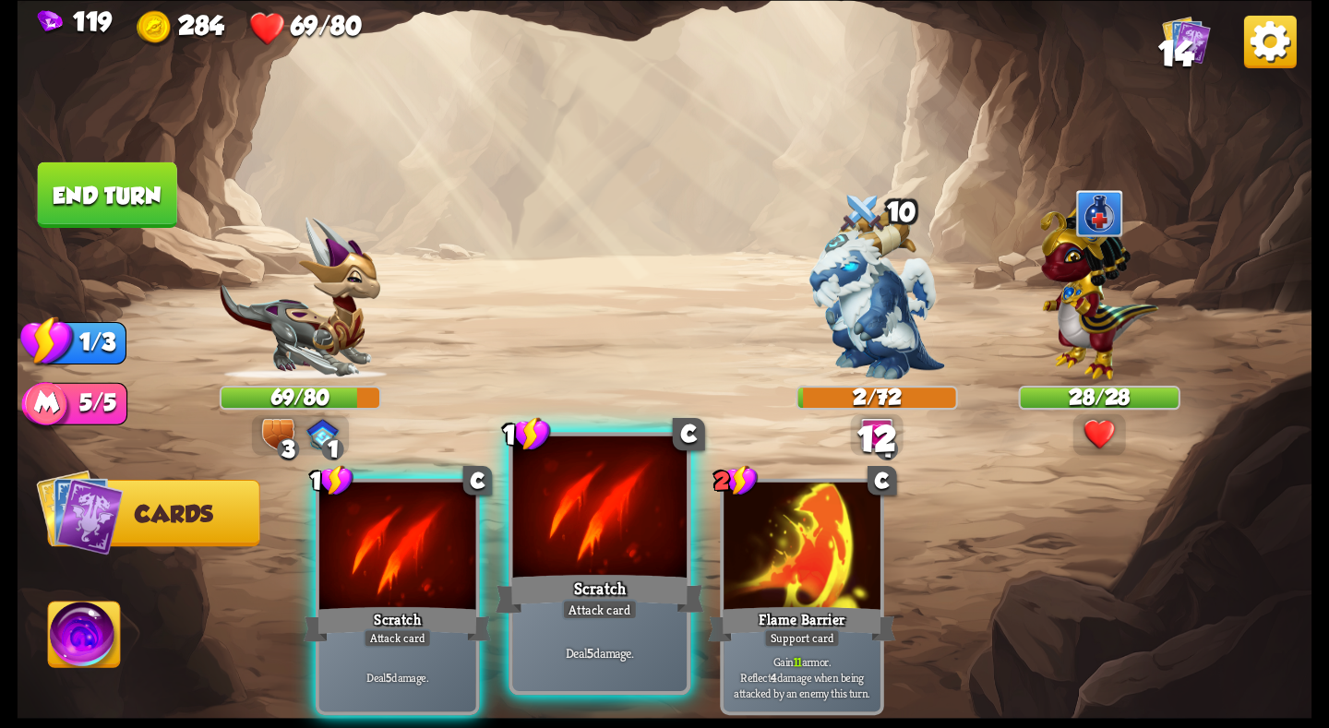
click at [641, 523] on div at bounding box center [600, 509] width 174 height 147
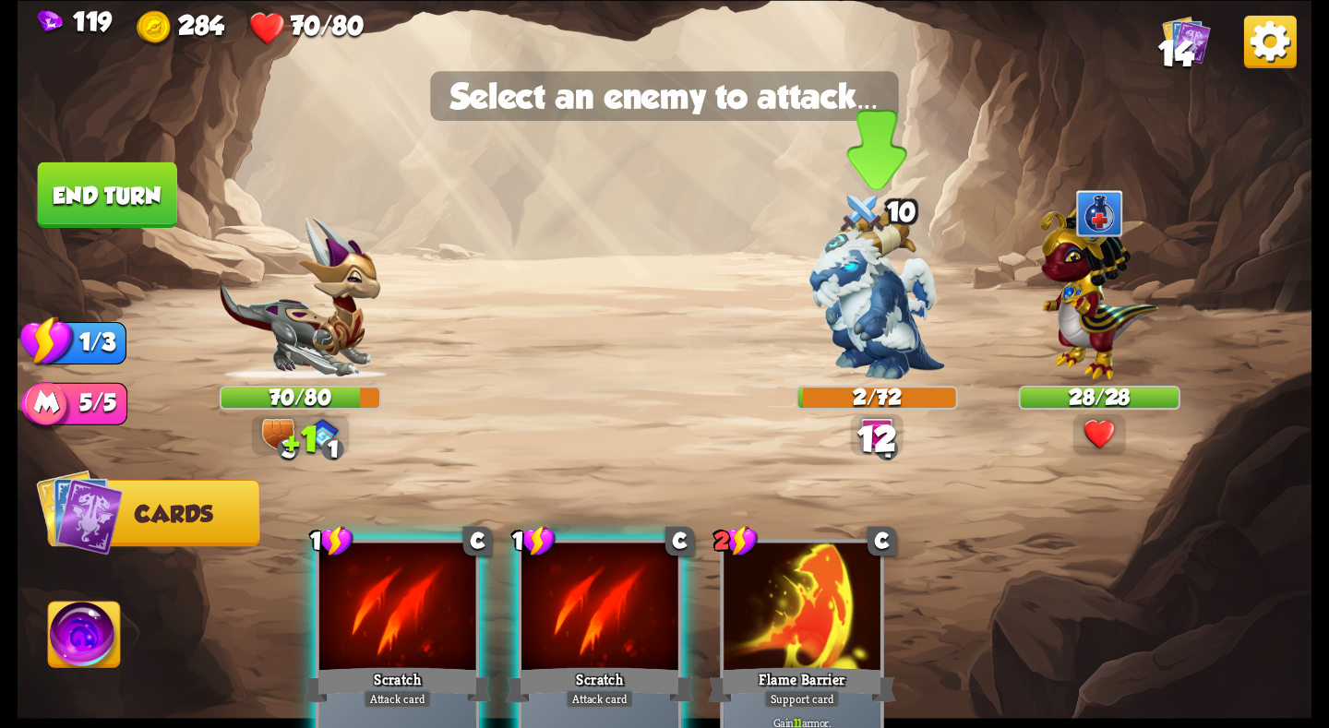
click at [858, 303] on img at bounding box center [877, 295] width 136 height 170
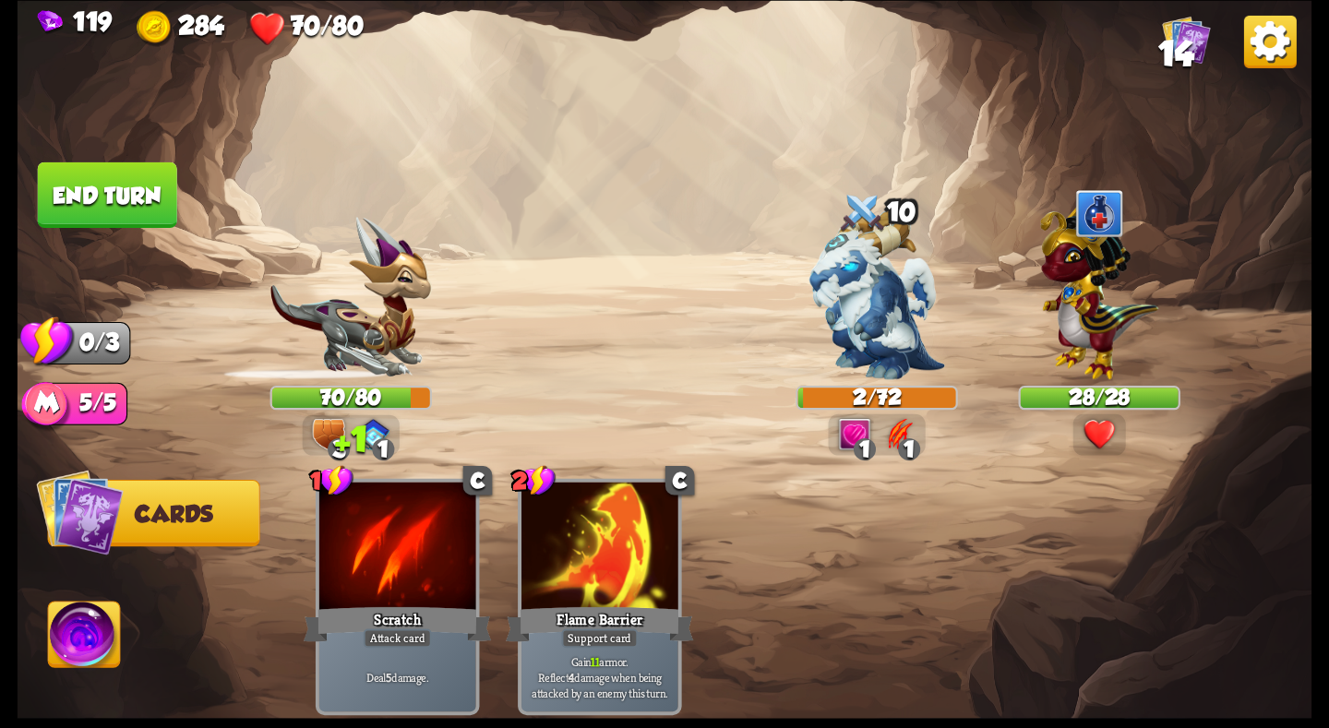
click at [139, 183] on button "End turn" at bounding box center [107, 195] width 139 height 66
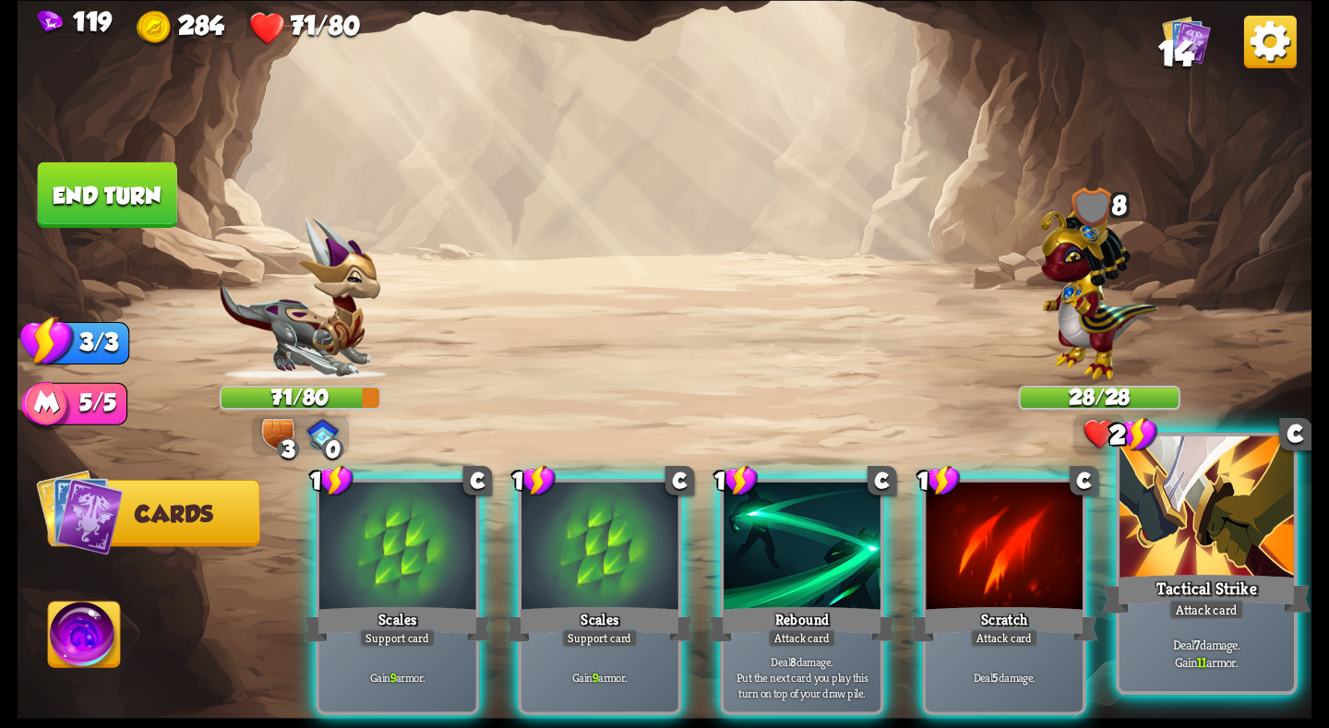
click at [1199, 532] on div at bounding box center [1206, 509] width 174 height 147
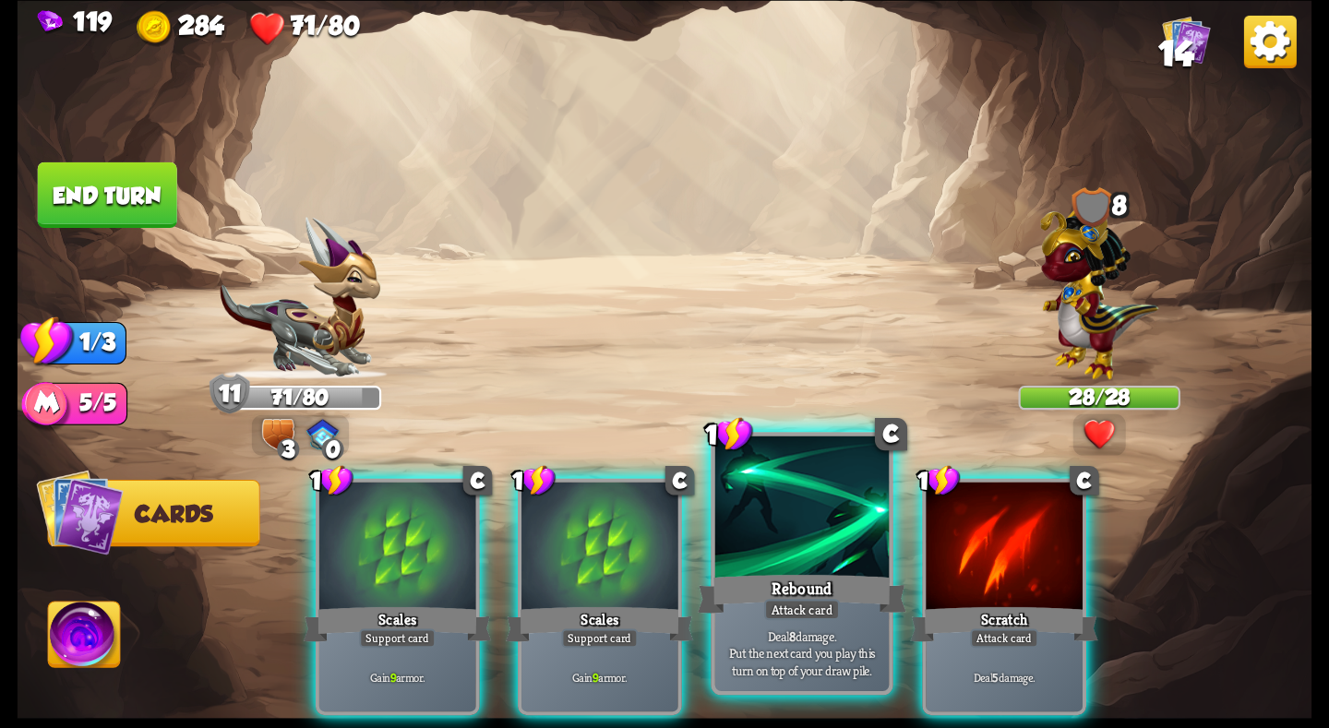
click at [772, 566] on div at bounding box center [802, 509] width 174 height 147
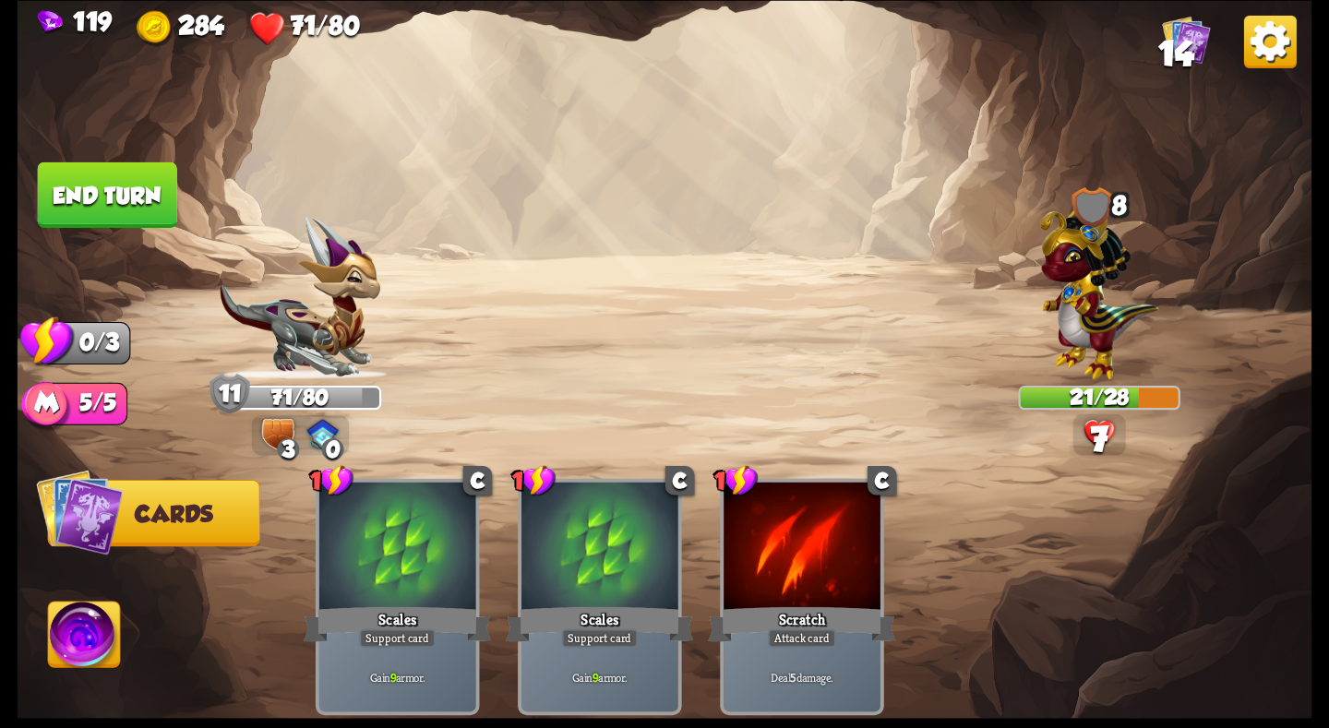
click at [128, 179] on button "End turn" at bounding box center [107, 195] width 139 height 66
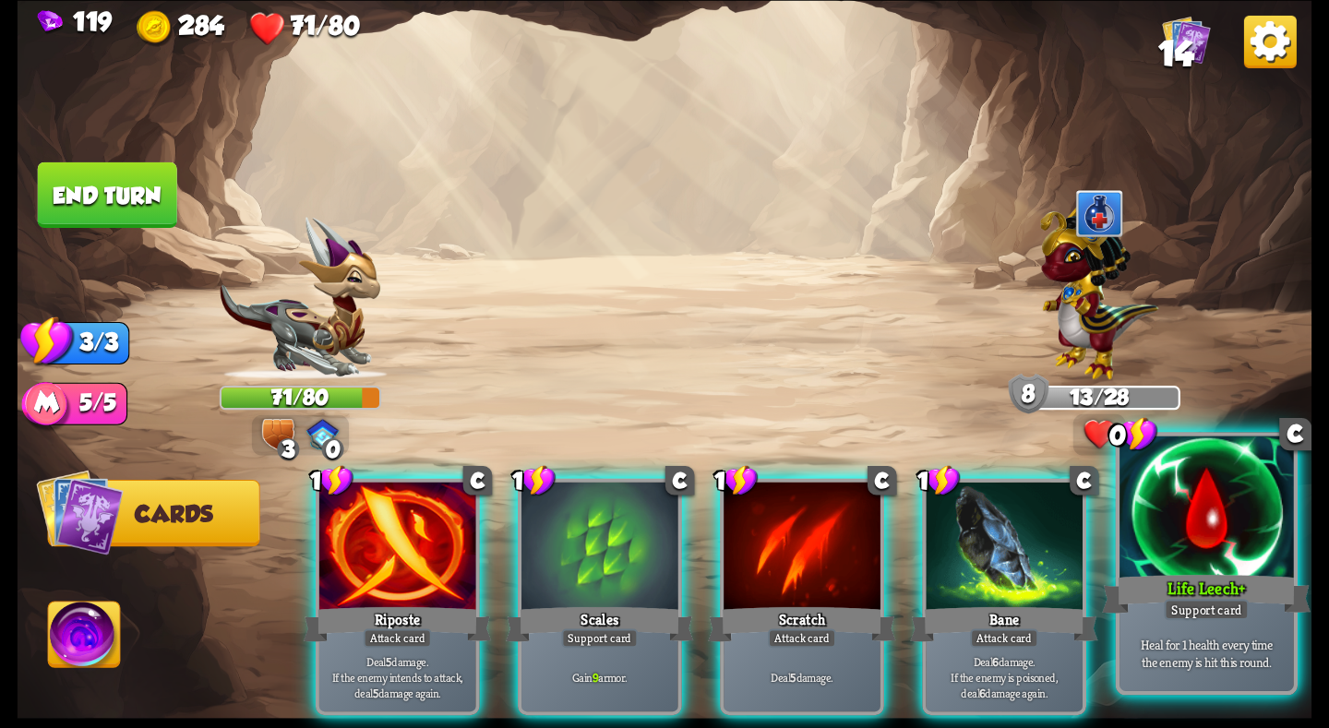
click at [1156, 556] on div at bounding box center [1206, 509] width 174 height 147
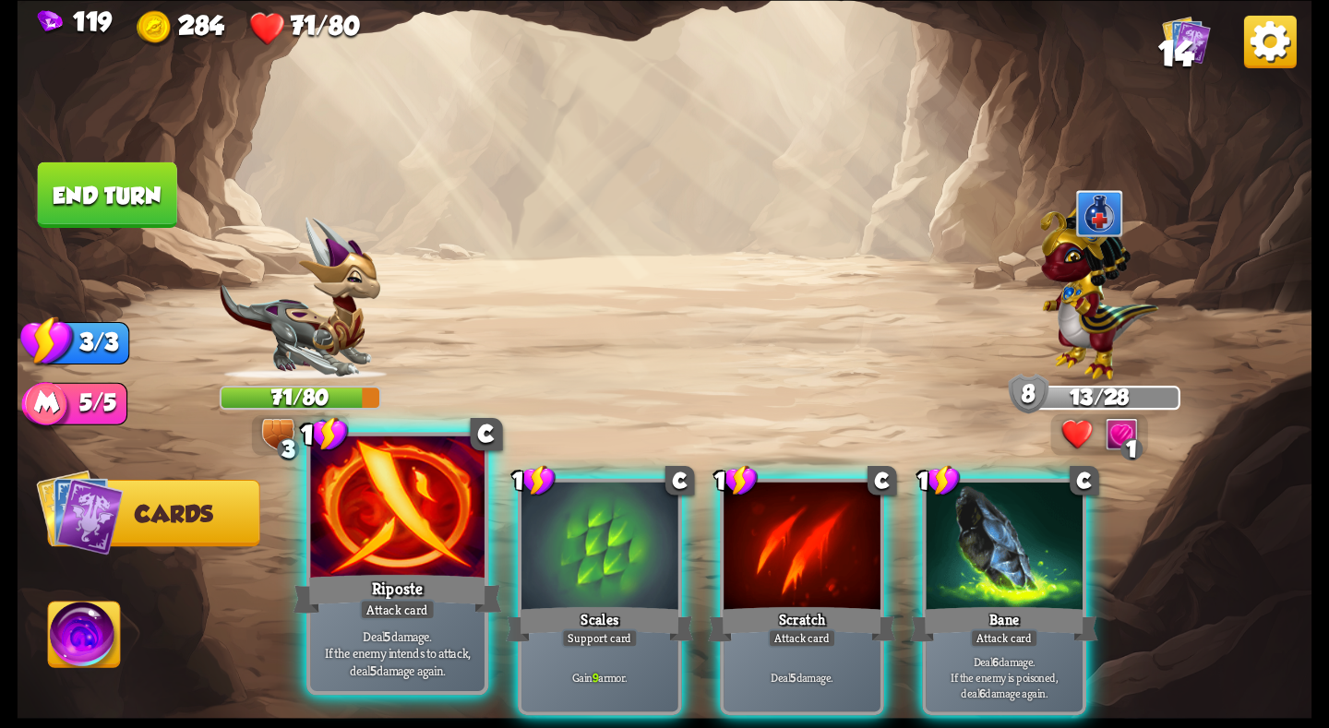
click at [417, 553] on div at bounding box center [397, 509] width 174 height 147
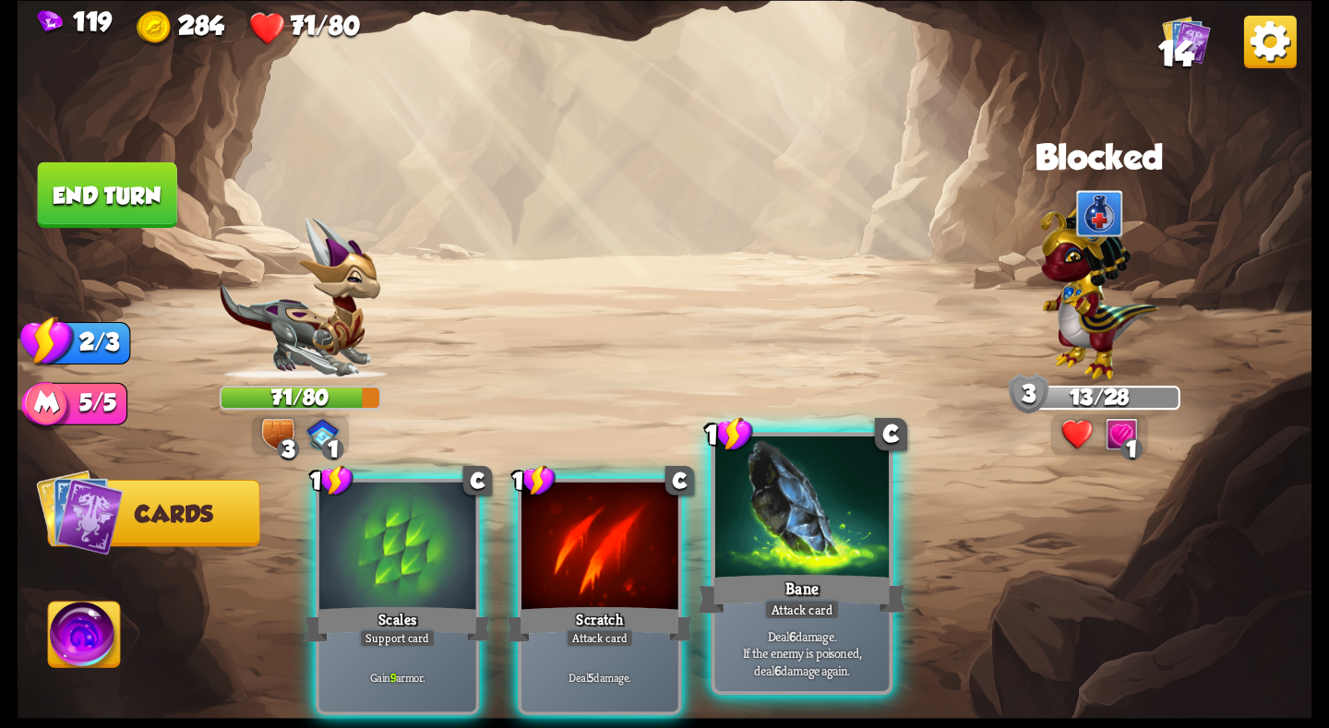
click at [784, 572] on div "Bane" at bounding box center [802, 593] width 209 height 46
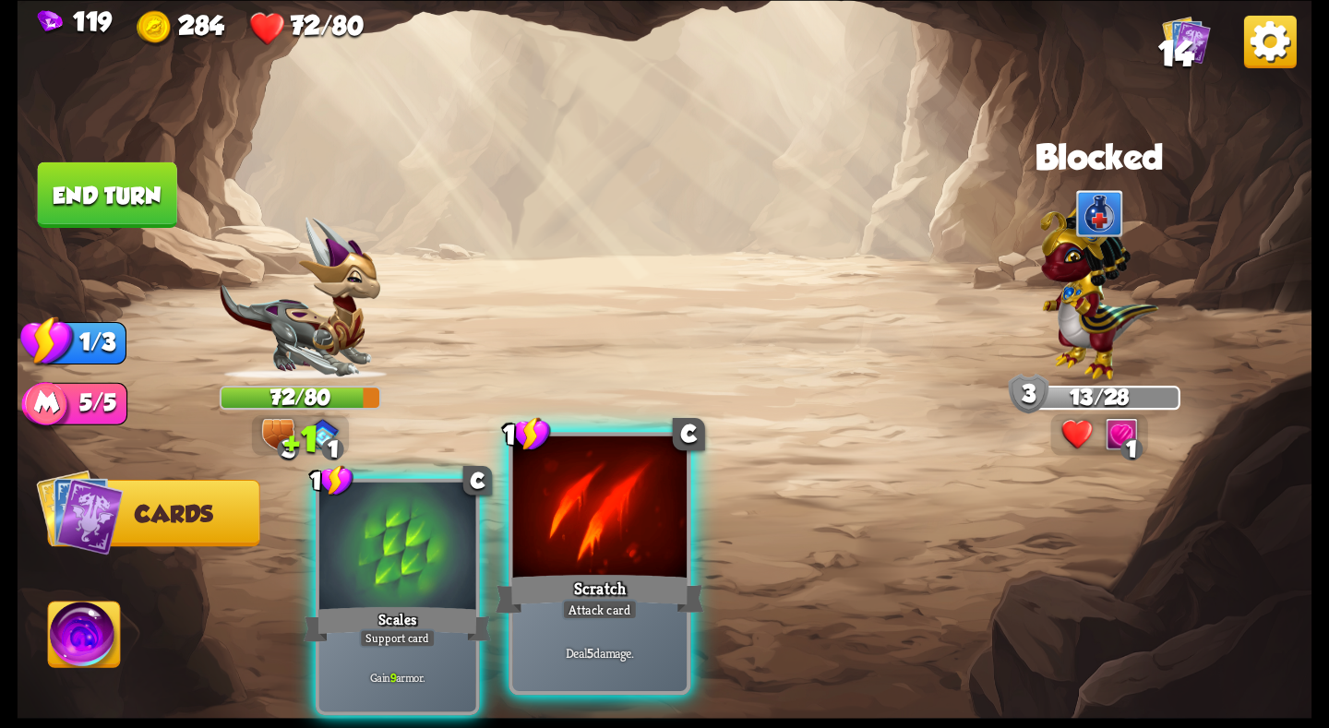
click at [624, 572] on div "Scratch" at bounding box center [600, 593] width 209 height 46
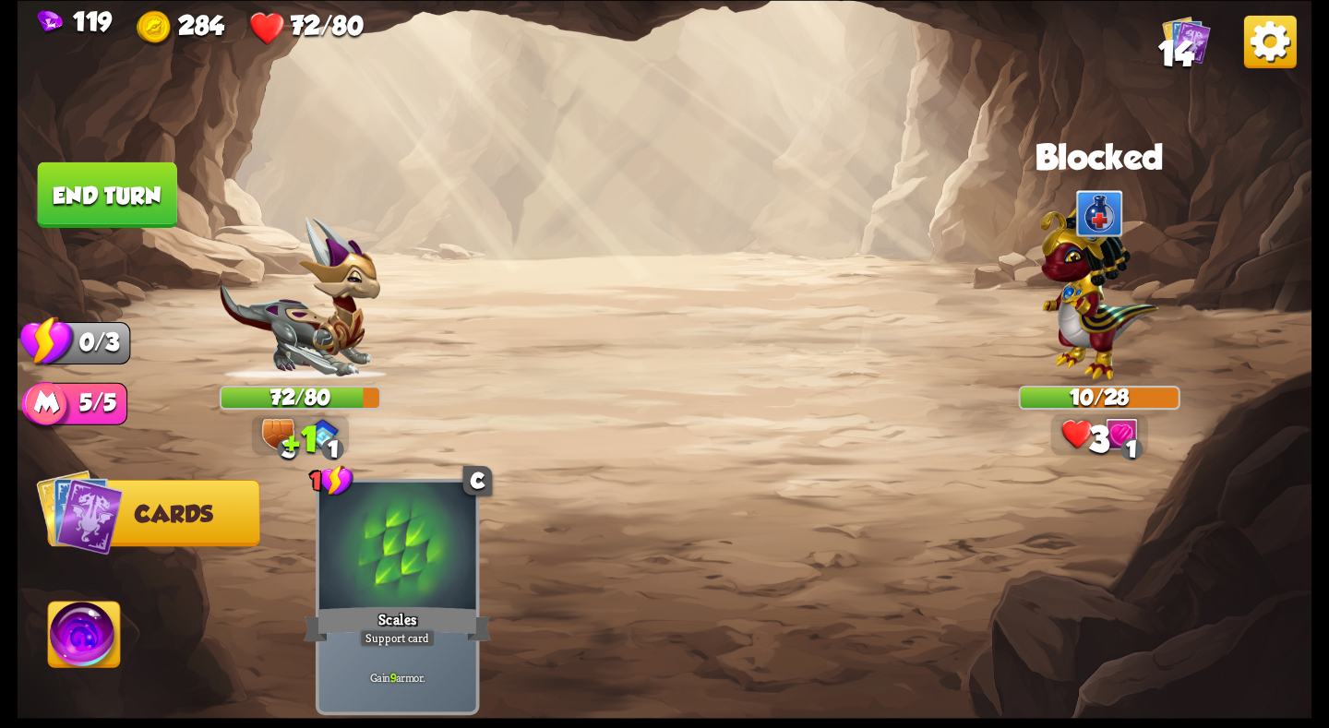
click at [134, 213] on button "End turn" at bounding box center [107, 195] width 139 height 66
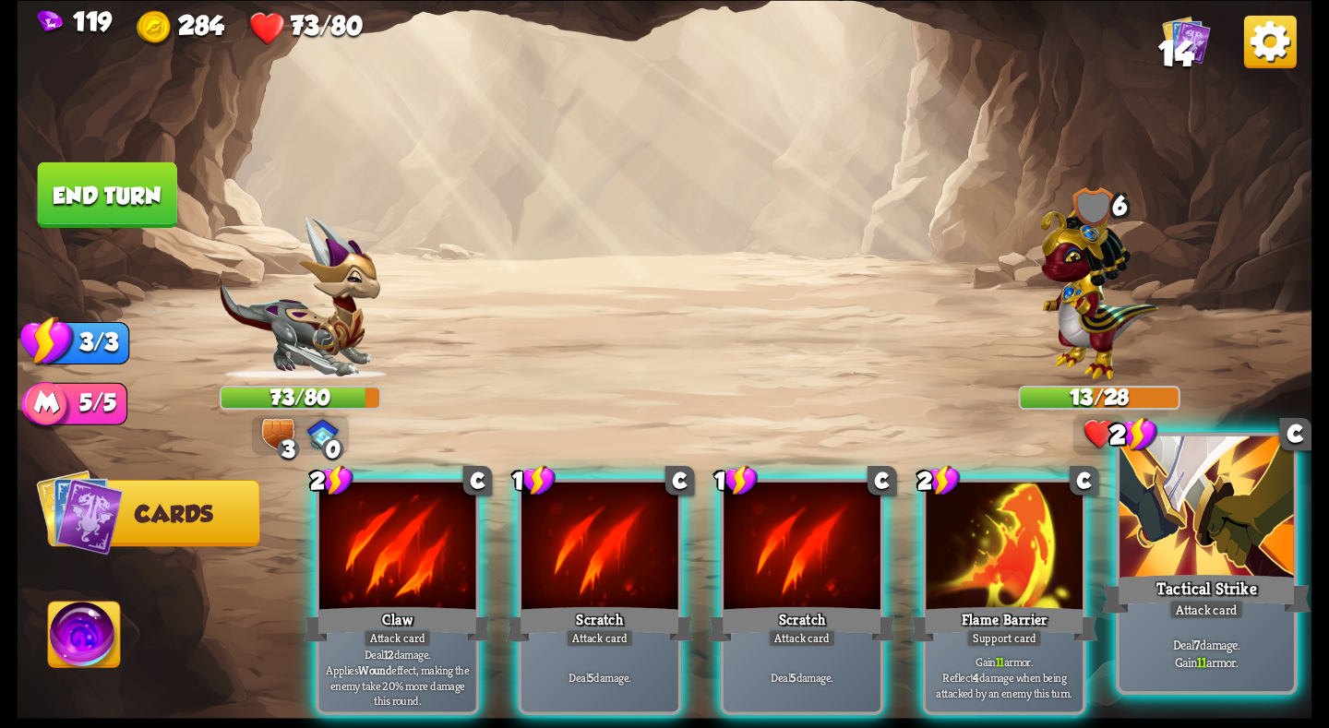
click at [1185, 604] on div "Attack card" at bounding box center [1206, 609] width 76 height 21
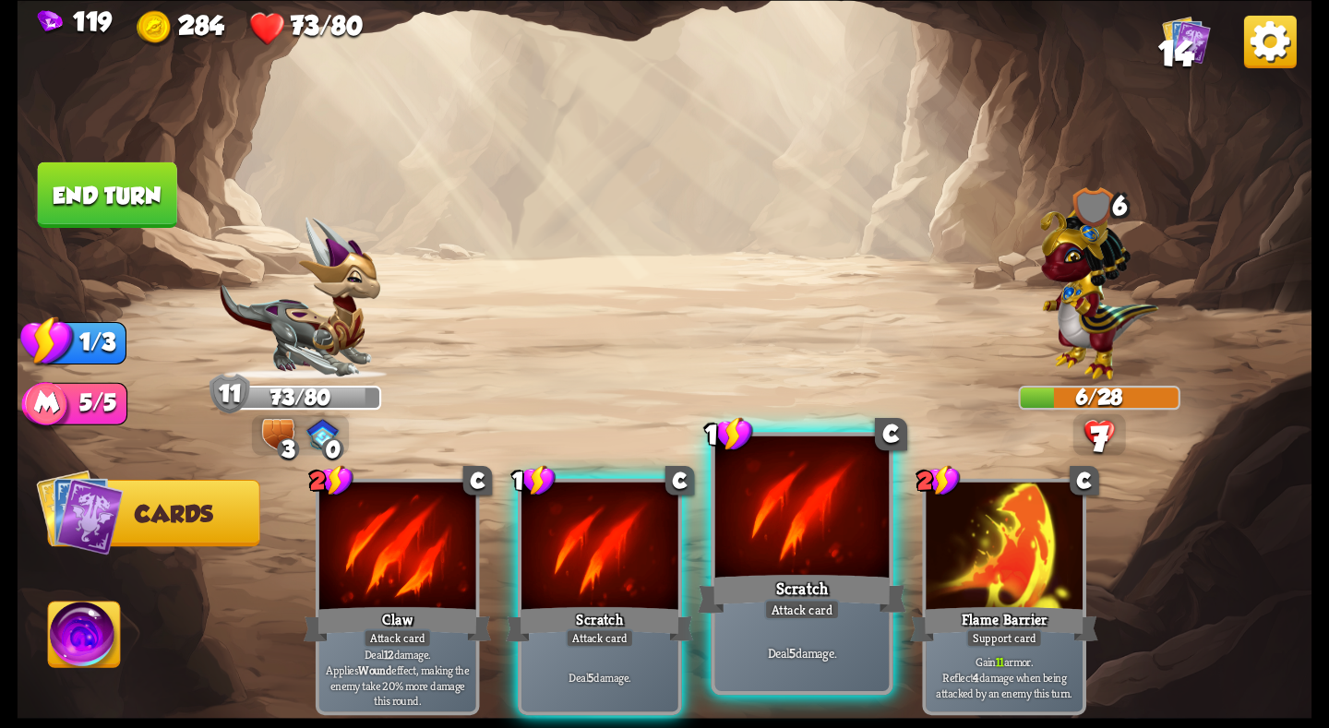
click at [794, 573] on div "Scratch" at bounding box center [802, 593] width 209 height 46
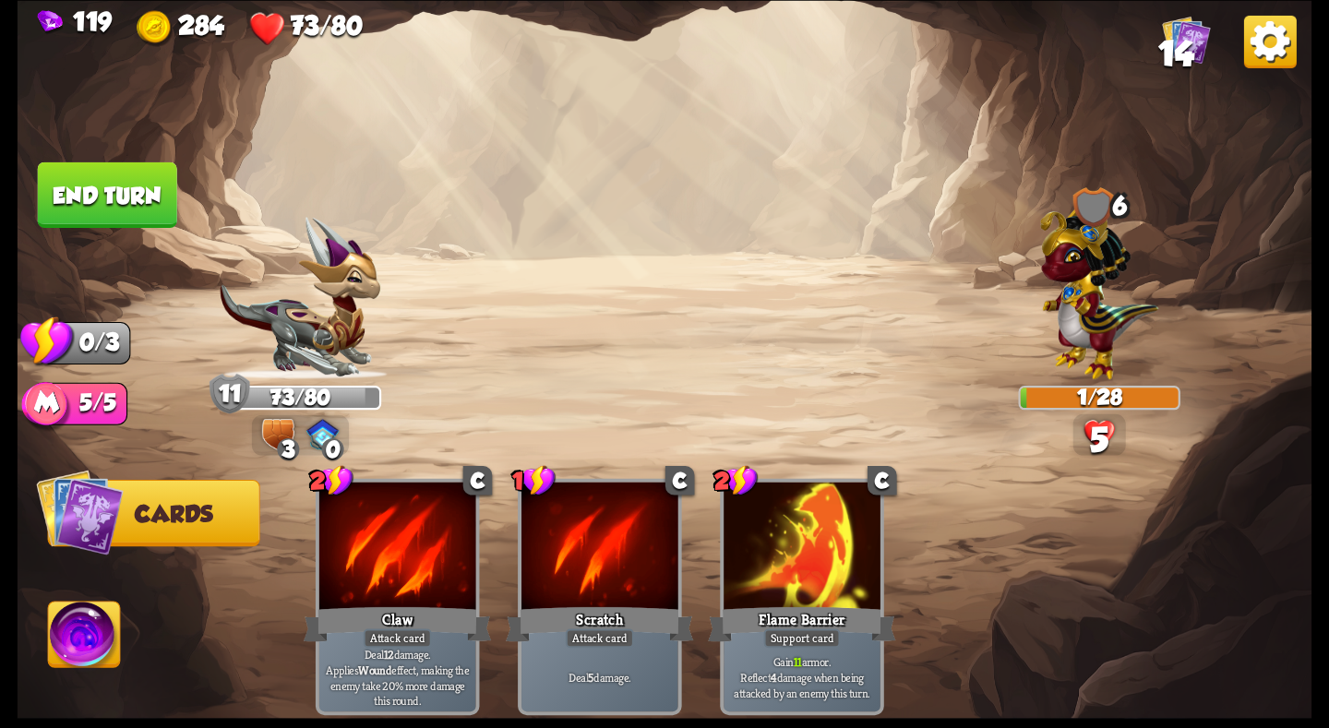
click at [121, 199] on button "End turn" at bounding box center [107, 195] width 139 height 66
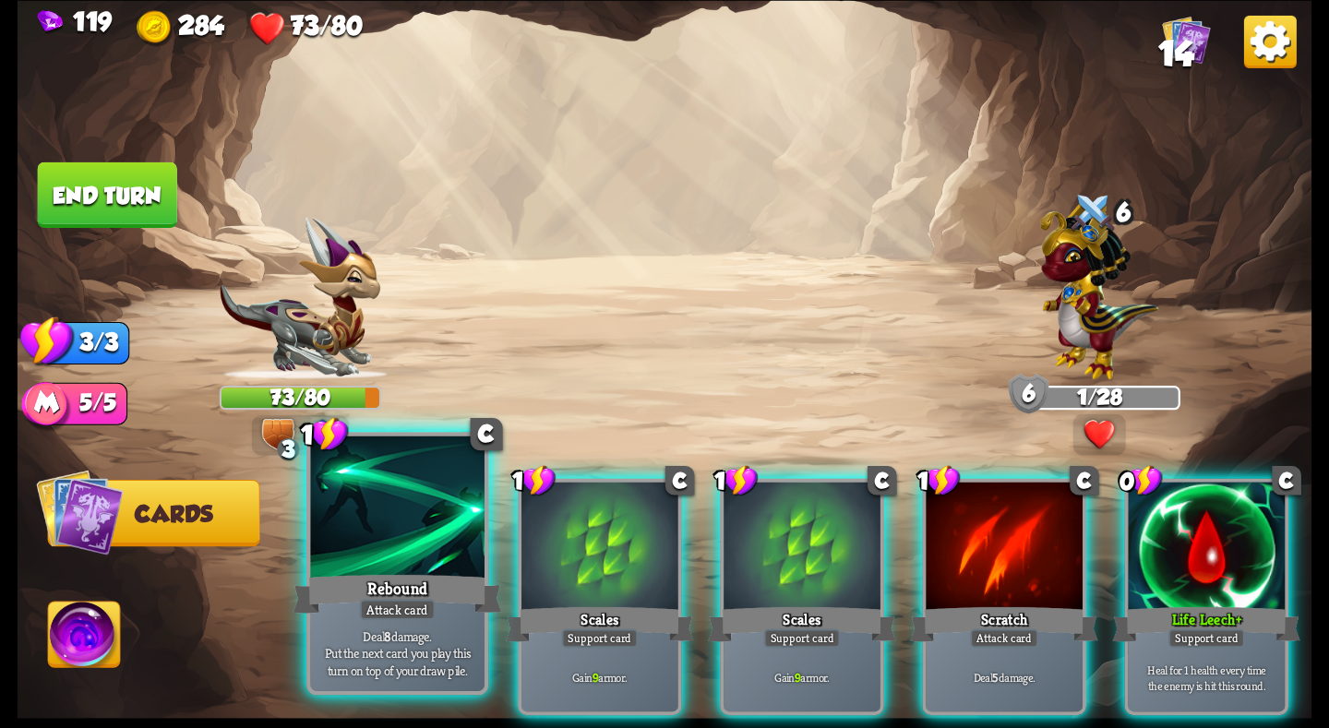
click at [331, 545] on div at bounding box center [397, 509] width 174 height 147
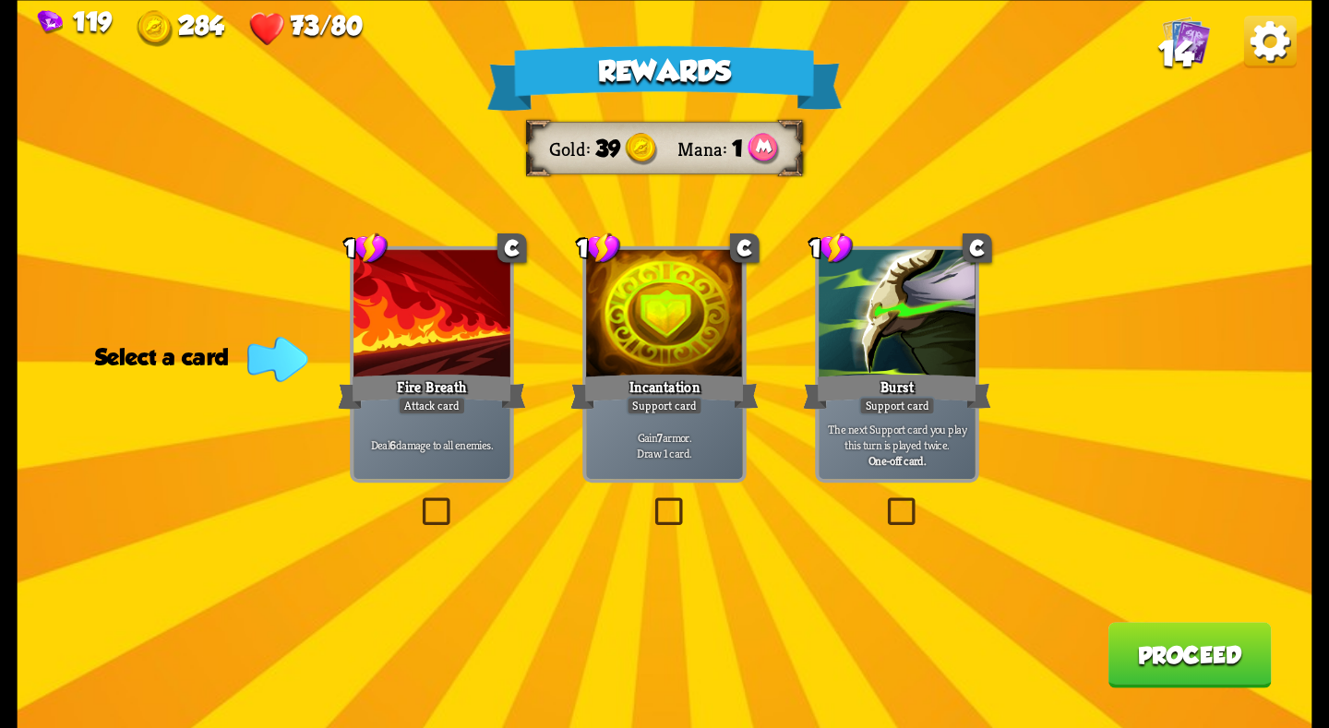
click at [871, 398] on div "Support card" at bounding box center [897, 405] width 77 height 19
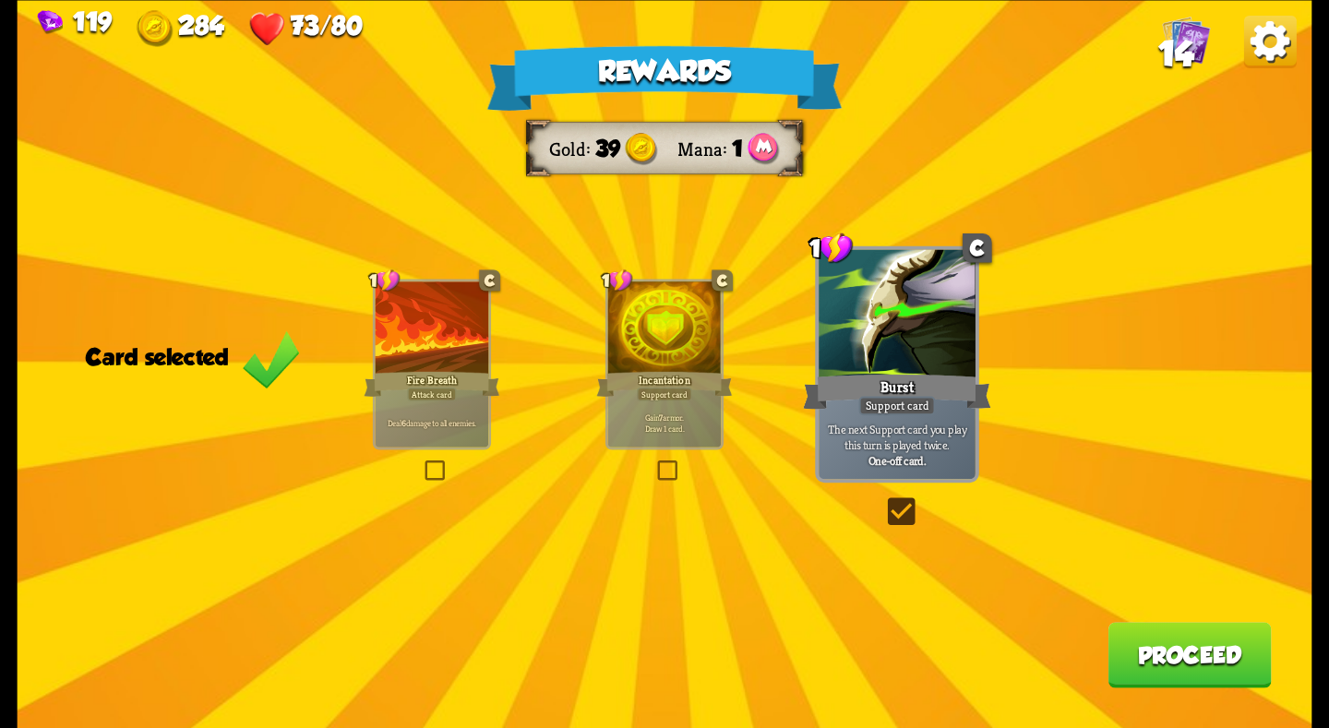
click at [442, 379] on div "Fire Breath" at bounding box center [432, 383] width 136 height 30
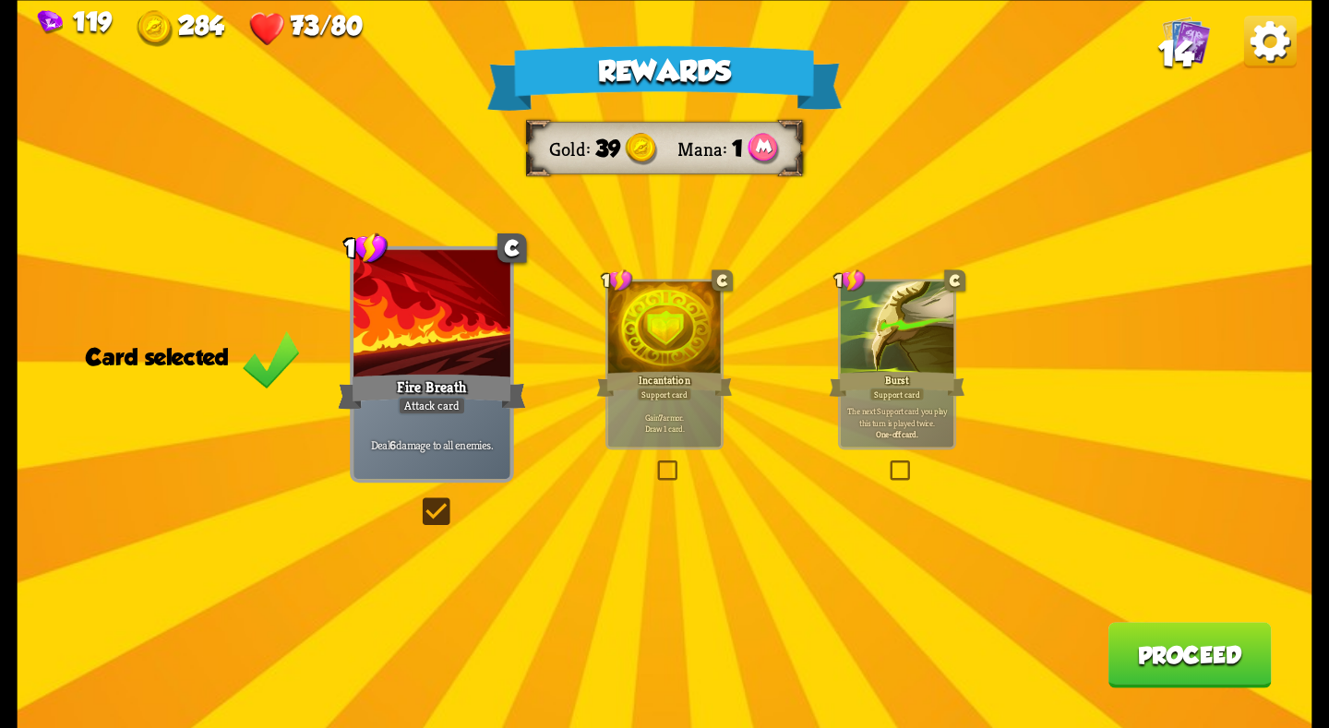
click at [650, 383] on div "Incantation" at bounding box center [664, 383] width 136 height 30
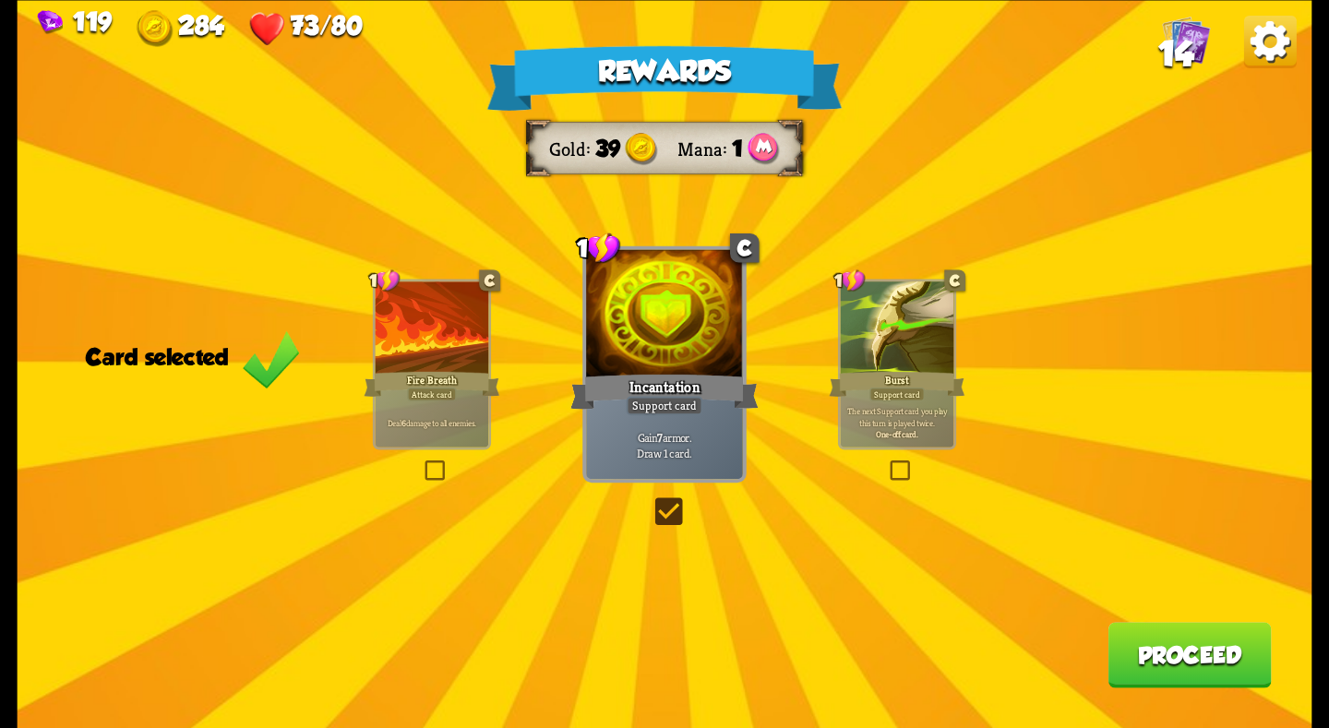
click at [879, 376] on div "Burst" at bounding box center [898, 383] width 136 height 30
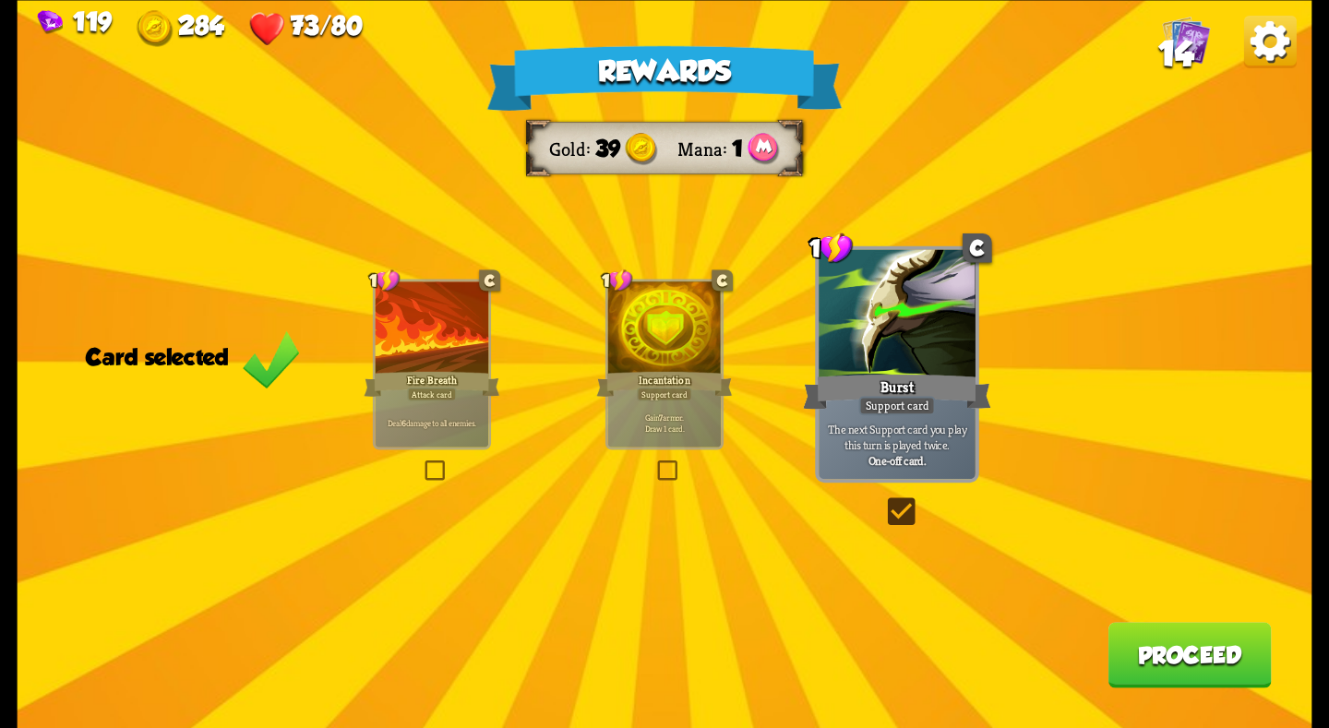
click at [648, 397] on div "Support card" at bounding box center [664, 394] width 55 height 14
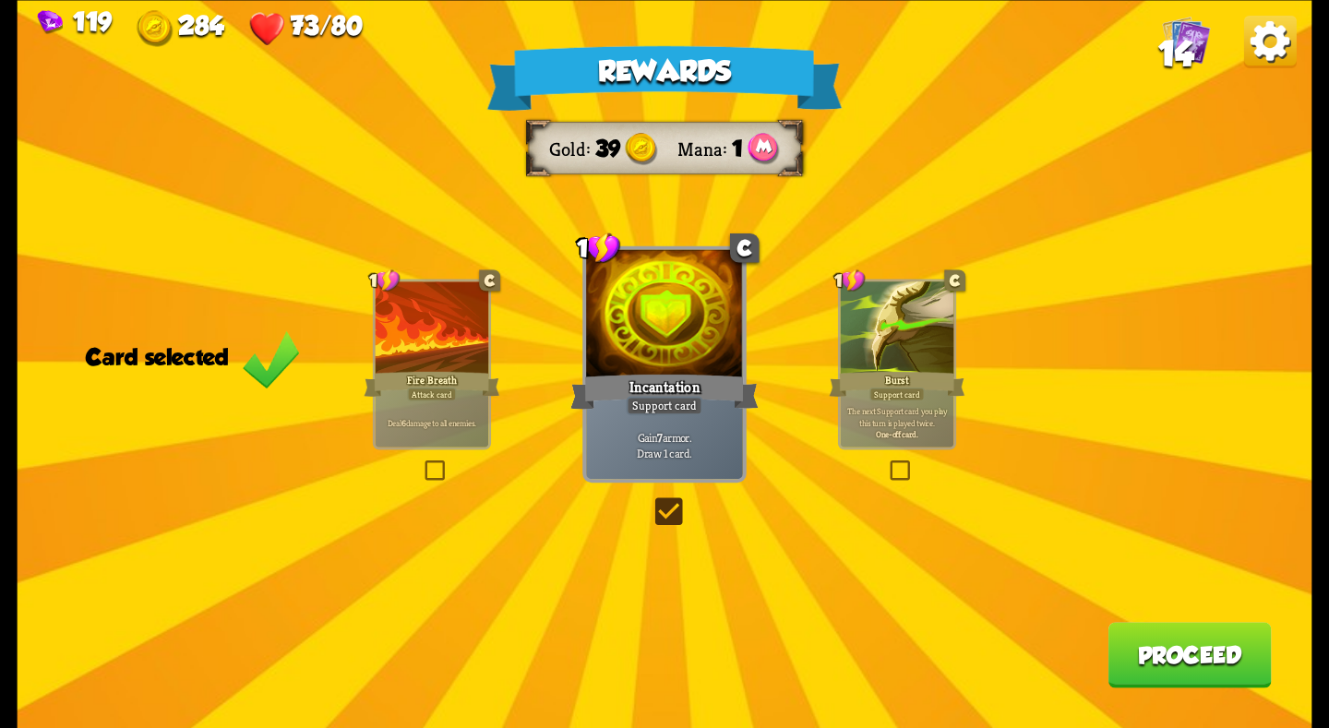
click at [407, 390] on div "Attack card" at bounding box center [431, 394] width 49 height 14
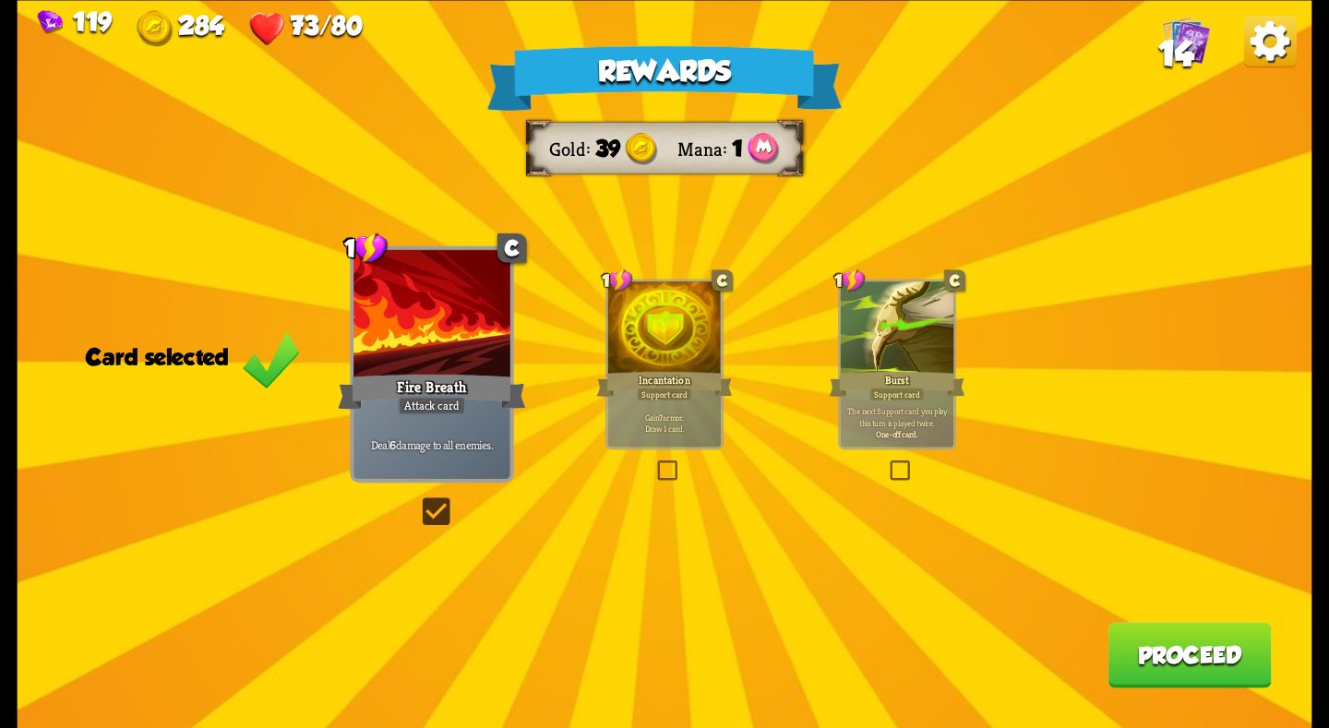
click at [1188, 648] on button "Proceed" at bounding box center [1189, 655] width 163 height 66
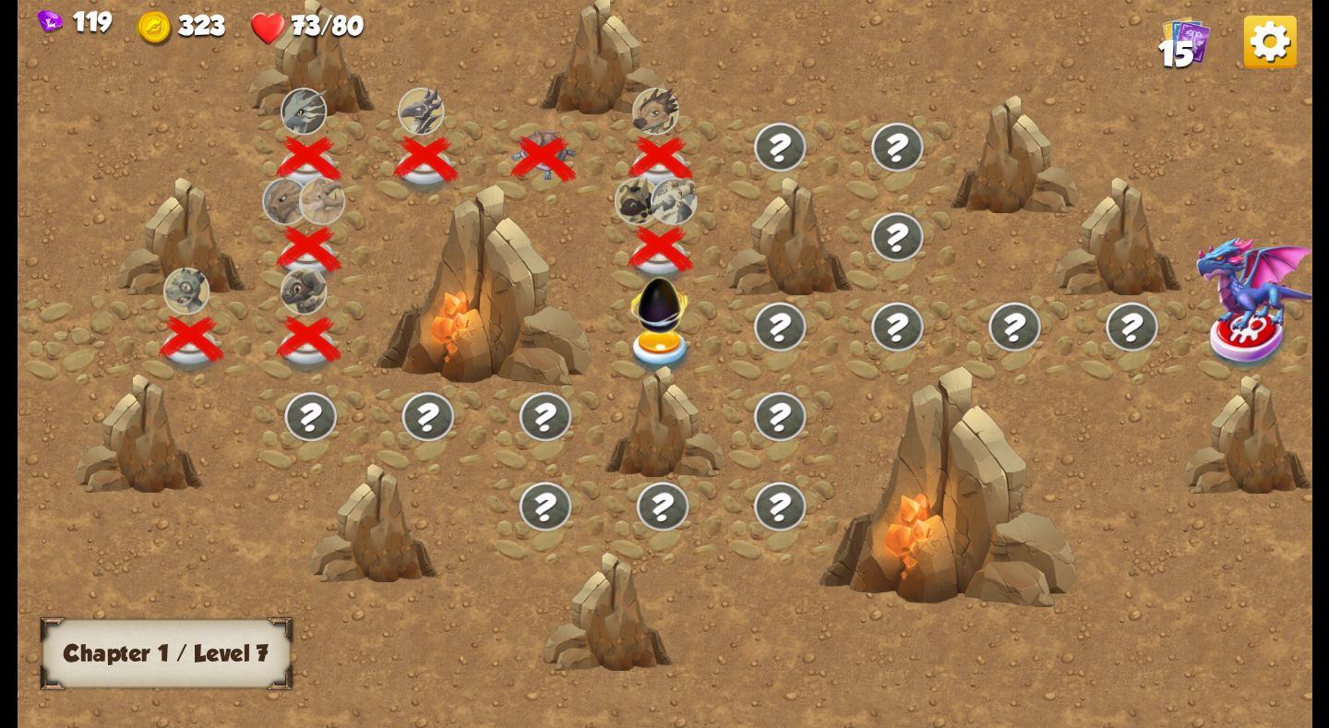
click at [653, 346] on img at bounding box center [661, 352] width 65 height 48
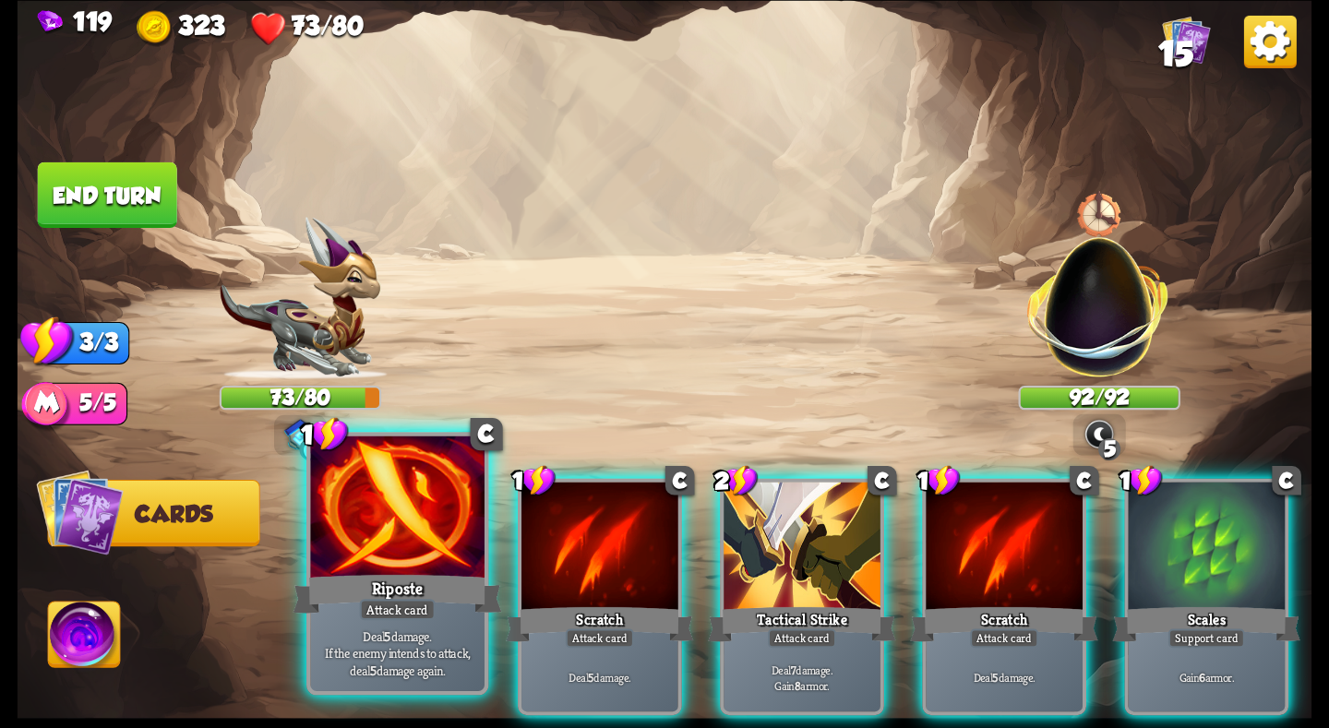
click at [406, 557] on div at bounding box center [397, 509] width 174 height 147
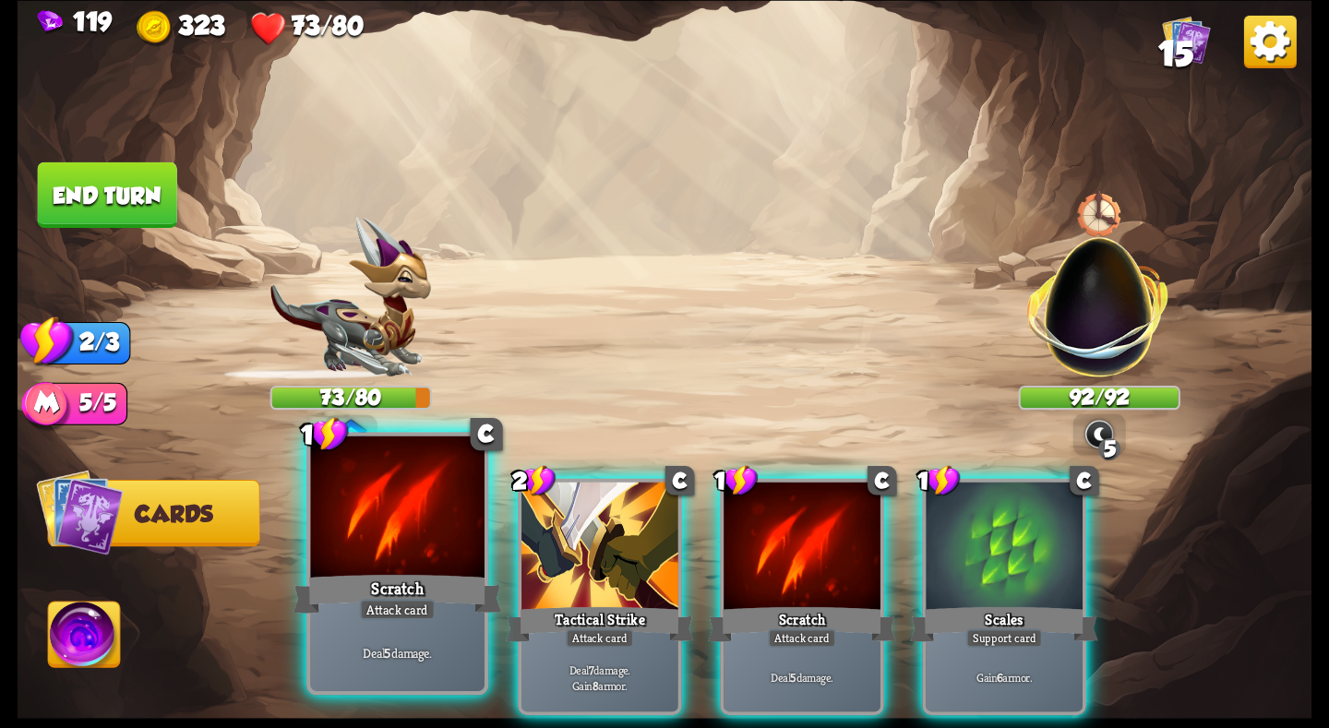
click at [396, 555] on div at bounding box center [397, 509] width 174 height 147
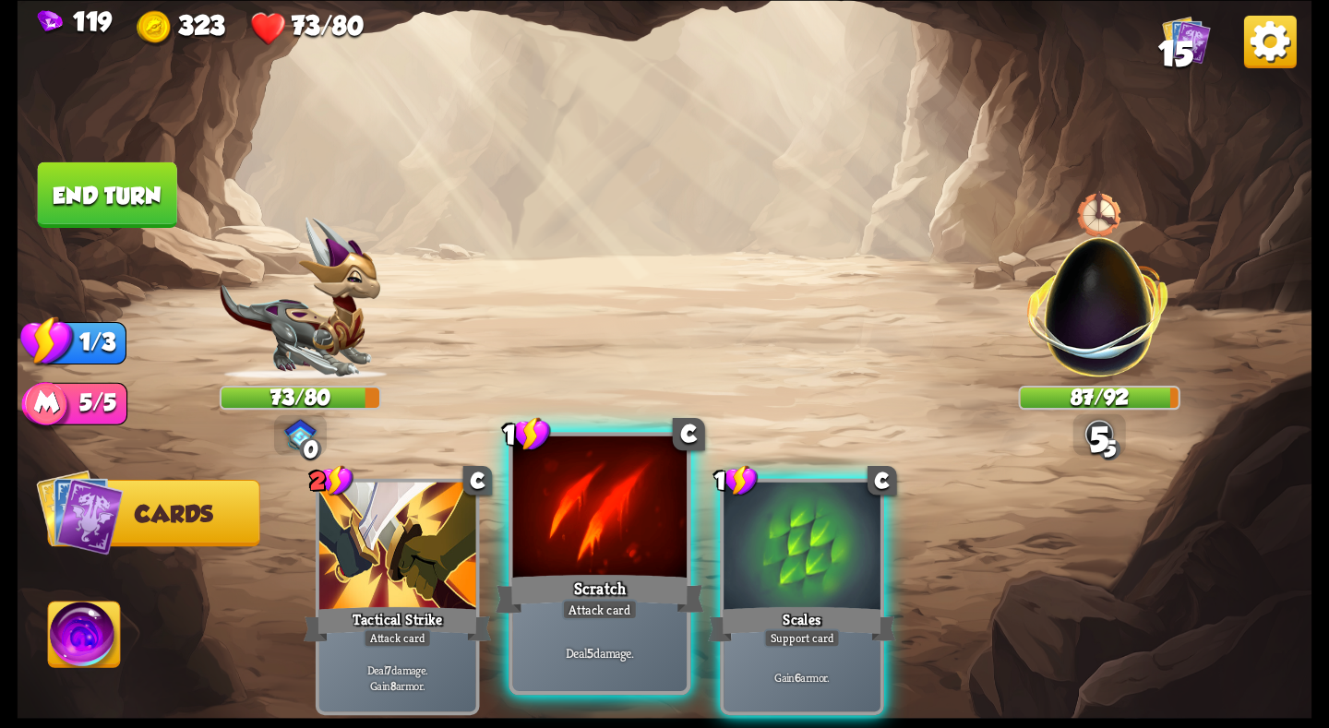
click at [565, 530] on div at bounding box center [600, 509] width 174 height 147
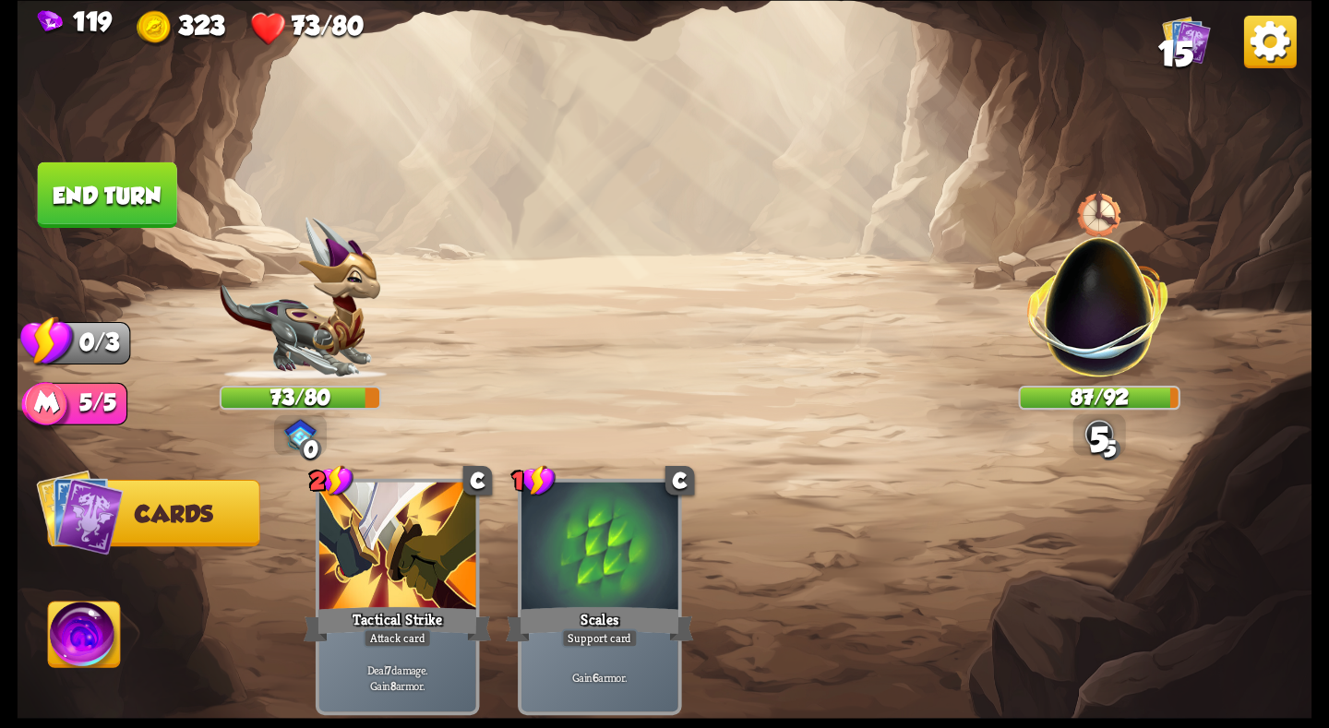
click at [143, 177] on button "End turn" at bounding box center [107, 195] width 139 height 66
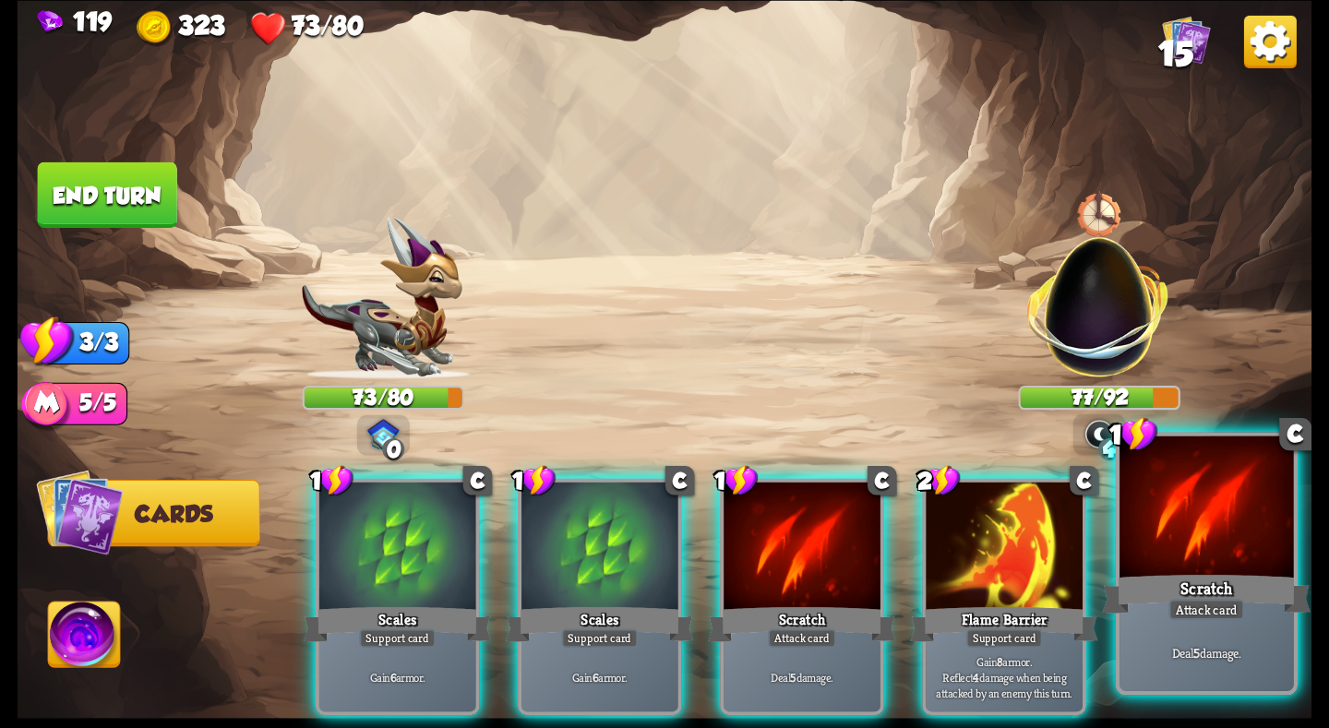
click at [1178, 541] on div at bounding box center [1206, 509] width 174 height 147
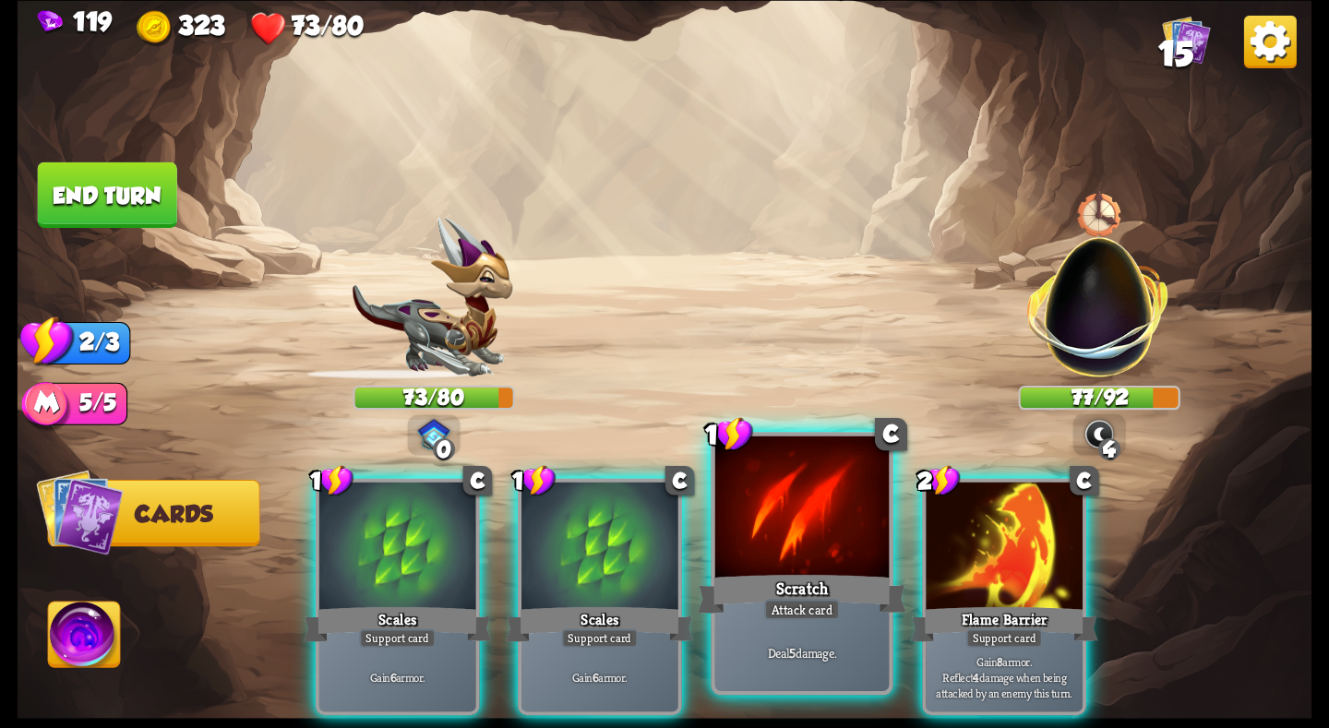
click at [781, 559] on div at bounding box center [802, 509] width 174 height 147
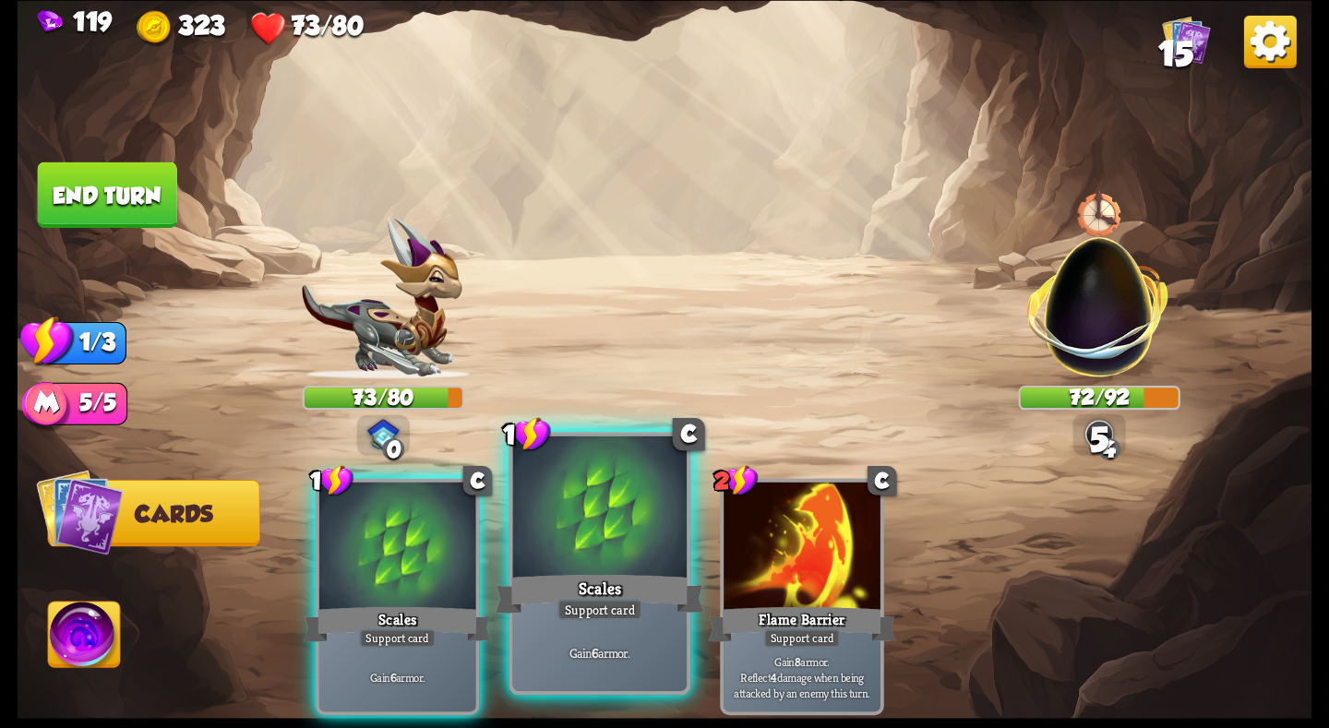
click at [599, 560] on div at bounding box center [600, 509] width 174 height 147
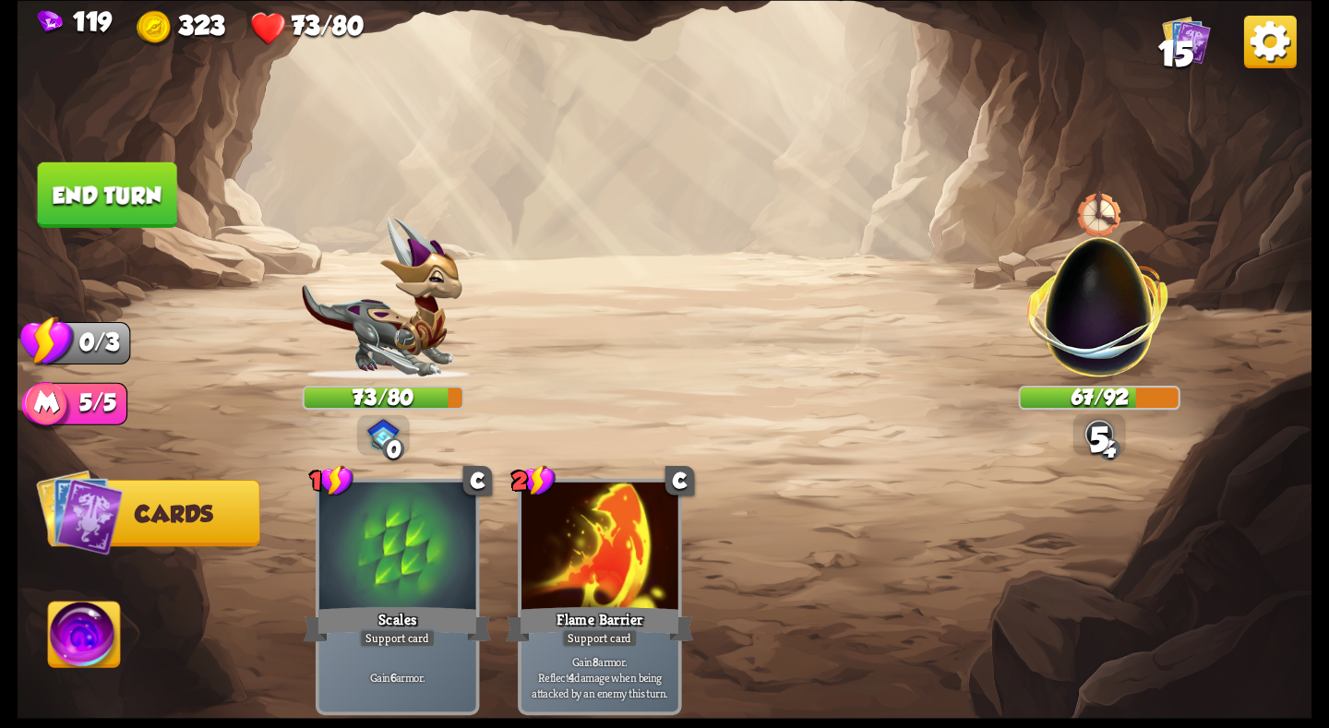
click at [162, 206] on button "End turn" at bounding box center [107, 195] width 139 height 66
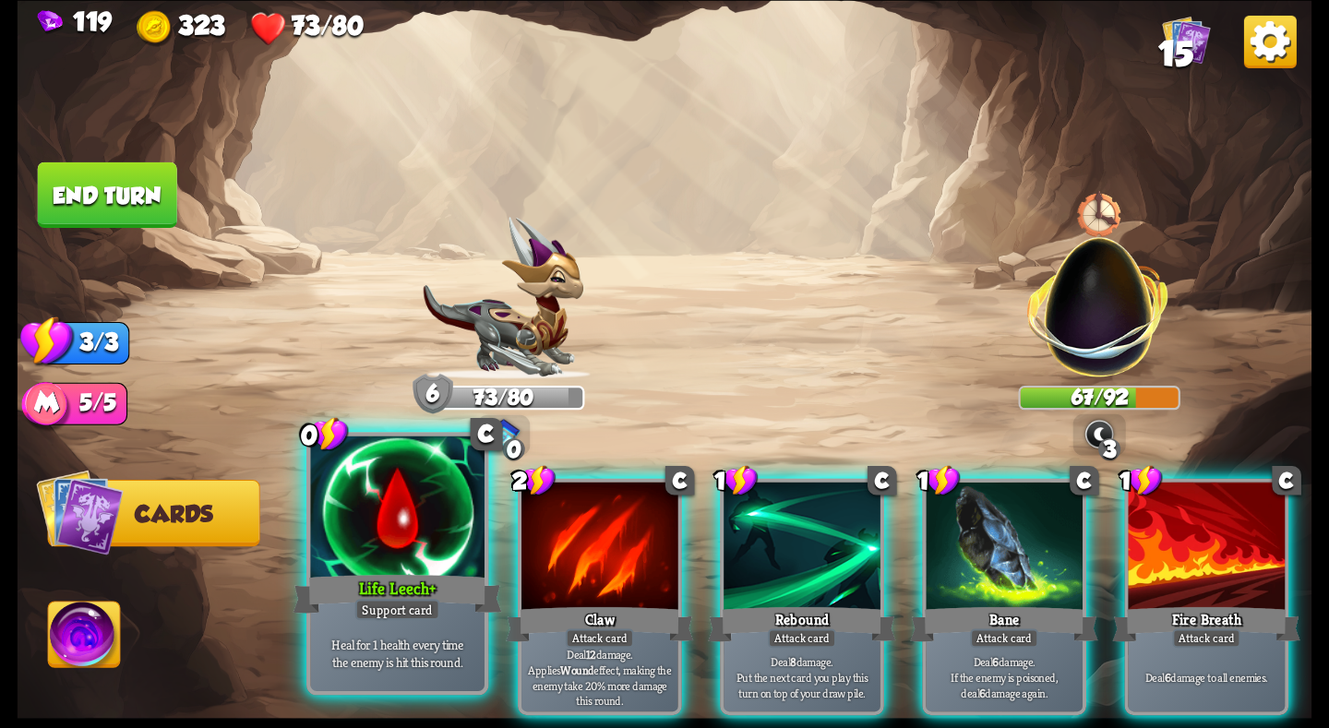
click at [425, 580] on div "Life Leech+" at bounding box center [397, 593] width 209 height 46
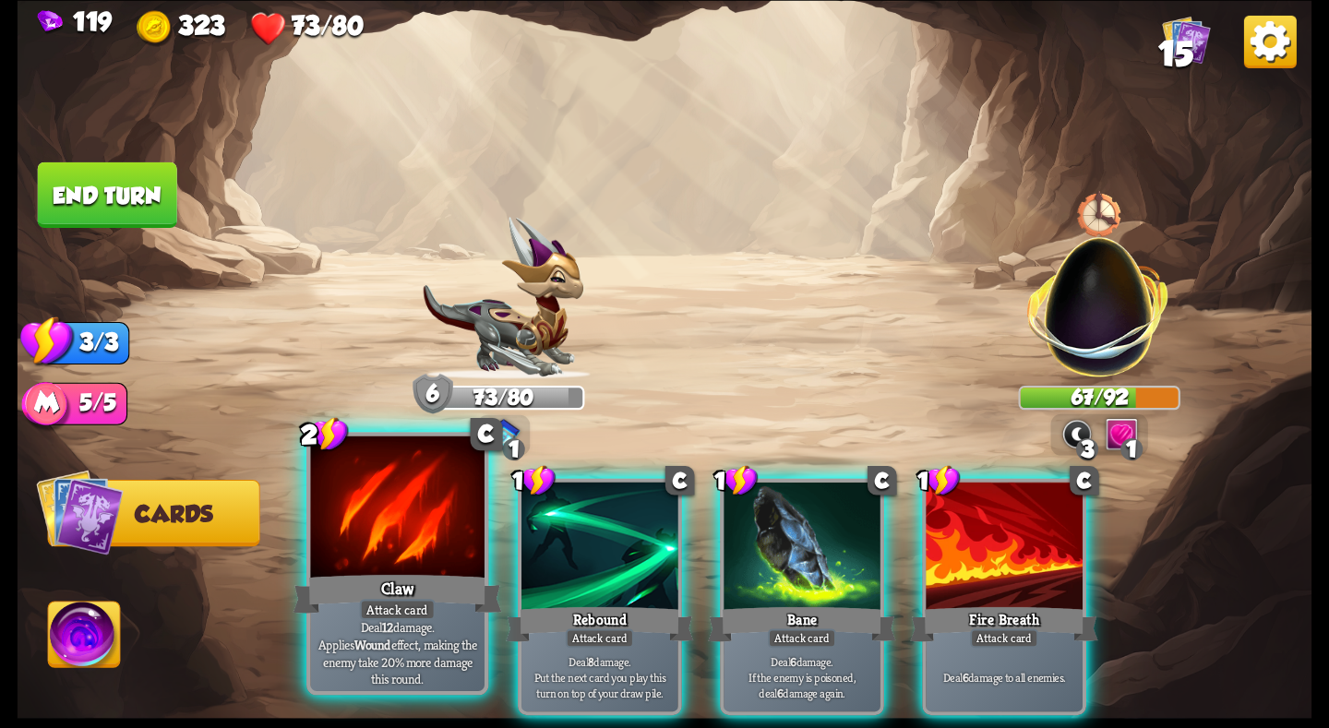
click at [388, 539] on div at bounding box center [397, 509] width 174 height 147
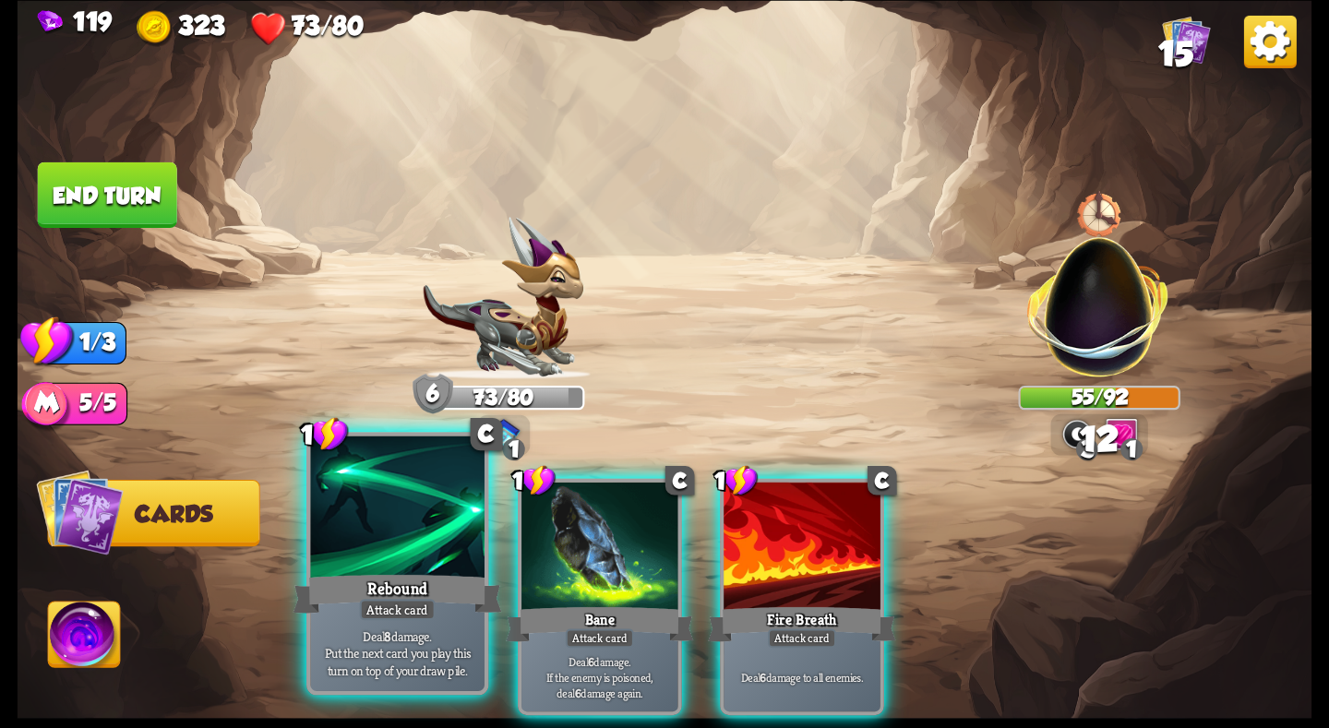
click at [375, 553] on div at bounding box center [397, 509] width 174 height 147
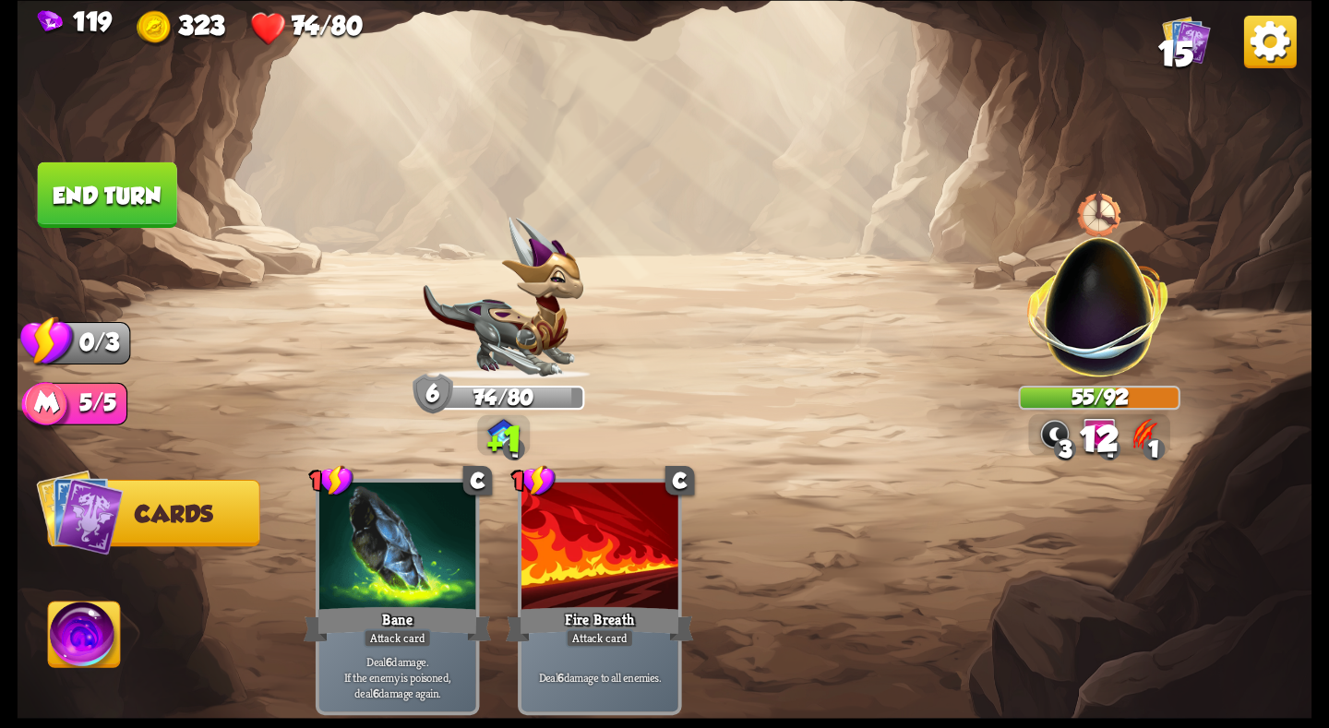
click at [147, 192] on button "End turn" at bounding box center [107, 195] width 139 height 66
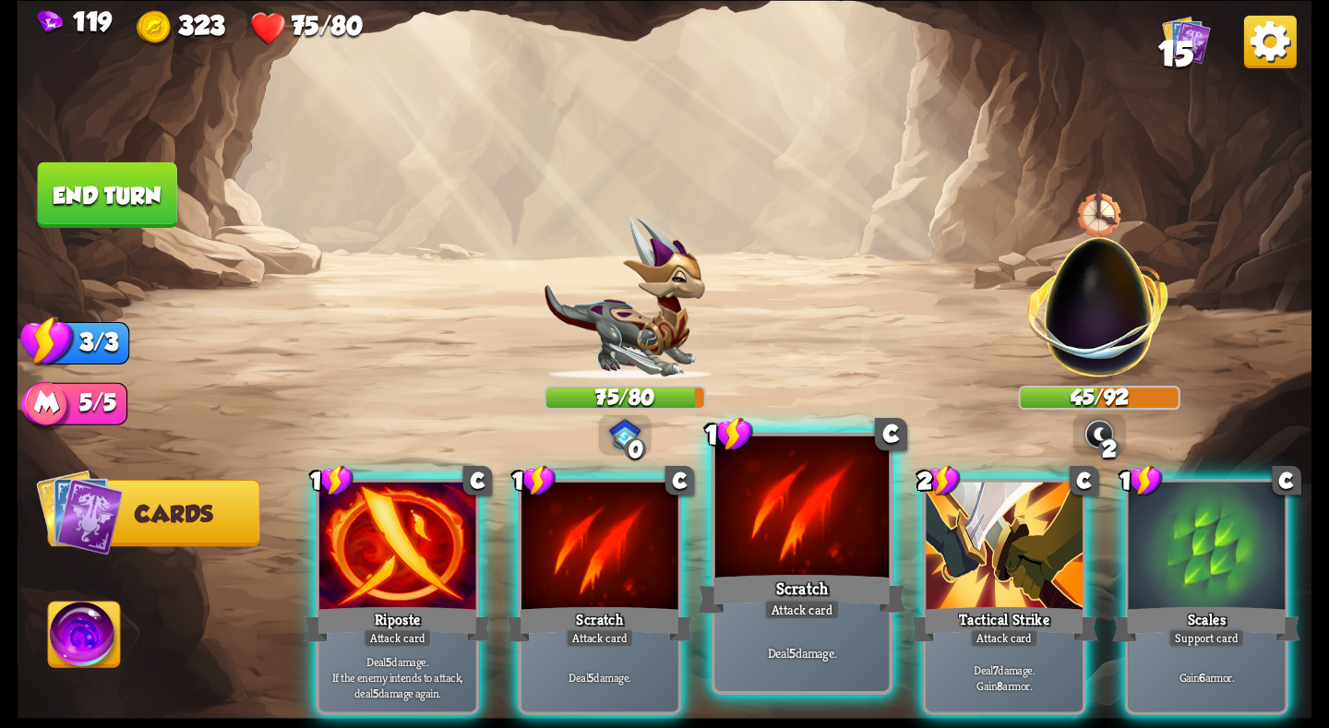
click at [784, 546] on div at bounding box center [802, 509] width 174 height 147
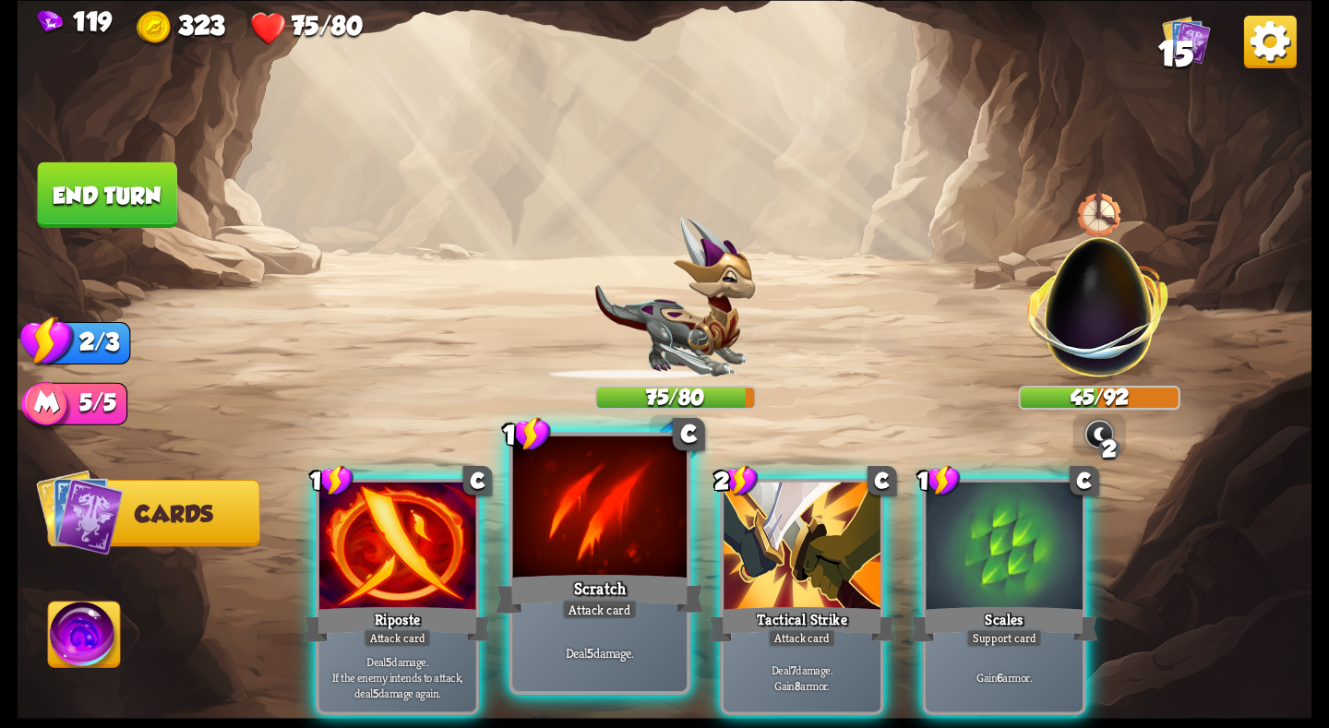
click at [591, 547] on div at bounding box center [600, 509] width 174 height 147
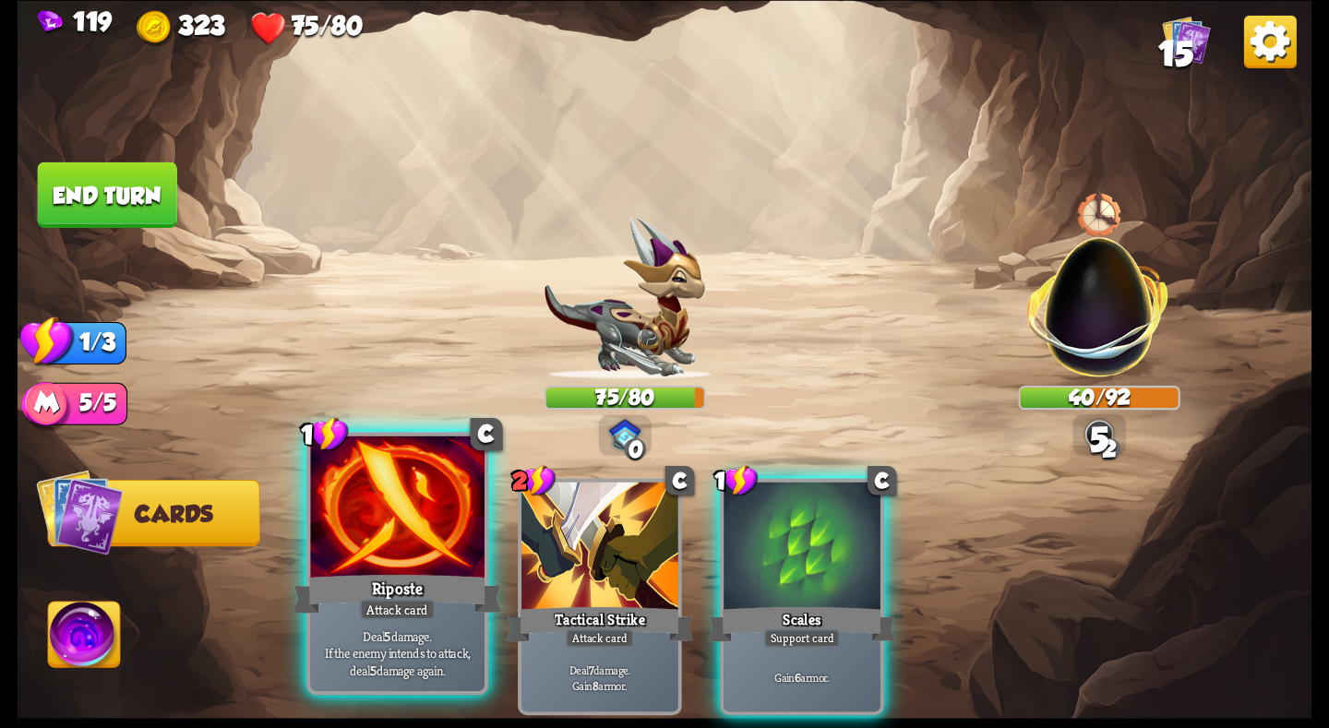
click at [389, 526] on div at bounding box center [397, 509] width 174 height 147
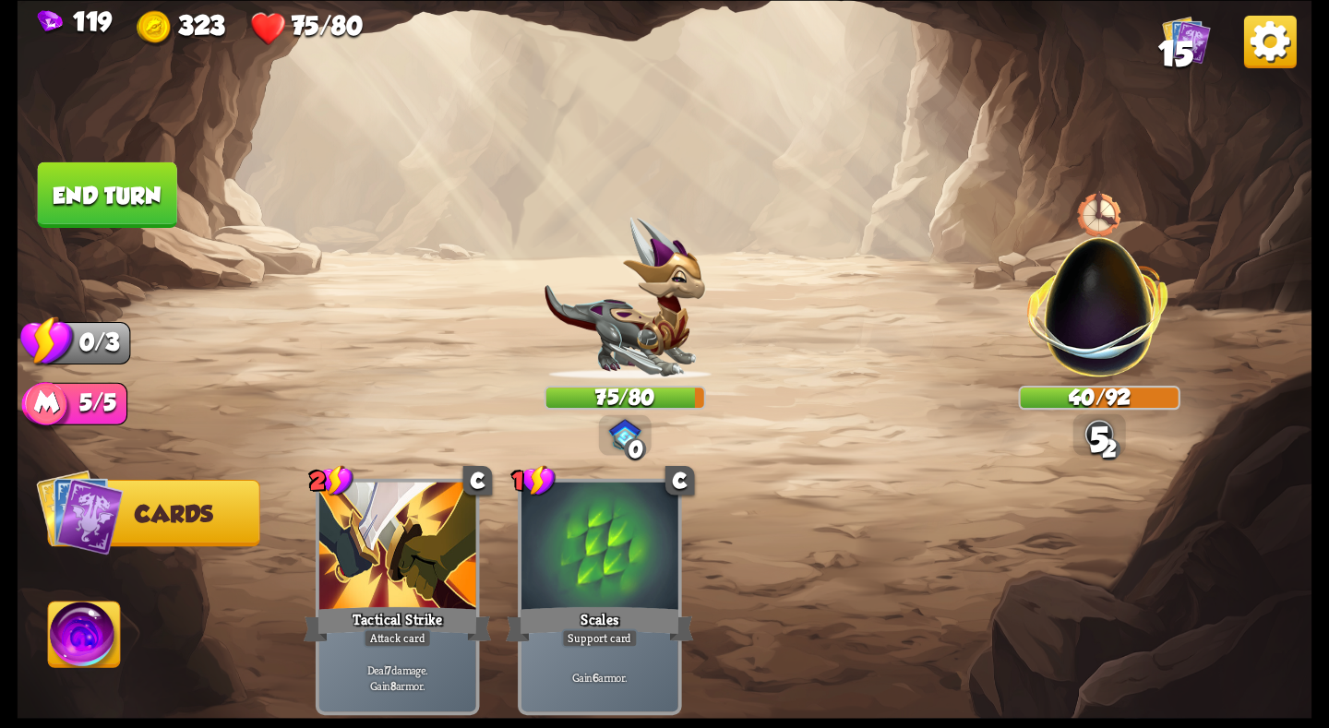
click at [118, 176] on button "End turn" at bounding box center [107, 195] width 139 height 66
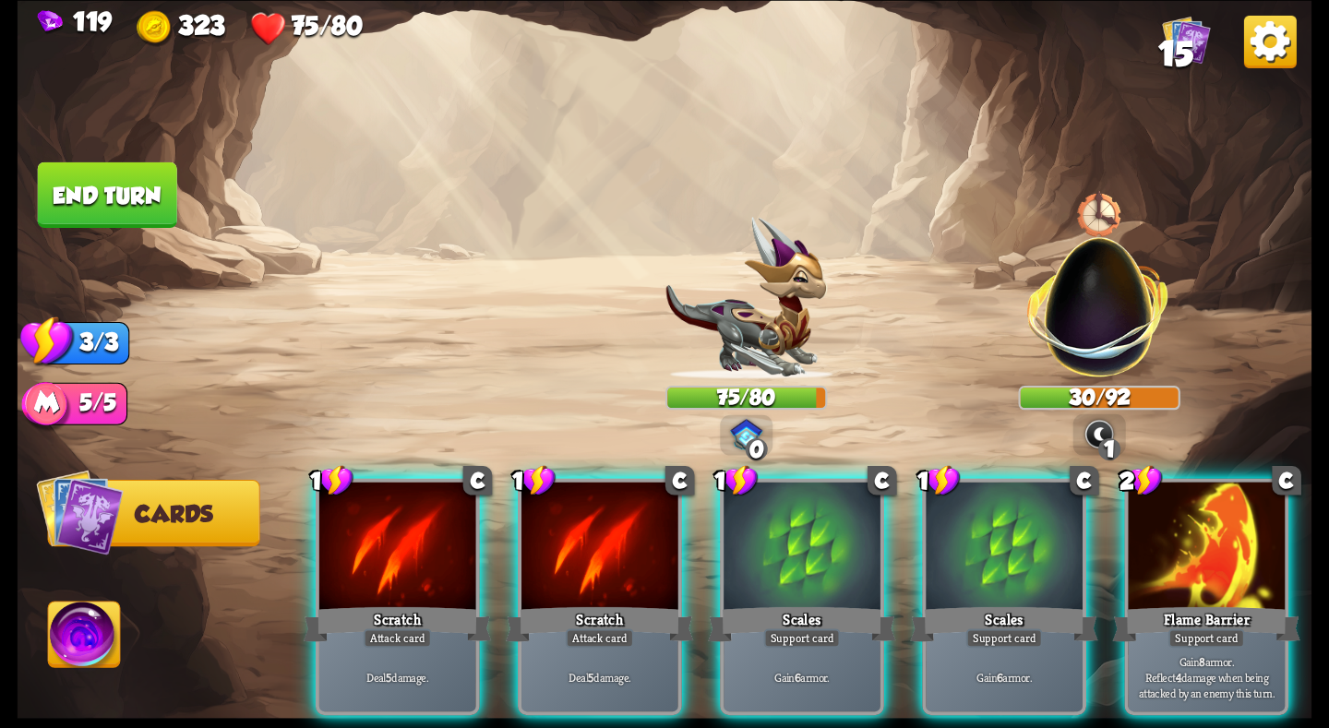
click at [1131, 336] on img at bounding box center [1099, 295] width 170 height 170
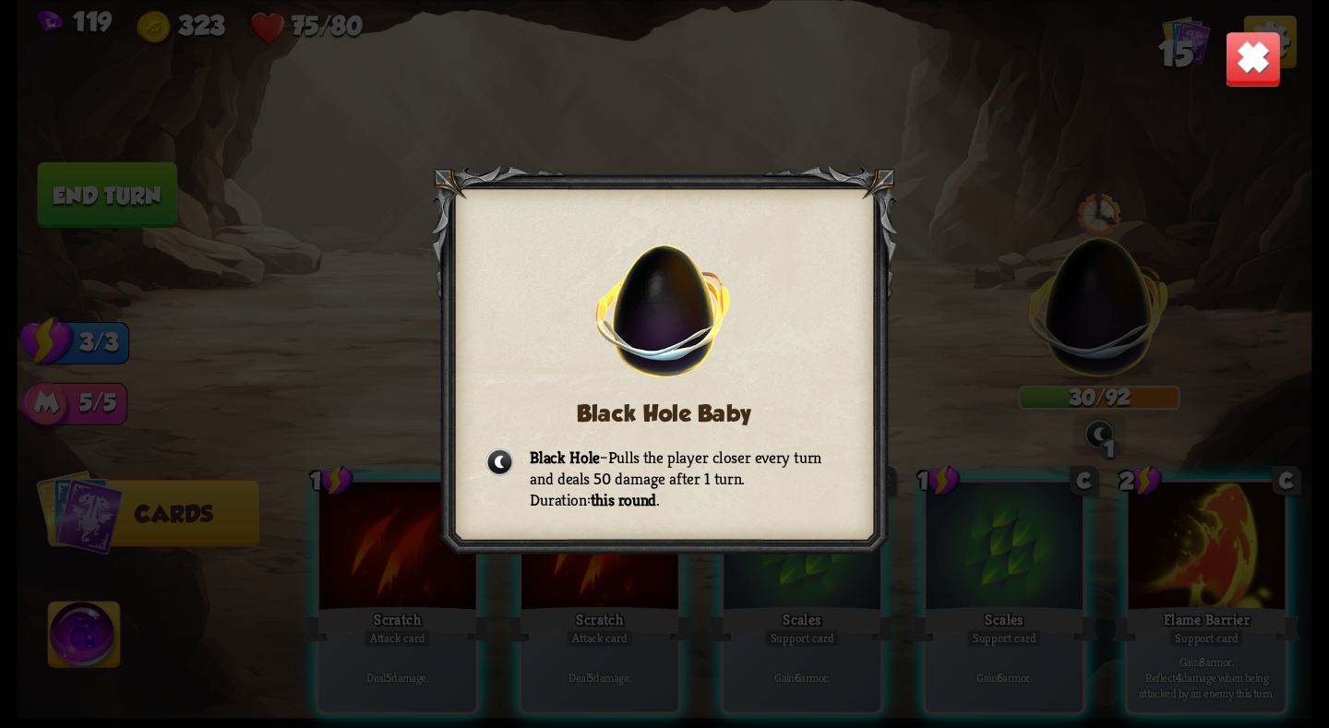
click at [1227, 62] on img at bounding box center [1253, 58] width 56 height 56
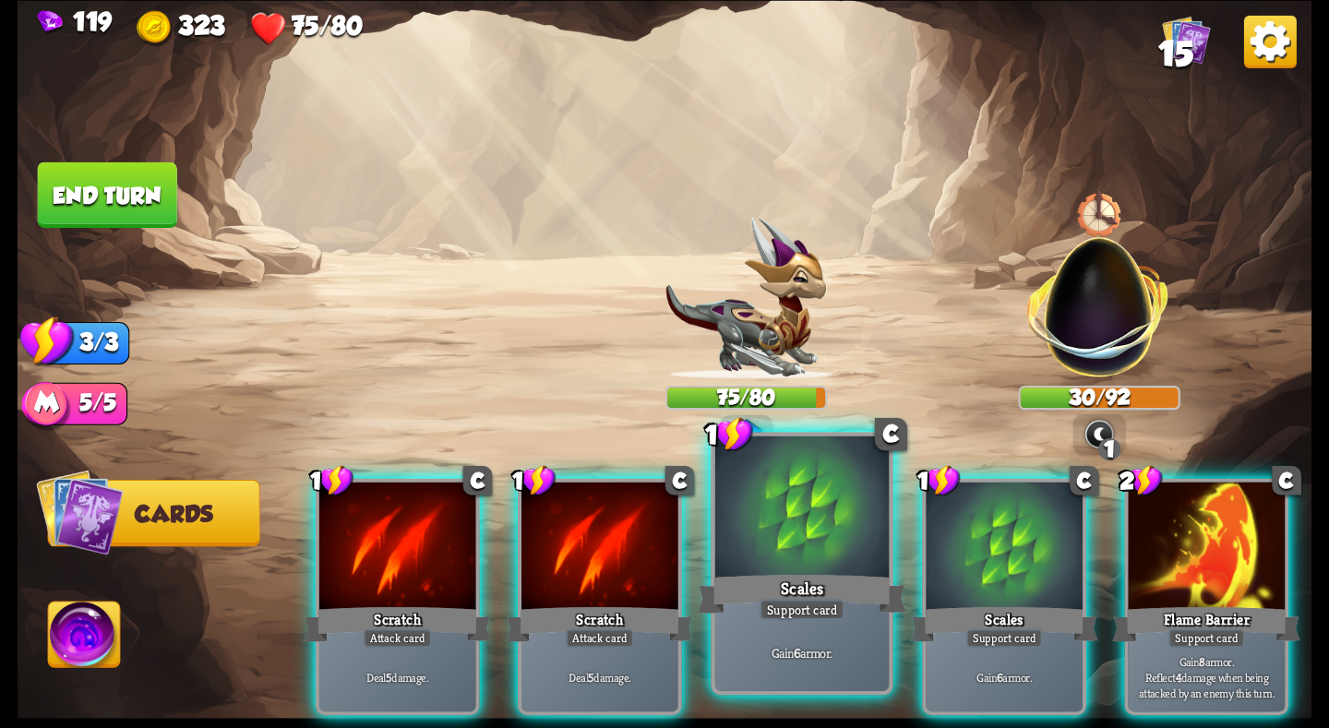
click at [773, 552] on div at bounding box center [802, 509] width 174 height 147
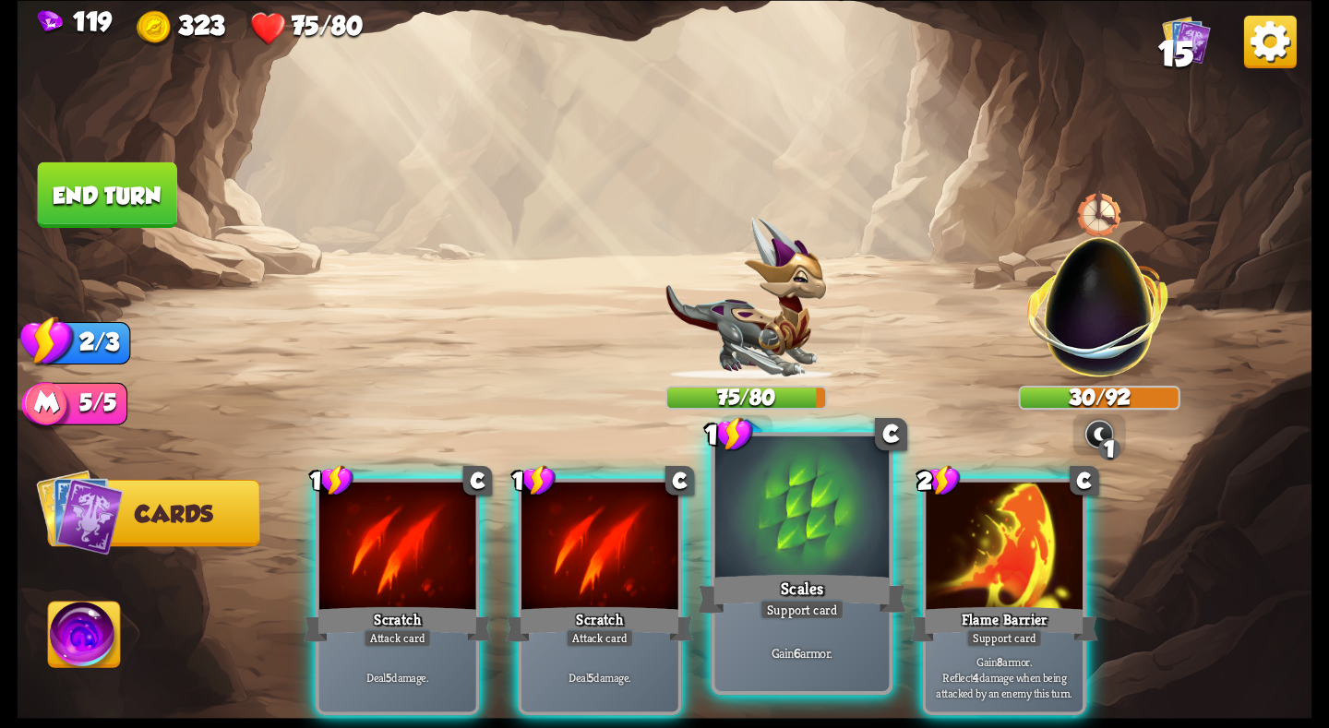
click at [813, 551] on div at bounding box center [802, 509] width 174 height 147
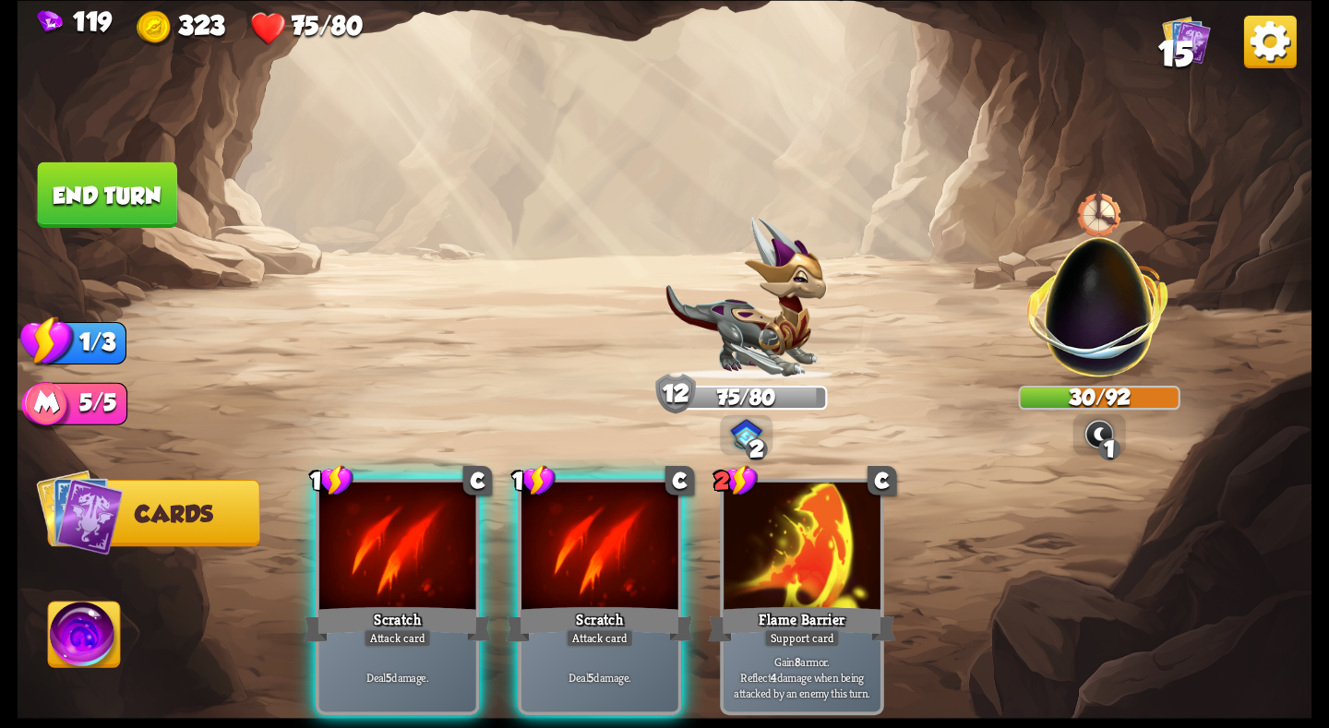
click at [42, 641] on img at bounding box center [665, 364] width 1295 height 728
click at [57, 636] on img at bounding box center [85, 638] width 72 height 73
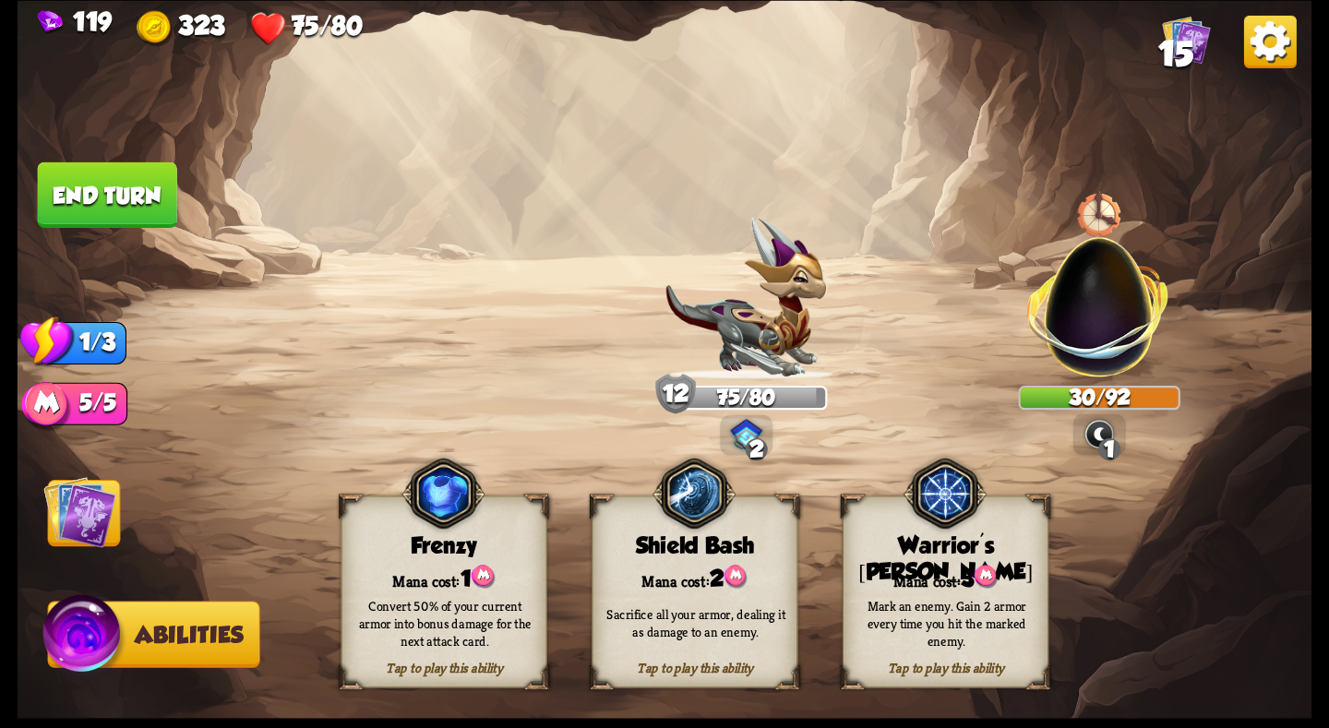
click at [957, 587] on div "Mark an enemy. Gain 2 armor every time you hit the marked enemy." at bounding box center [947, 622] width 207 height 81
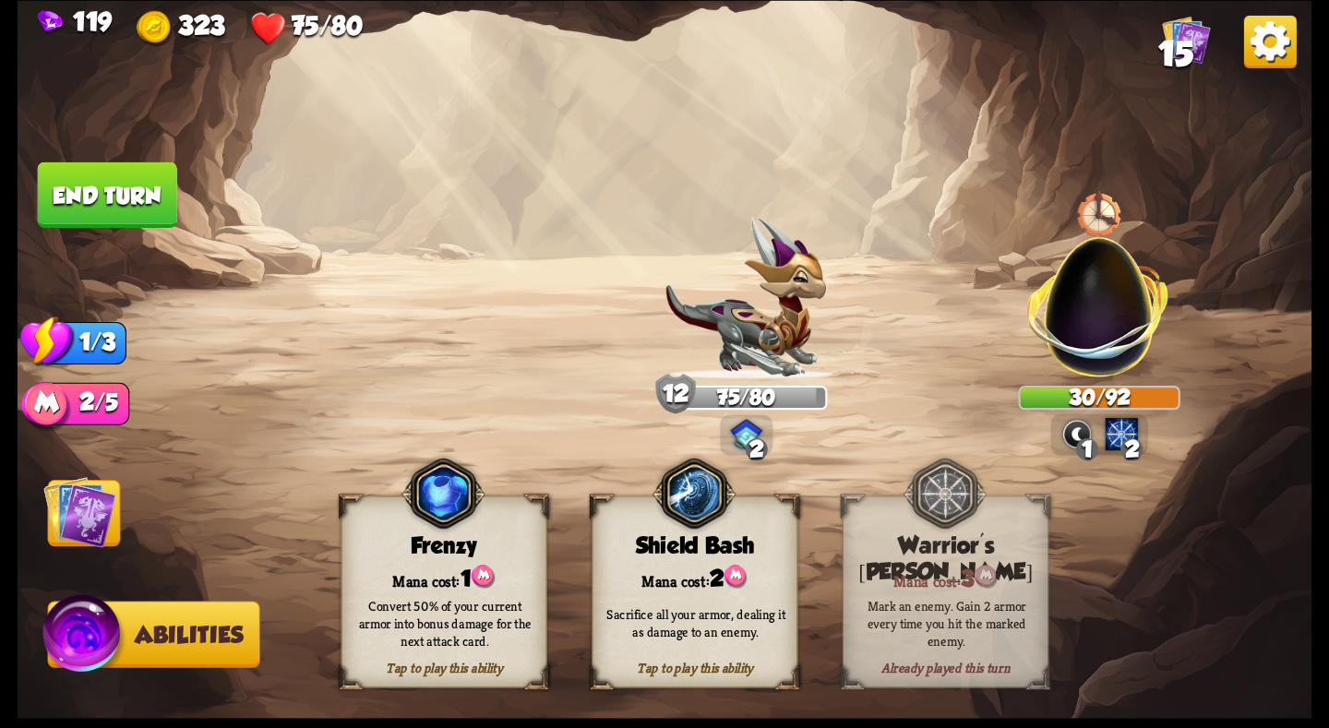
click at [98, 530] on img at bounding box center [79, 511] width 73 height 73
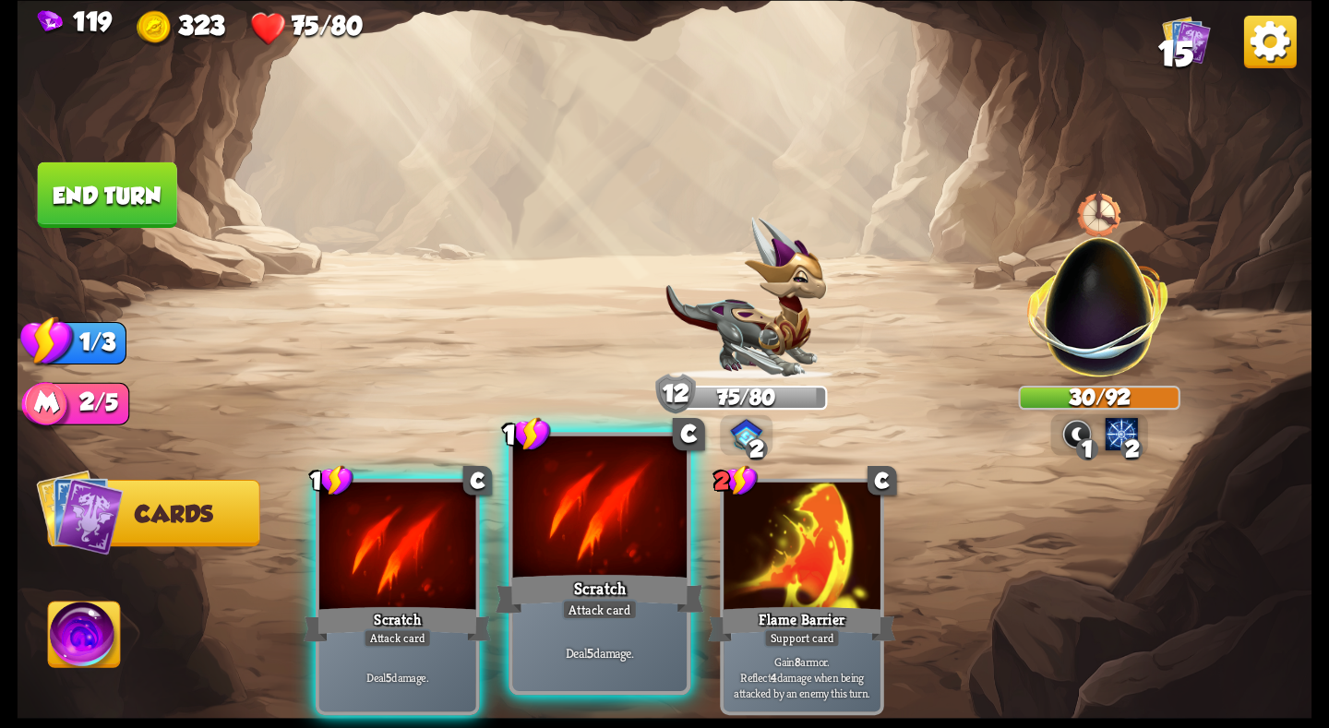
click at [609, 578] on div "Scratch" at bounding box center [600, 593] width 209 height 46
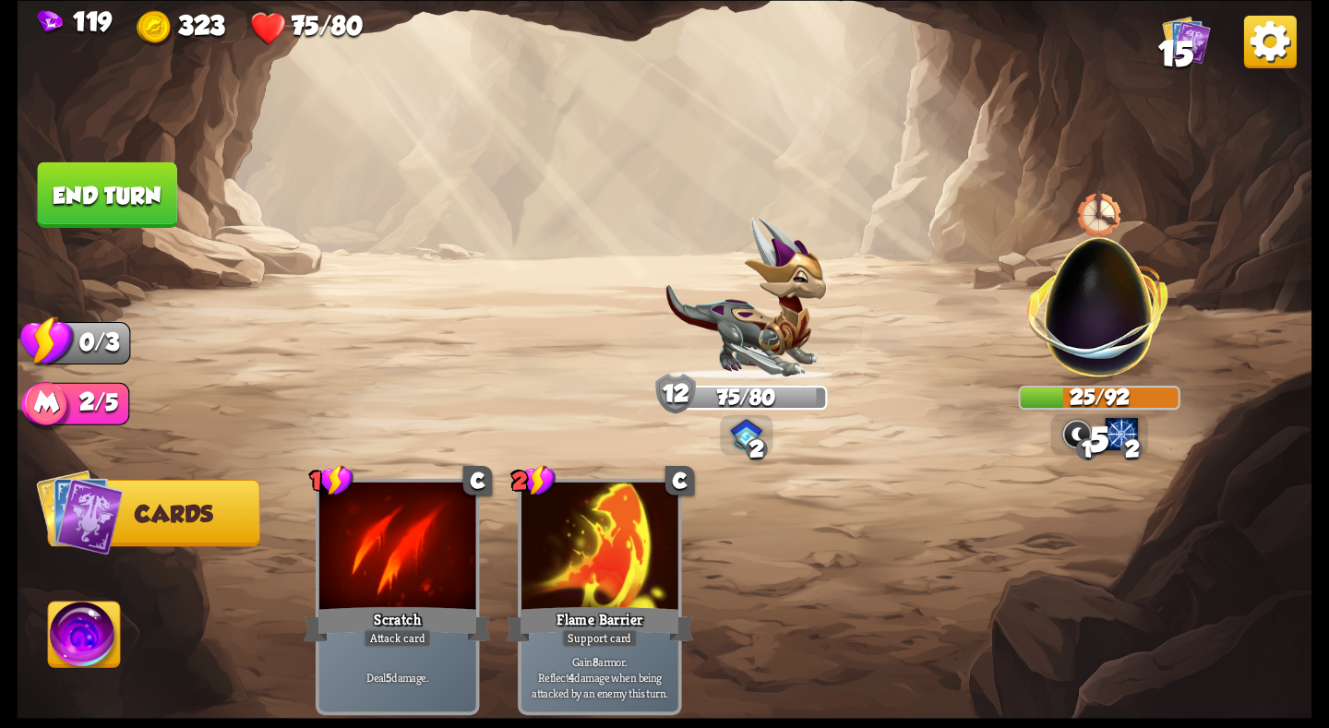
click at [79, 193] on button "End turn" at bounding box center [107, 195] width 139 height 66
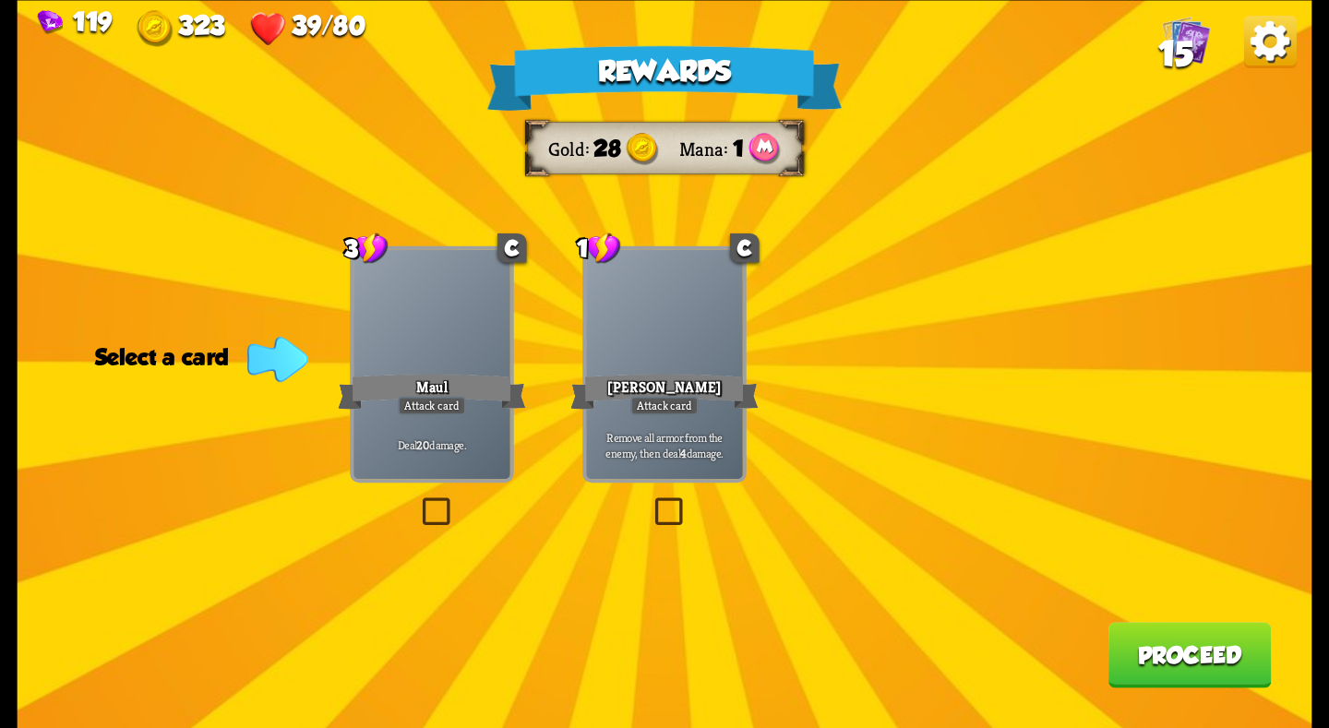
click at [458, 381] on div "Maul" at bounding box center [432, 391] width 188 height 42
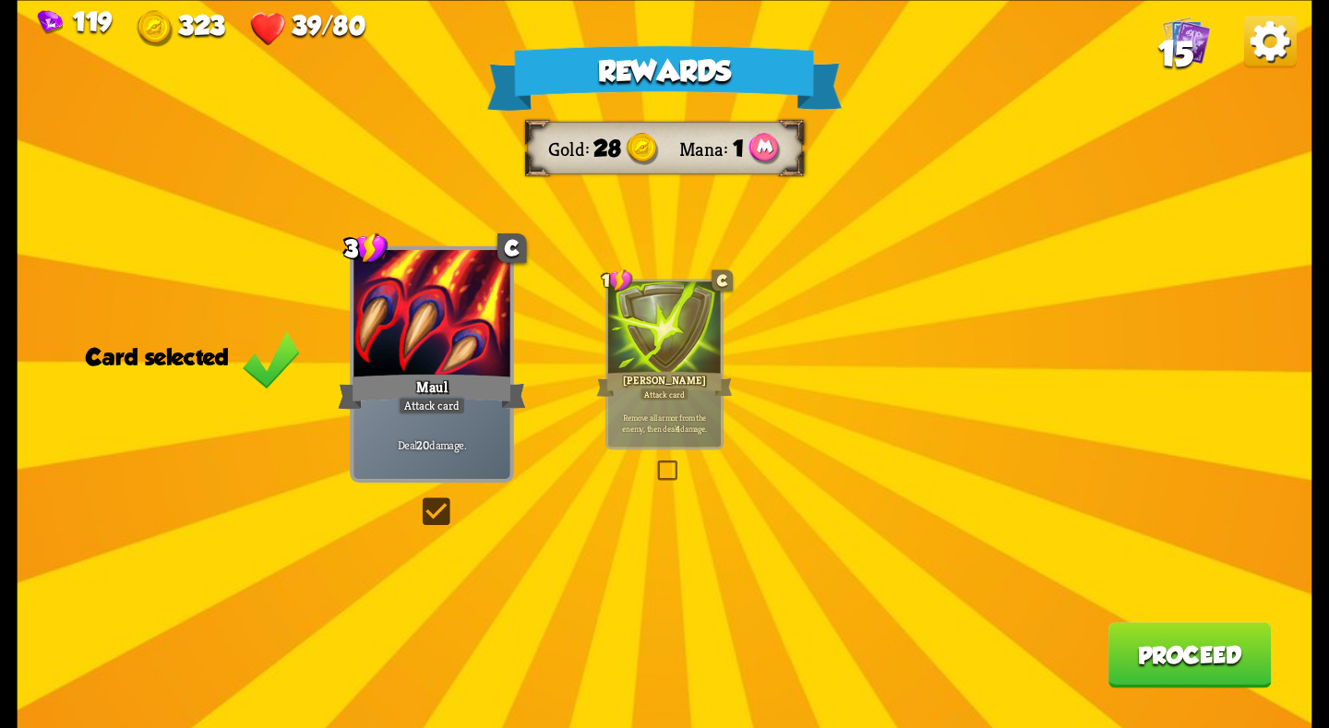
click at [767, 365] on div "Rewards Gold 28 Mana 1 Card selected 3 C Maul Attack card Deal 20 damage. 1 C P…" at bounding box center [665, 364] width 1295 height 728
click at [695, 365] on div at bounding box center [665, 328] width 114 height 95
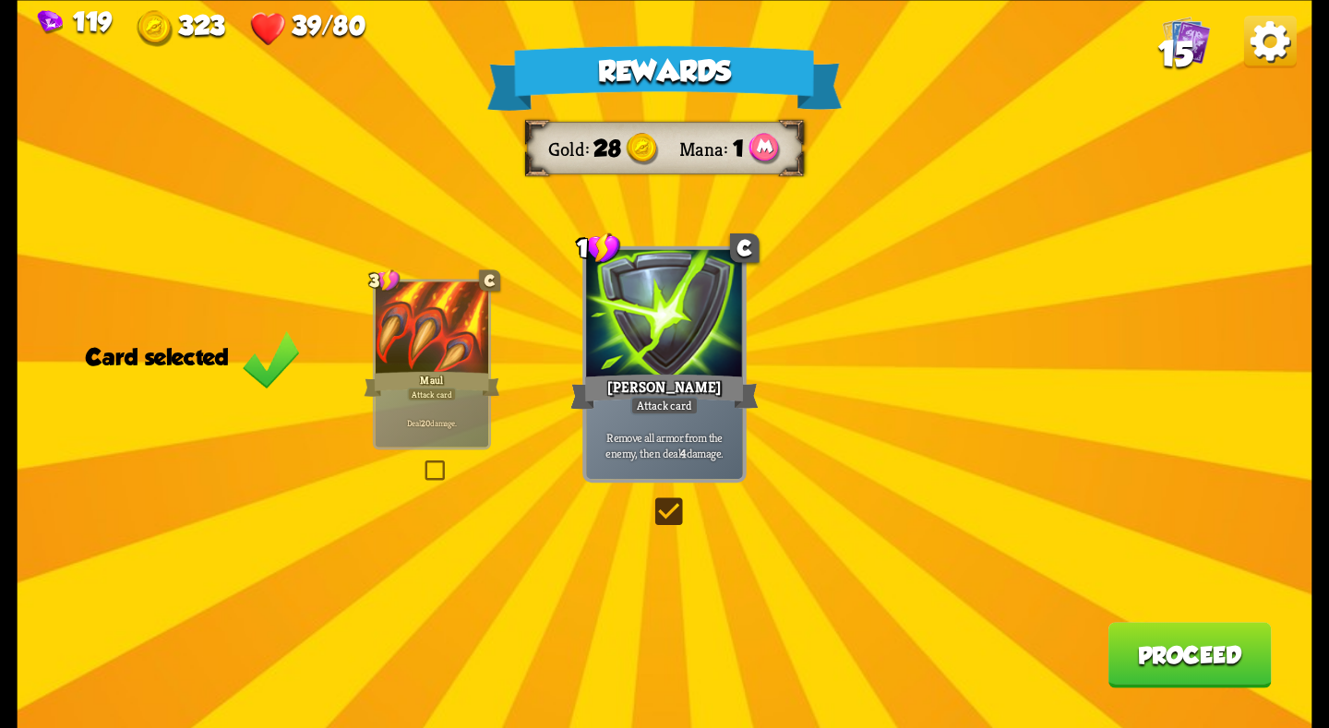
click at [440, 363] on div at bounding box center [433, 328] width 114 height 95
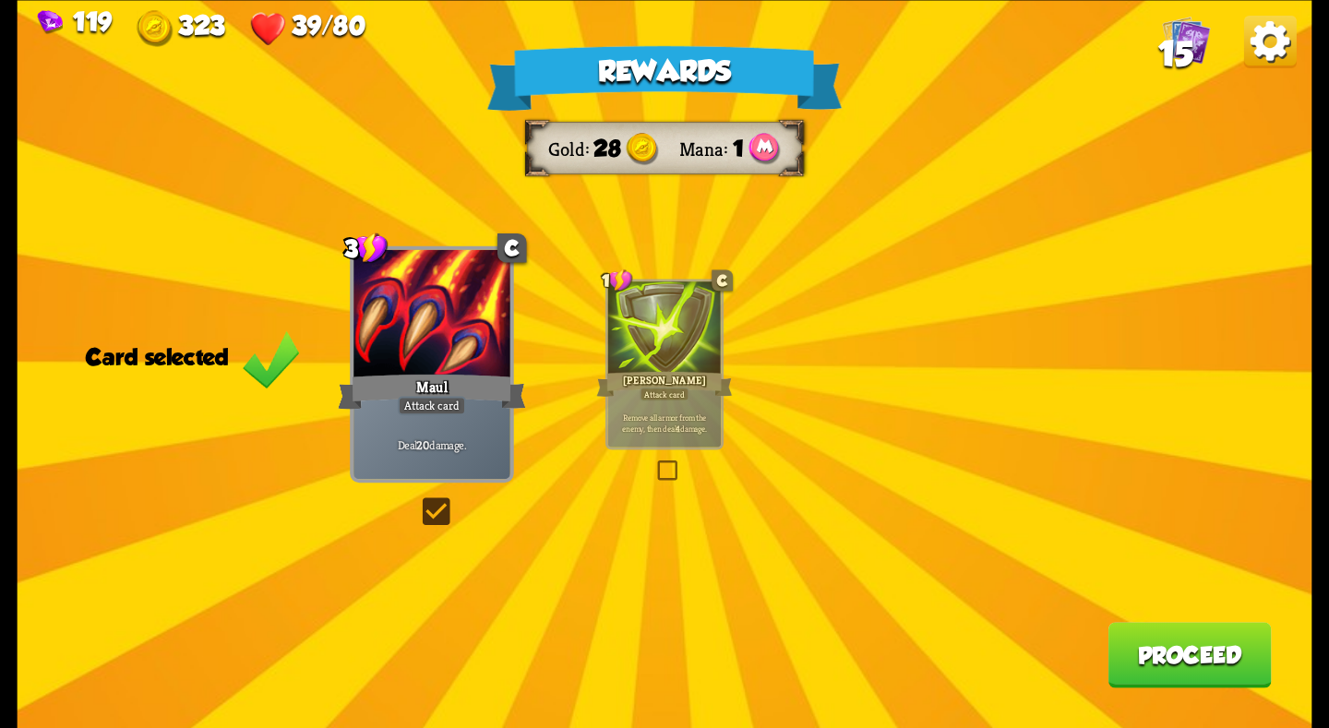
click at [1143, 641] on button "Proceed" at bounding box center [1189, 655] width 163 height 66
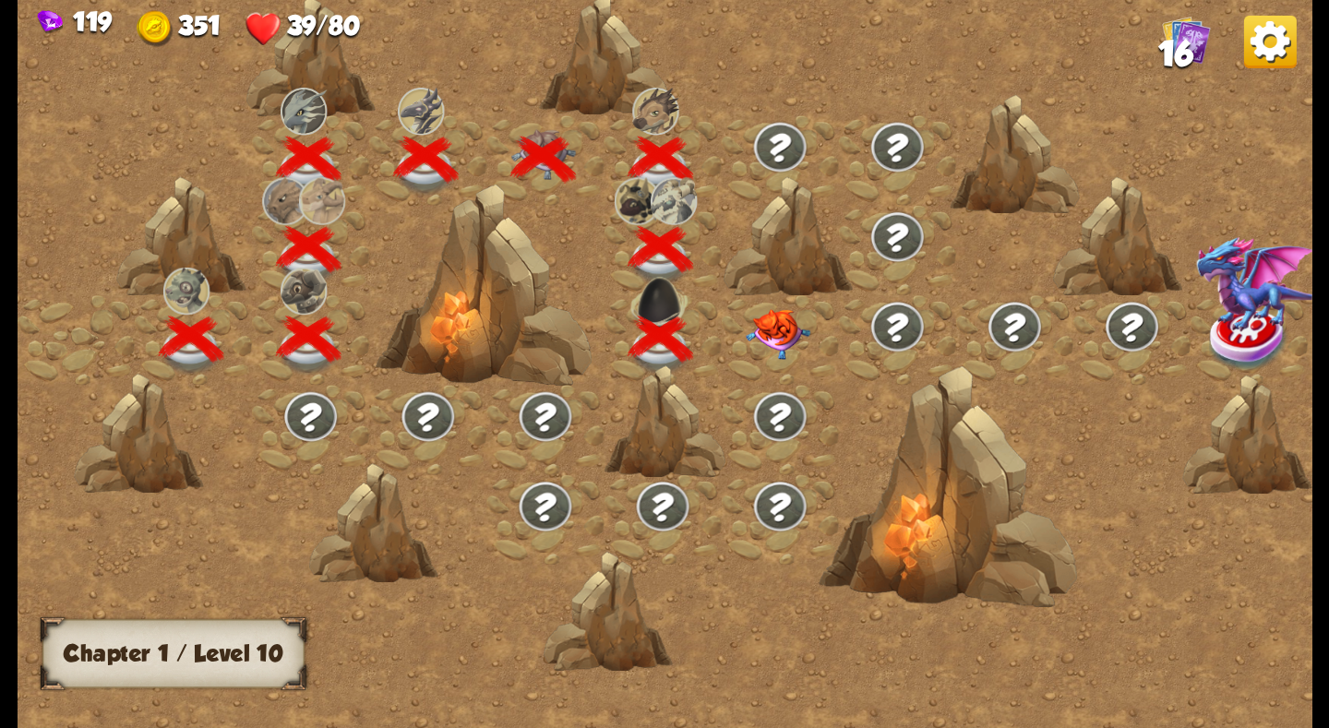
click at [781, 338] on img at bounding box center [778, 333] width 65 height 51
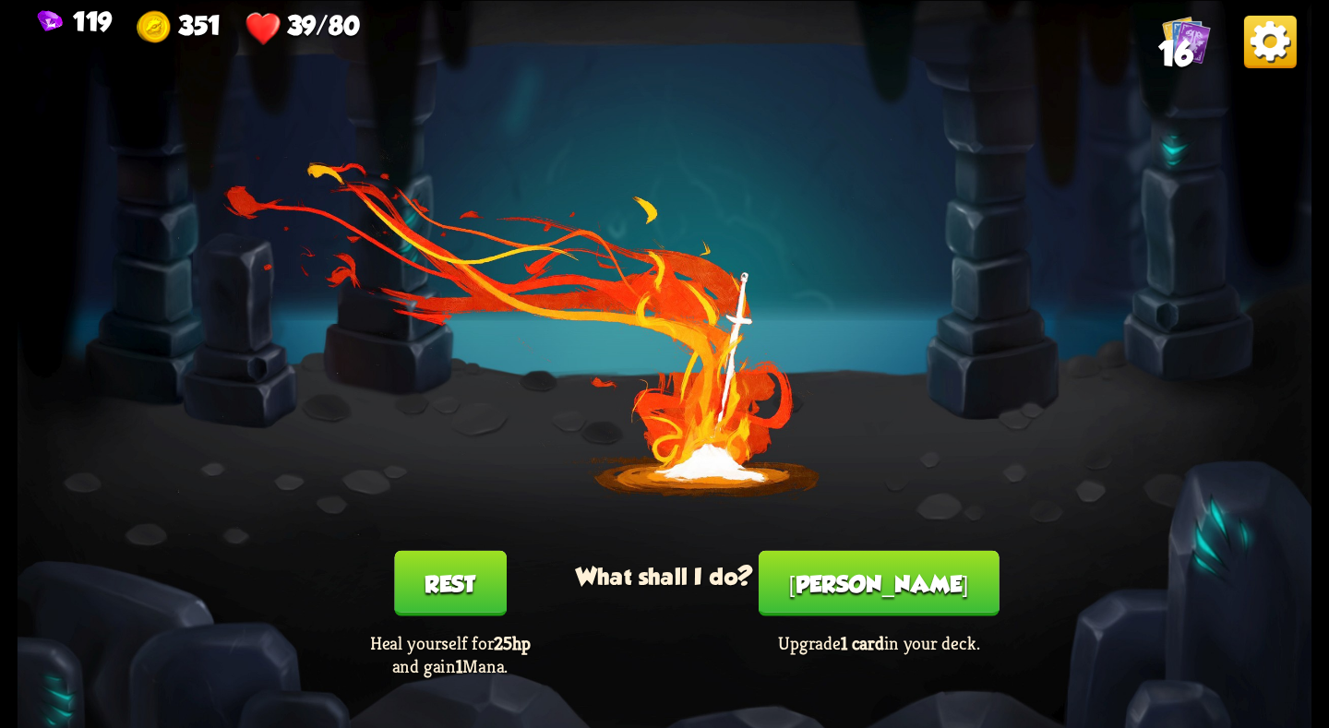
click at [883, 569] on button "Smith" at bounding box center [879, 583] width 241 height 66
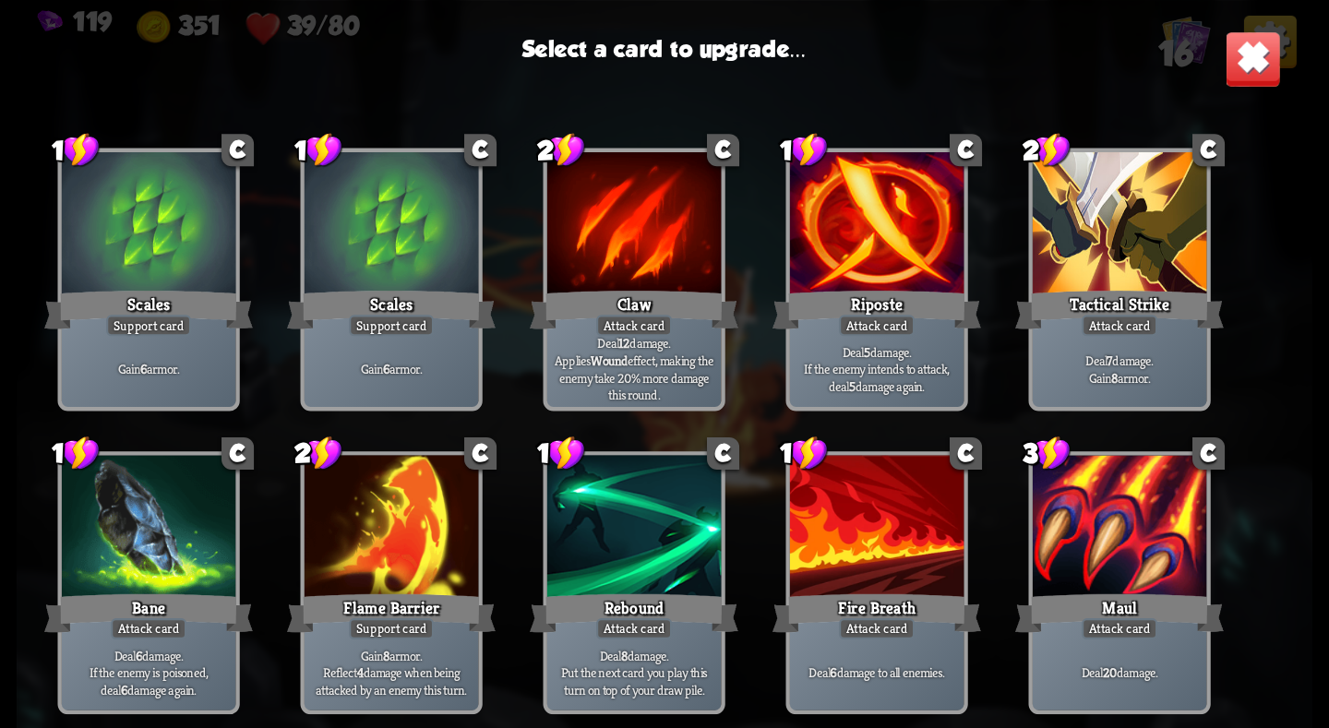
click at [407, 539] on div at bounding box center [392, 528] width 174 height 147
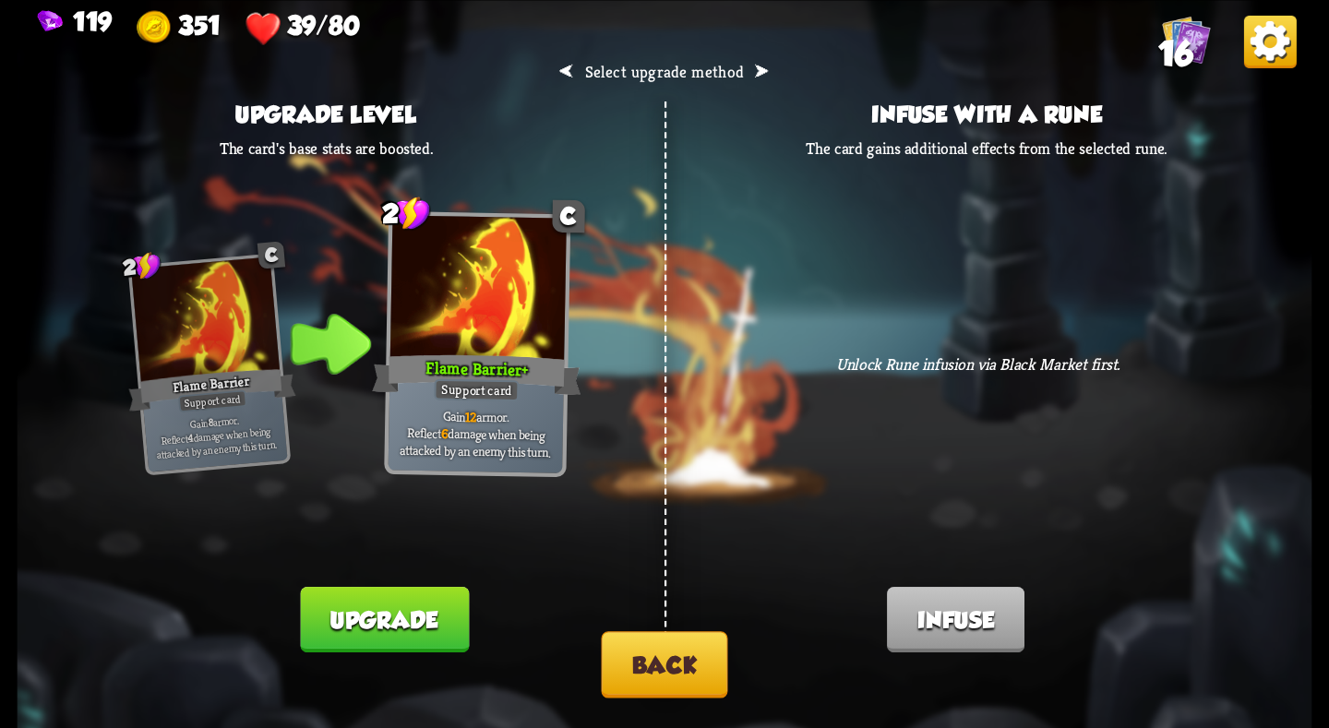
click at [429, 615] on button "Upgrade" at bounding box center [385, 620] width 168 height 66
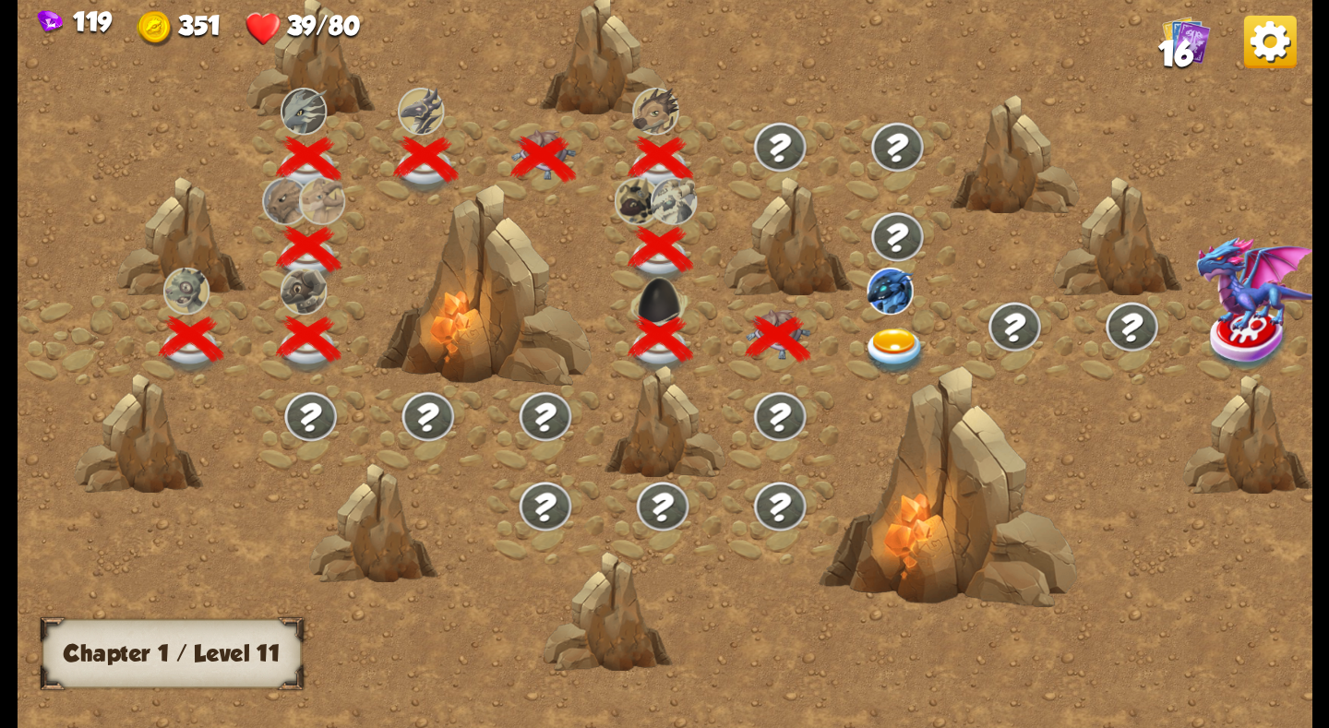
scroll to position [0, 281]
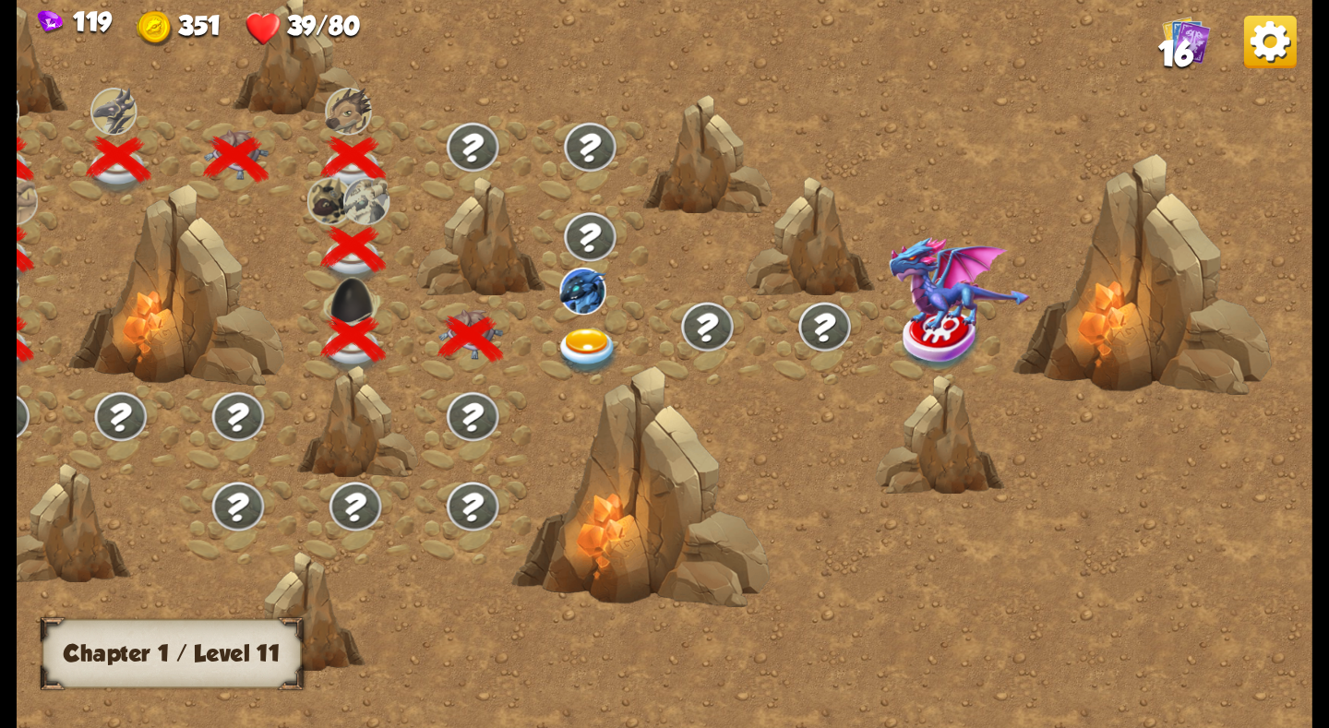
click at [601, 339] on img at bounding box center [588, 352] width 65 height 48
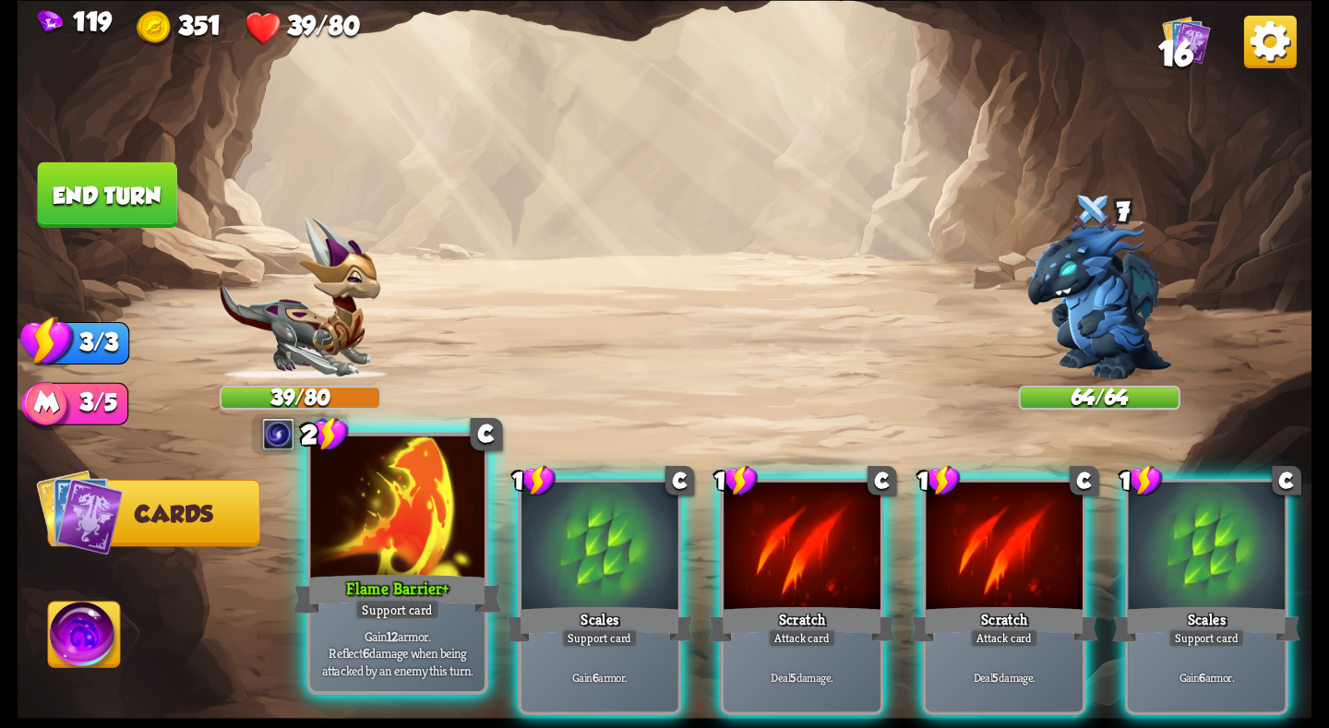
click at [375, 531] on div at bounding box center [397, 509] width 174 height 147
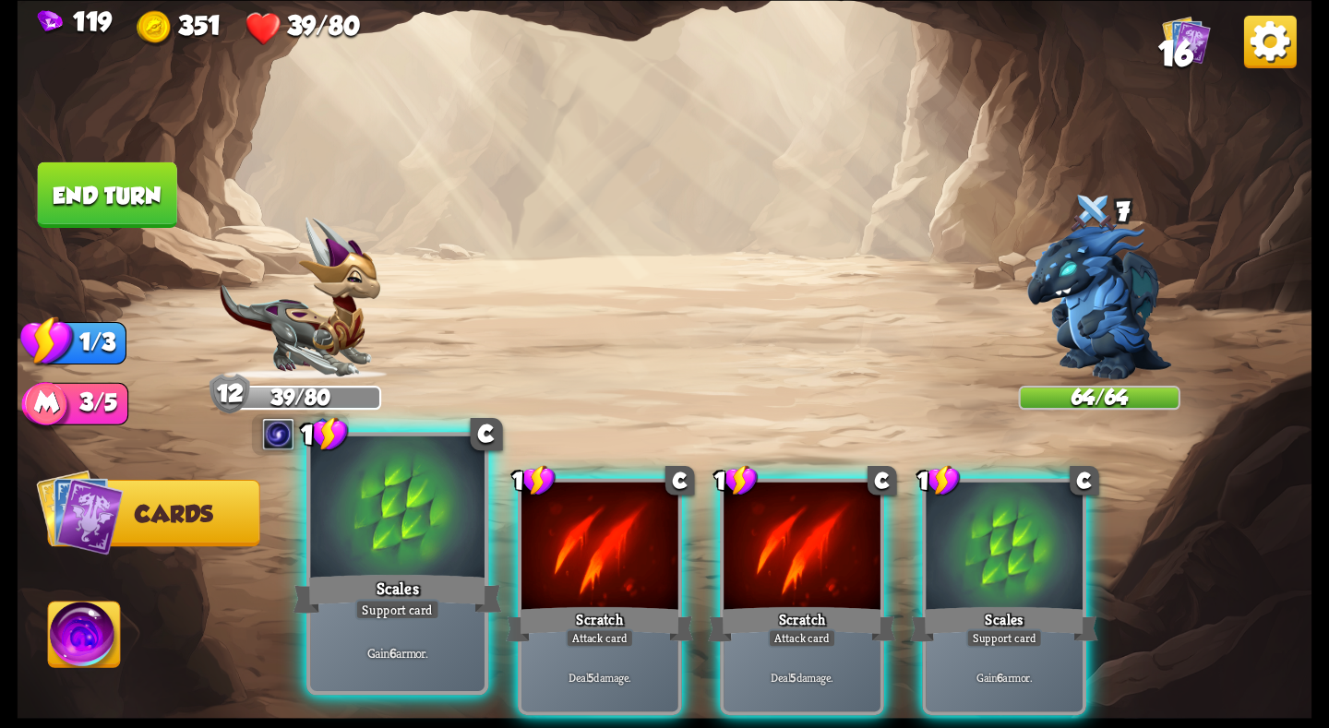
click at [372, 521] on div at bounding box center [397, 509] width 174 height 147
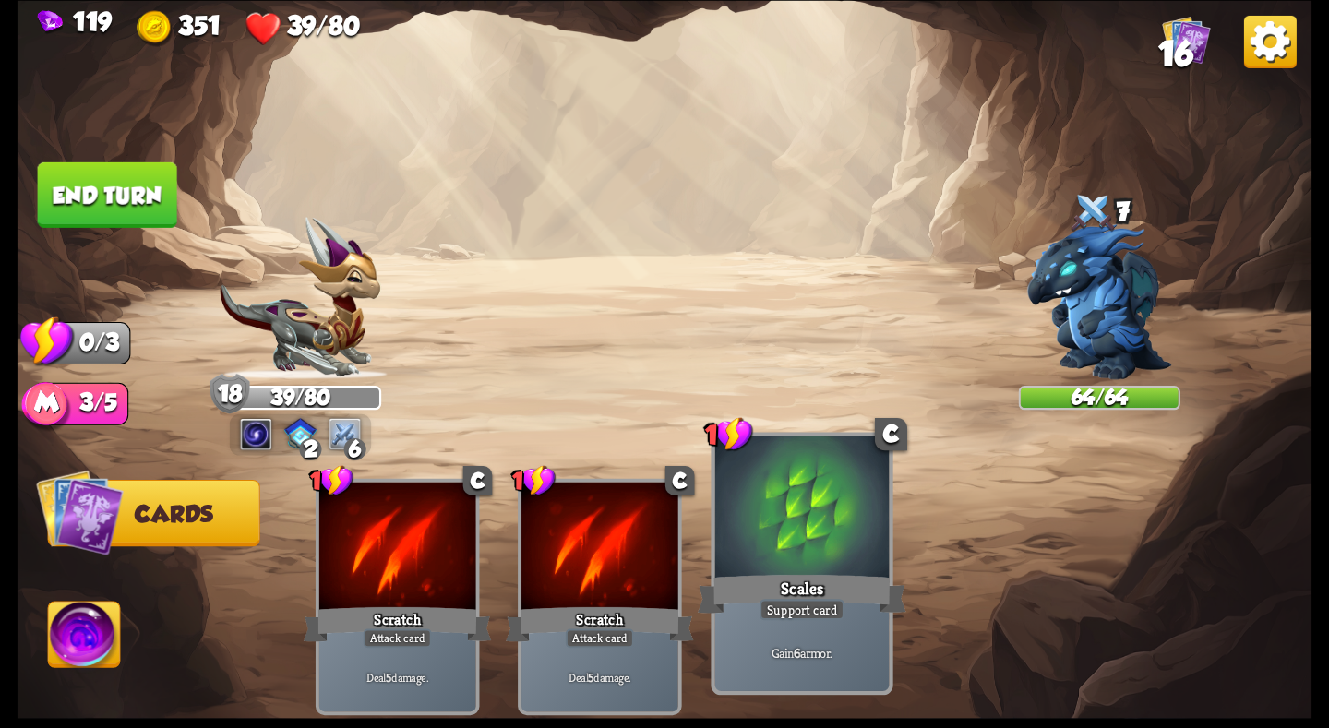
click at [804, 548] on div at bounding box center [802, 509] width 174 height 147
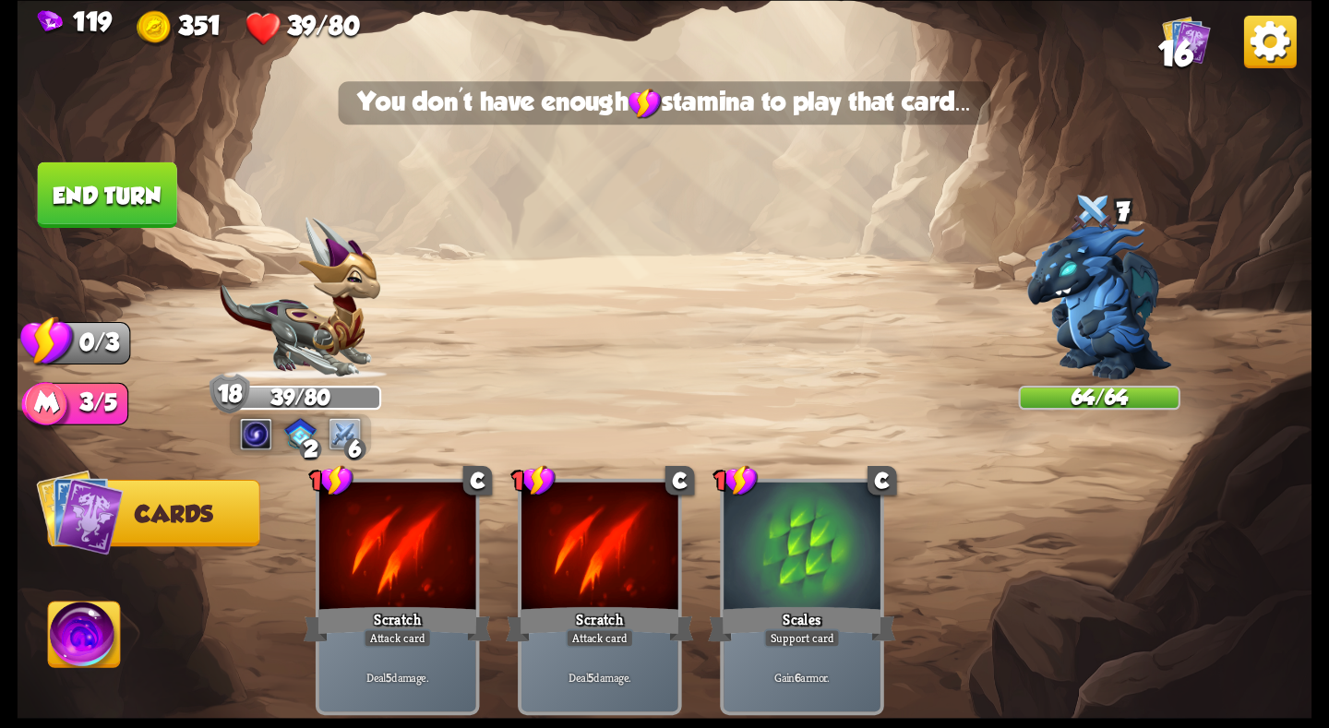
click at [93, 183] on button "End turn" at bounding box center [107, 195] width 139 height 66
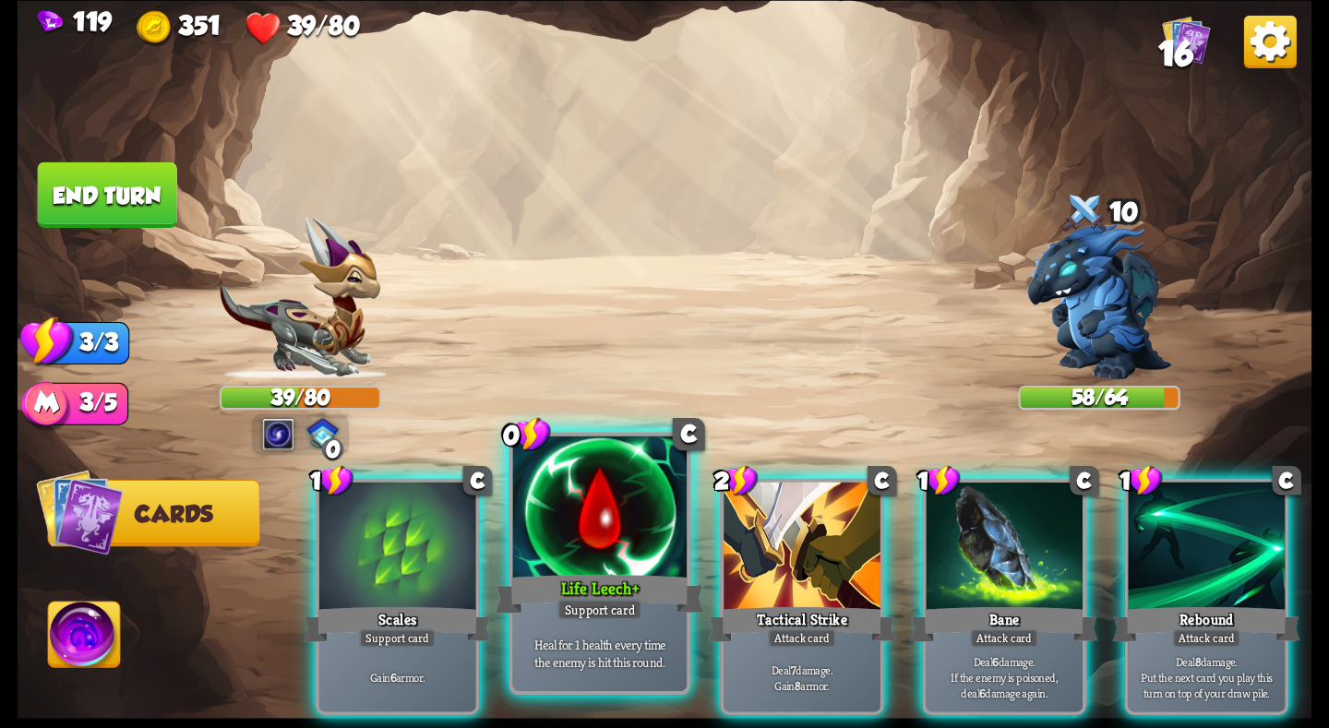
click at [617, 566] on div at bounding box center [600, 509] width 174 height 147
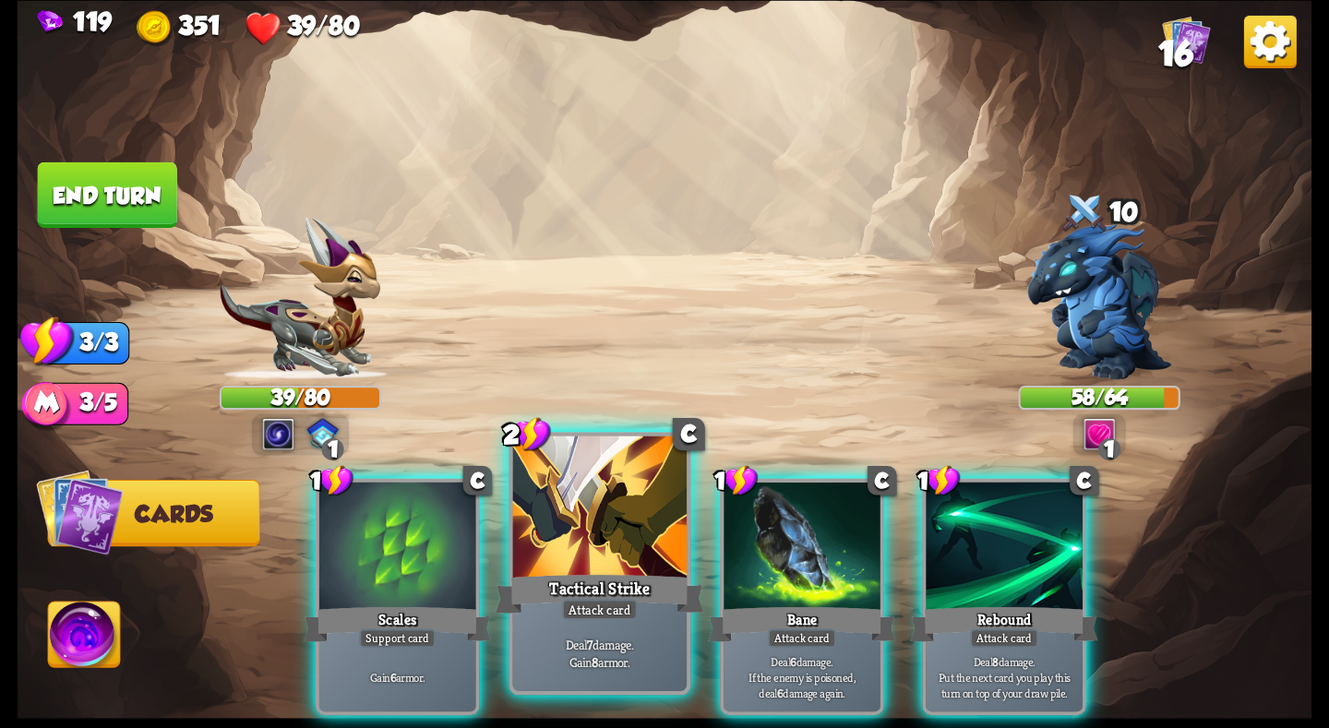
click at [596, 554] on div at bounding box center [600, 509] width 174 height 147
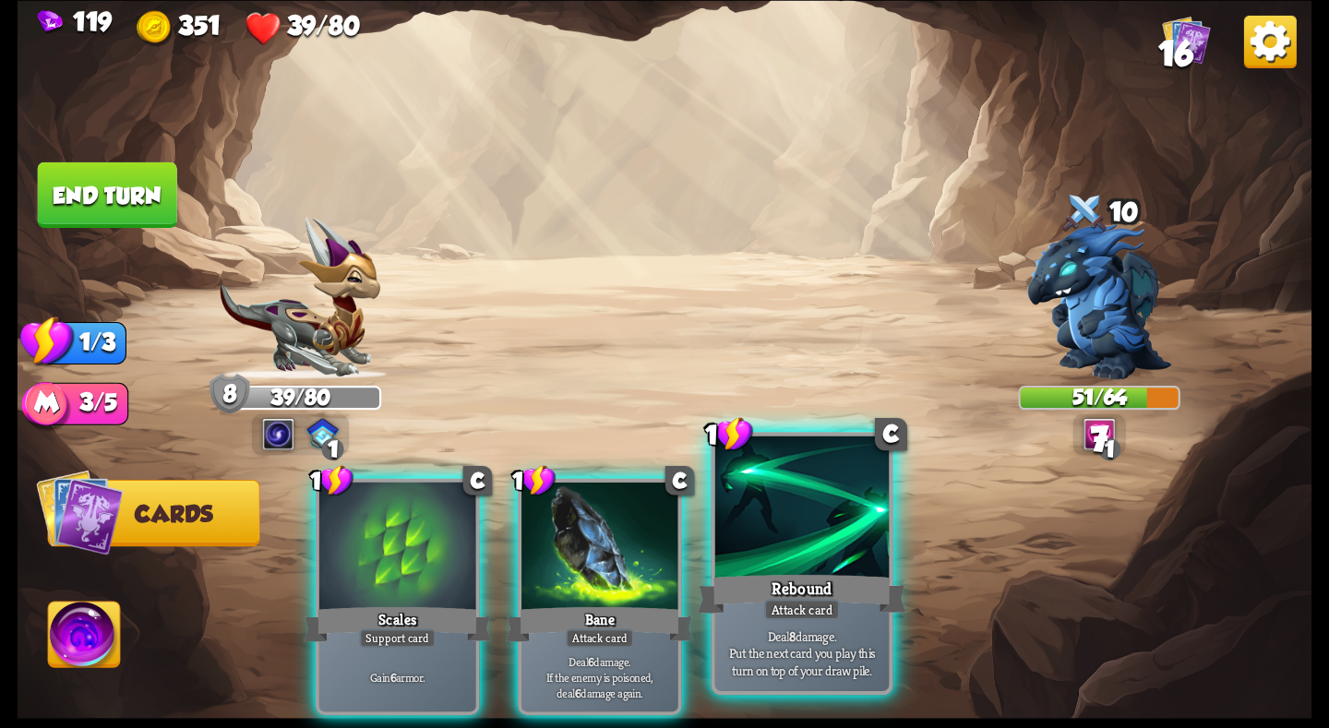
click at [758, 550] on div at bounding box center [802, 509] width 174 height 147
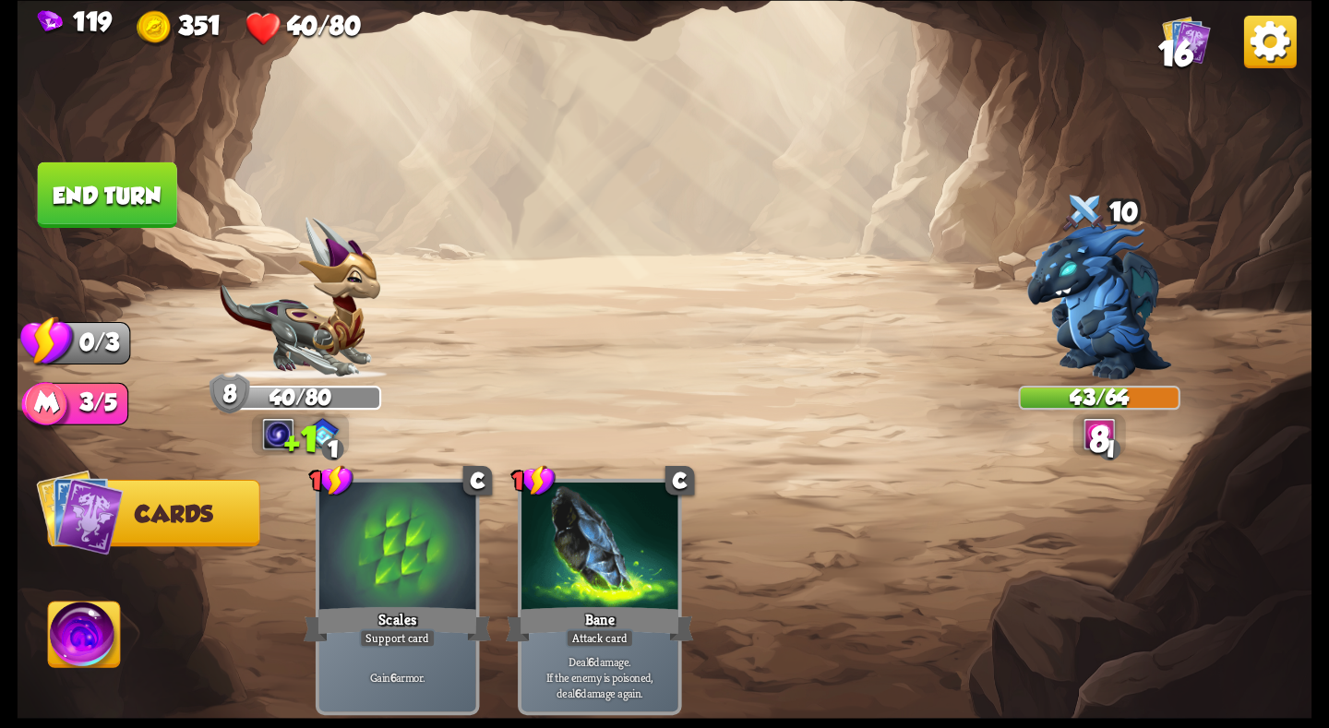
click at [98, 187] on button "End turn" at bounding box center [107, 195] width 139 height 66
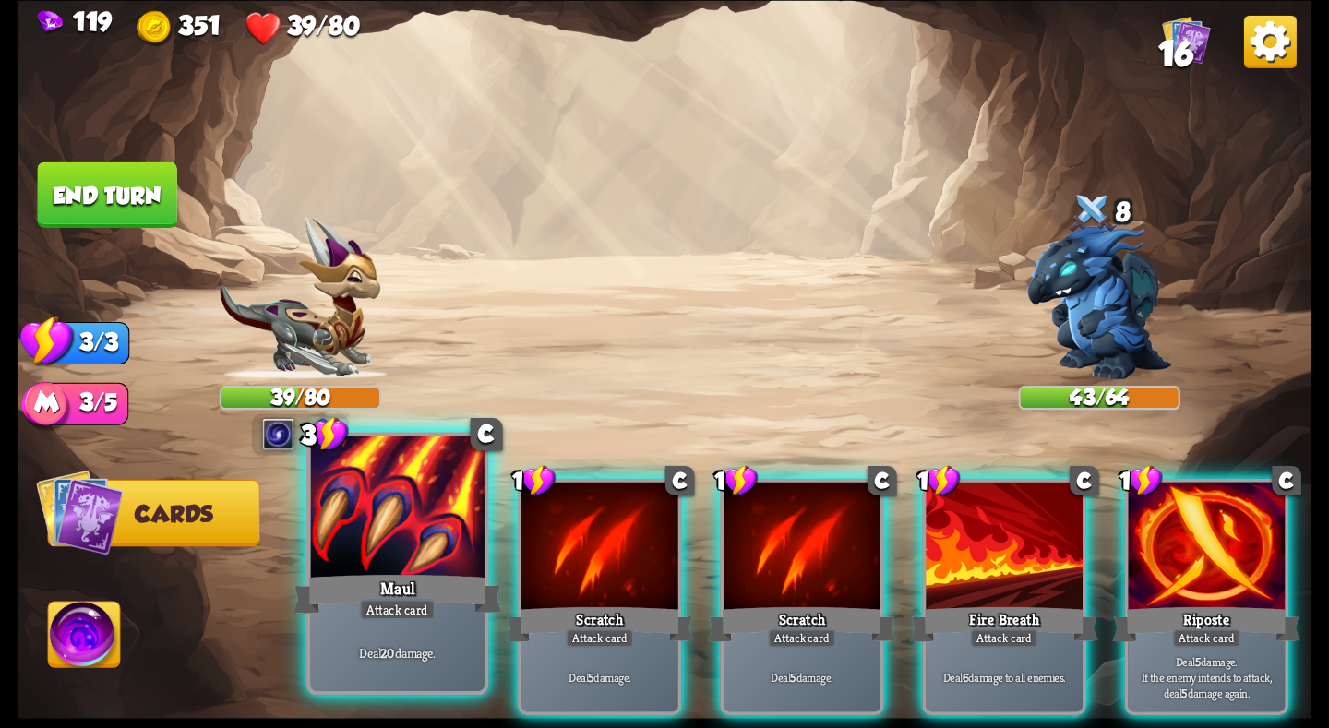
click at [389, 535] on div at bounding box center [397, 509] width 174 height 147
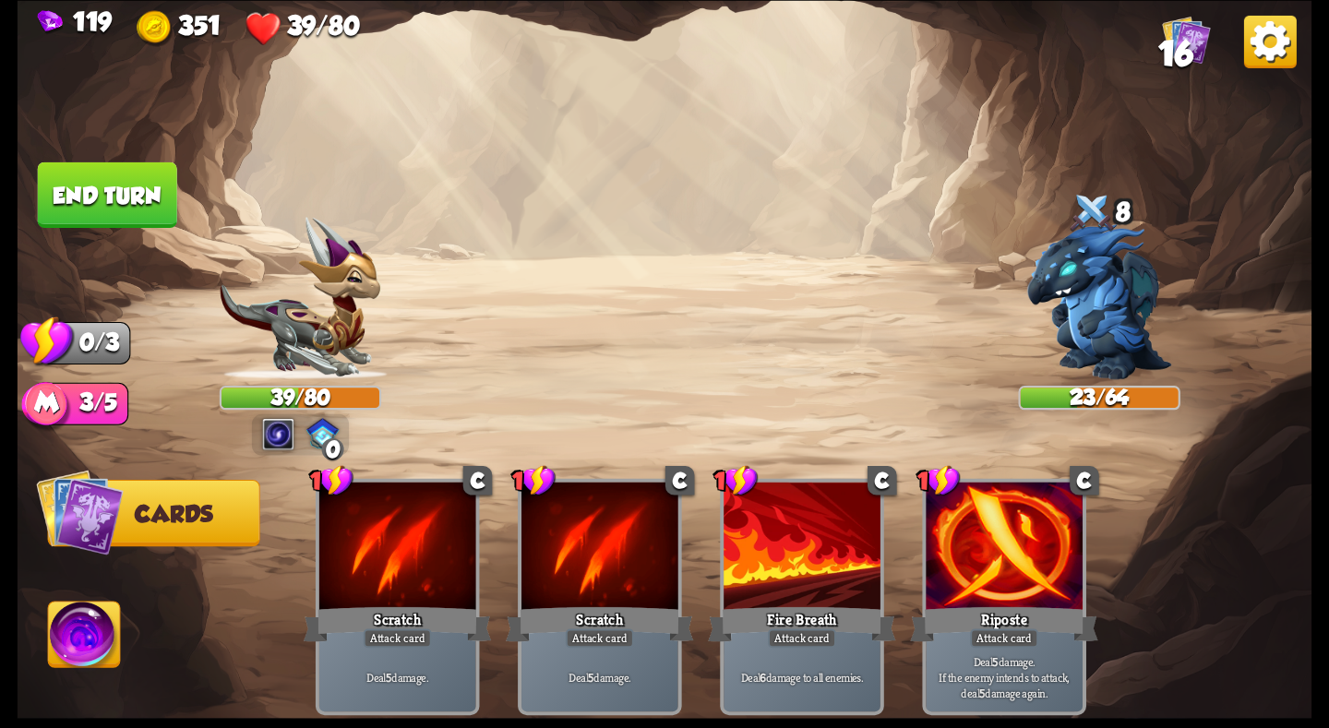
click at [138, 177] on button "End turn" at bounding box center [107, 195] width 139 height 66
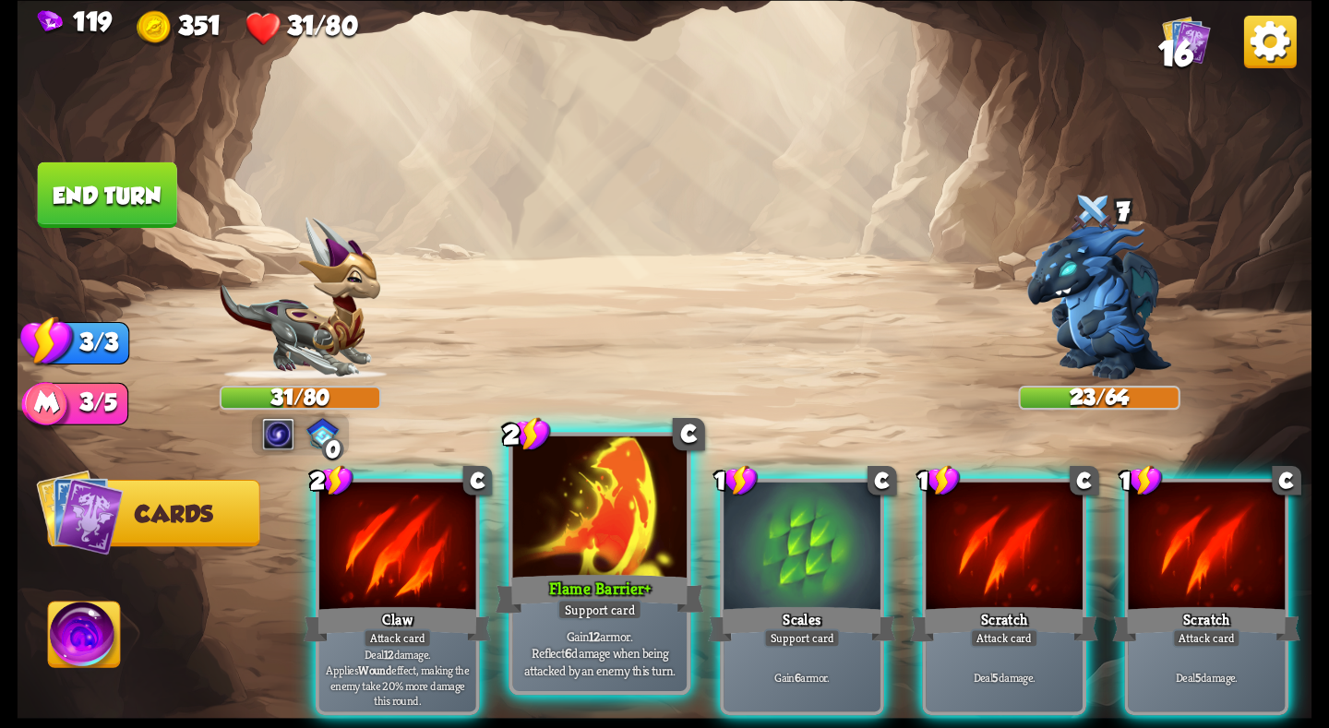
click at [601, 548] on div at bounding box center [600, 509] width 174 height 147
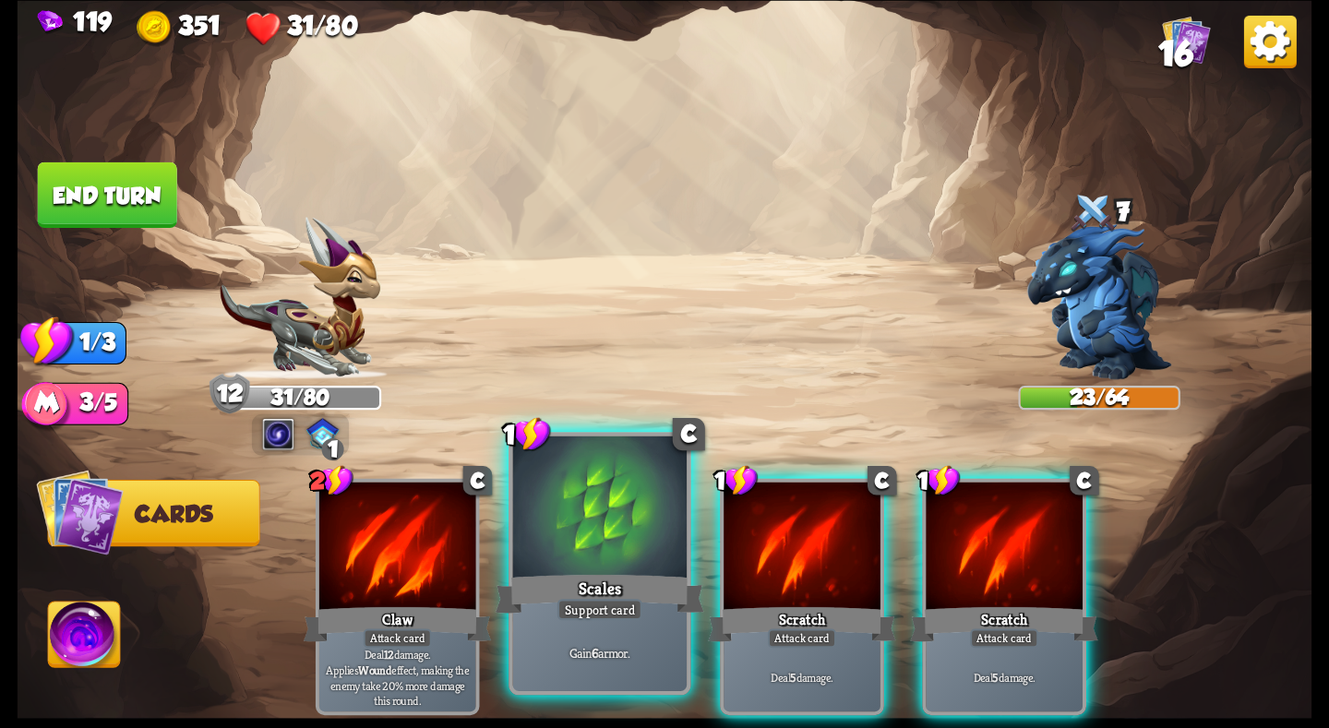
click at [601, 563] on div at bounding box center [600, 509] width 174 height 147
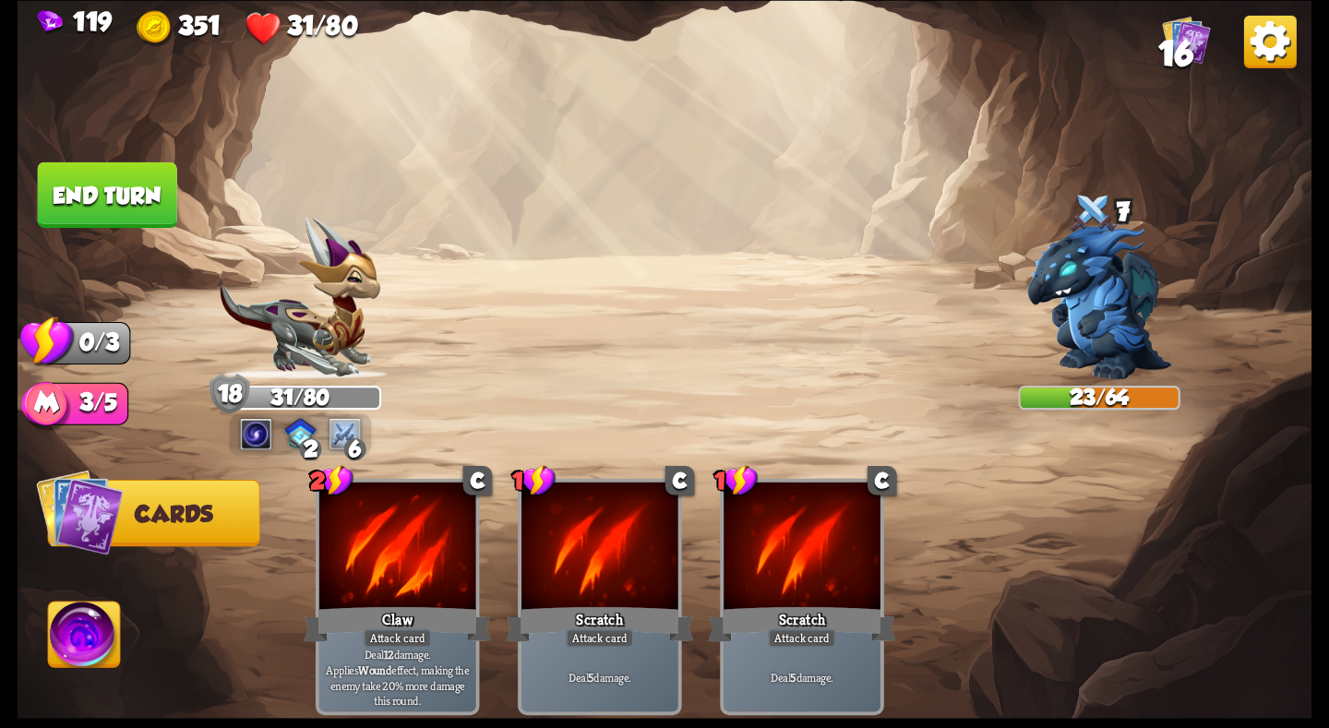
click at [74, 178] on button "End turn" at bounding box center [107, 195] width 139 height 66
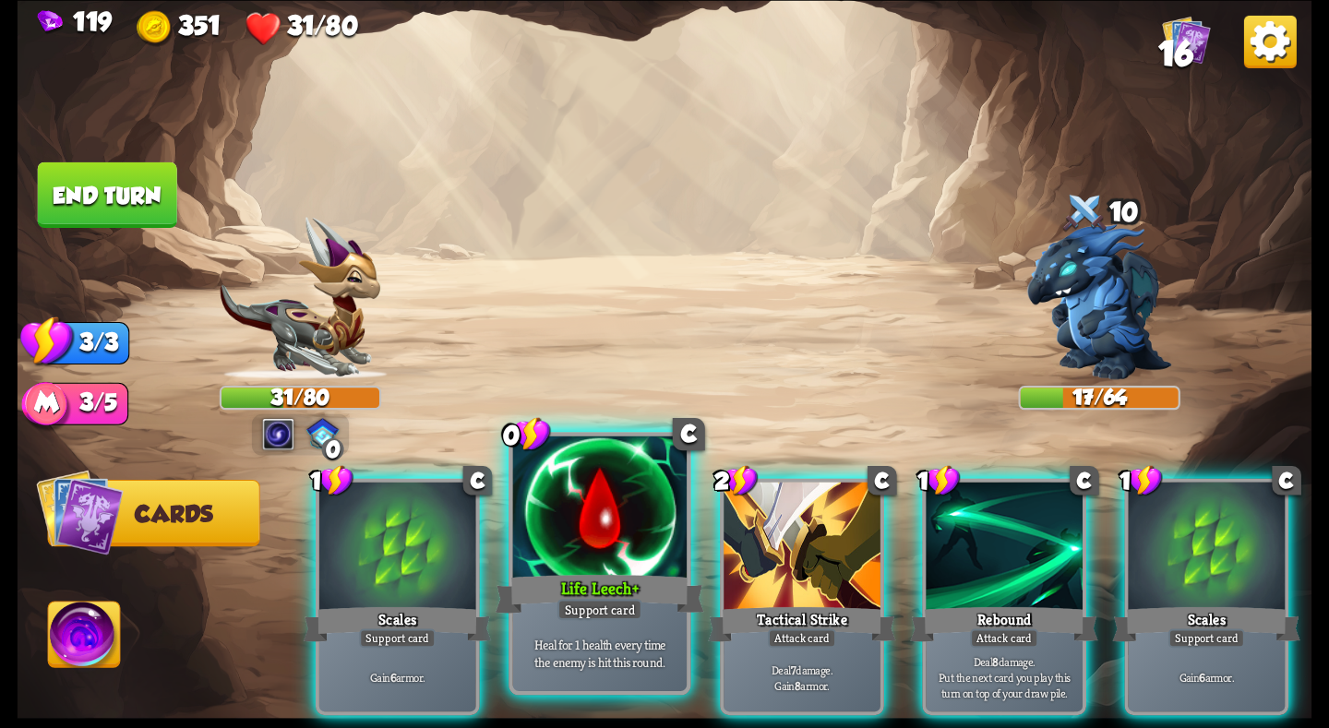
click at [617, 569] on div at bounding box center [600, 509] width 174 height 147
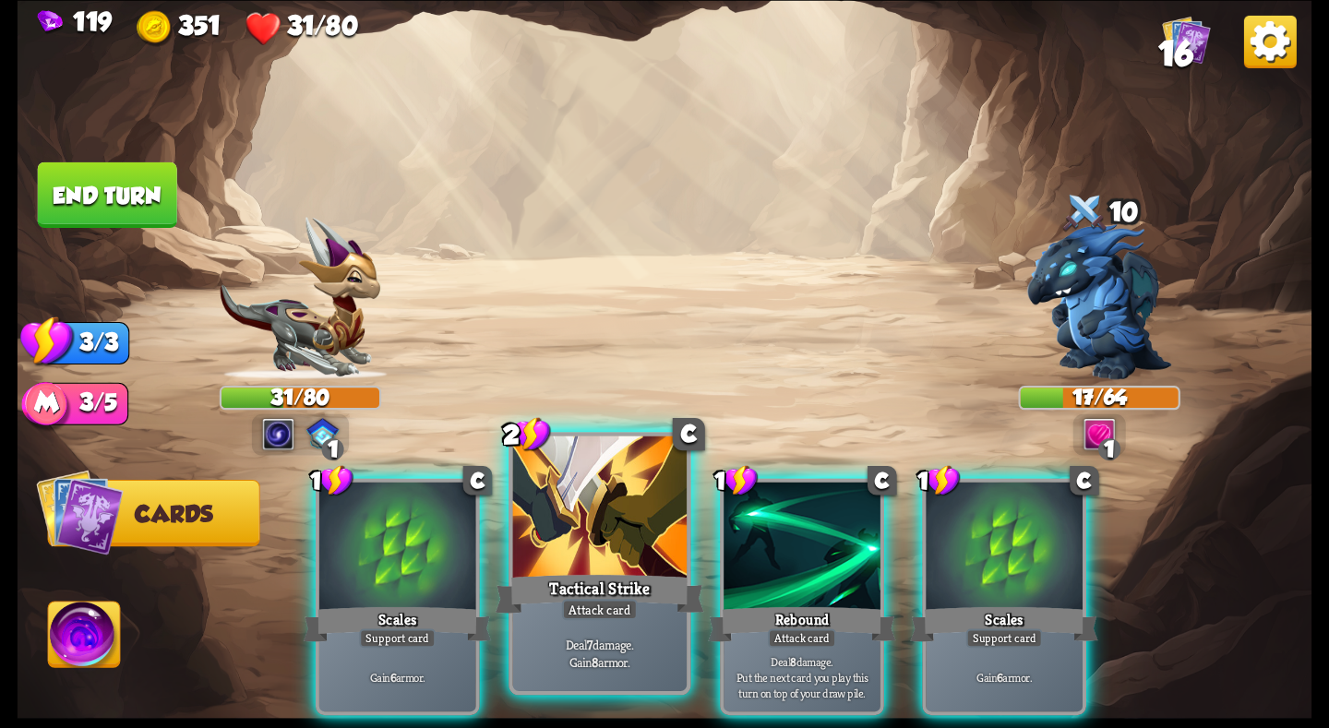
click at [572, 567] on div at bounding box center [600, 509] width 174 height 147
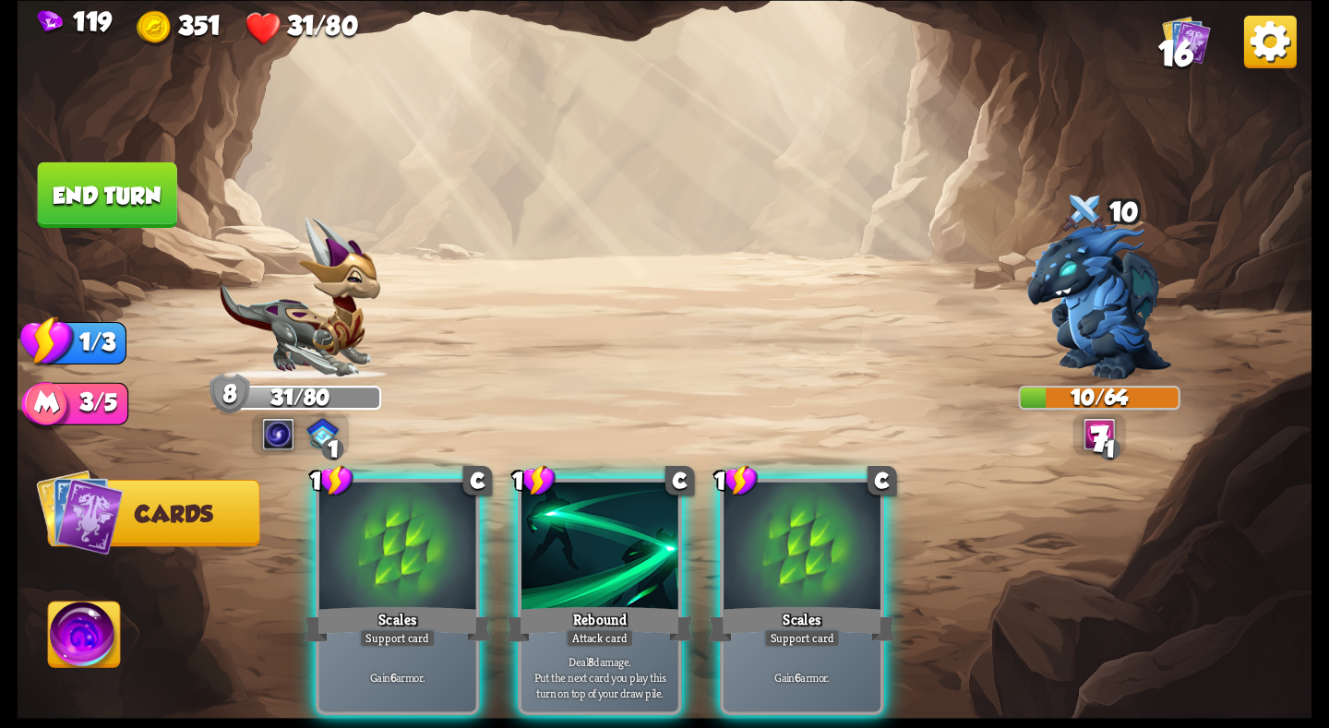
click at [572, 567] on div at bounding box center [599, 548] width 157 height 132
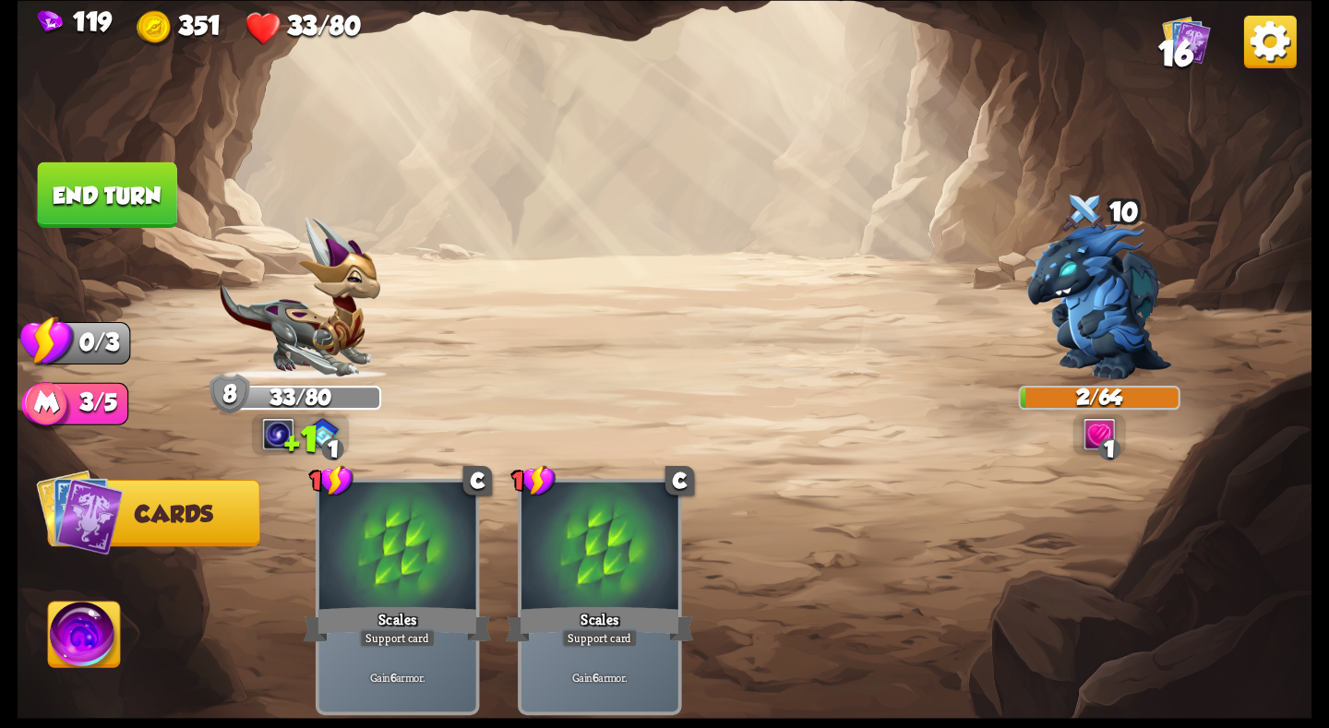
click at [101, 191] on button "End turn" at bounding box center [107, 195] width 139 height 66
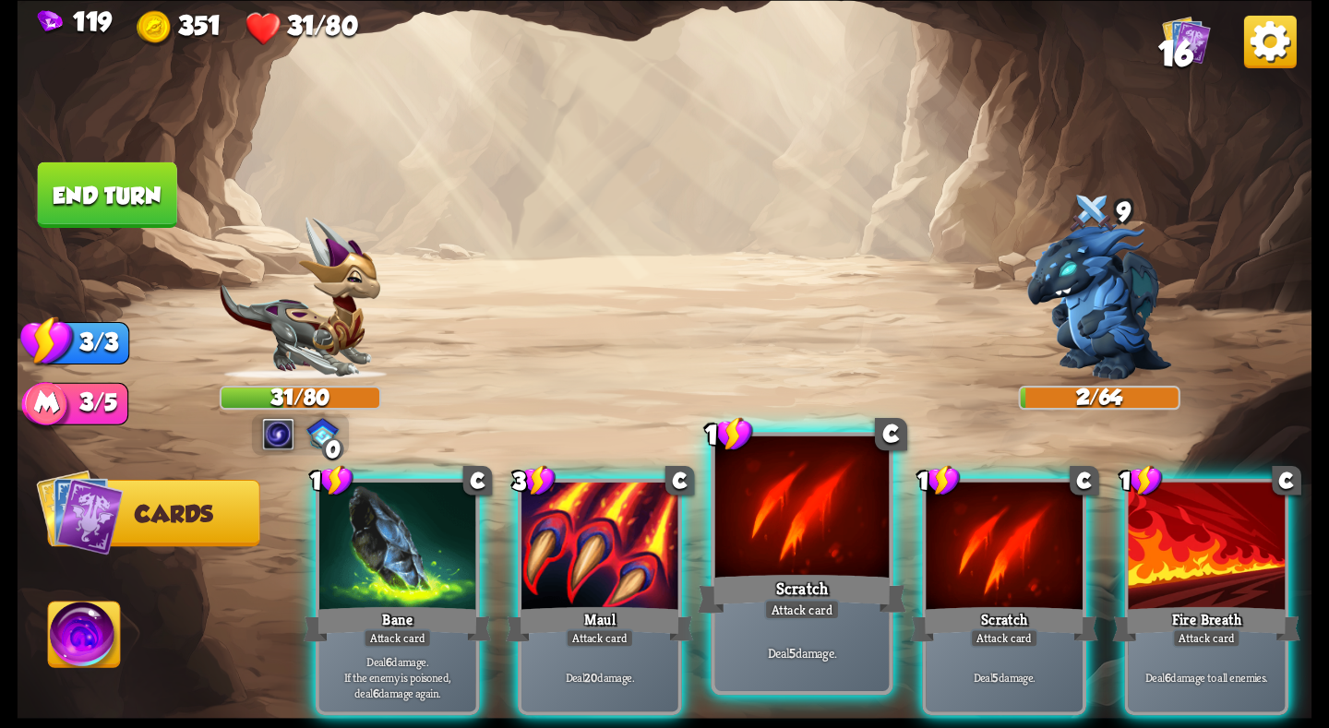
click at [808, 577] on div "Scratch" at bounding box center [802, 593] width 209 height 46
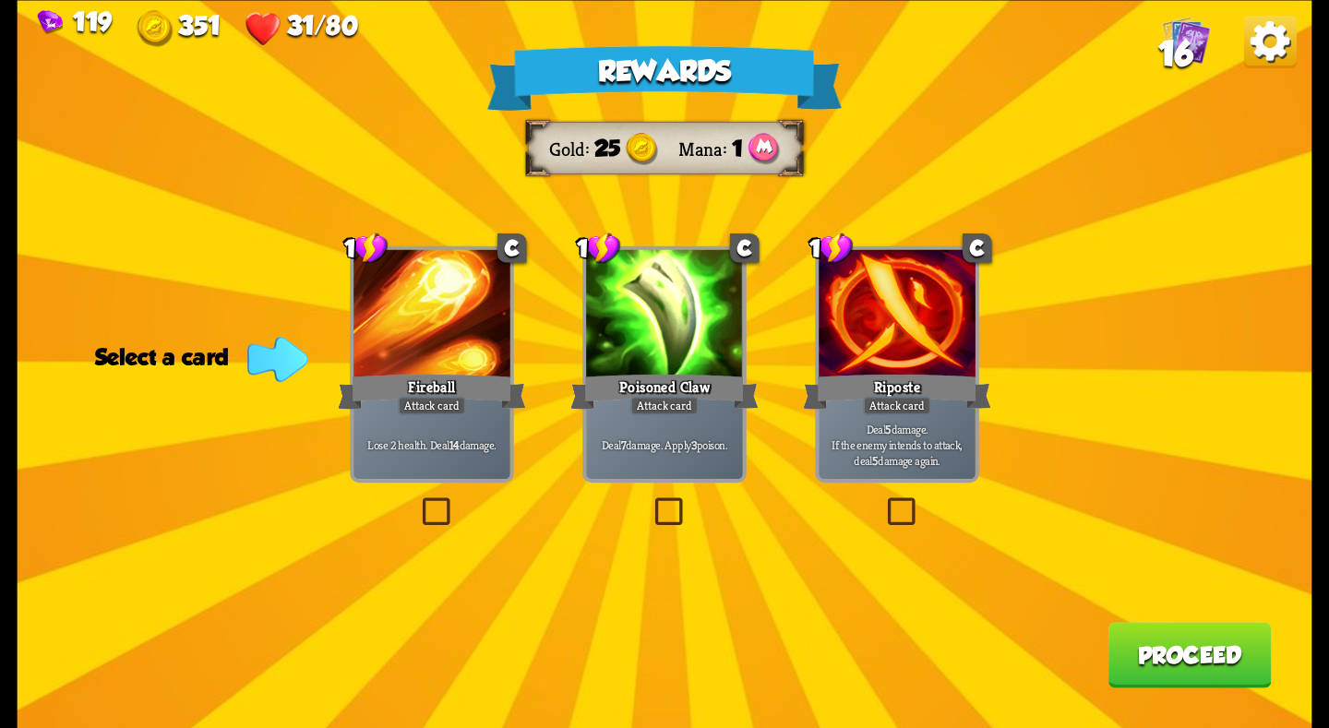
click at [855, 383] on div "Riposte" at bounding box center [897, 391] width 188 height 42
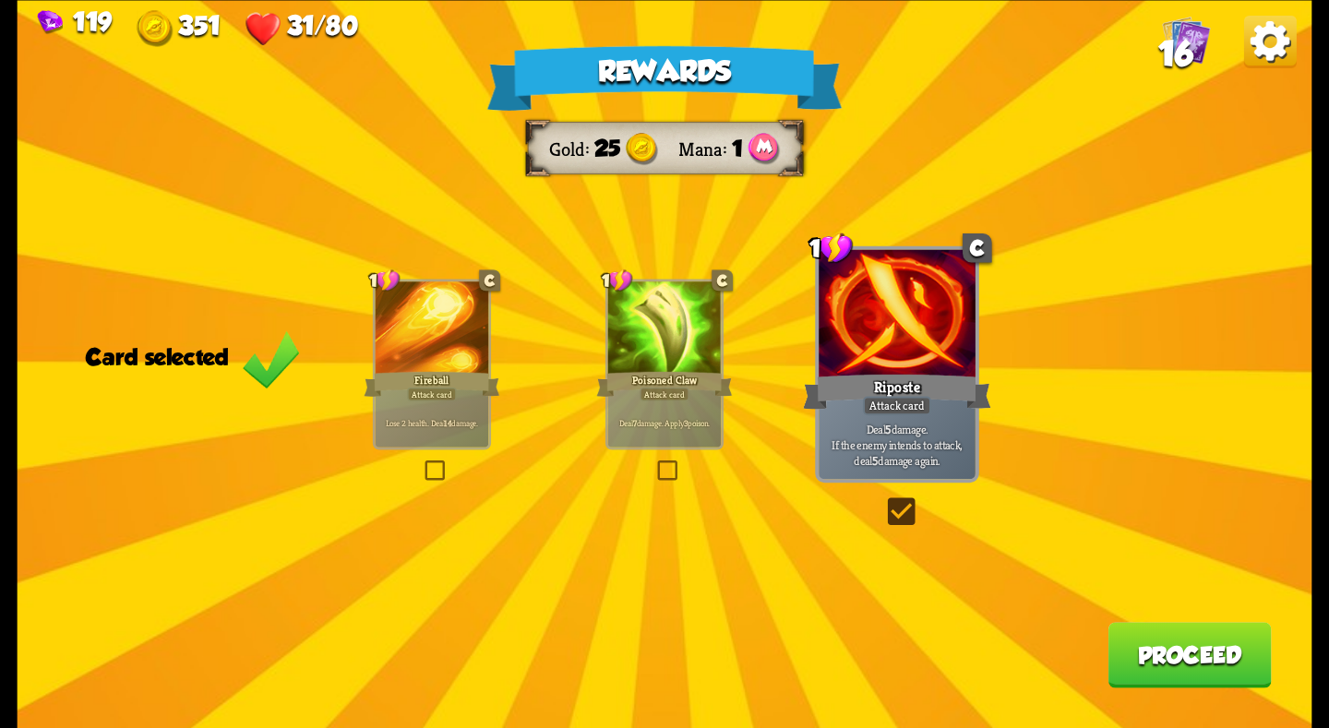
click at [676, 380] on div "Poisoned Claw" at bounding box center [664, 383] width 136 height 30
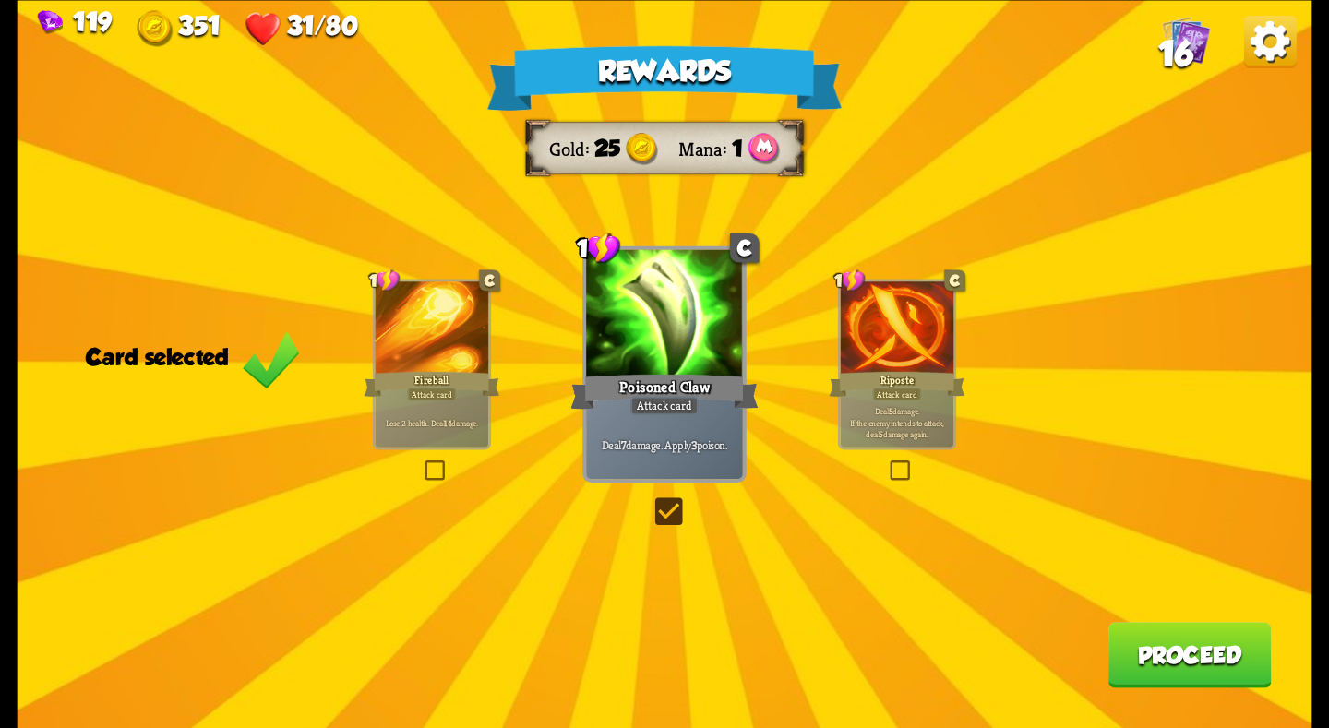
click at [1166, 663] on button "Proceed" at bounding box center [1189, 655] width 163 height 66
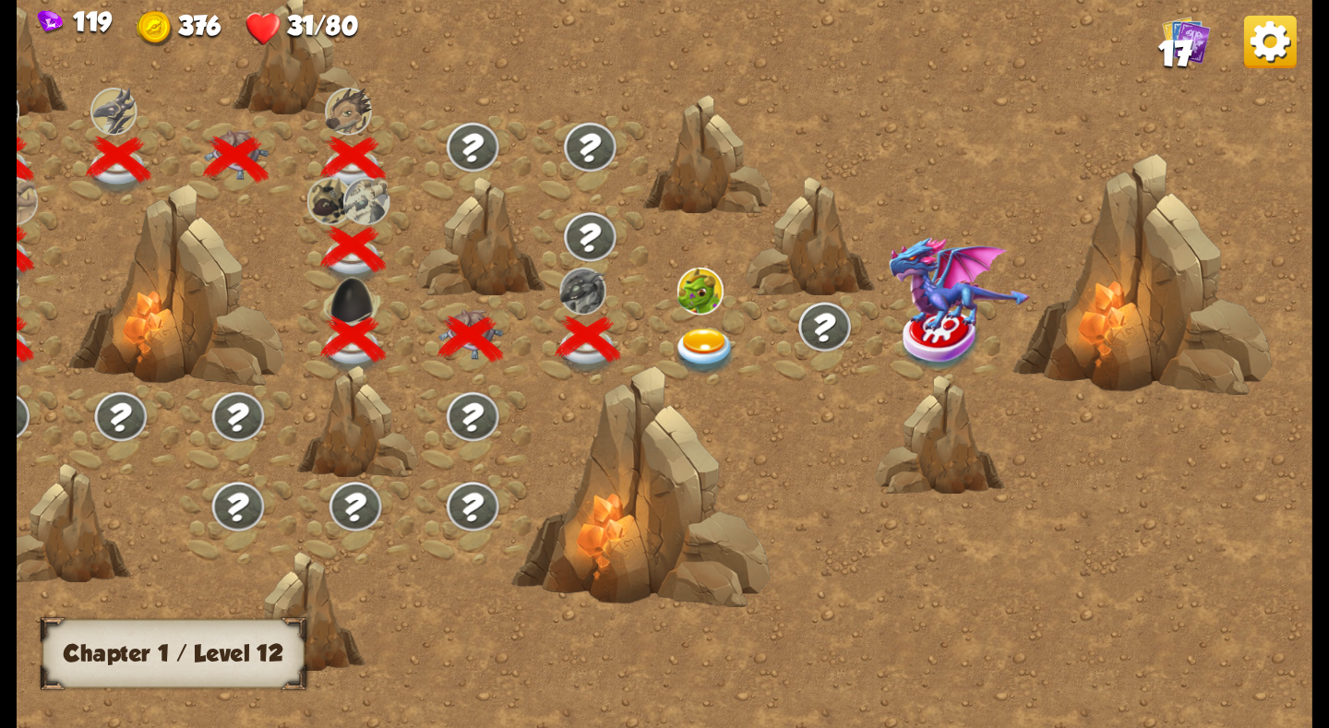
click at [718, 341] on img at bounding box center [705, 352] width 65 height 48
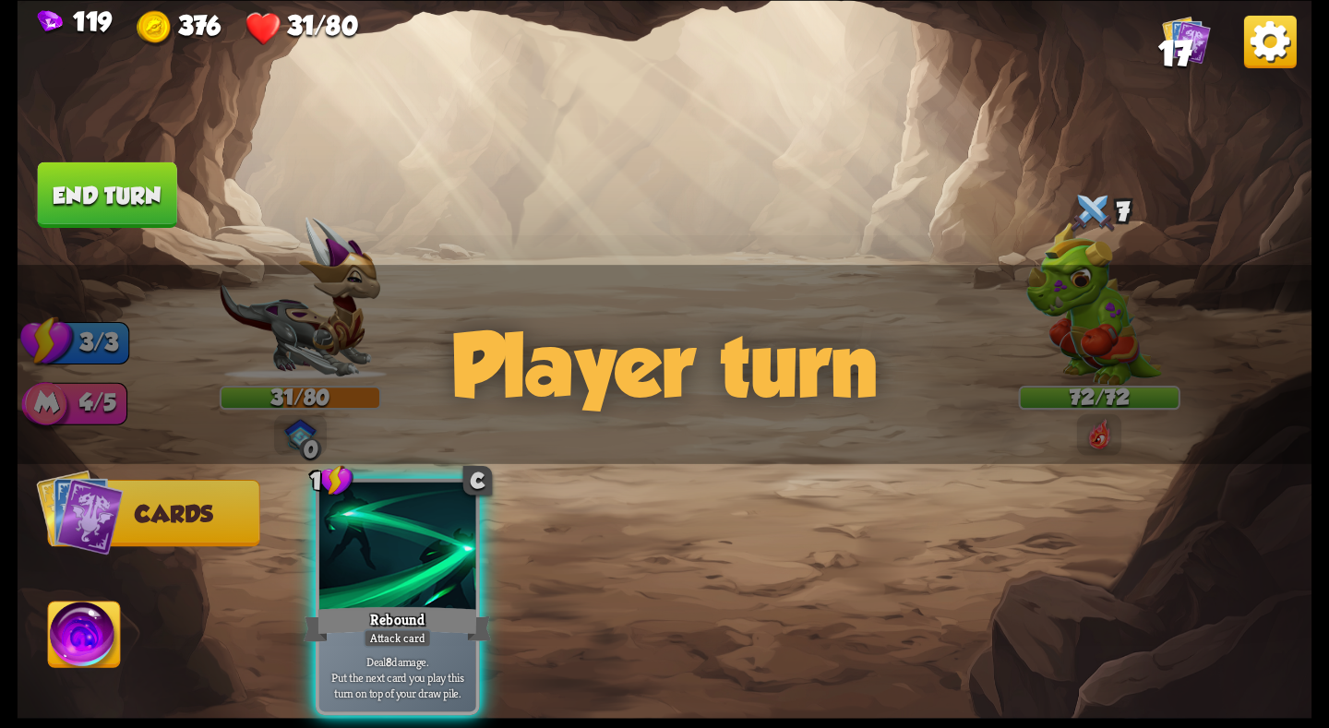
click at [1072, 322] on div "Player turn" at bounding box center [665, 364] width 1295 height 199
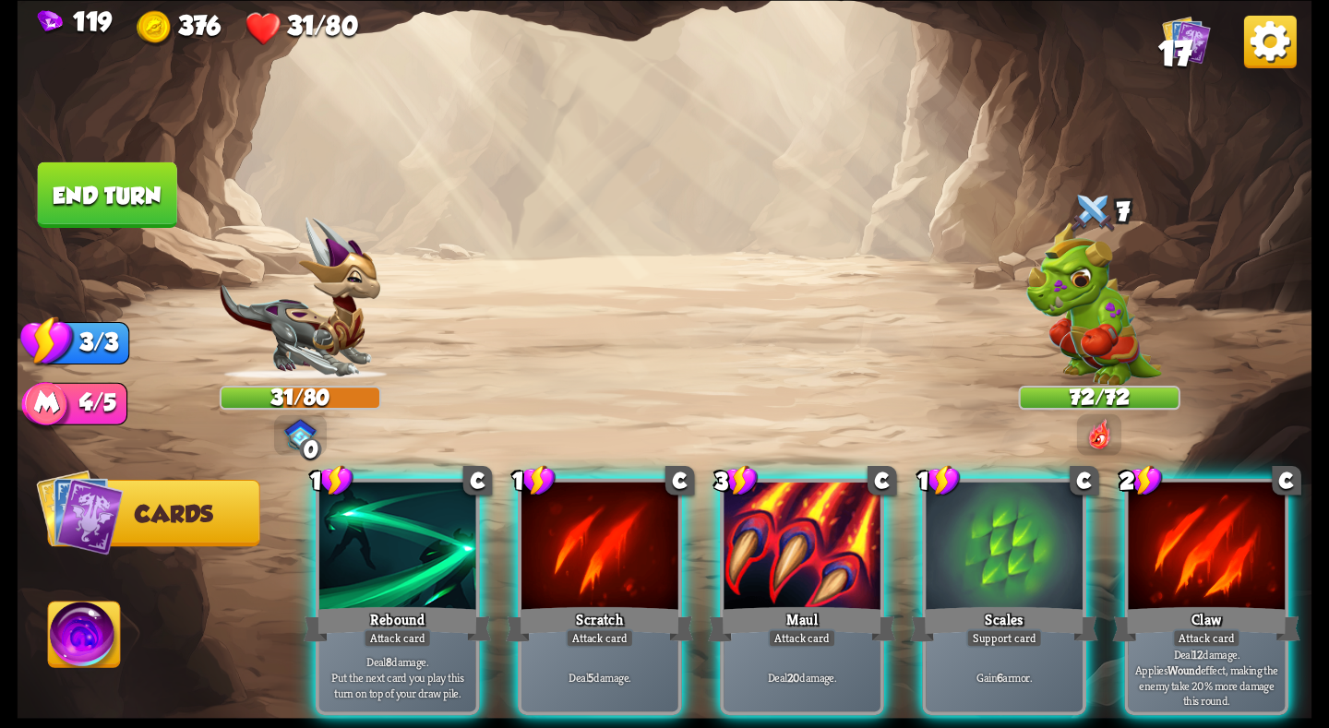
click at [1100, 325] on div "Player turn" at bounding box center [665, 364] width 1295 height 199
click at [1100, 325] on img at bounding box center [1093, 303] width 136 height 162
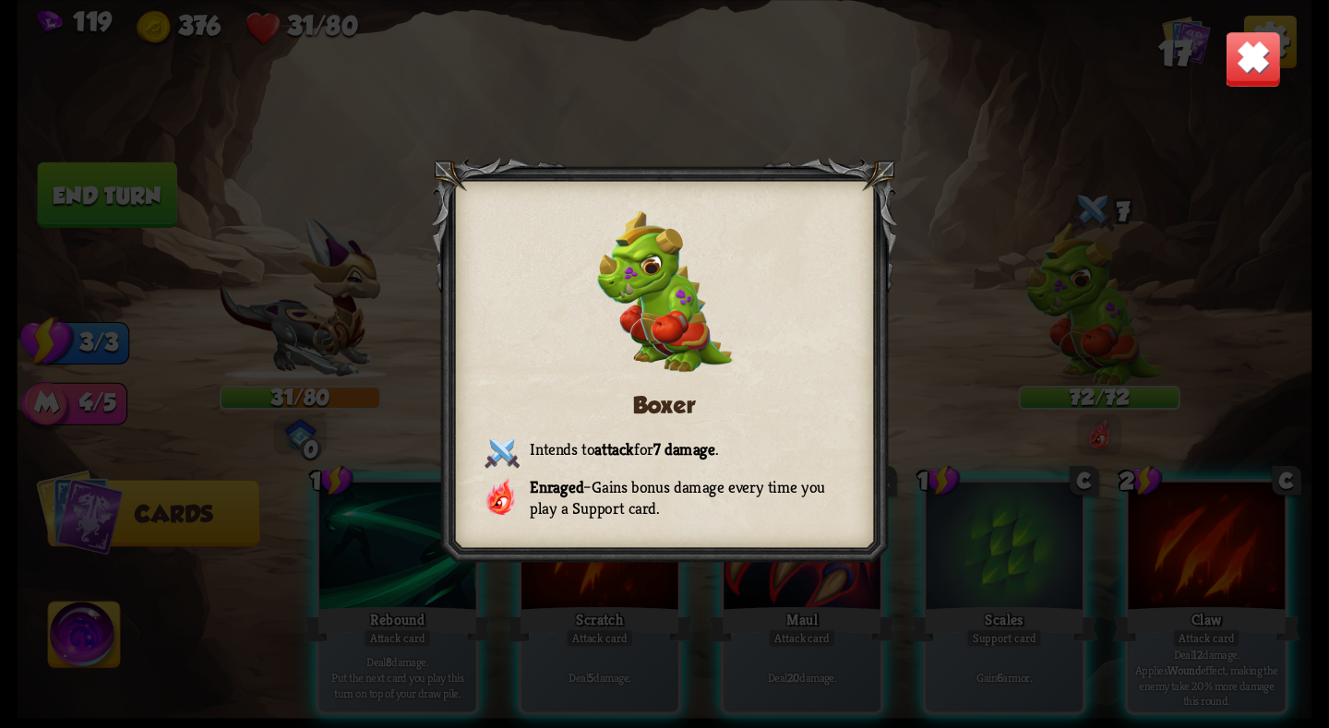
click at [1101, 360] on div "Boxer Intends to attack for 7 damage . Enraged – Gains bonus damage every time …" at bounding box center [665, 364] width 1295 height 728
click at [1242, 76] on img at bounding box center [1253, 58] width 56 height 56
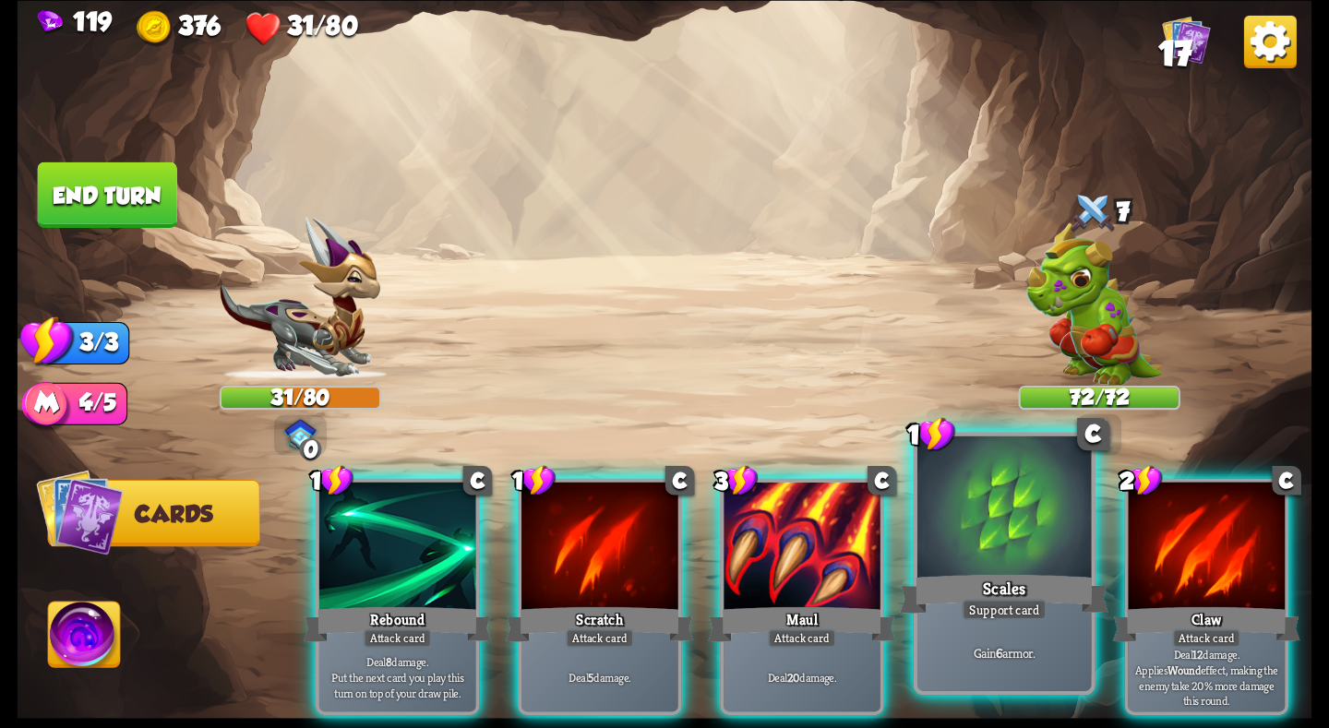
click at [1017, 552] on div at bounding box center [1004, 509] width 174 height 147
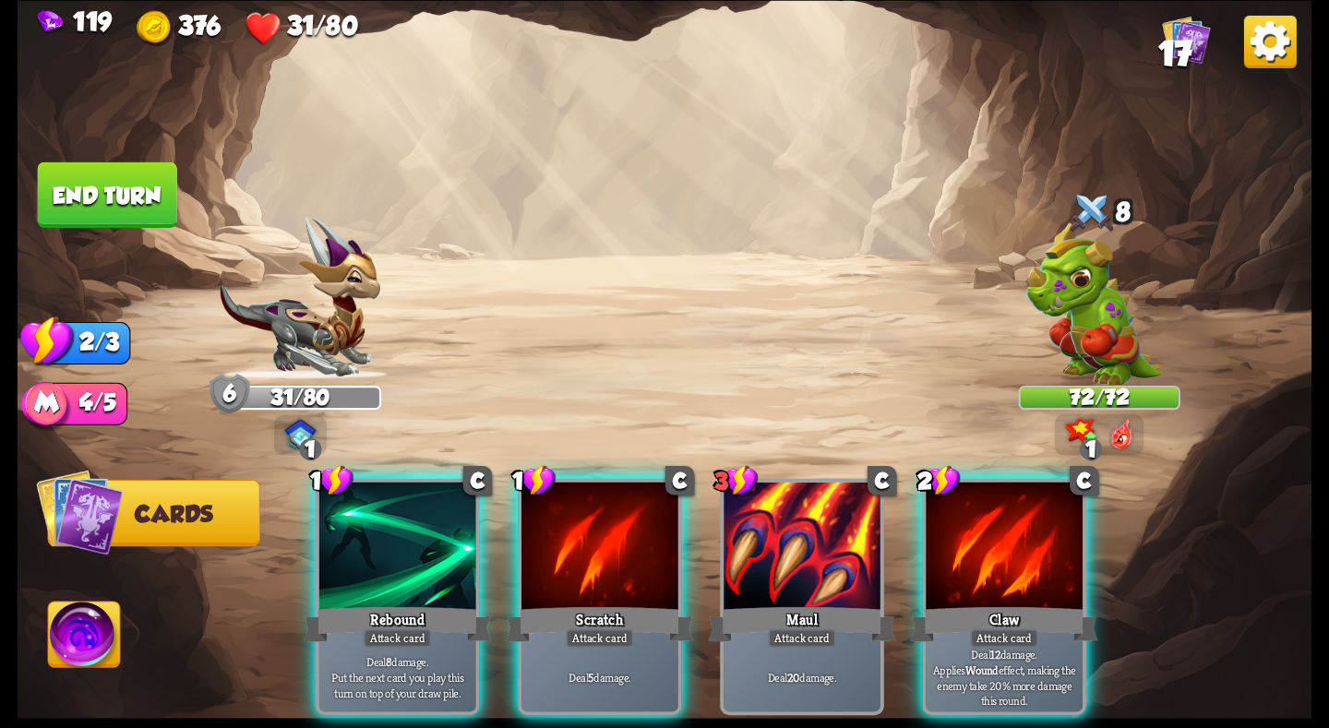
click at [1034, 353] on img at bounding box center [1093, 303] width 136 height 162
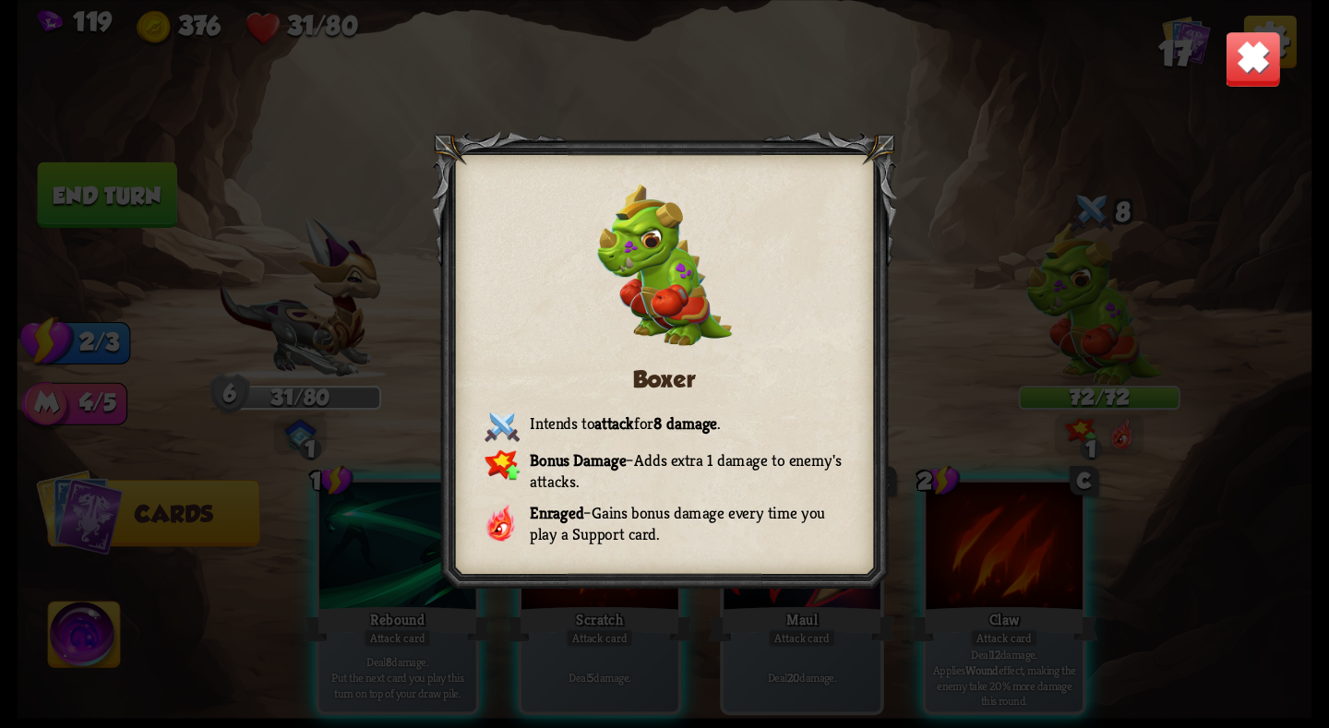
click at [1246, 65] on img at bounding box center [1253, 58] width 56 height 56
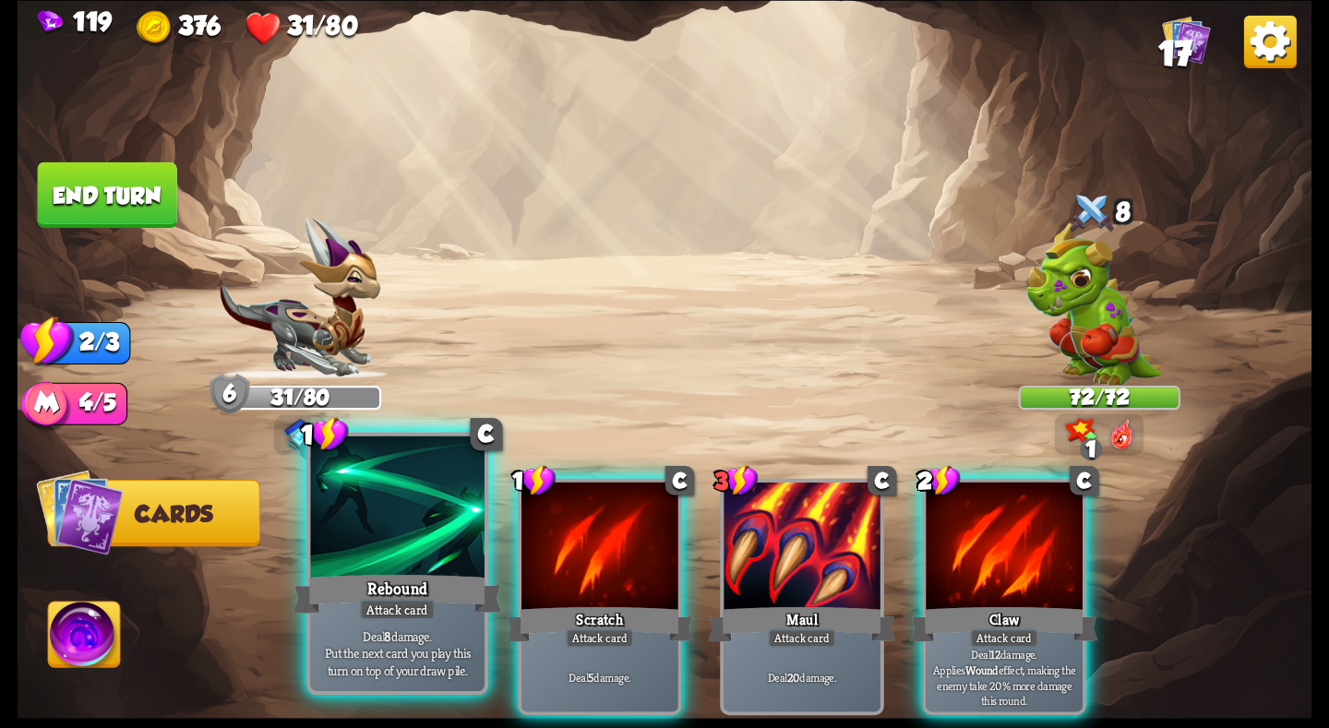
click at [408, 587] on div "Rebound" at bounding box center [397, 593] width 209 height 46
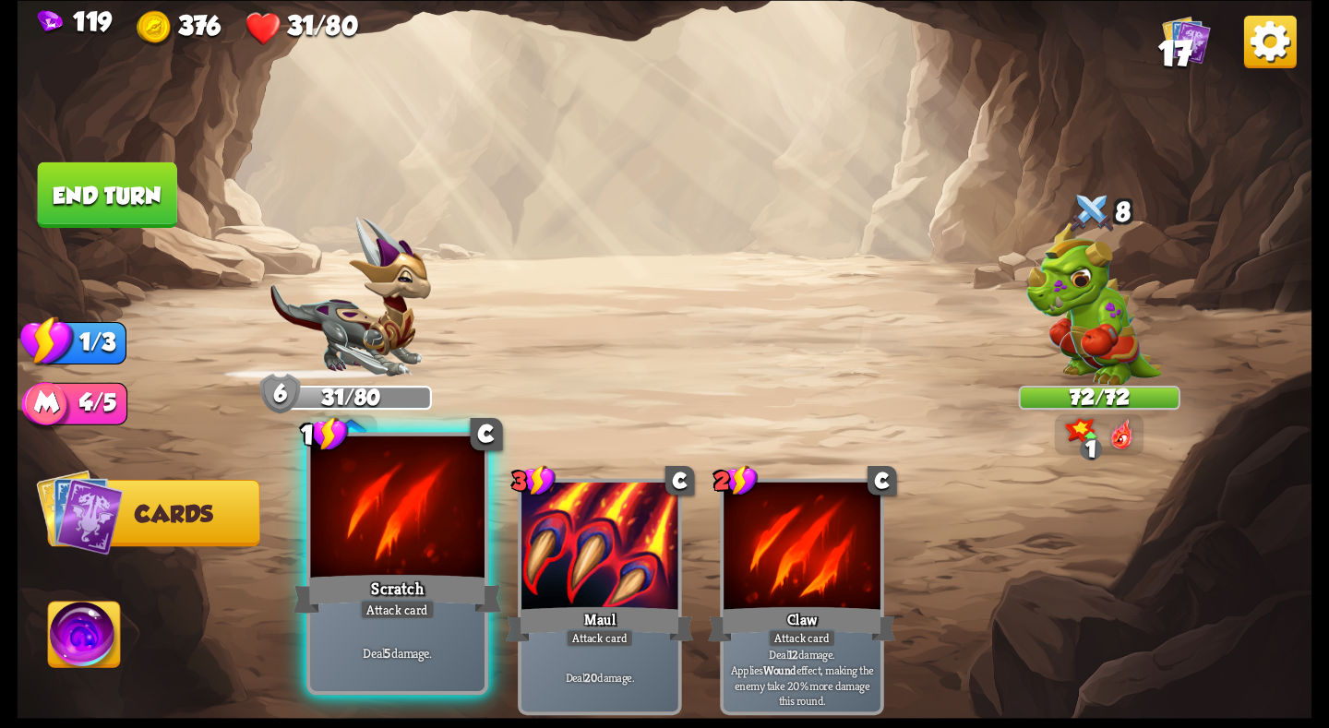
click at [382, 548] on div at bounding box center [397, 509] width 174 height 147
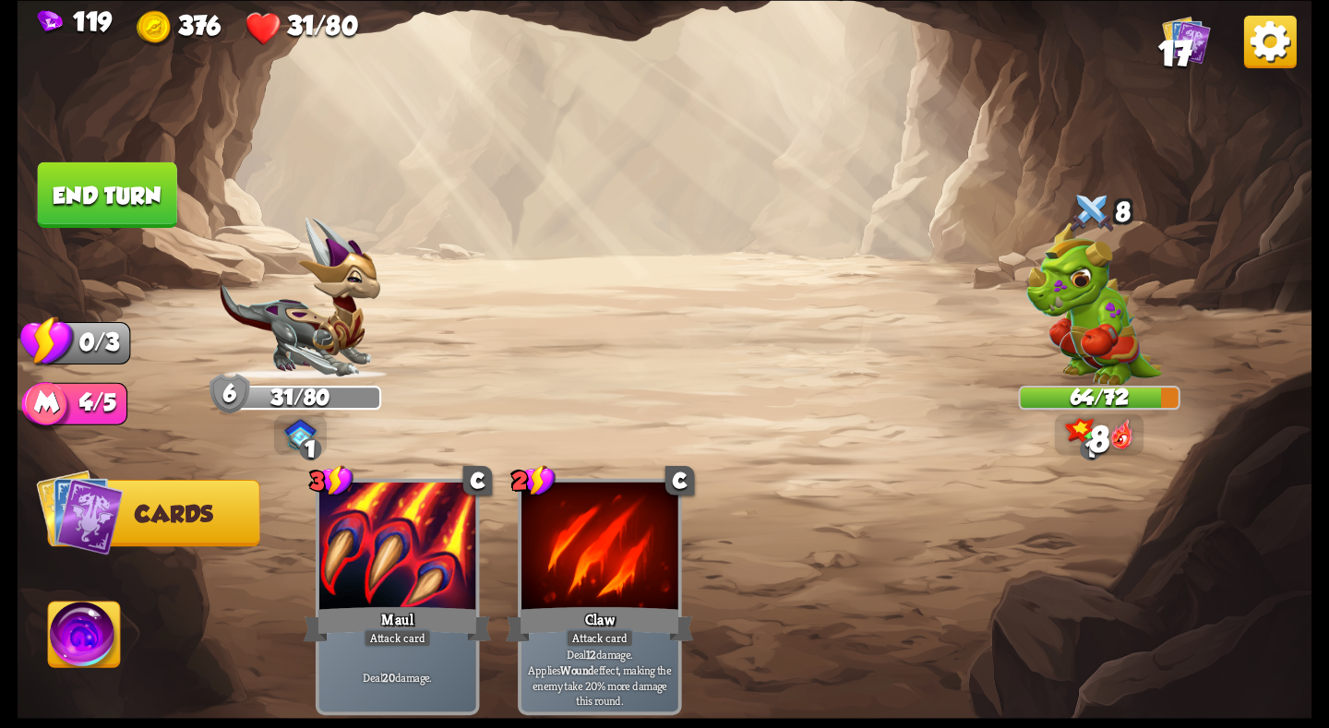
click at [104, 203] on button "End turn" at bounding box center [107, 195] width 139 height 66
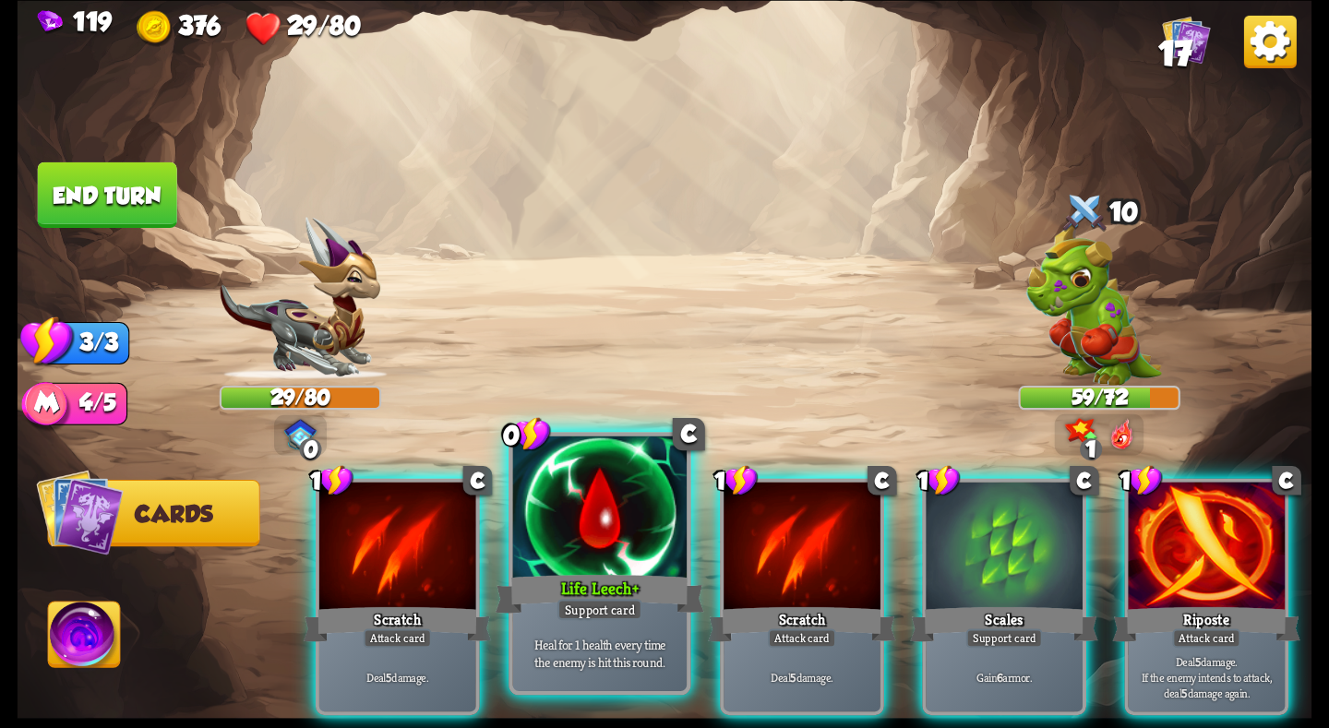
click at [607, 544] on div at bounding box center [600, 509] width 174 height 147
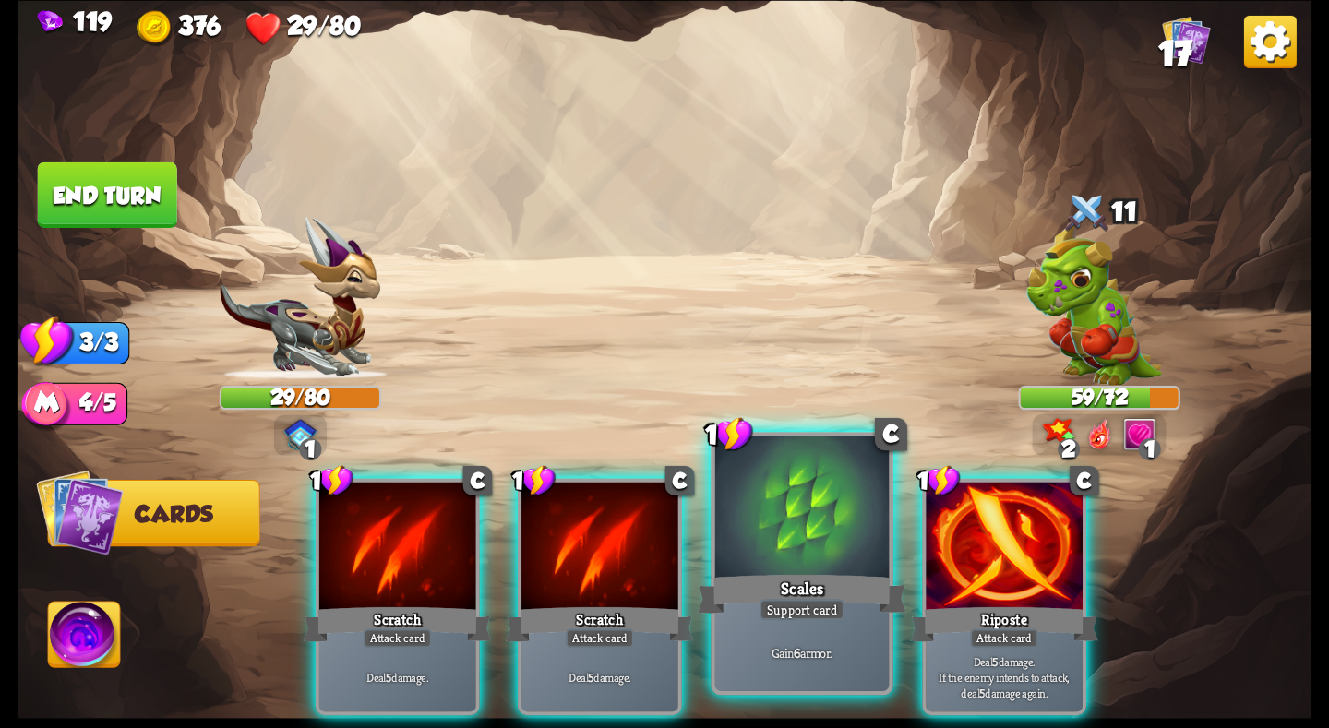
click at [813, 556] on div at bounding box center [802, 509] width 174 height 147
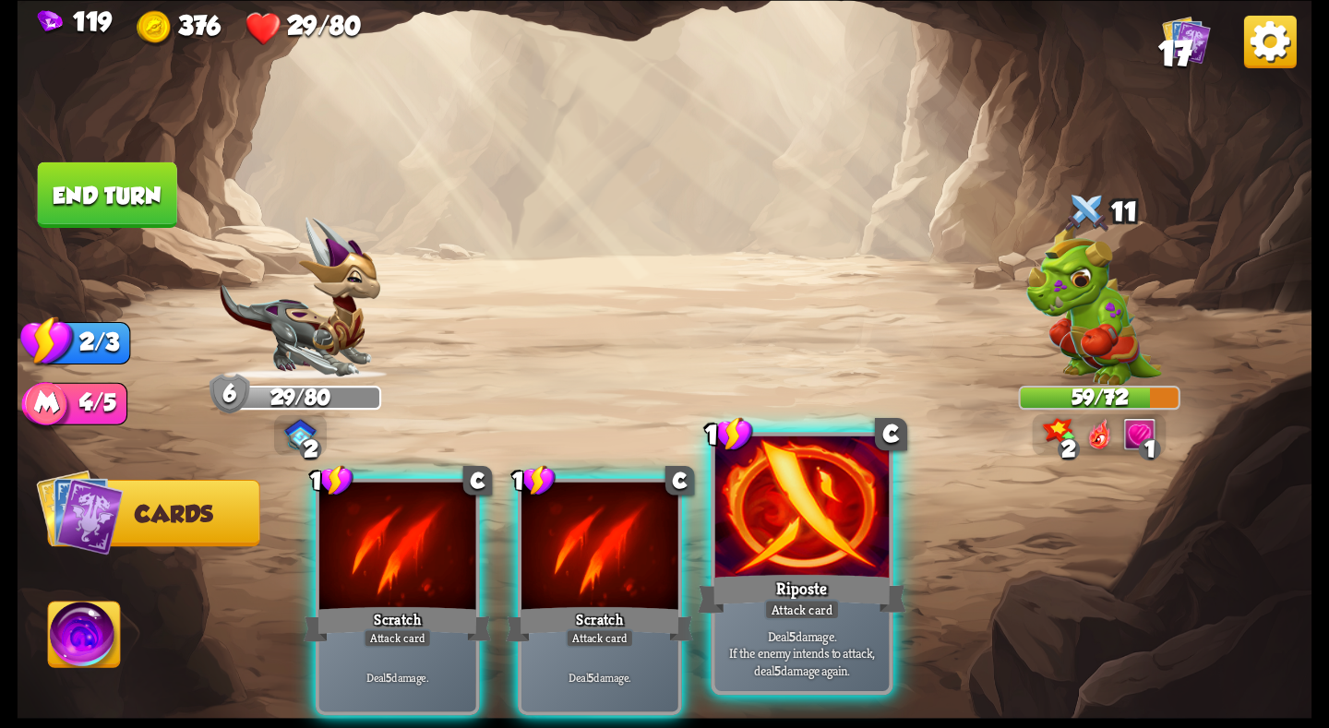
click at [799, 564] on div at bounding box center [802, 509] width 174 height 147
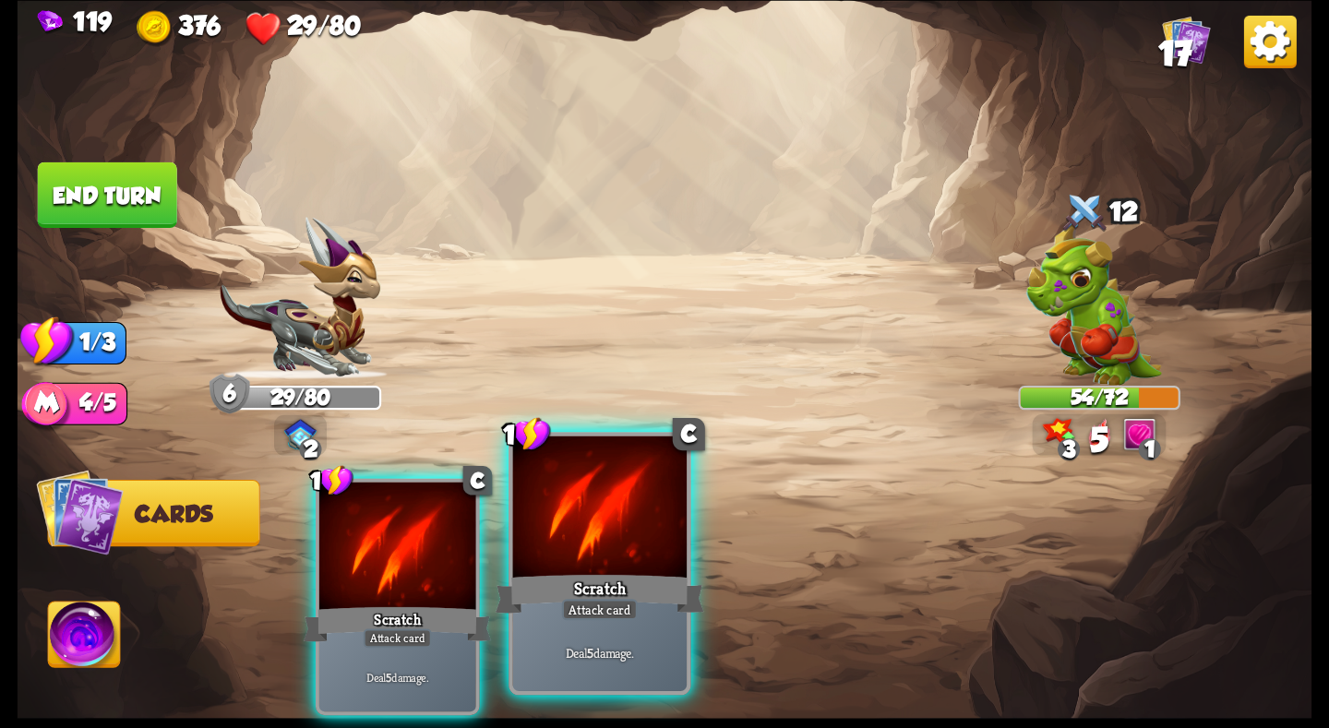
click at [596, 577] on div "Scratch" at bounding box center [600, 593] width 209 height 46
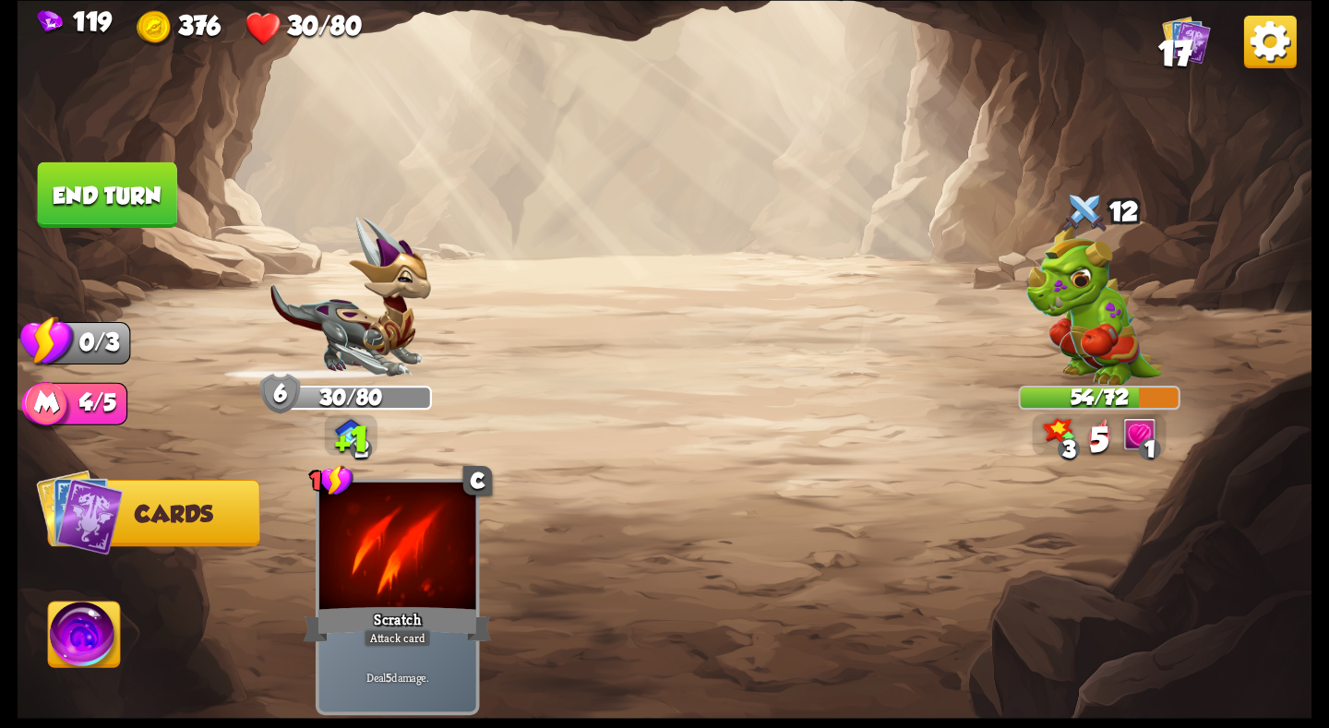
click at [110, 221] on button "End turn" at bounding box center [107, 195] width 139 height 66
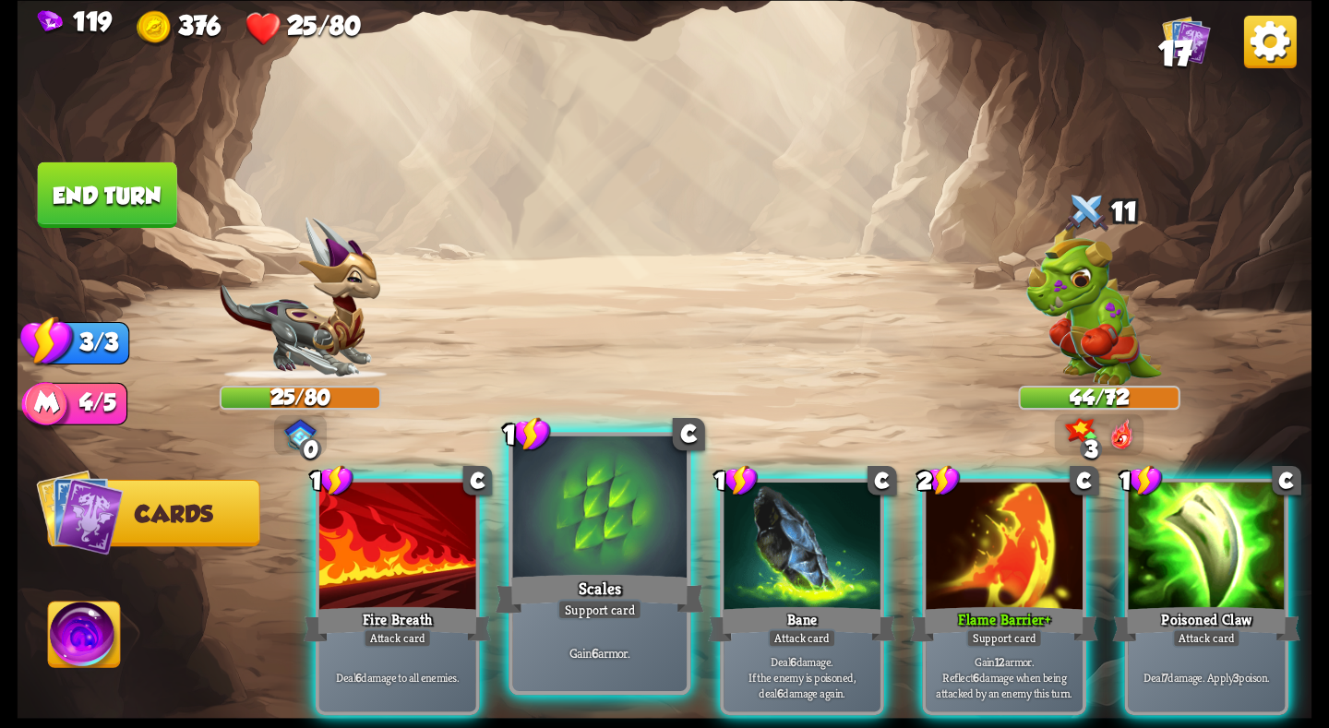
click at [629, 556] on div at bounding box center [600, 509] width 174 height 147
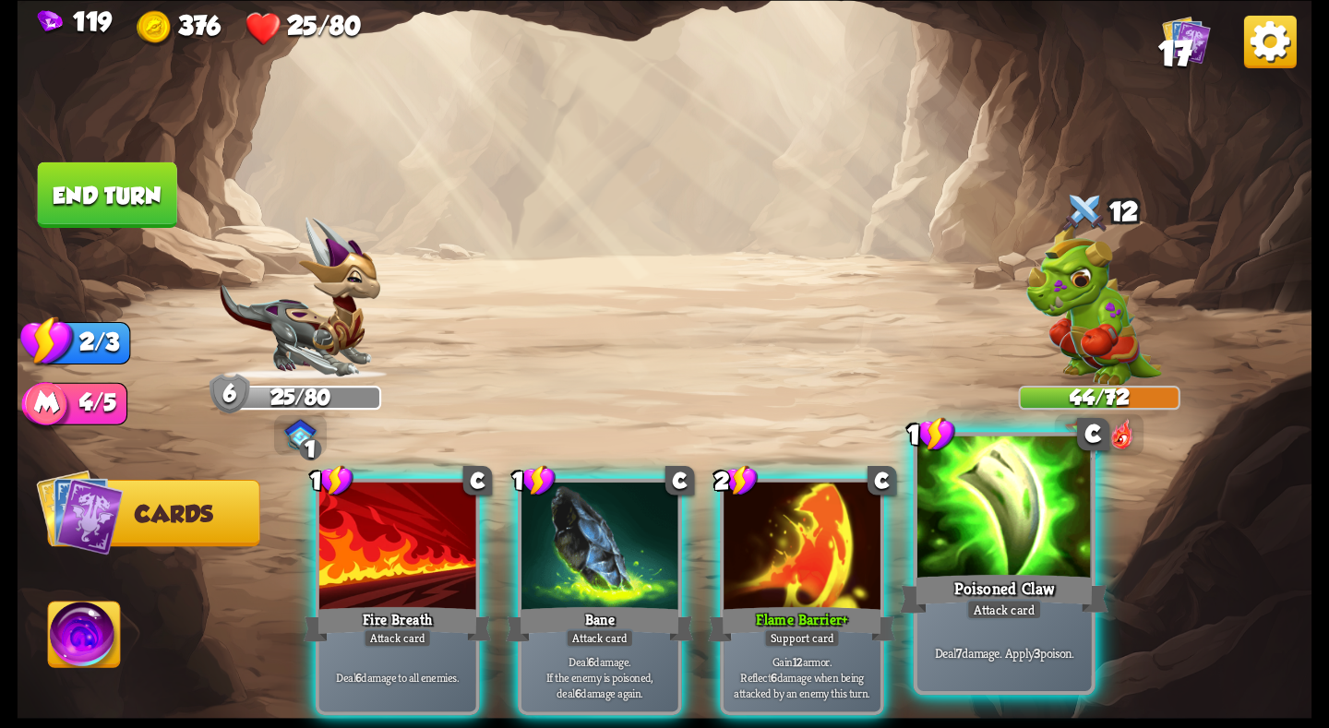
click at [960, 576] on div "Poisoned Claw" at bounding box center [1004, 593] width 209 height 46
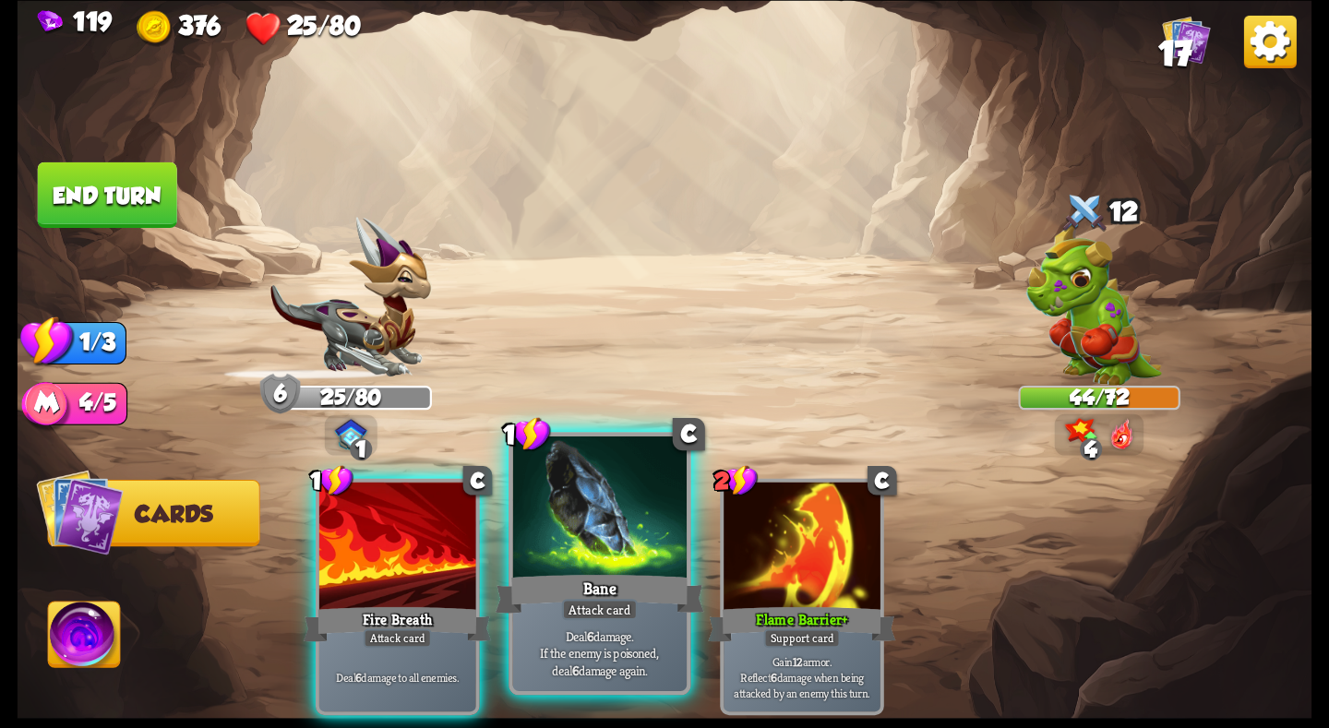
click at [585, 588] on div "Bane" at bounding box center [600, 593] width 209 height 46
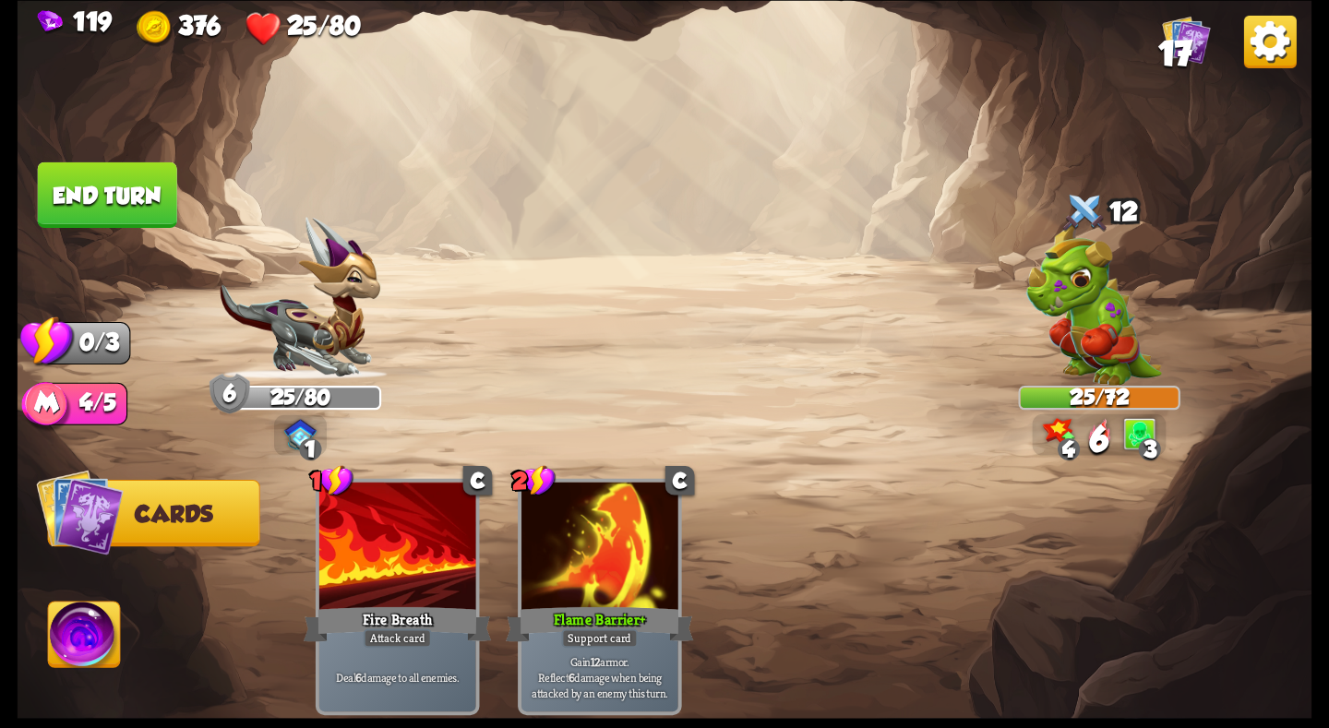
click at [101, 191] on button "End turn" at bounding box center [107, 195] width 139 height 66
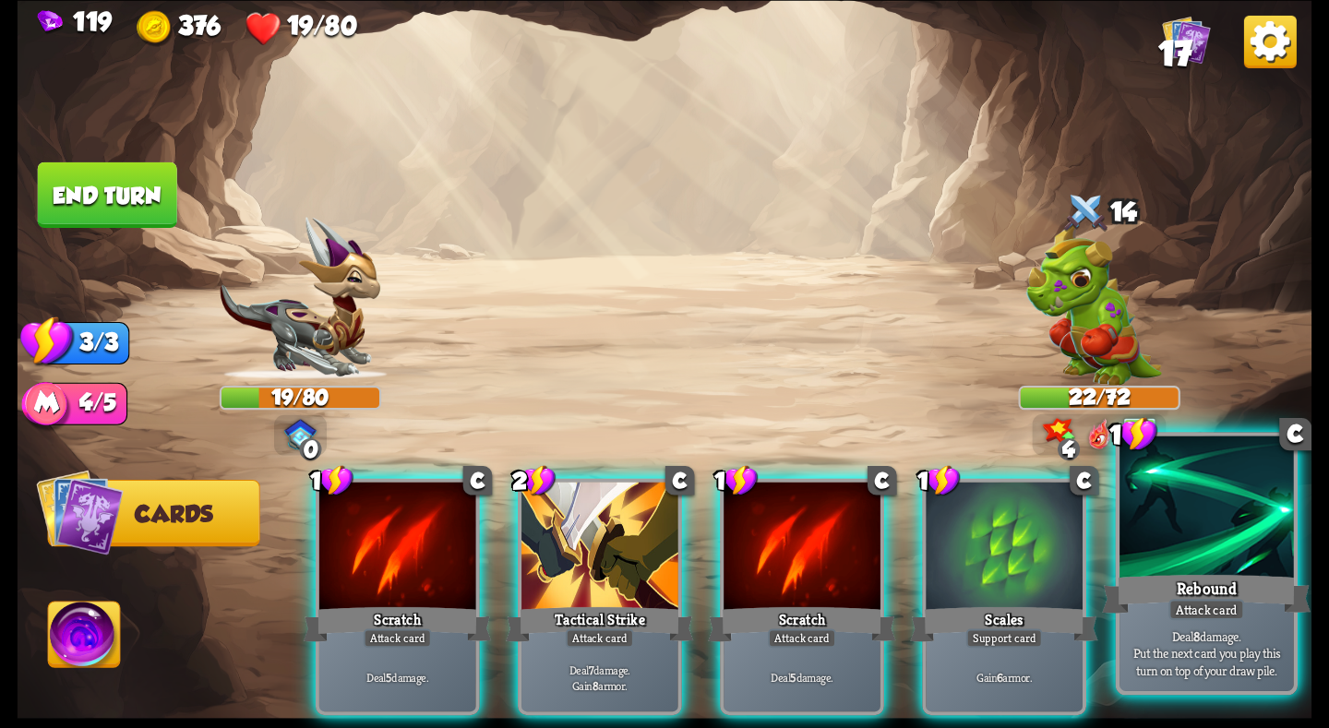
click at [1171, 593] on div "Rebound" at bounding box center [1206, 593] width 209 height 46
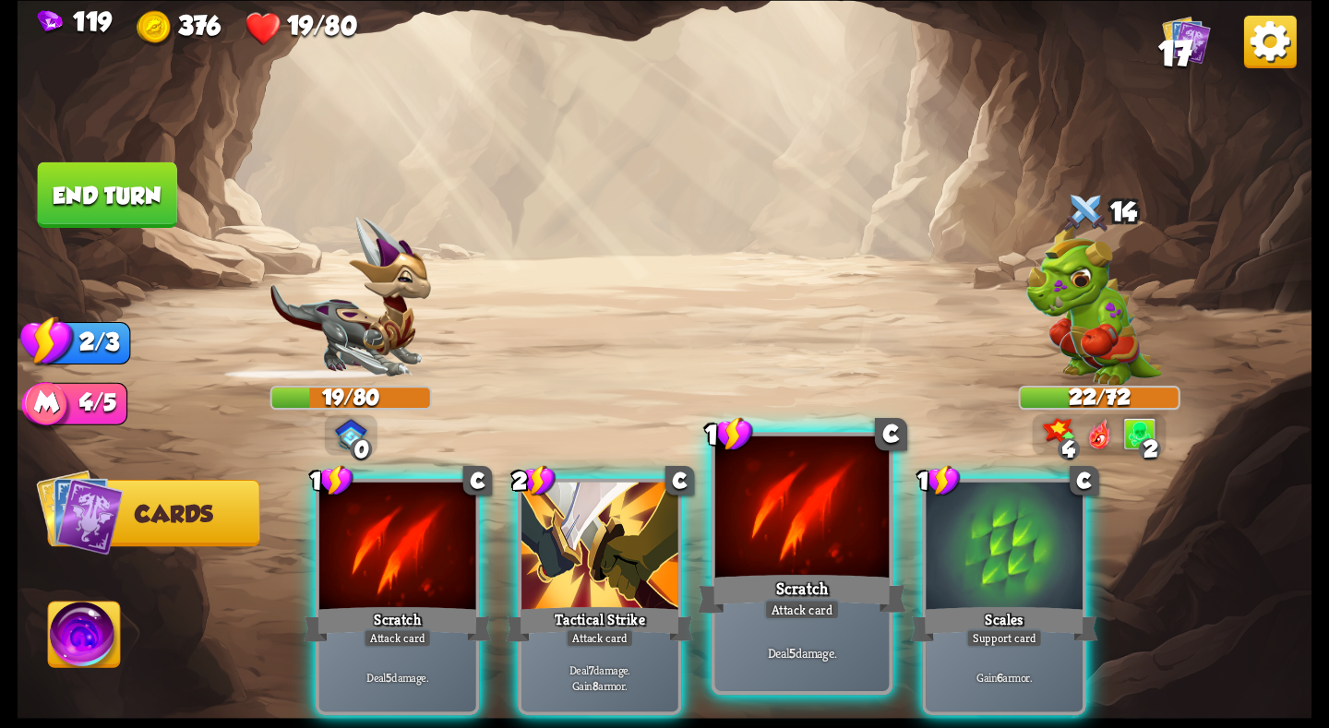
click at [819, 580] on div "Scratch" at bounding box center [802, 593] width 209 height 46
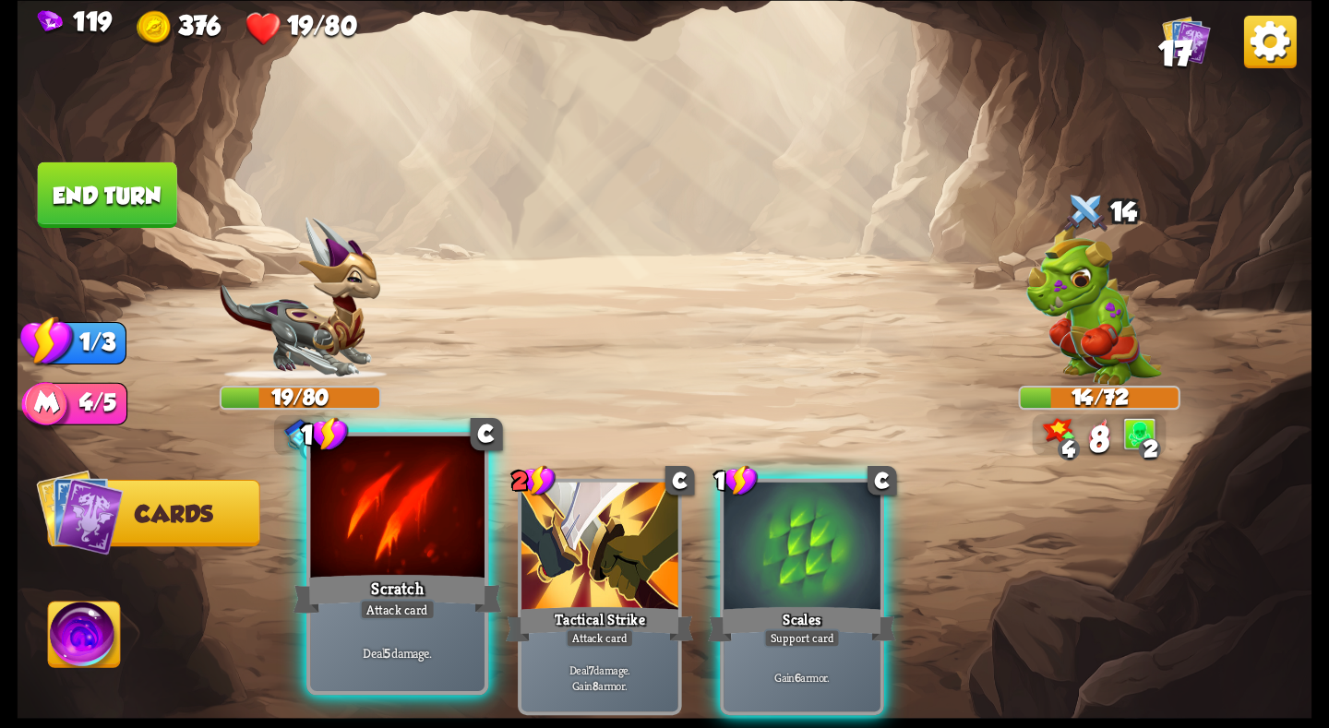
click at [444, 559] on div at bounding box center [397, 509] width 174 height 147
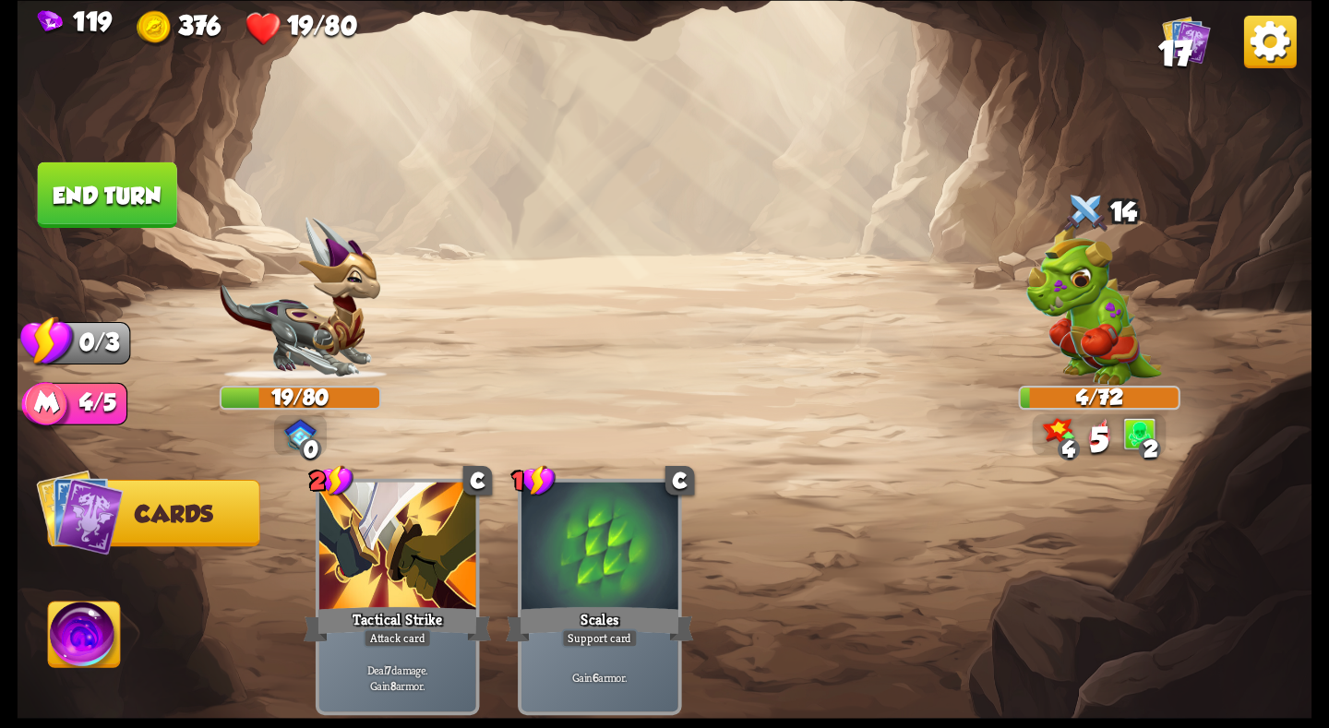
click at [1263, 42] on img at bounding box center [1270, 41] width 53 height 53
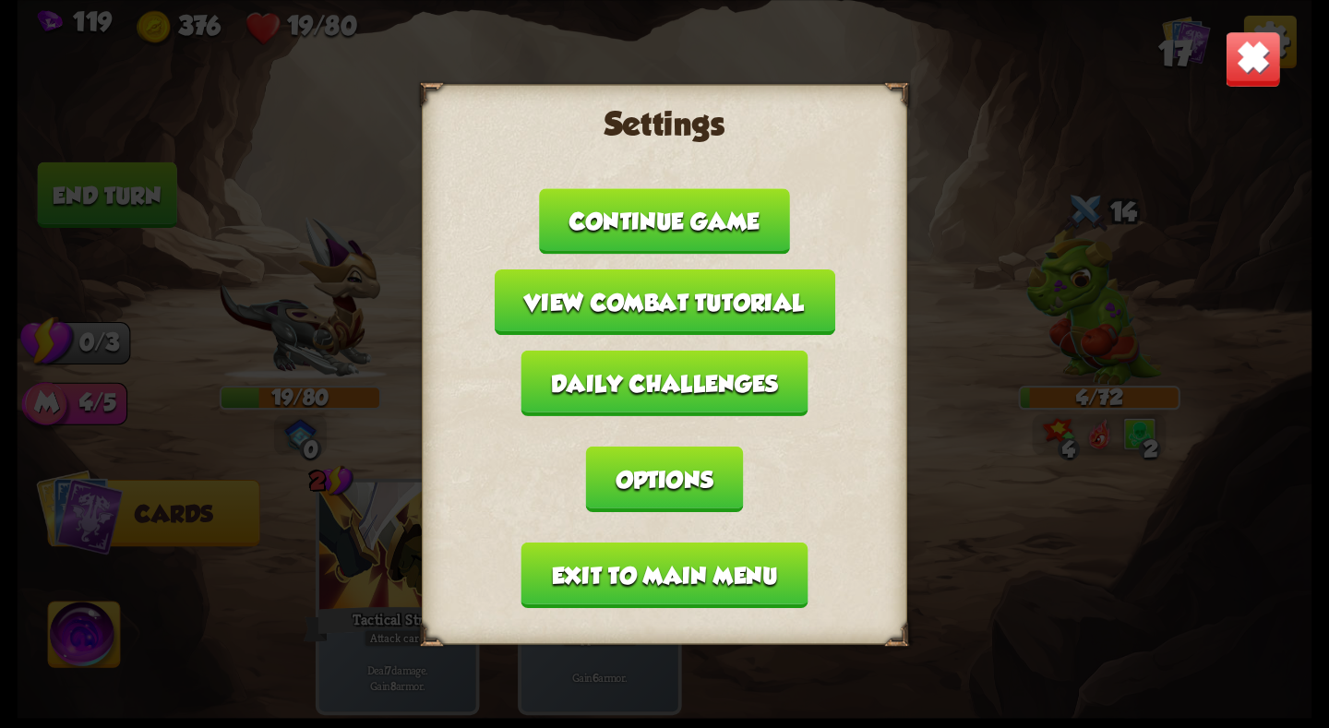
click at [689, 574] on button "Exit to main menu" at bounding box center [664, 575] width 287 height 66
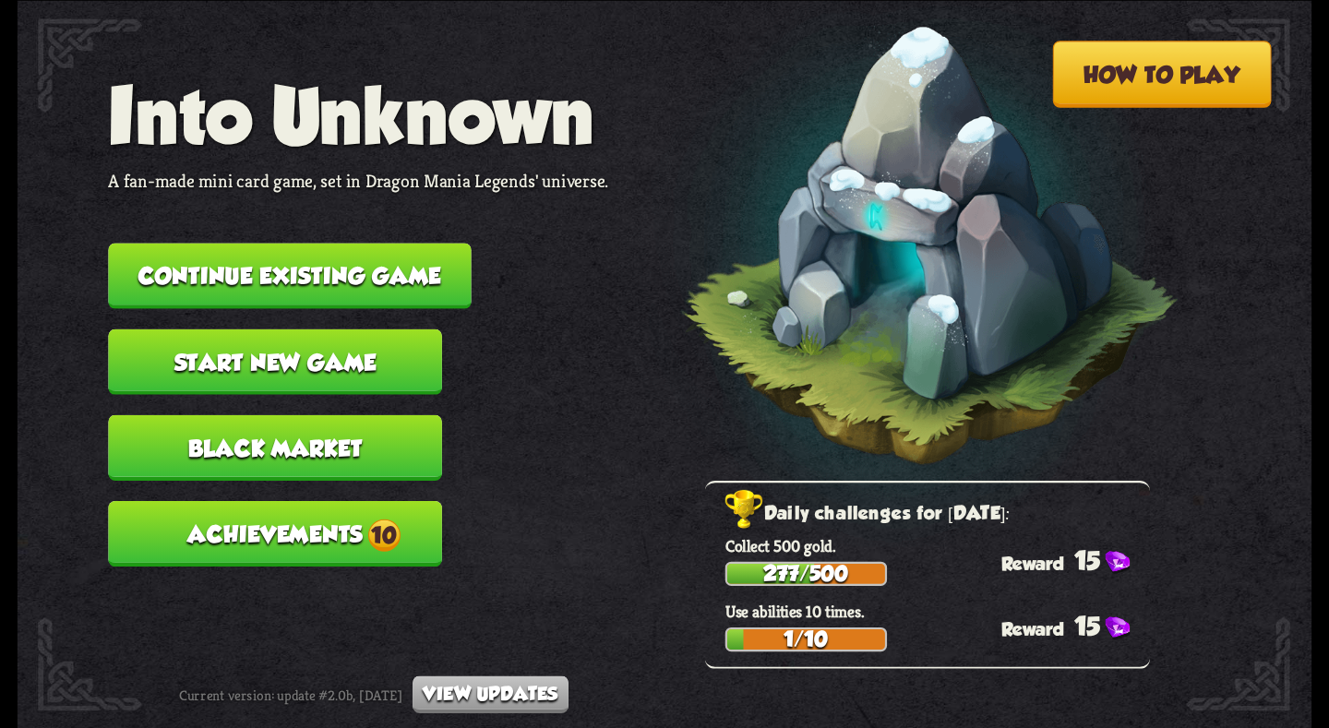
click at [346, 260] on button "Continue existing game" at bounding box center [289, 276] width 363 height 66
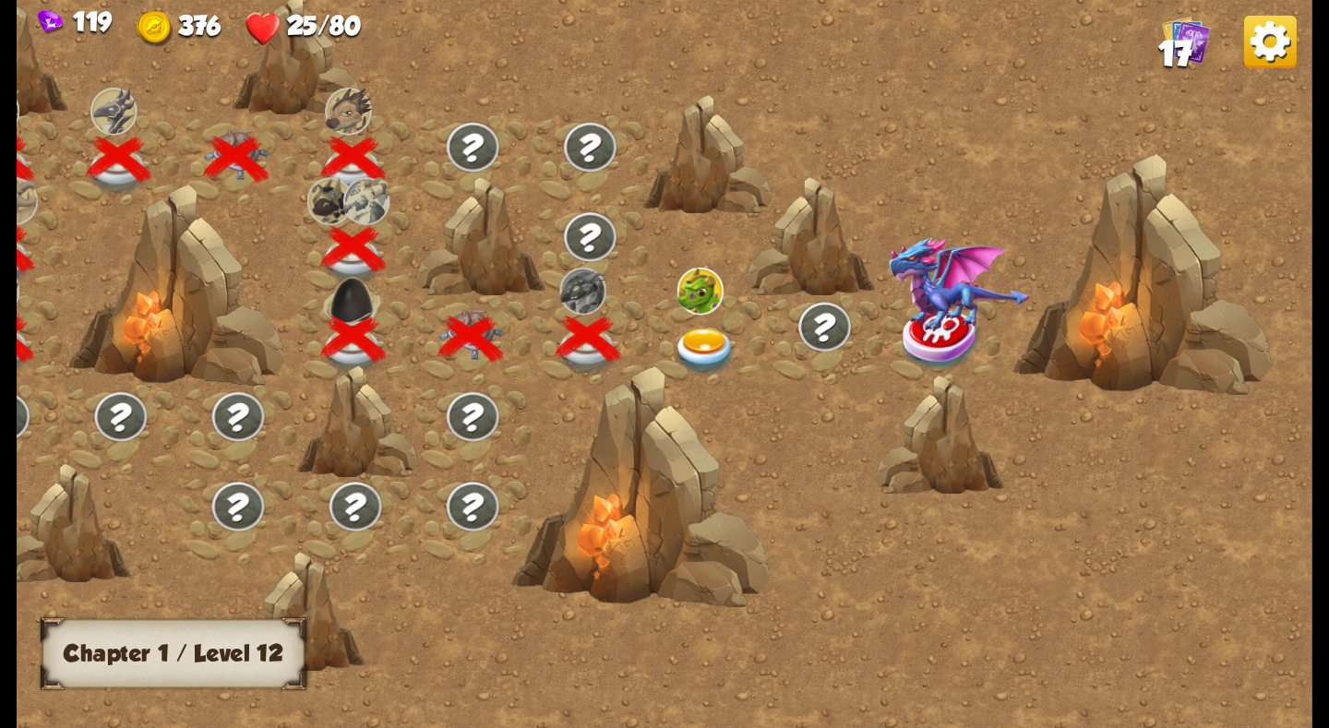
click at [712, 336] on img at bounding box center [705, 352] width 65 height 48
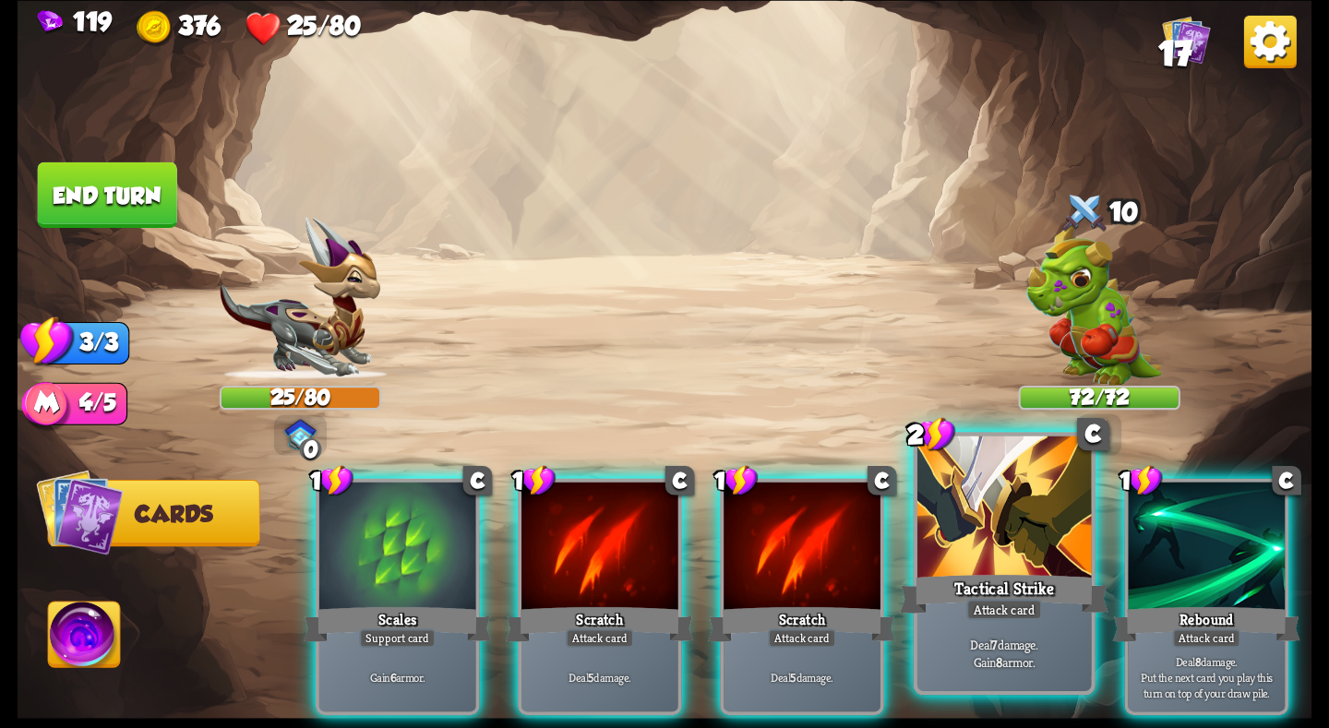
click at [1006, 579] on div "Tactical Strike" at bounding box center [1004, 593] width 209 height 46
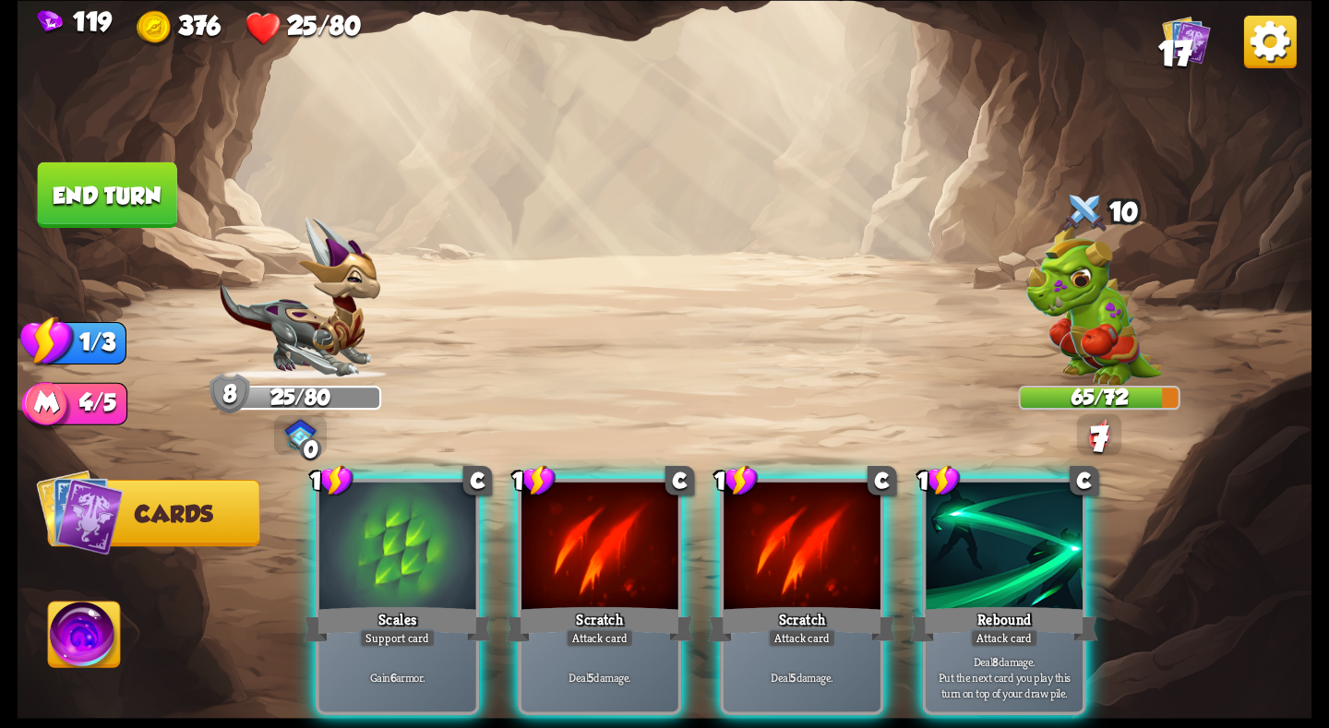
click at [1006, 603] on div "Rebound" at bounding box center [1004, 624] width 188 height 42
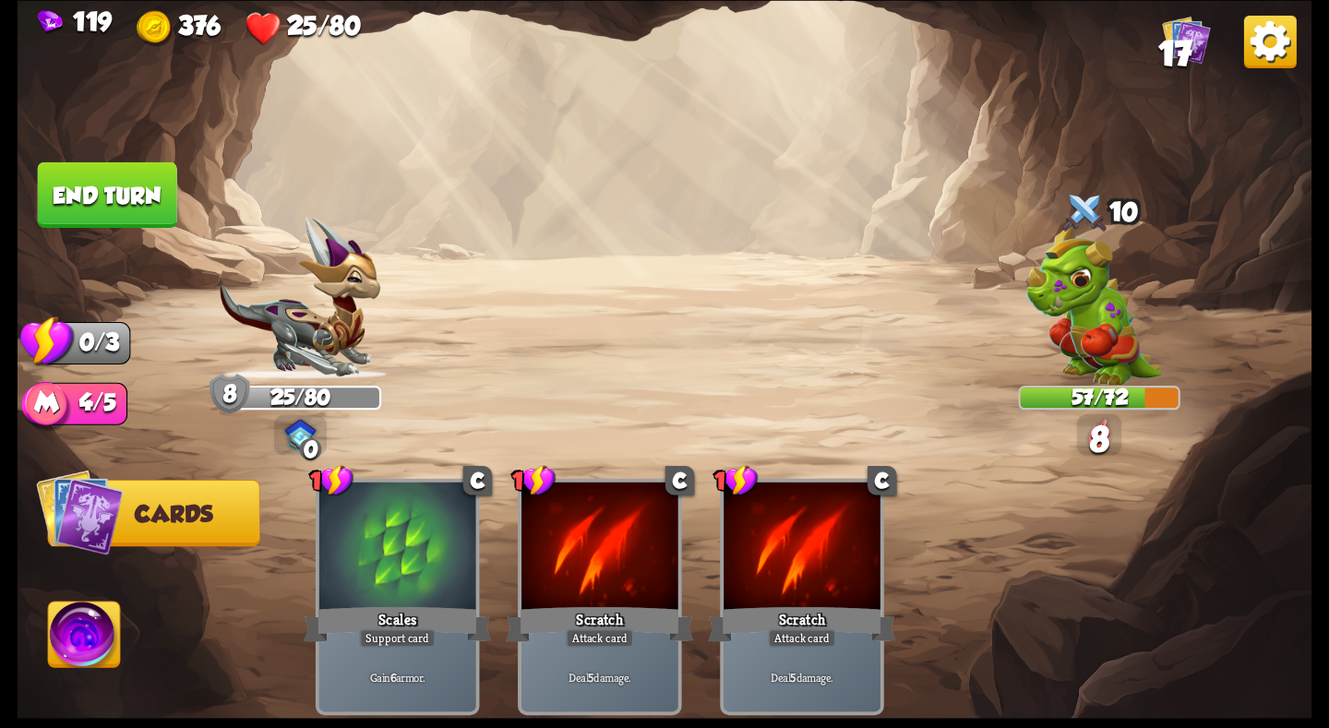
click at [130, 189] on button "End turn" at bounding box center [107, 195] width 139 height 66
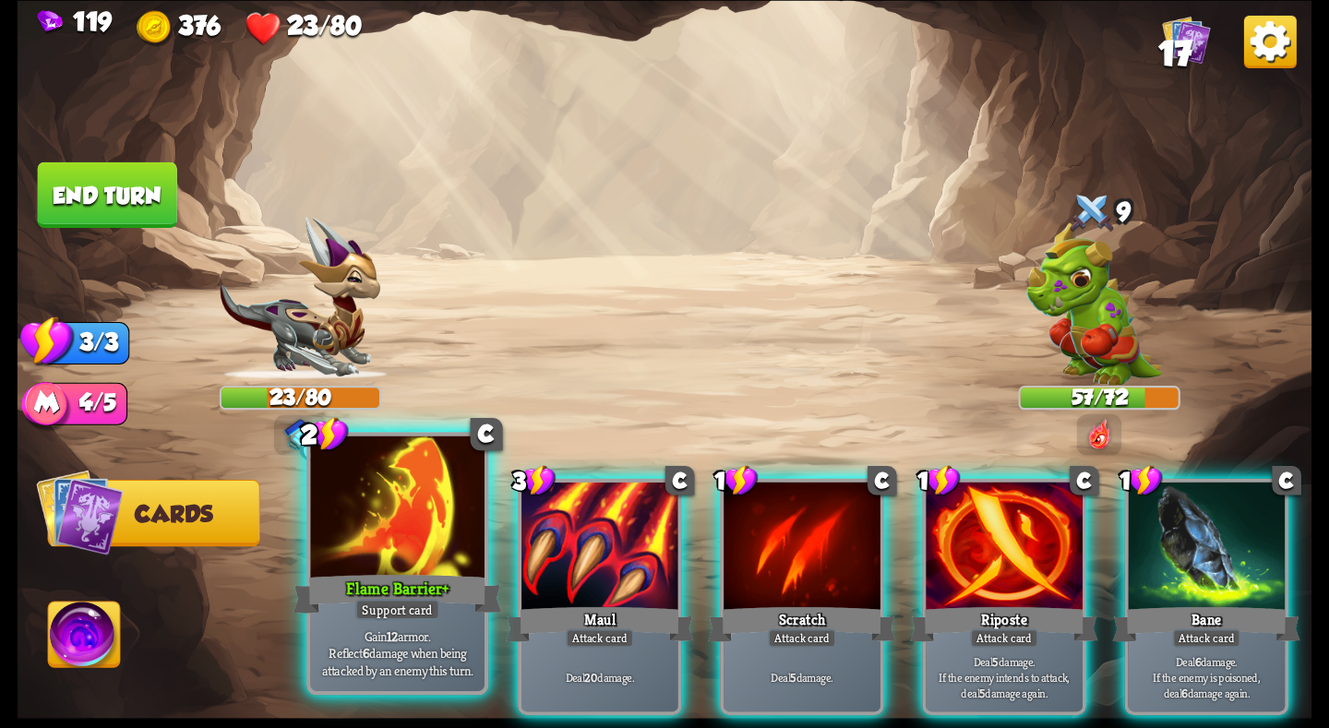
click at [438, 582] on div "Flame Barrier+" at bounding box center [397, 593] width 209 height 46
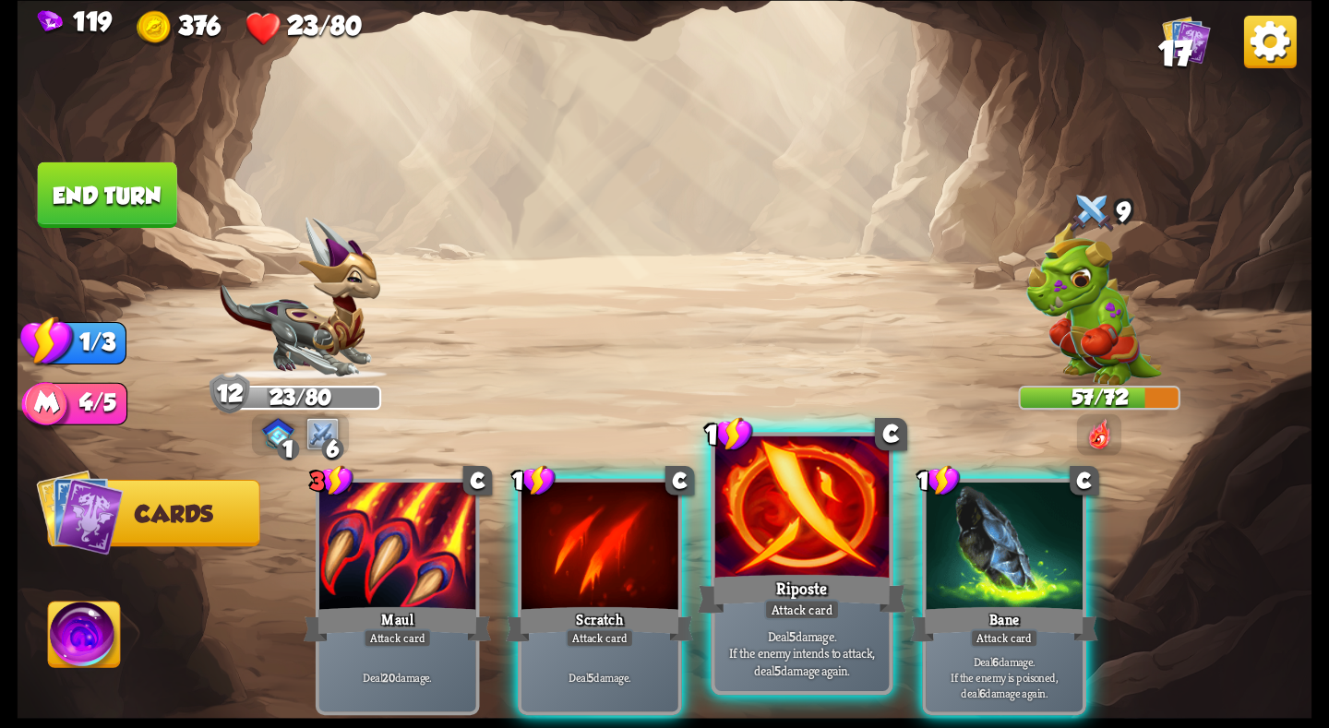
click at [808, 540] on div at bounding box center [802, 509] width 174 height 147
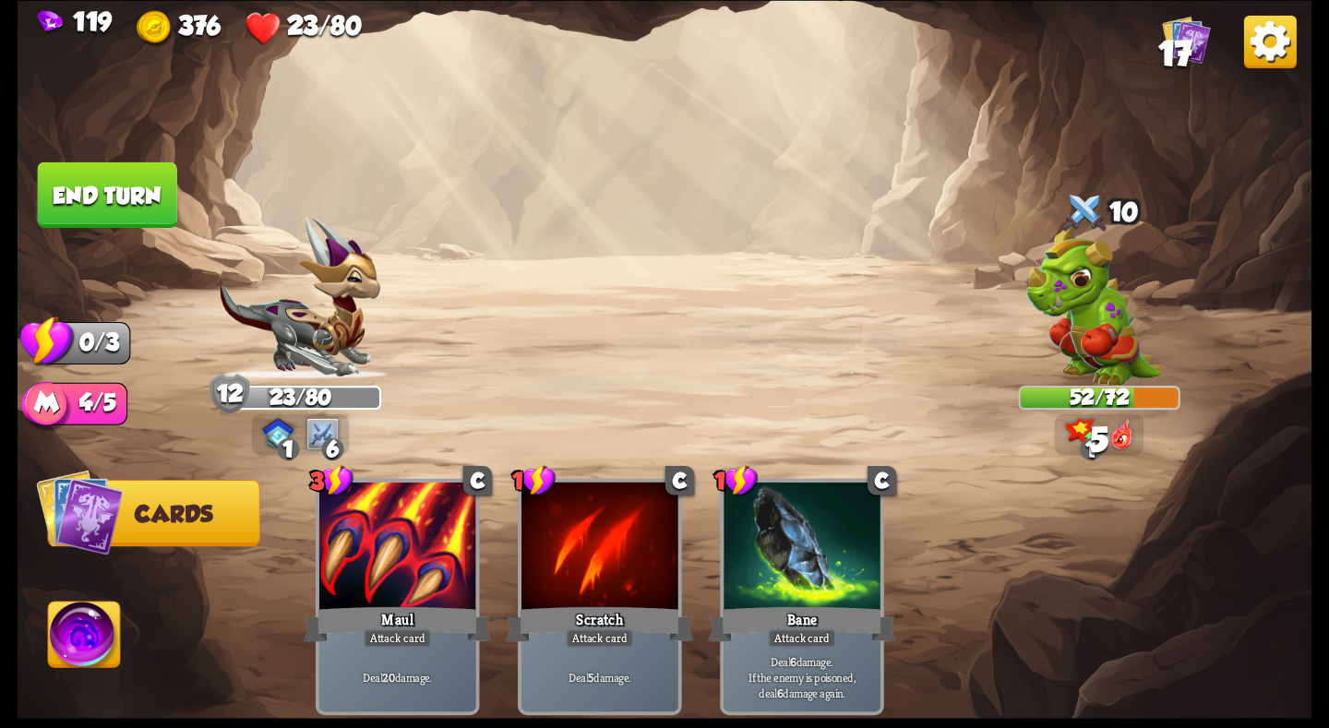
click at [131, 200] on button "End turn" at bounding box center [107, 195] width 139 height 66
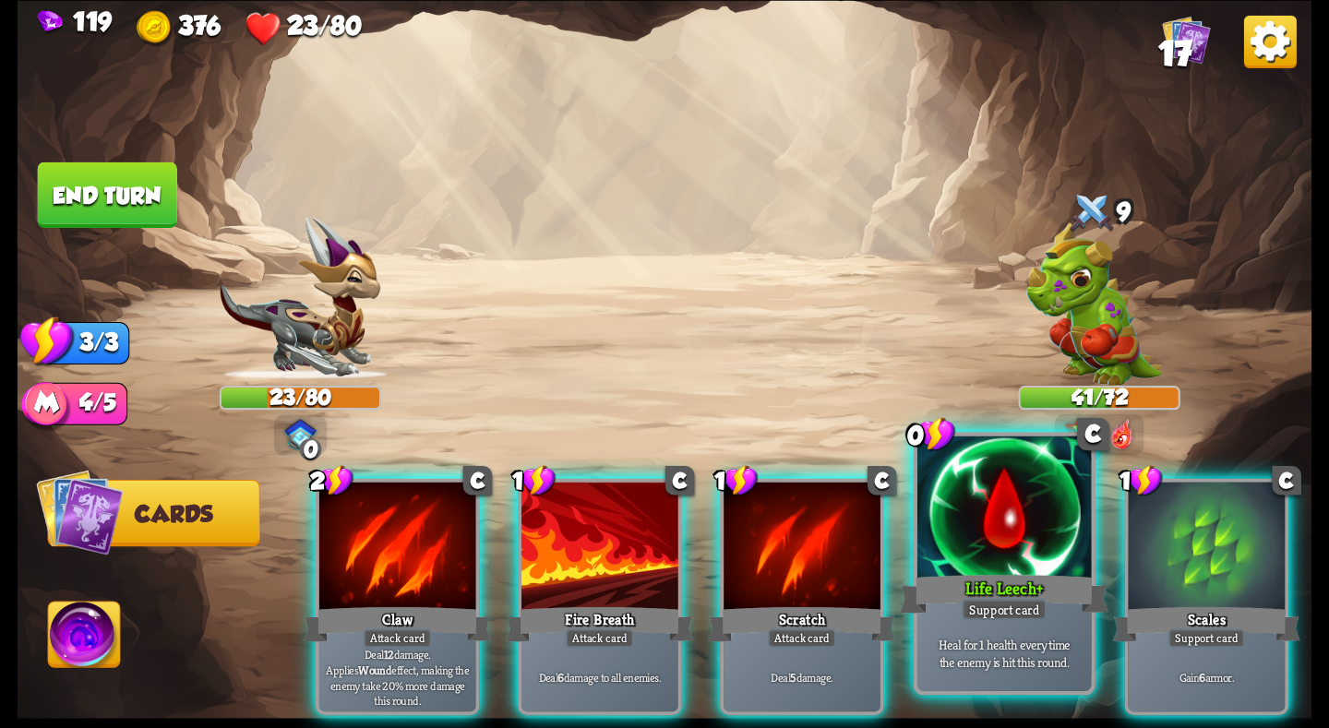
click at [965, 549] on div at bounding box center [1004, 509] width 174 height 147
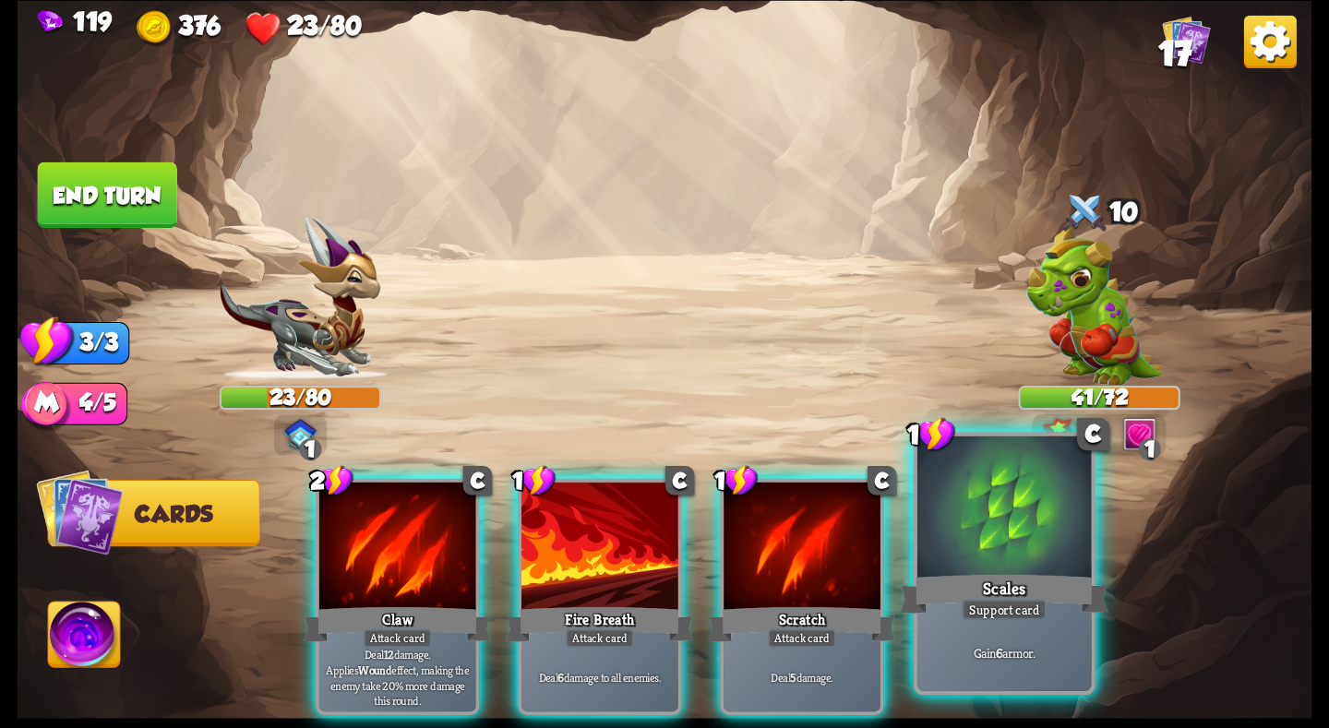
click at [977, 556] on div at bounding box center [1004, 509] width 174 height 147
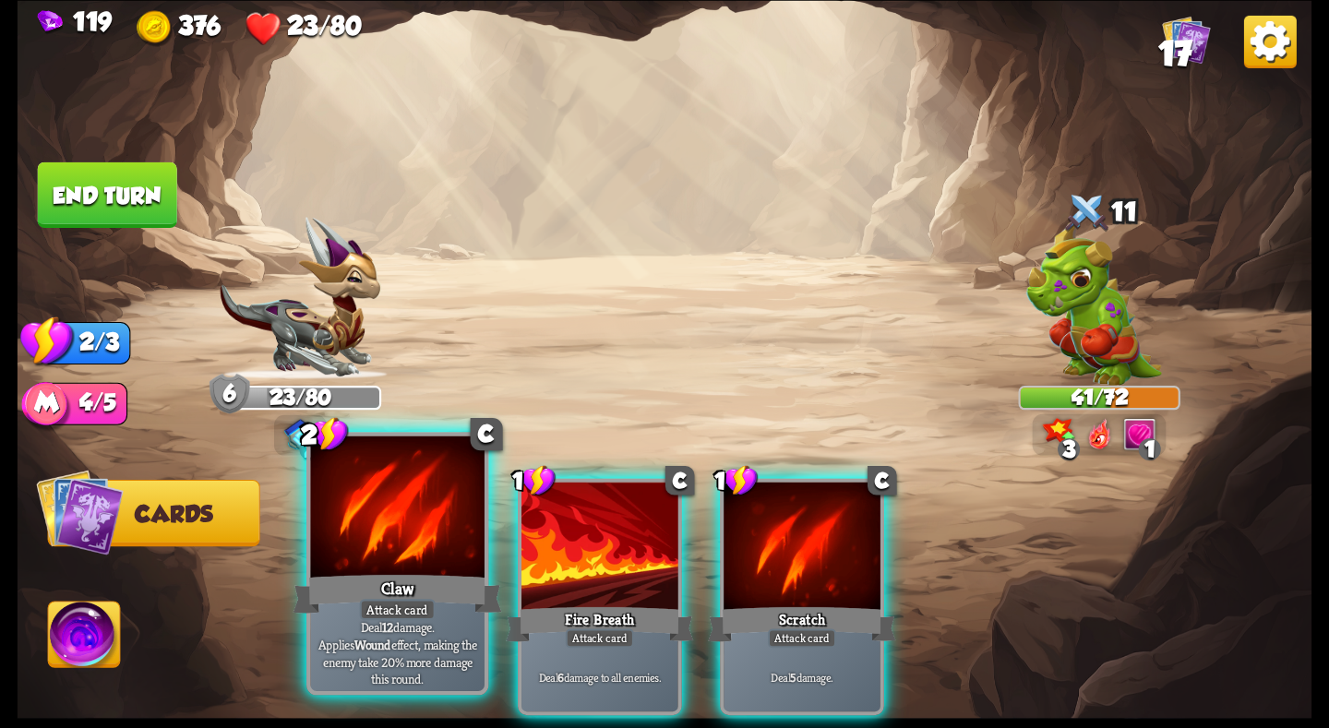
click at [417, 553] on div at bounding box center [397, 509] width 174 height 147
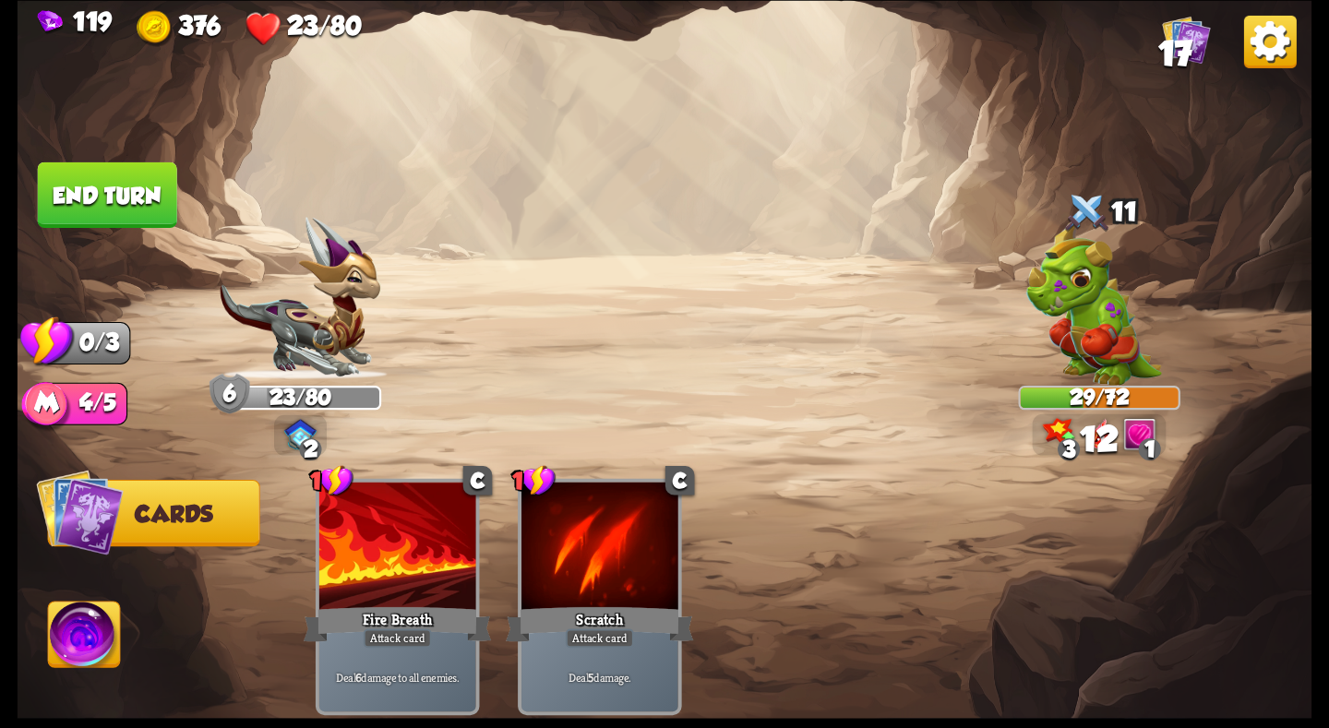
click at [116, 198] on button "End turn" at bounding box center [107, 195] width 139 height 66
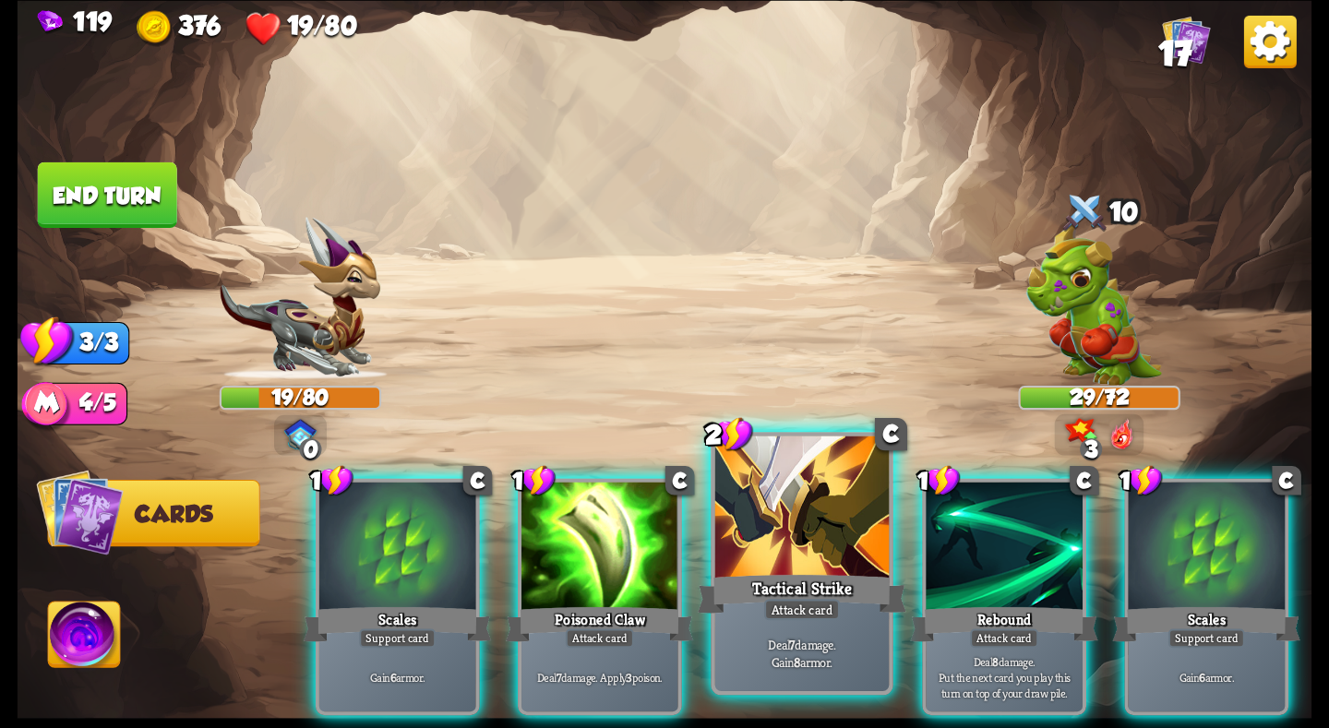
click at [787, 569] on div at bounding box center [802, 509] width 174 height 147
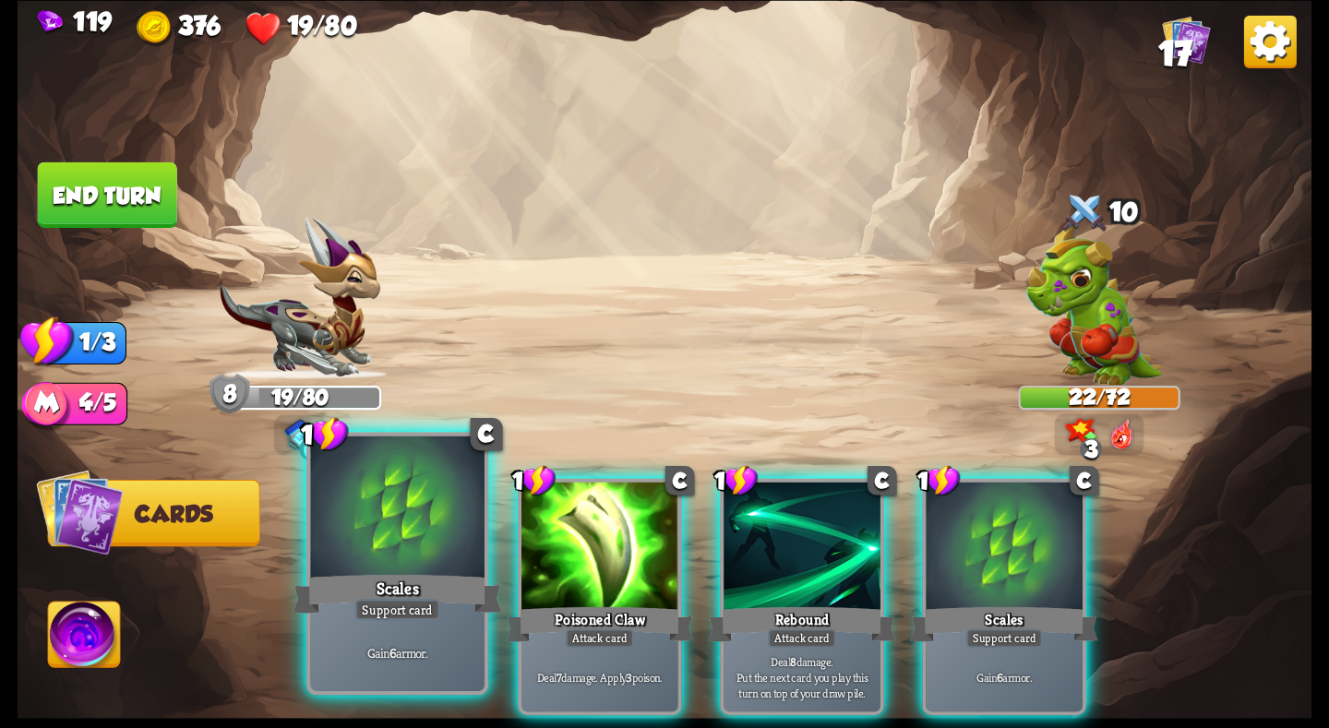
click at [426, 537] on div at bounding box center [397, 509] width 174 height 147
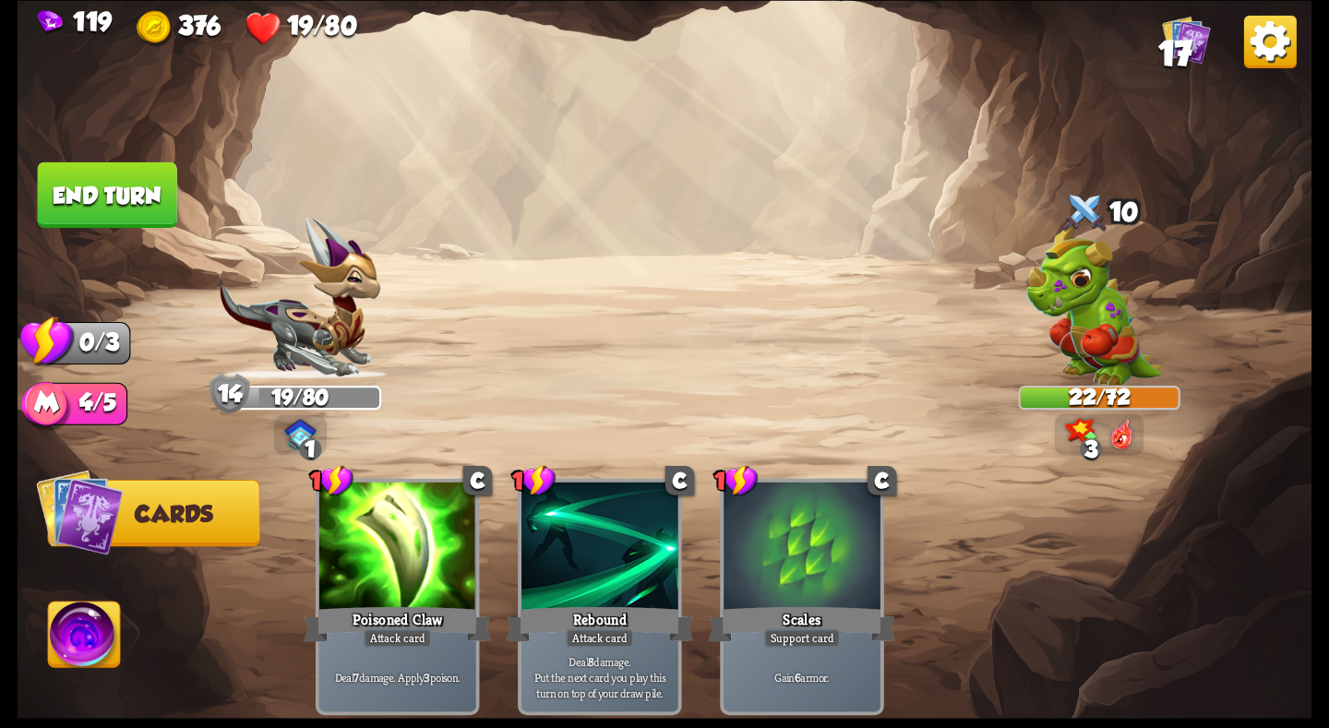
click at [83, 192] on button "End turn" at bounding box center [107, 195] width 139 height 66
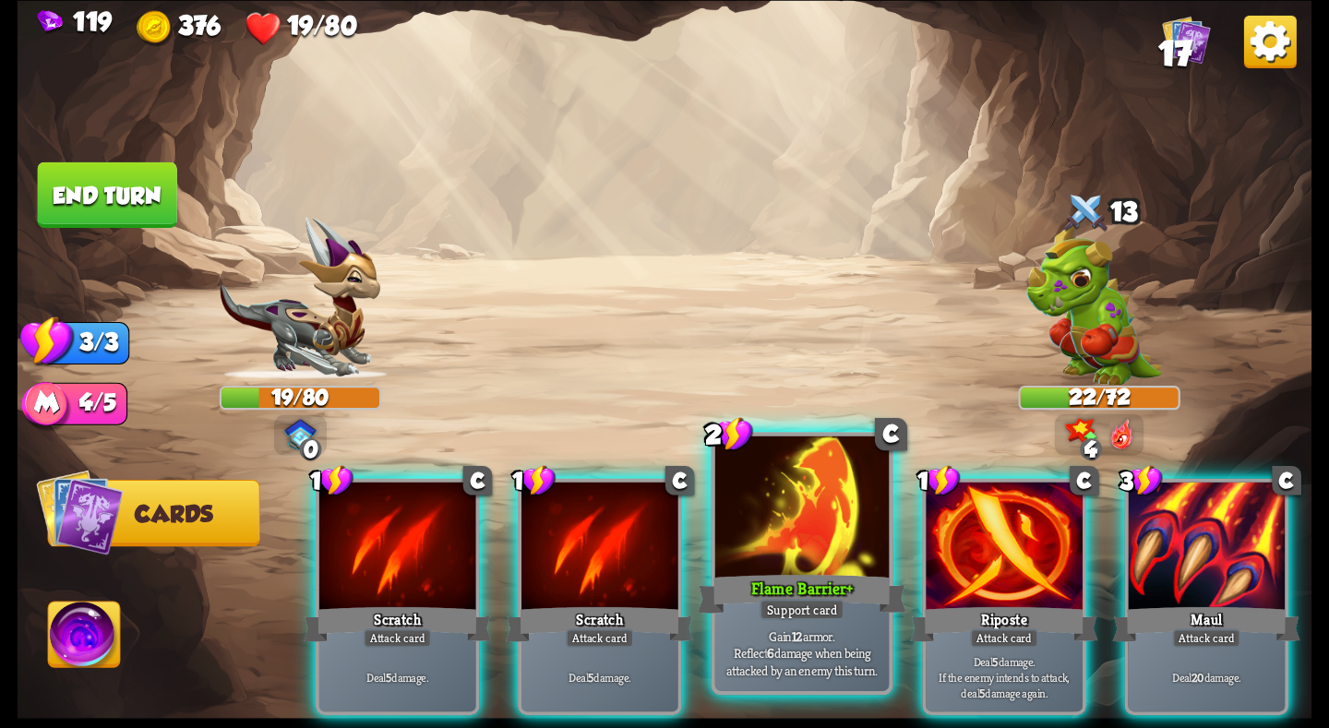
click at [842, 555] on div at bounding box center [802, 509] width 174 height 147
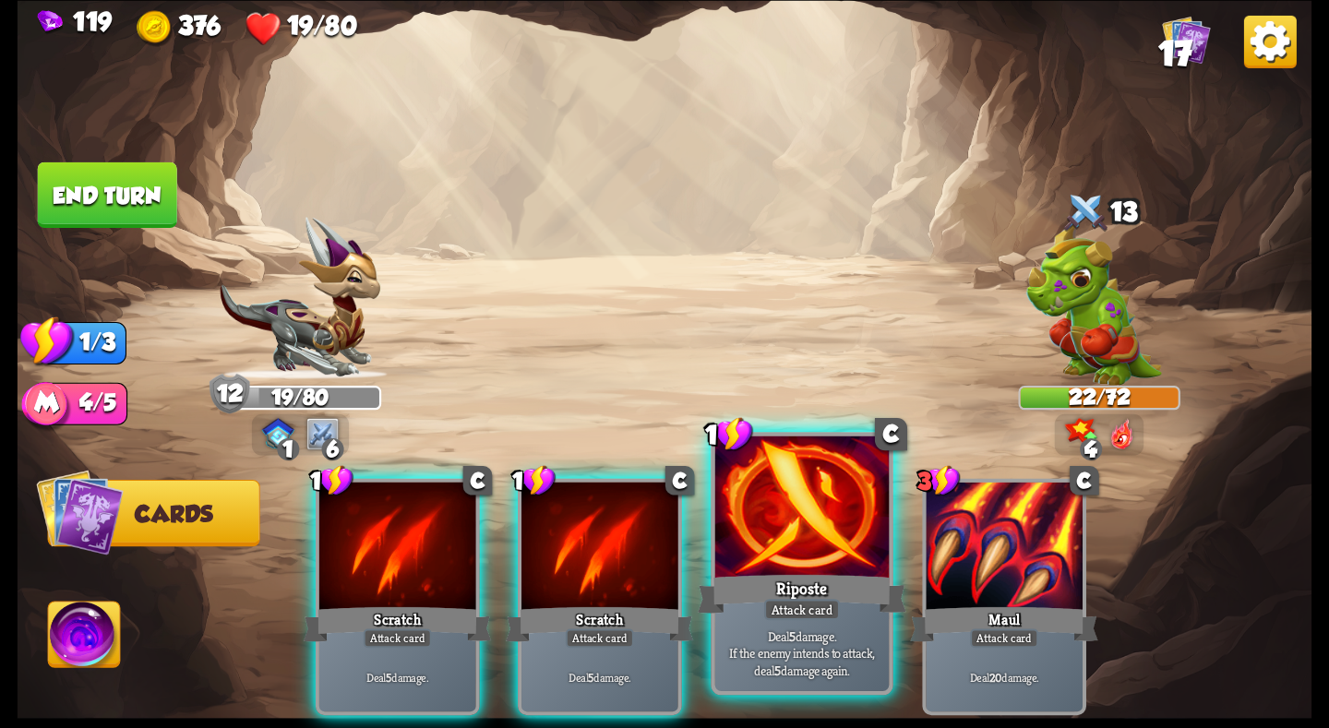
click at [819, 565] on div at bounding box center [802, 509] width 174 height 147
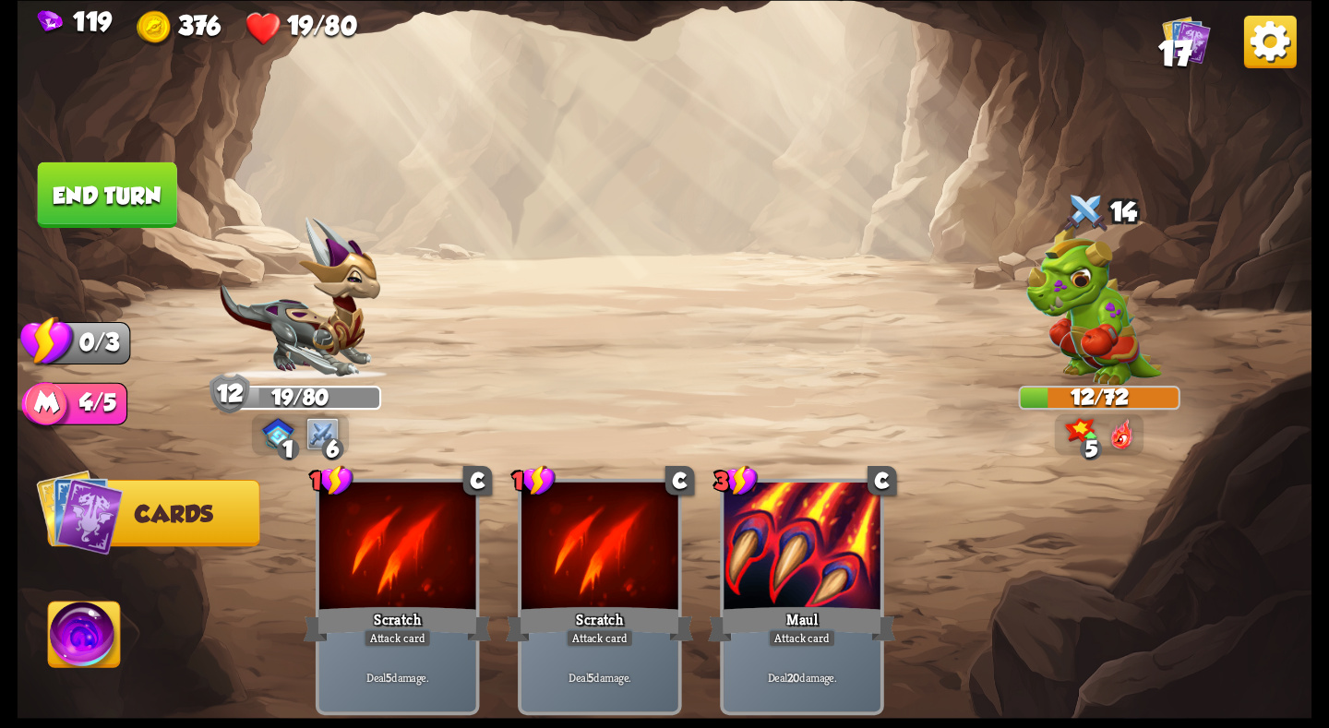
click at [156, 189] on button "End turn" at bounding box center [107, 195] width 139 height 66
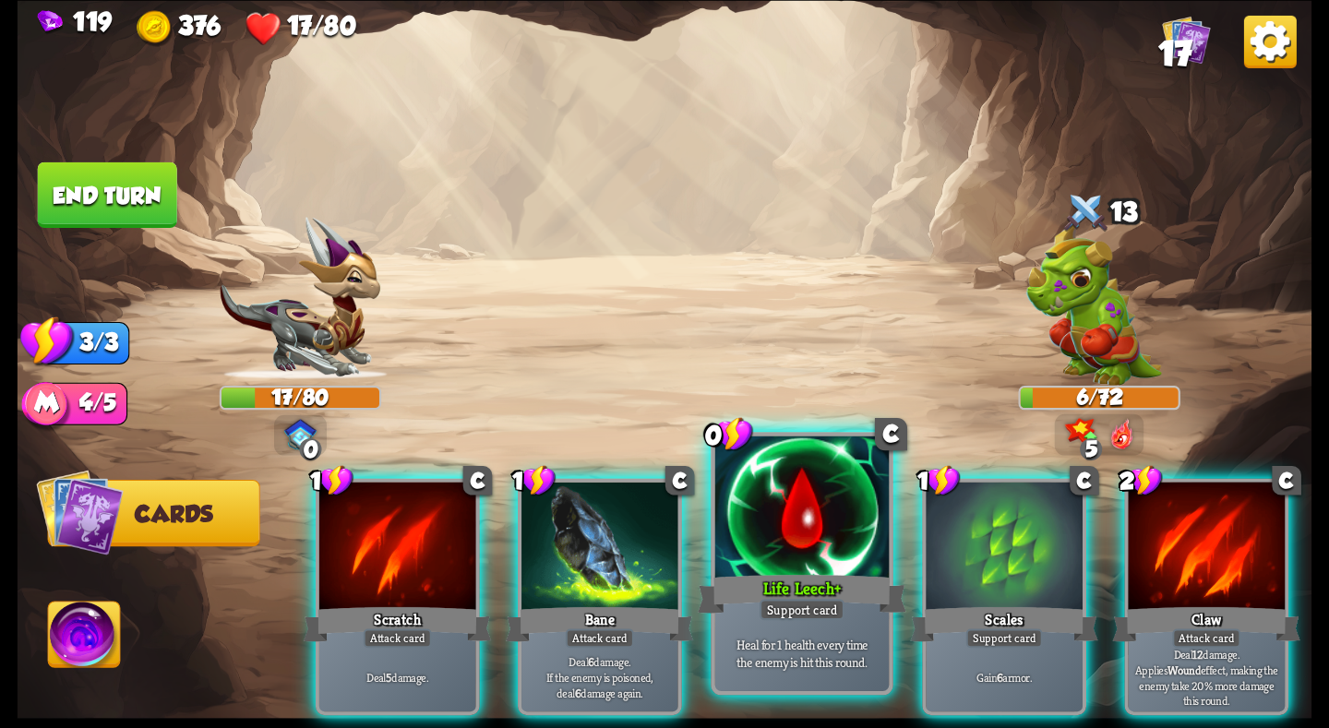
click at [754, 553] on div at bounding box center [802, 509] width 174 height 147
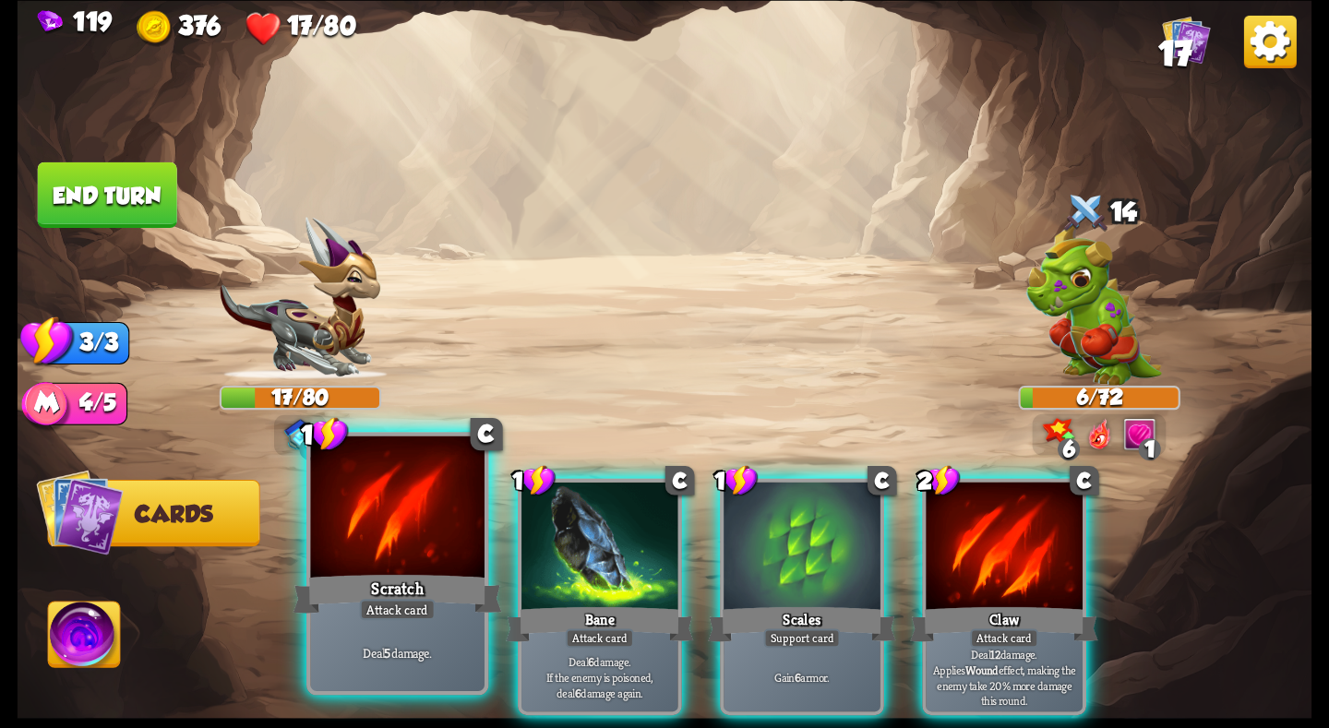
click at [380, 555] on div at bounding box center [397, 509] width 174 height 147
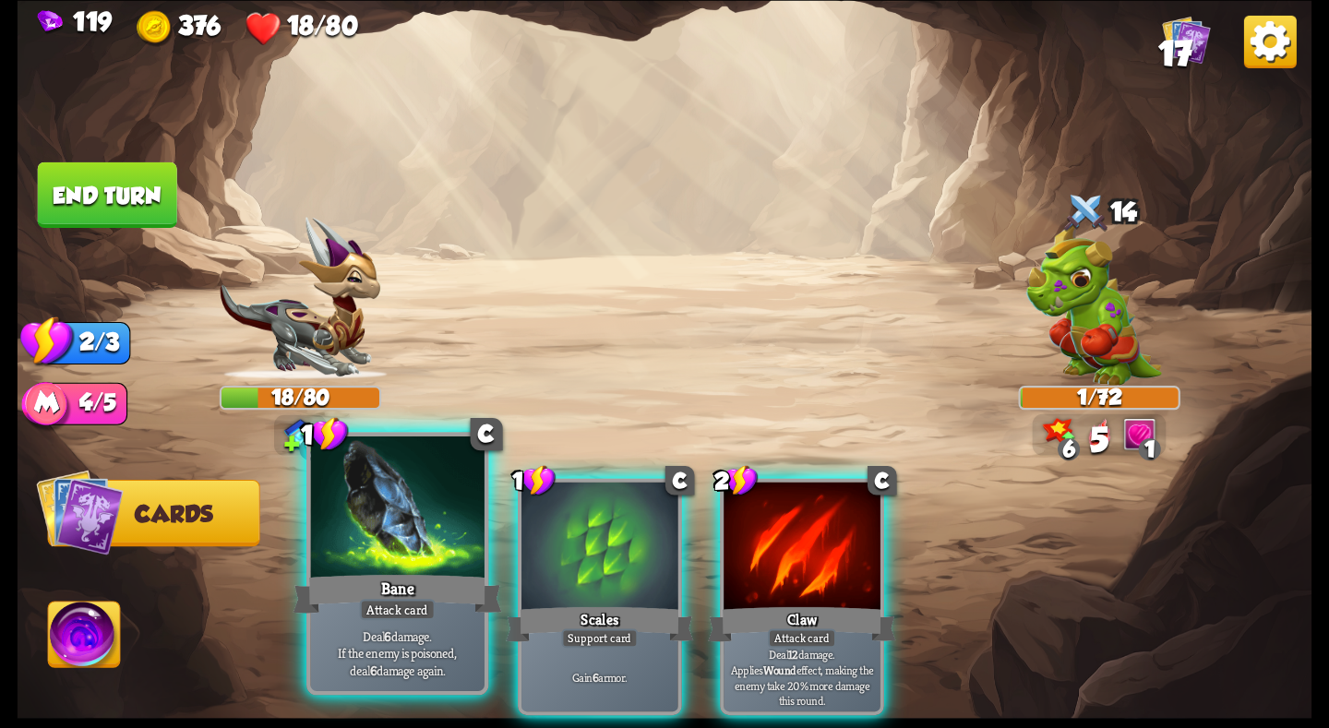
click at [384, 574] on div "Bane" at bounding box center [397, 593] width 209 height 46
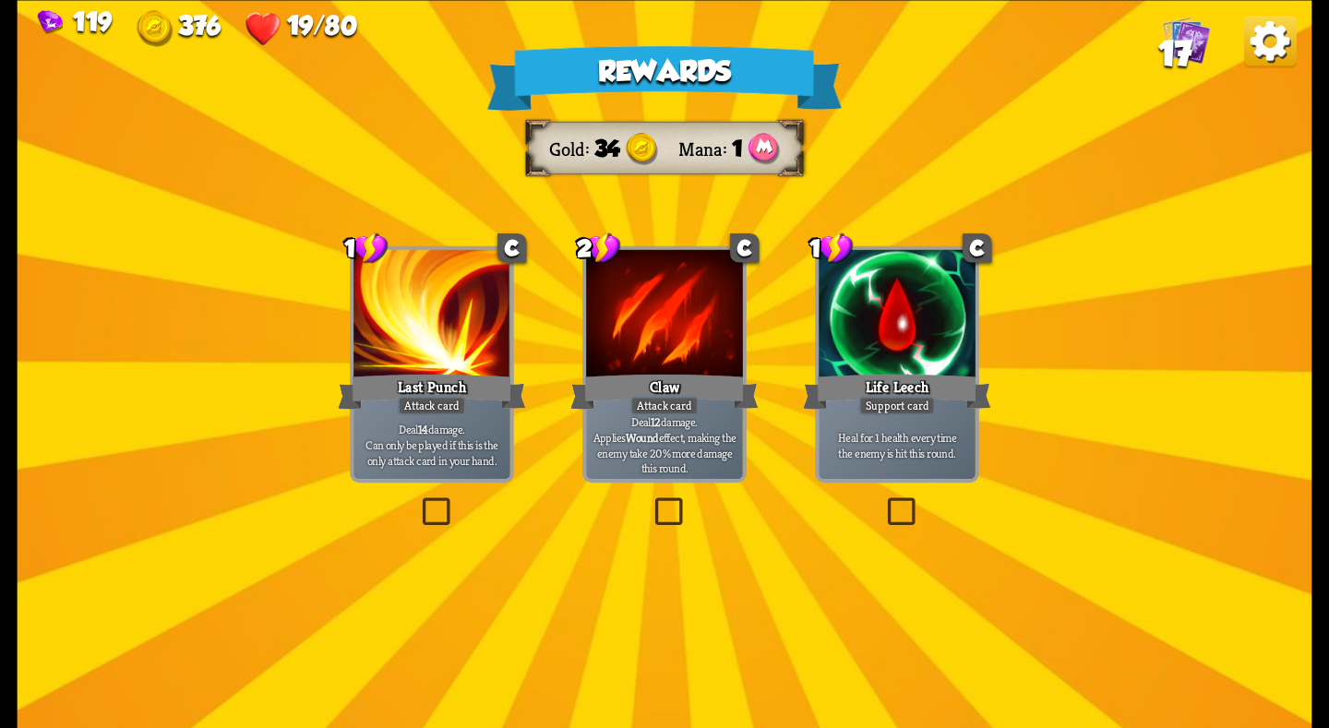
click at [915, 368] on div at bounding box center [897, 315] width 157 height 132
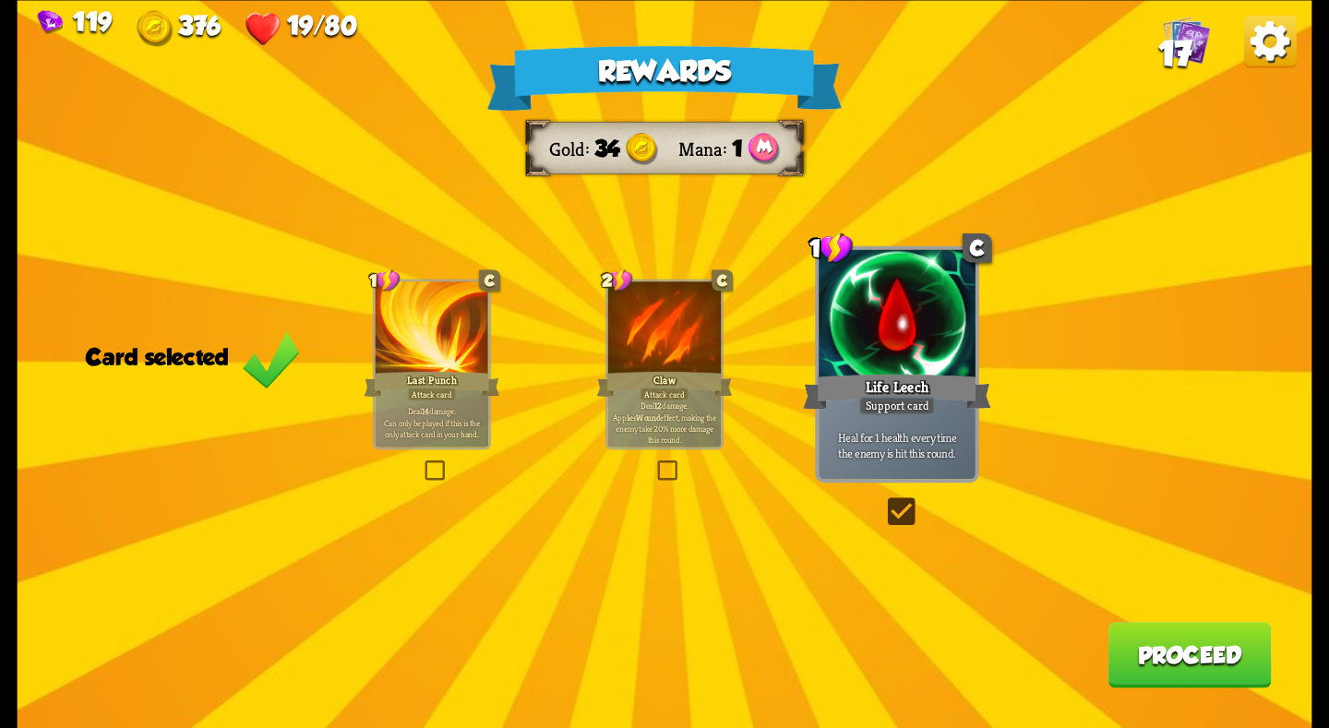
click at [1137, 648] on button "Proceed" at bounding box center [1189, 655] width 163 height 66
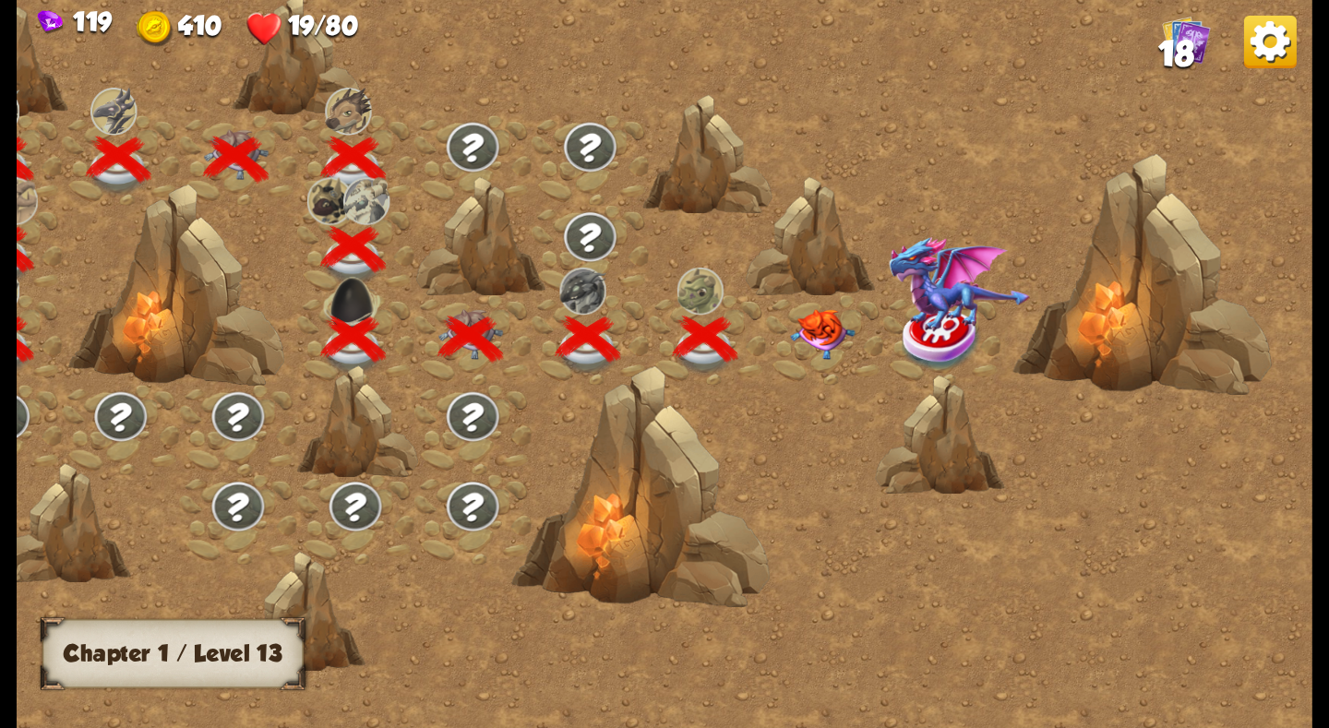
click at [808, 343] on img at bounding box center [822, 333] width 65 height 51
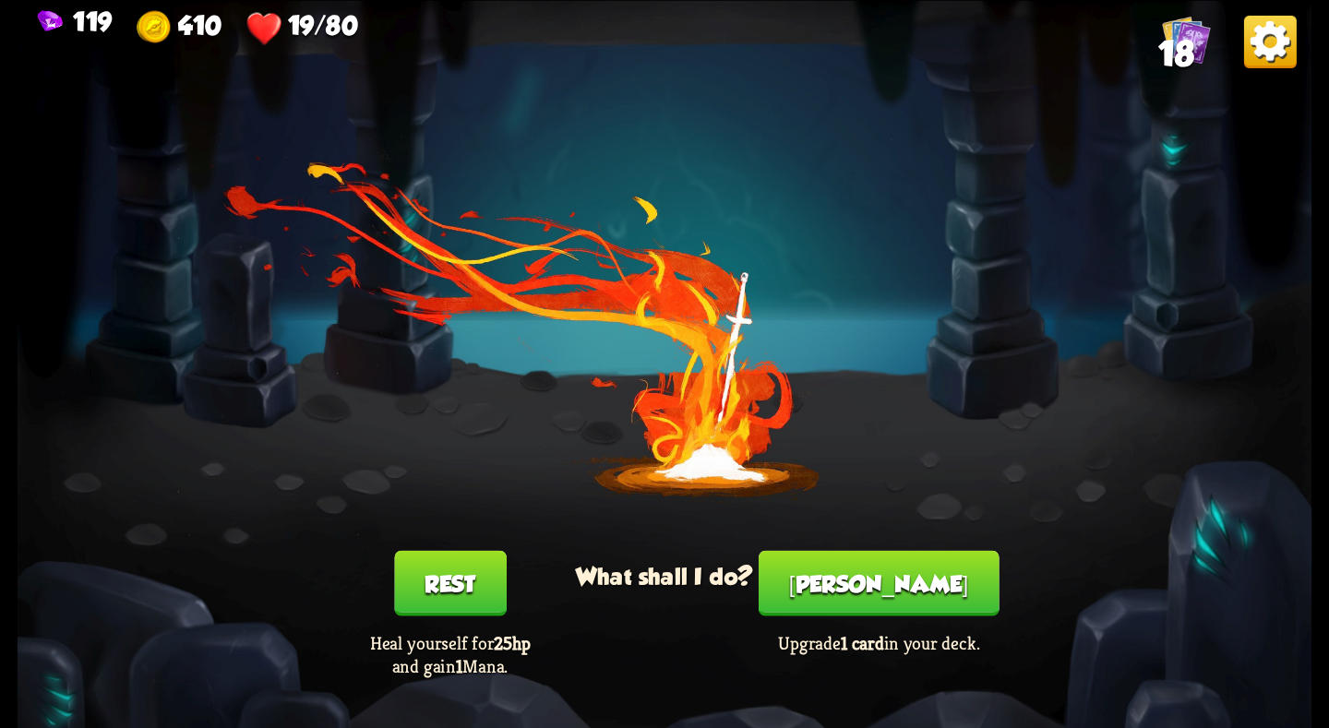
click at [892, 601] on button "Smith" at bounding box center [879, 583] width 241 height 66
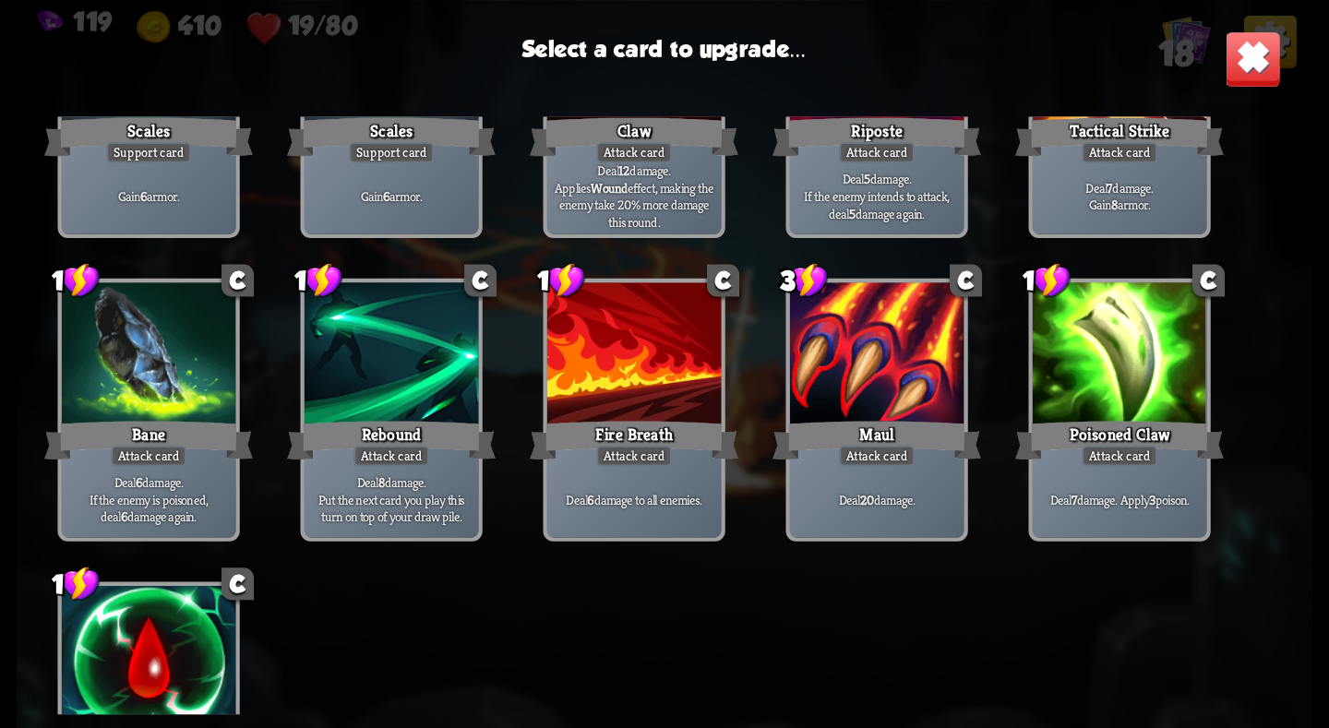
scroll to position [581, 0]
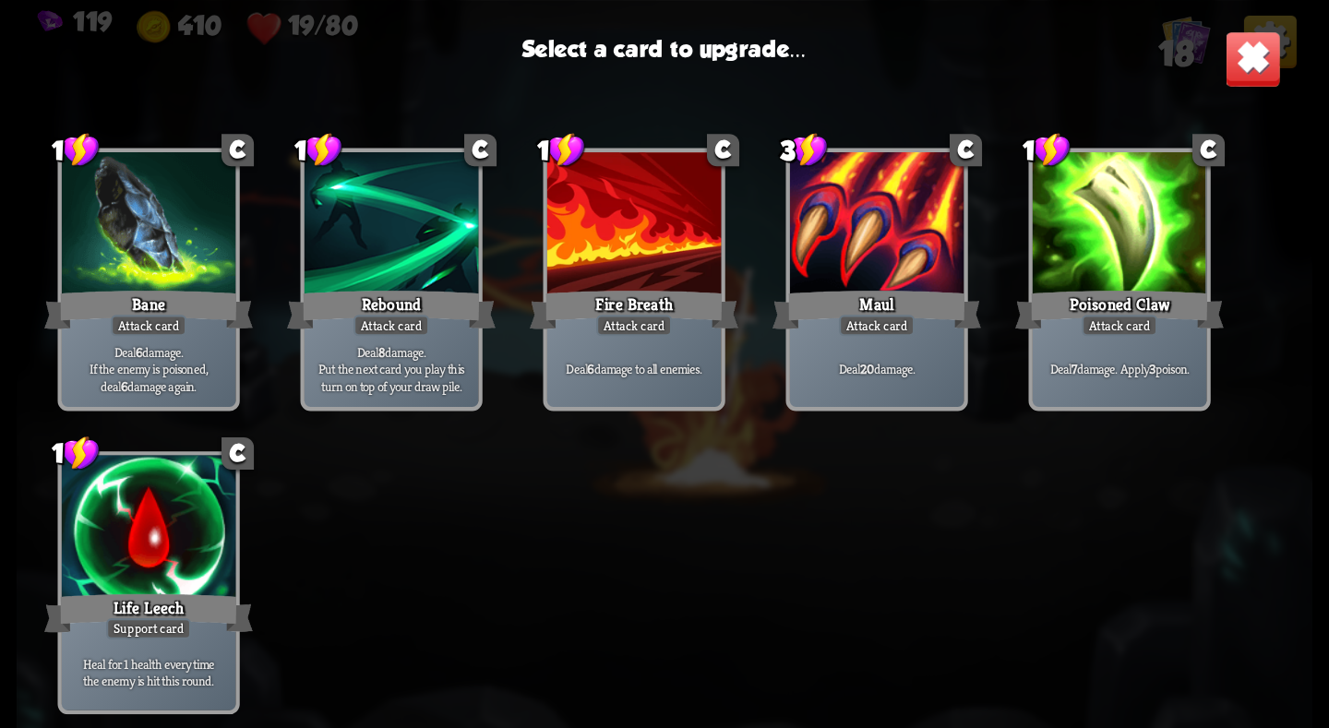
click at [190, 516] on div at bounding box center [149, 528] width 174 height 147
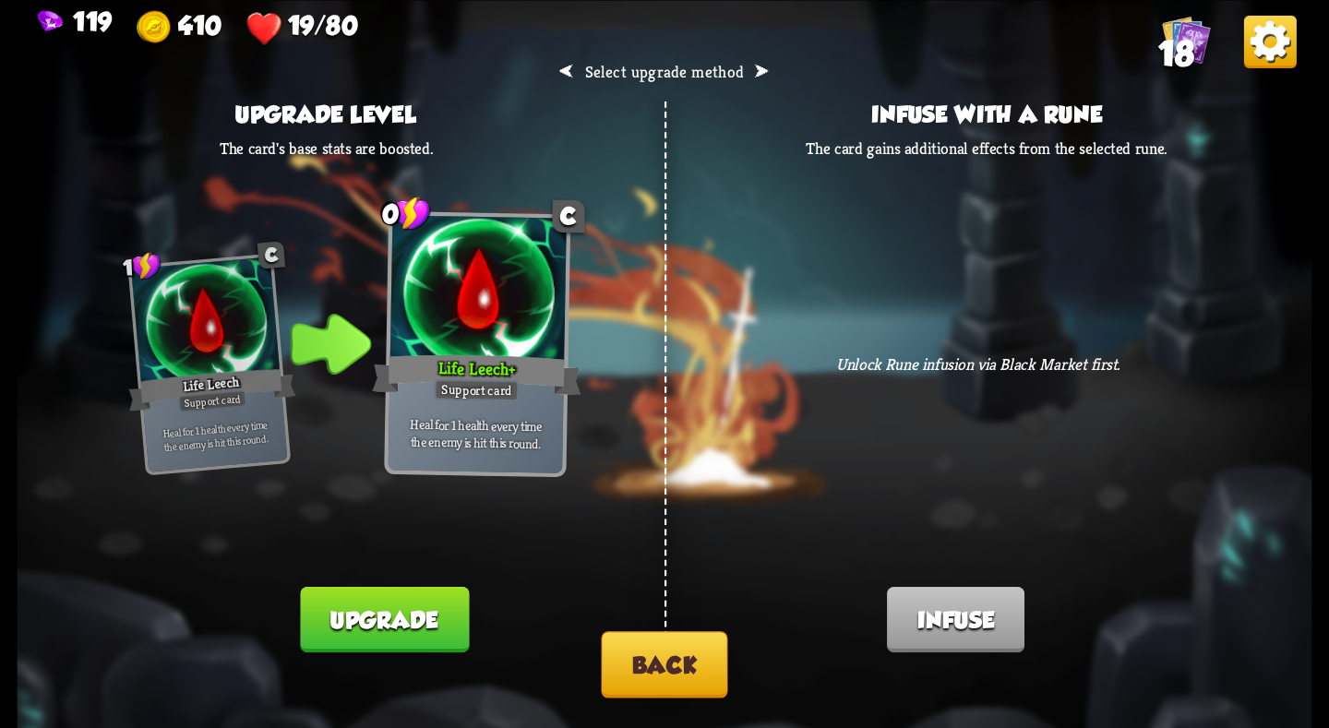
click at [411, 604] on button "Upgrade" at bounding box center [385, 620] width 168 height 66
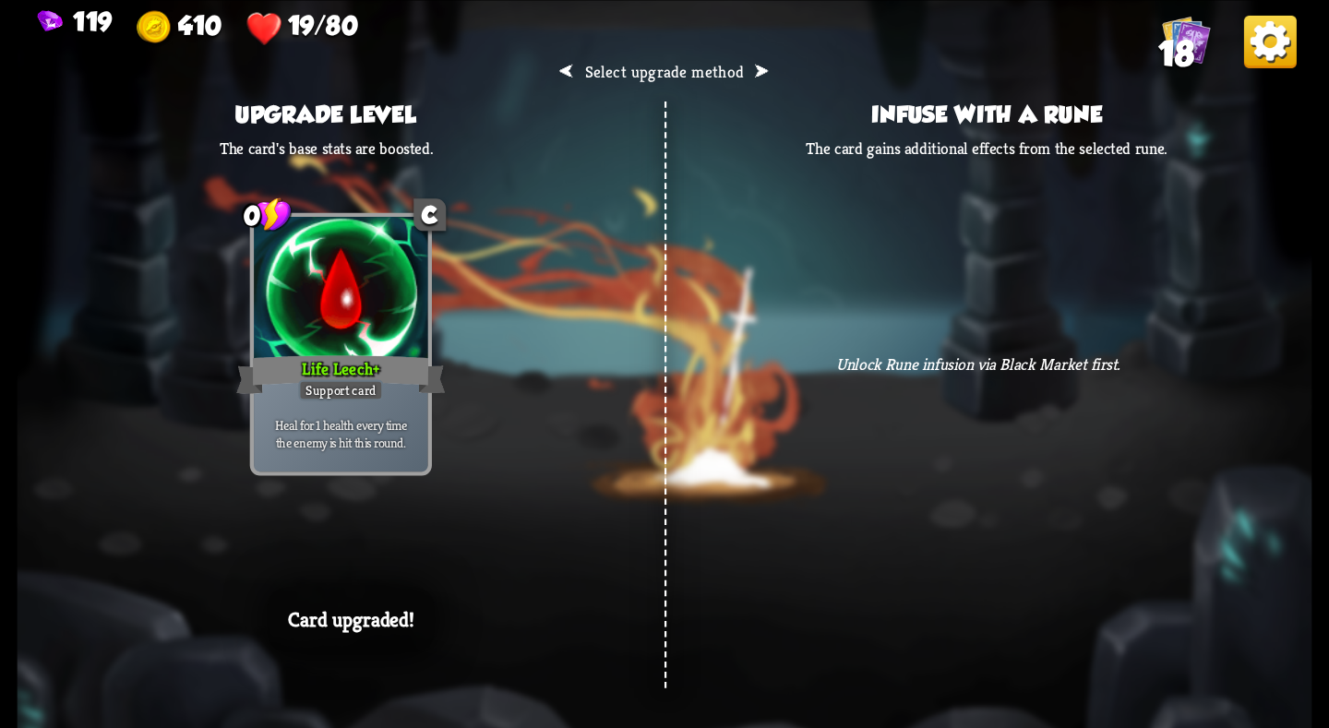
click at [1264, 45] on img at bounding box center [1270, 41] width 53 height 53
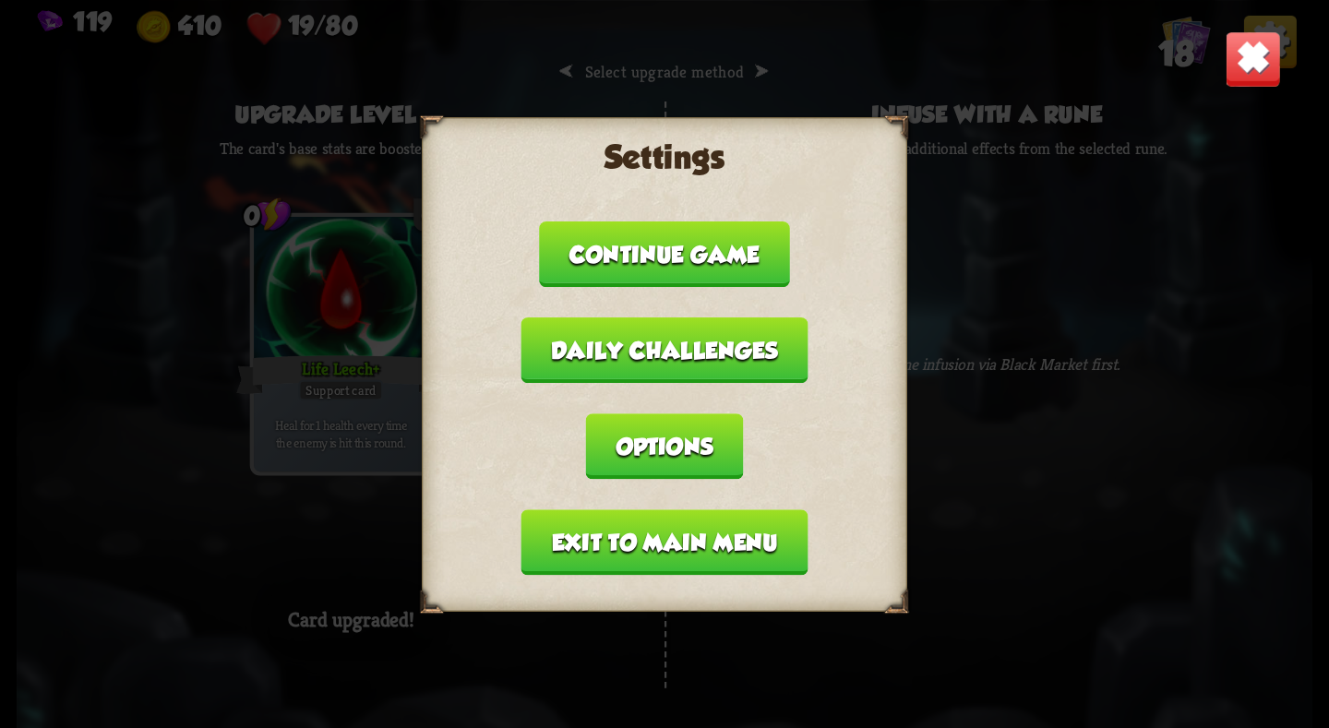
click at [725, 543] on button "Exit to main menu" at bounding box center [664, 542] width 287 height 66
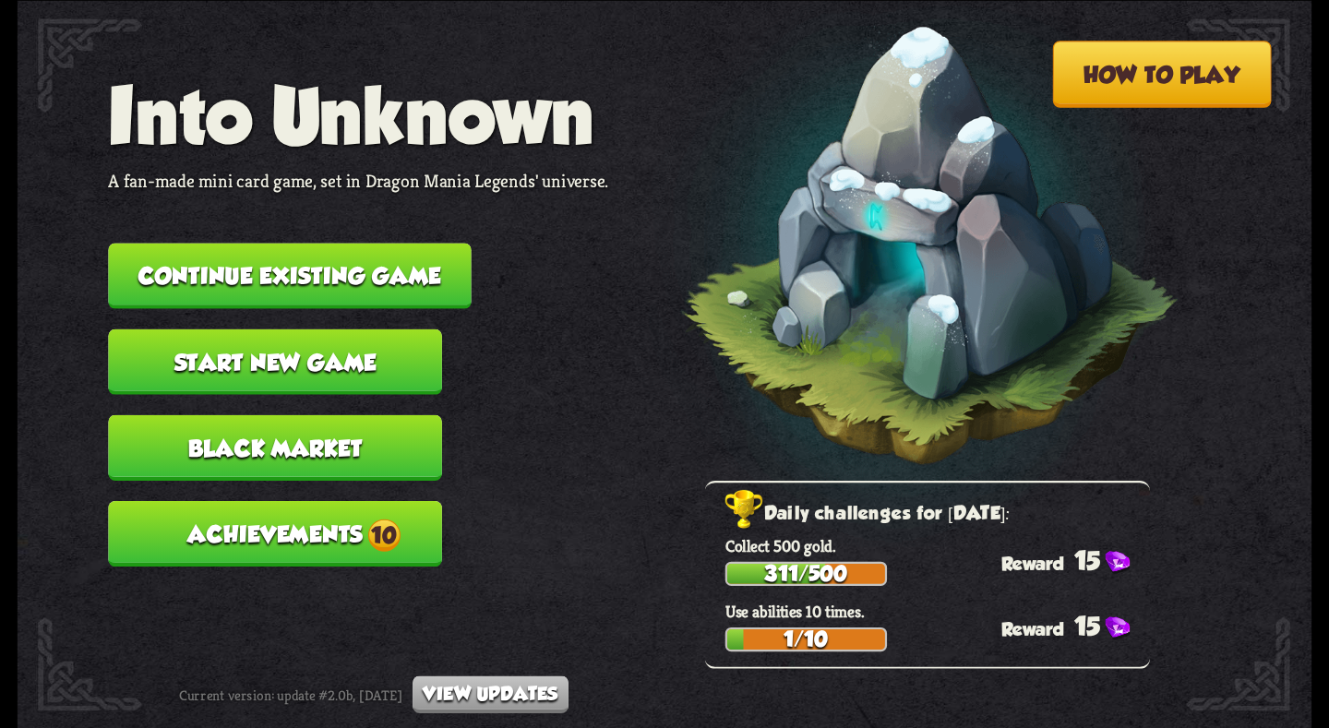
click at [406, 262] on button "Continue existing game" at bounding box center [289, 276] width 363 height 66
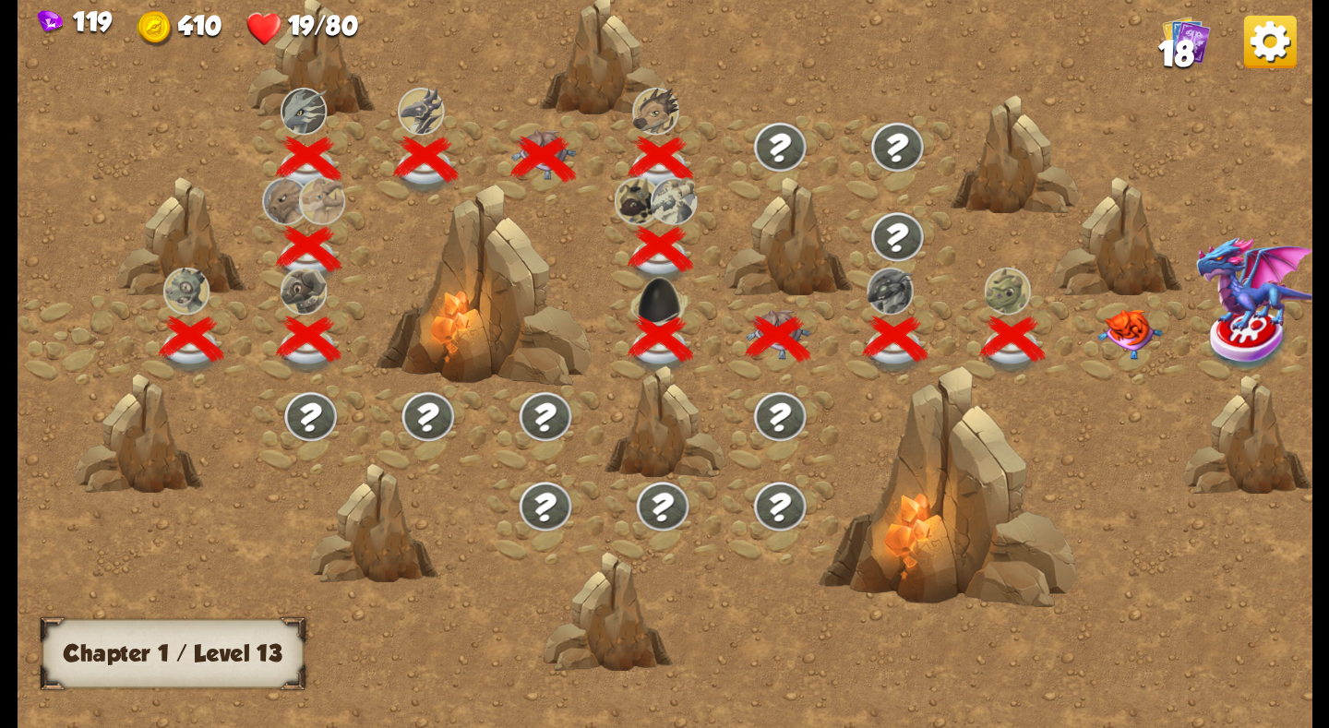
scroll to position [0, 281]
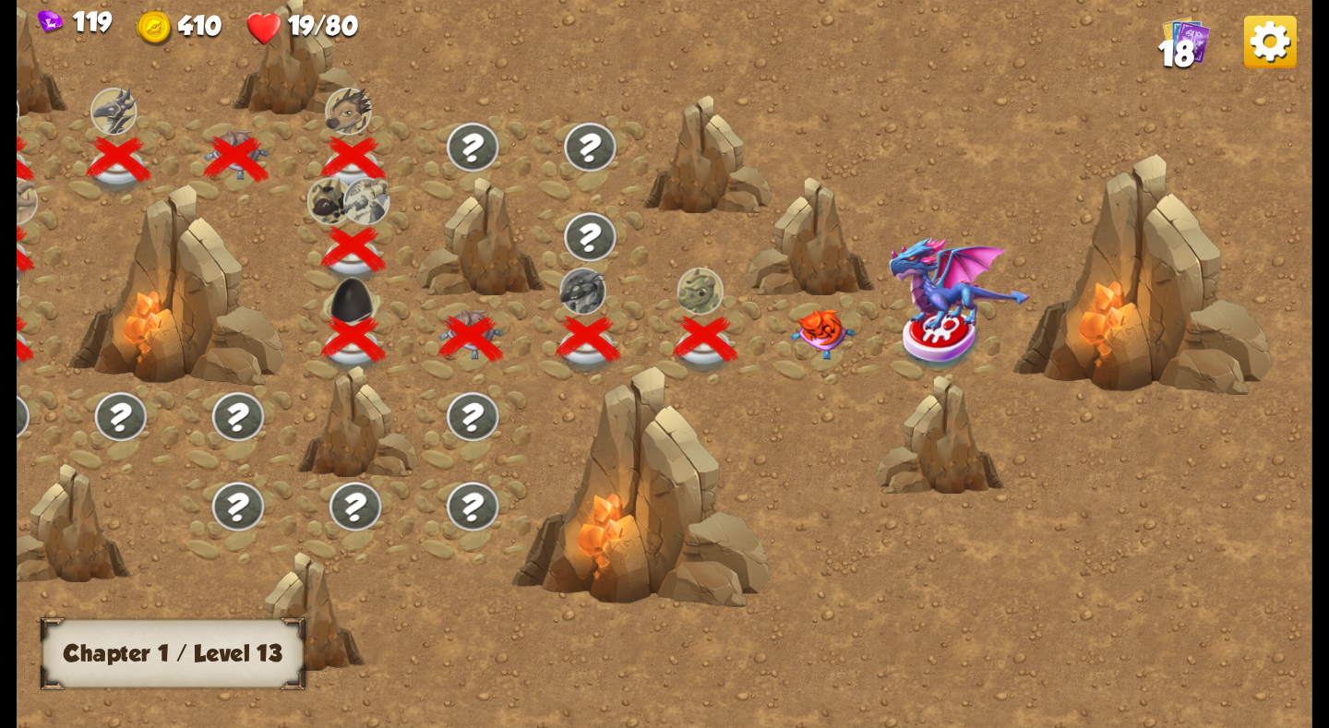
click at [945, 305] on img at bounding box center [958, 283] width 141 height 96
click at [824, 329] on img at bounding box center [822, 333] width 65 height 51
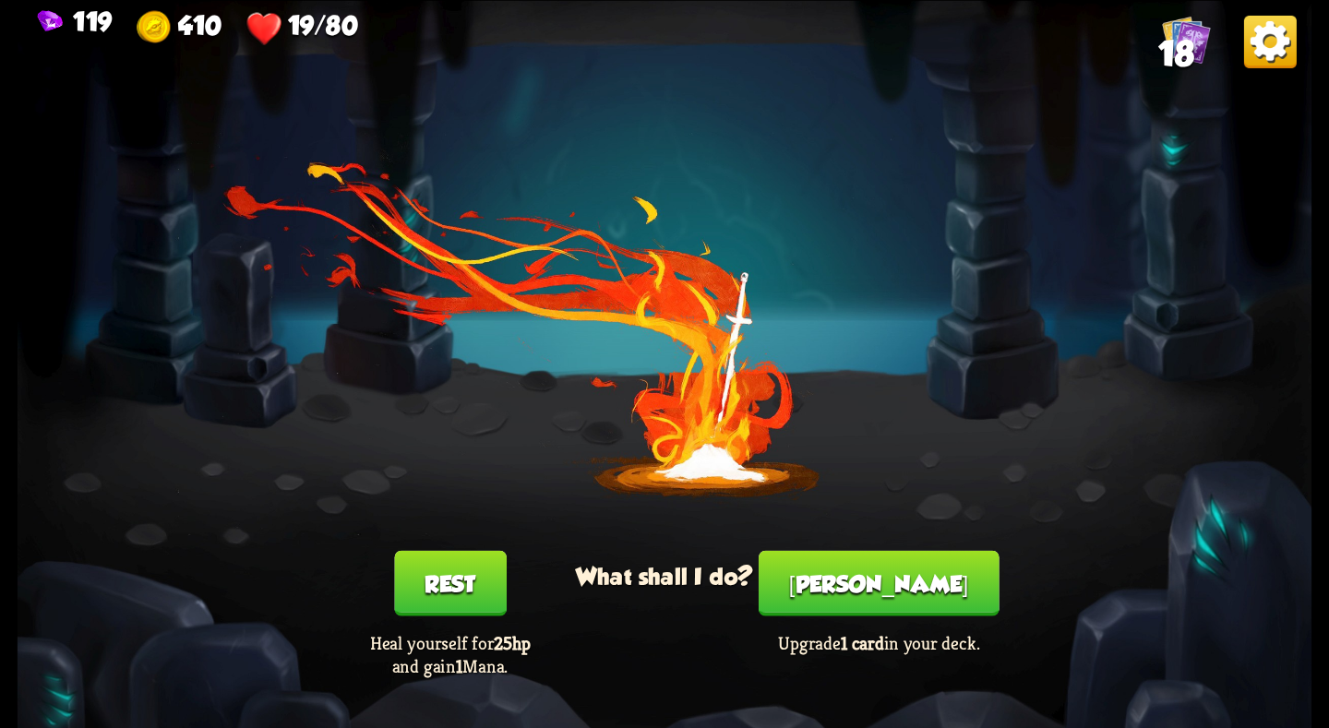
click at [852, 580] on button "Smith" at bounding box center [879, 583] width 241 height 66
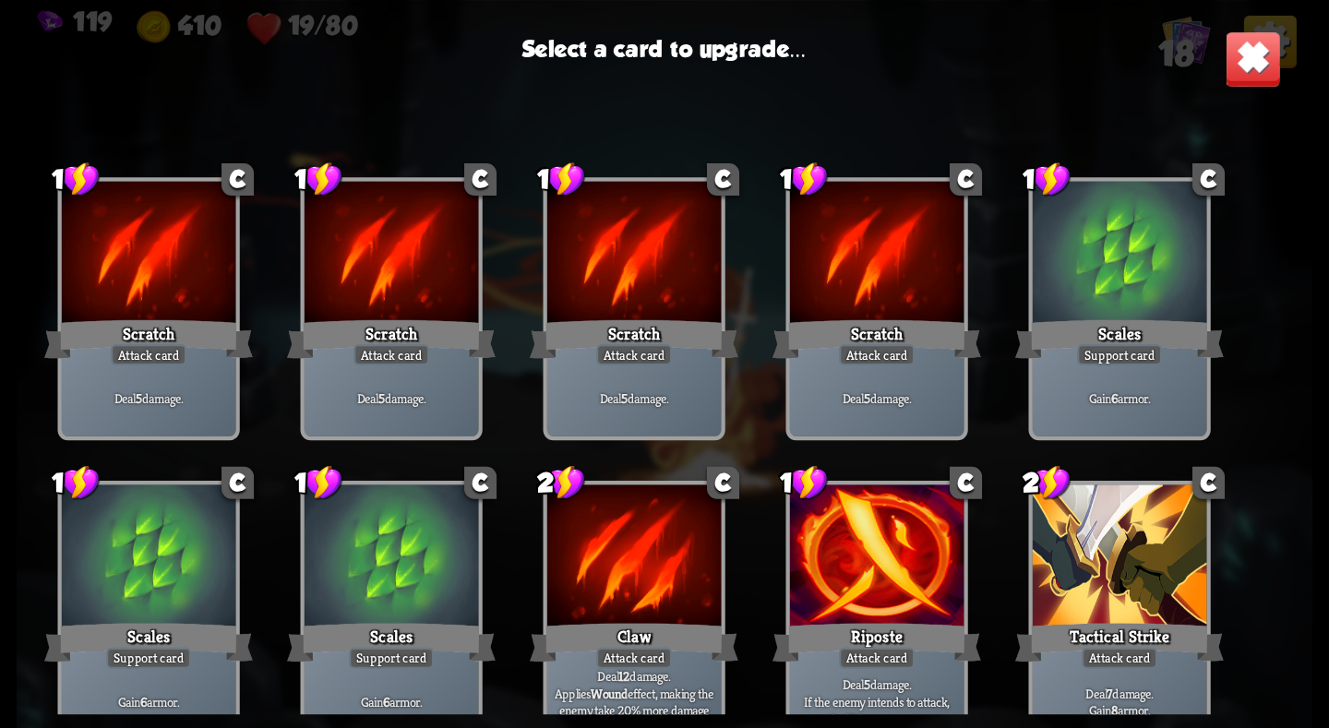
scroll to position [581, 0]
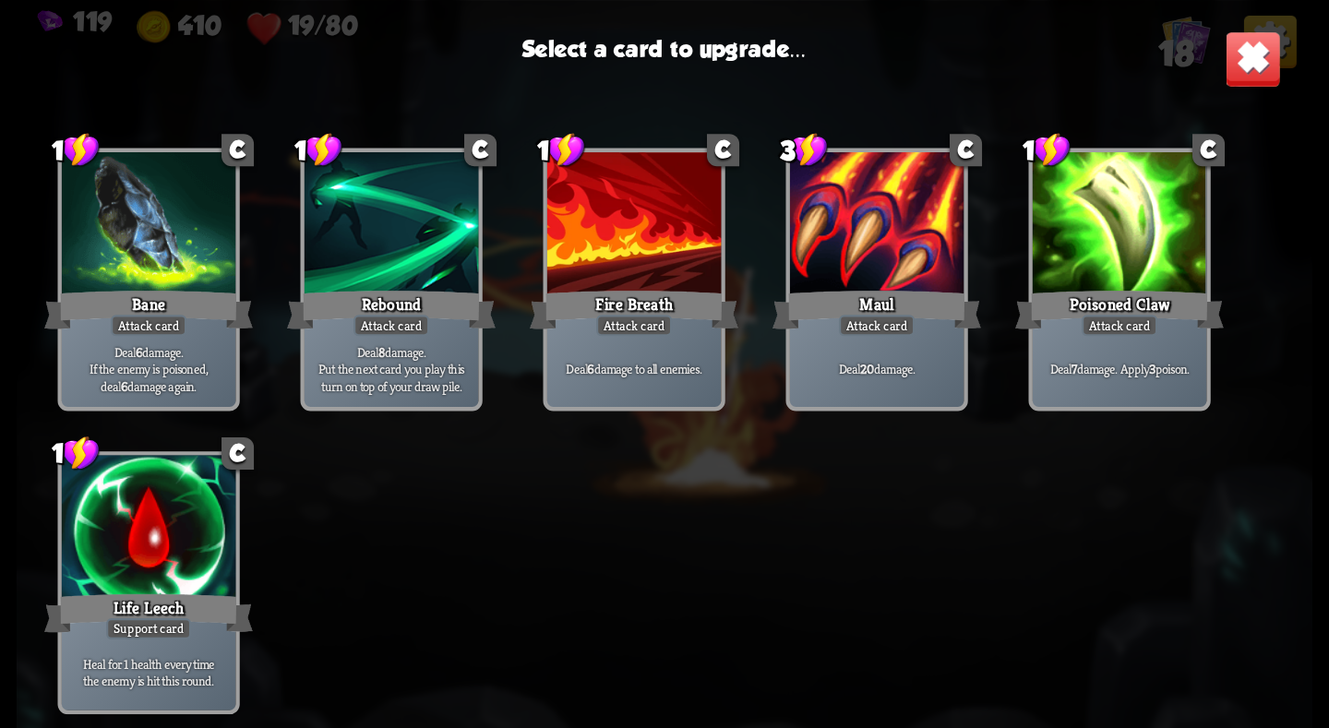
click at [66, 498] on div at bounding box center [149, 528] width 174 height 147
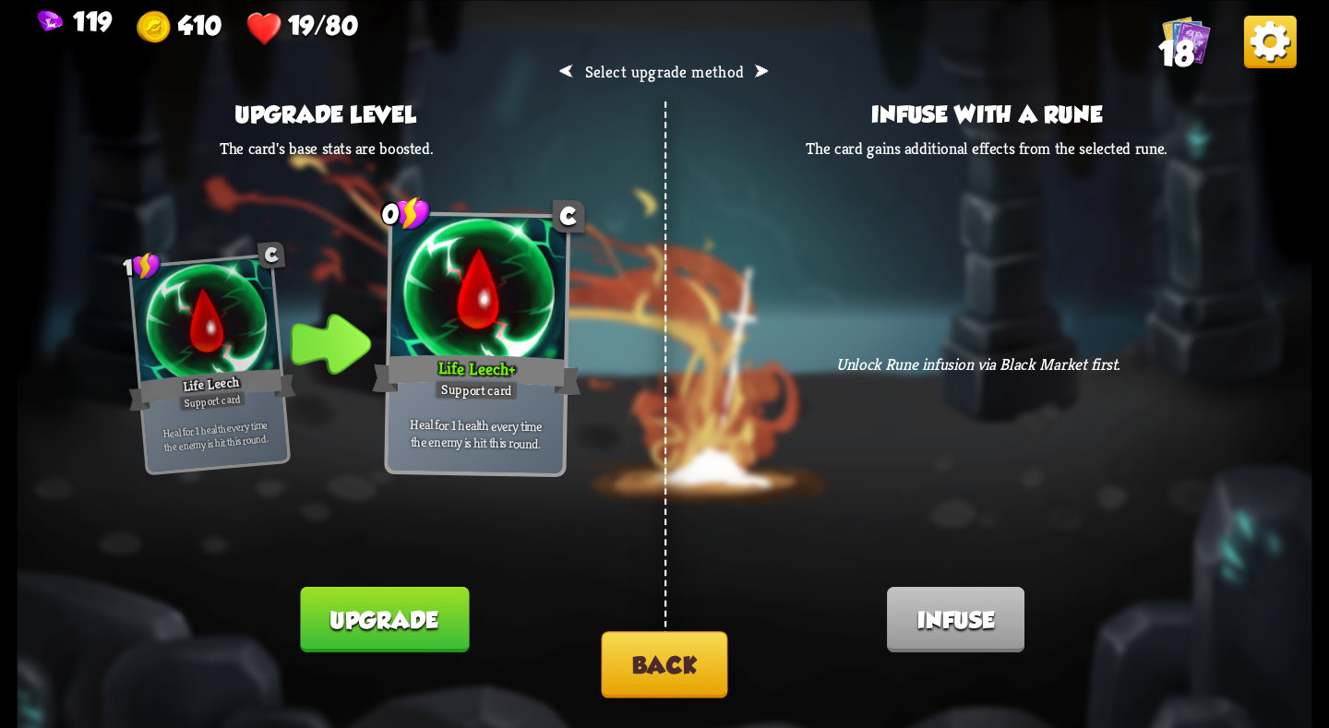
click at [343, 615] on button "Upgrade" at bounding box center [385, 620] width 168 height 66
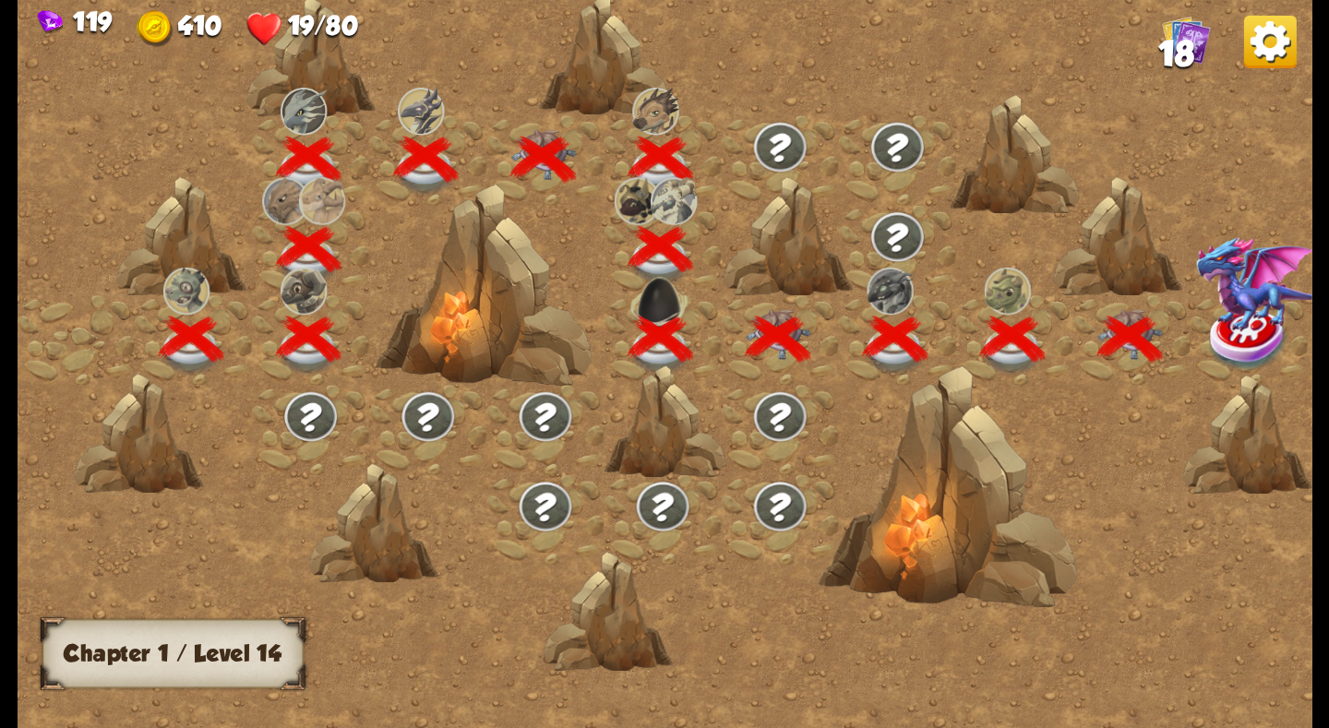
scroll to position [0, 281]
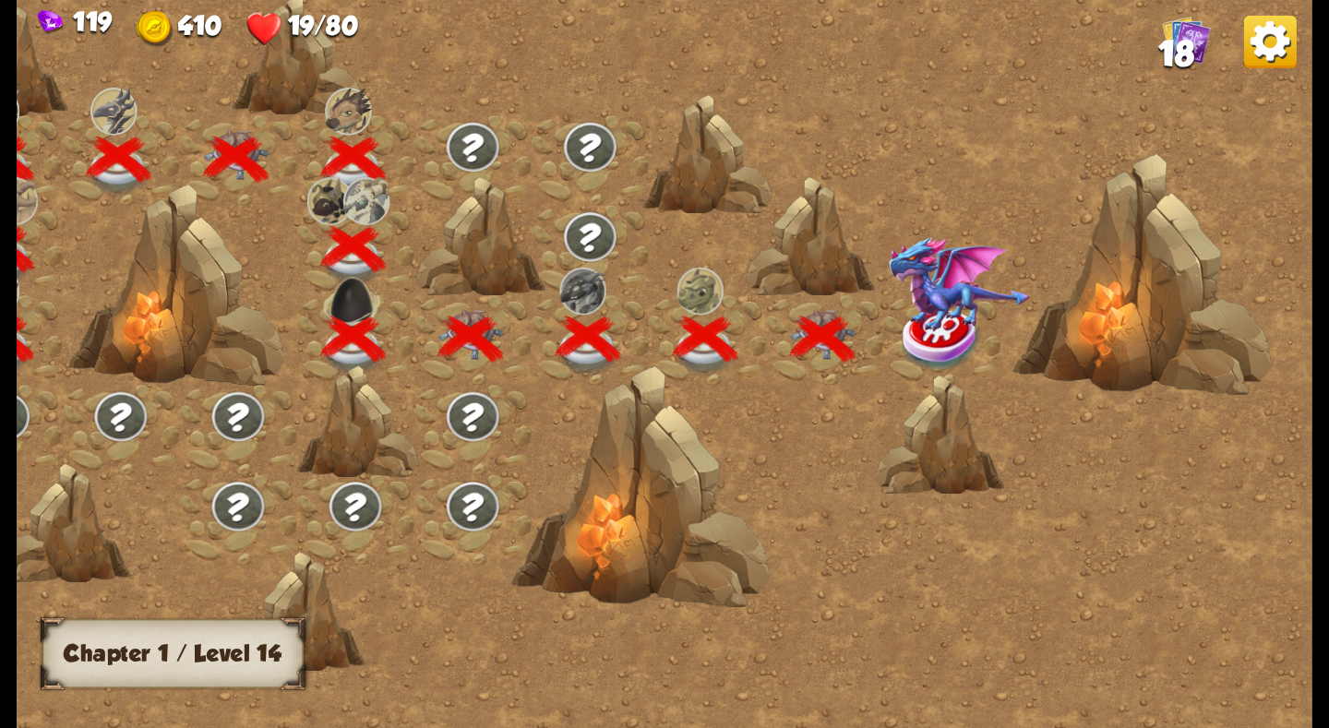
click at [935, 319] on img at bounding box center [958, 283] width 141 height 96
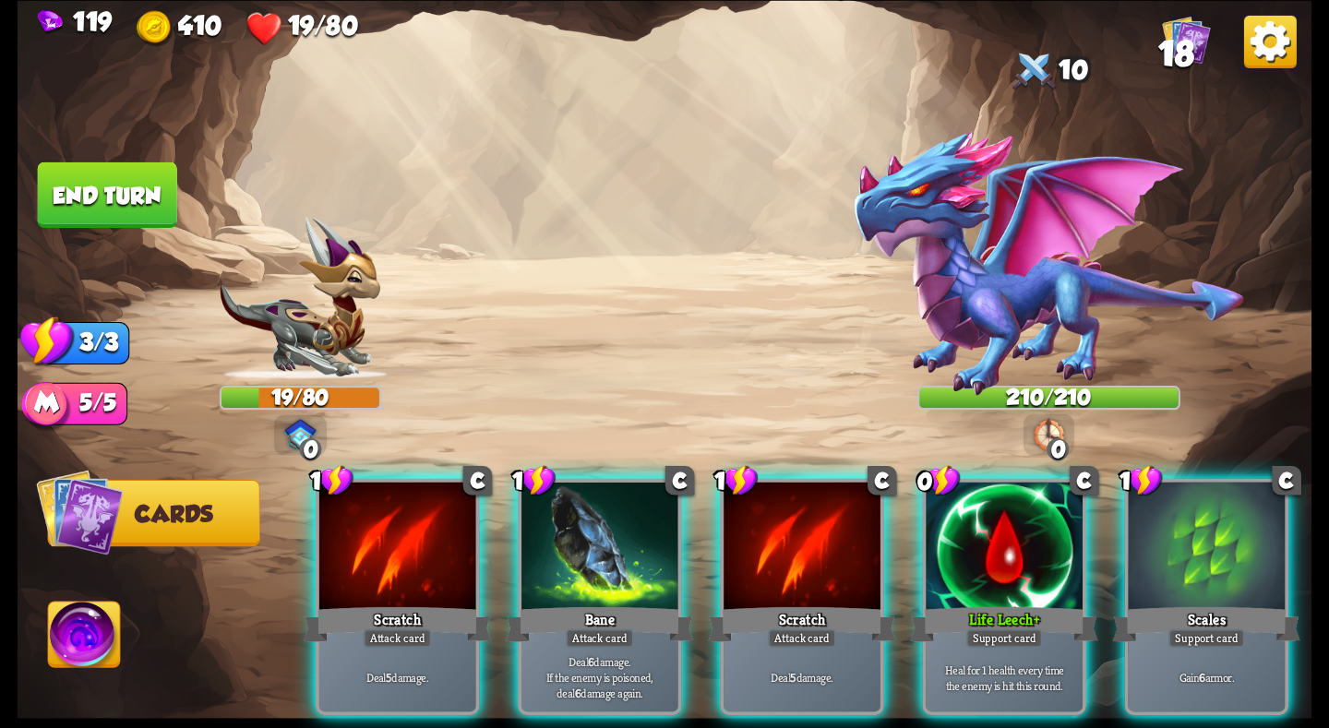
click at [1031, 292] on img at bounding box center [1049, 263] width 394 height 269
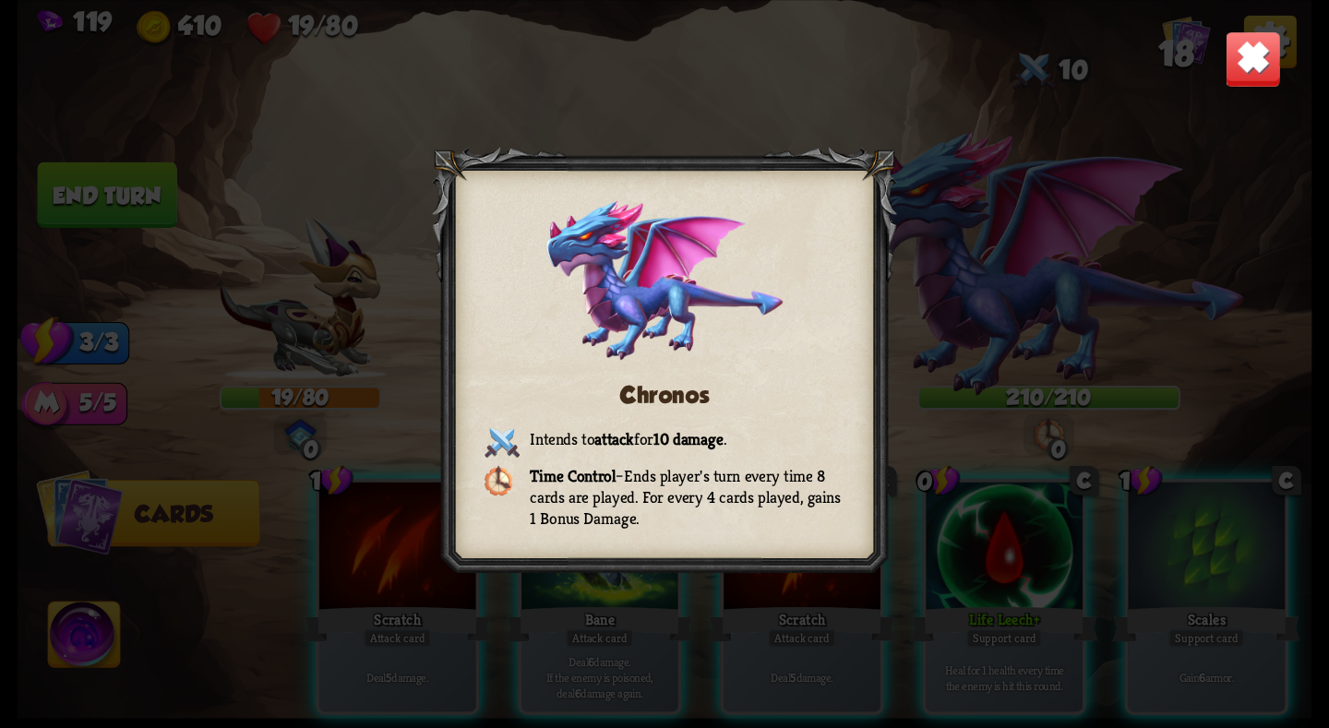
click at [1247, 147] on div "Chronos Intends to attack for 10 damage . Time Control – Ends player's turn eve…" at bounding box center [665, 364] width 1295 height 728
click at [1250, 54] on img at bounding box center [1253, 58] width 56 height 56
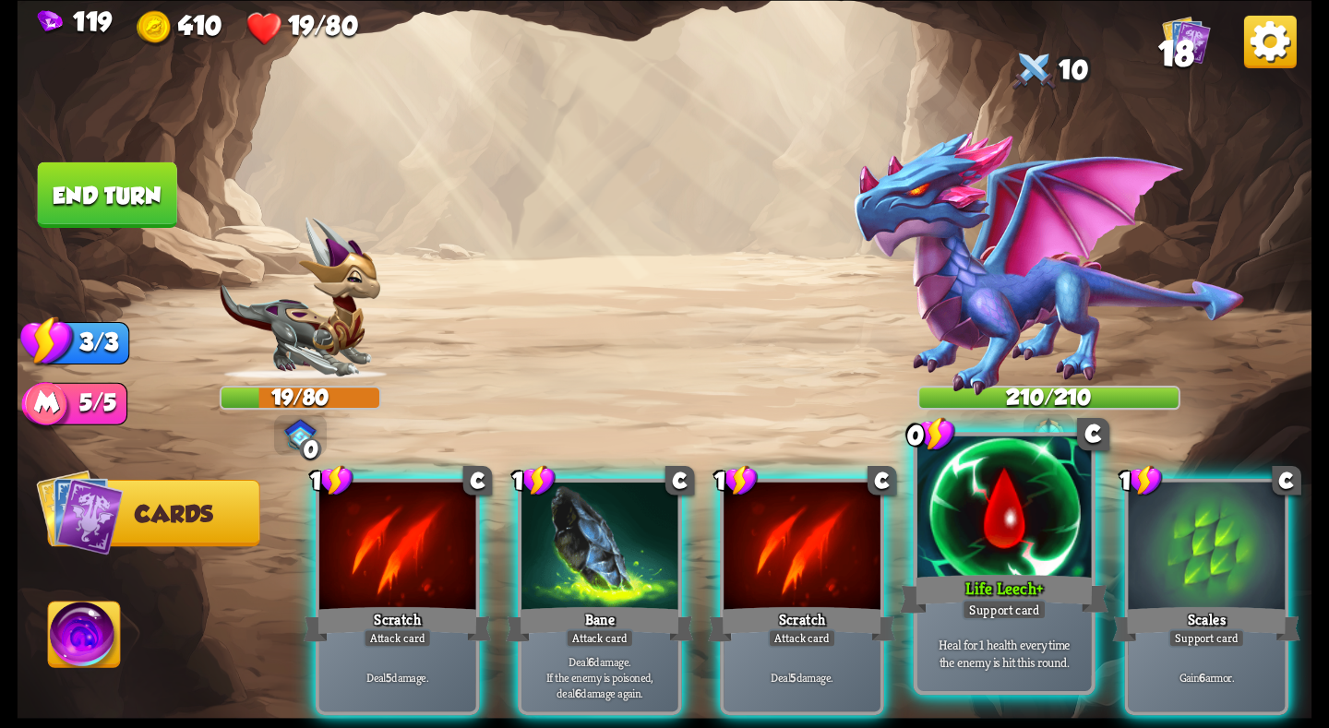
click at [988, 548] on div at bounding box center [1004, 509] width 174 height 147
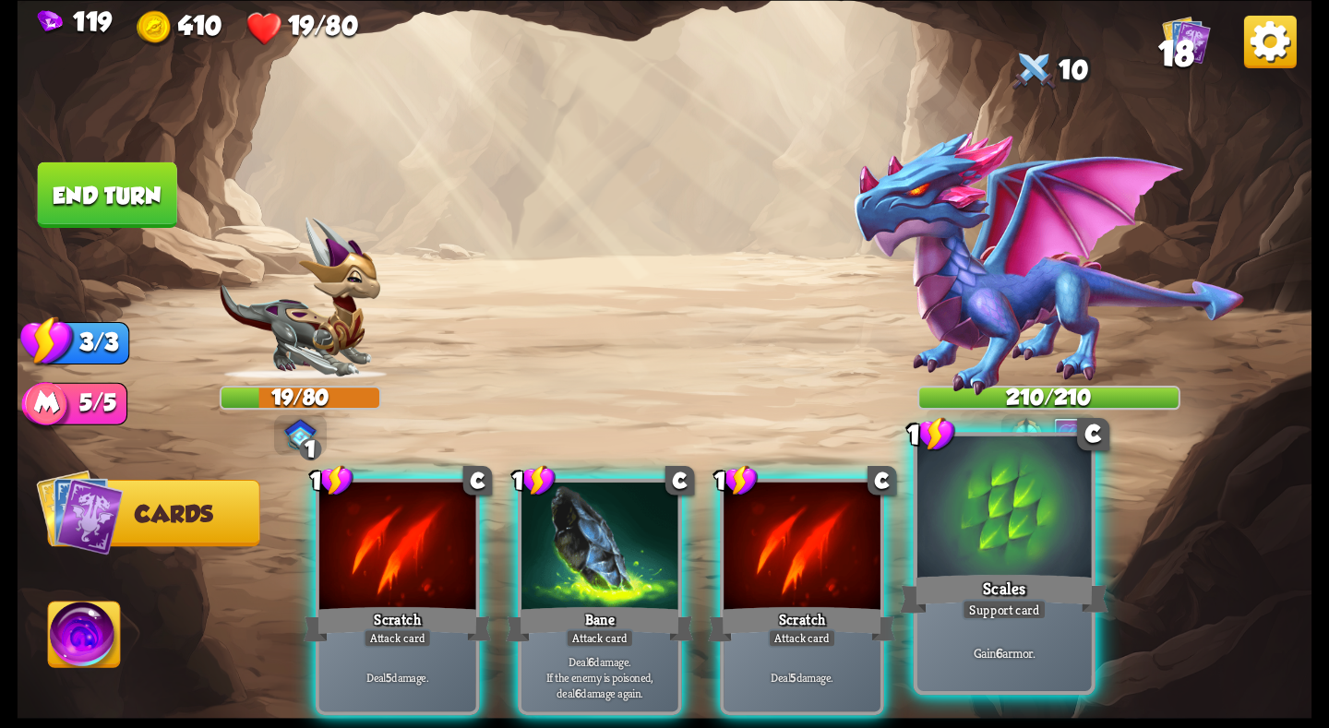
click at [1052, 561] on div at bounding box center [1004, 509] width 174 height 147
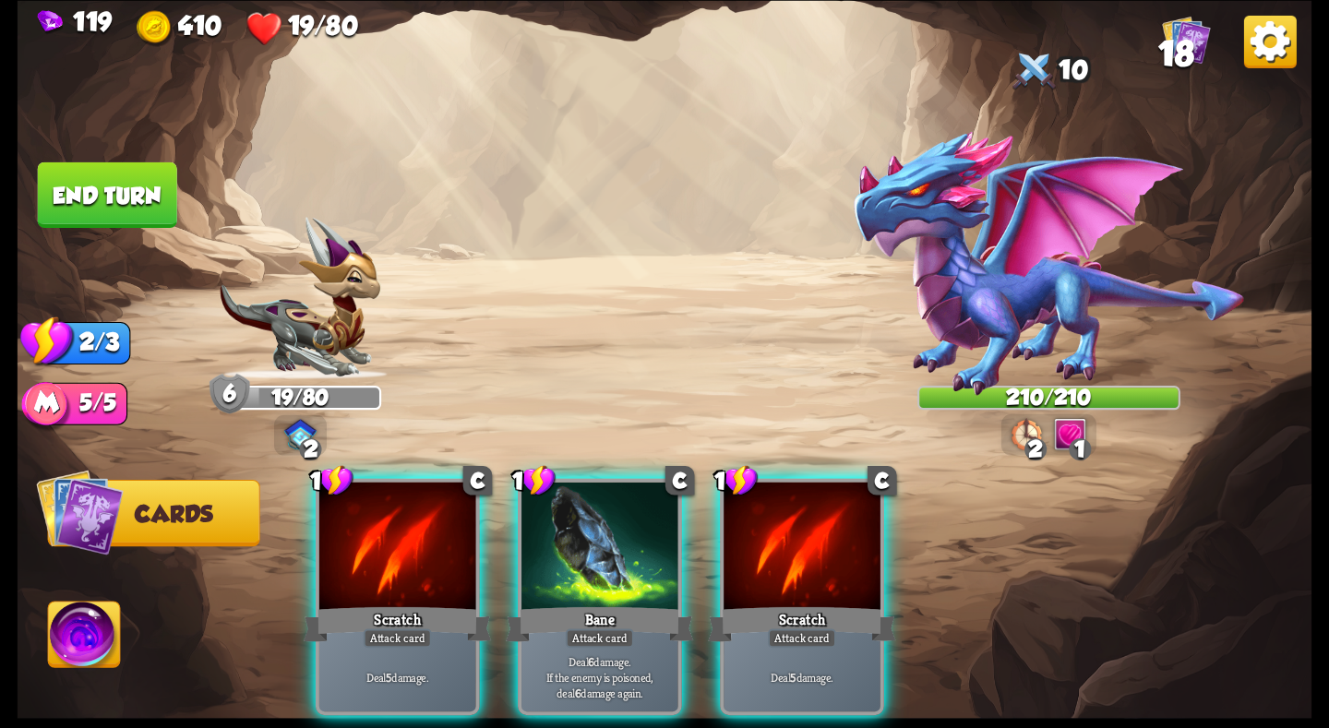
click at [88, 621] on img at bounding box center [85, 638] width 72 height 73
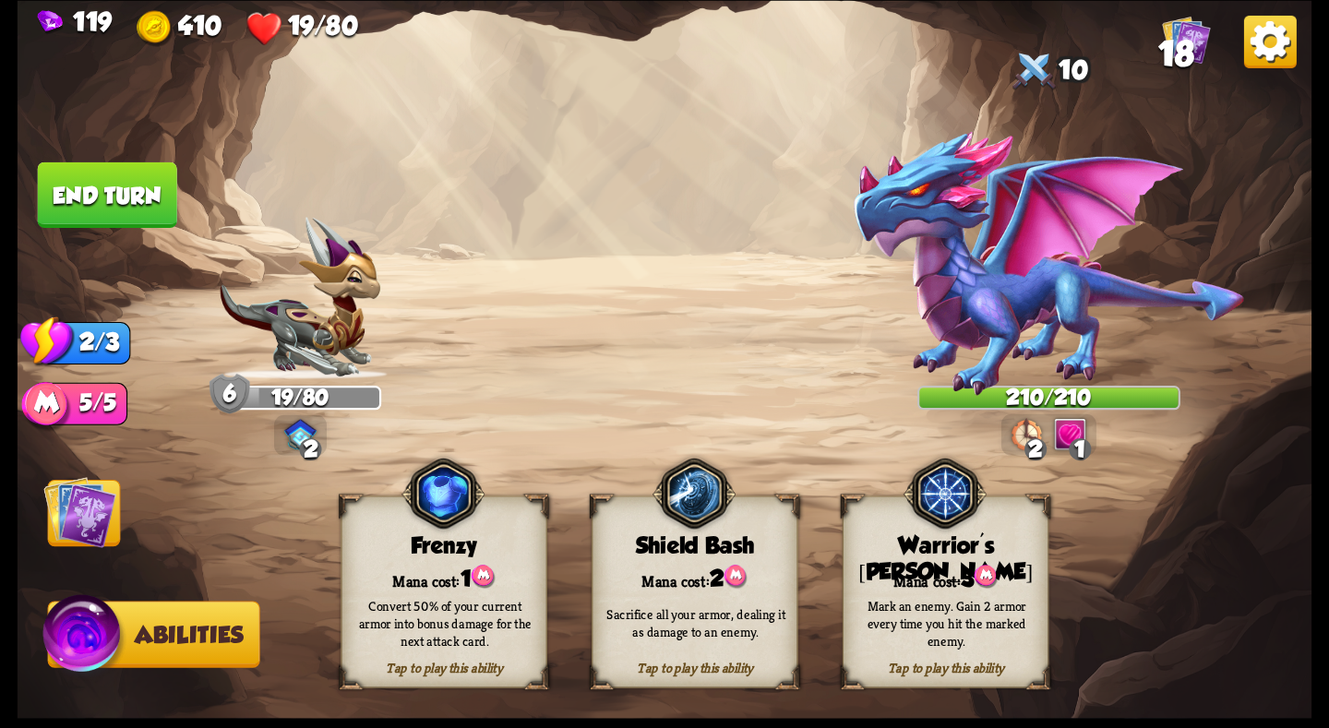
click at [1011, 570] on div "Mana cost: 3" at bounding box center [946, 577] width 204 height 30
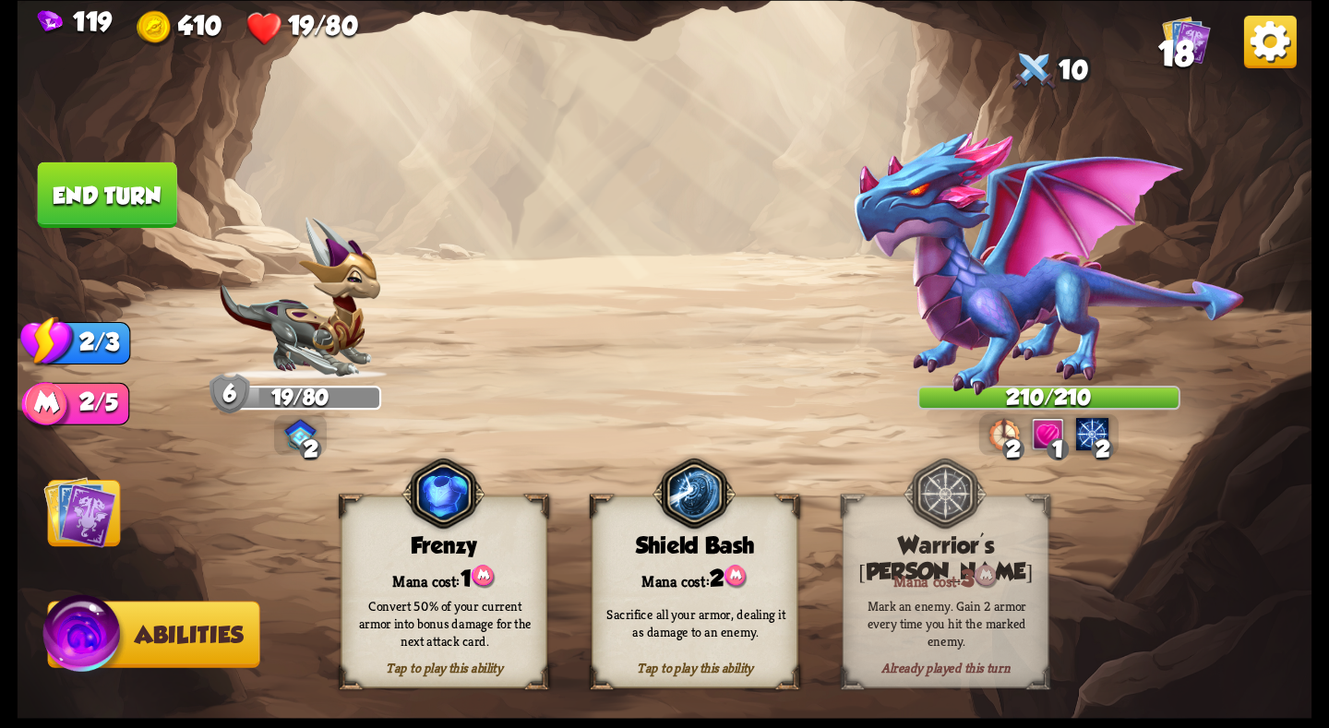
click at [109, 524] on img at bounding box center [79, 511] width 73 height 73
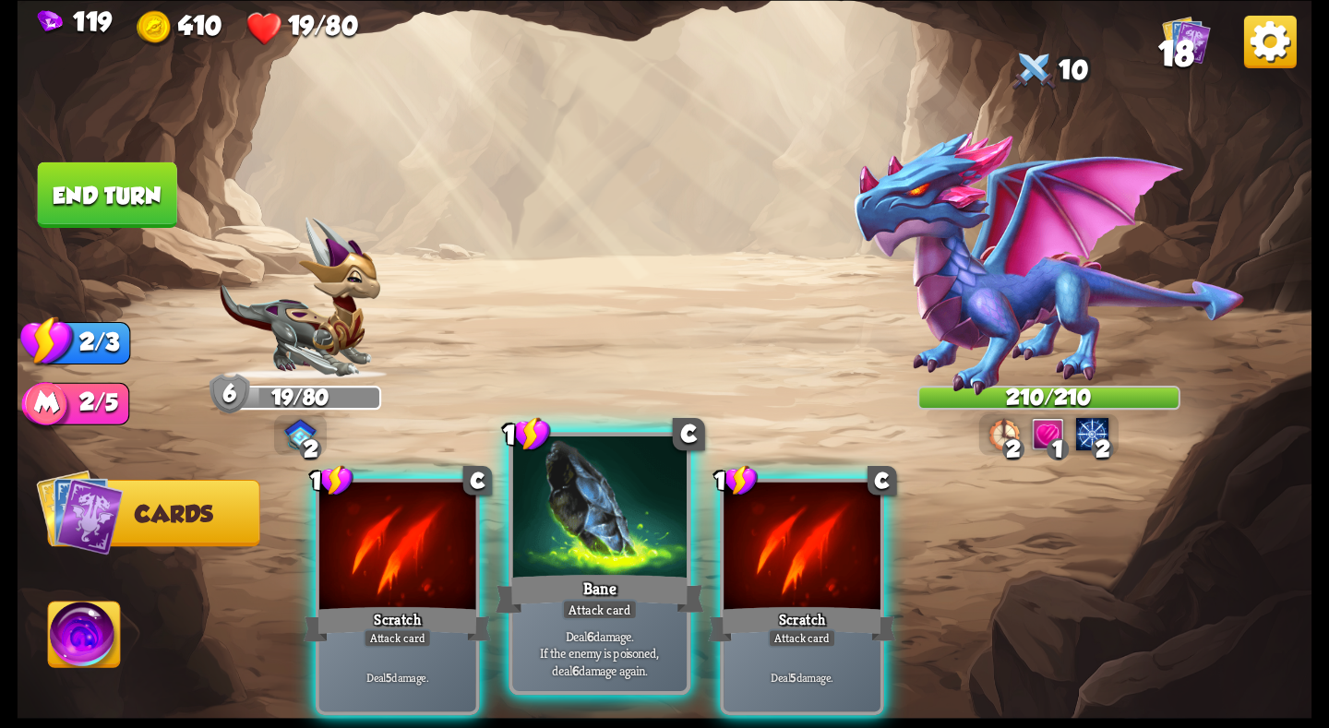
click at [578, 542] on div at bounding box center [600, 509] width 174 height 147
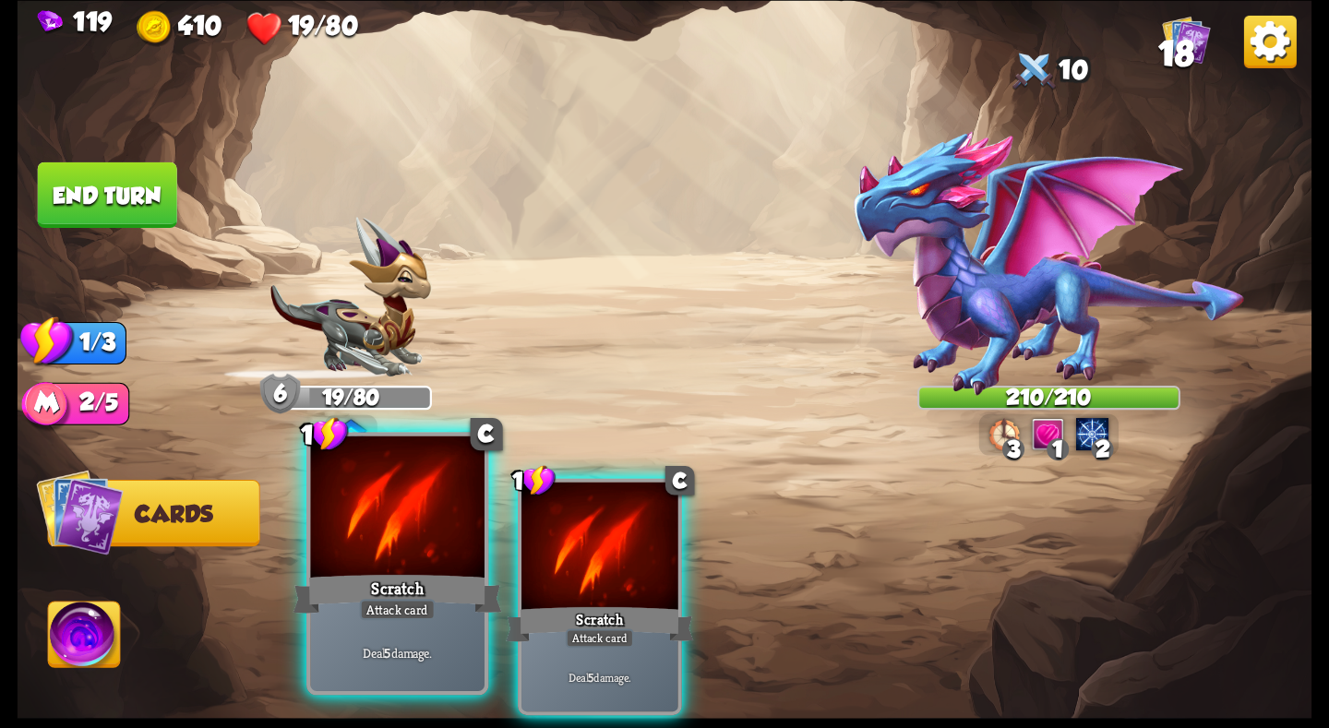
click at [396, 546] on div at bounding box center [397, 509] width 174 height 147
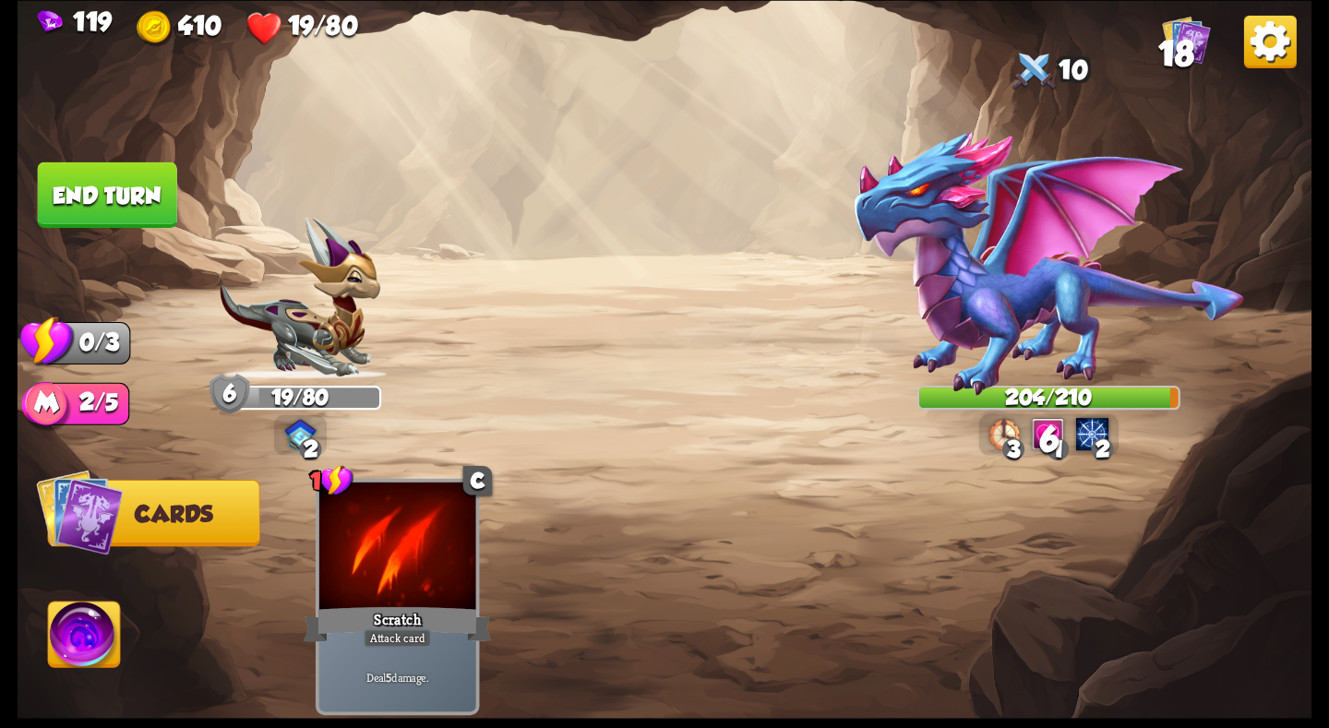
click at [169, 202] on button "End turn" at bounding box center [107, 195] width 139 height 66
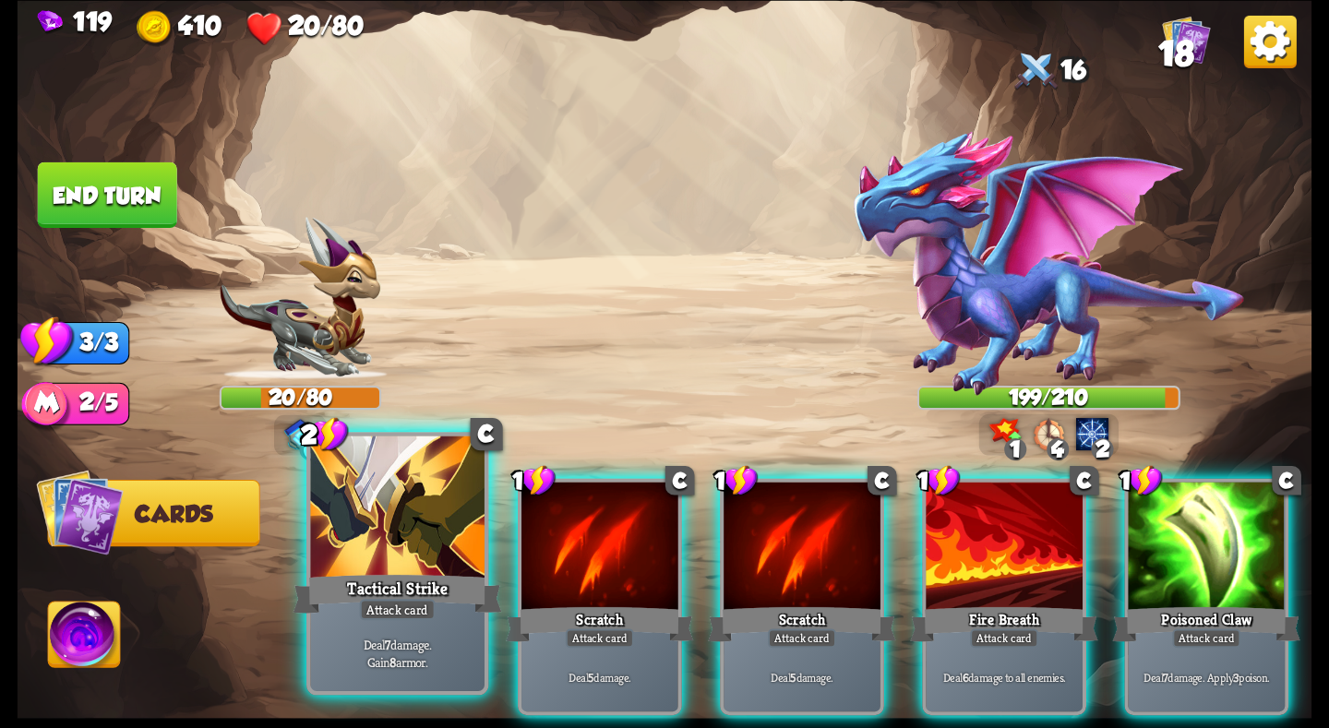
click at [416, 592] on div "Tactical Strike" at bounding box center [397, 593] width 209 height 46
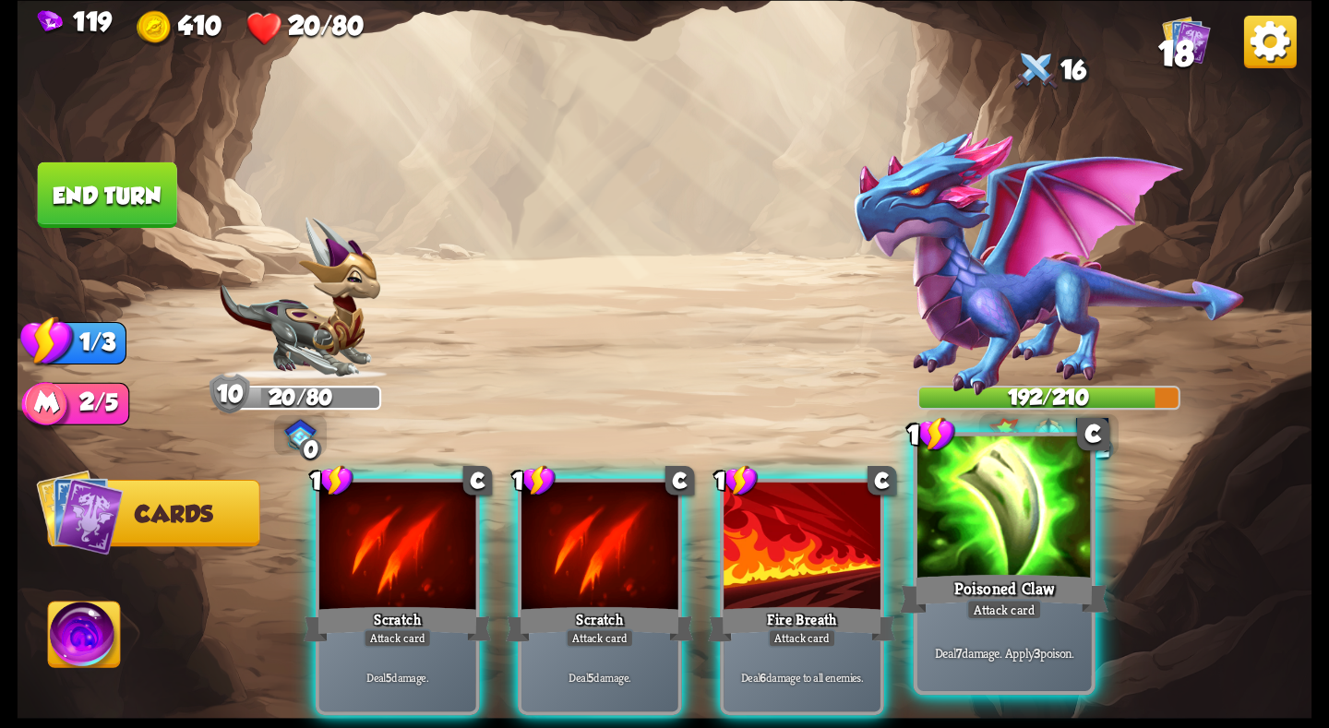
click at [981, 587] on div "Poisoned Claw" at bounding box center [1004, 593] width 209 height 46
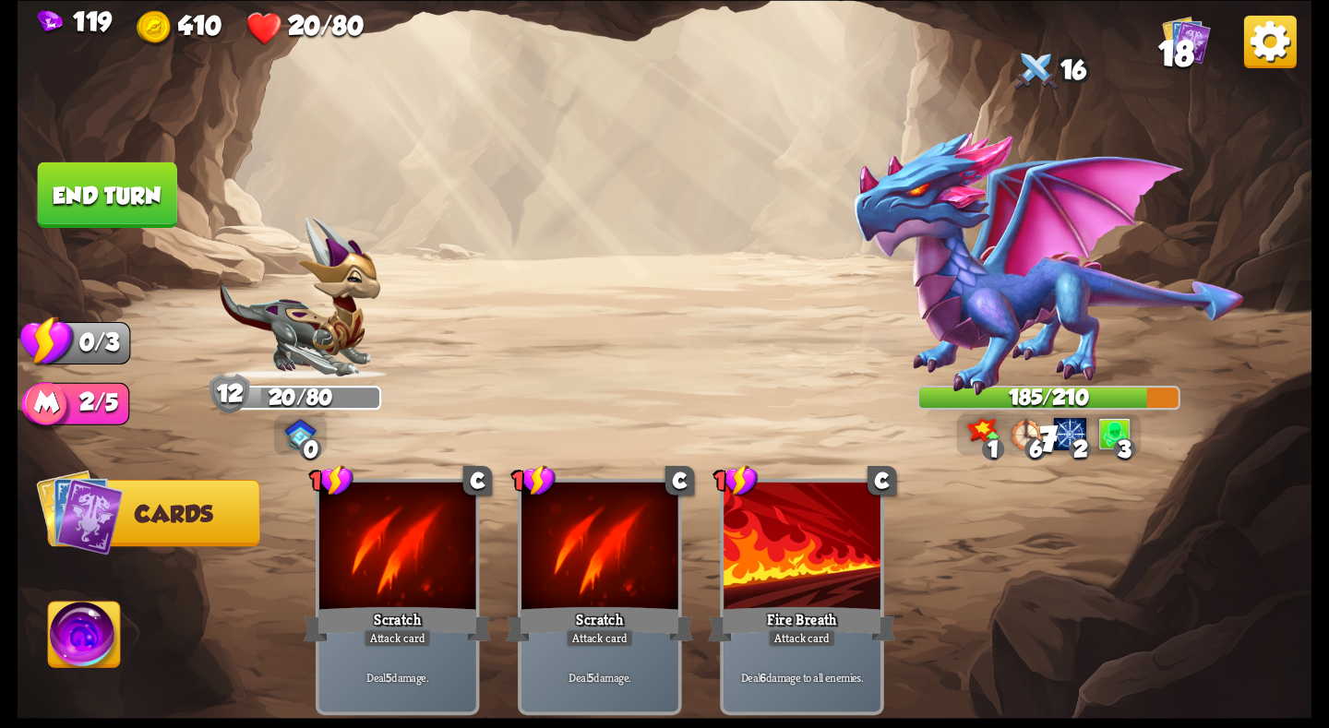
click at [107, 199] on button "End turn" at bounding box center [107, 195] width 139 height 66
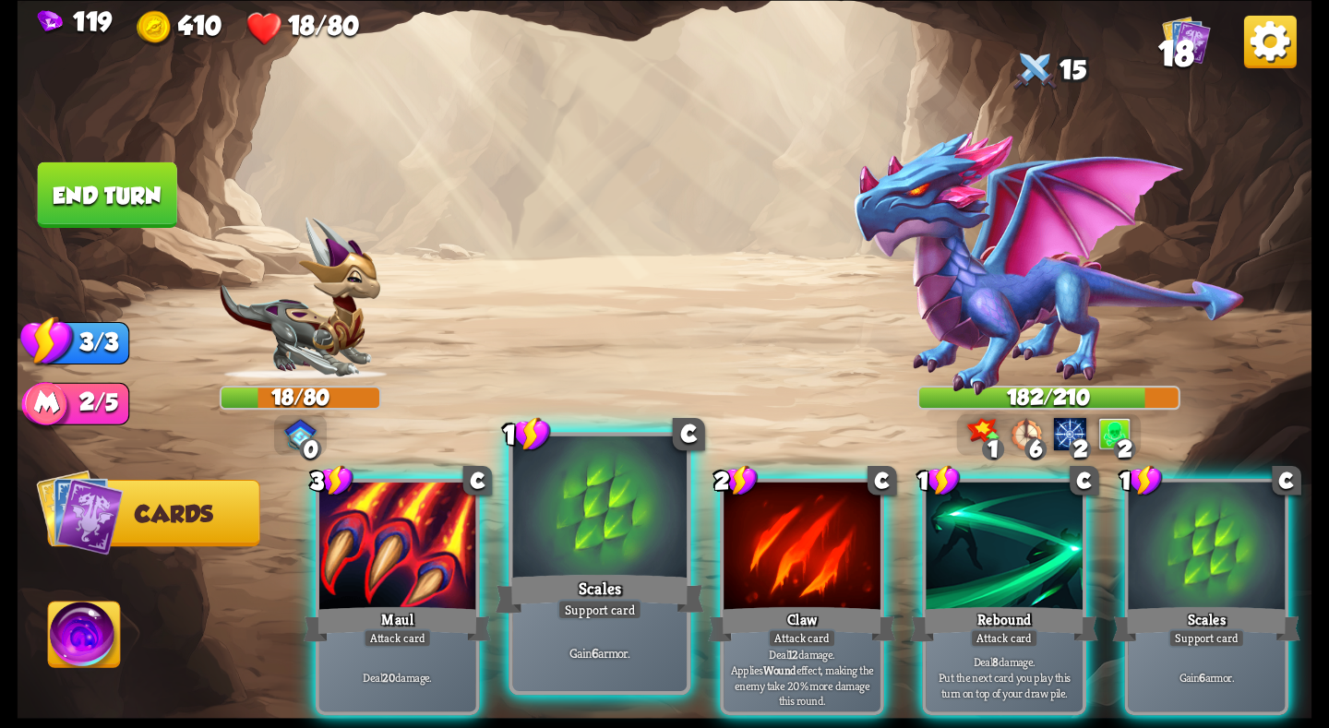
click at [557, 566] on div at bounding box center [600, 509] width 174 height 147
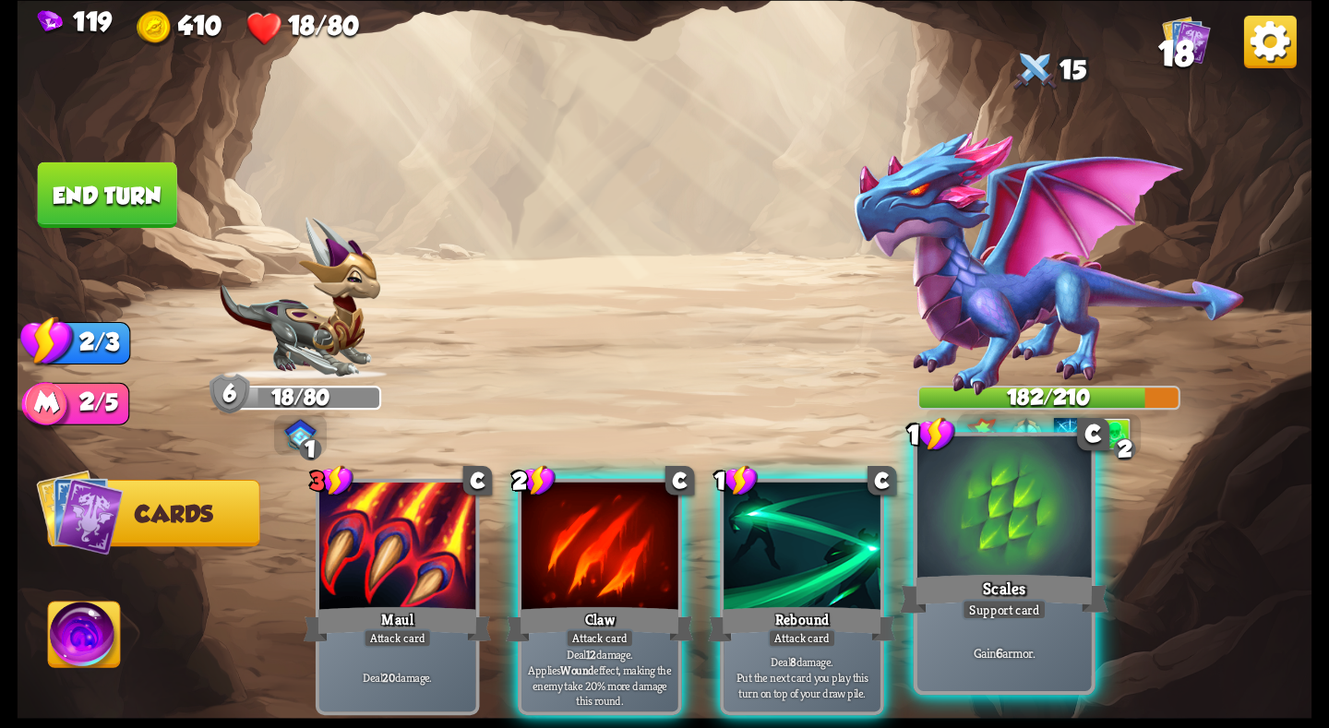
click at [1060, 565] on div at bounding box center [1004, 509] width 174 height 147
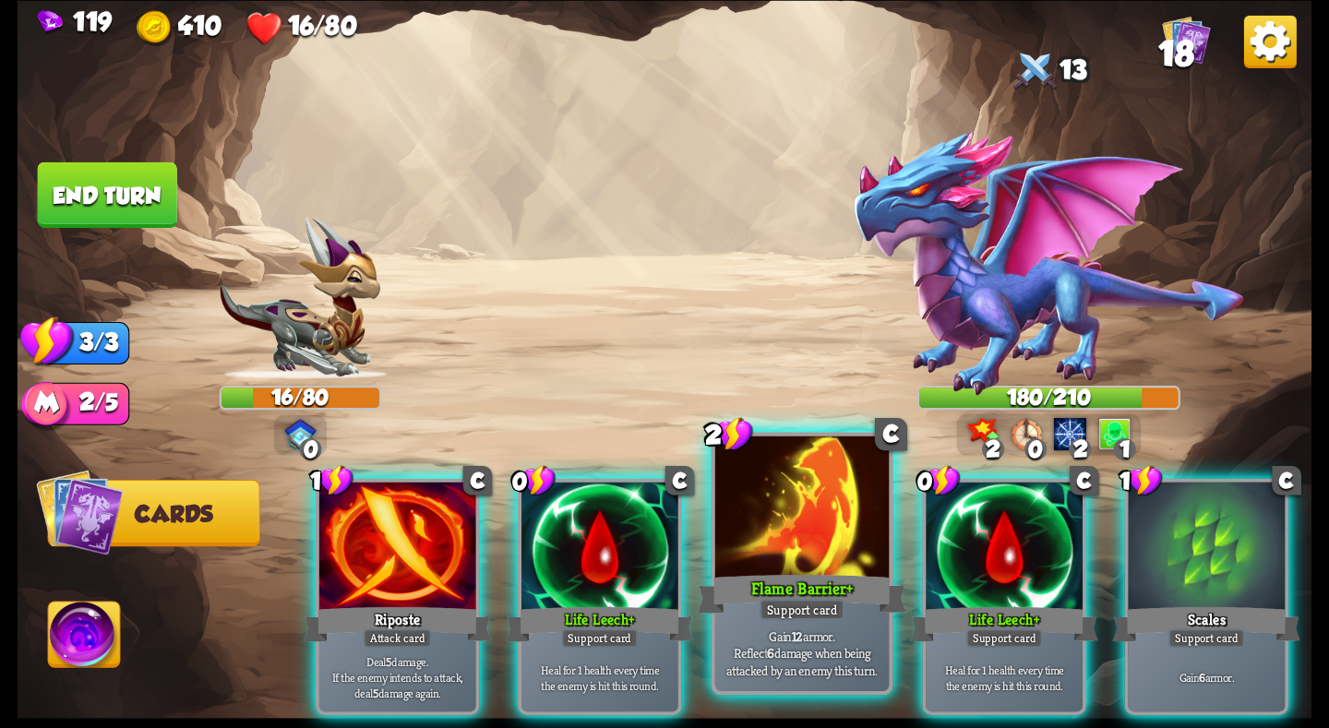
drag, startPoint x: 1012, startPoint y: 550, endPoint x: 858, endPoint y: 550, distance: 153.2
click at [1012, 550] on div at bounding box center [1004, 548] width 157 height 132
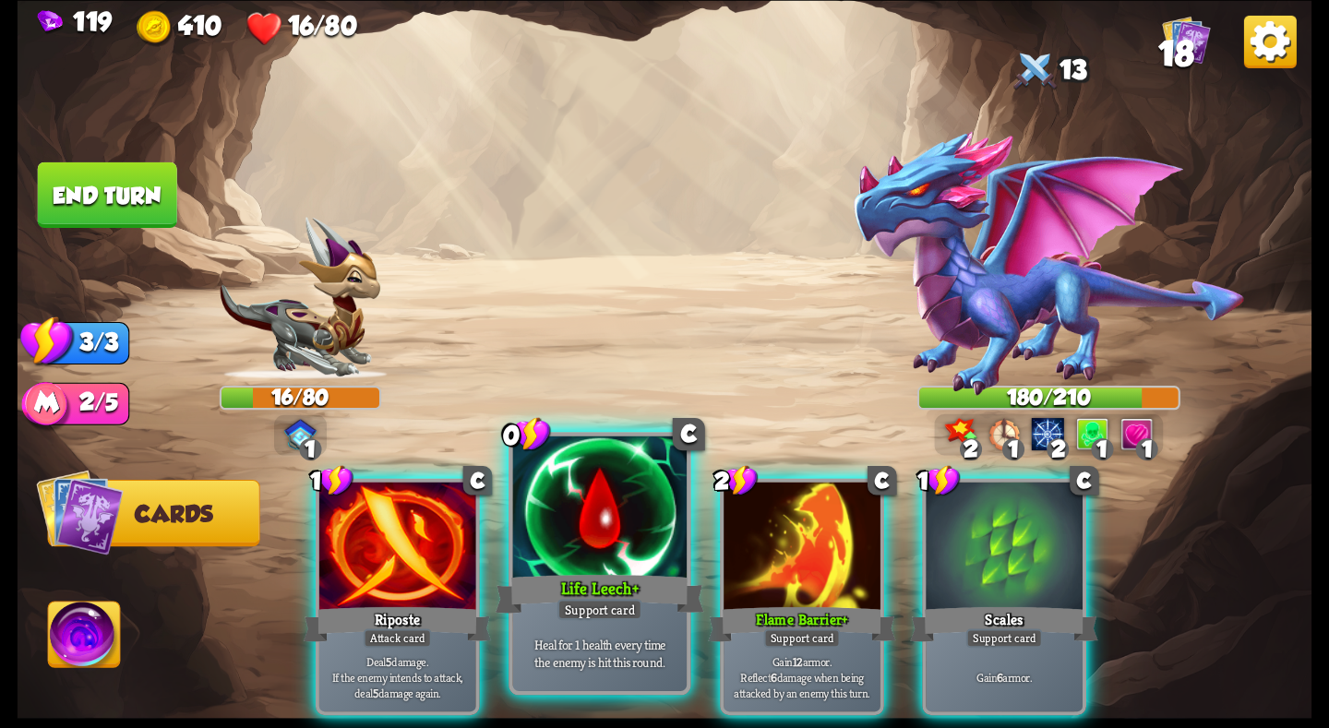
click at [610, 556] on div at bounding box center [600, 509] width 174 height 147
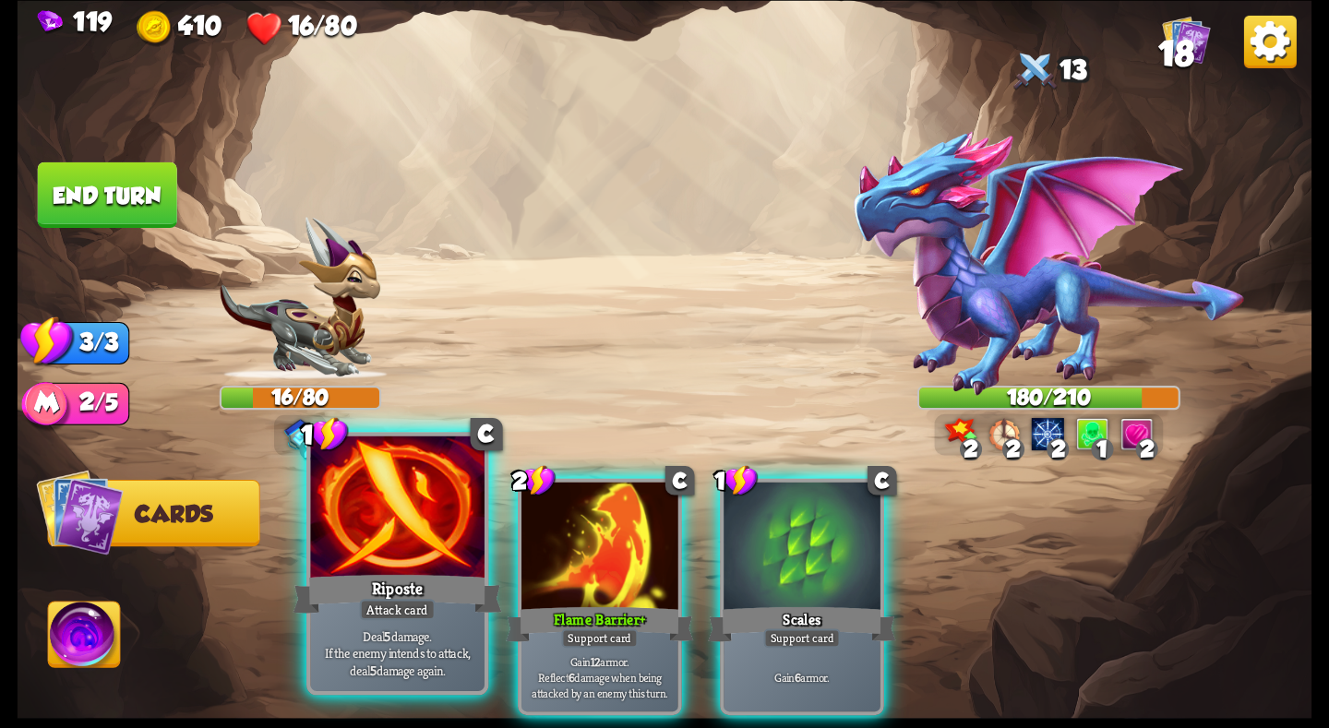
click at [395, 531] on div at bounding box center [397, 509] width 174 height 147
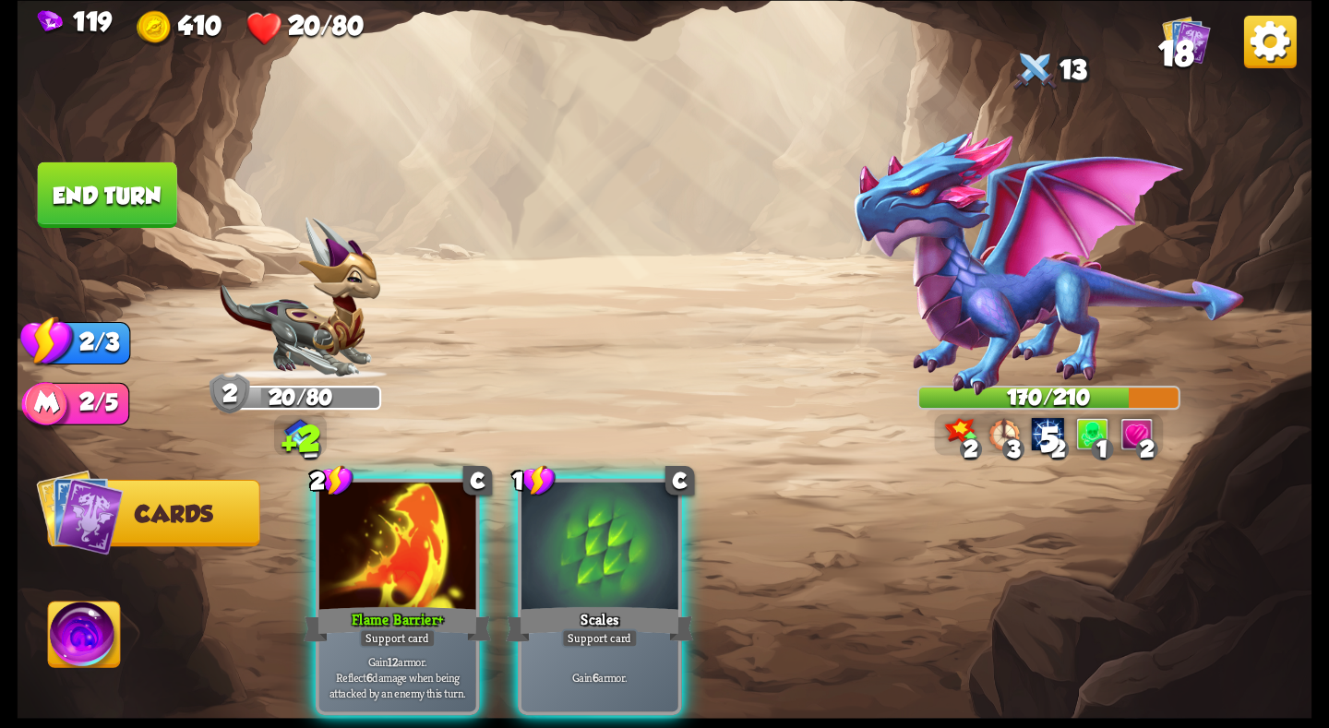
click at [395, 531] on div at bounding box center [397, 548] width 157 height 132
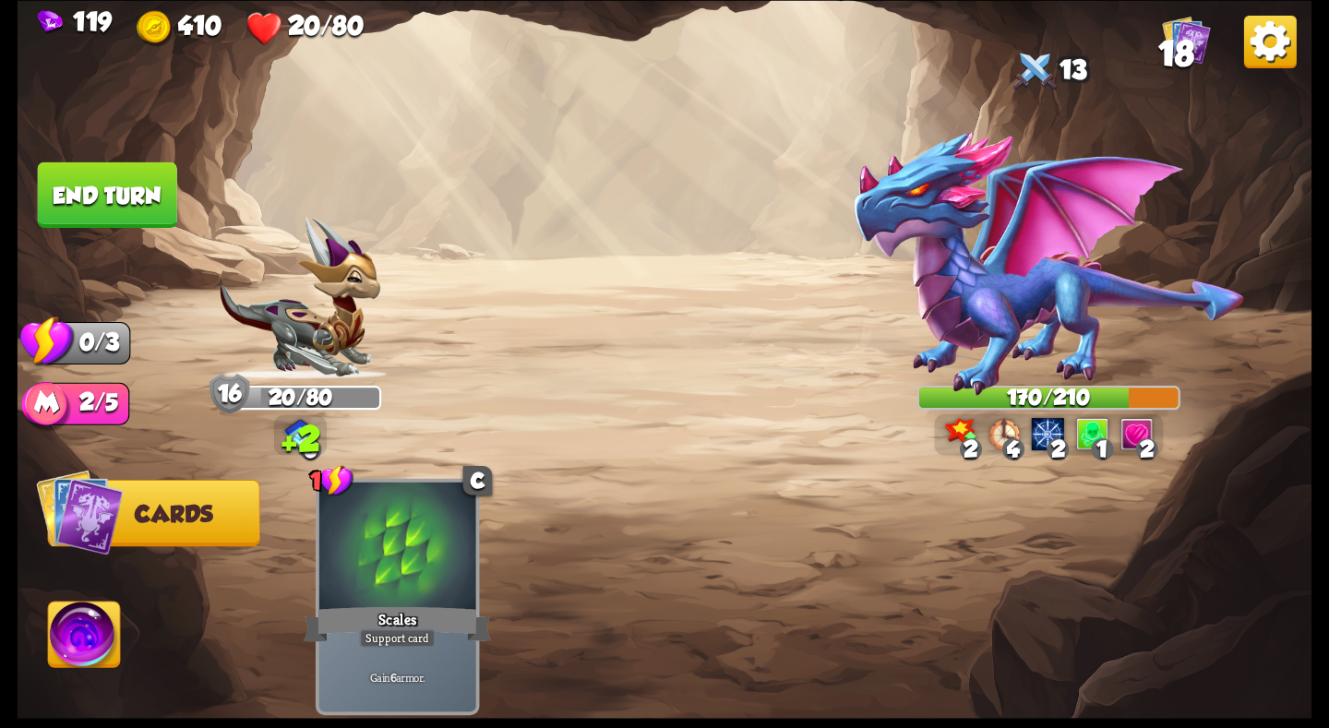
click at [145, 221] on button "End turn" at bounding box center [107, 195] width 139 height 66
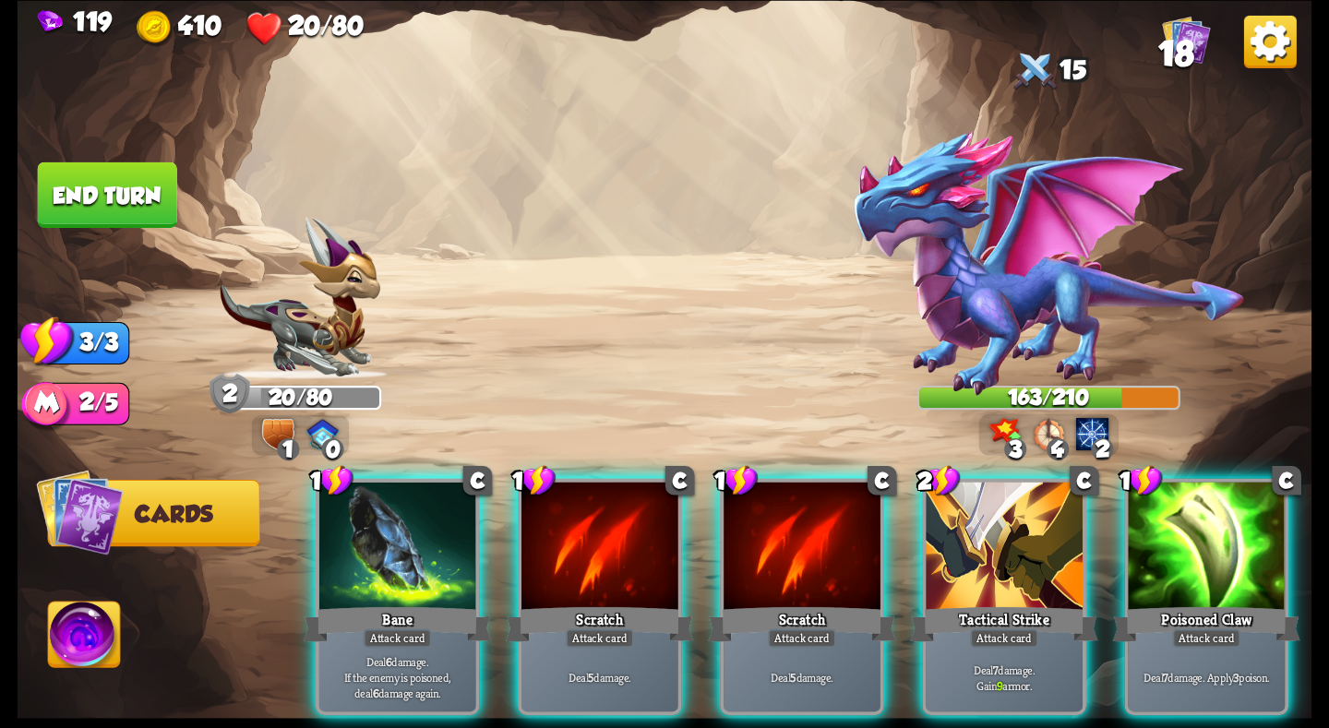
drag, startPoint x: 988, startPoint y: 586, endPoint x: 874, endPoint y: 316, distance: 293.6
click at [874, 316] on div "Select an enemy to attack... You don't have enough stamina to play that card...…" at bounding box center [665, 364] width 1295 height 728
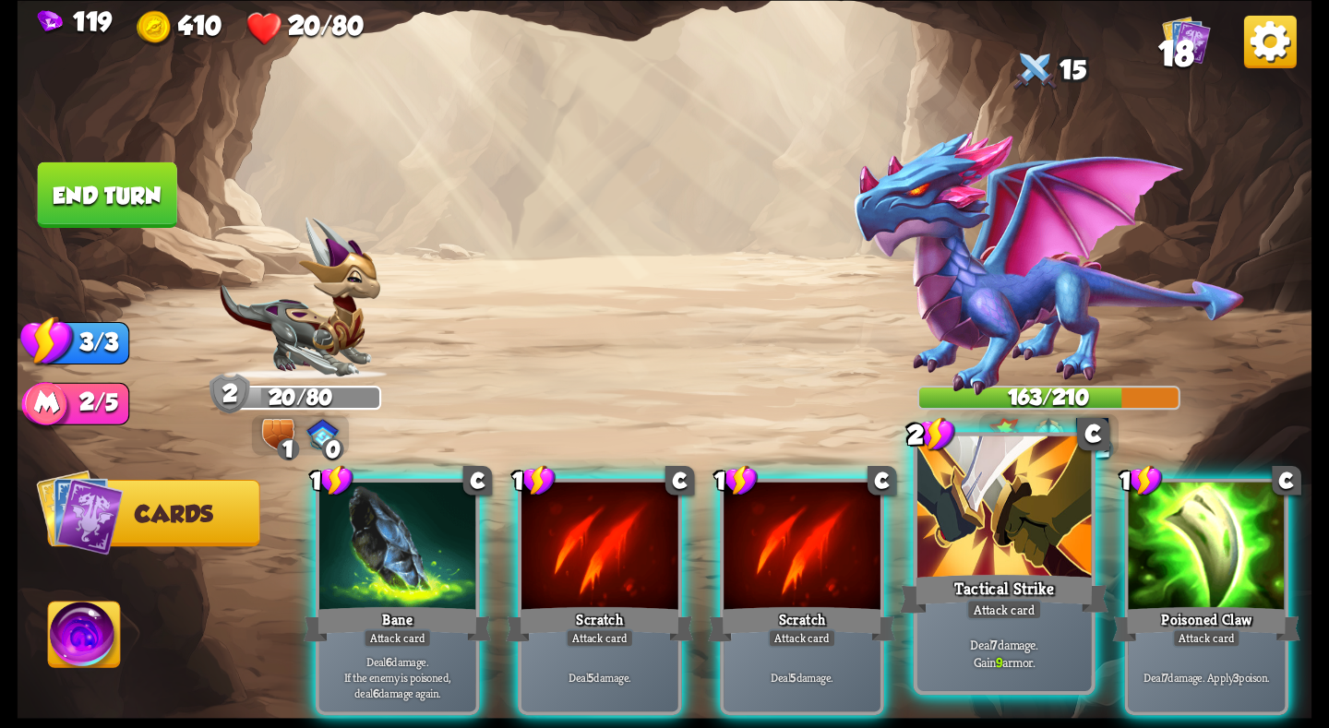
click at [1009, 494] on div at bounding box center [1004, 509] width 174 height 147
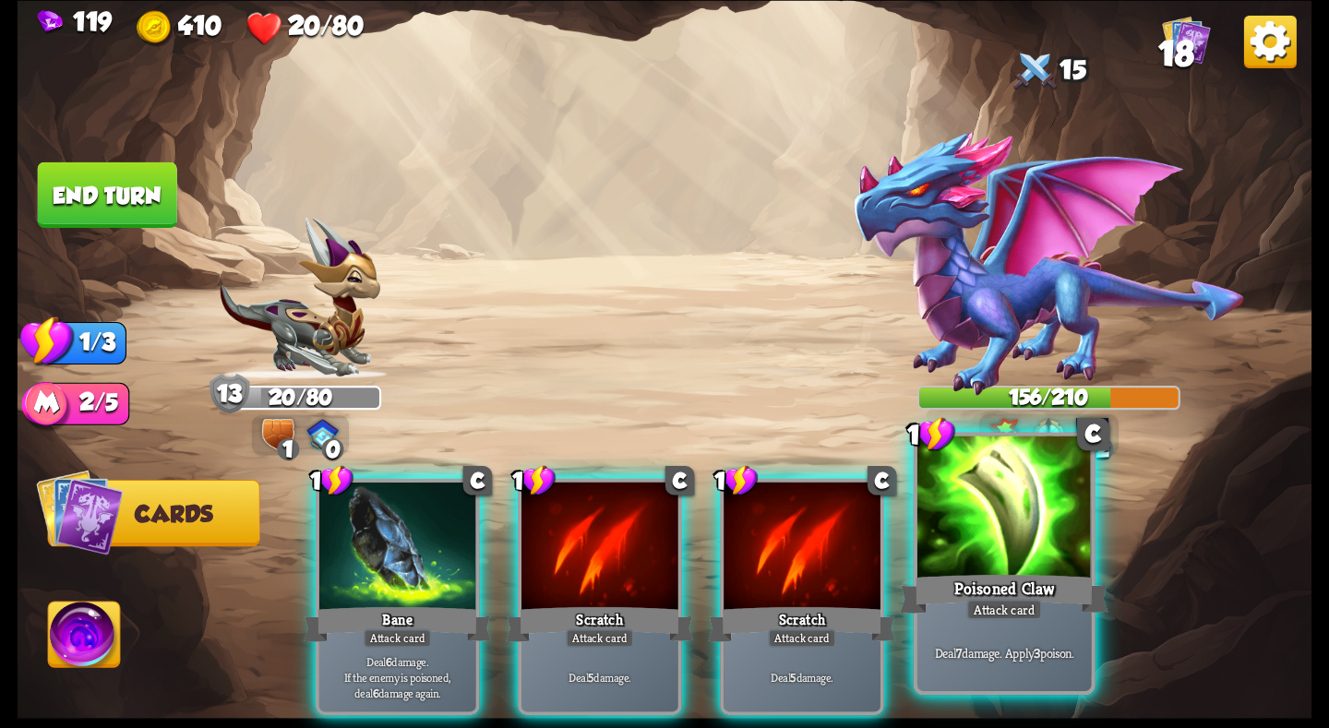
click at [992, 553] on div at bounding box center [1004, 509] width 174 height 147
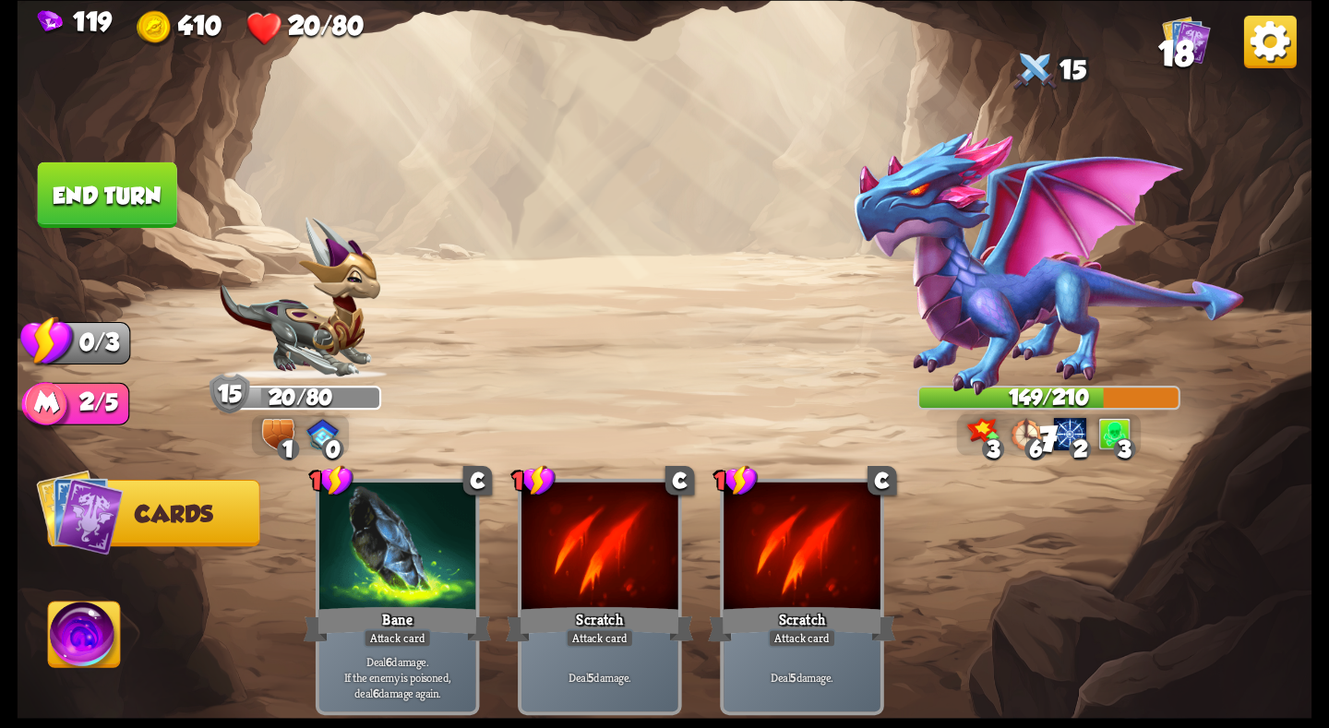
click at [121, 196] on button "End turn" at bounding box center [107, 195] width 139 height 66
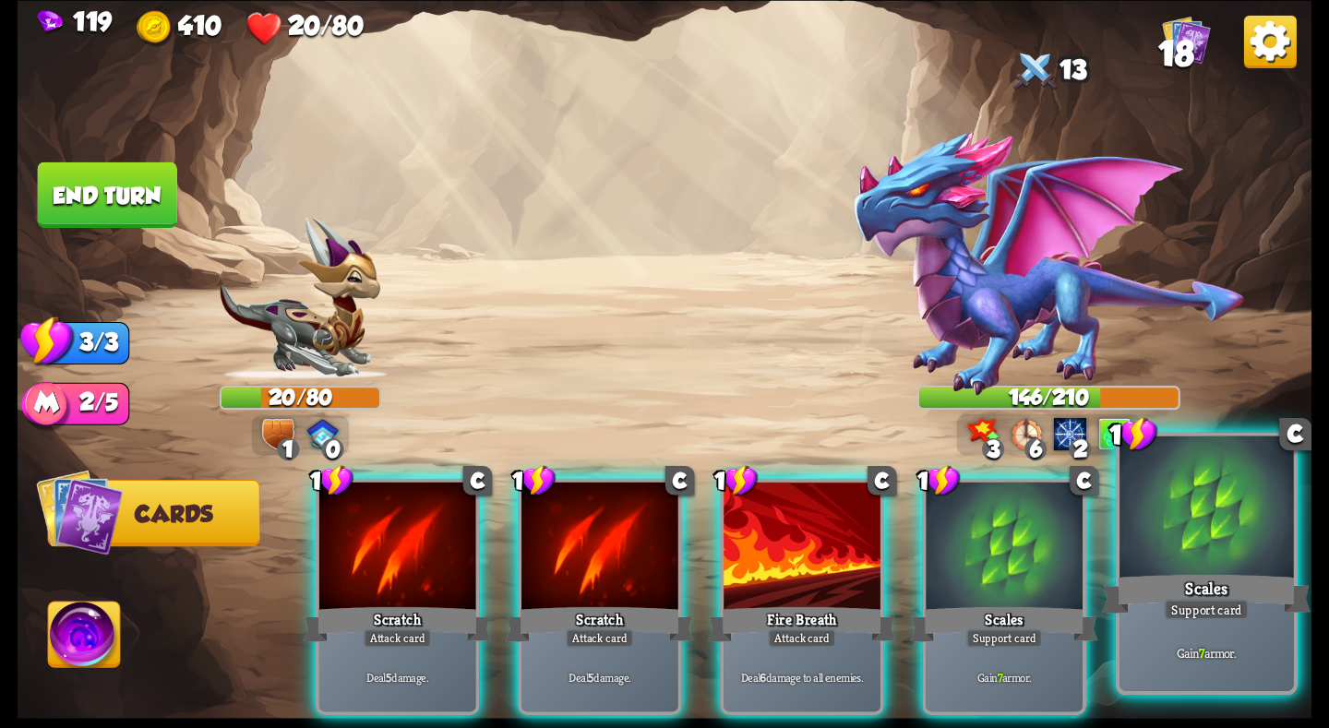
click at [1191, 605] on div "Support card" at bounding box center [1206, 609] width 85 height 21
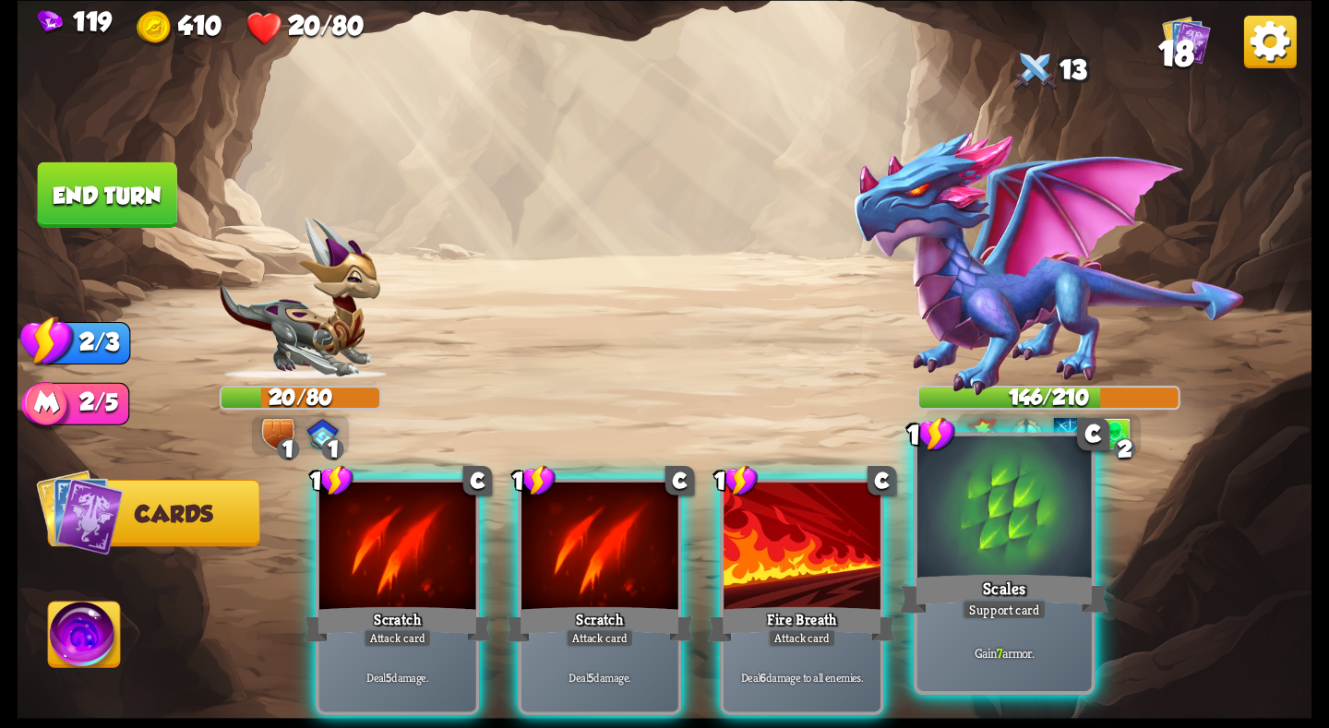
click at [1028, 570] on div "Scales" at bounding box center [1004, 593] width 209 height 46
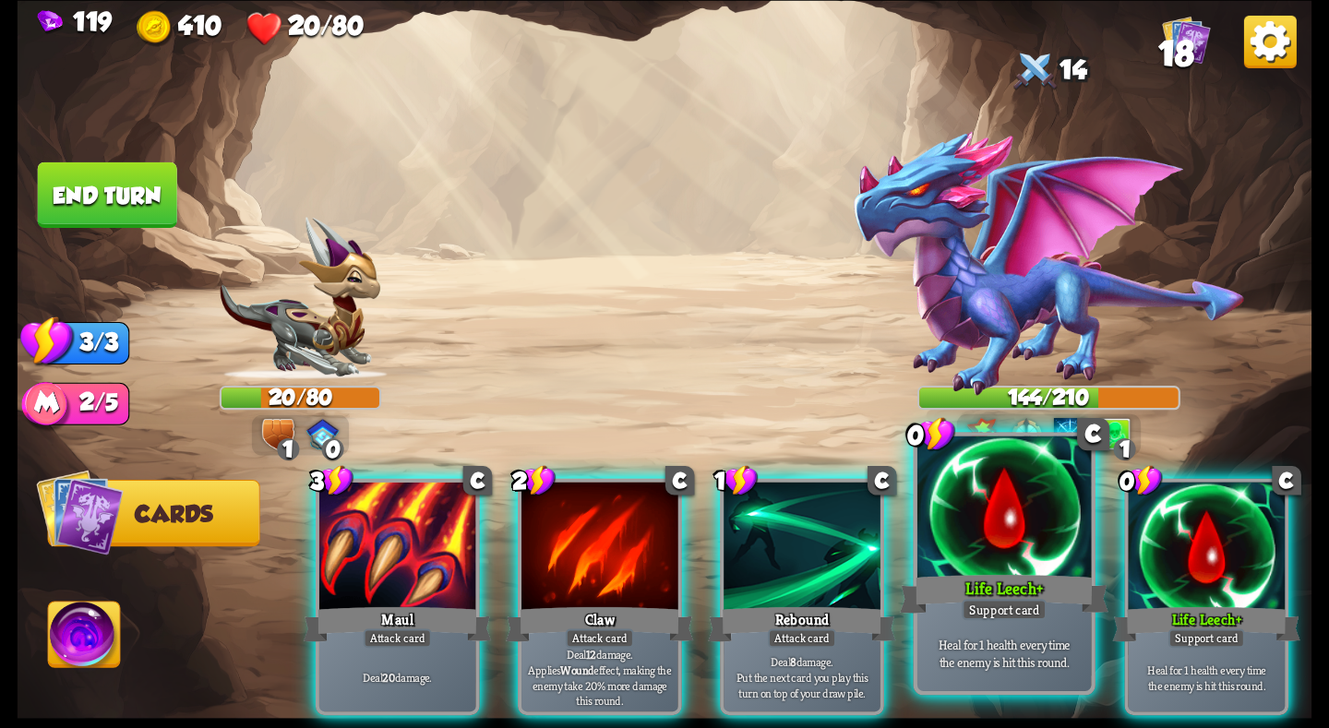
click at [959, 524] on div at bounding box center [1004, 509] width 174 height 147
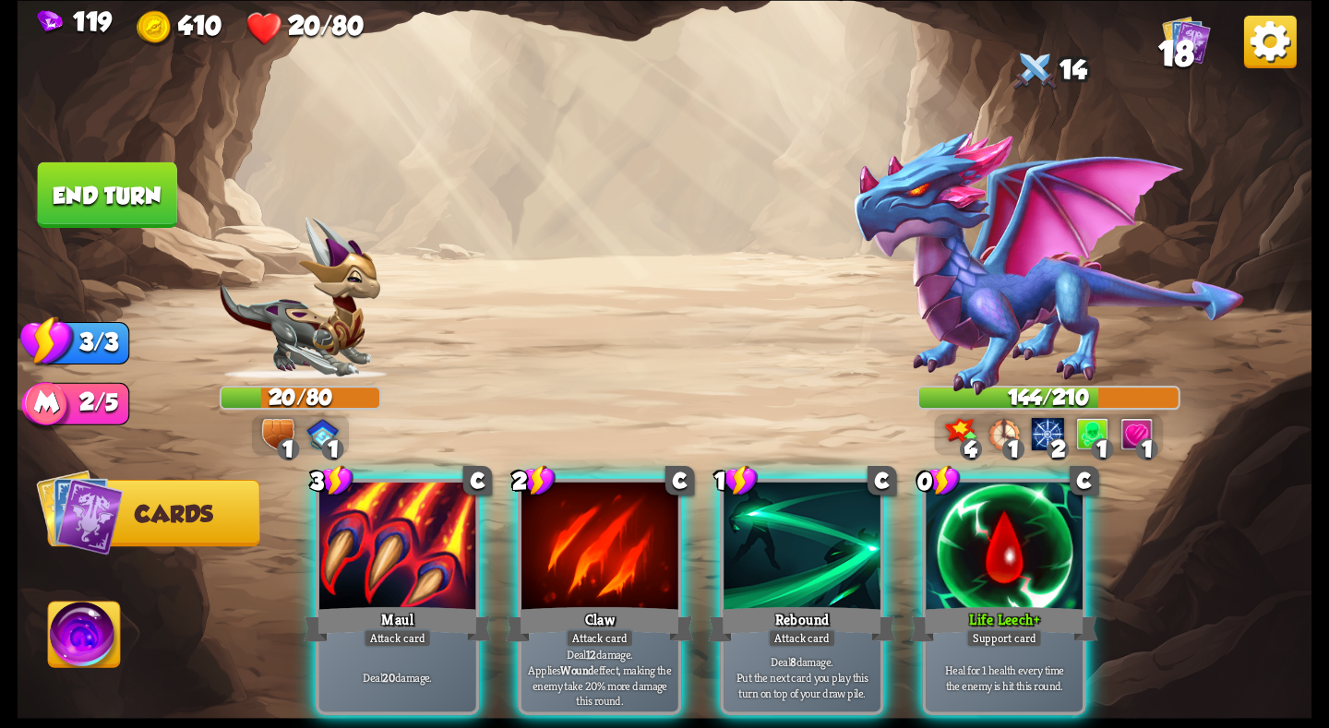
click at [959, 524] on div at bounding box center [1004, 548] width 157 height 132
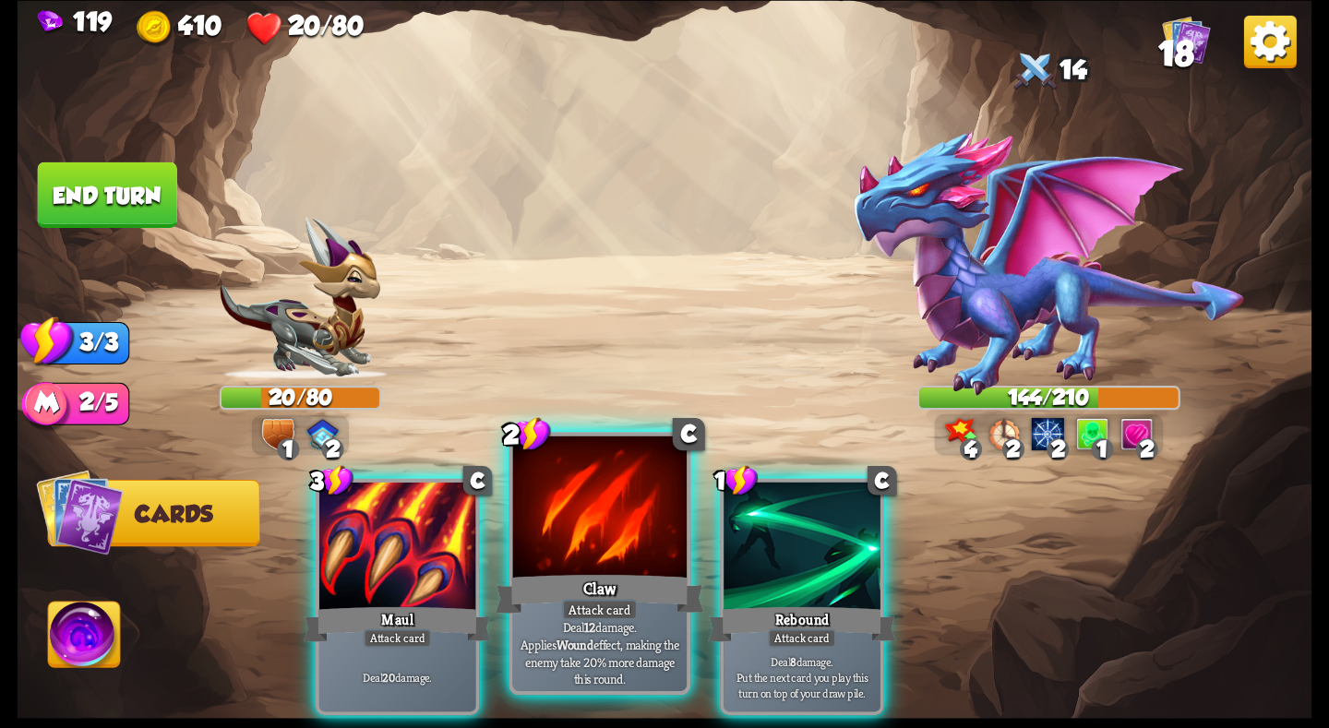
click at [617, 568] on div at bounding box center [600, 509] width 174 height 147
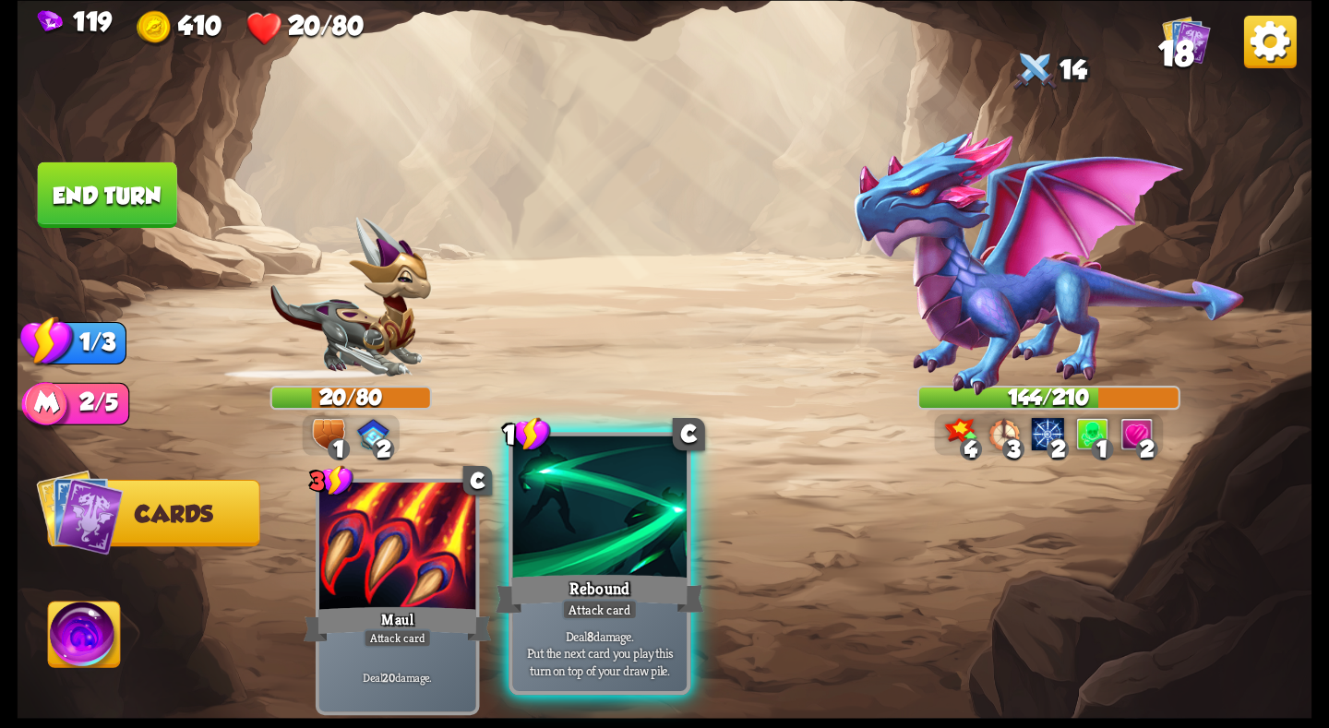
click at [611, 569] on div at bounding box center [600, 509] width 174 height 147
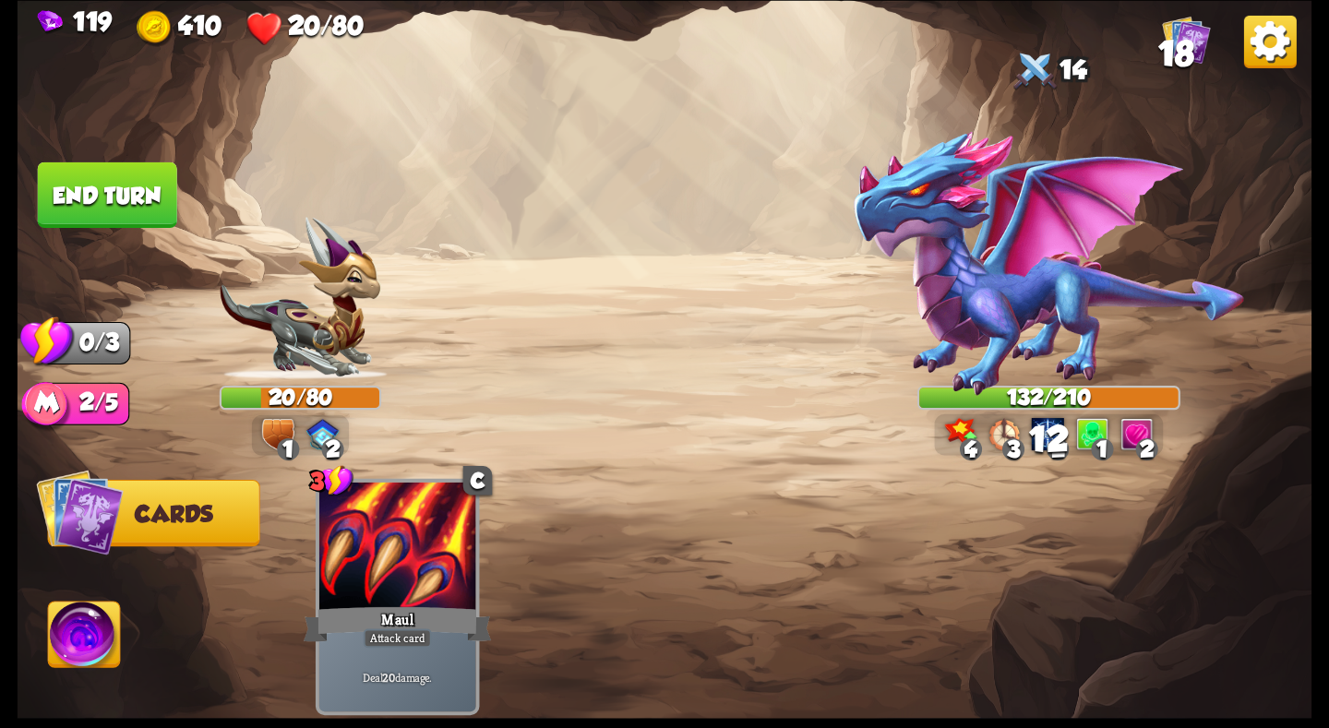
click at [129, 211] on button "End turn" at bounding box center [107, 195] width 139 height 66
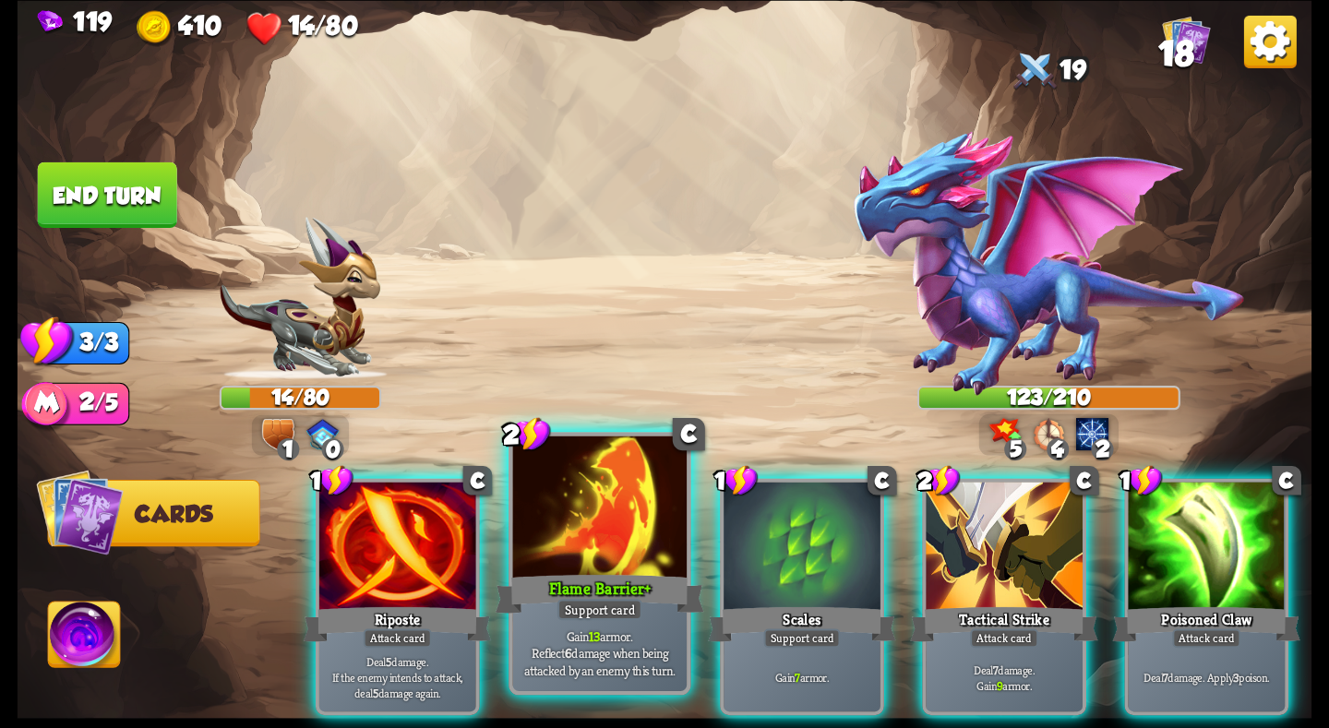
click at [601, 577] on div "Flame Barrier+" at bounding box center [600, 593] width 209 height 46
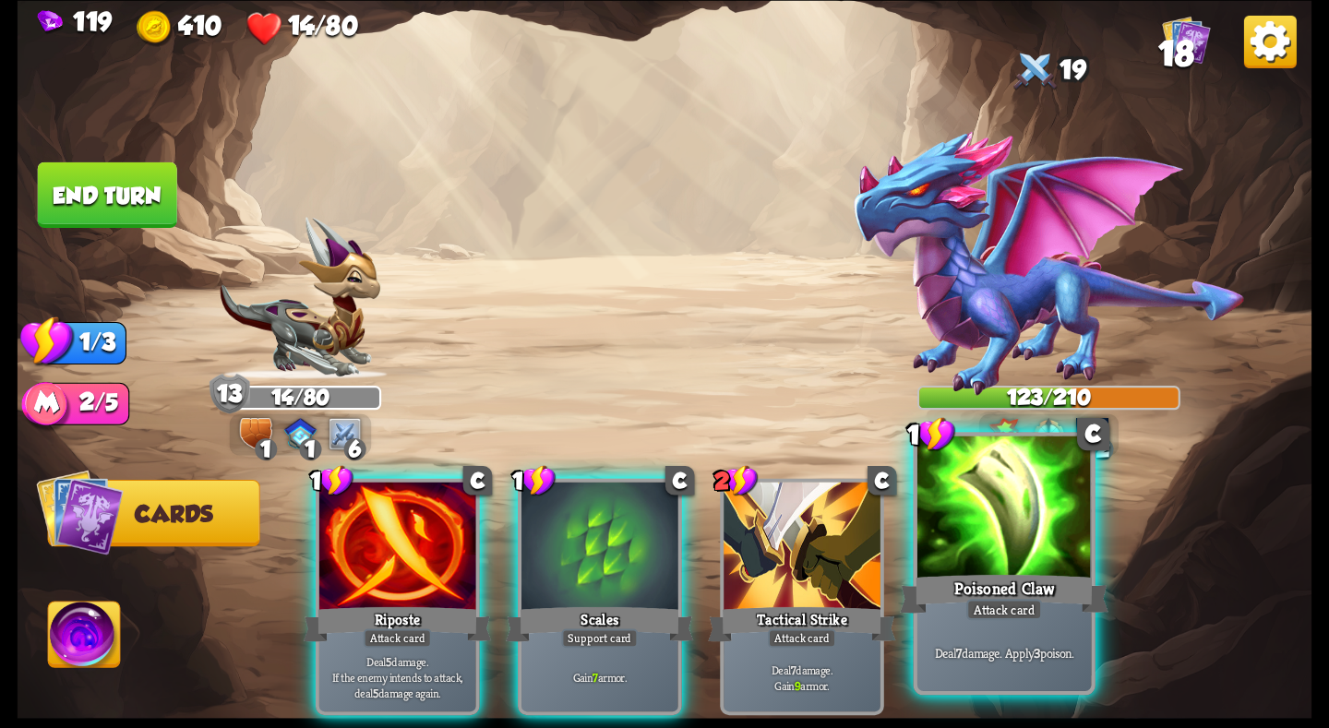
click at [1005, 544] on div at bounding box center [1004, 509] width 174 height 147
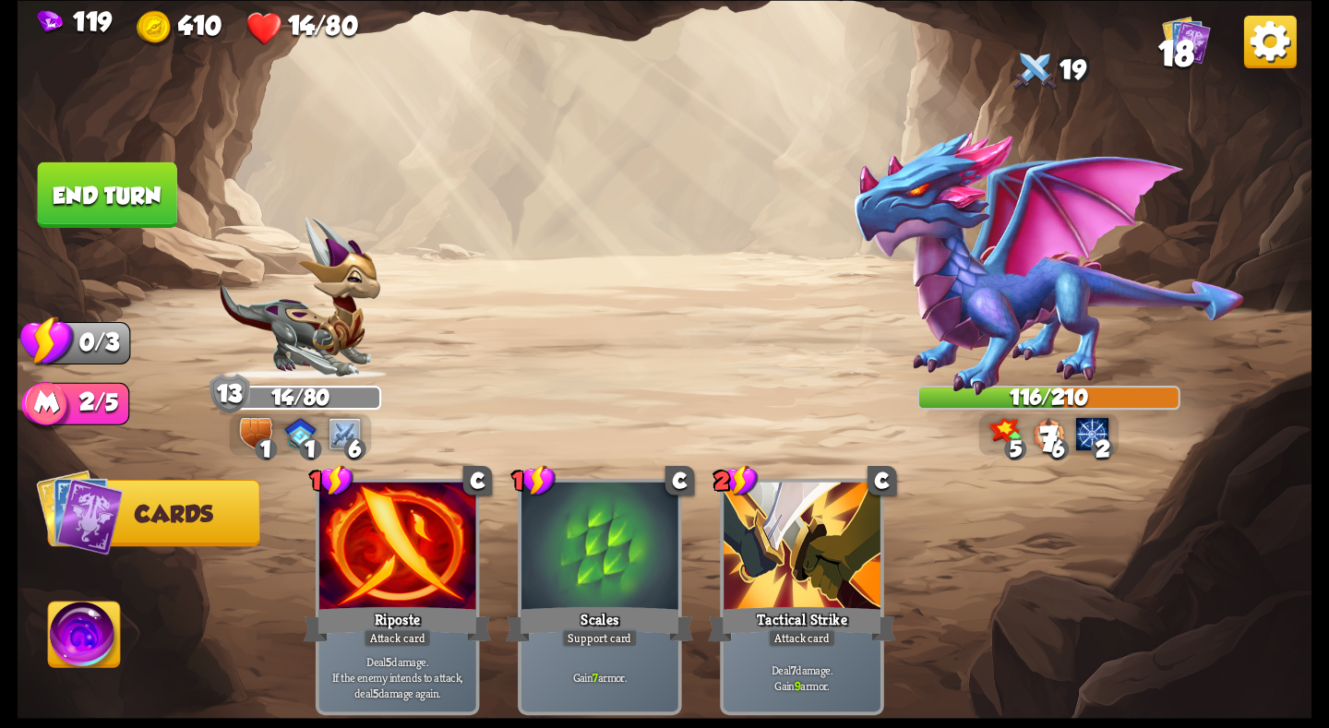
click at [100, 165] on button "End turn" at bounding box center [107, 195] width 139 height 66
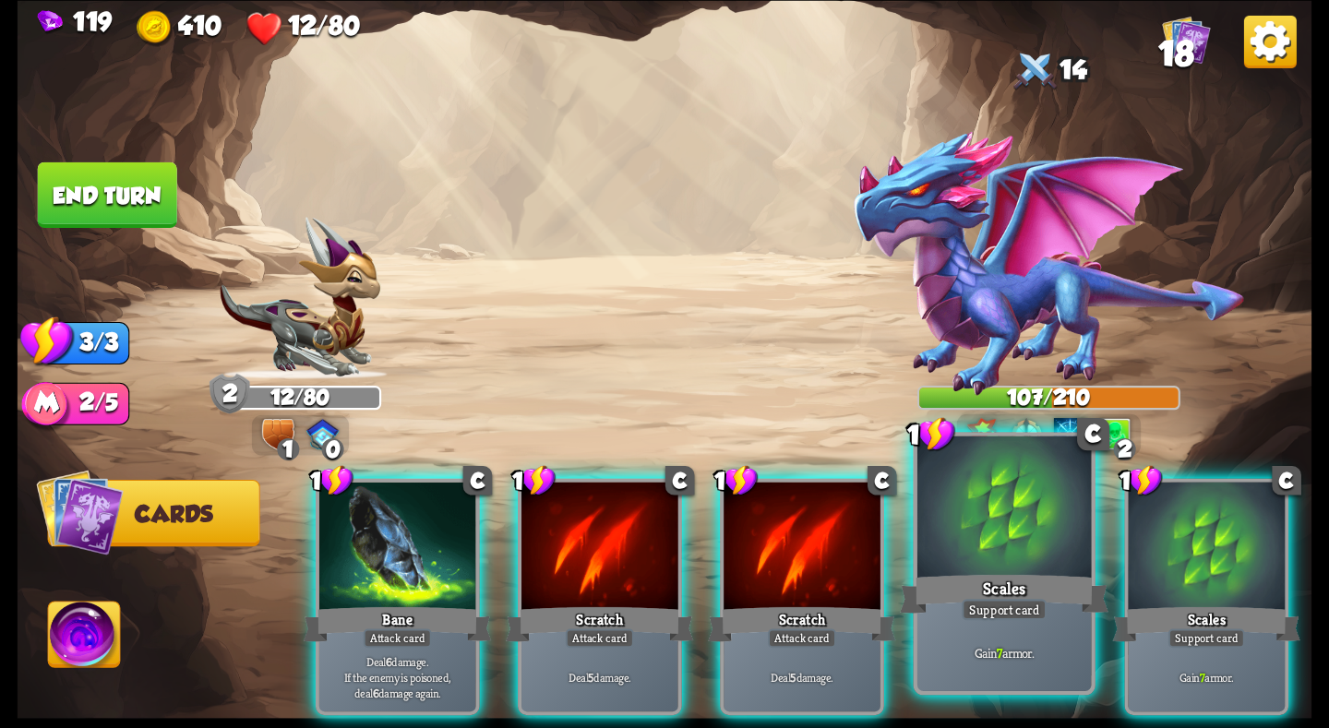
click at [1001, 579] on div "Scales" at bounding box center [1004, 593] width 209 height 46
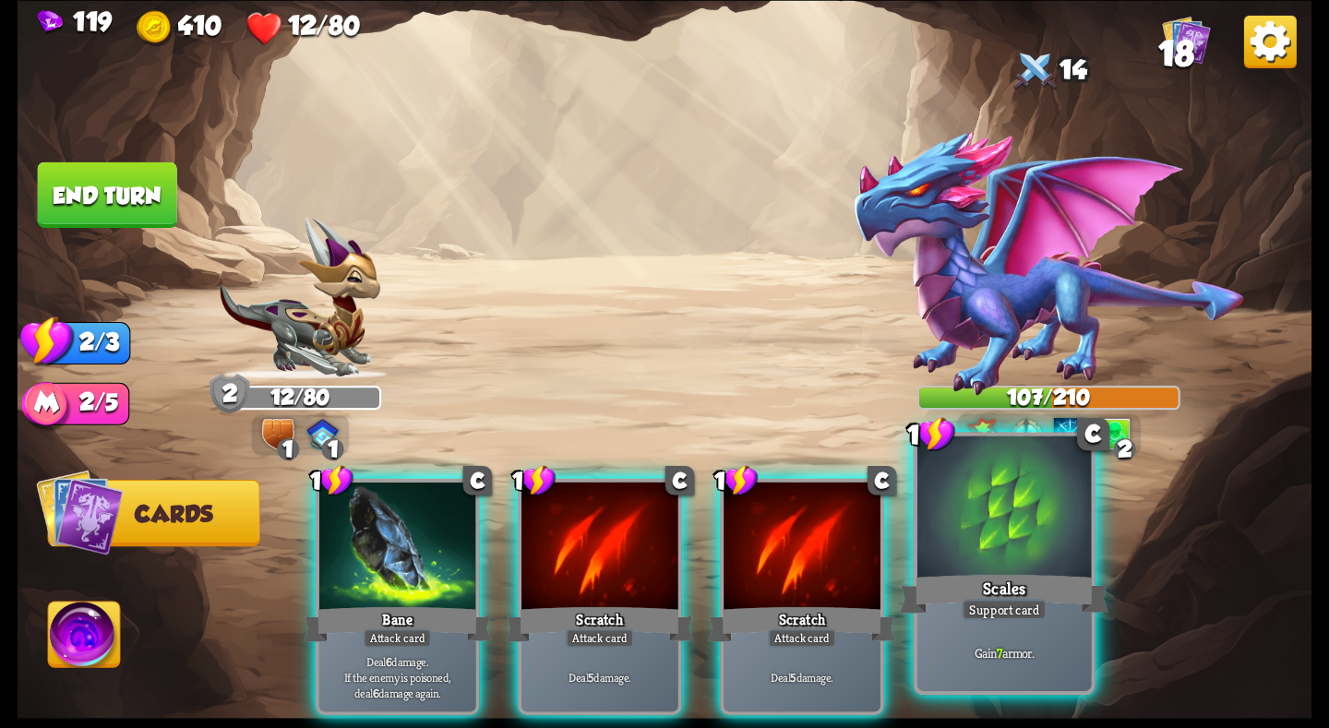
click at [1014, 566] on div at bounding box center [1004, 509] width 174 height 147
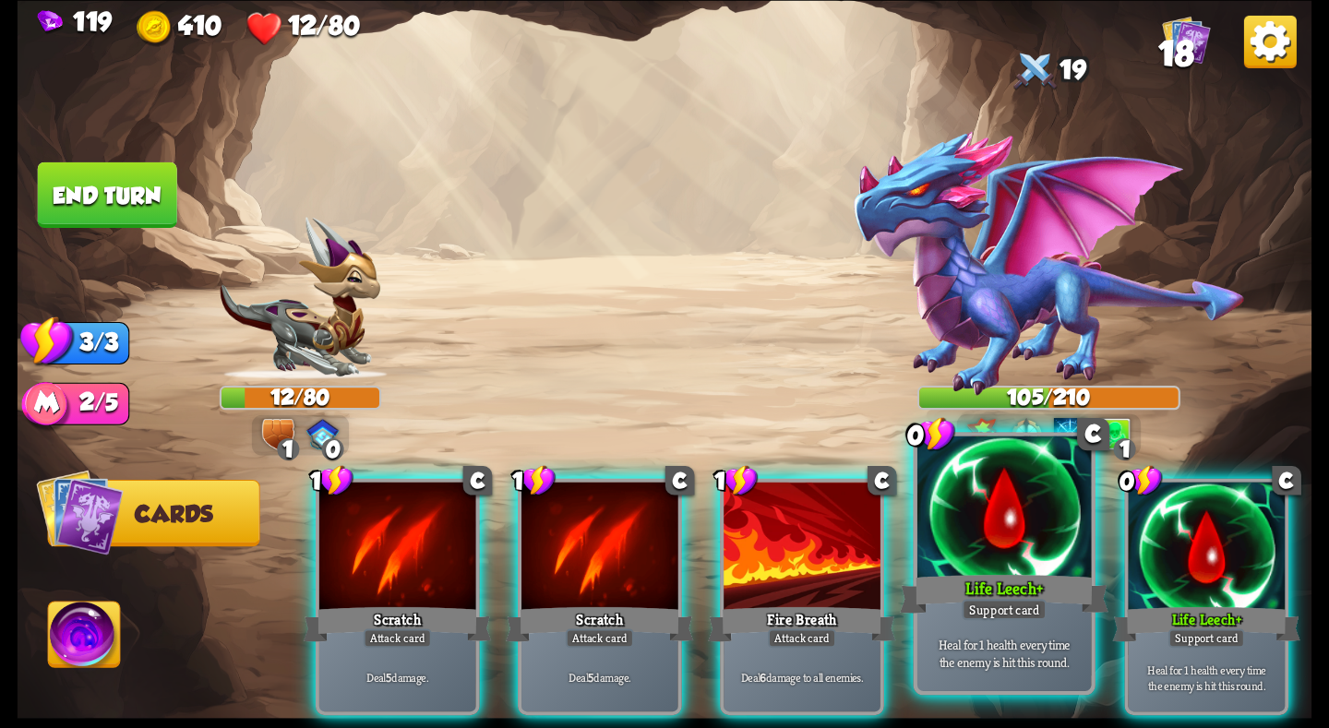
click at [1006, 570] on div "Life Leech+" at bounding box center [1004, 593] width 209 height 46
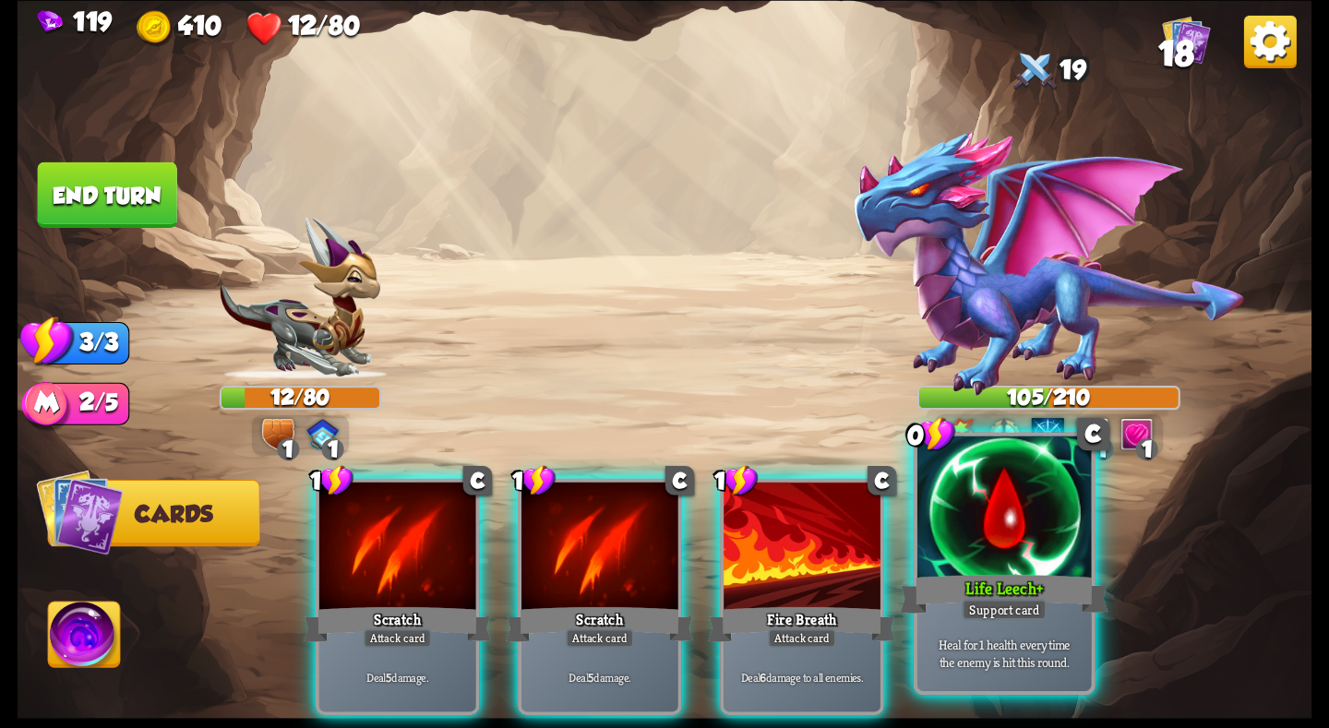
click at [1016, 570] on div "Life Leech+" at bounding box center [1004, 593] width 209 height 46
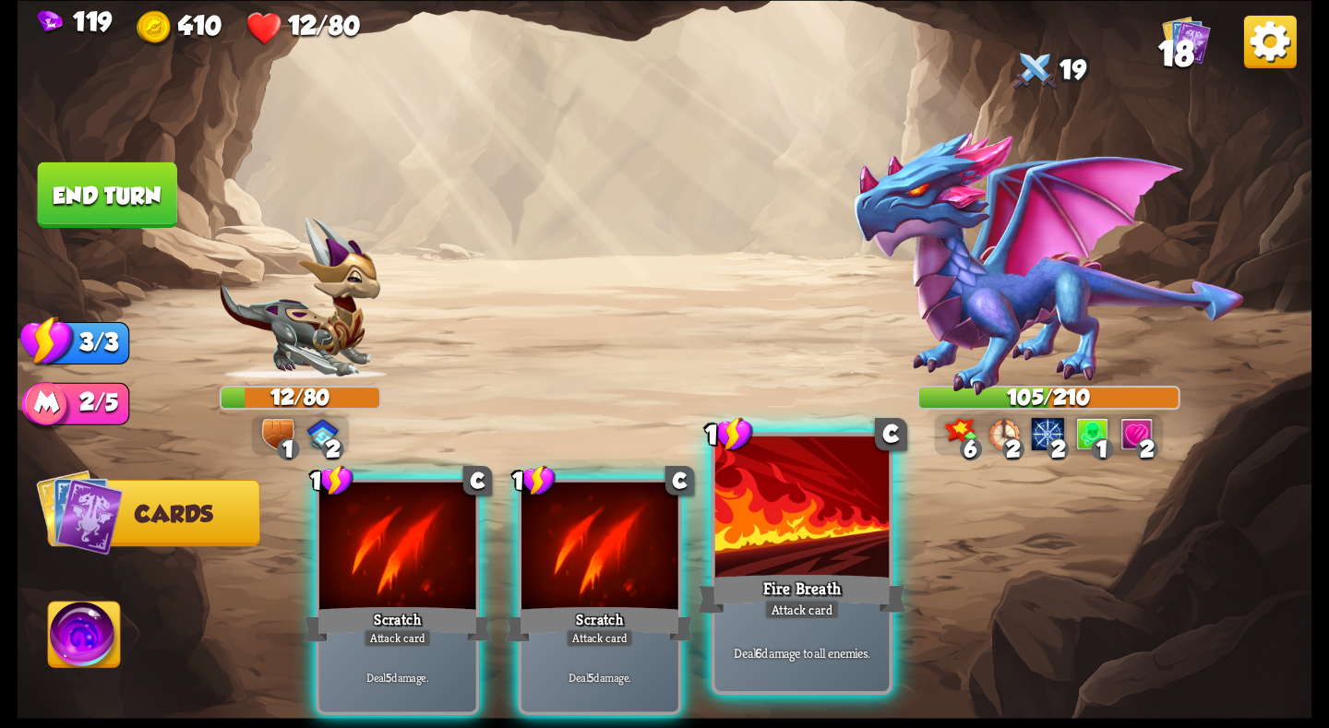
click at [796, 594] on div "Fire Breath" at bounding box center [802, 593] width 209 height 46
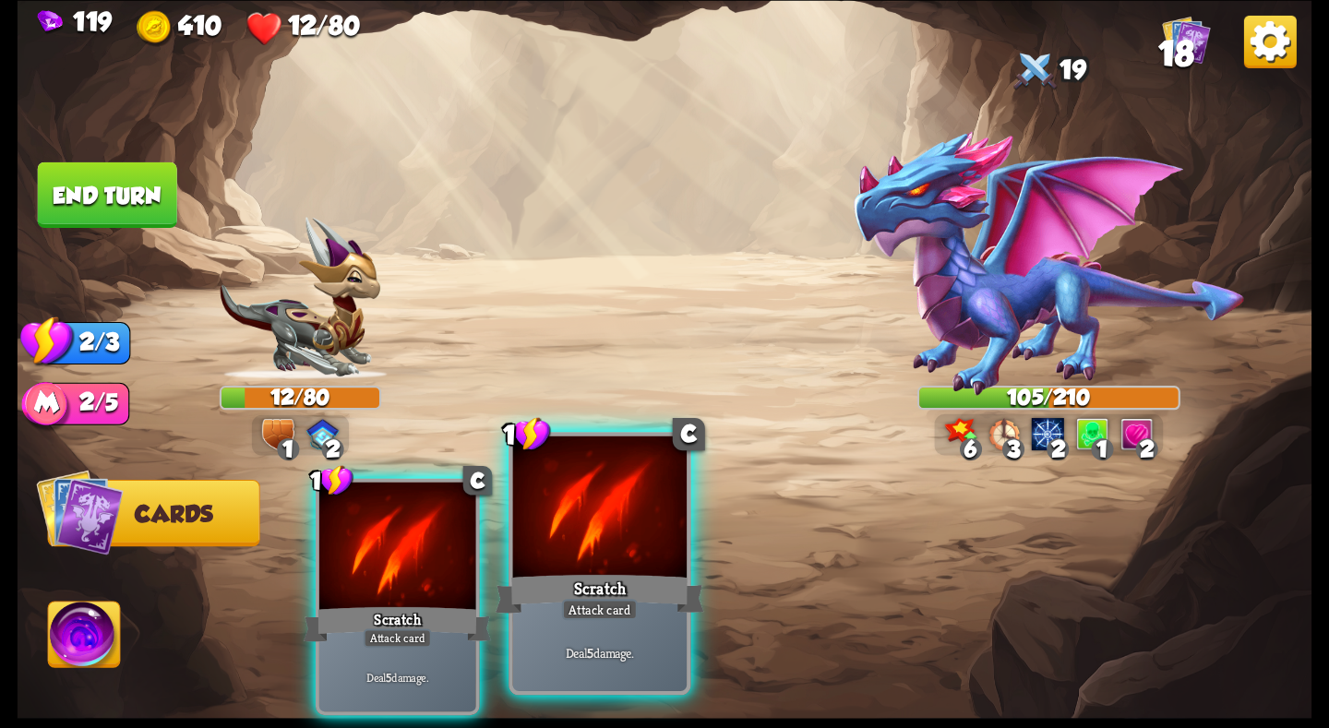
click at [592, 589] on div "Scratch" at bounding box center [600, 593] width 209 height 46
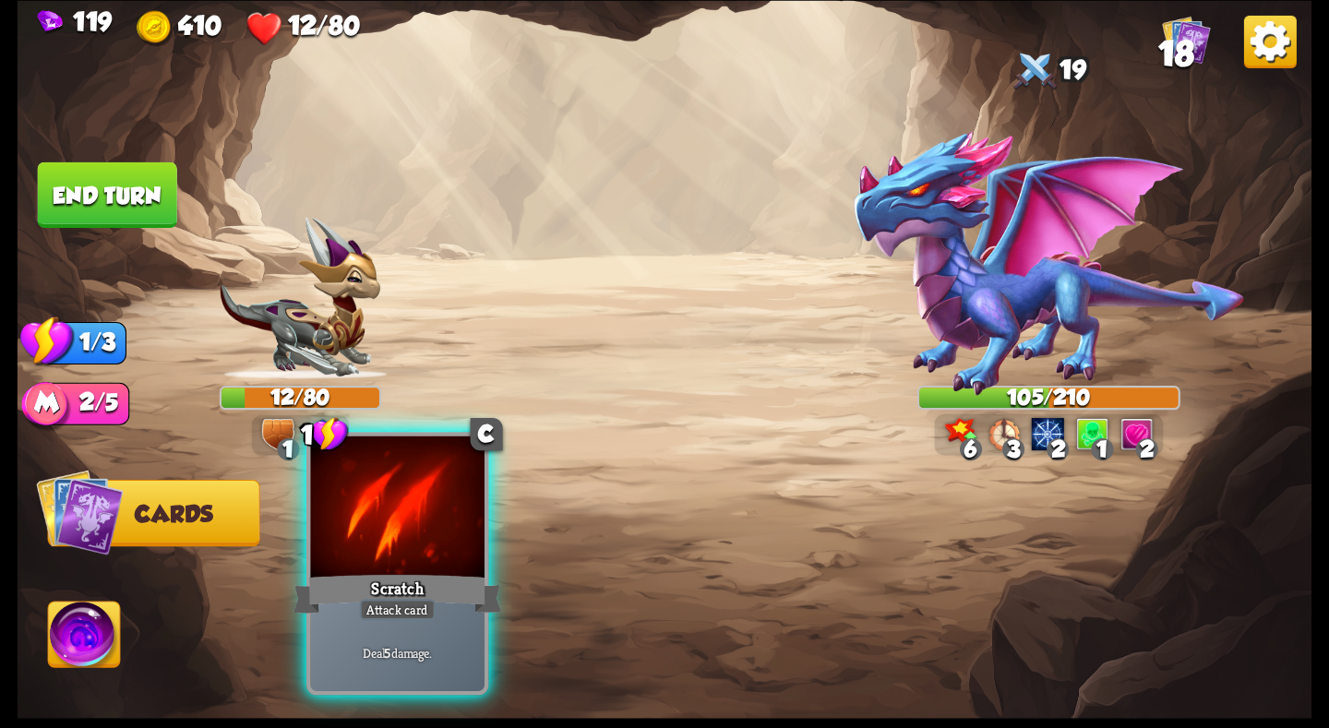
click at [424, 564] on div at bounding box center [397, 509] width 174 height 147
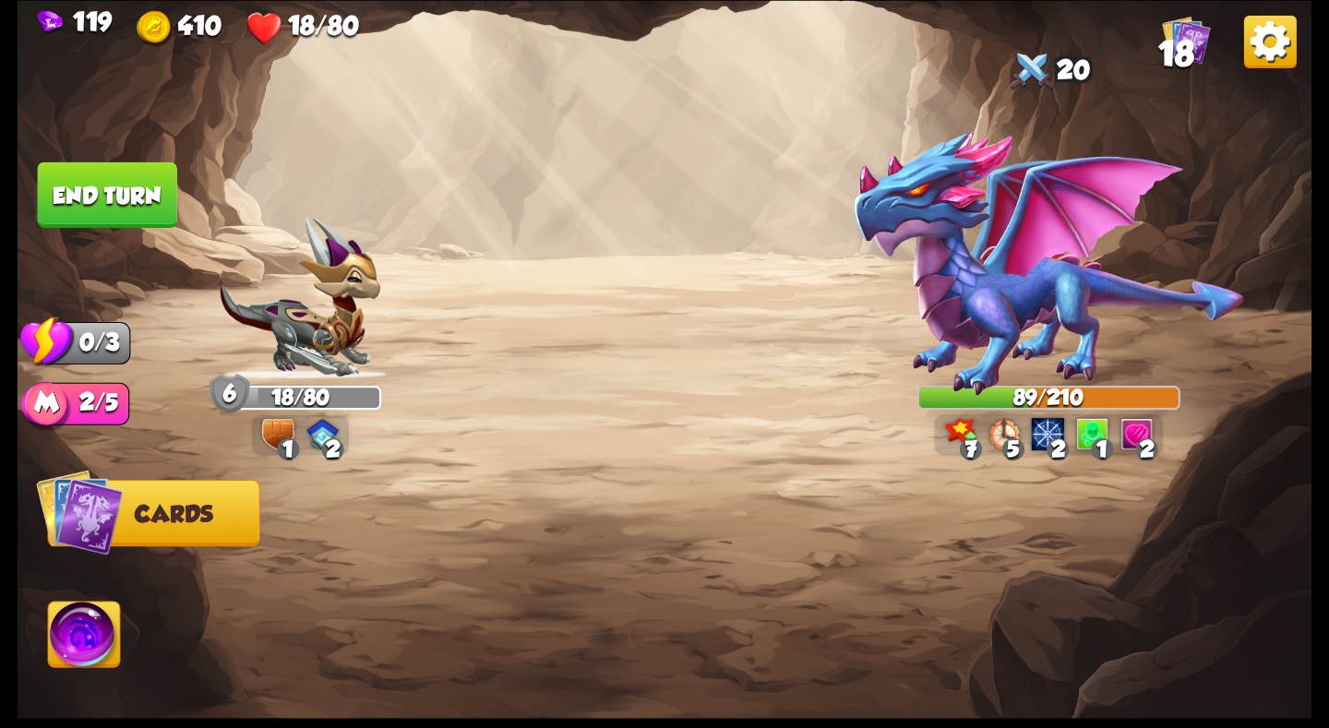
click at [68, 204] on button "End turn" at bounding box center [107, 195] width 139 height 66
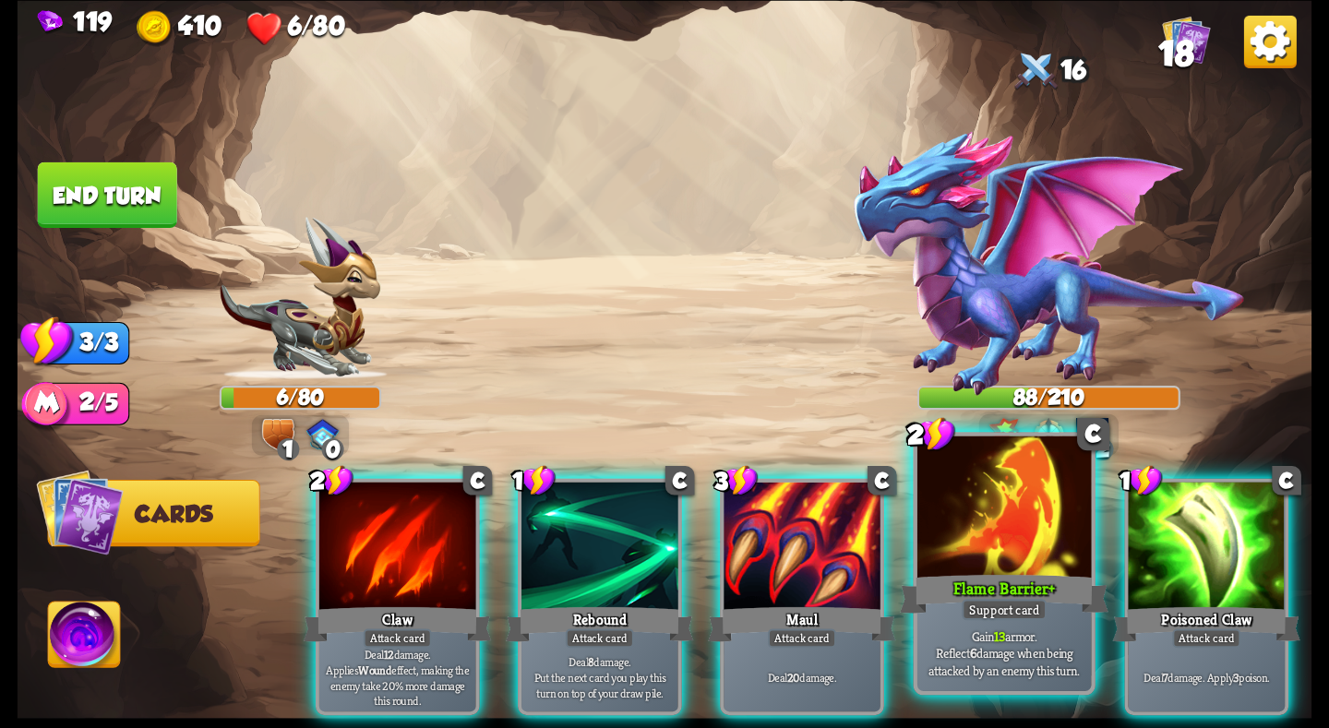
click at [990, 577] on div "Flame Barrier+" at bounding box center [1004, 593] width 209 height 46
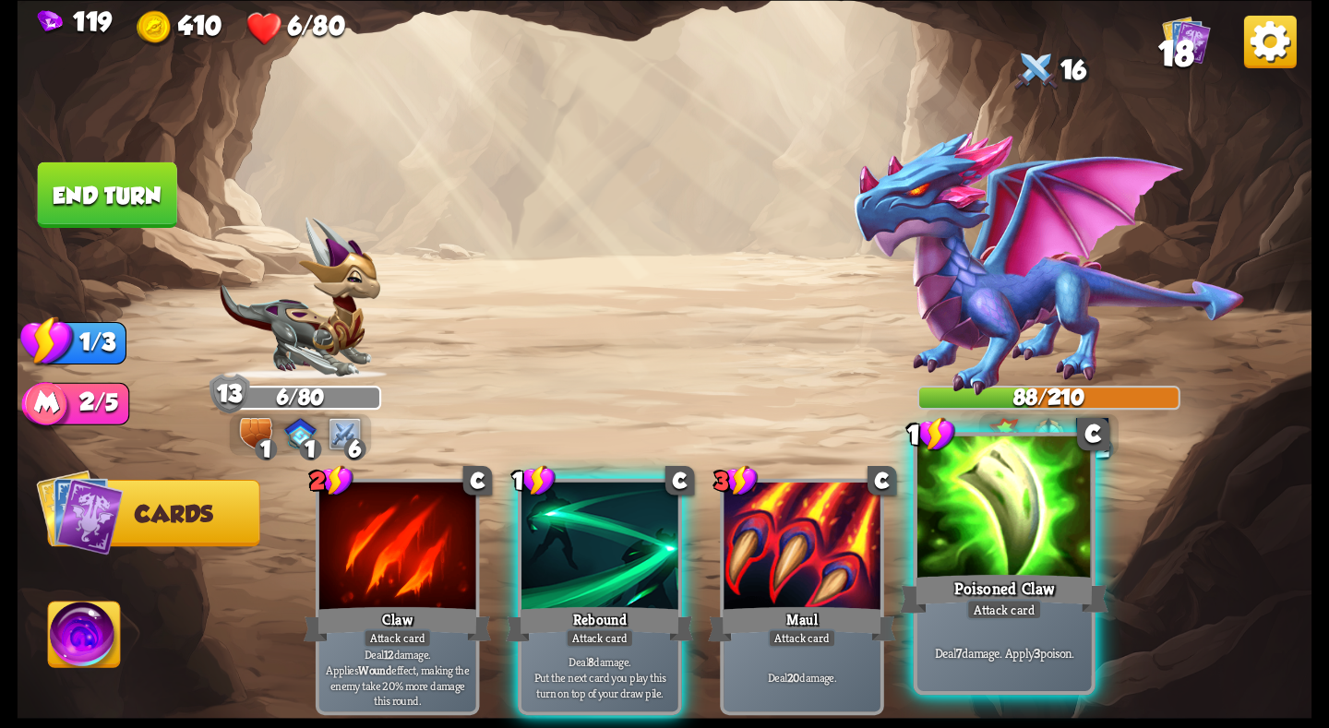
click at [1045, 558] on div at bounding box center [1004, 509] width 174 height 147
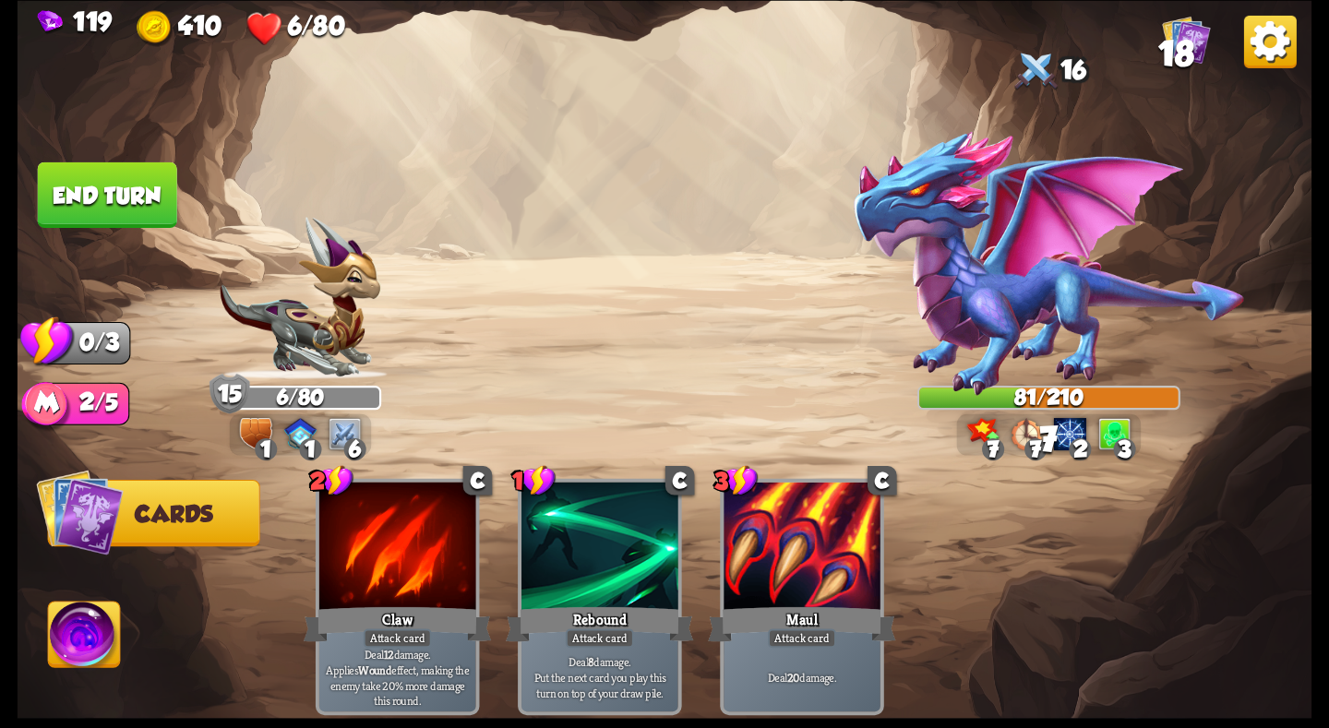
click at [104, 181] on button "End turn" at bounding box center [107, 195] width 139 height 66
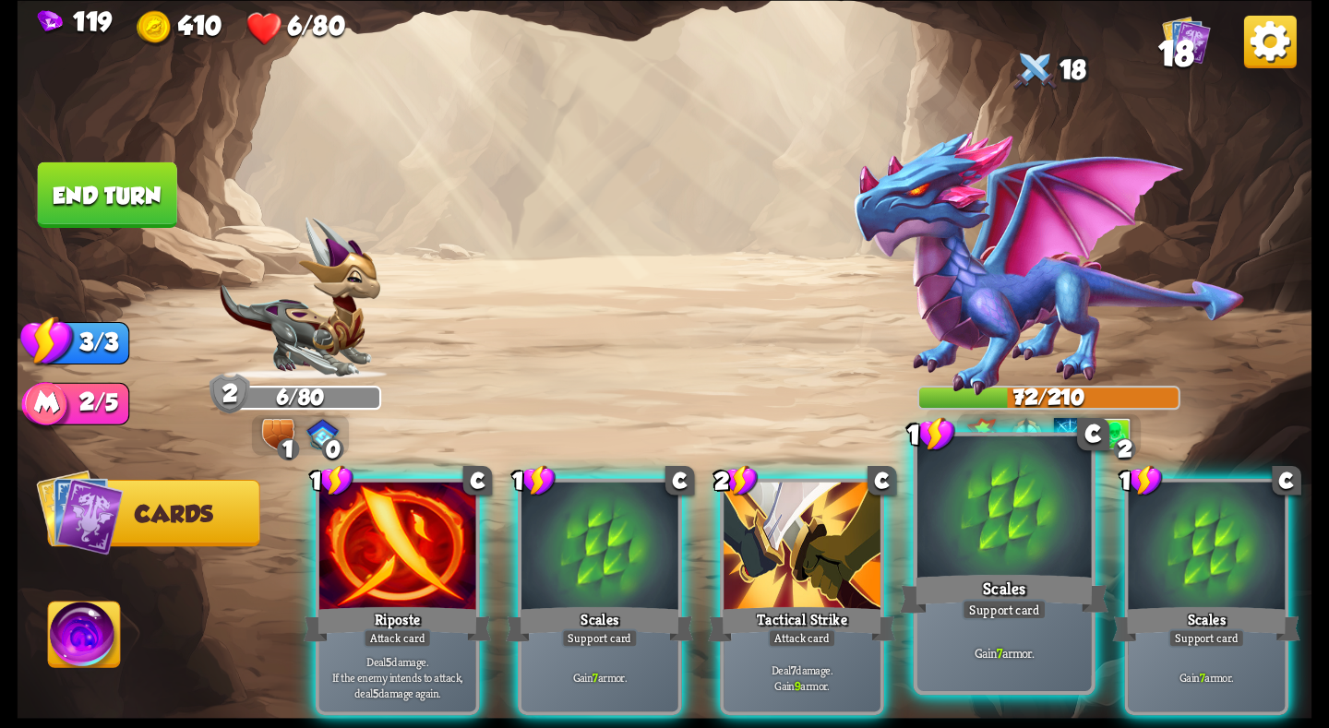
click at [981, 565] on div at bounding box center [1004, 509] width 174 height 147
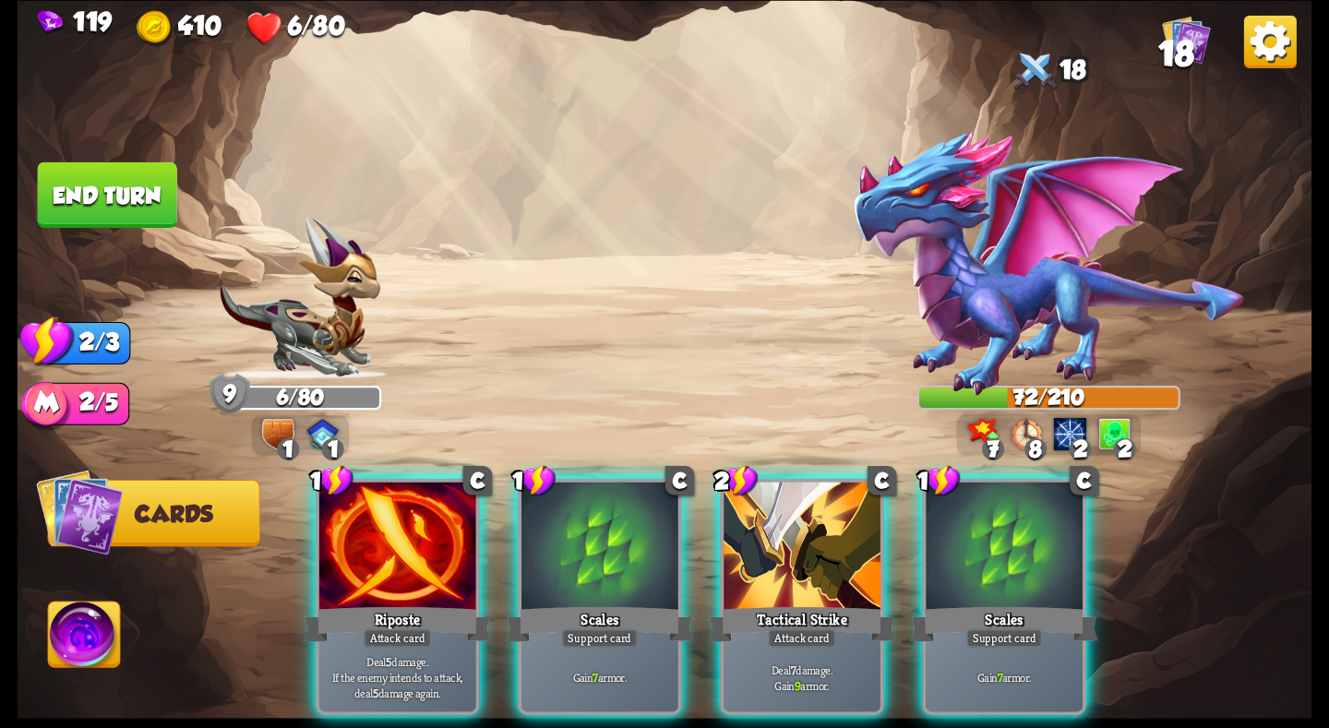
click at [981, 565] on div at bounding box center [1004, 548] width 157 height 132
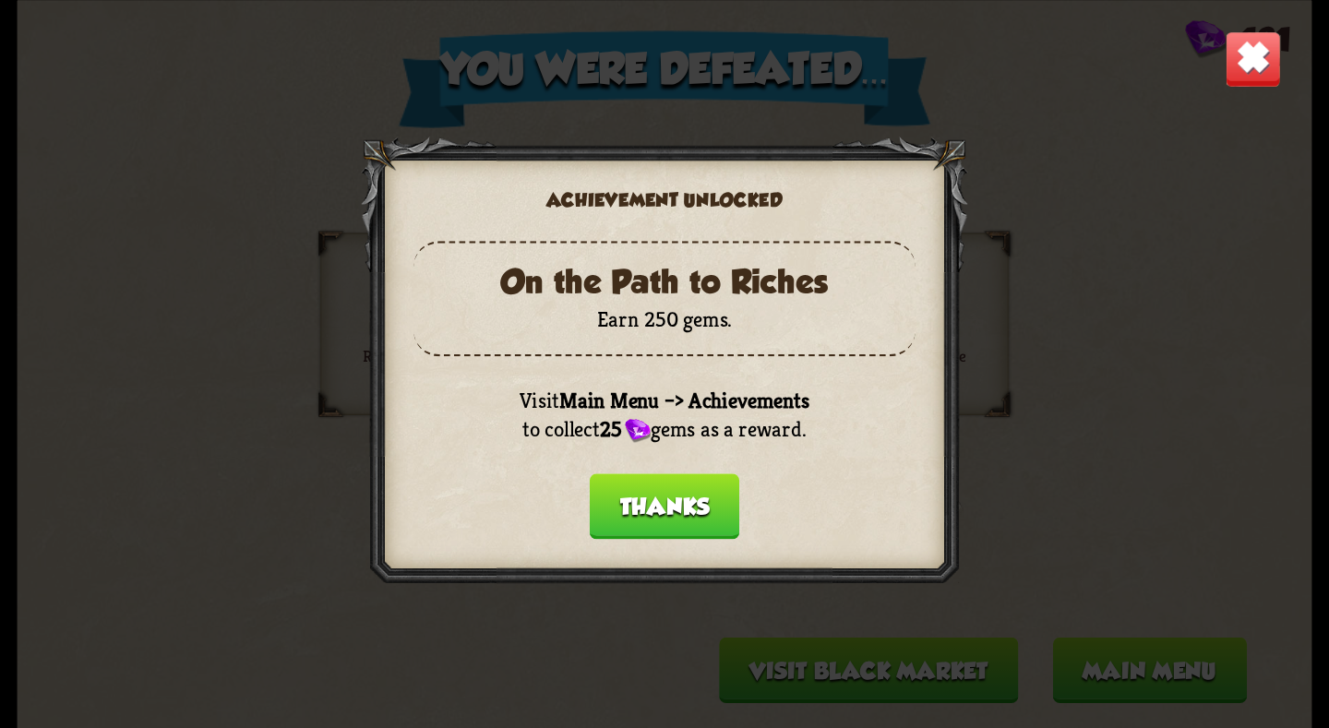
click at [697, 500] on button "Thanks" at bounding box center [665, 506] width 150 height 66
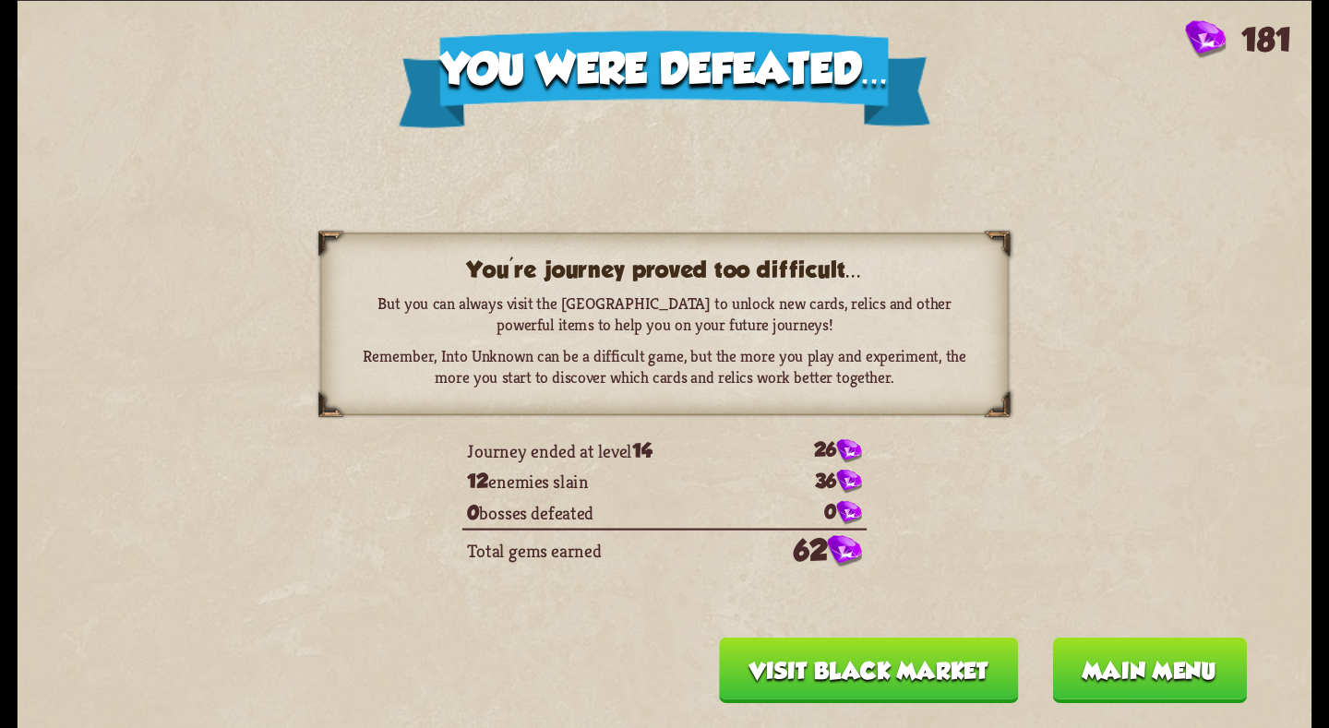
click at [1140, 695] on button "Main menu" at bounding box center [1149, 670] width 195 height 66
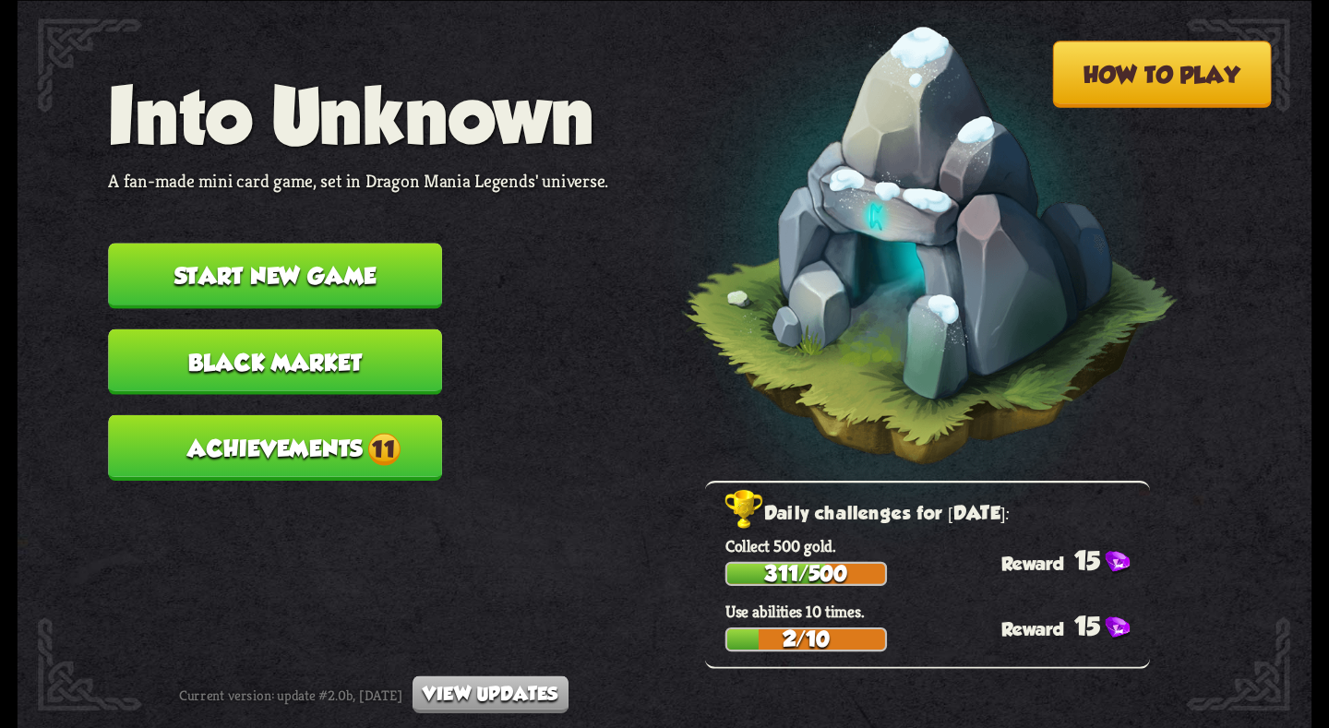
click at [398, 433] on button "Achievements 11" at bounding box center [275, 447] width 334 height 66
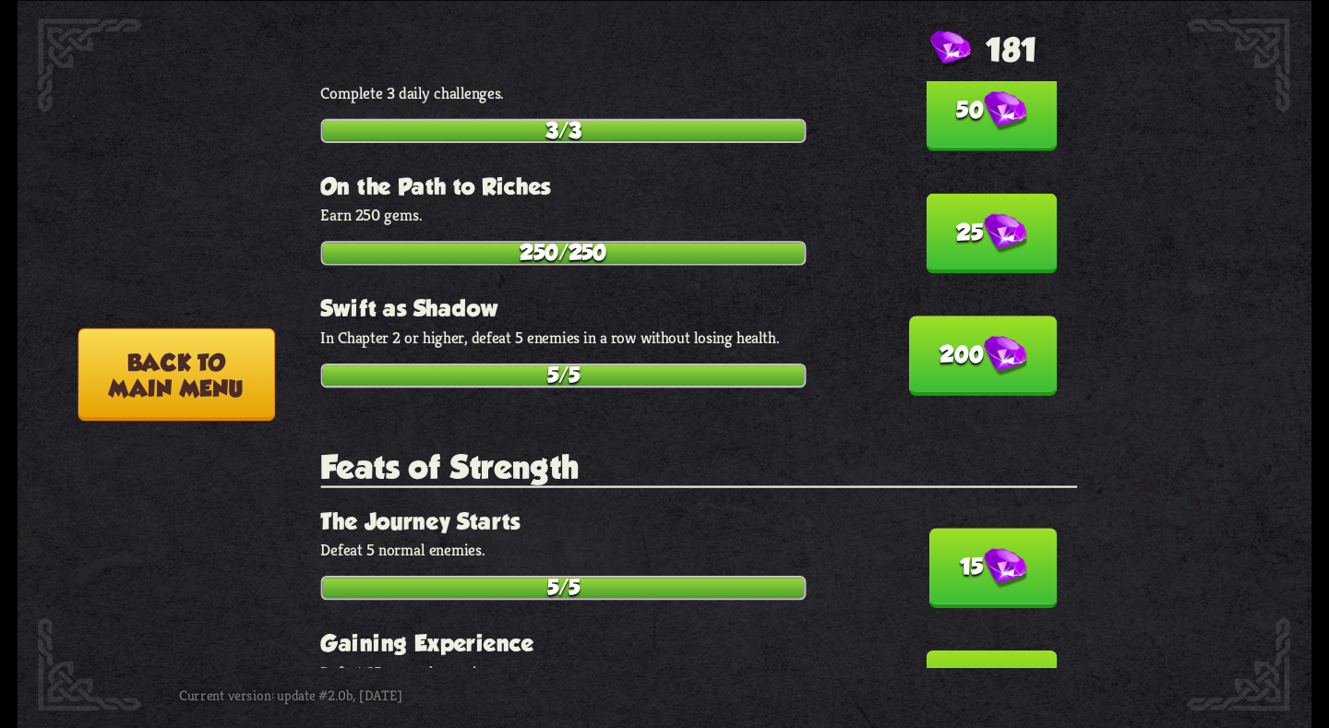
scroll to position [1384, 0]
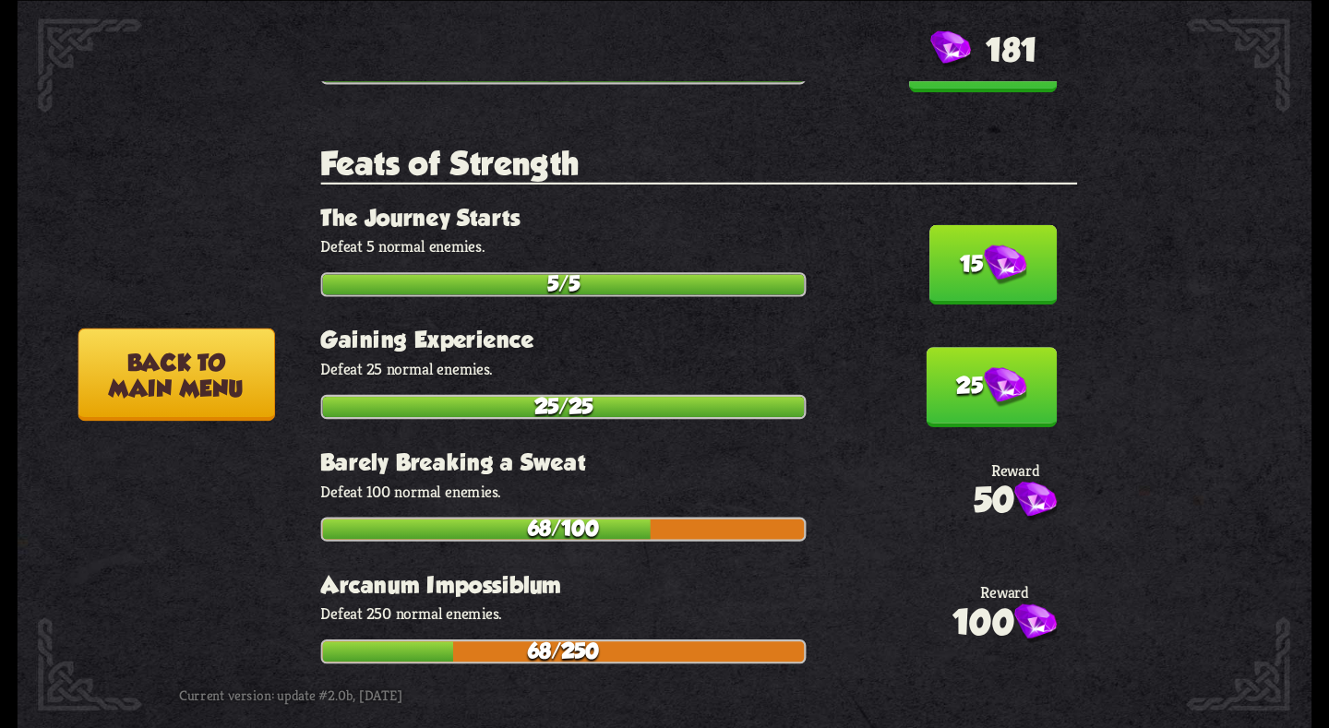
click at [167, 352] on button "Back to main menu" at bounding box center [176, 374] width 197 height 93
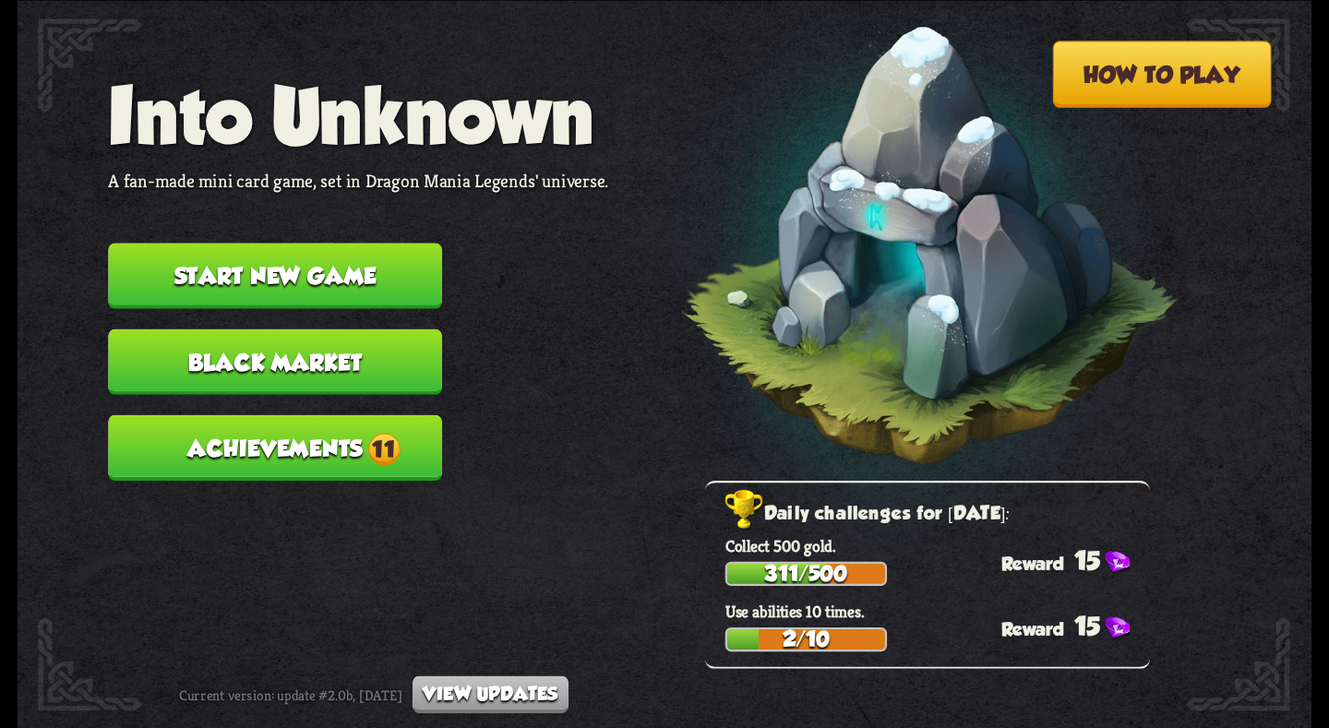
click at [221, 289] on button "Start new game" at bounding box center [275, 276] width 334 height 66
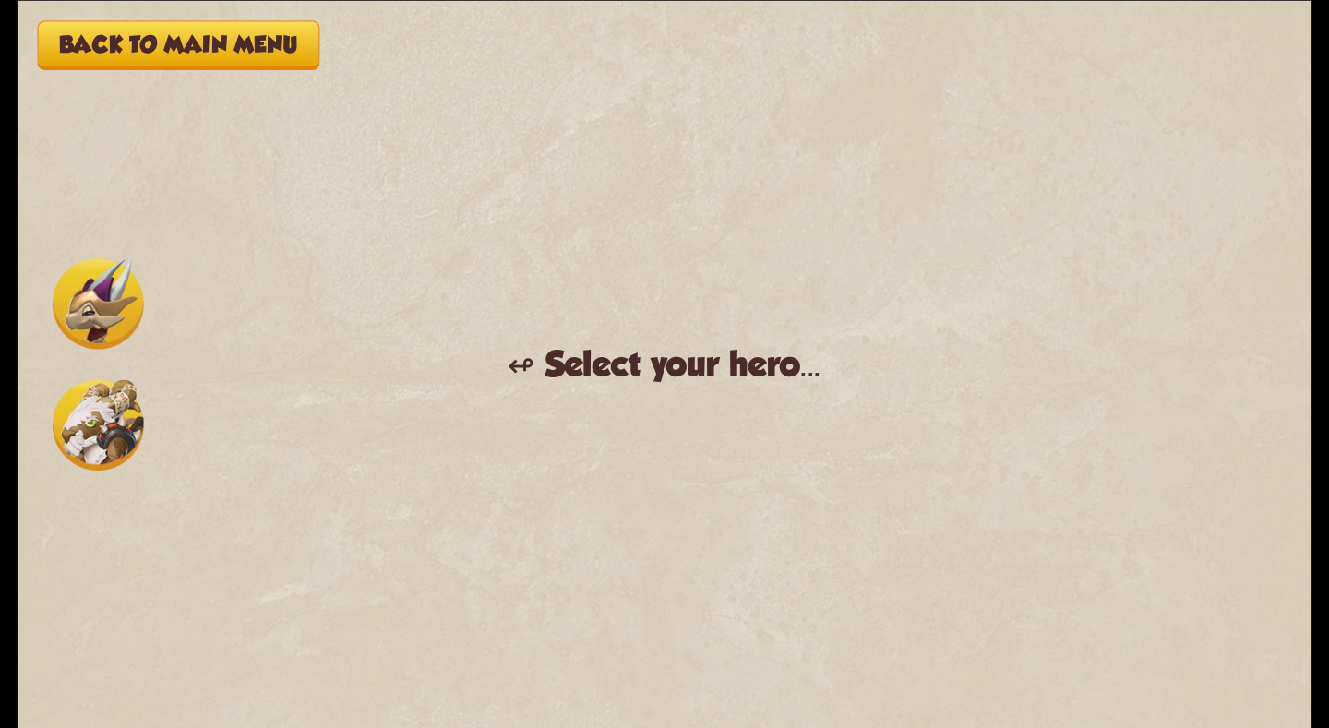
click at [122, 306] on img at bounding box center [98, 302] width 91 height 91
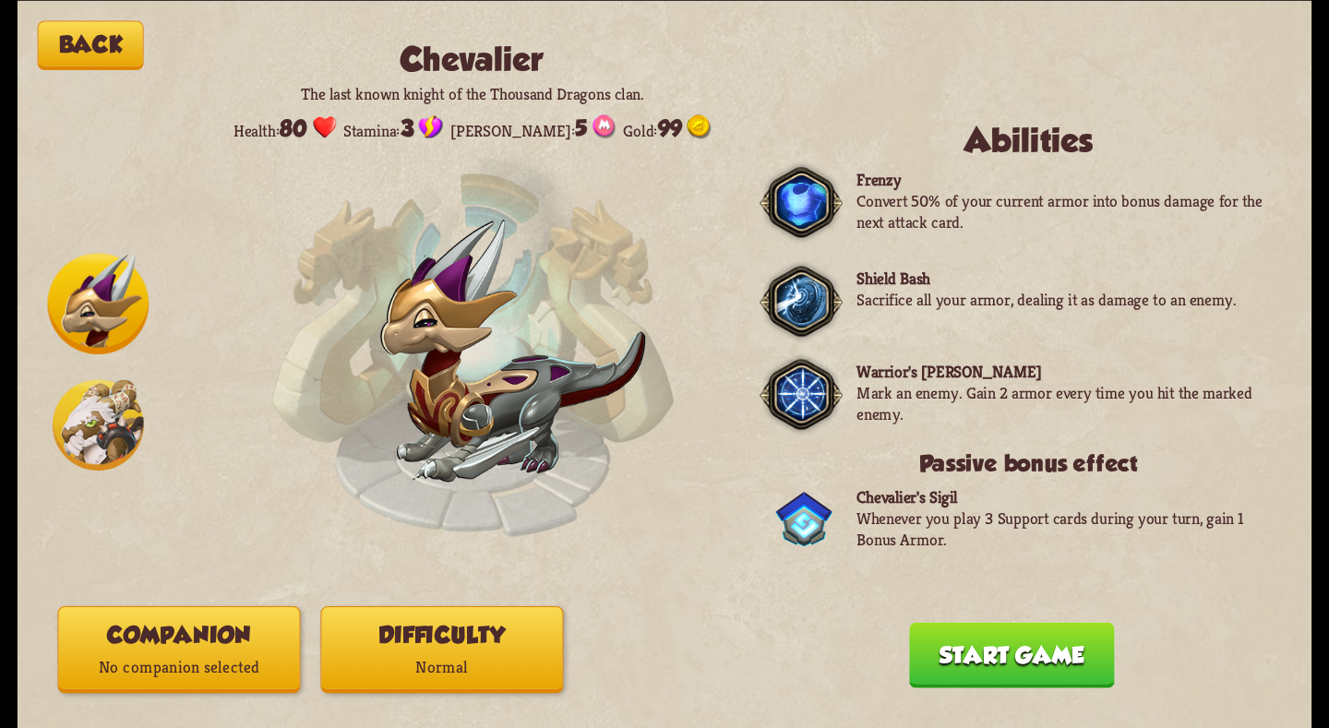
click at [461, 656] on p "Normal" at bounding box center [442, 668] width 241 height 32
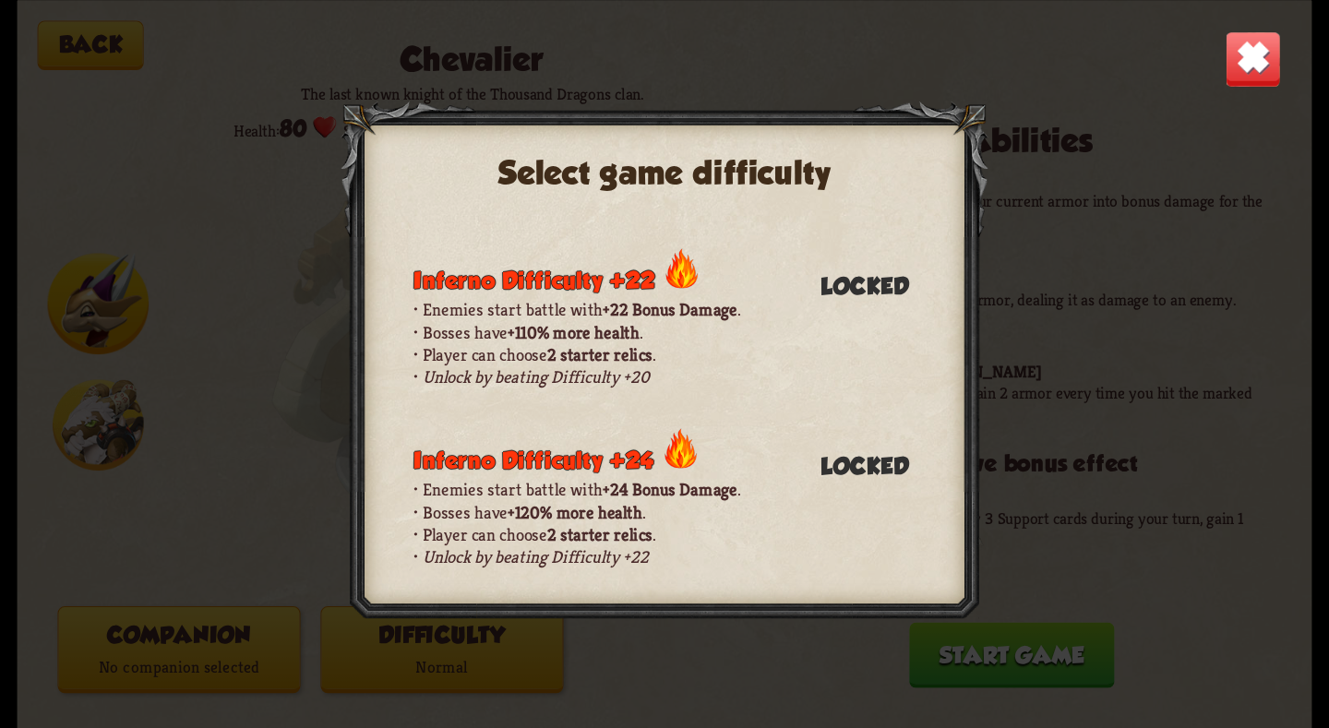
scroll to position [1977, 0]
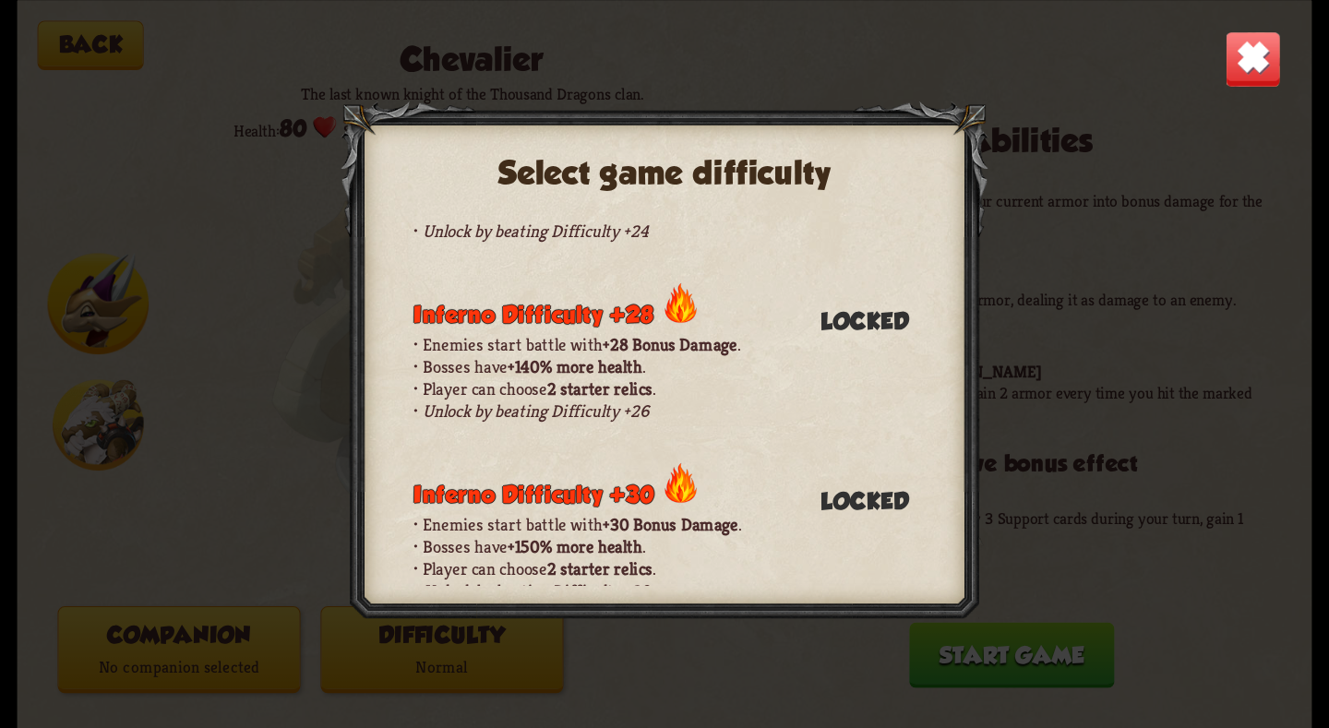
click at [238, 368] on div "Select game difficulty Normal difficulty Enemies don't gain any difficulty bonu…" at bounding box center [665, 364] width 1295 height 728
click at [523, 698] on div "Select game difficulty Normal difficulty Enemies don't gain any difficulty bonu…" at bounding box center [665, 364] width 1295 height 728
click at [301, 317] on div "Select game difficulty Normal difficulty Enemies don't gain any difficulty bonu…" at bounding box center [665, 364] width 1295 height 728
click at [1232, 58] on img at bounding box center [1253, 58] width 56 height 56
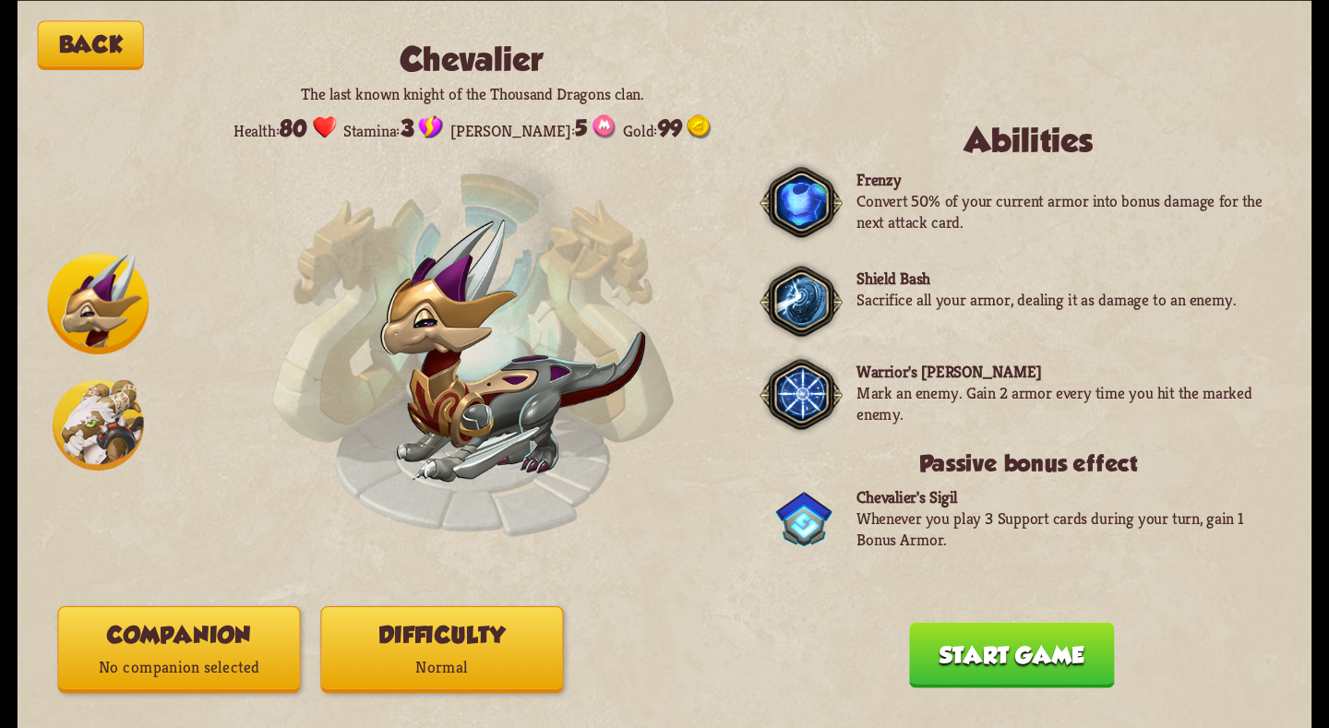
click at [105, 49] on button "Back" at bounding box center [91, 45] width 106 height 50
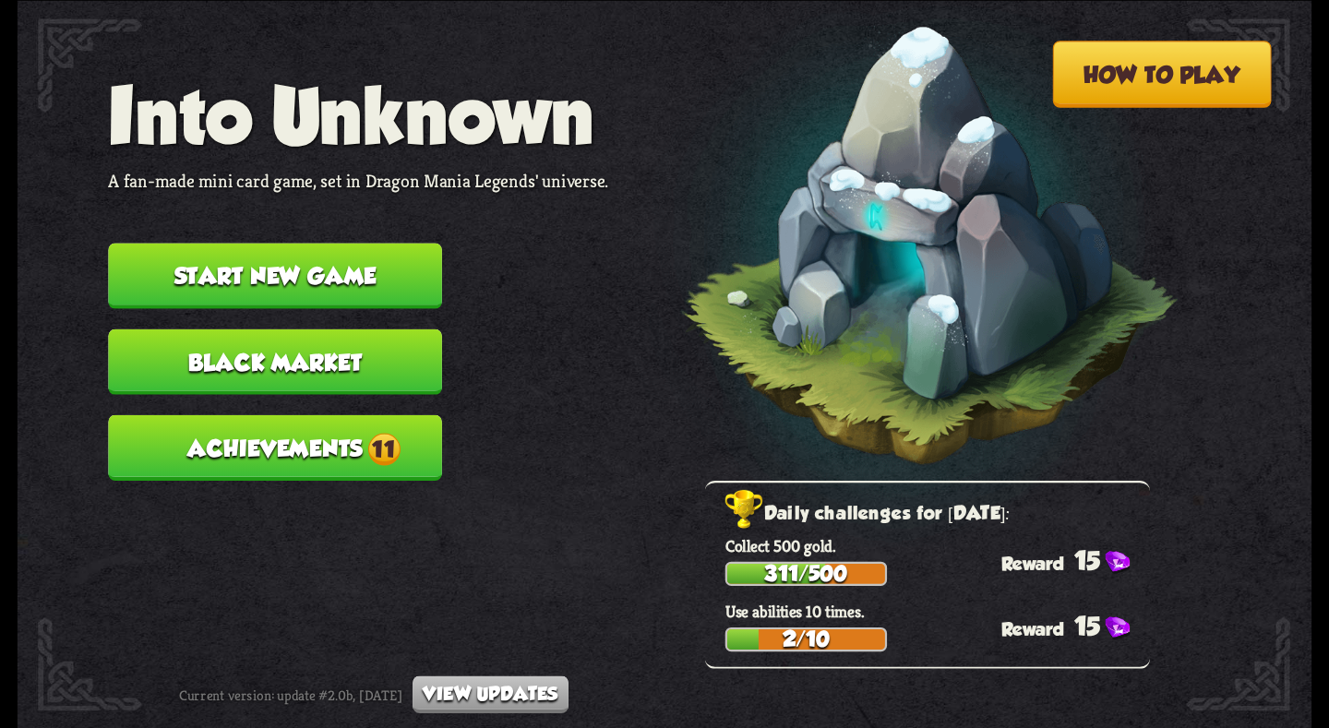
click at [323, 375] on button "Black Market" at bounding box center [275, 362] width 334 height 66
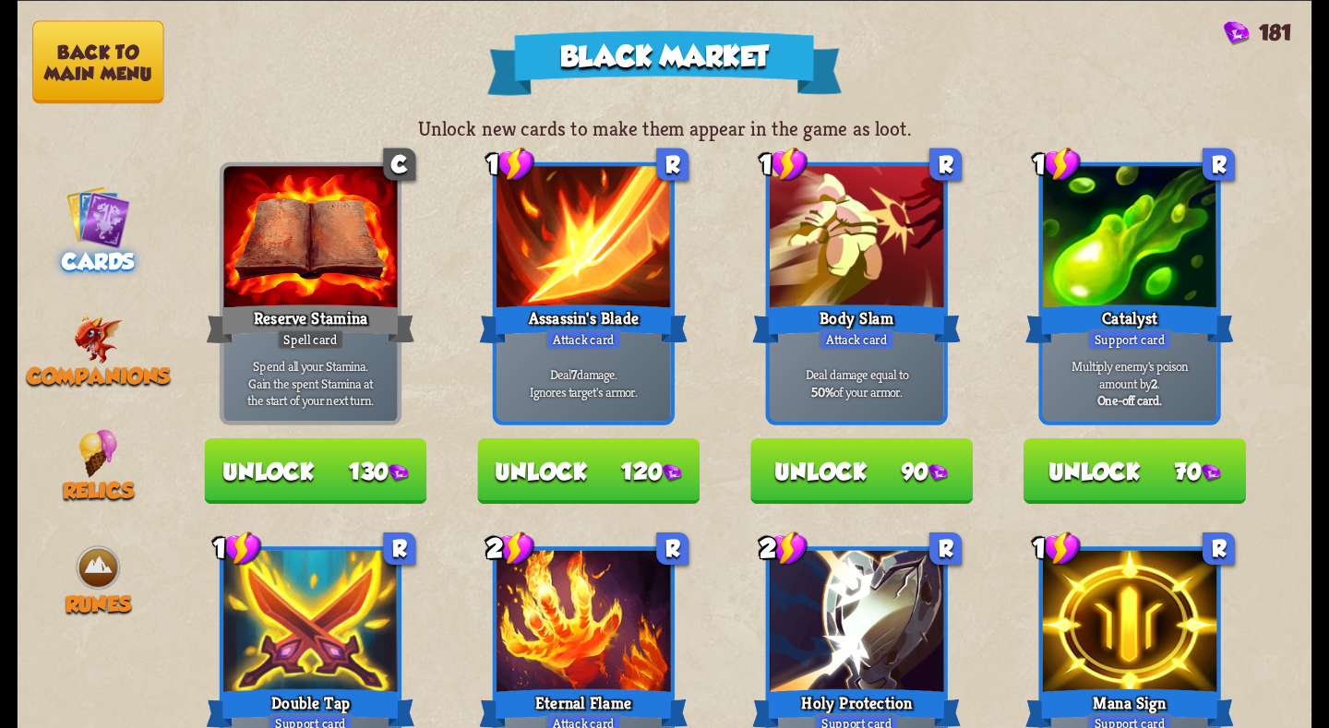
click at [92, 311] on nav "Back to main menu Cards Companions Relics Runes" at bounding box center [99, 364] width 162 height 728
click at [110, 359] on img at bounding box center [99, 339] width 50 height 49
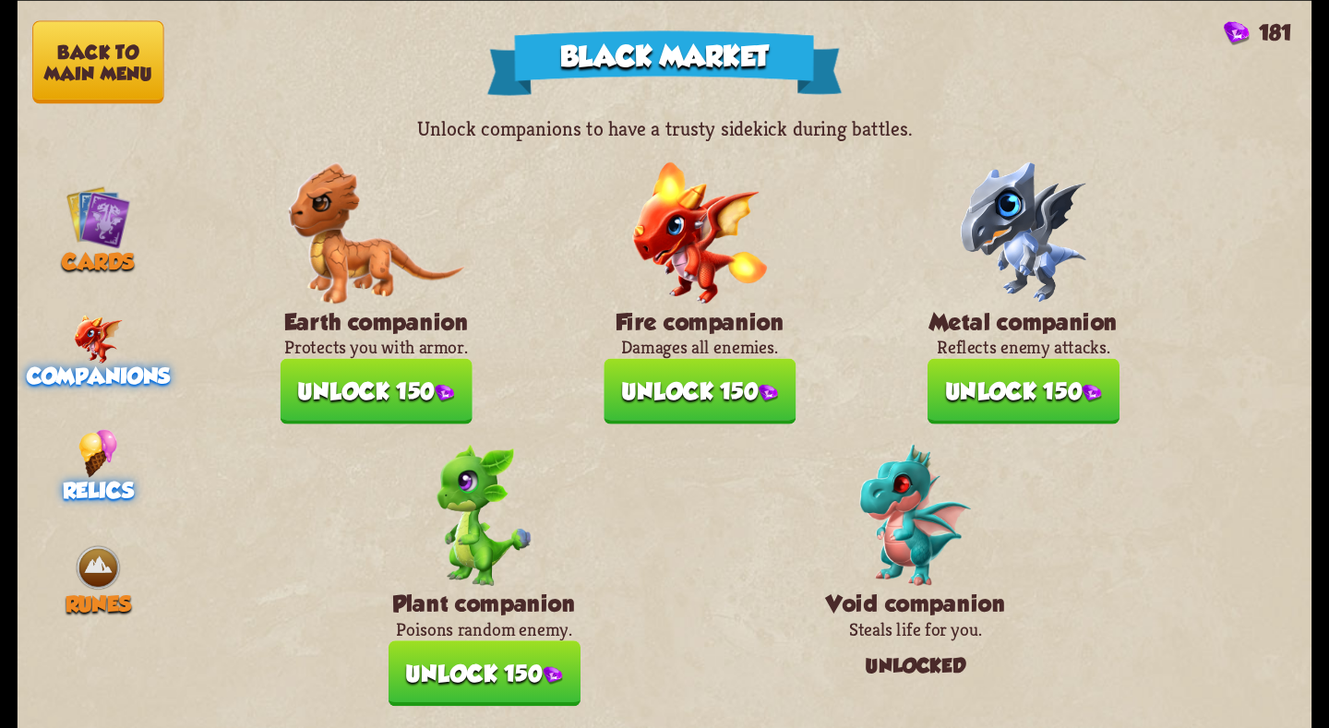
click at [112, 484] on span "Relics" at bounding box center [98, 489] width 71 height 25
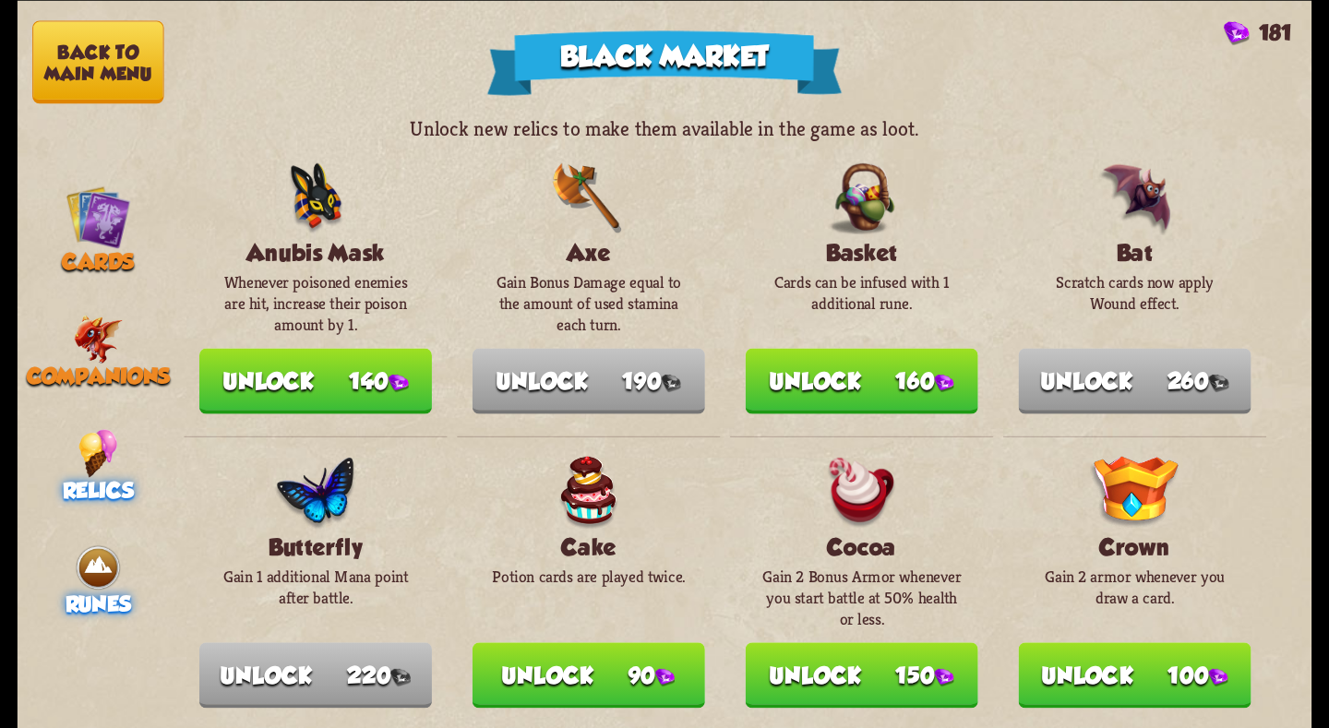
click at [109, 570] on img at bounding box center [98, 567] width 49 height 49
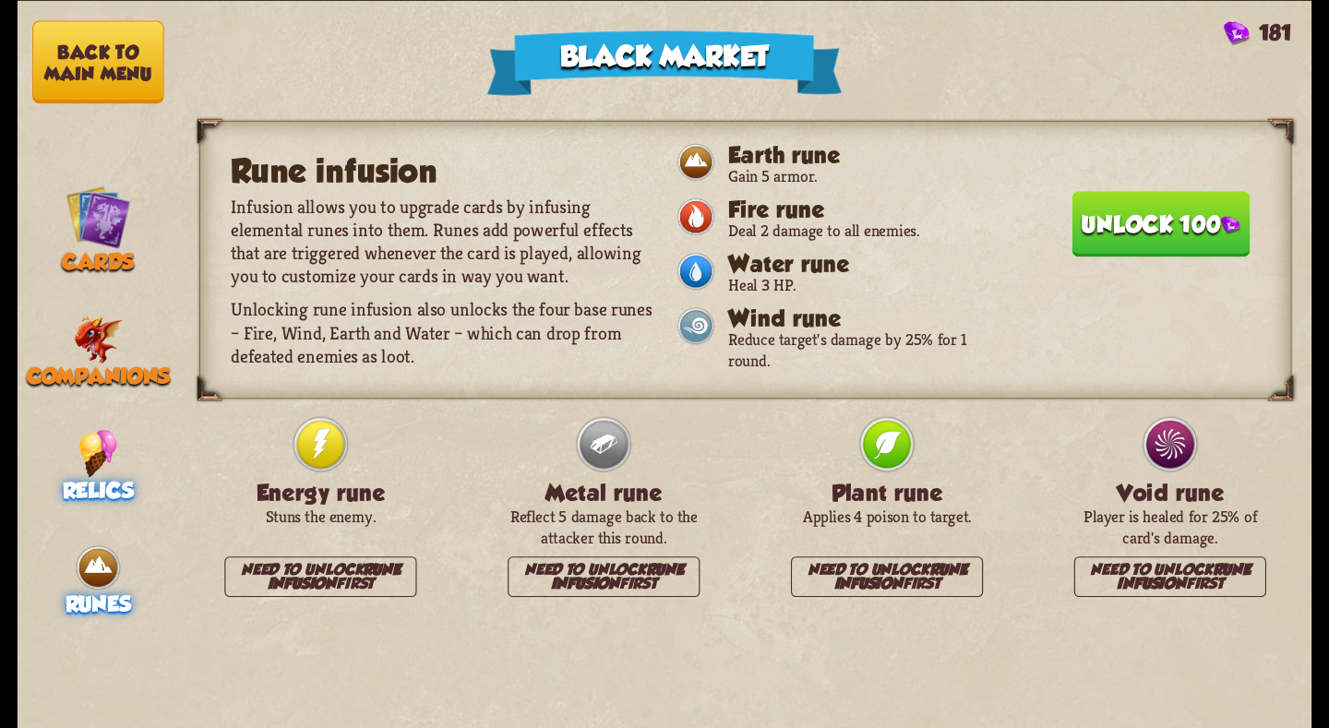
click at [105, 477] on span "Relics" at bounding box center [98, 489] width 71 height 25
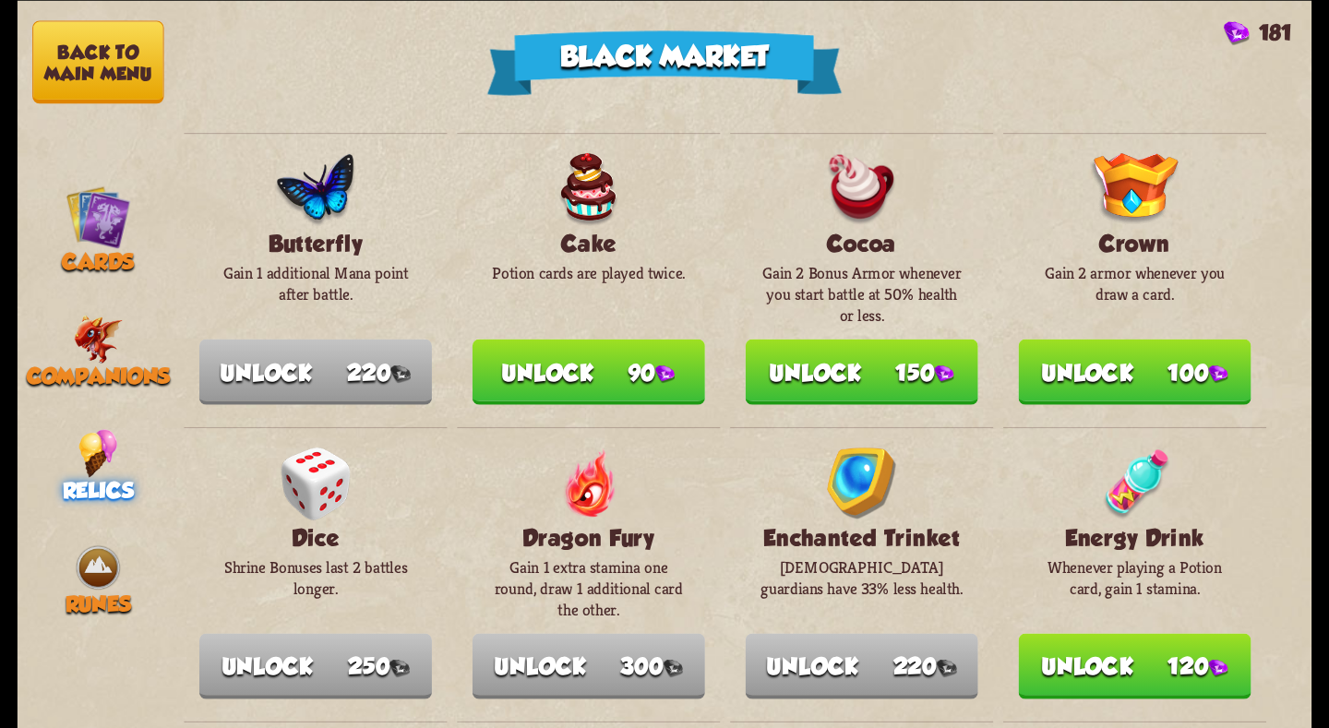
scroll to position [646, 0]
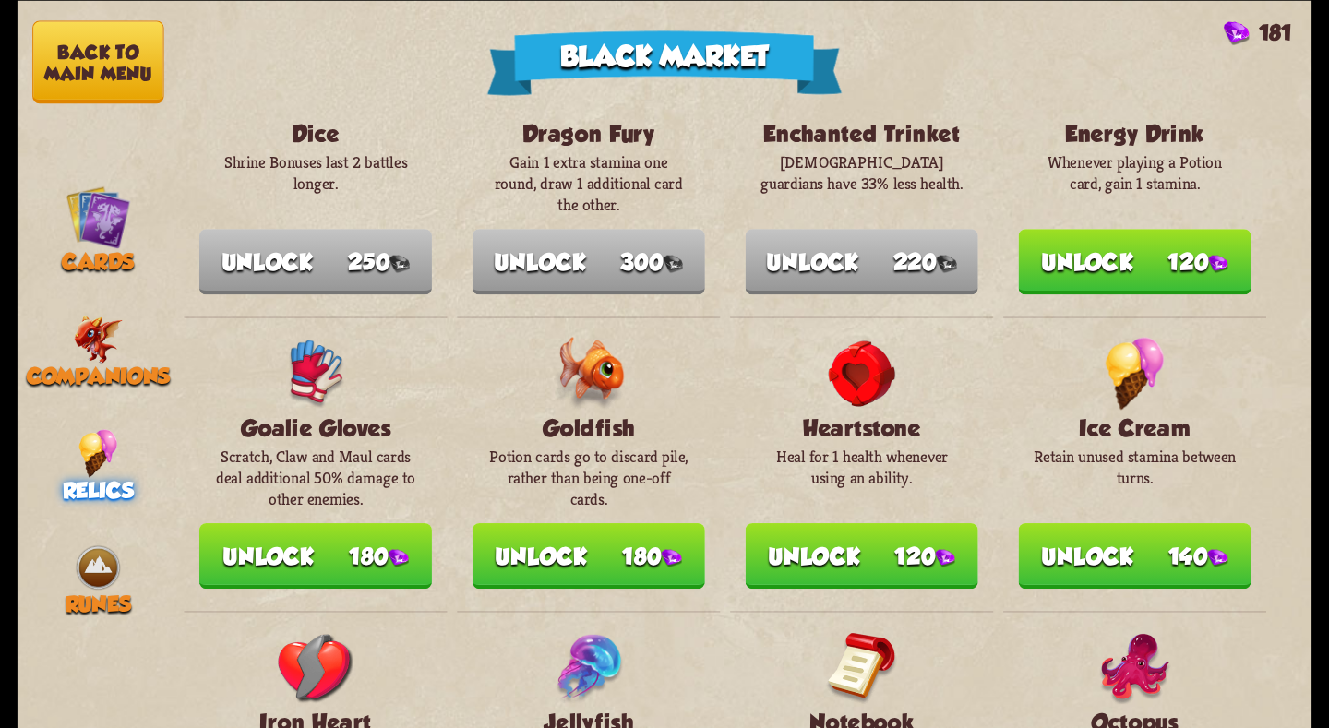
click at [51, 54] on button "Back to main menu" at bounding box center [97, 61] width 131 height 83
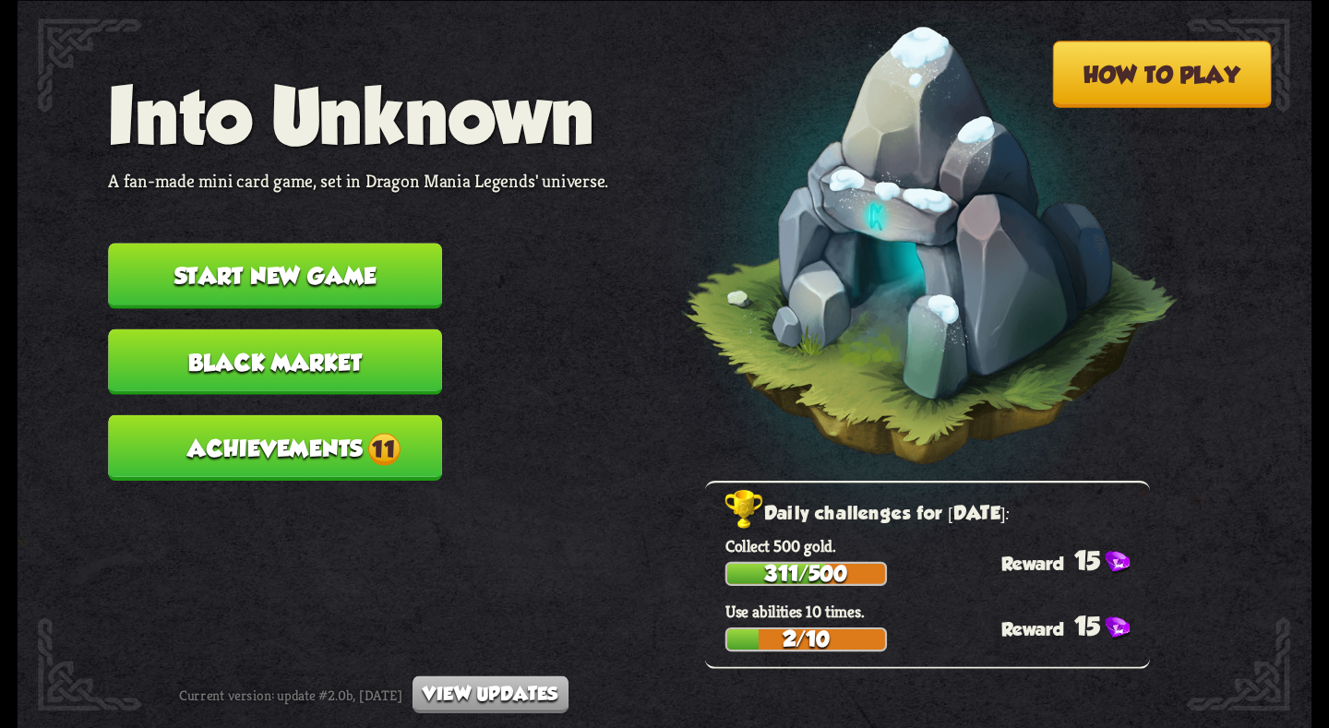
click at [272, 254] on button "Start new game" at bounding box center [275, 276] width 334 height 66
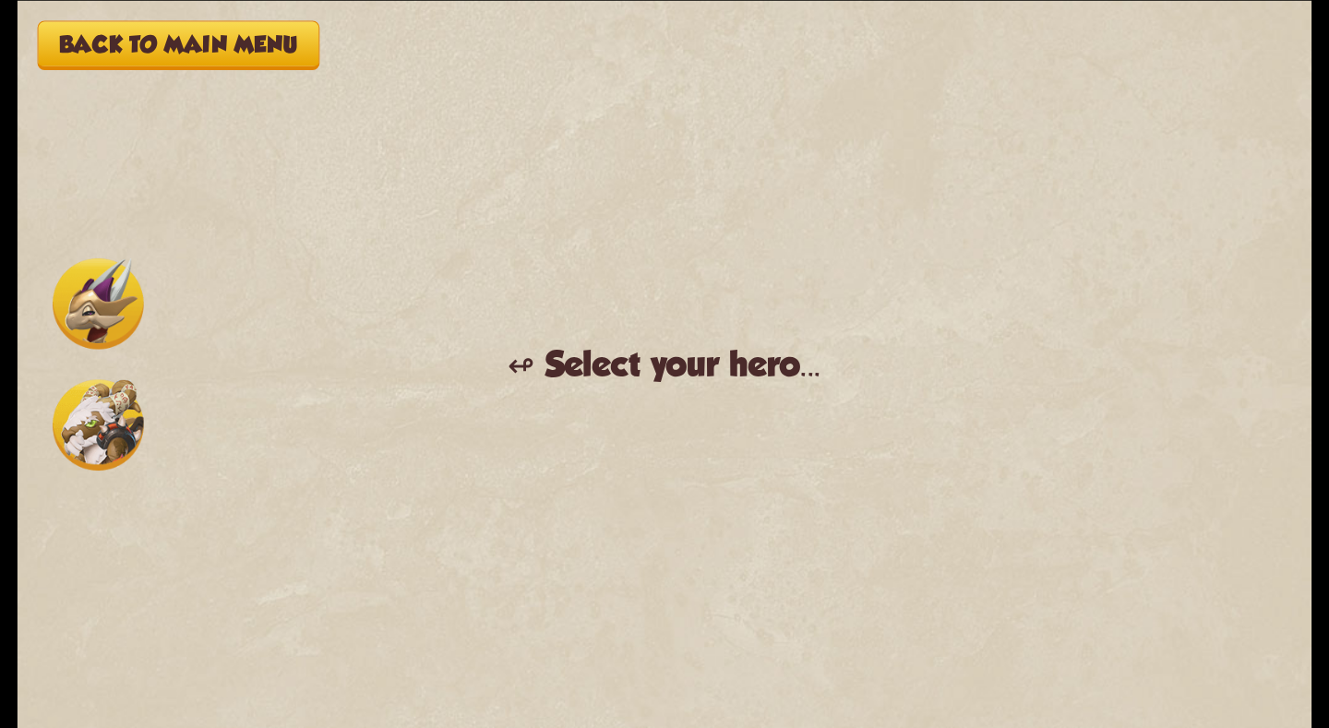
click at [114, 264] on img at bounding box center [98, 302] width 91 height 91
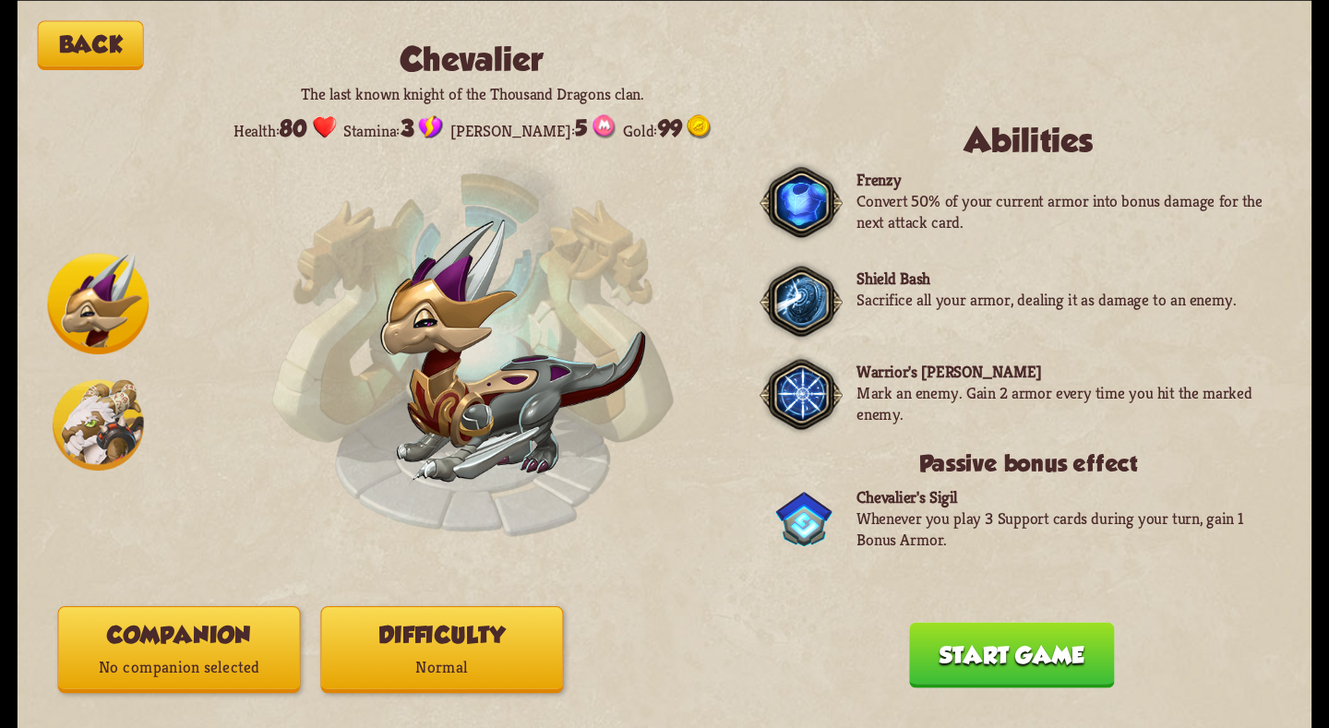
click at [1023, 643] on button "Start game" at bounding box center [1011, 655] width 205 height 66
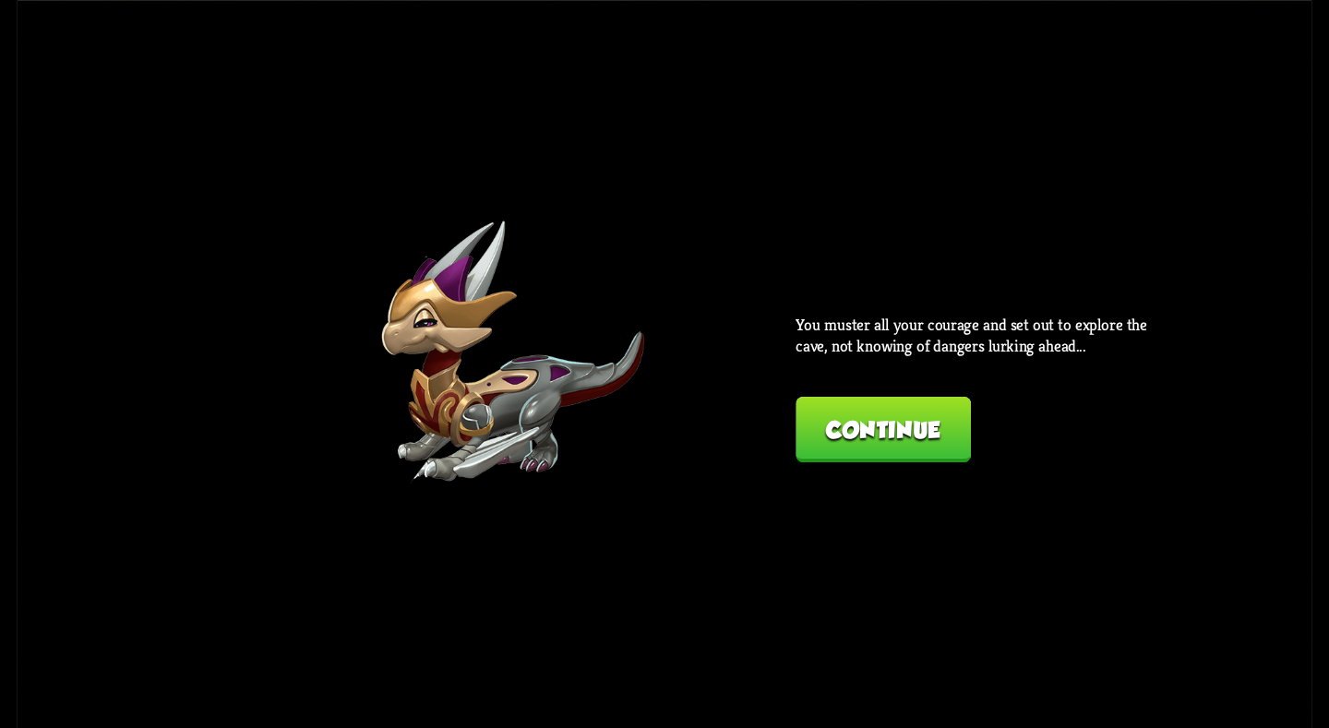
click at [528, 489] on div "Back Chevalier The last known knight of the Thousand Dragons clan. Health: 80 S…" at bounding box center [665, 364] width 1295 height 728
click at [849, 439] on button "Continue" at bounding box center [883, 430] width 175 height 66
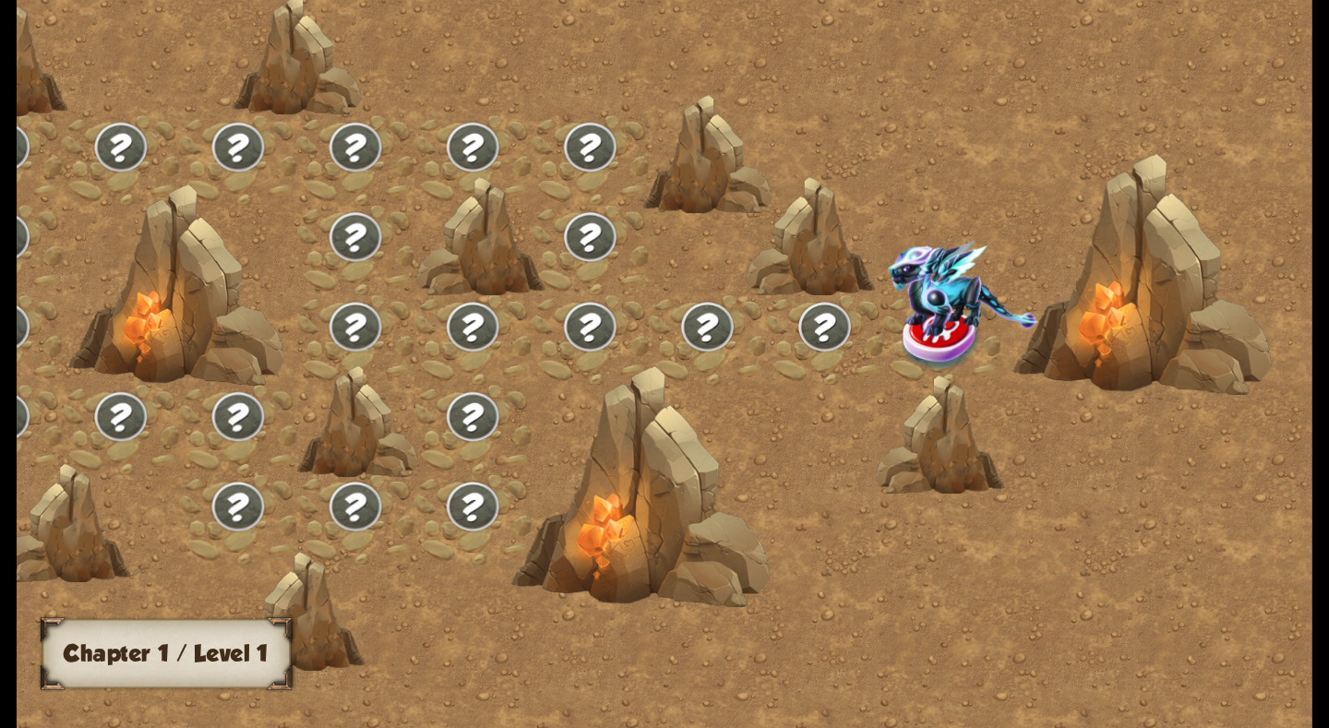
scroll to position [0, 0]
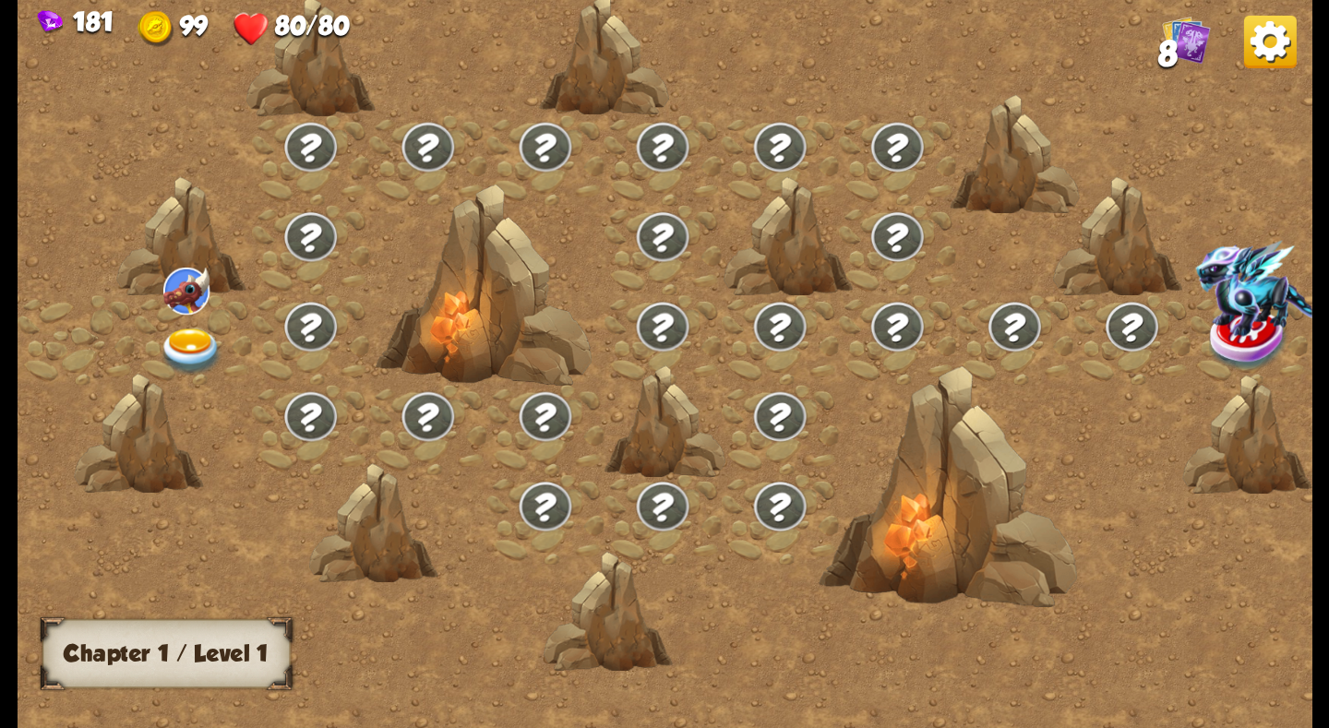
drag, startPoint x: 608, startPoint y: 709, endPoint x: 691, endPoint y: 701, distance: 83.4
click at [691, 698] on div at bounding box center [819, 376] width 1602 height 756
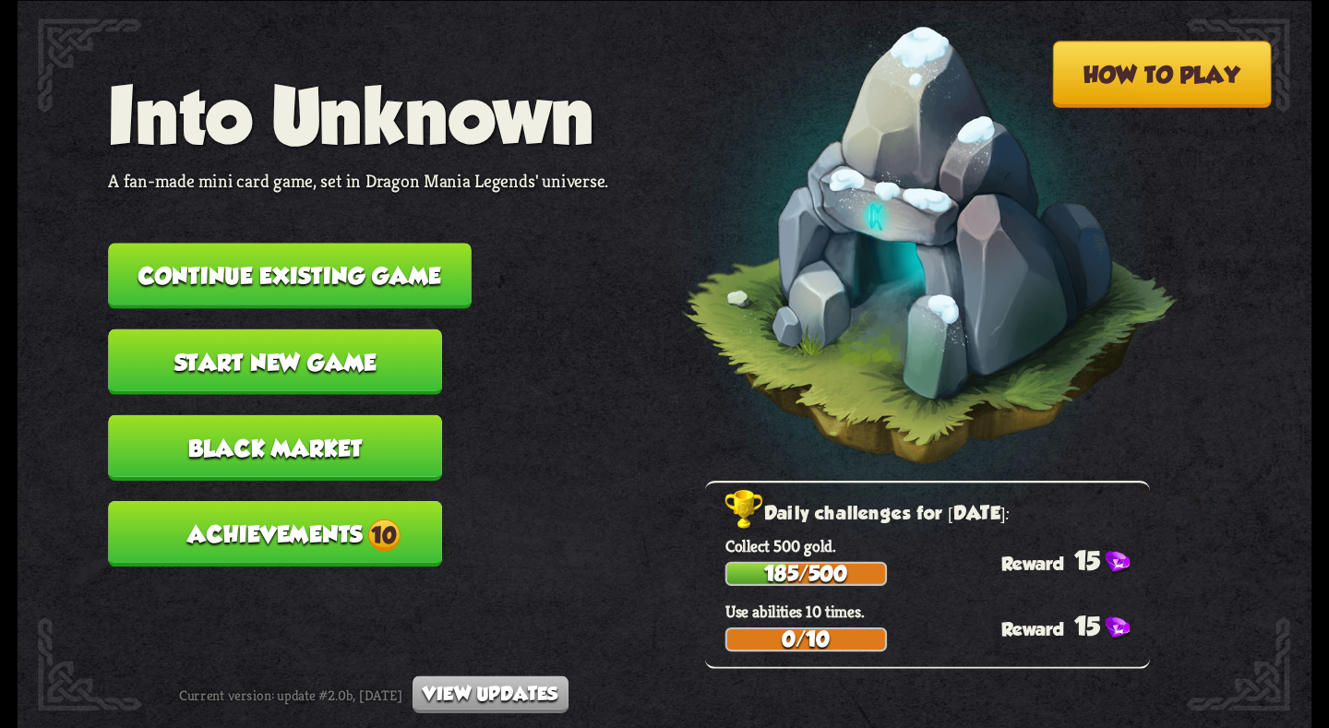
click at [366, 450] on button "Black Market" at bounding box center [275, 447] width 334 height 66
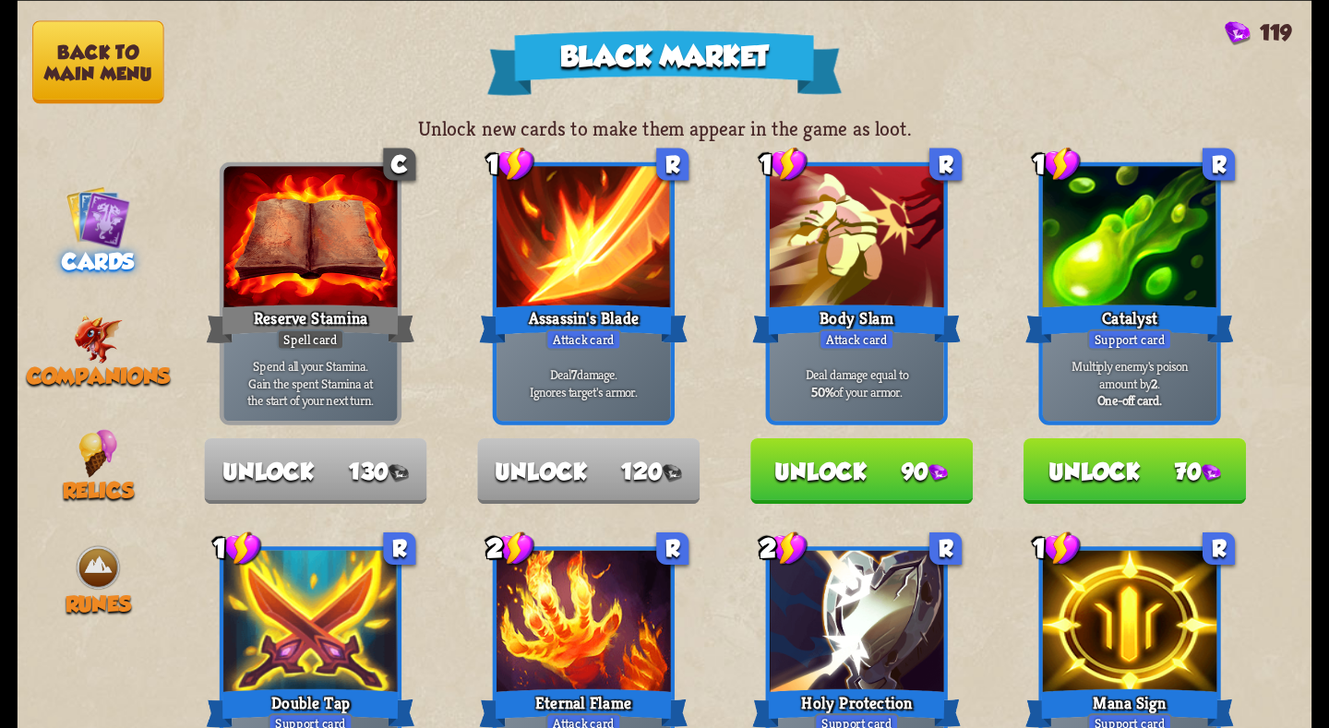
drag, startPoint x: 103, startPoint y: 70, endPoint x: 169, endPoint y: 509, distance: 444.2
click at [169, 509] on nav "Back to main menu Cards Companions Relics Runes" at bounding box center [99, 364] width 162 height 728
click at [61, 318] on div "Companions" at bounding box center [99, 352] width 162 height 74
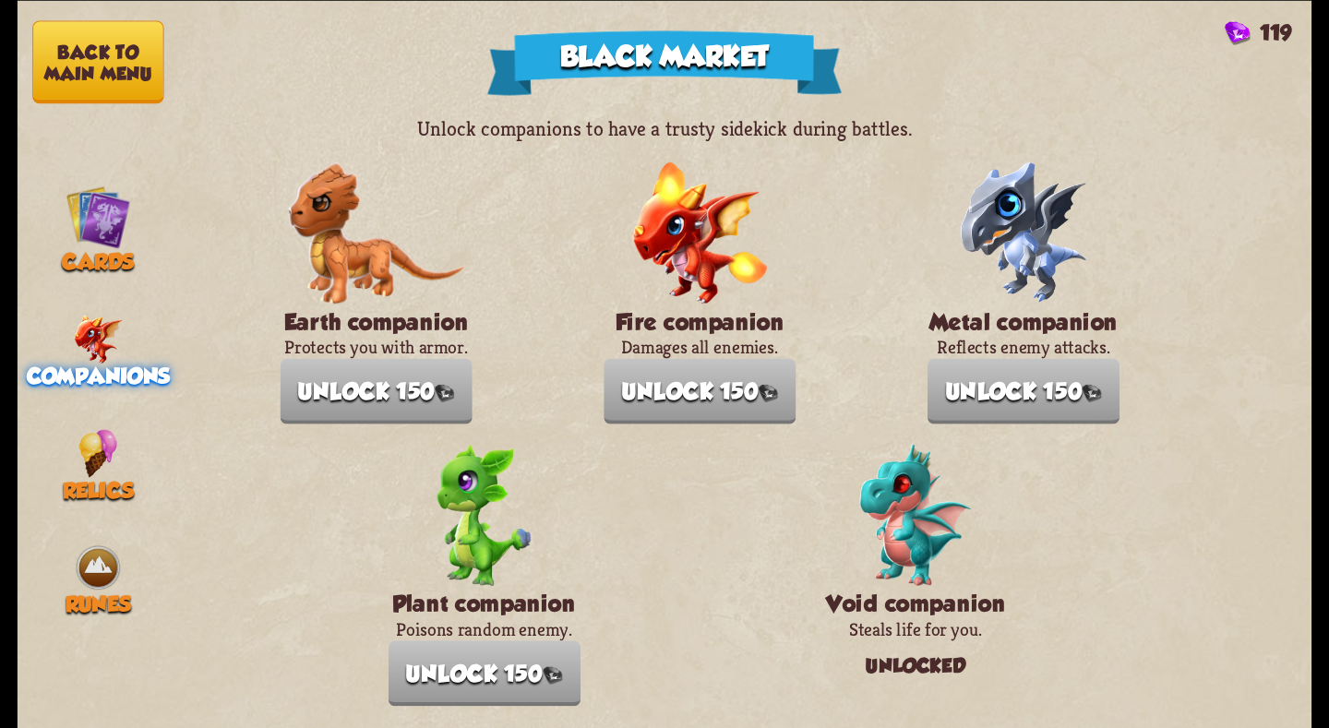
click at [1024, 231] on img at bounding box center [1023, 232] width 127 height 141
click at [127, 52] on button "Back to main menu" at bounding box center [97, 61] width 131 height 83
